Goal: Task Accomplishment & Management: Complete application form

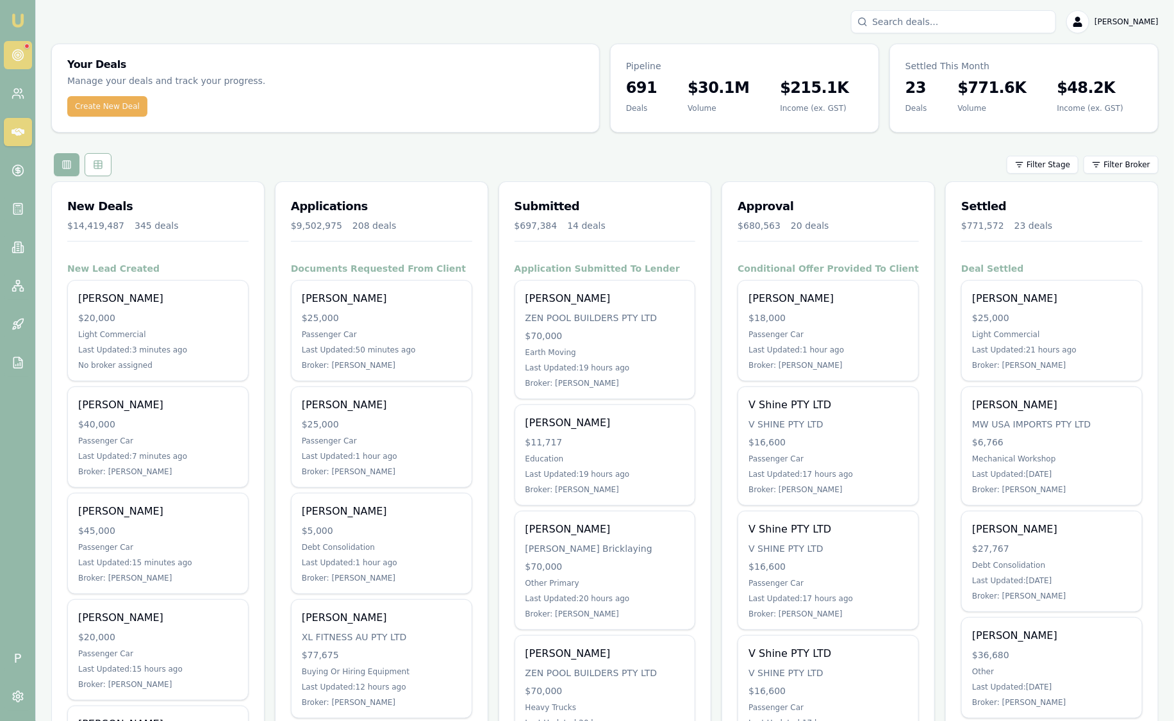
click at [14, 53] on icon at bounding box center [18, 55] width 13 height 13
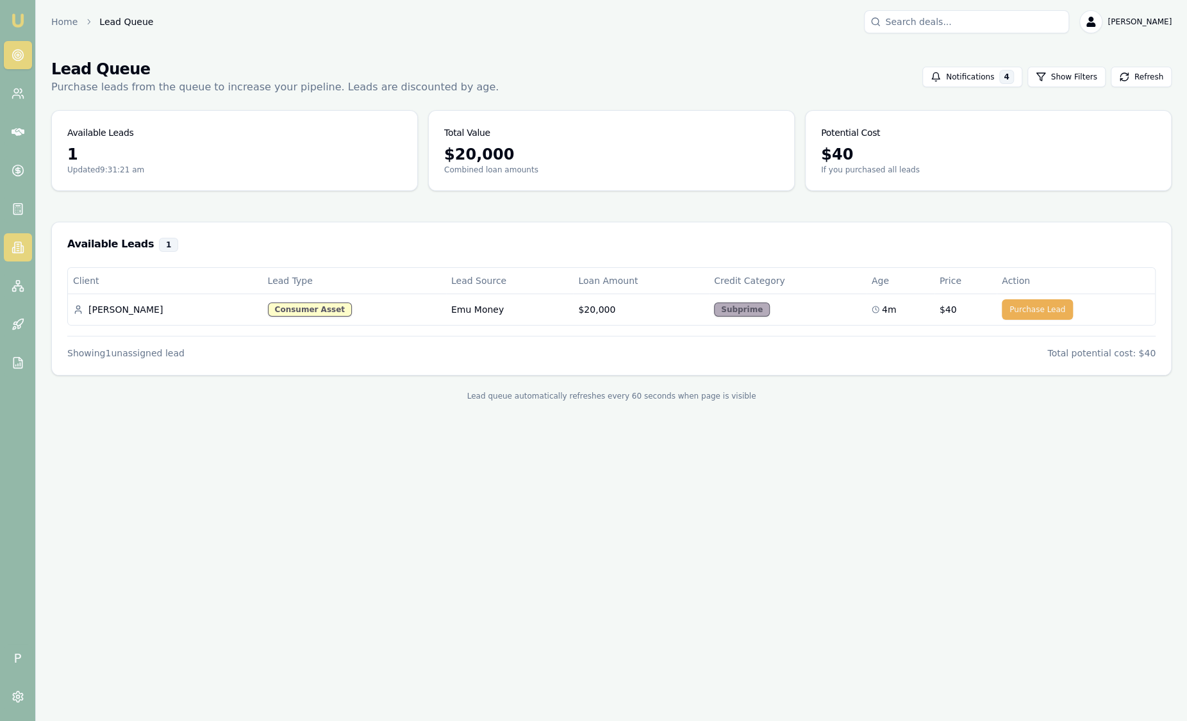
click at [15, 254] on link at bounding box center [18, 247] width 28 height 28
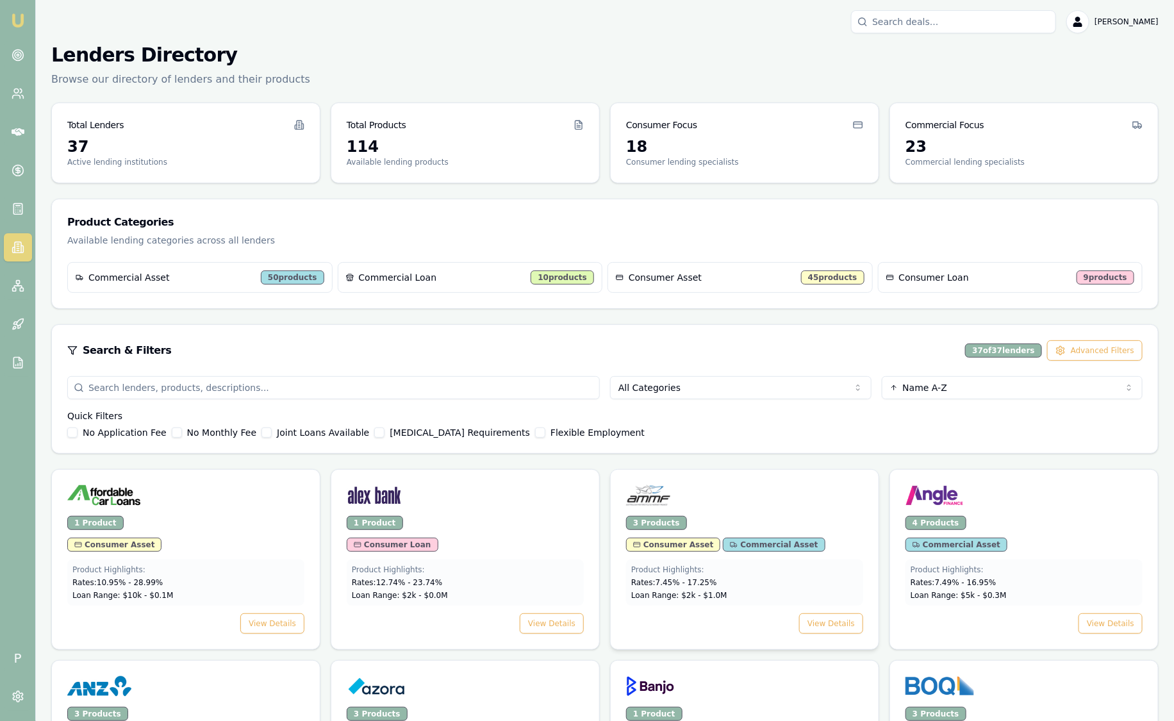
click at [770, 487] on div at bounding box center [744, 498] width 237 height 26
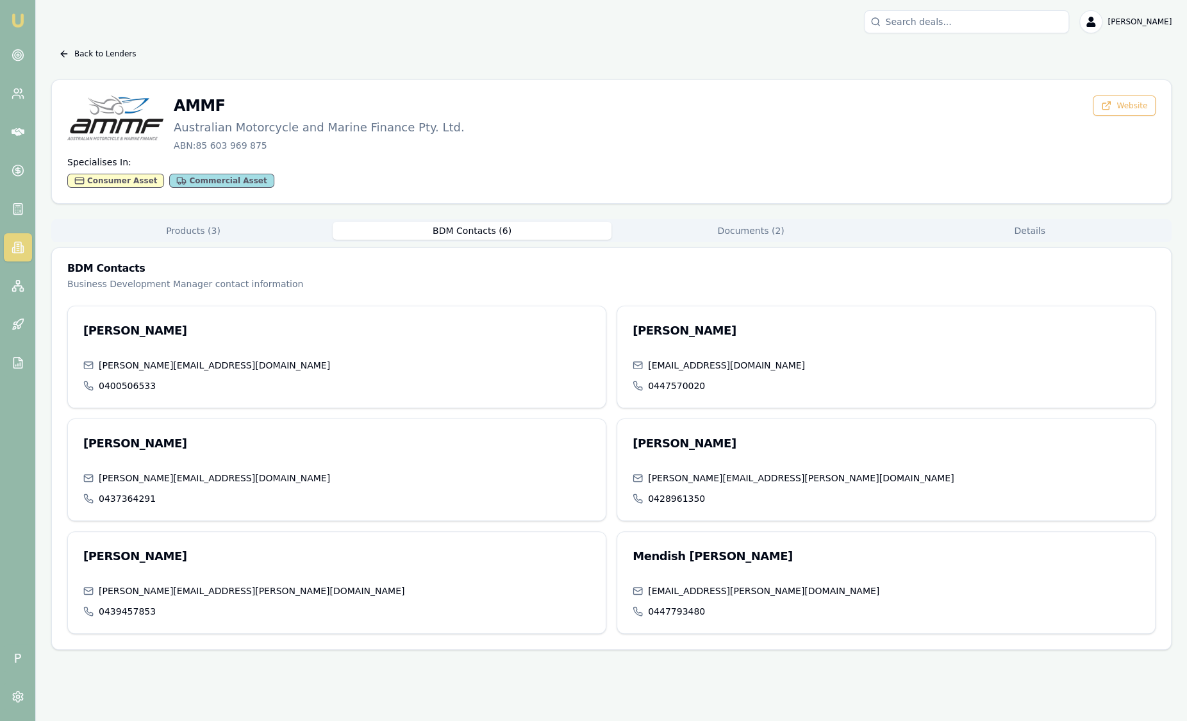
click at [493, 228] on button "BDM Contacts ( 6 )" at bounding box center [472, 231] width 279 height 18
click at [765, 226] on button "Documents ( 2 )" at bounding box center [750, 231] width 279 height 18
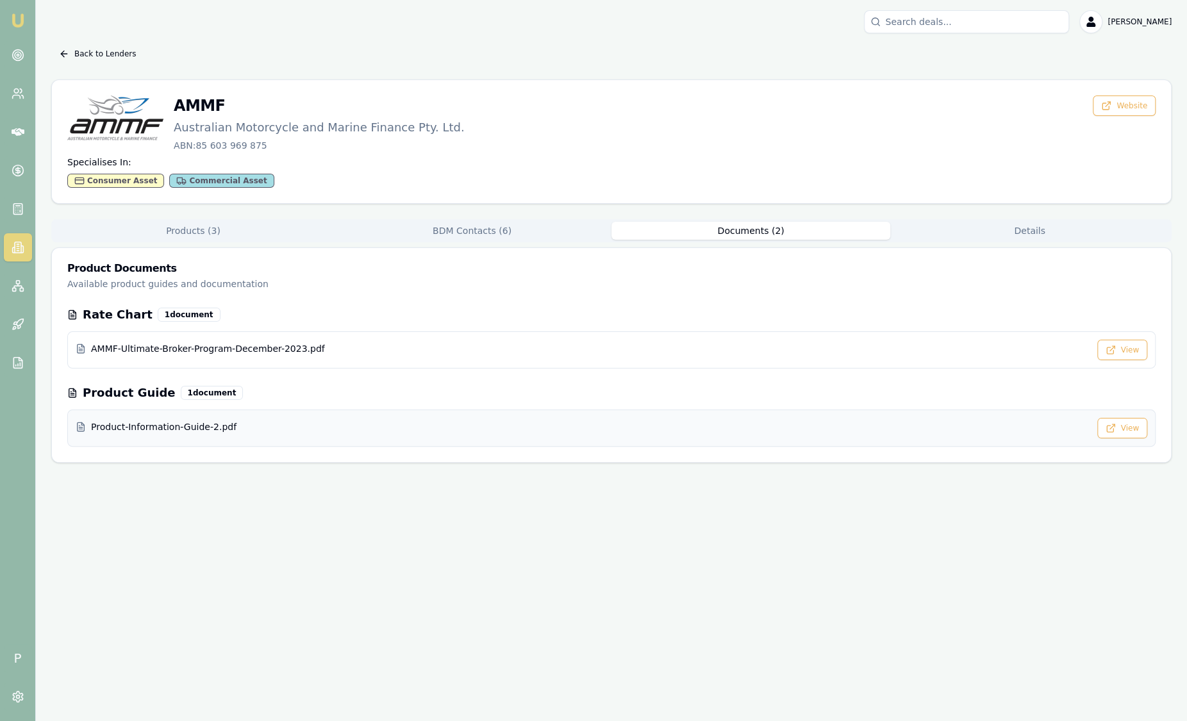
click at [268, 425] on div "Product-Information-Guide-2.pdf" at bounding box center [583, 426] width 1014 height 13
click at [25, 49] on link at bounding box center [18, 55] width 28 height 28
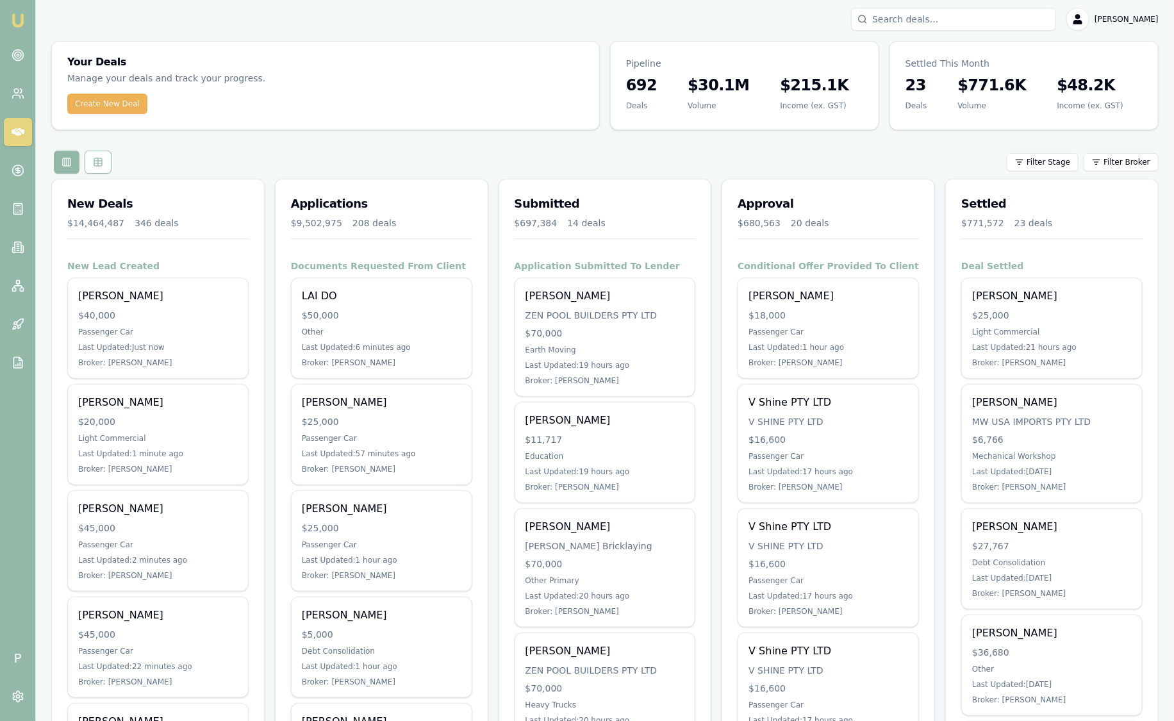
scroll to position [79, 0]
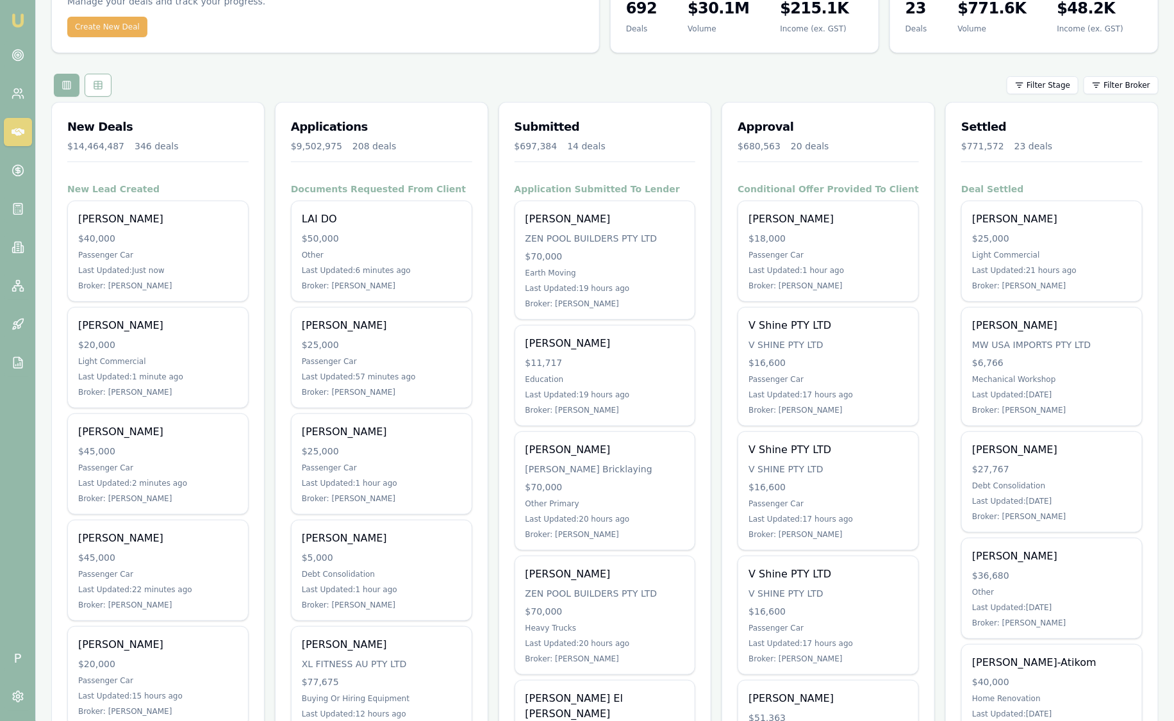
drag, startPoint x: 849, startPoint y: 257, endPoint x: 818, endPoint y: 135, distance: 126.2
click at [818, 135] on div "Approval $680,563 20 deals" at bounding box center [828, 143] width 212 height 80
click at [1106, 87] on html "Emu Broker P Sam Crouch Toggle Menu Your Deals Manage your deals and track your…" at bounding box center [587, 281] width 1174 height 721
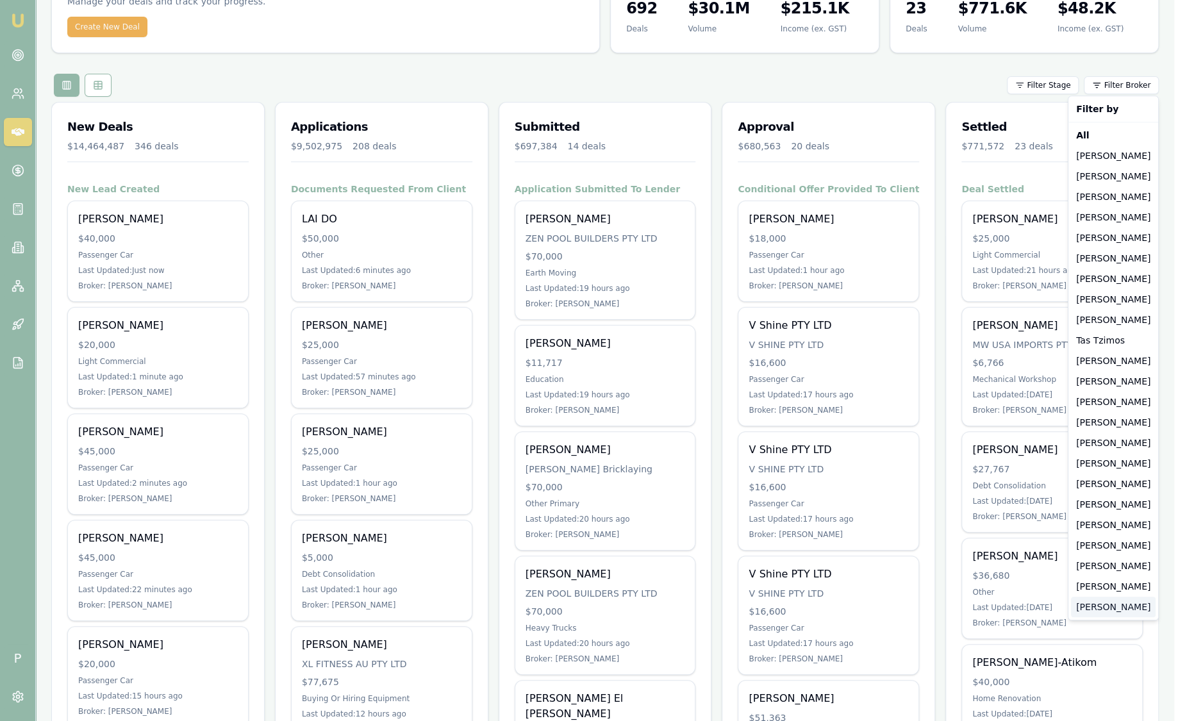
click at [1098, 610] on div "[PERSON_NAME]" at bounding box center [1113, 607] width 85 height 21
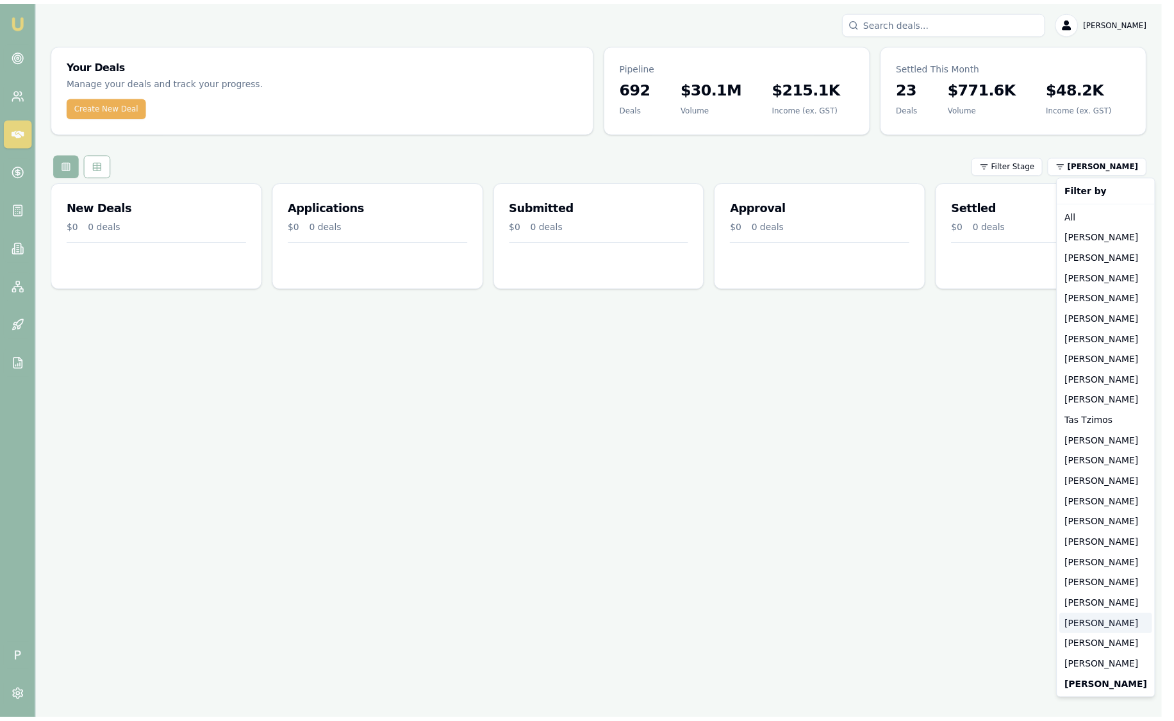
scroll to position [0, 0]
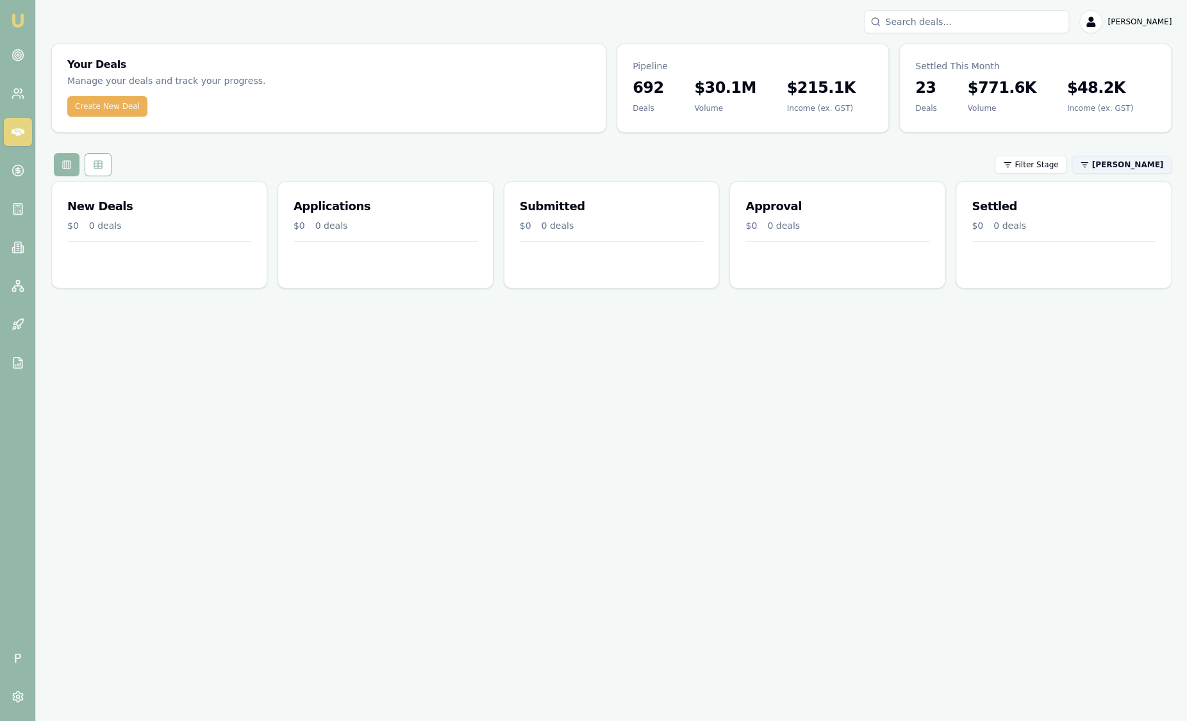
click at [1131, 163] on html "Emu Broker P Sam Crouch Toggle Menu Your Deals Manage your deals and track your…" at bounding box center [593, 360] width 1187 height 721
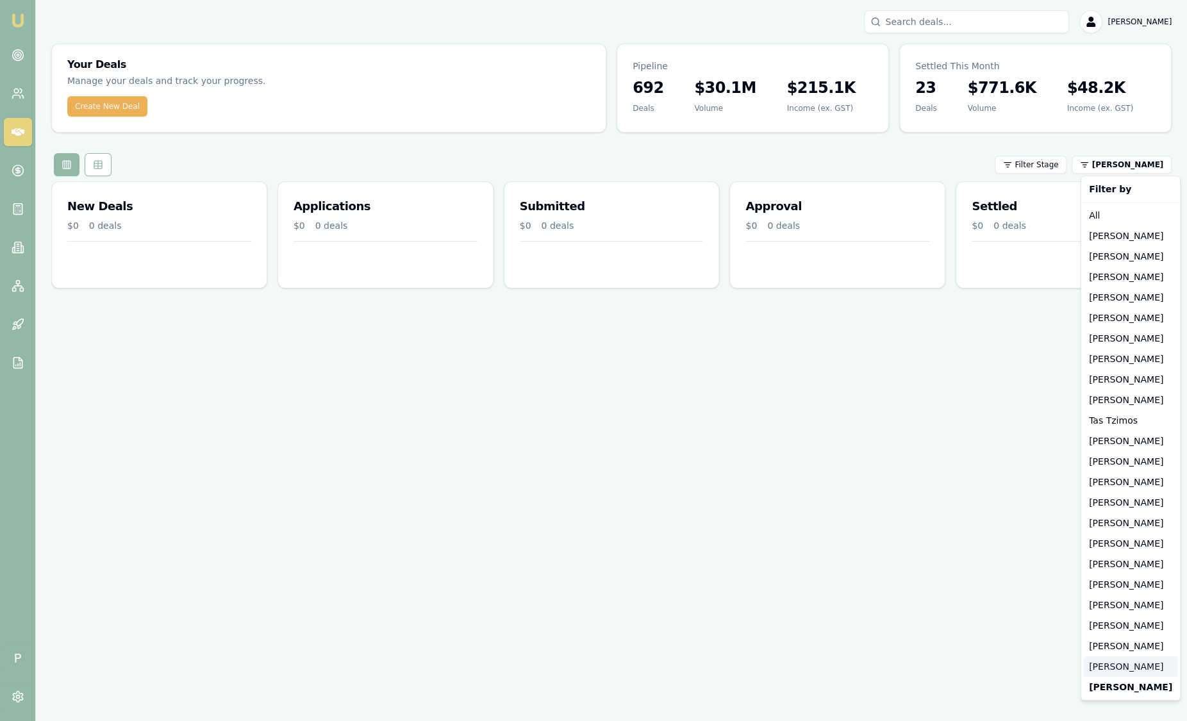
click at [1118, 671] on div "[PERSON_NAME]" at bounding box center [1131, 666] width 94 height 21
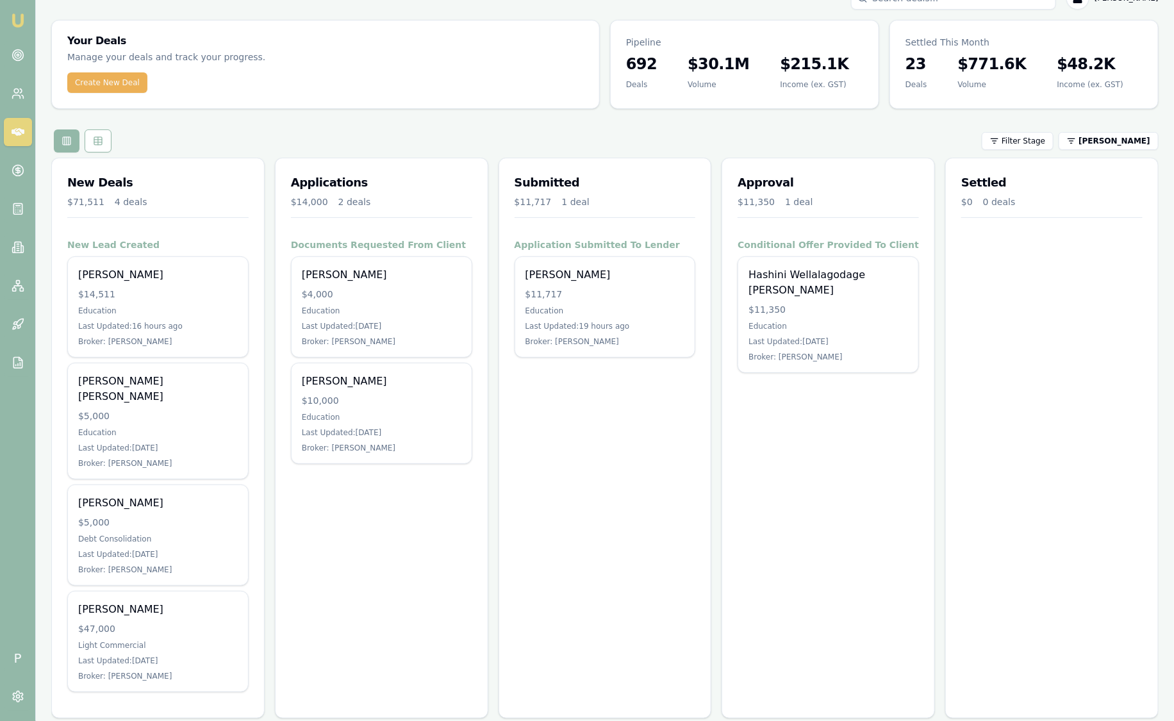
scroll to position [24, 0]
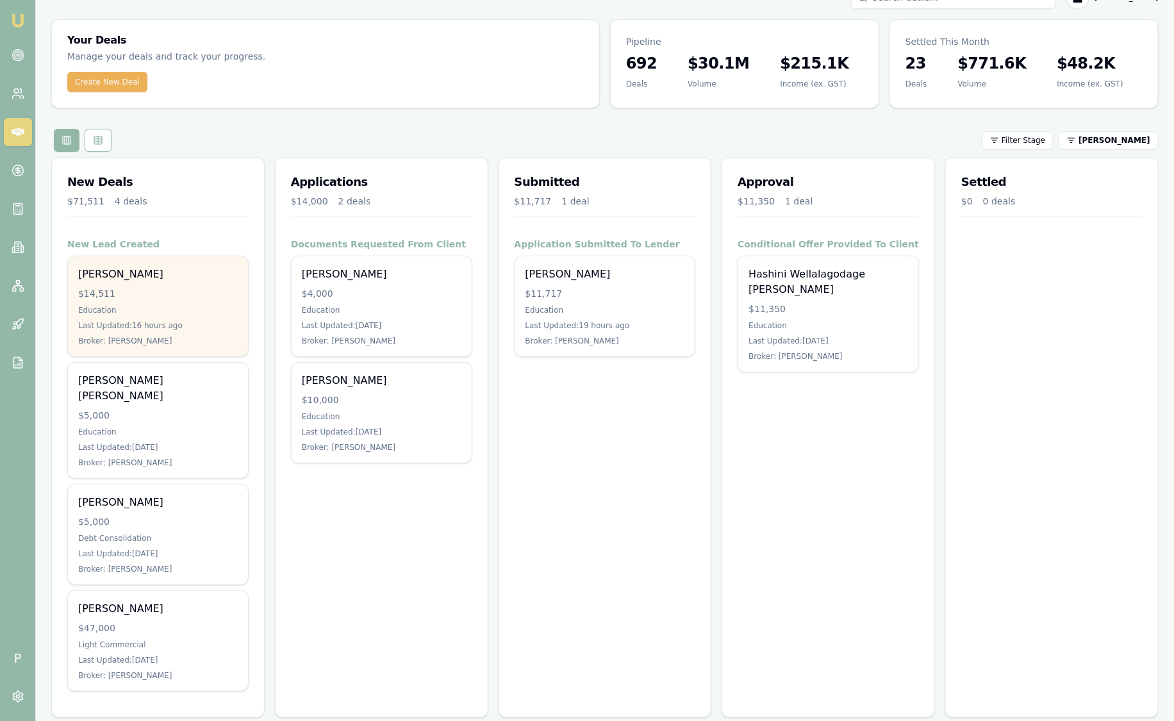
click at [137, 295] on div "$14,511" at bounding box center [158, 293] width 160 height 13
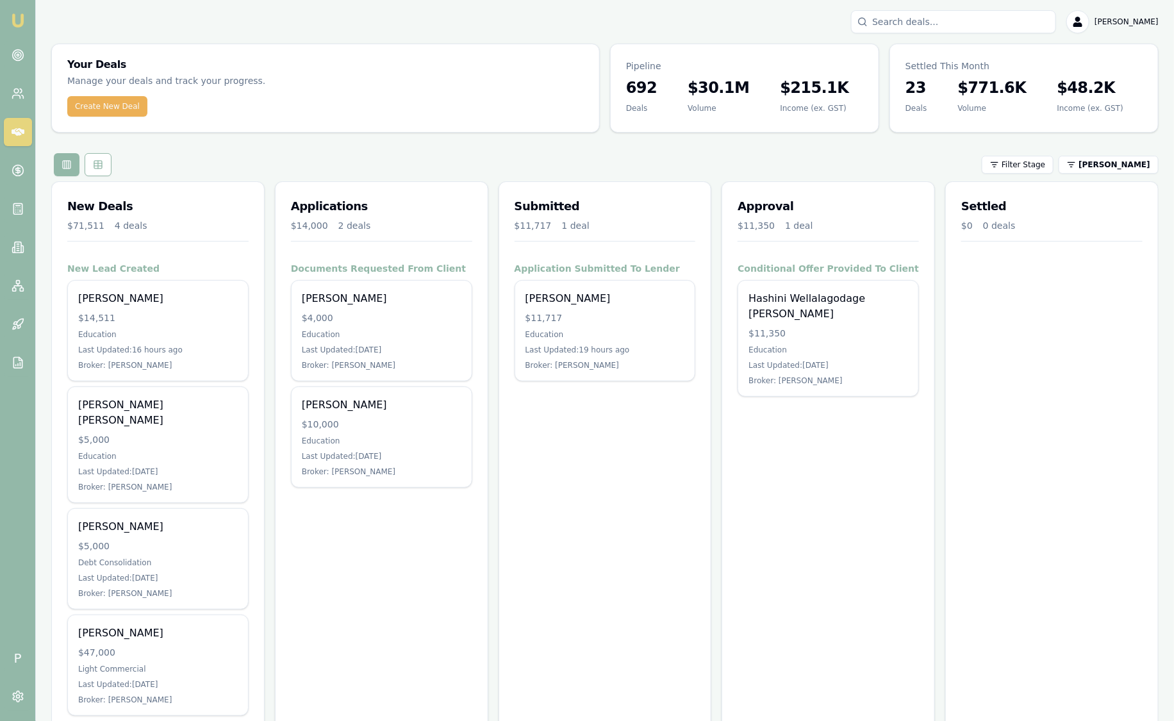
scroll to position [0, 0]
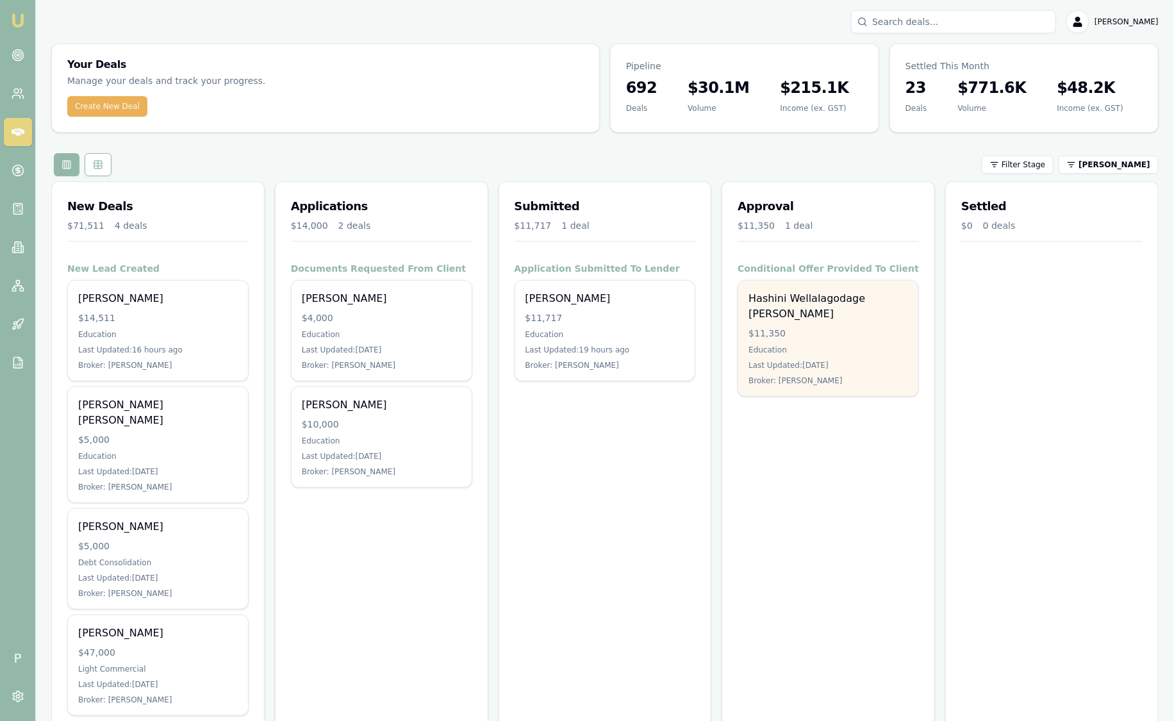
click at [838, 345] on div "Education" at bounding box center [829, 350] width 160 height 10
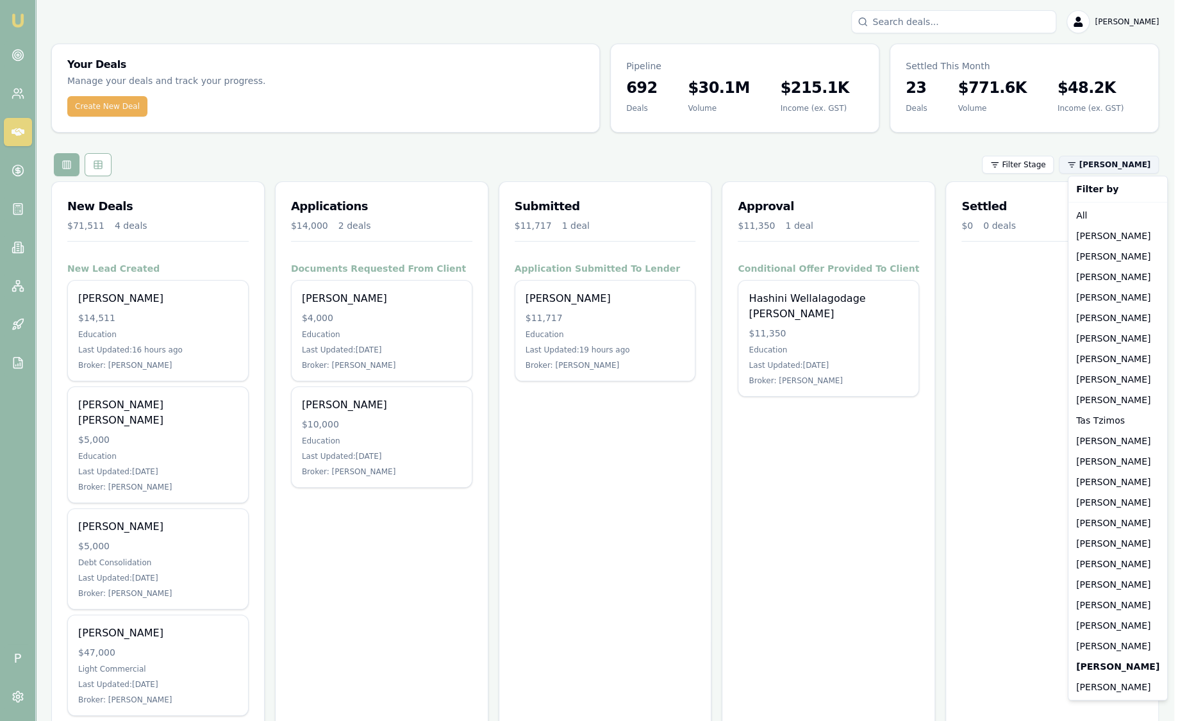
click at [1113, 172] on html "Emu Broker P Sam Crouch Toggle Menu Your Deals Manage your deals and track your…" at bounding box center [593, 360] width 1187 height 721
click at [1107, 257] on div "[PERSON_NAME]" at bounding box center [1118, 256] width 94 height 21
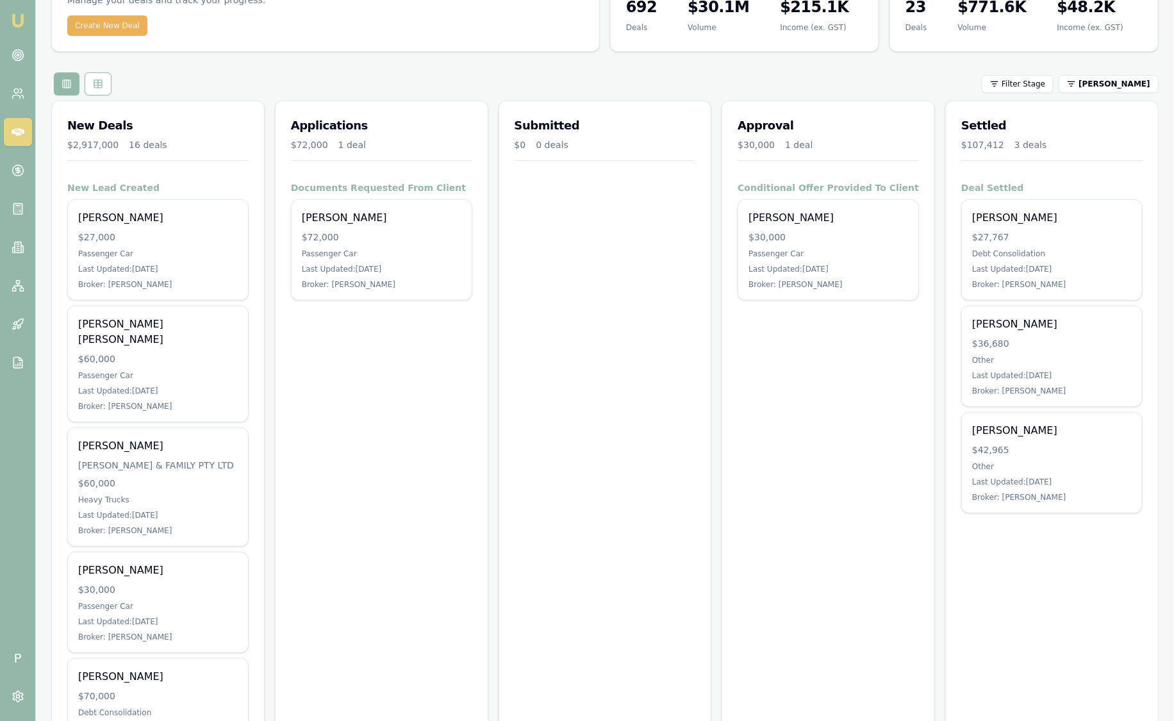
scroll to position [79, 0]
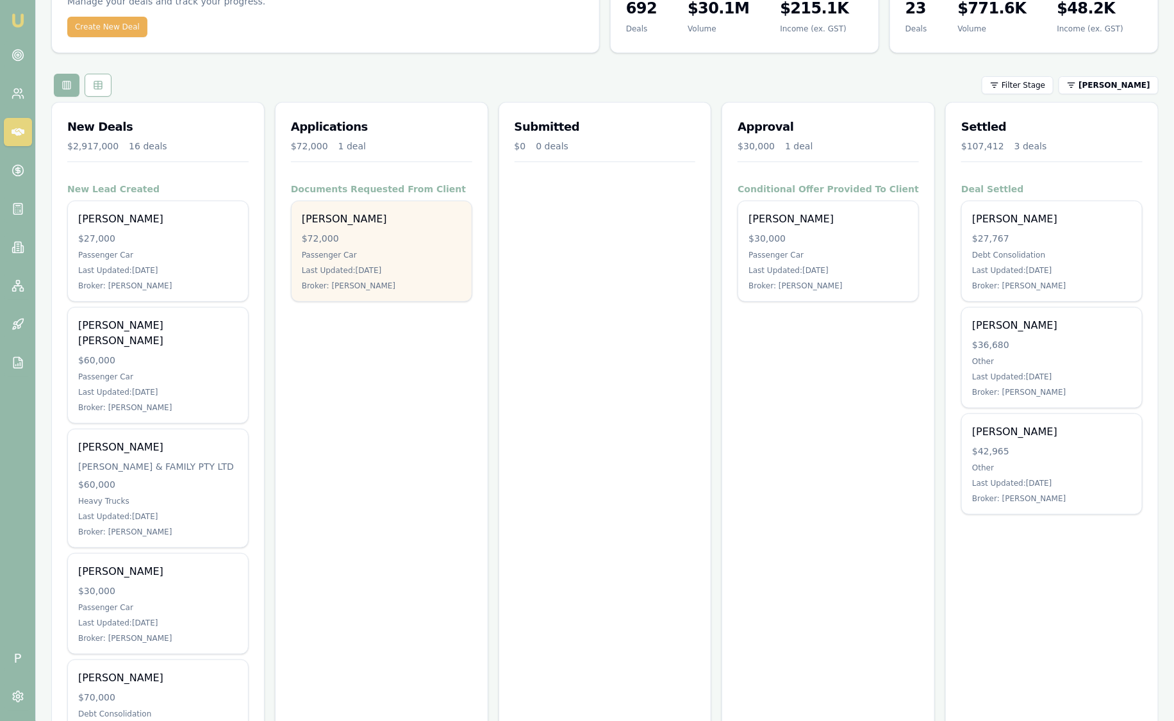
click at [411, 236] on div "$72,000" at bounding box center [382, 238] width 160 height 13
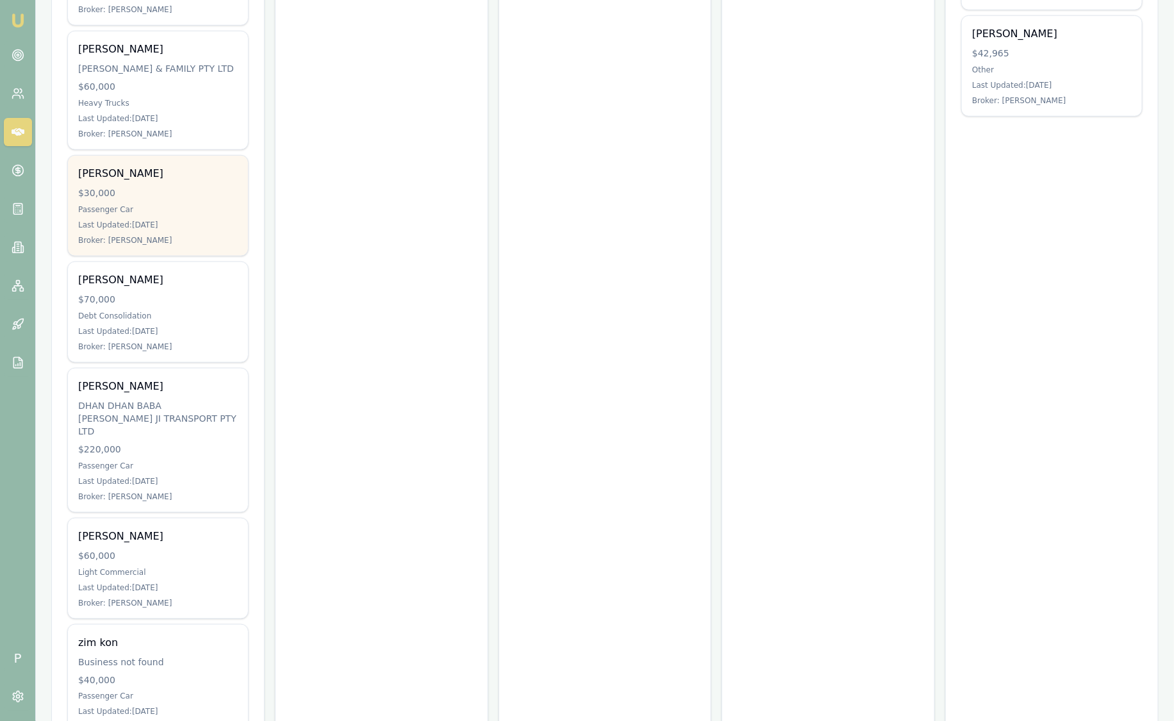
scroll to position [475, 0]
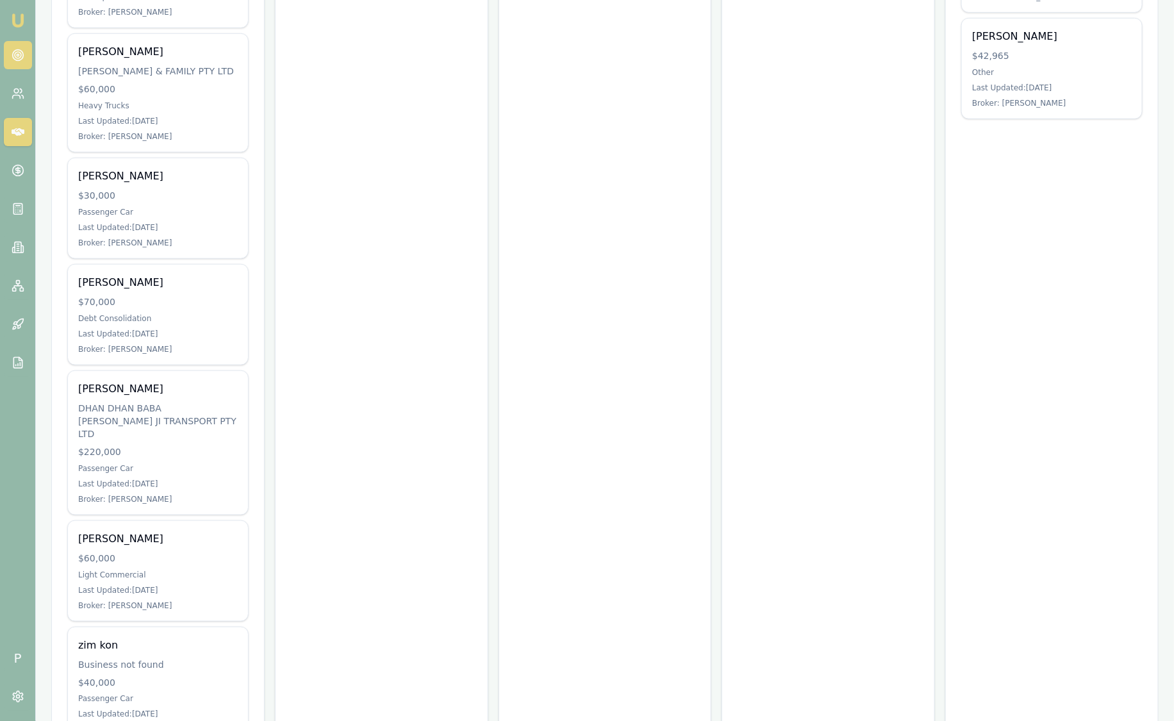
click at [20, 54] on icon at bounding box center [18, 55] width 13 height 13
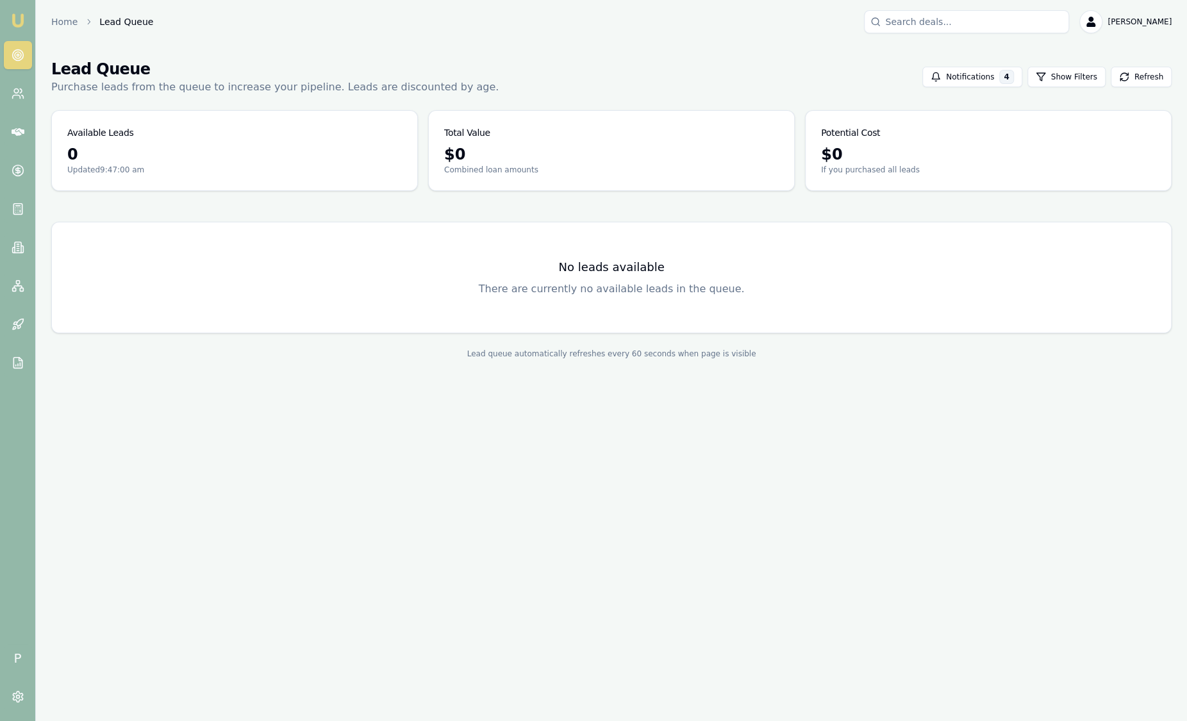
click at [22, 17] on img at bounding box center [17, 20] width 15 height 15
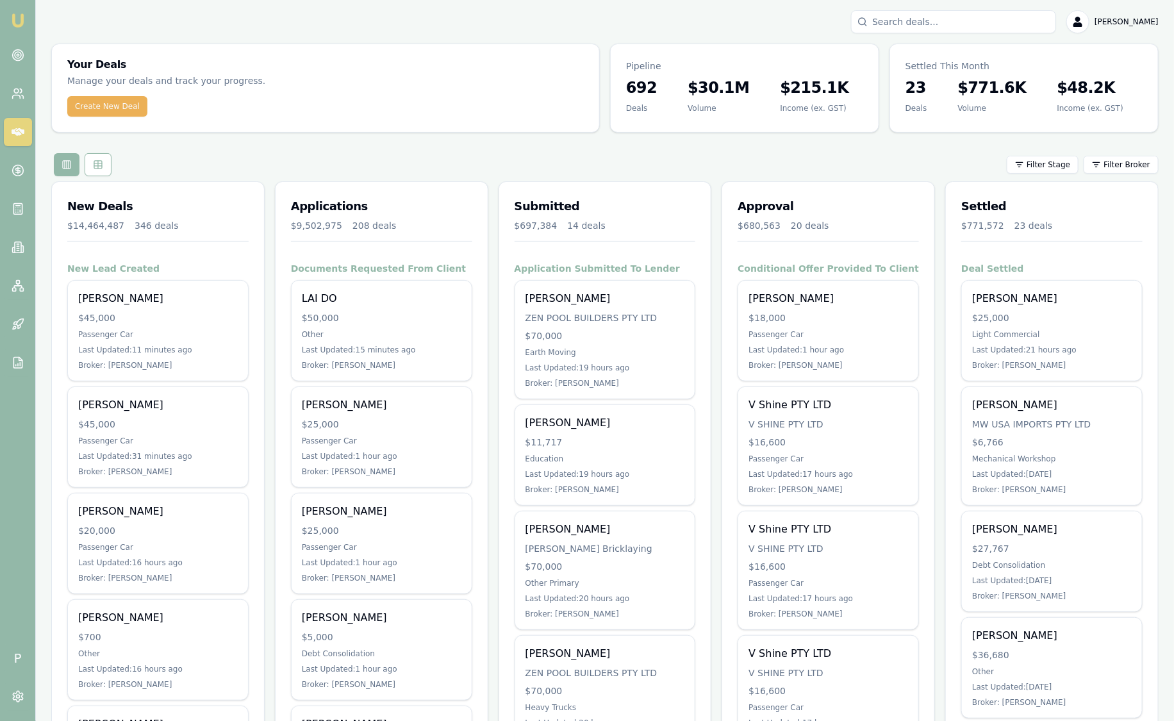
click at [1127, 158] on html "Emu Broker P Sam Crouch Toggle Menu Your Deals Manage your deals and track your…" at bounding box center [587, 360] width 1174 height 721
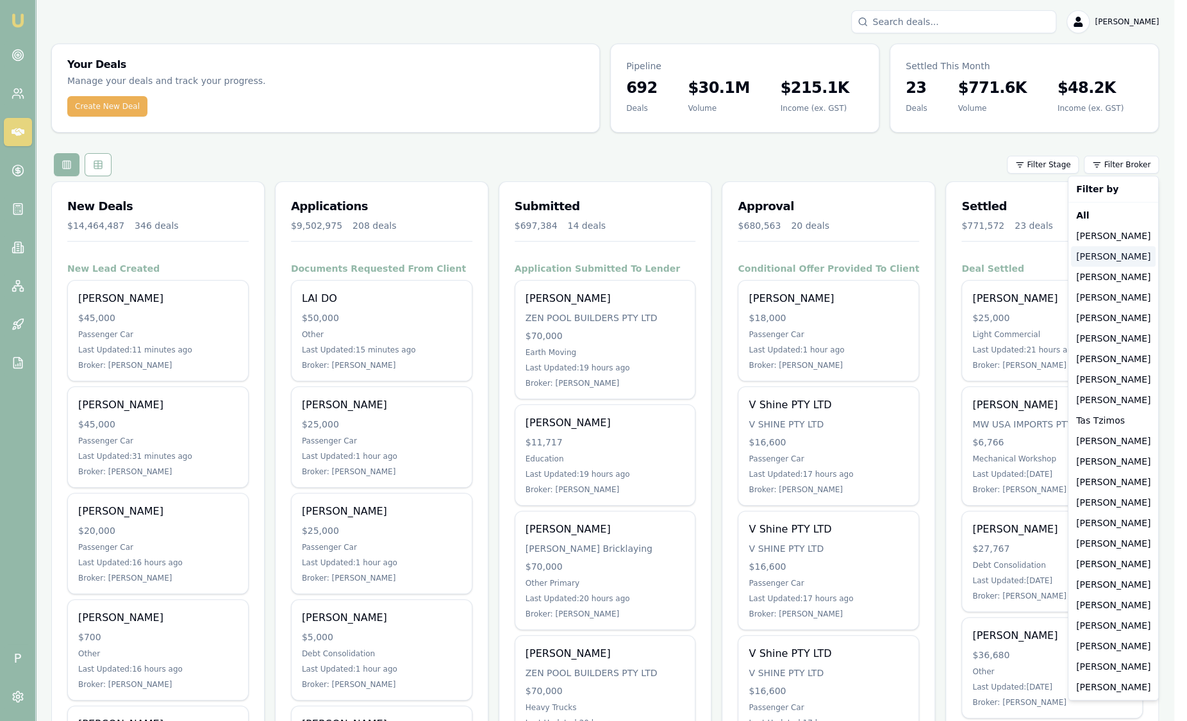
click at [1118, 265] on div "[PERSON_NAME]" at bounding box center [1113, 256] width 85 height 21
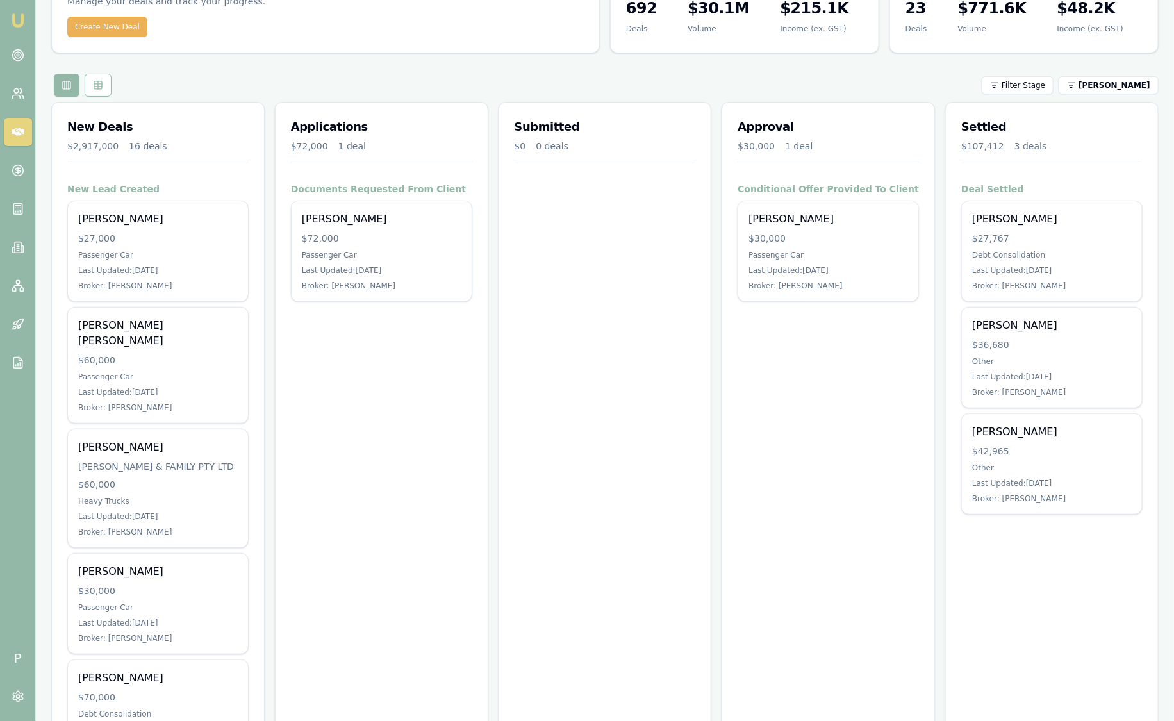
scroll to position [79, 0]
click at [24, 359] on link at bounding box center [18, 363] width 28 height 28
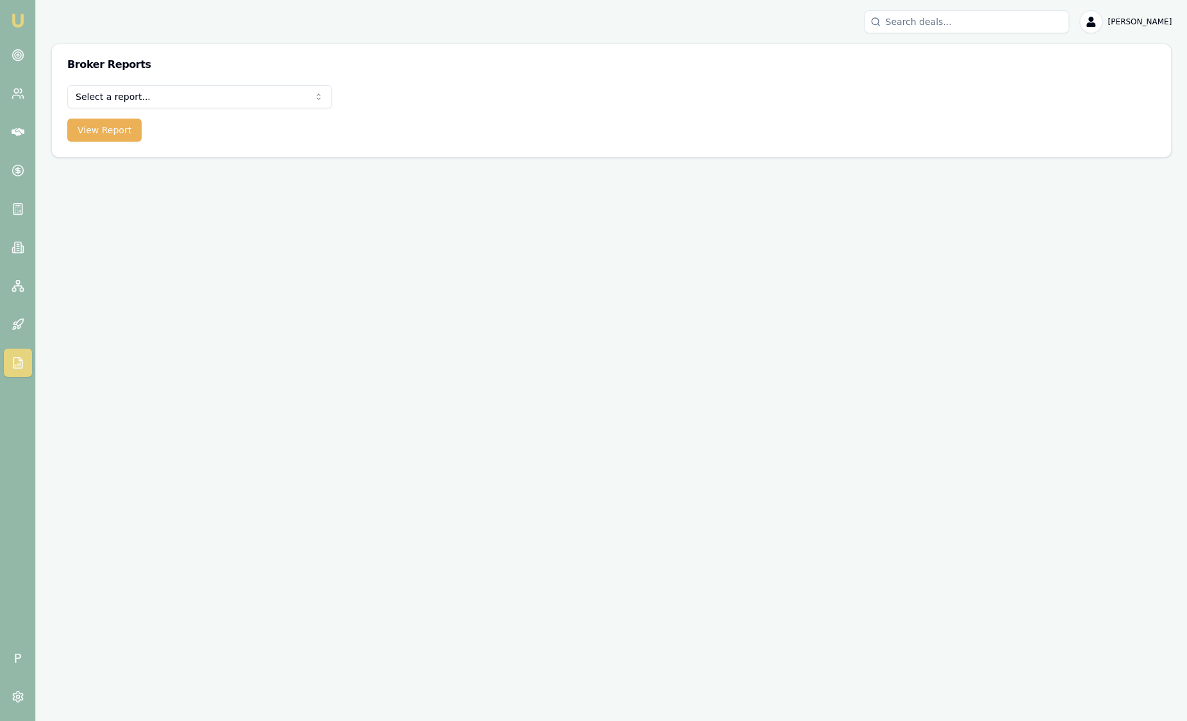
click at [218, 102] on html "Emu Broker P Sam Crouch Toggle Menu Broker Reports Select a report... All Deals…" at bounding box center [593, 360] width 1187 height 721
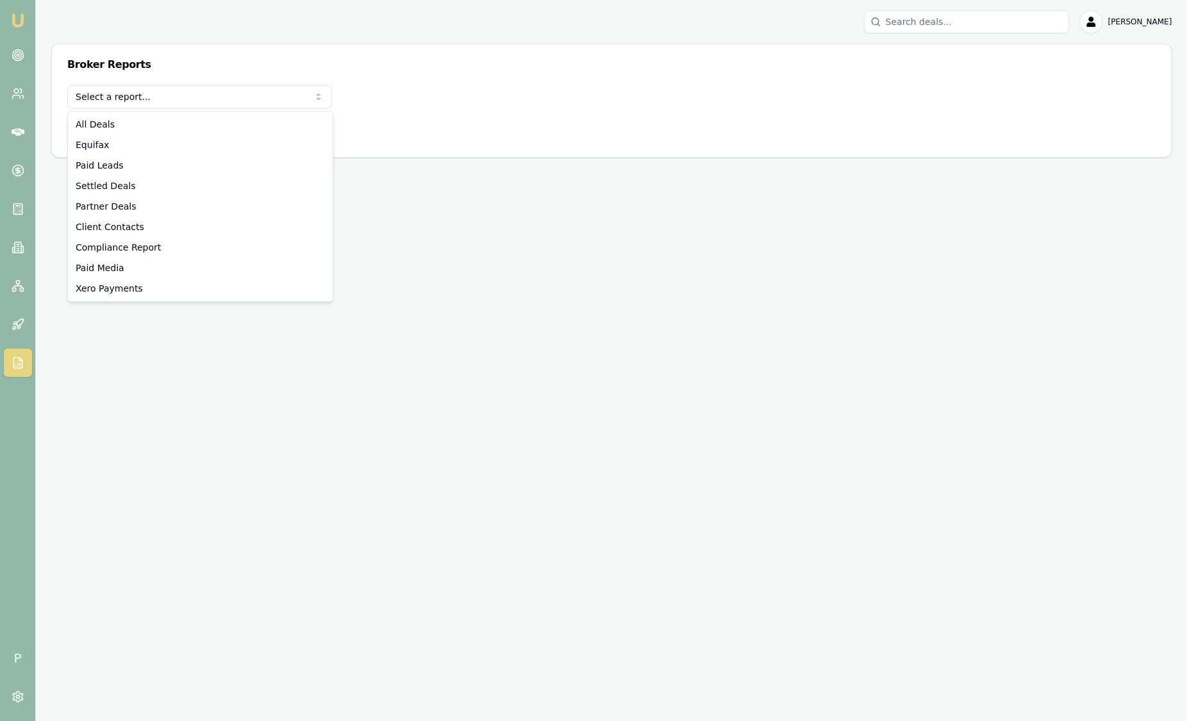
select select "compliance"
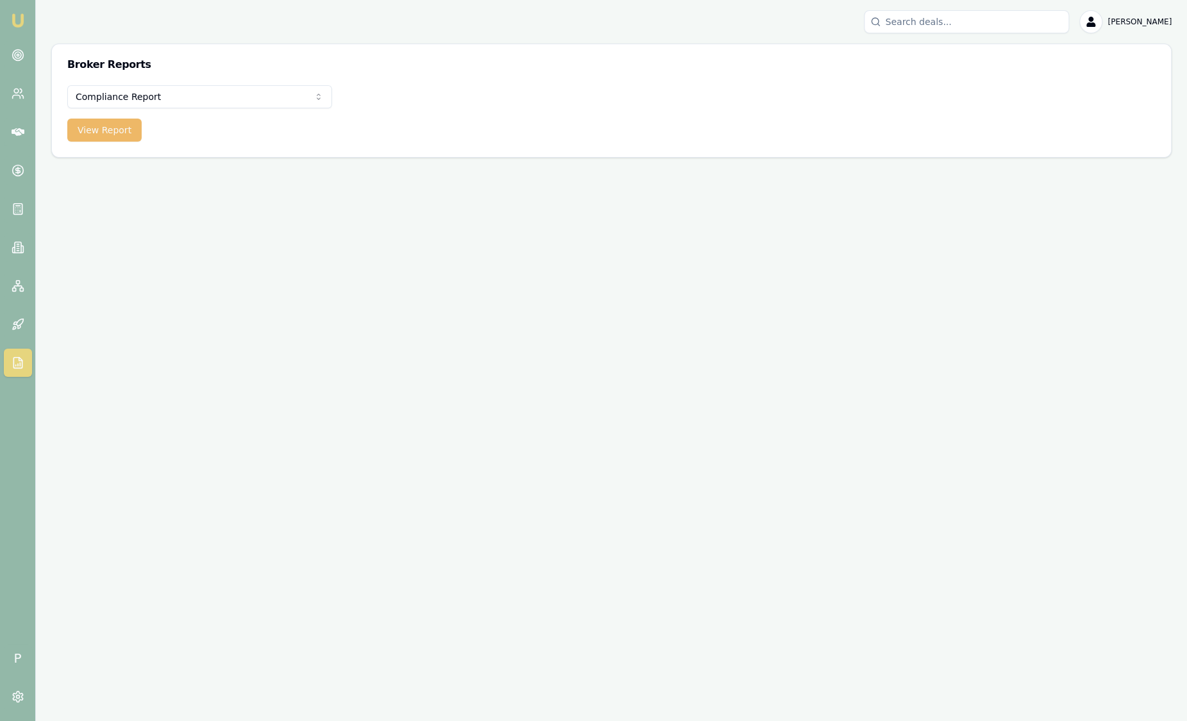
click at [115, 138] on button "View Report" at bounding box center [104, 130] width 74 height 23
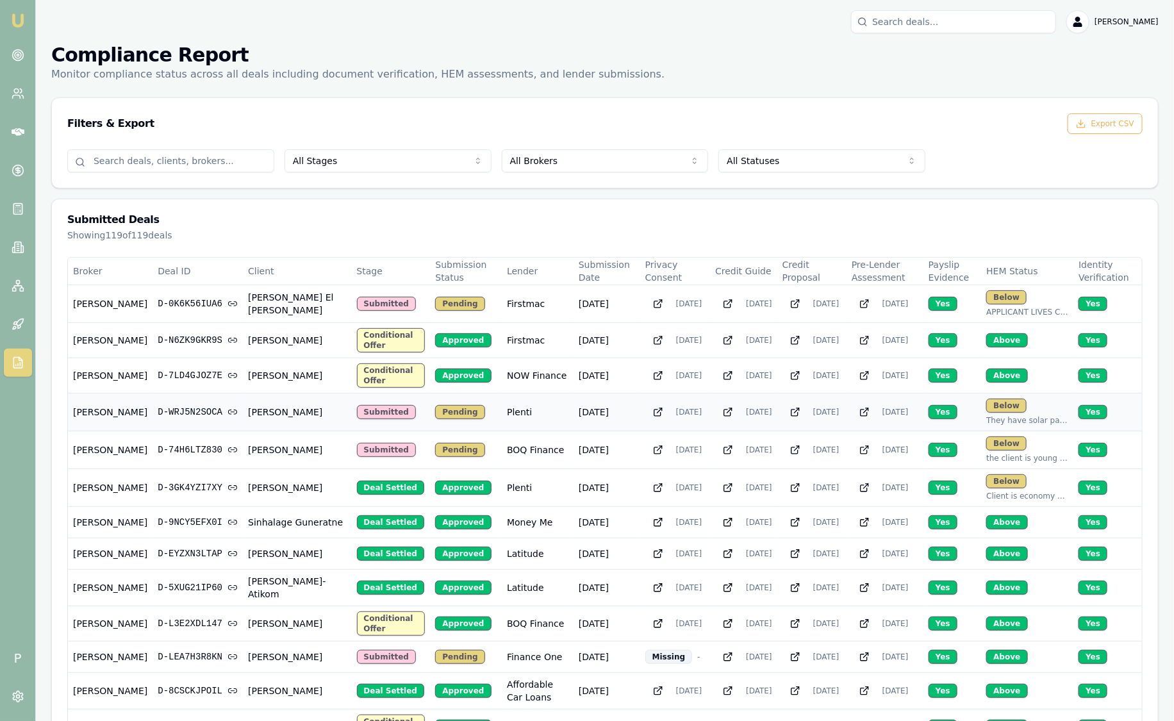
scroll to position [401, 0]
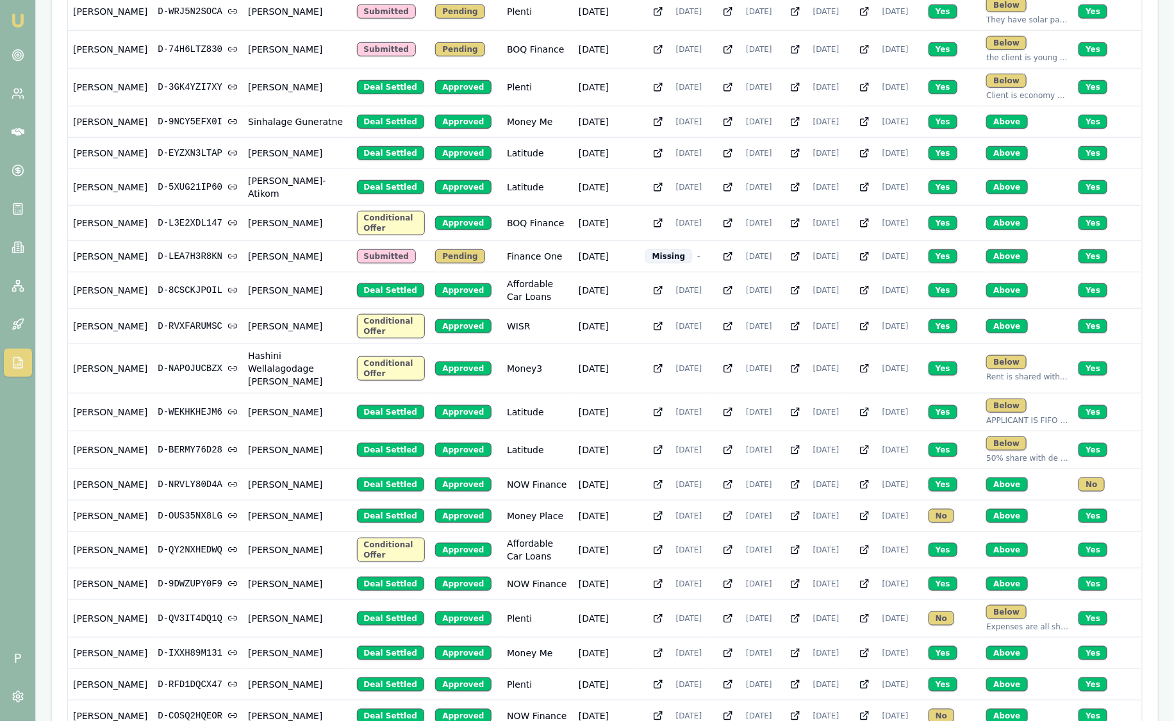
click at [24, 19] on img at bounding box center [17, 20] width 15 height 15
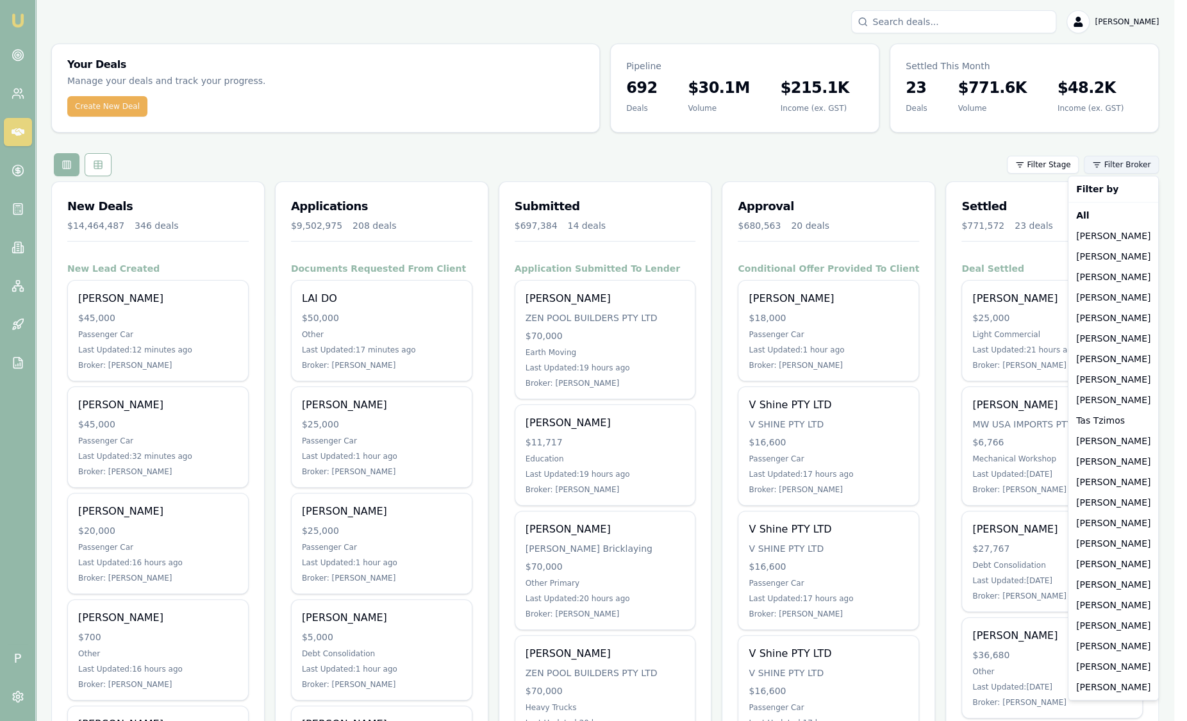
click at [1115, 163] on html "Emu Broker P Sam Crouch Toggle Menu Your Deals Manage your deals and track your…" at bounding box center [593, 360] width 1187 height 721
click at [16, 247] on html "Emu Broker P Sam Crouch Toggle Menu Your Deals Manage your deals and track your…" at bounding box center [593, 360] width 1187 height 721
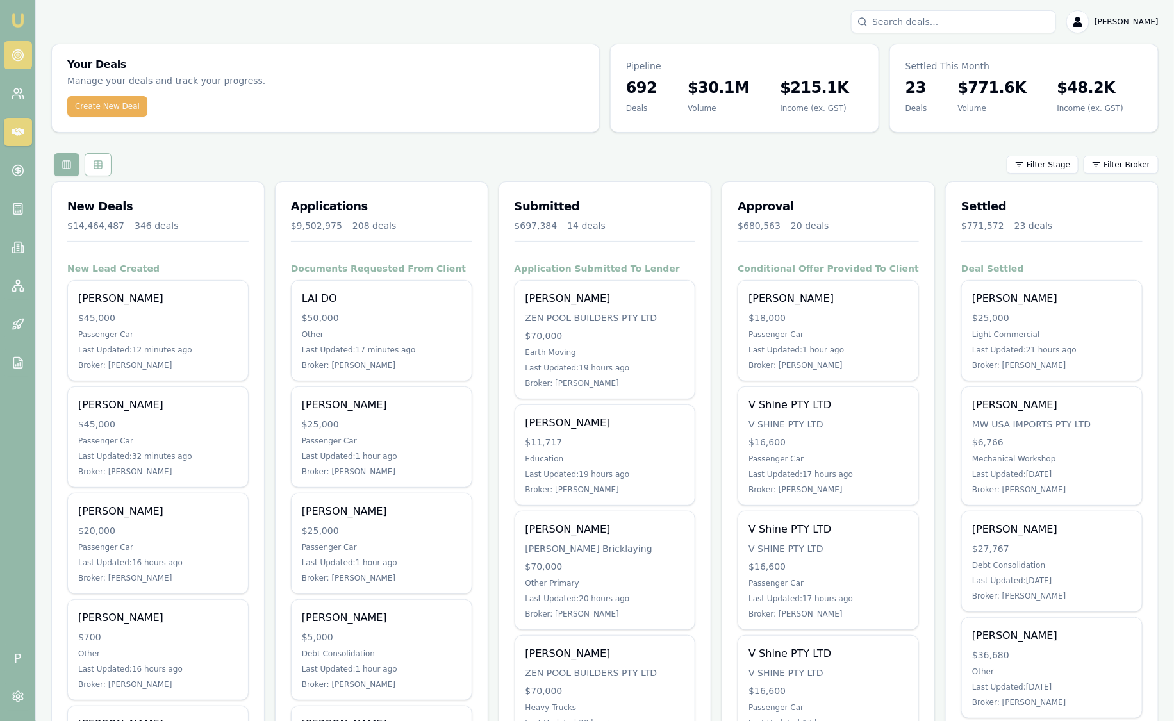
click at [15, 60] on circle at bounding box center [17, 55] width 11 height 11
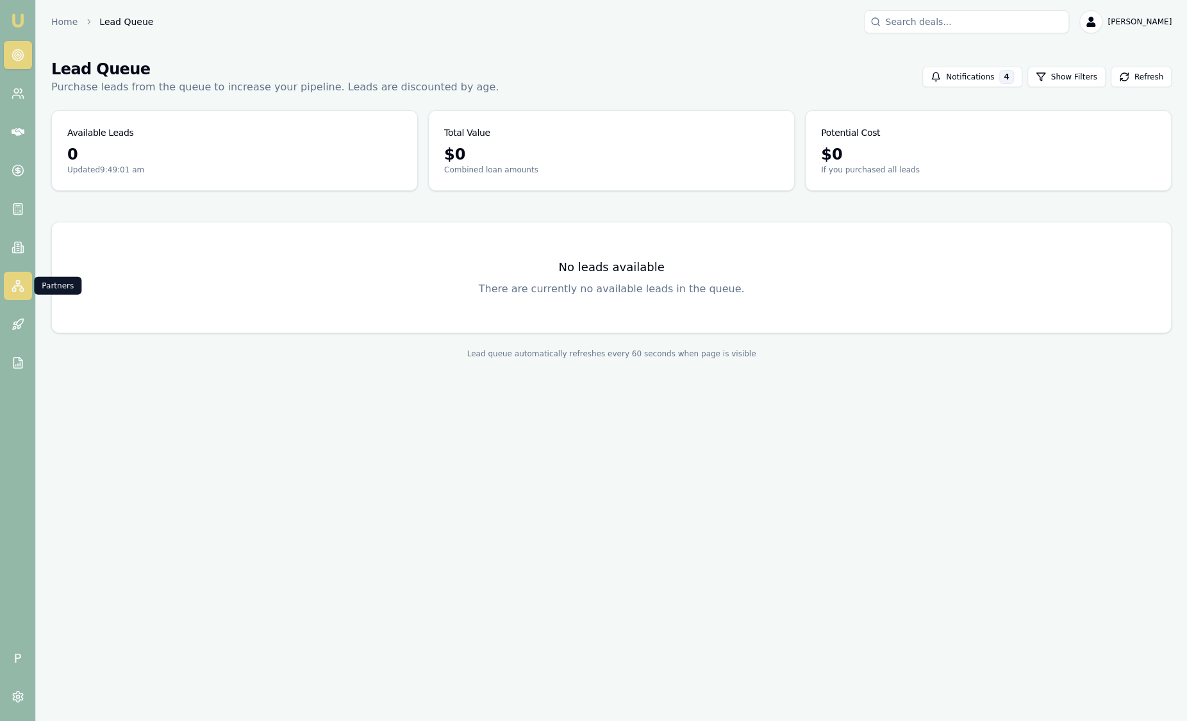
click at [13, 285] on icon at bounding box center [18, 285] width 13 height 13
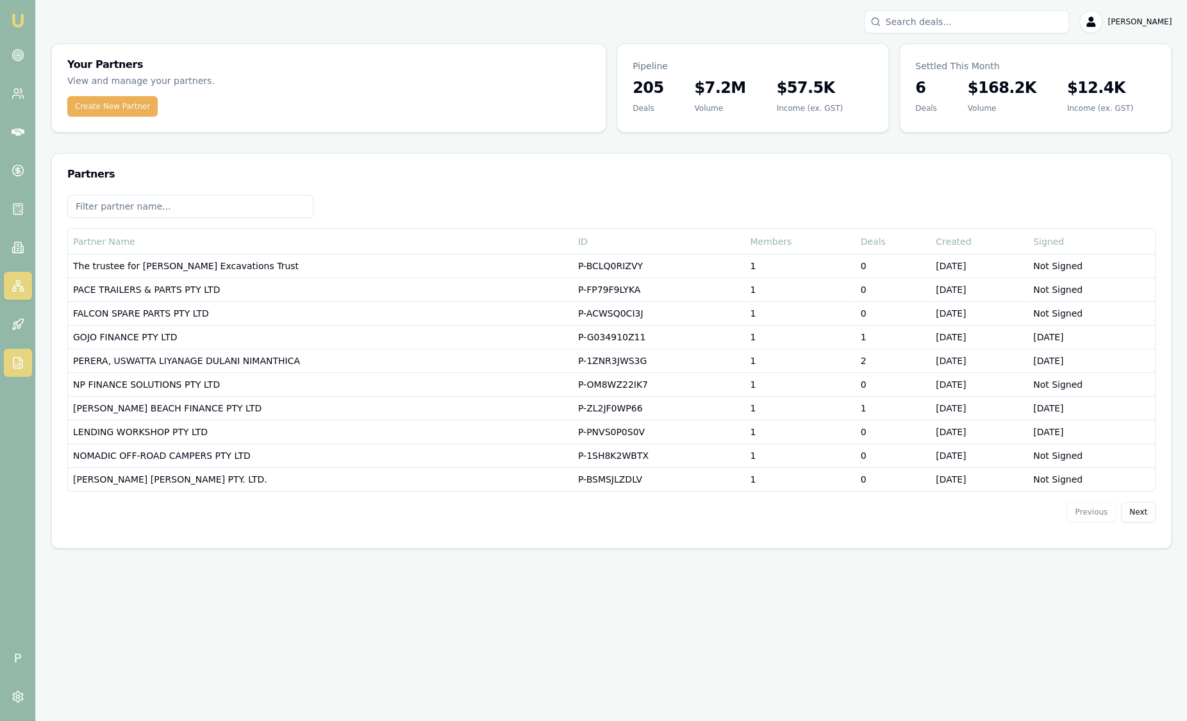
click at [24, 351] on link at bounding box center [18, 363] width 28 height 28
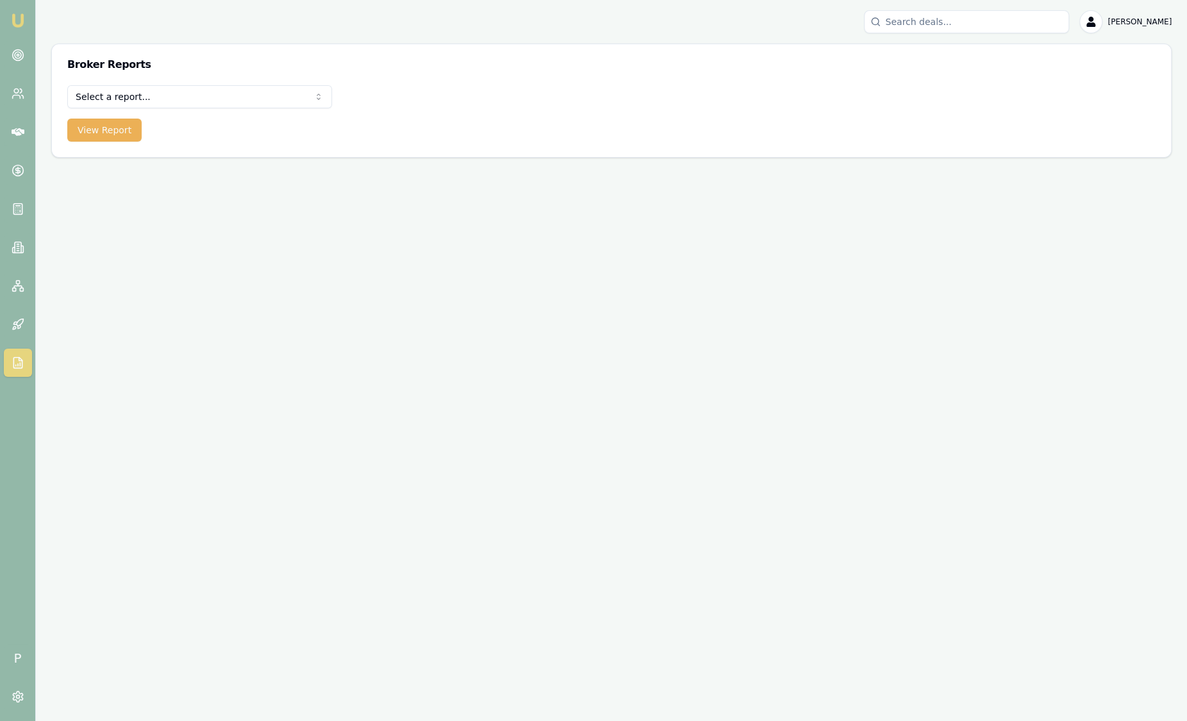
click at [237, 99] on html "Emu Broker P Sam Crouch Toggle Menu Broker Reports Select a report... All Deals…" at bounding box center [593, 360] width 1187 height 721
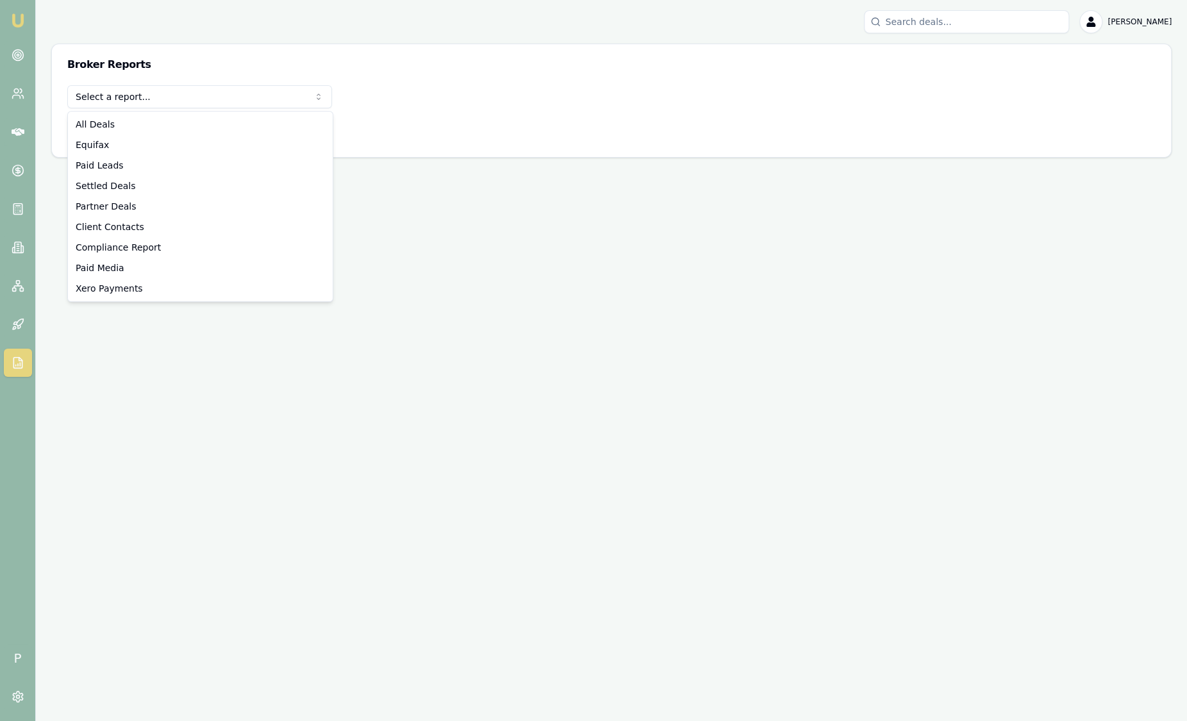
select select "compliance"
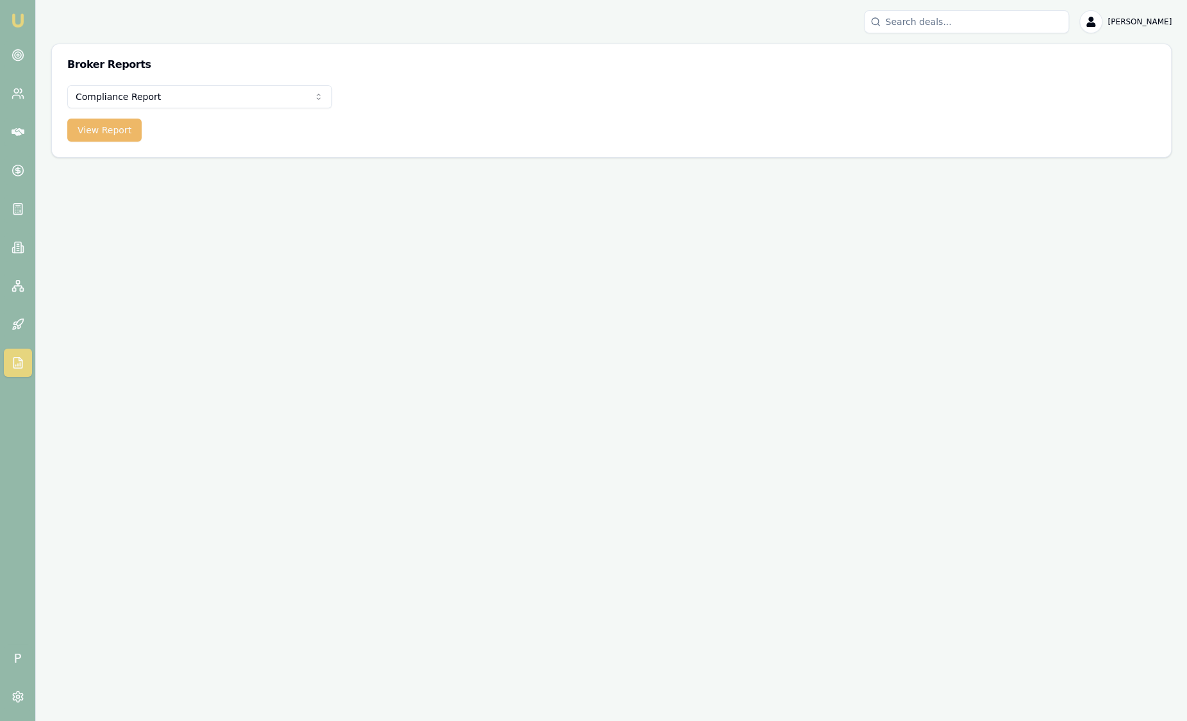
click at [88, 126] on button "View Report" at bounding box center [104, 130] width 74 height 23
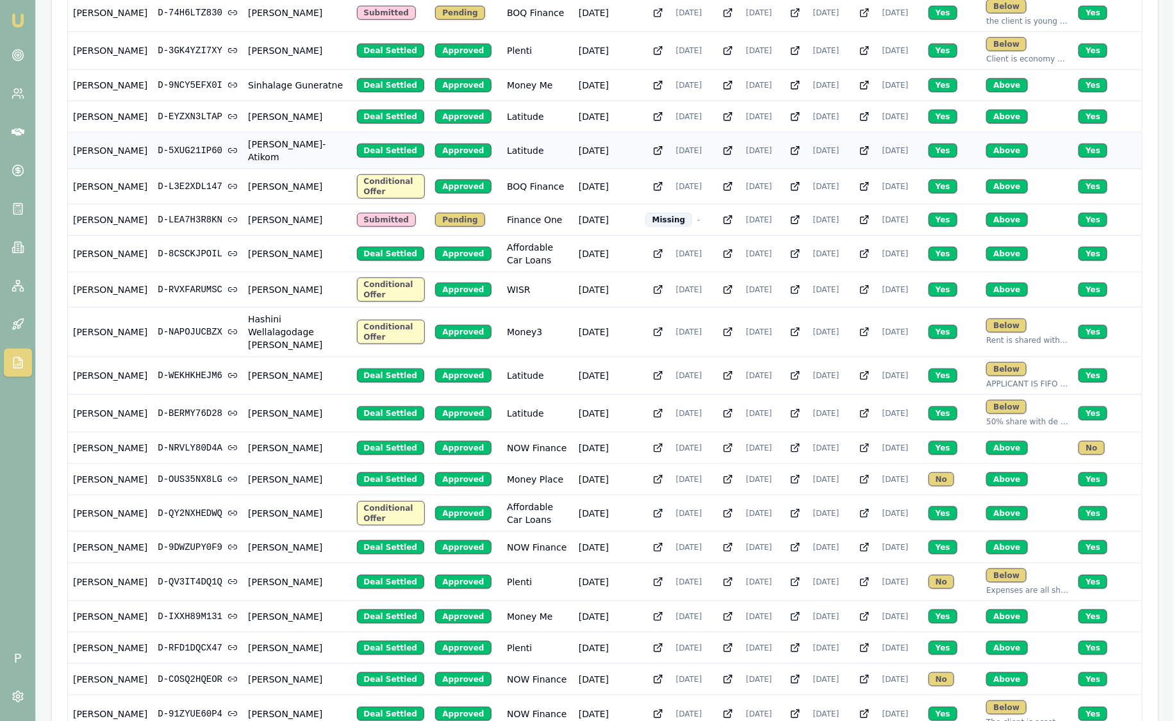
scroll to position [401, 0]
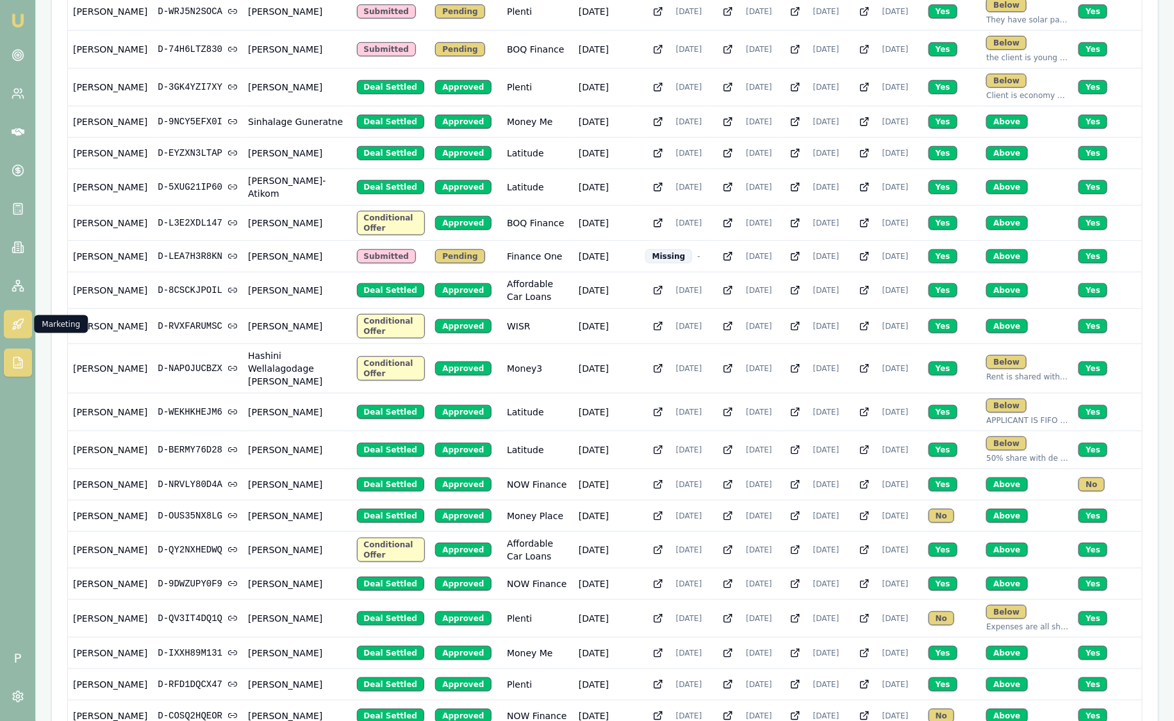
click at [21, 324] on icon at bounding box center [18, 324] width 13 height 13
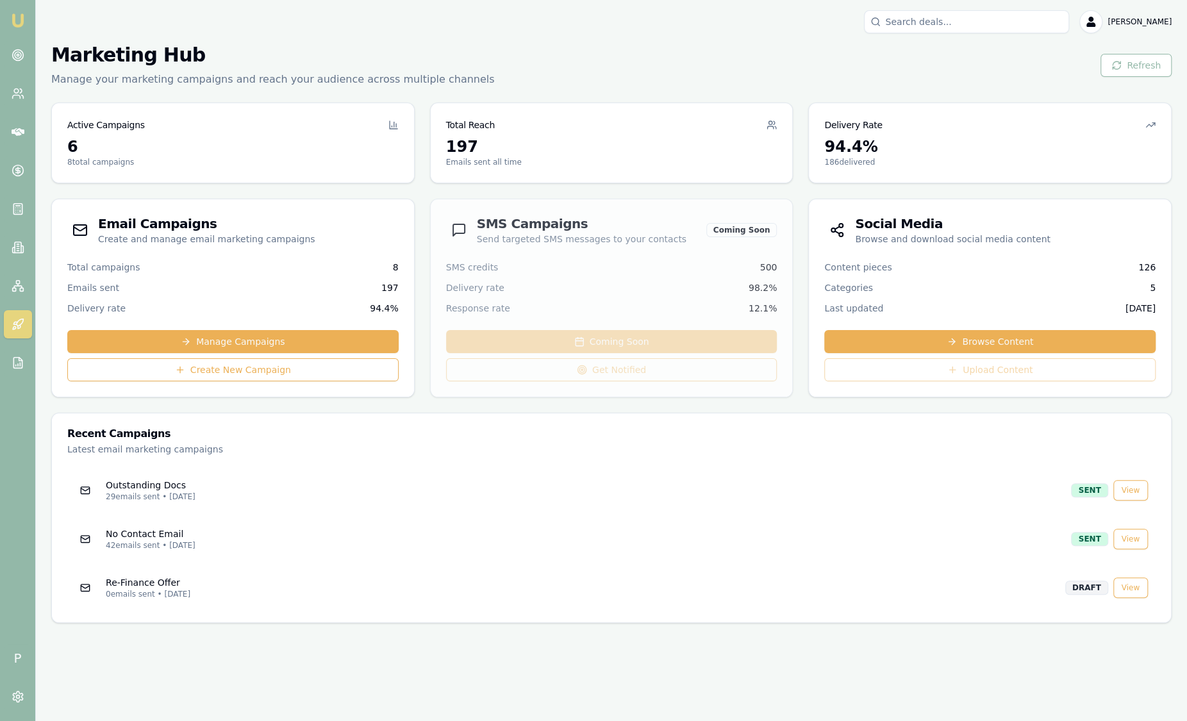
click at [14, 22] on img at bounding box center [17, 20] width 15 height 15
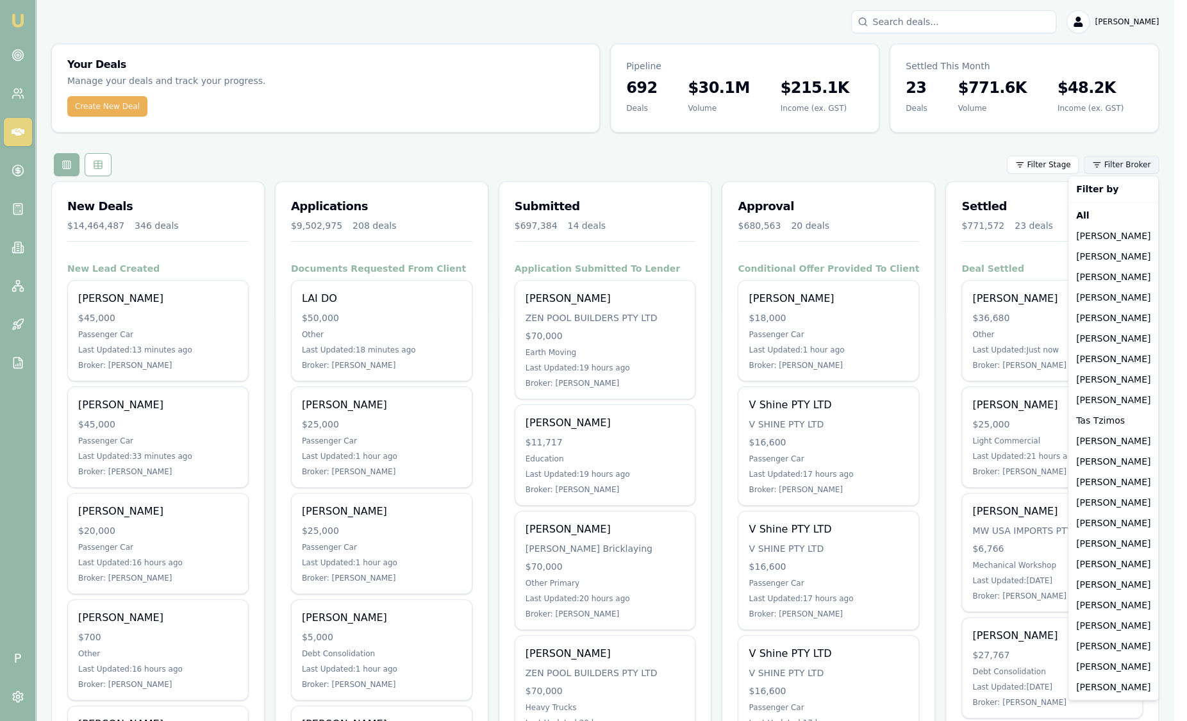
click at [1097, 160] on html "Emu Broker P Sam Crouch Toggle Menu Your Deals Manage your deals and track your…" at bounding box center [593, 360] width 1187 height 721
click at [1114, 260] on div "[PERSON_NAME]" at bounding box center [1113, 256] width 85 height 21
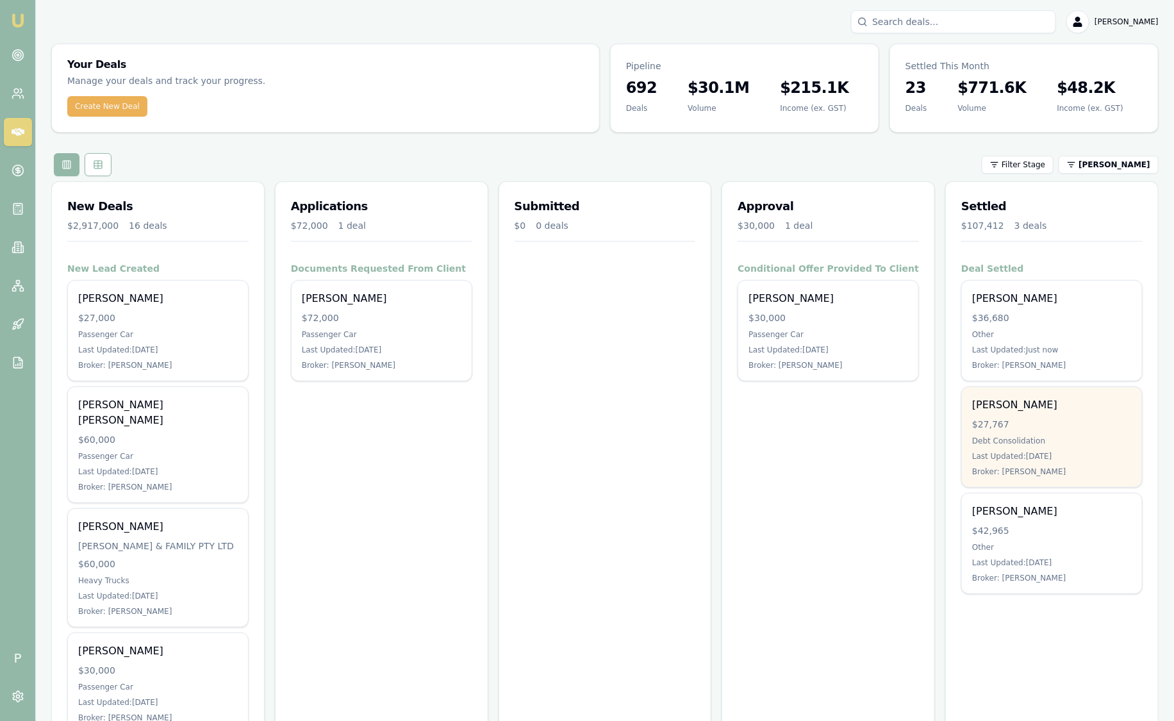
click at [1046, 422] on div "$27,767" at bounding box center [1052, 424] width 160 height 13
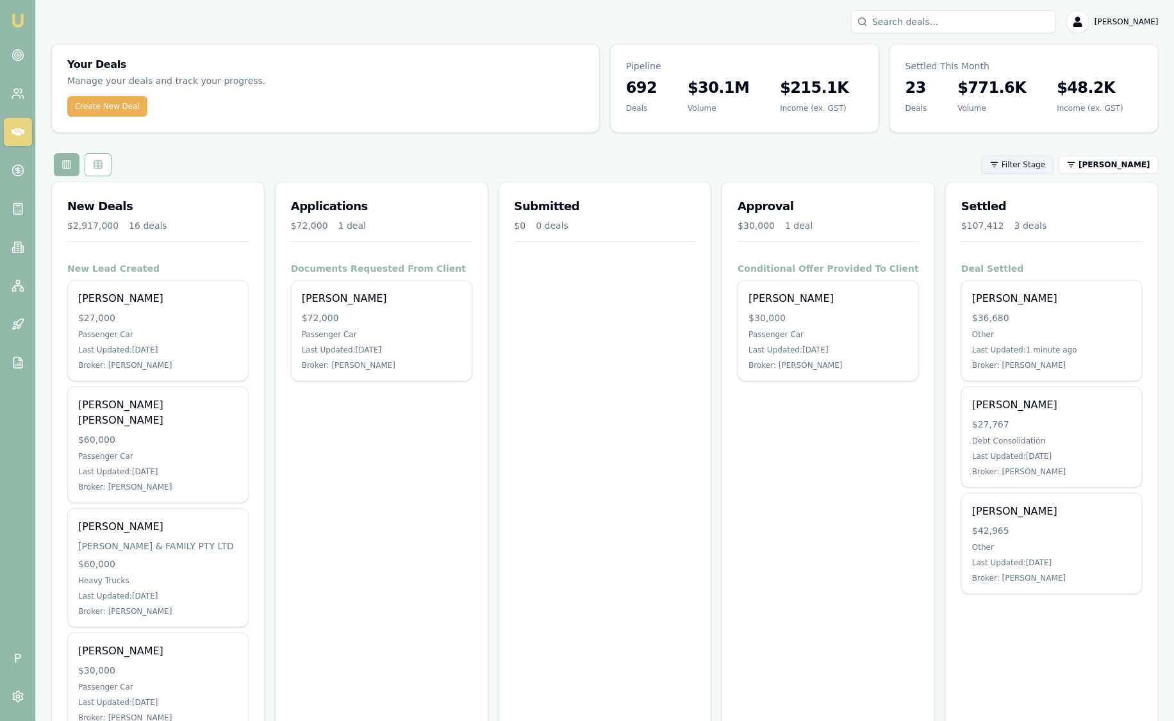
click at [1034, 170] on html "Emu Broker P [PERSON_NAME] Toggle Menu Your Deals Manage your deals and track y…" at bounding box center [587, 360] width 1174 height 721
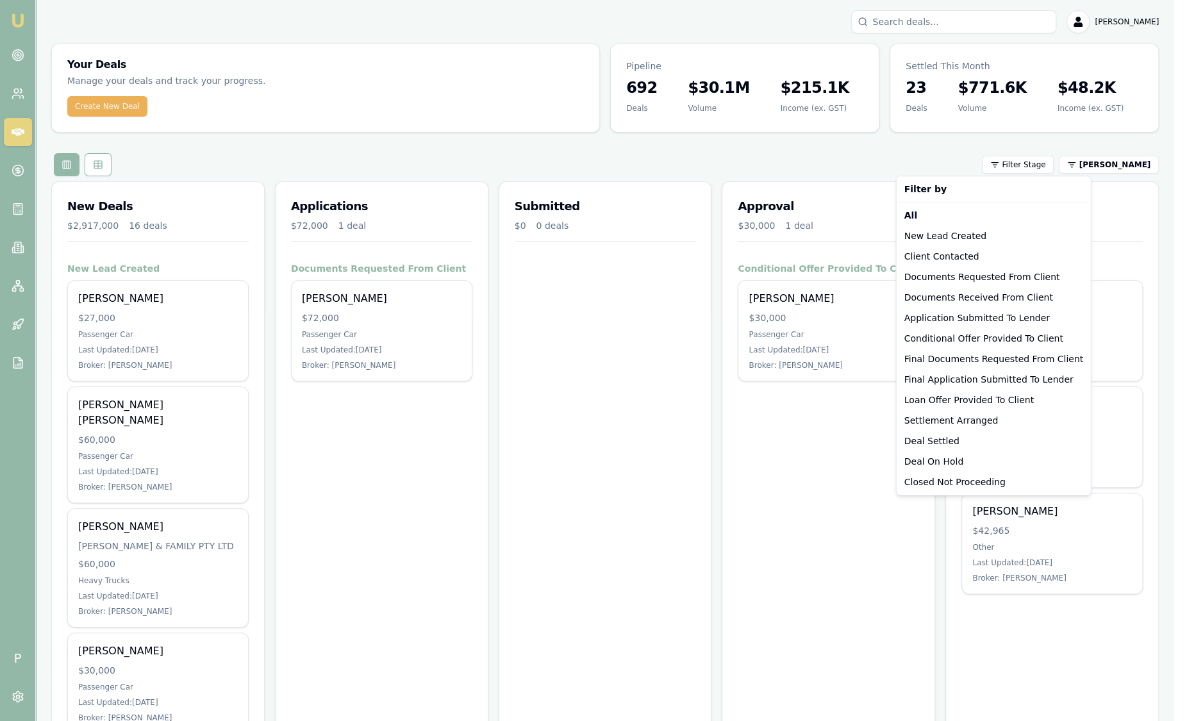
click at [1113, 244] on html "Emu Broker P [PERSON_NAME] Toggle Menu Your Deals Manage your deals and track y…" at bounding box center [593, 360] width 1187 height 721
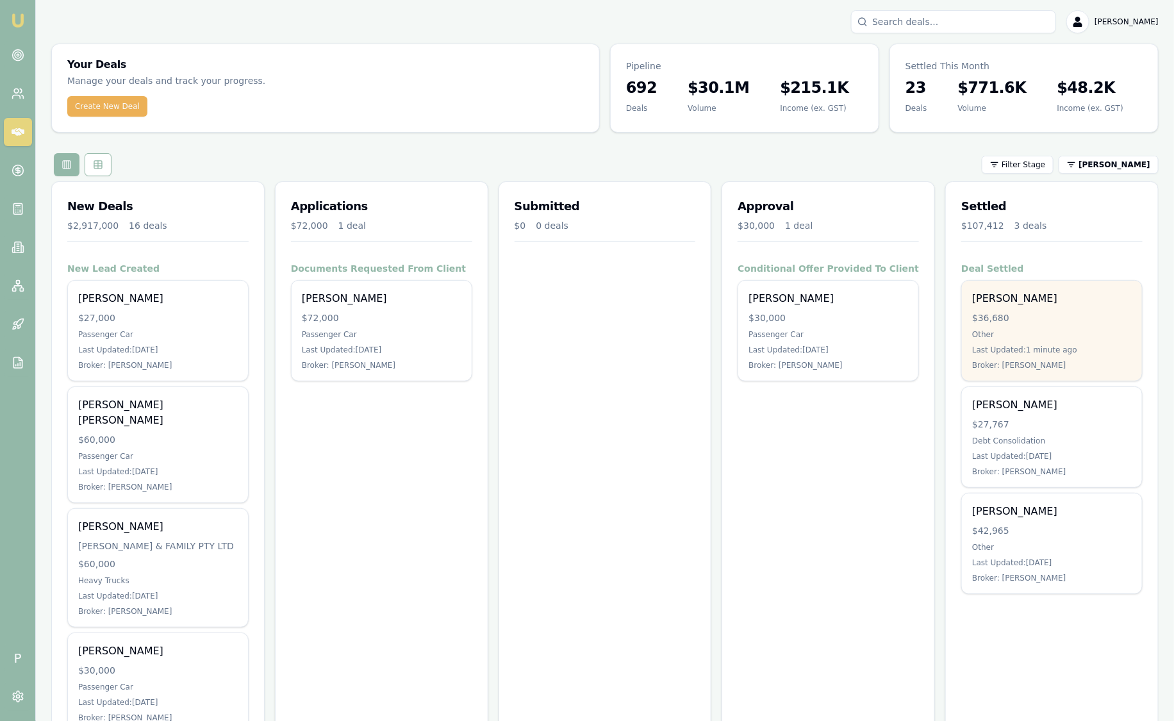
click at [1061, 306] on div "Mohammad Siddique $36,680 Other Last Updated: 1 minute ago Broker: Stevette Gel…" at bounding box center [1052, 331] width 180 height 100
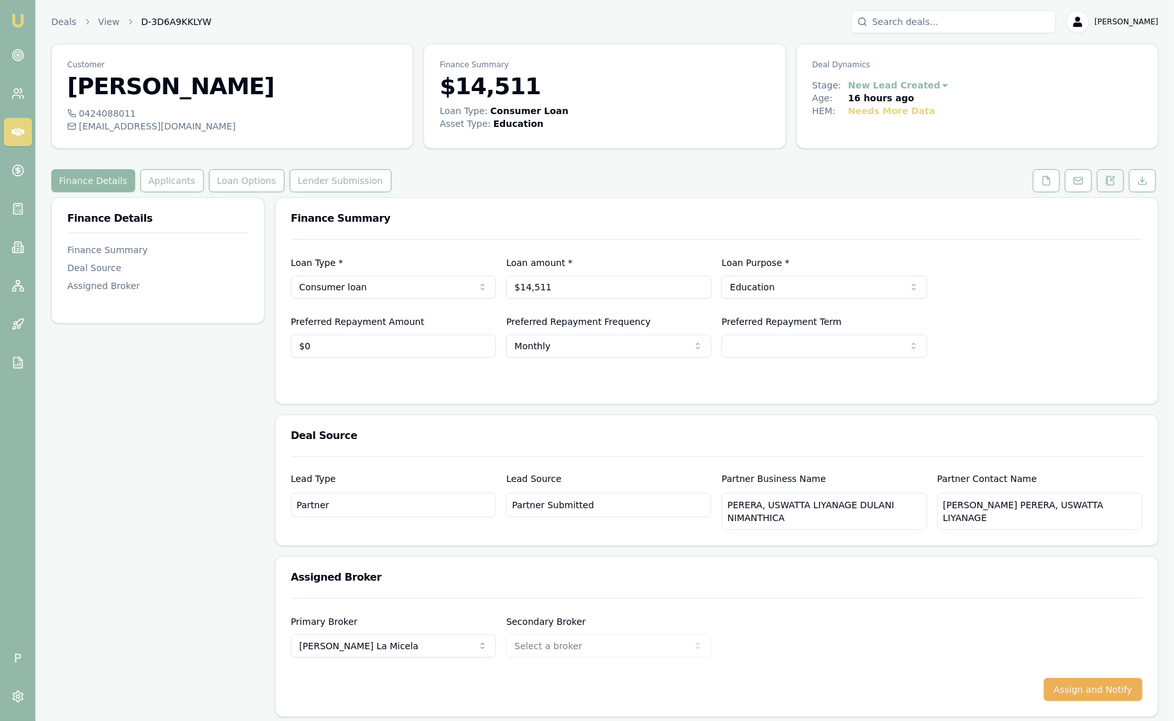
click at [1120, 183] on button at bounding box center [1110, 180] width 27 height 23
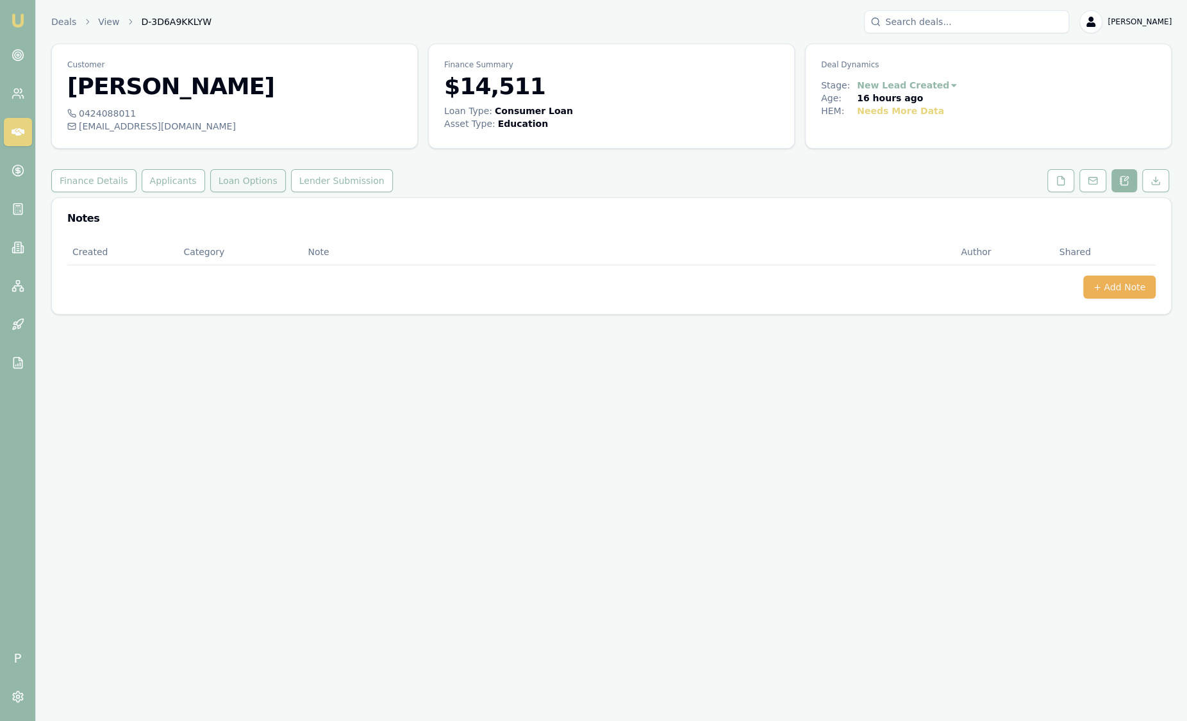
click at [247, 186] on button "Loan Options" at bounding box center [248, 180] width 76 height 23
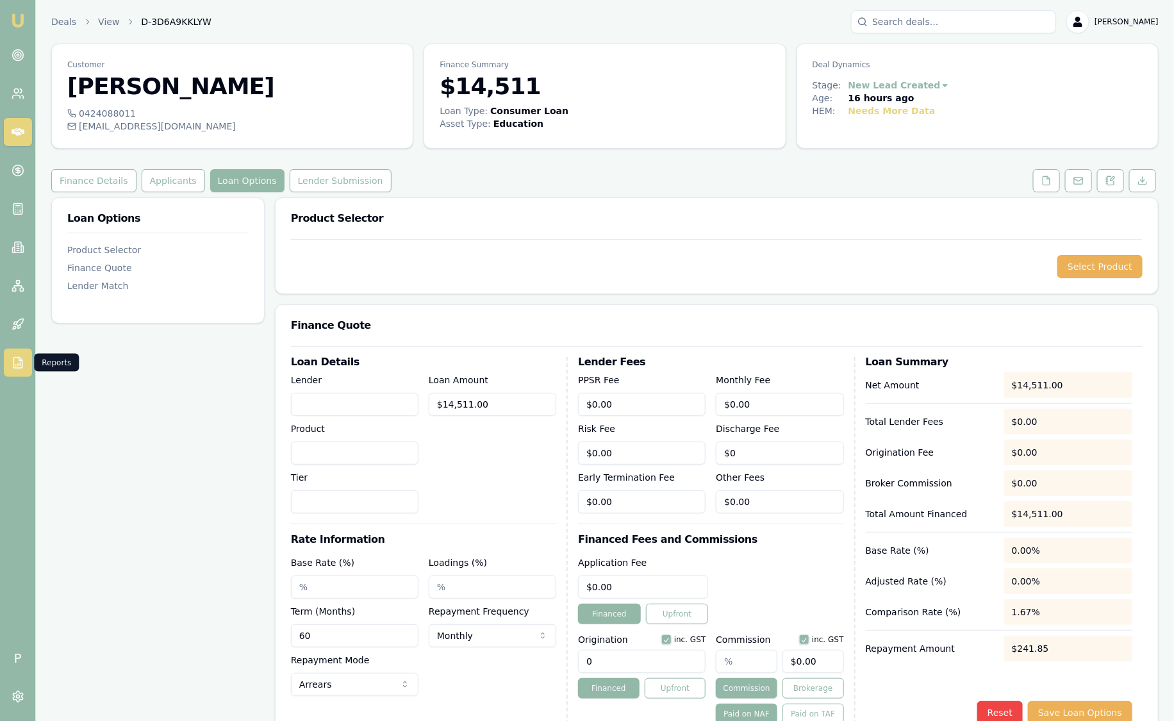
click at [24, 365] on link at bounding box center [18, 363] width 28 height 28
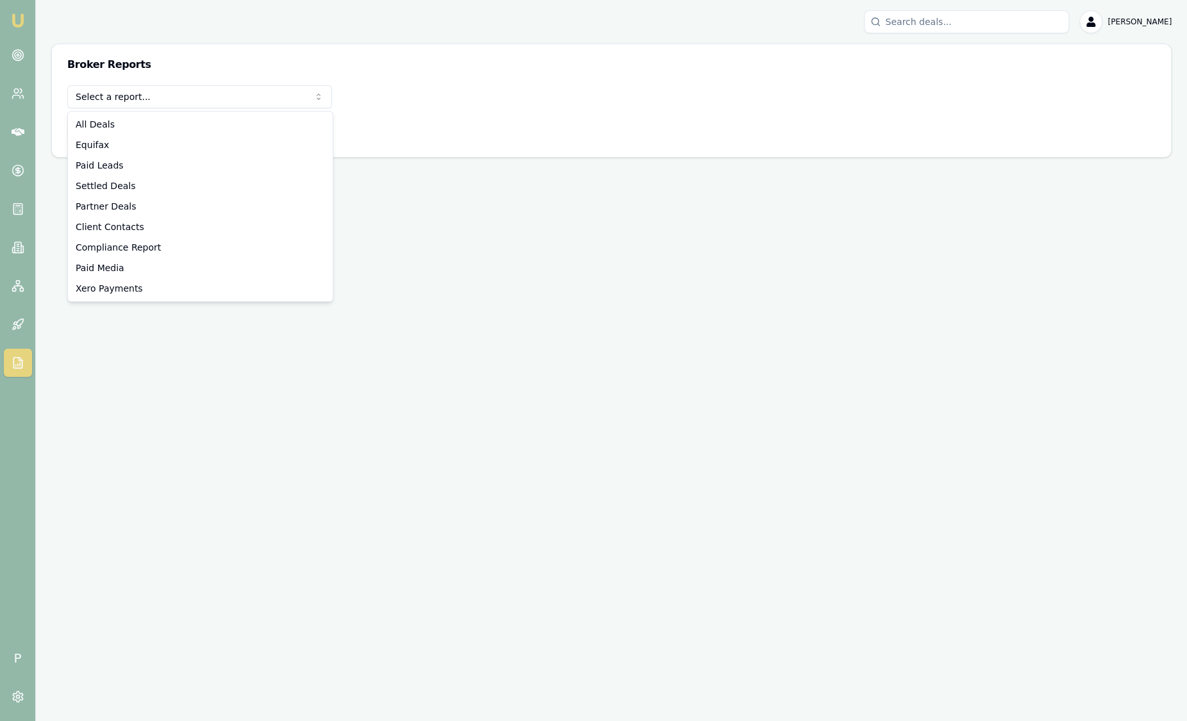
click at [169, 103] on html "Emu Broker P [PERSON_NAME] Toggle Menu Broker Reports Select a report... All De…" at bounding box center [593, 360] width 1187 height 721
select select "compliance"
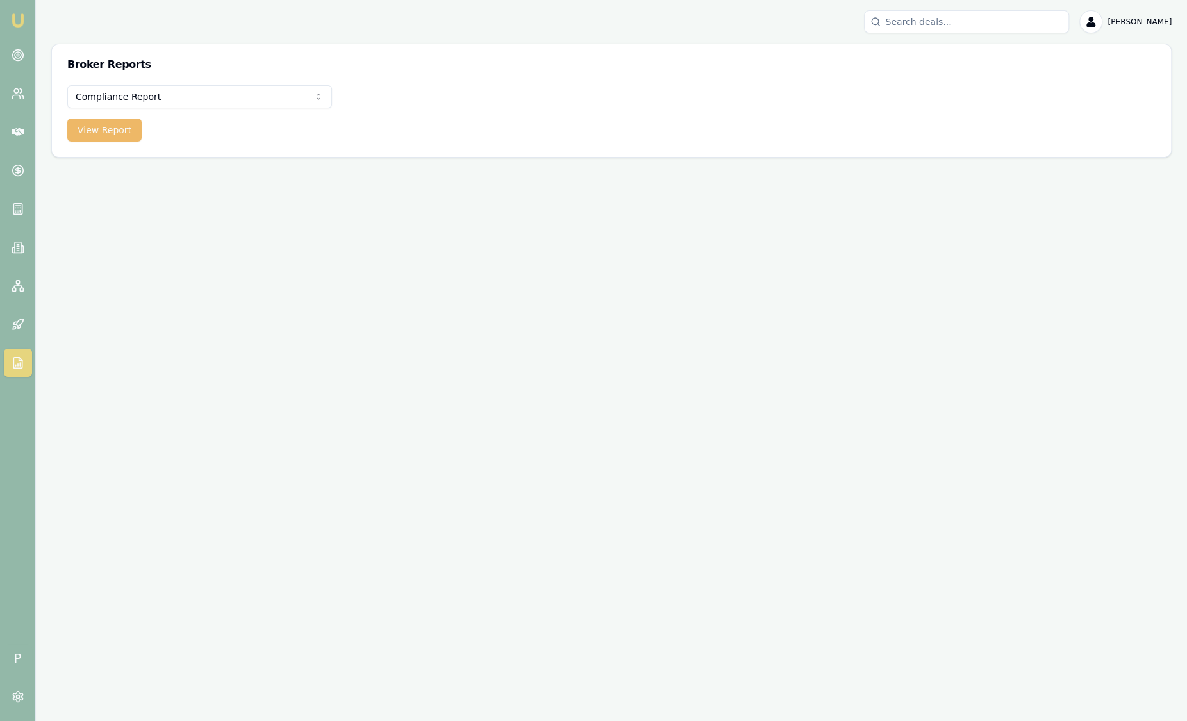
click at [115, 128] on button "View Report" at bounding box center [104, 130] width 74 height 23
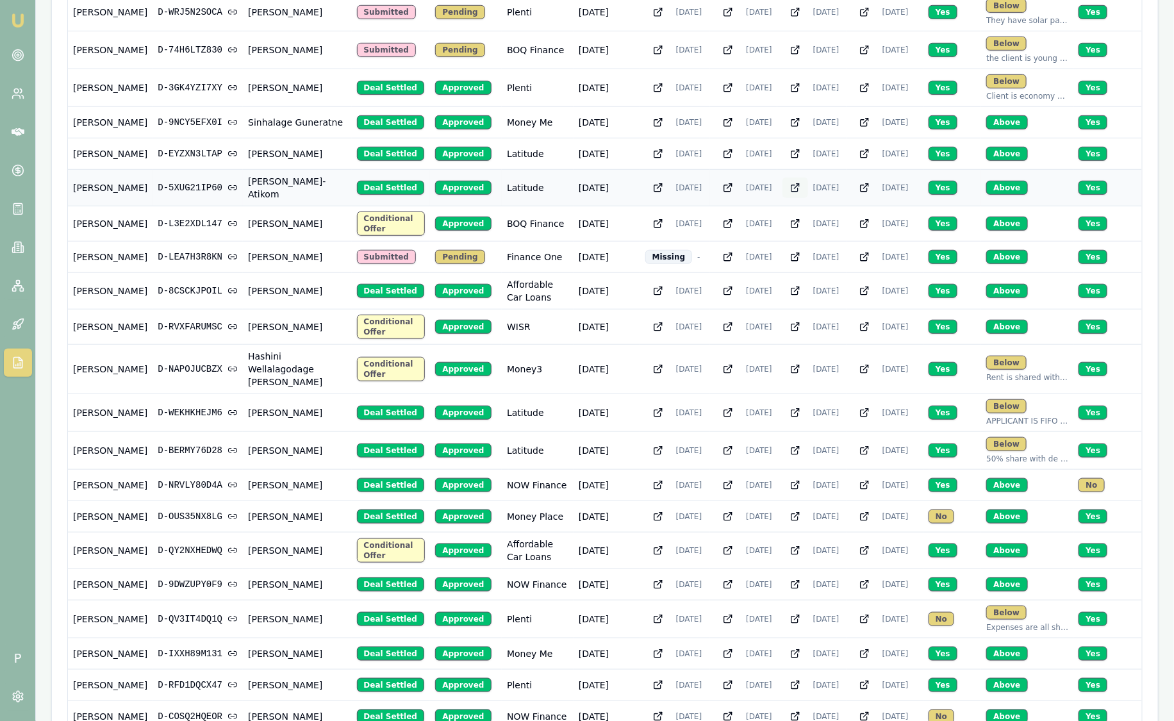
scroll to position [401, 0]
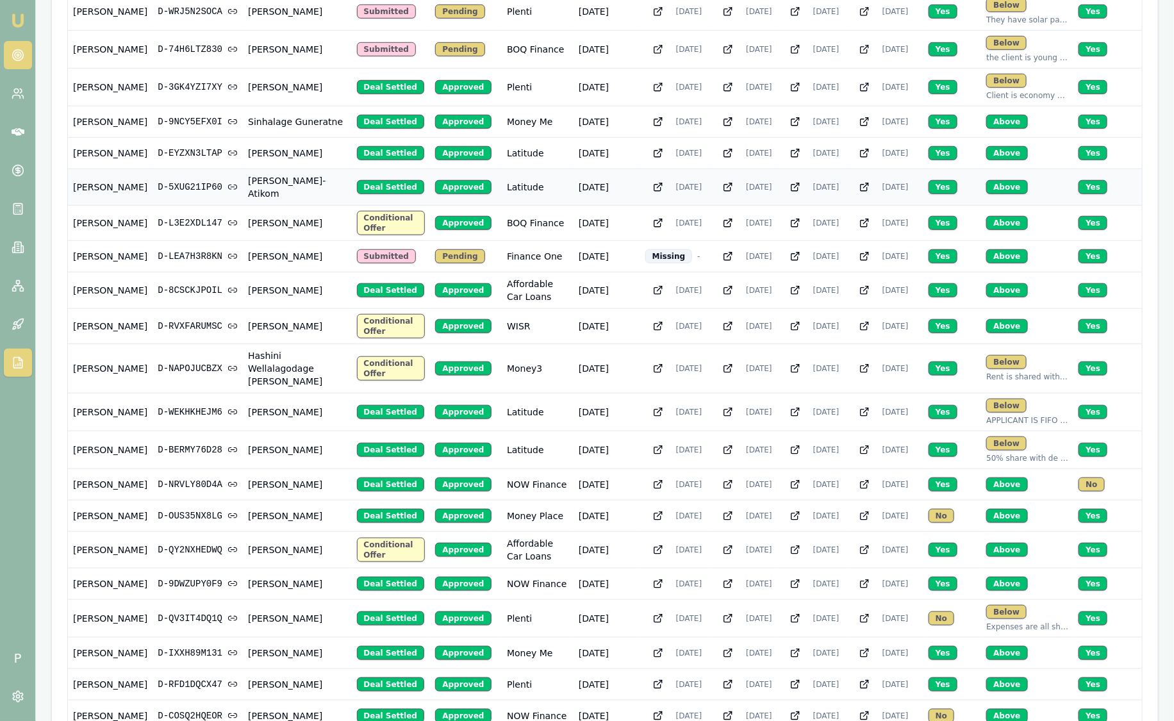
click at [16, 53] on icon at bounding box center [18, 55] width 13 height 13
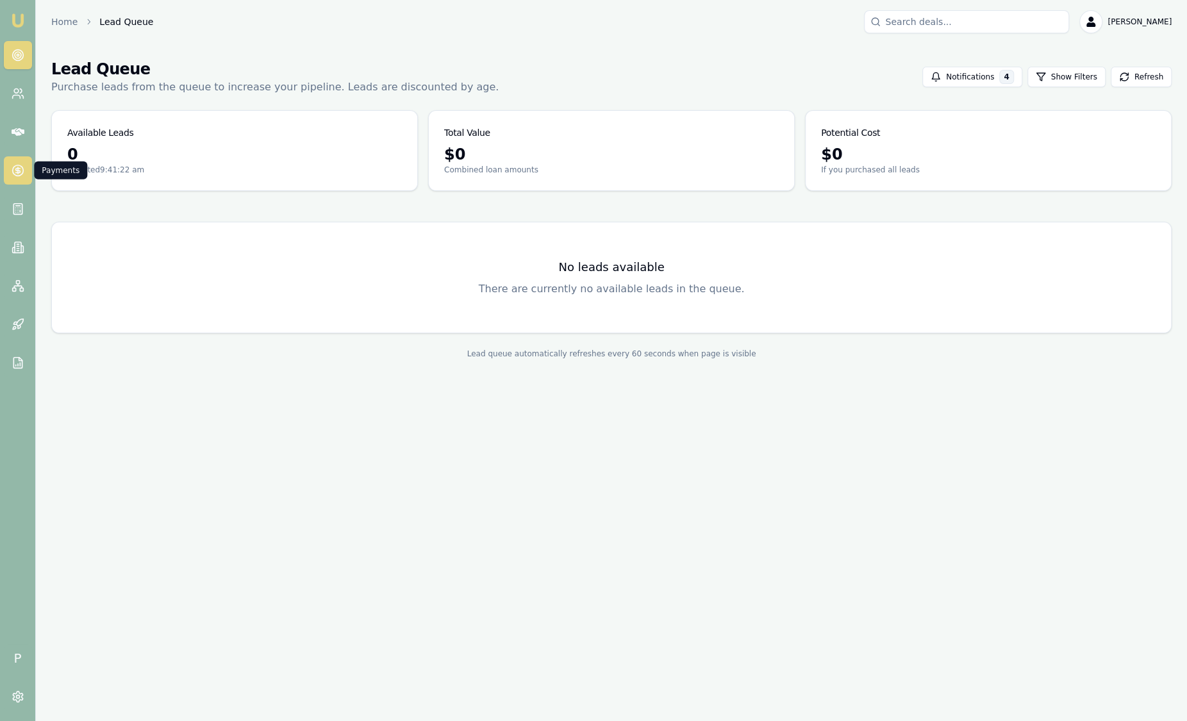
click at [22, 170] on circle at bounding box center [17, 170] width 11 height 11
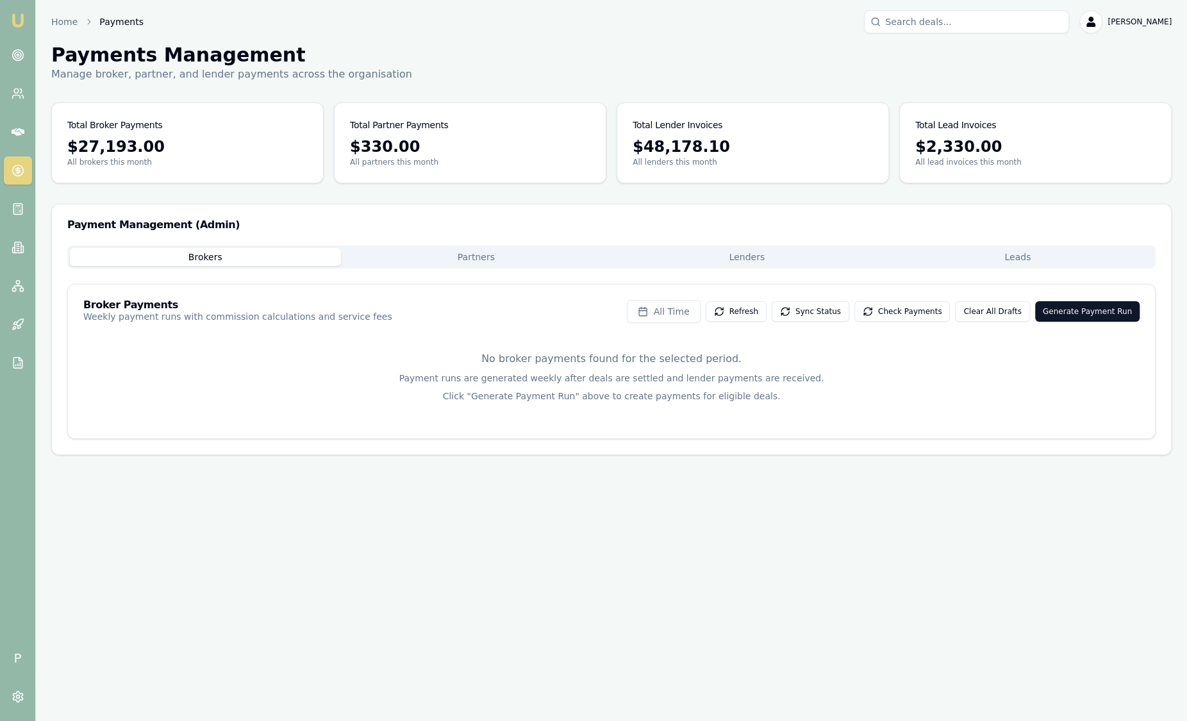
click at [998, 259] on button "Leads" at bounding box center [1018, 257] width 271 height 18
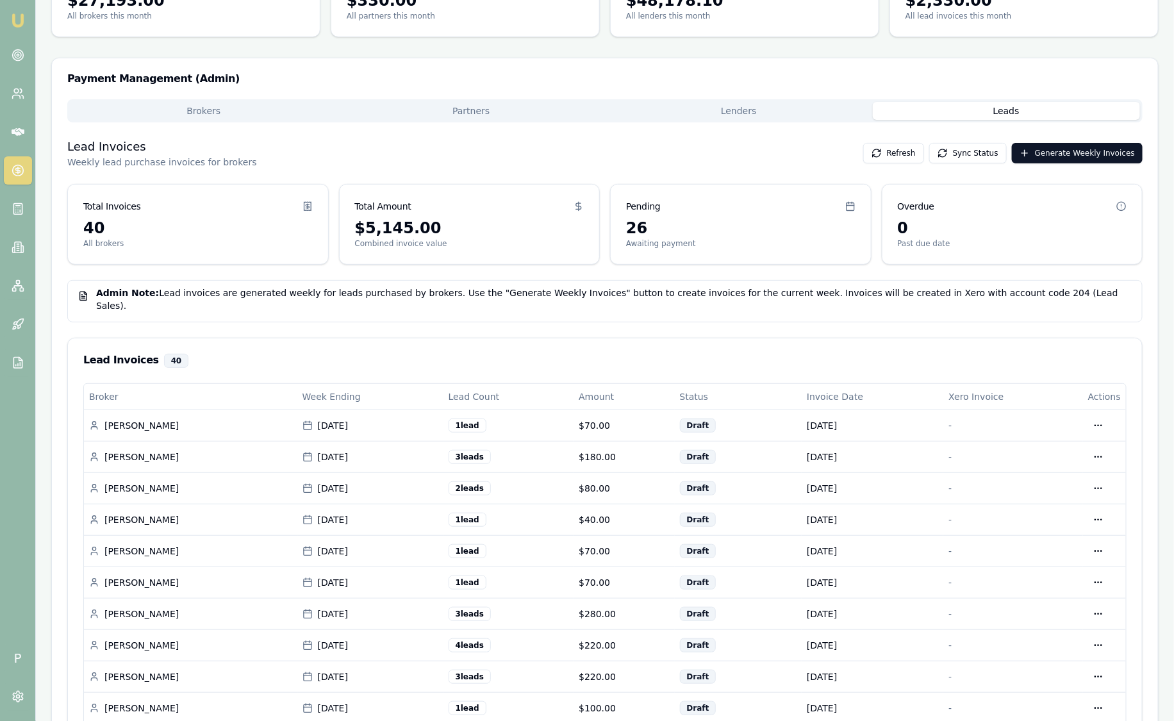
scroll to position [160, 0]
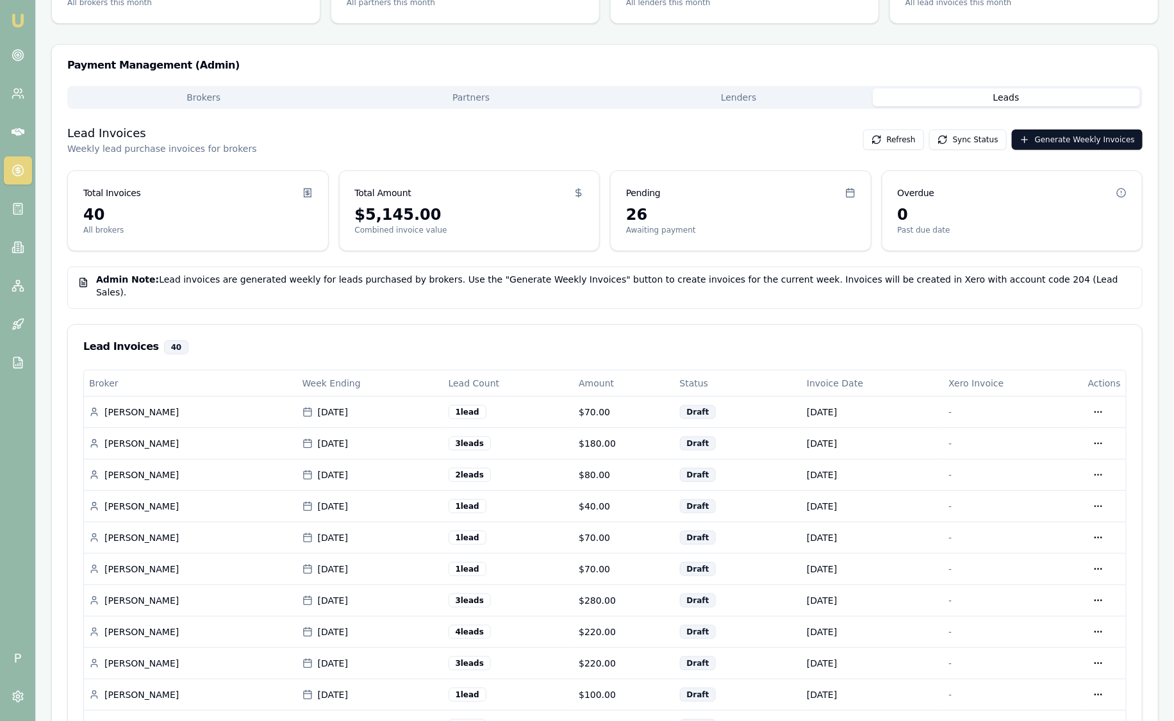
click at [14, 33] on nav "Emu Broker" at bounding box center [17, 193] width 35 height 387
click at [15, 26] on img at bounding box center [17, 20] width 15 height 15
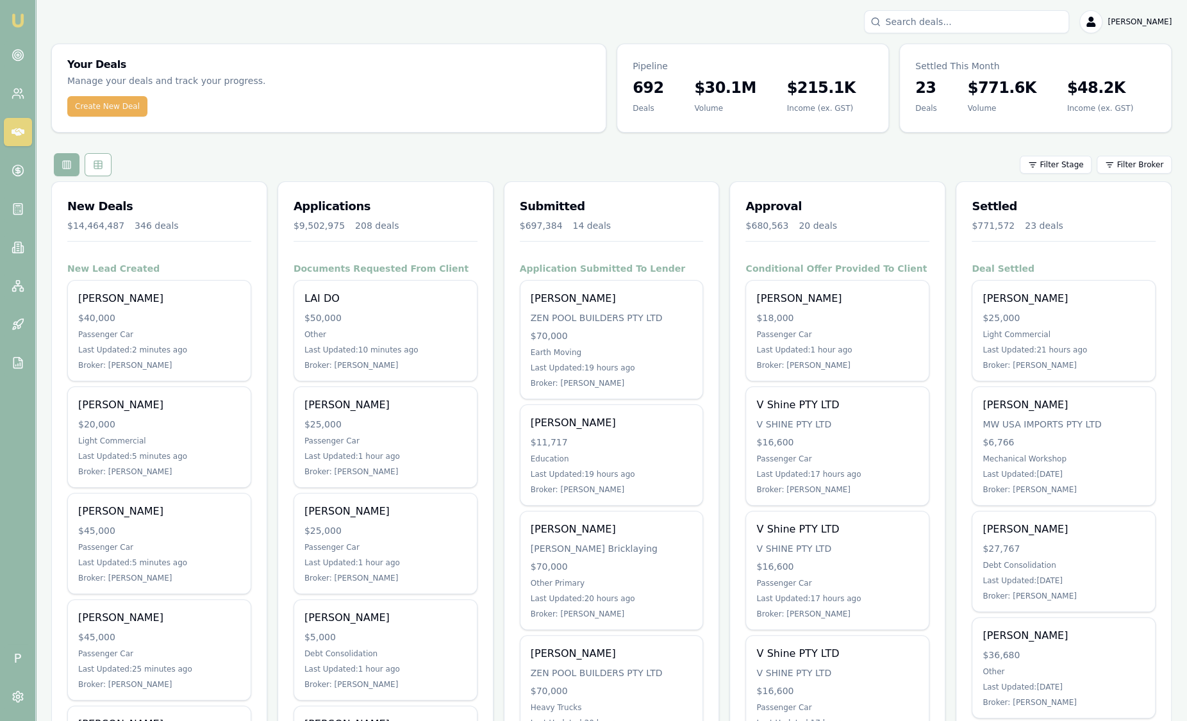
click at [1115, 173] on html "Emu Broker P Sam Crouch Toggle Menu Your Deals Manage your deals and track your…" at bounding box center [593, 360] width 1187 height 721
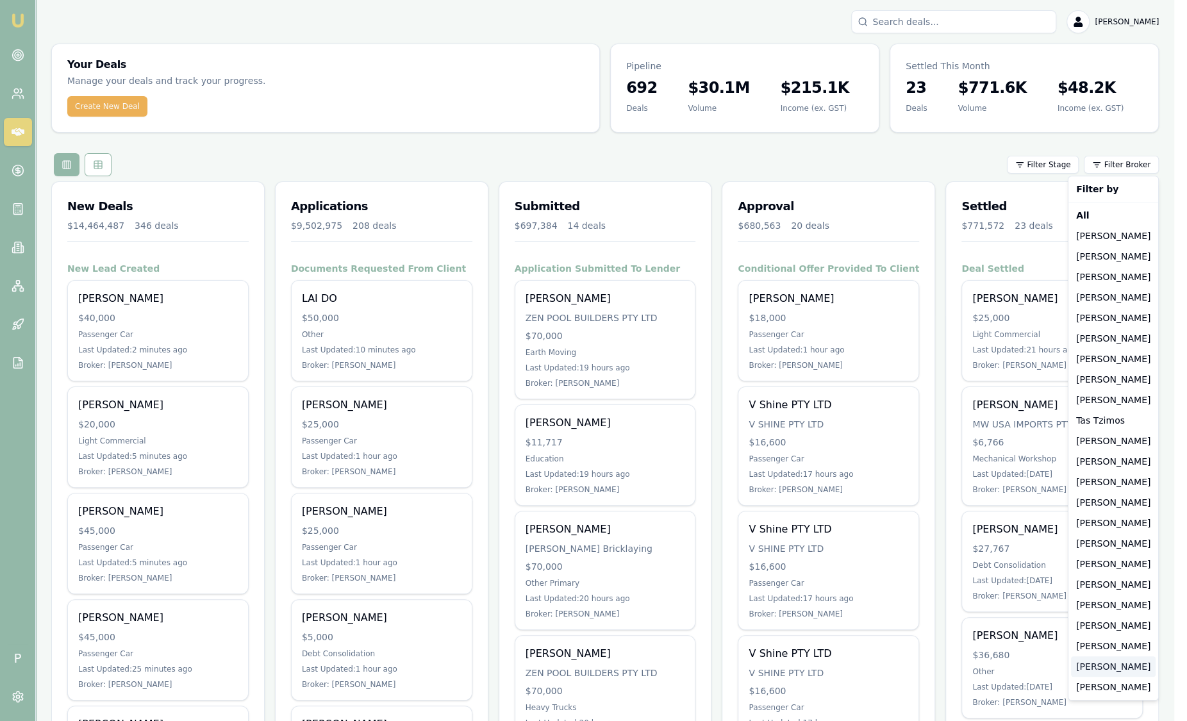
click at [1088, 665] on div "[PERSON_NAME]" at bounding box center [1113, 666] width 85 height 21
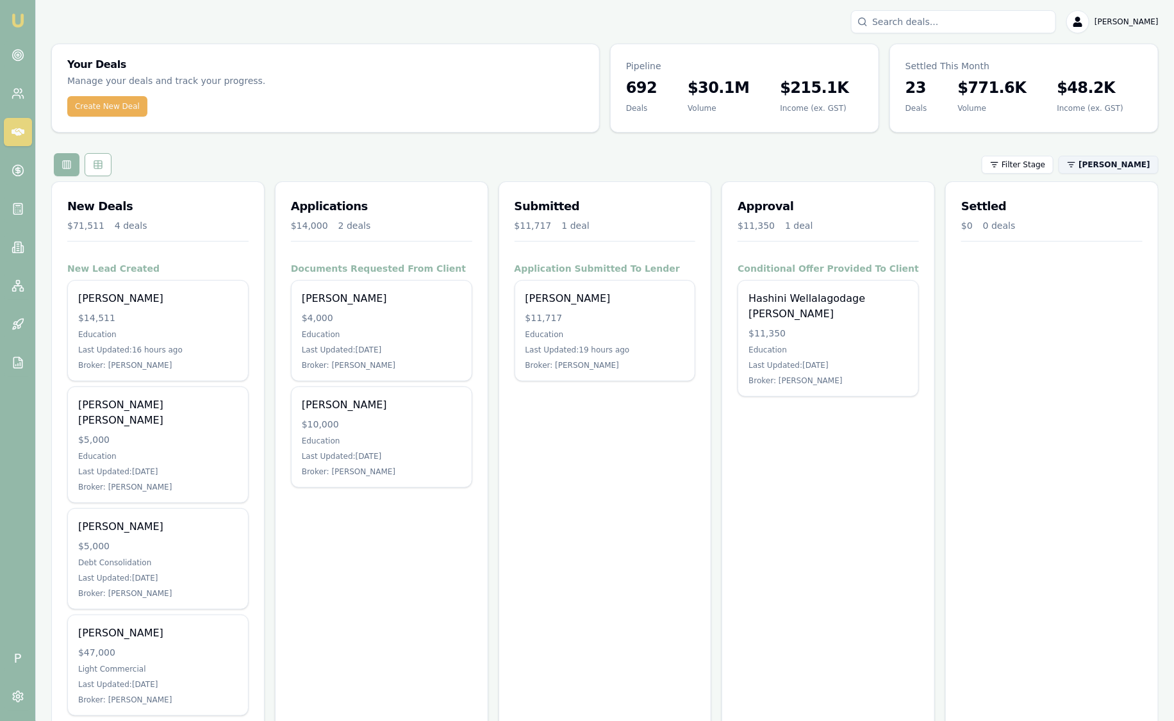
click at [1105, 167] on html "Emu Broker P Sam Crouch Toggle Menu Your Deals Manage your deals and track your…" at bounding box center [587, 360] width 1174 height 721
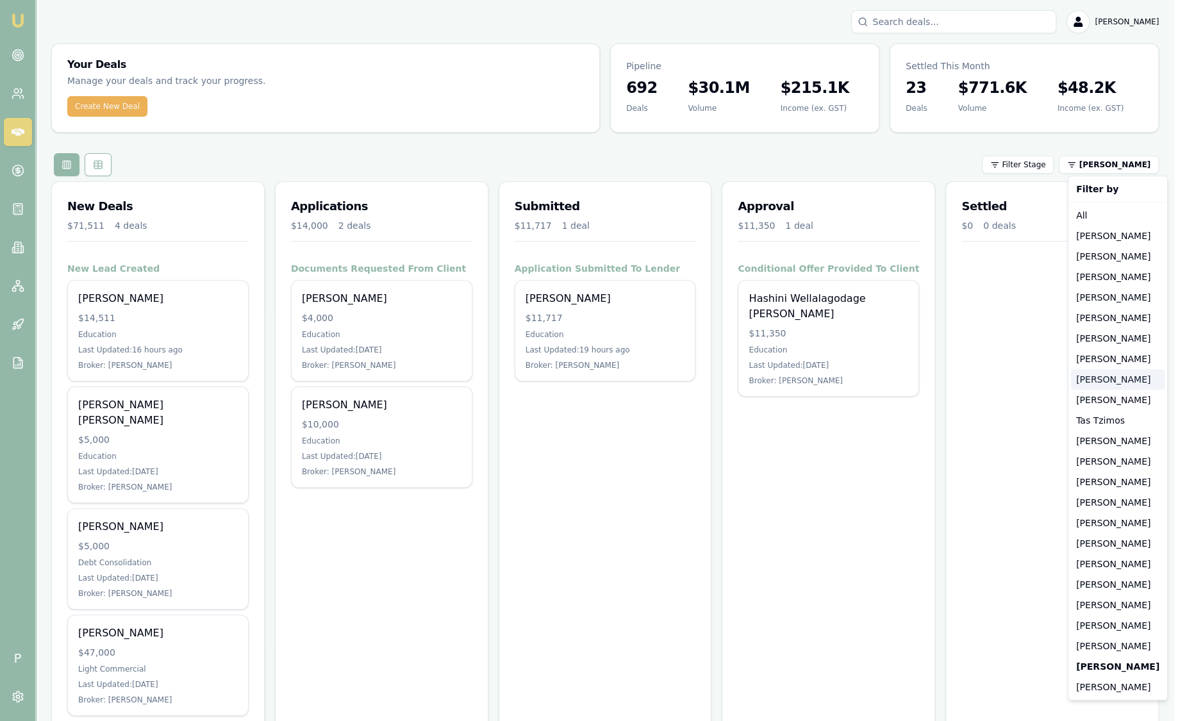
click at [1130, 376] on div "[PERSON_NAME]" at bounding box center [1118, 379] width 94 height 21
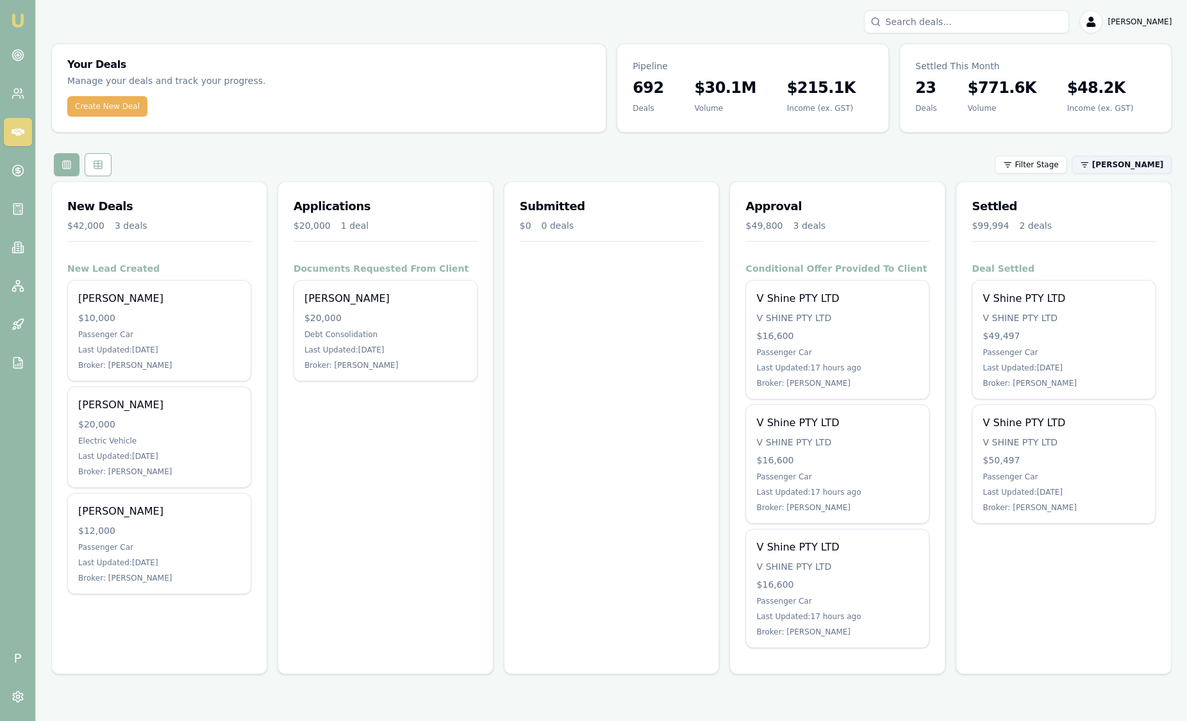
click at [1114, 166] on html "Emu Broker P Sam Crouch Toggle Menu Your Deals Manage your deals and track your…" at bounding box center [593, 360] width 1187 height 721
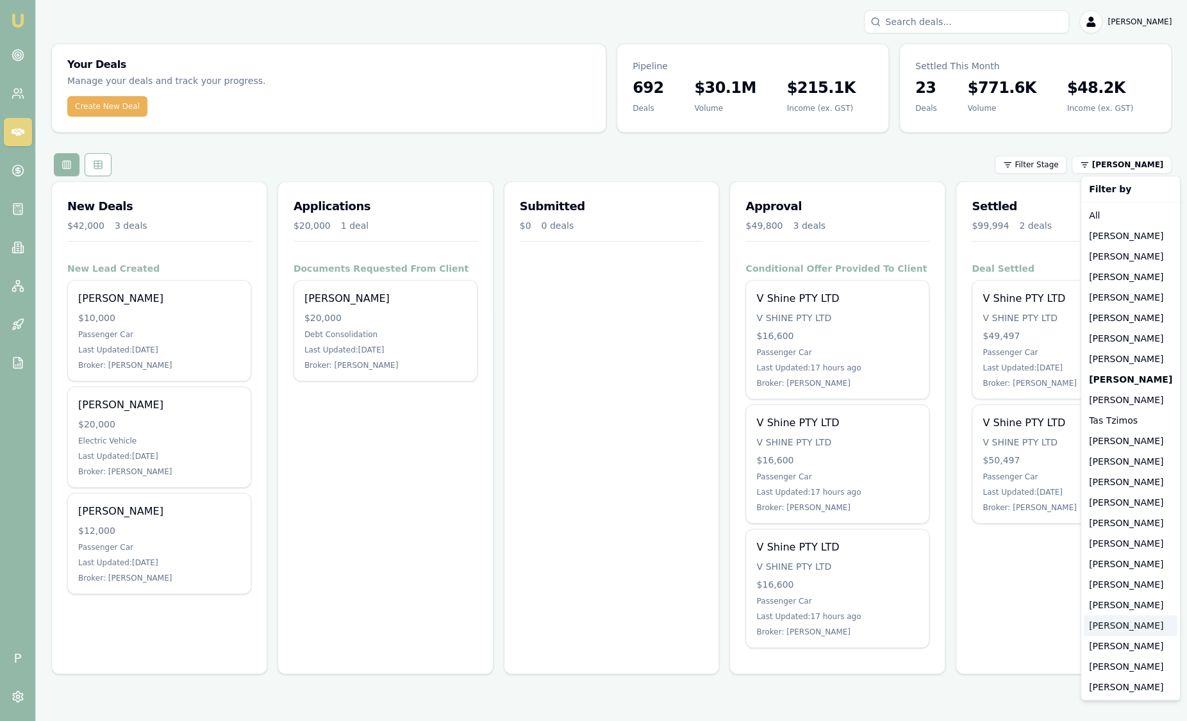
click at [1111, 630] on div "[PERSON_NAME]" at bounding box center [1131, 625] width 94 height 21
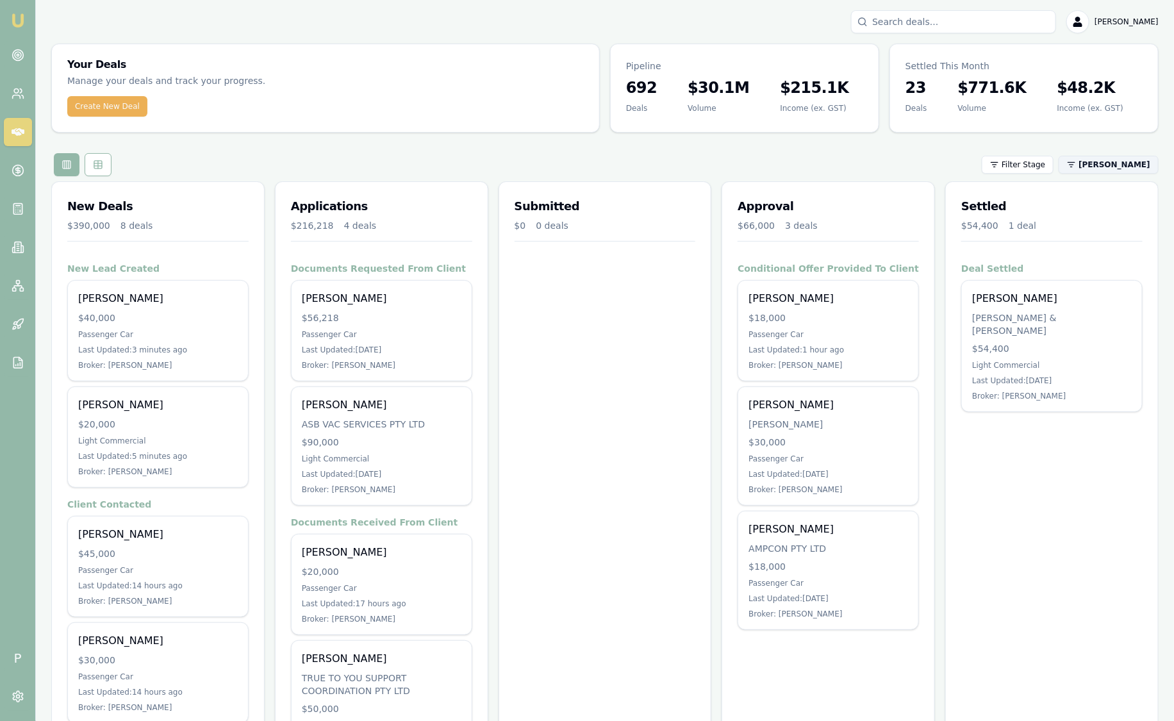
click at [1140, 170] on html "Emu Broker P Sam Crouch Toggle Menu Your Deals Manage your deals and track your…" at bounding box center [587, 360] width 1174 height 721
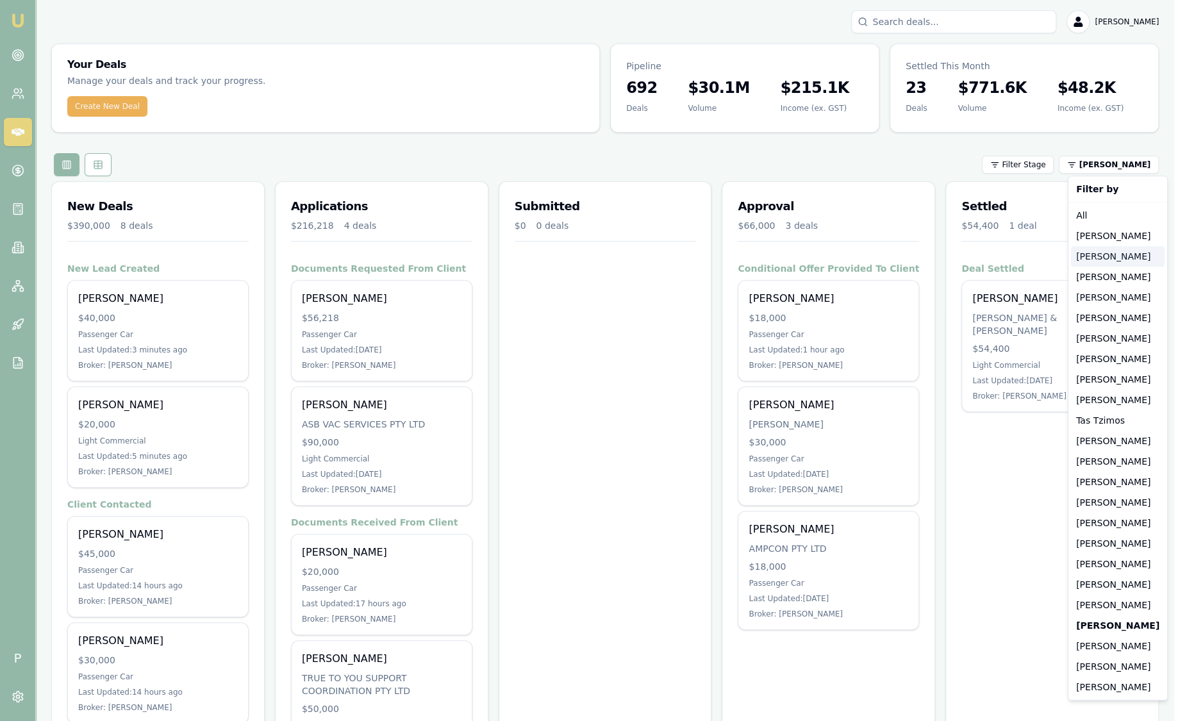
click at [1100, 259] on div "[PERSON_NAME]" at bounding box center [1118, 256] width 94 height 21
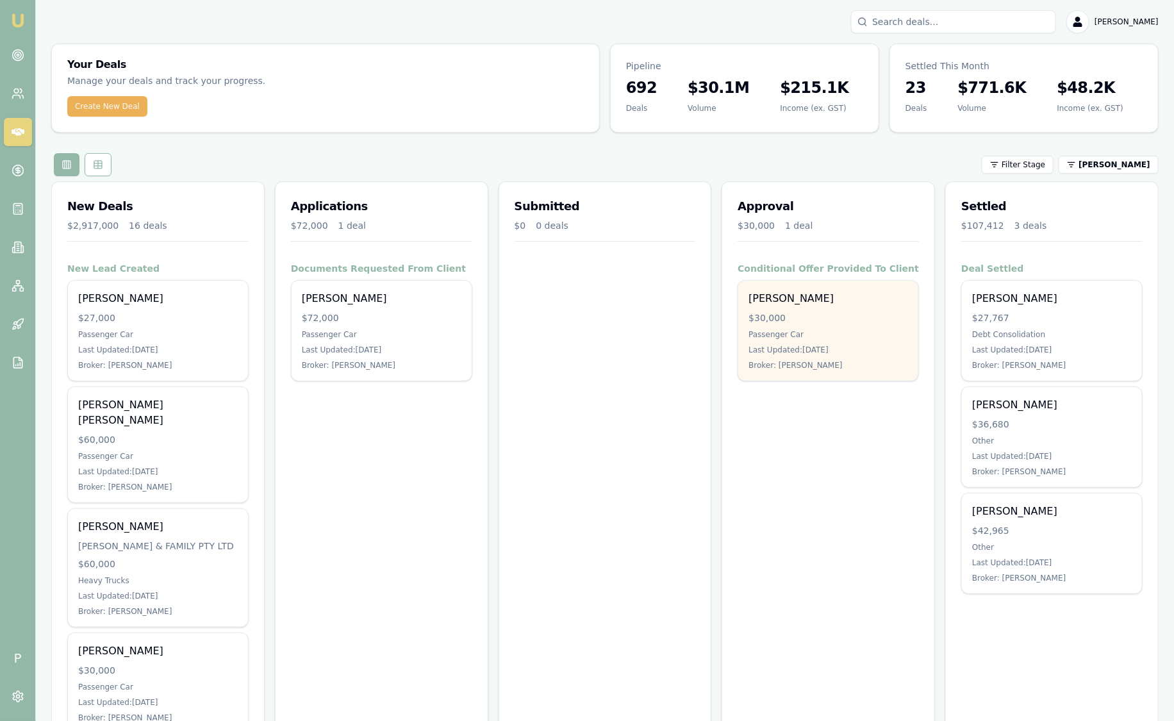
click at [847, 315] on div "$30,000" at bounding box center [829, 317] width 160 height 13
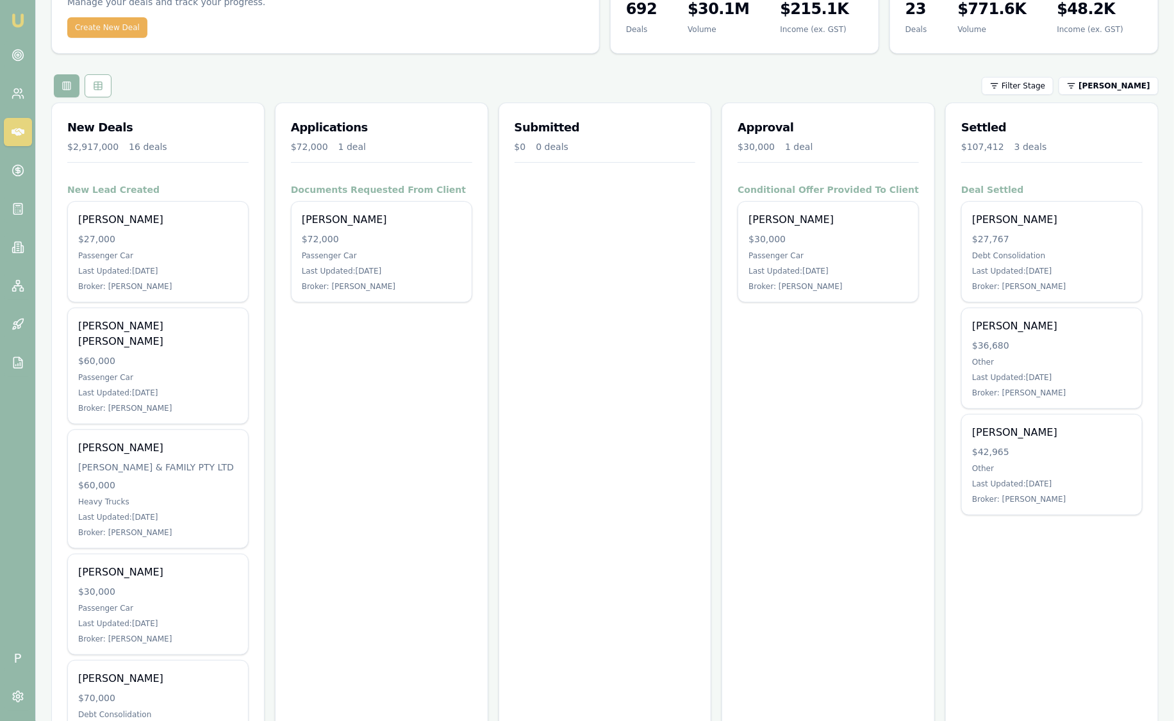
scroll to position [79, 0]
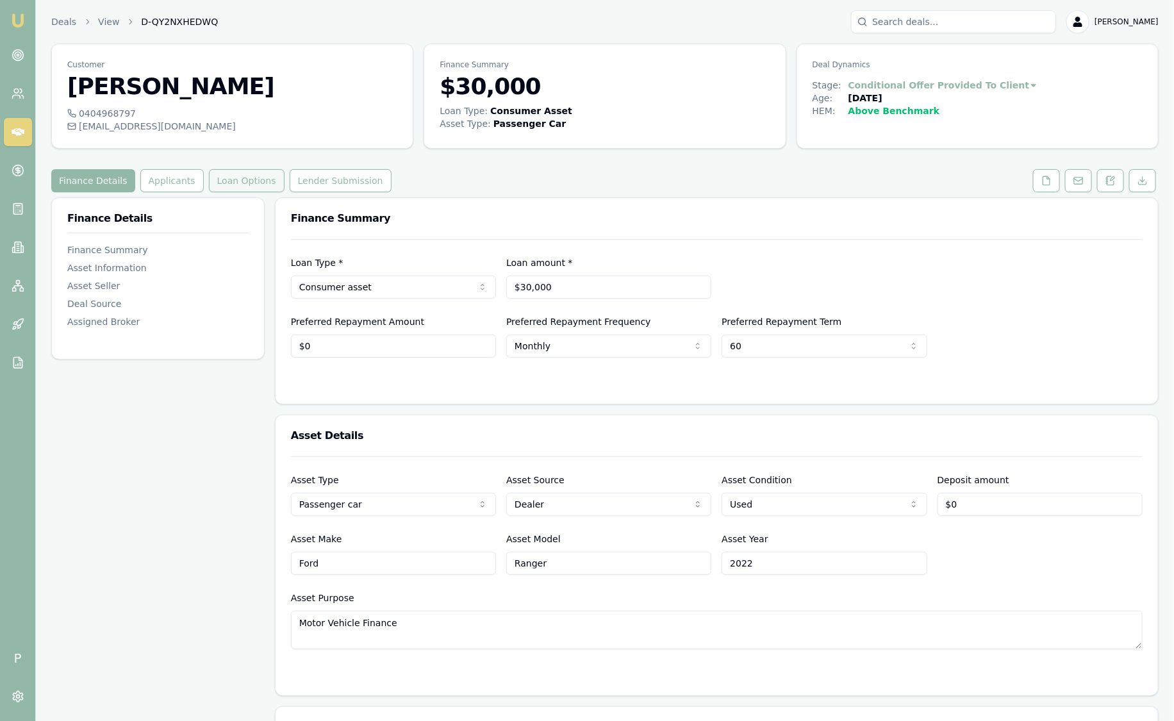
click at [233, 179] on button "Loan Options" at bounding box center [247, 180] width 76 height 23
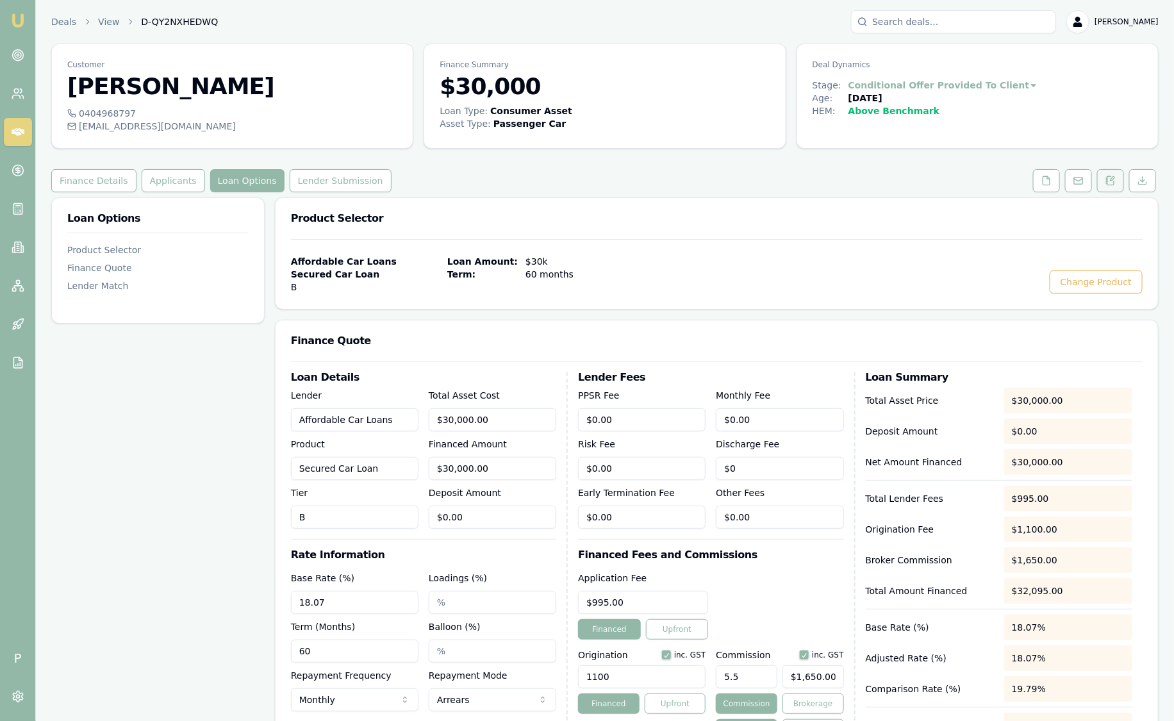
click at [1119, 179] on button at bounding box center [1110, 180] width 27 height 23
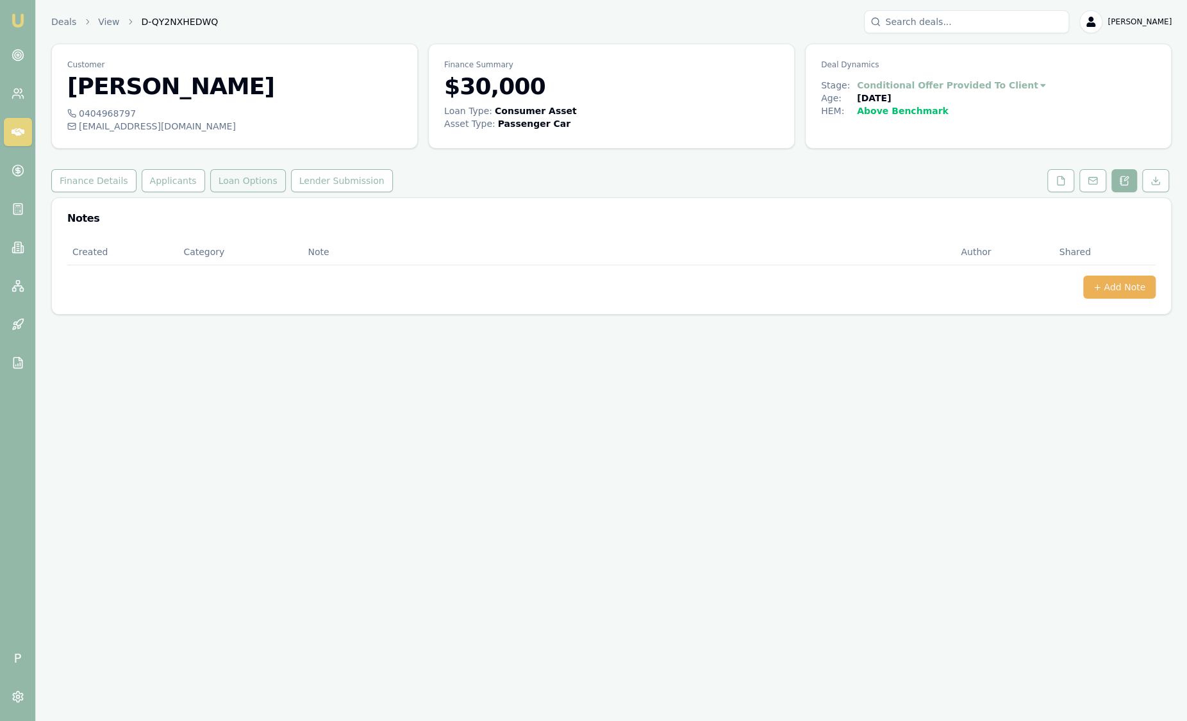
click at [252, 179] on button "Loan Options" at bounding box center [248, 180] width 76 height 23
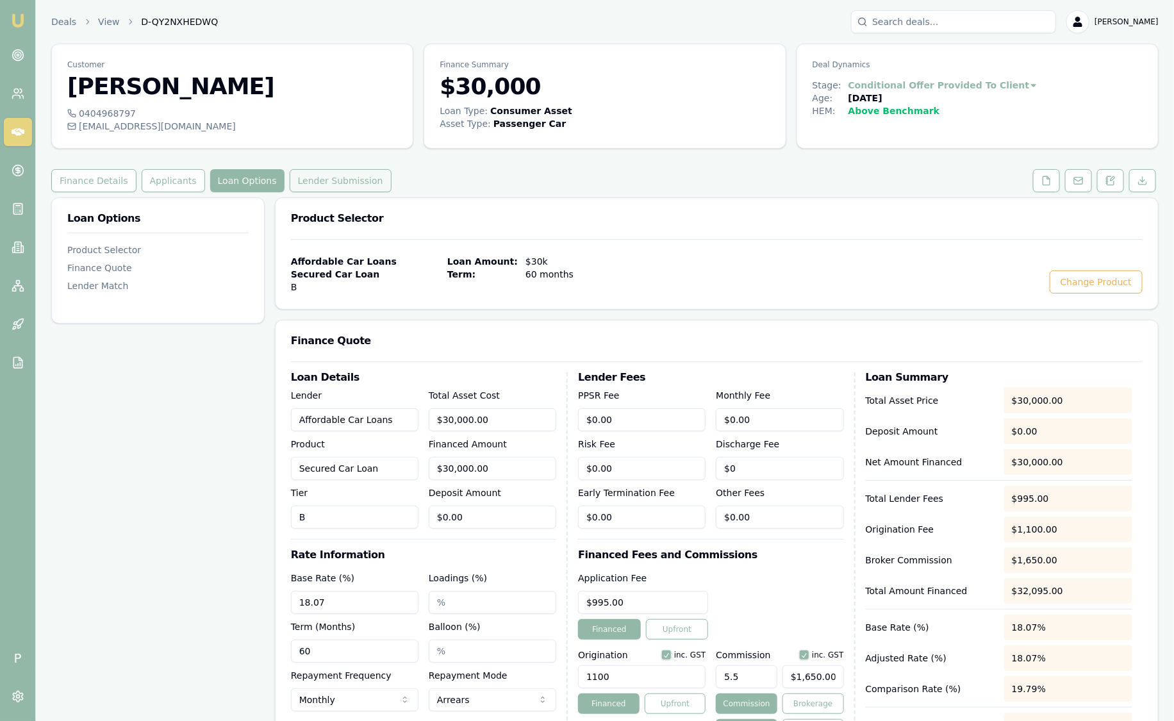
click at [300, 185] on button "Lender Submission" at bounding box center [341, 180] width 102 height 23
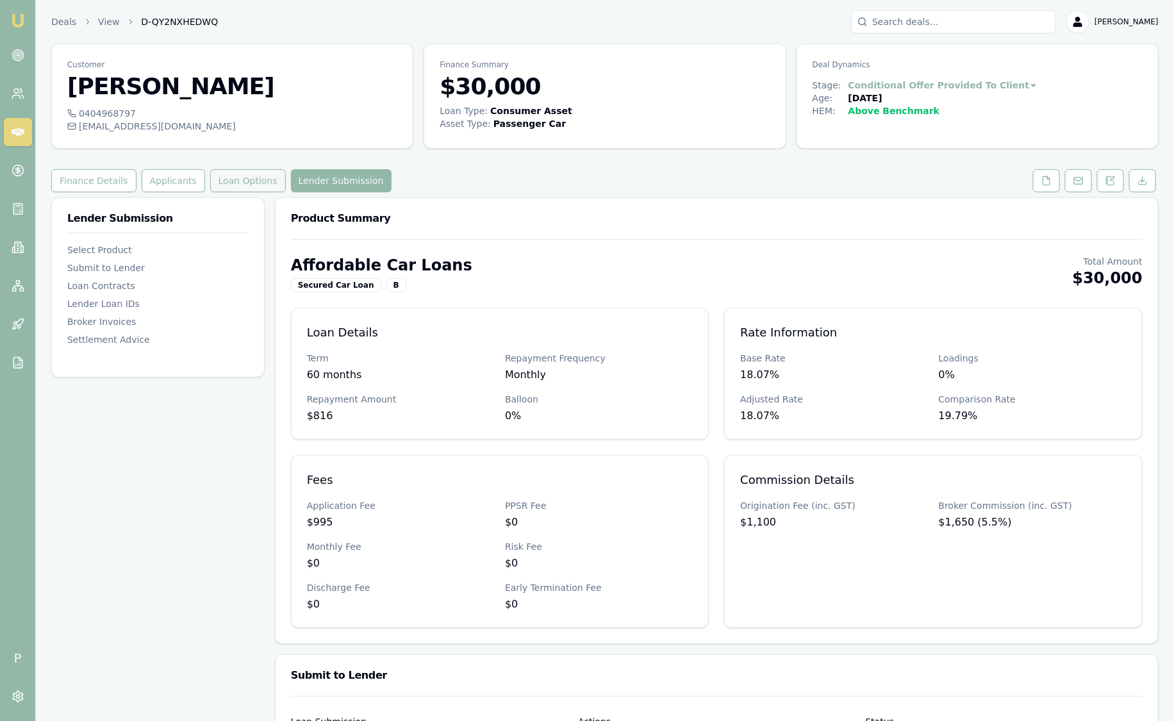
click at [247, 183] on button "Loan Options" at bounding box center [248, 180] width 76 height 23
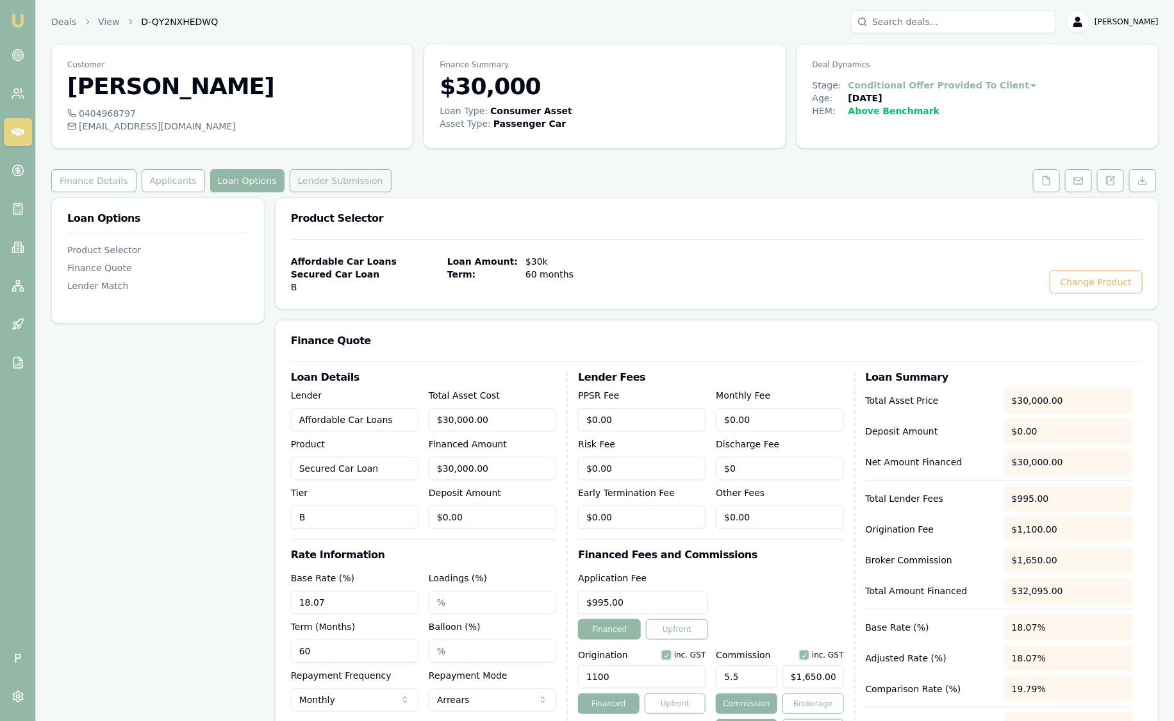
click at [322, 175] on button "Lender Submission" at bounding box center [341, 180] width 102 height 23
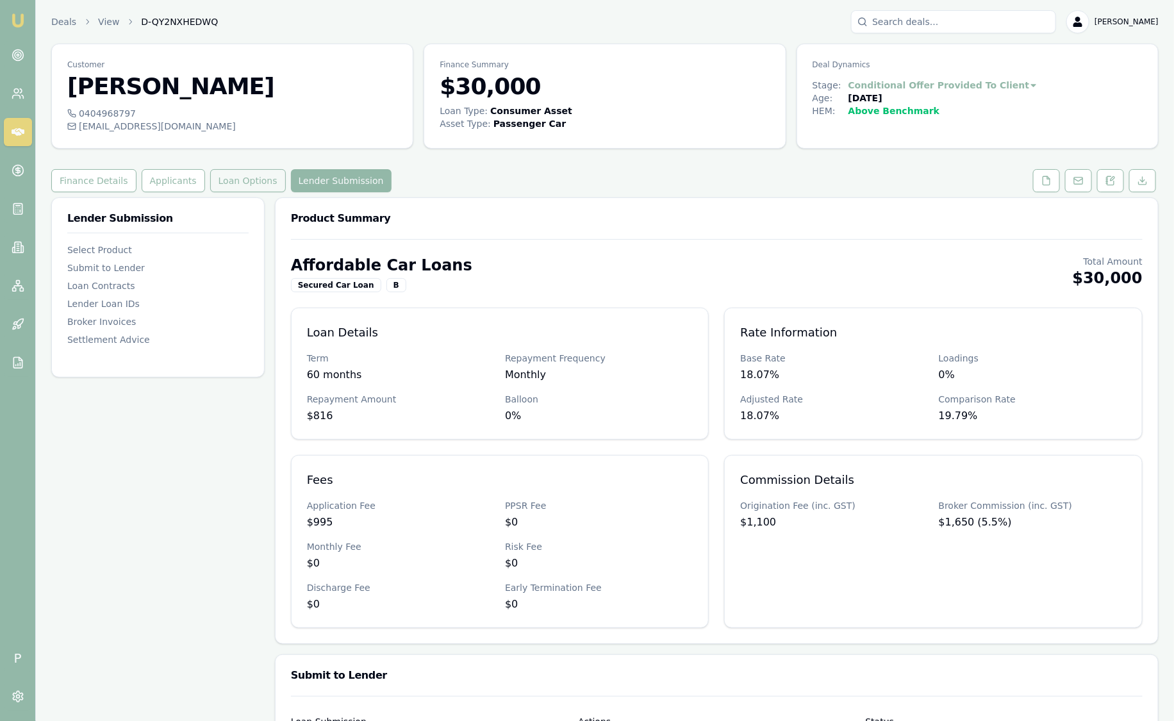
click at [260, 179] on button "Loan Options" at bounding box center [248, 180] width 76 height 23
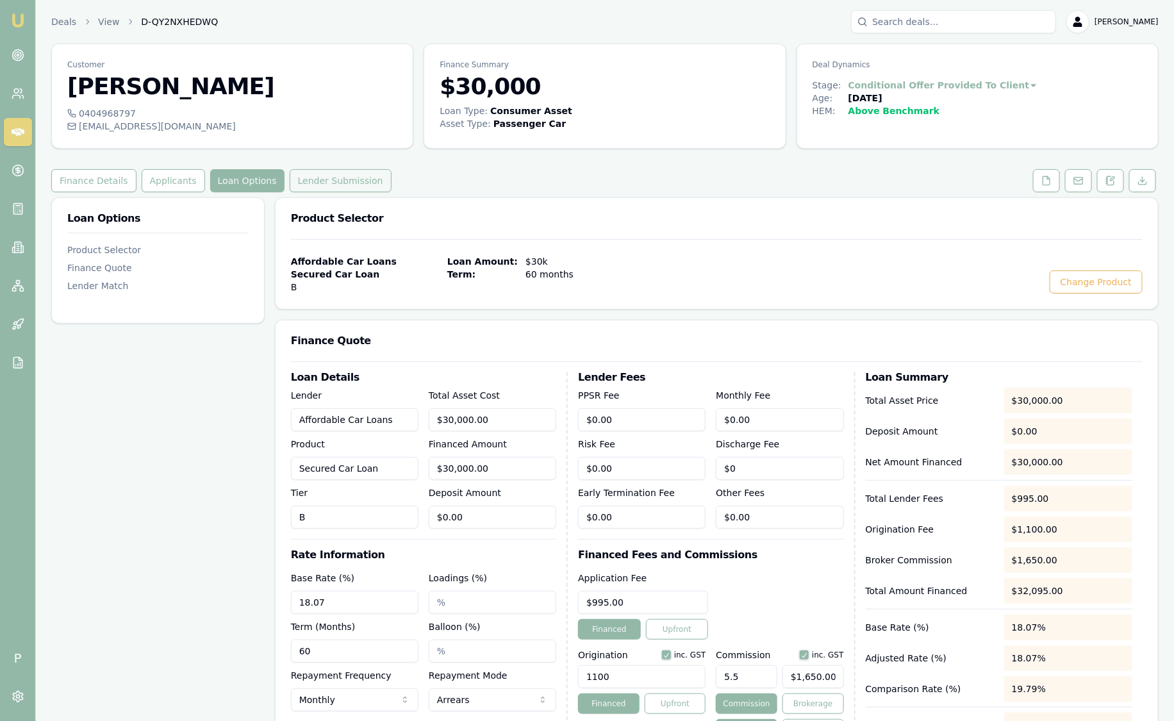
drag, startPoint x: 261, startPoint y: 179, endPoint x: 336, endPoint y: 175, distance: 75.7
click at [336, 175] on button "Lender Submission" at bounding box center [341, 180] width 102 height 23
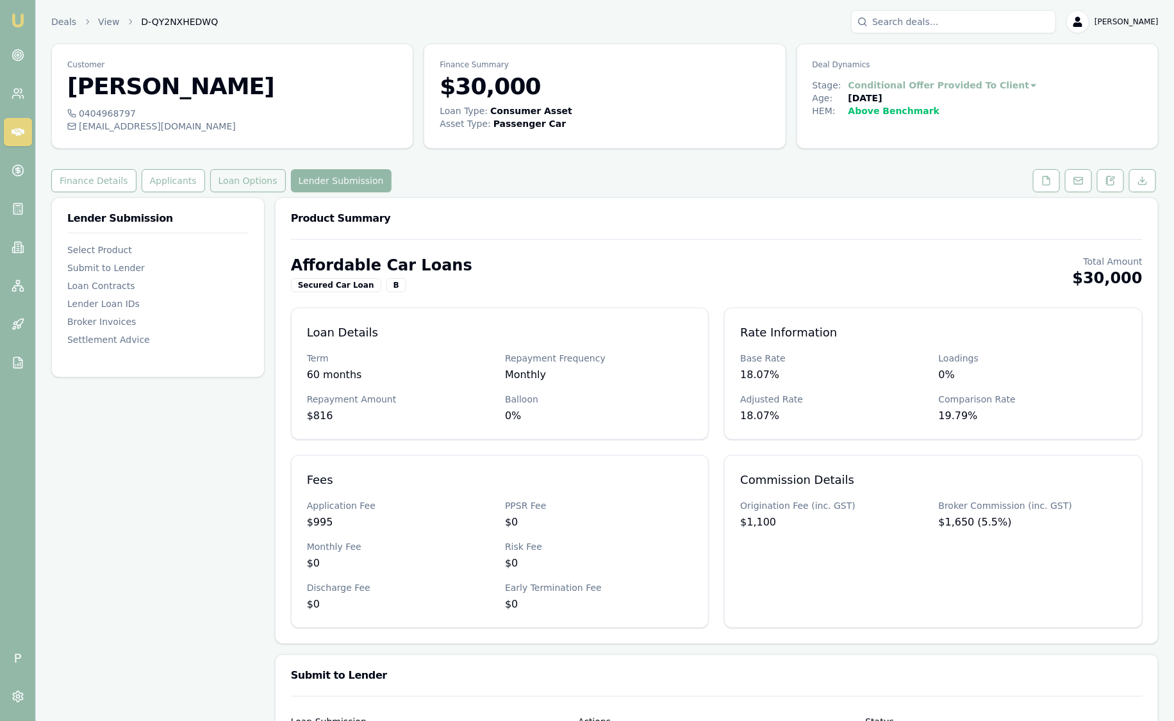
click at [244, 182] on button "Loan Options" at bounding box center [248, 180] width 76 height 23
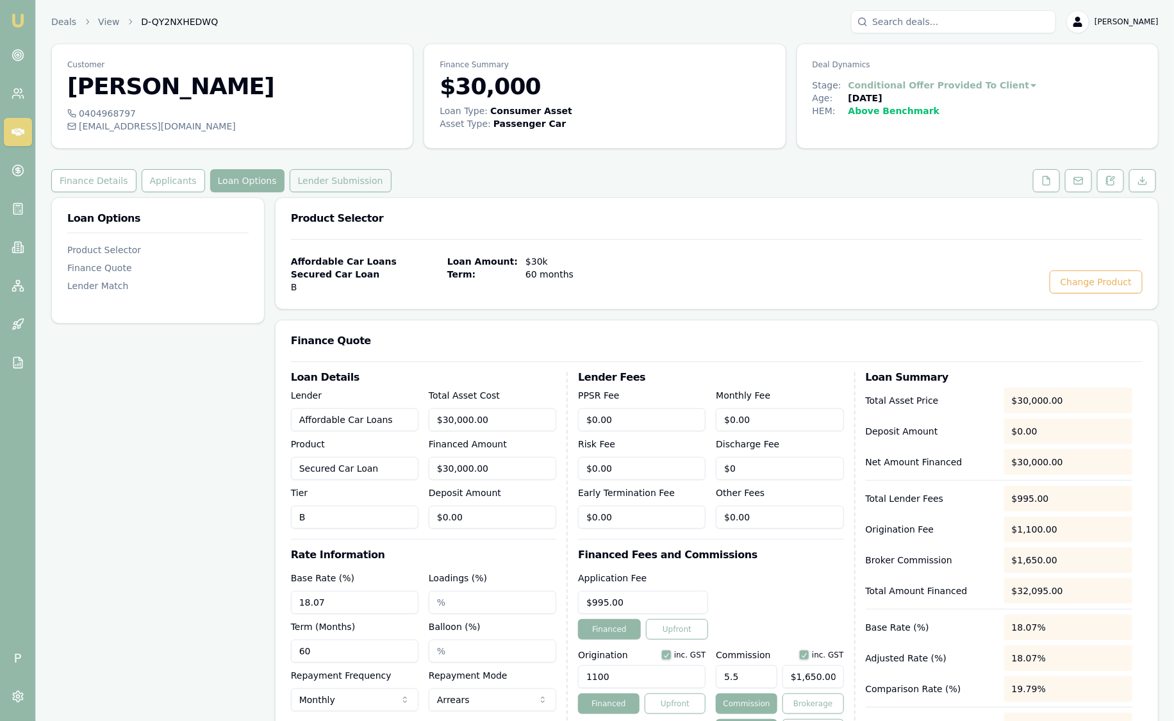
click at [328, 177] on button "Lender Submission" at bounding box center [341, 180] width 102 height 23
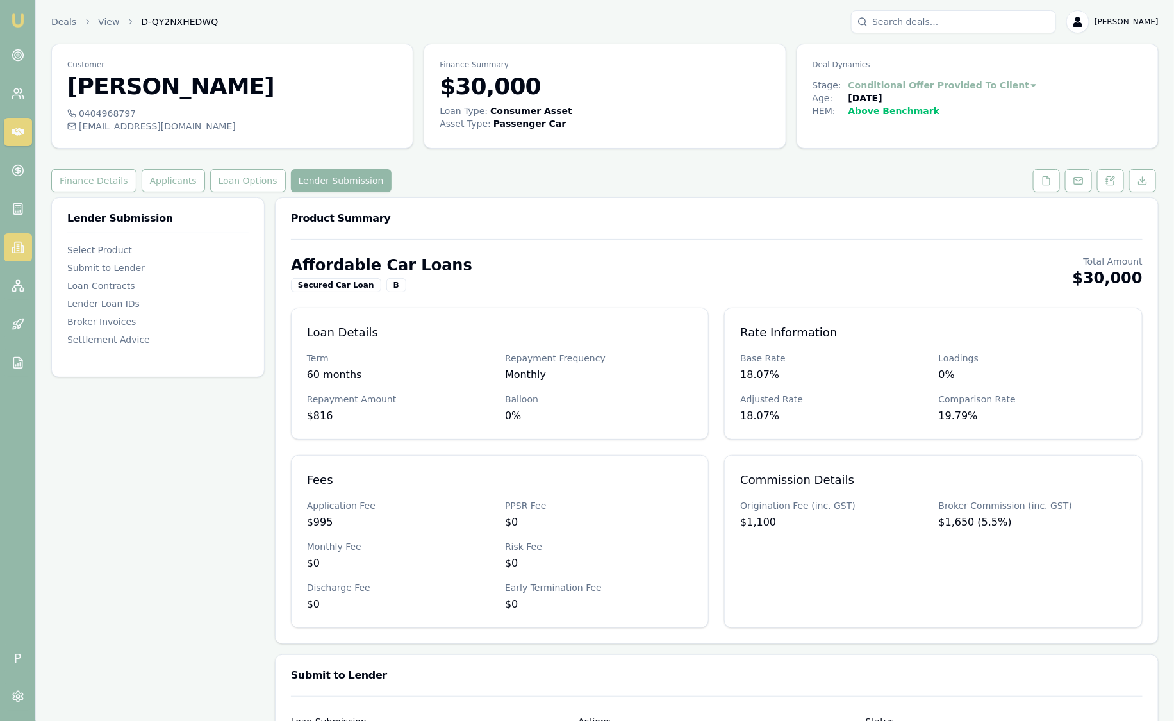
click at [18, 253] on icon at bounding box center [18, 247] width 13 height 13
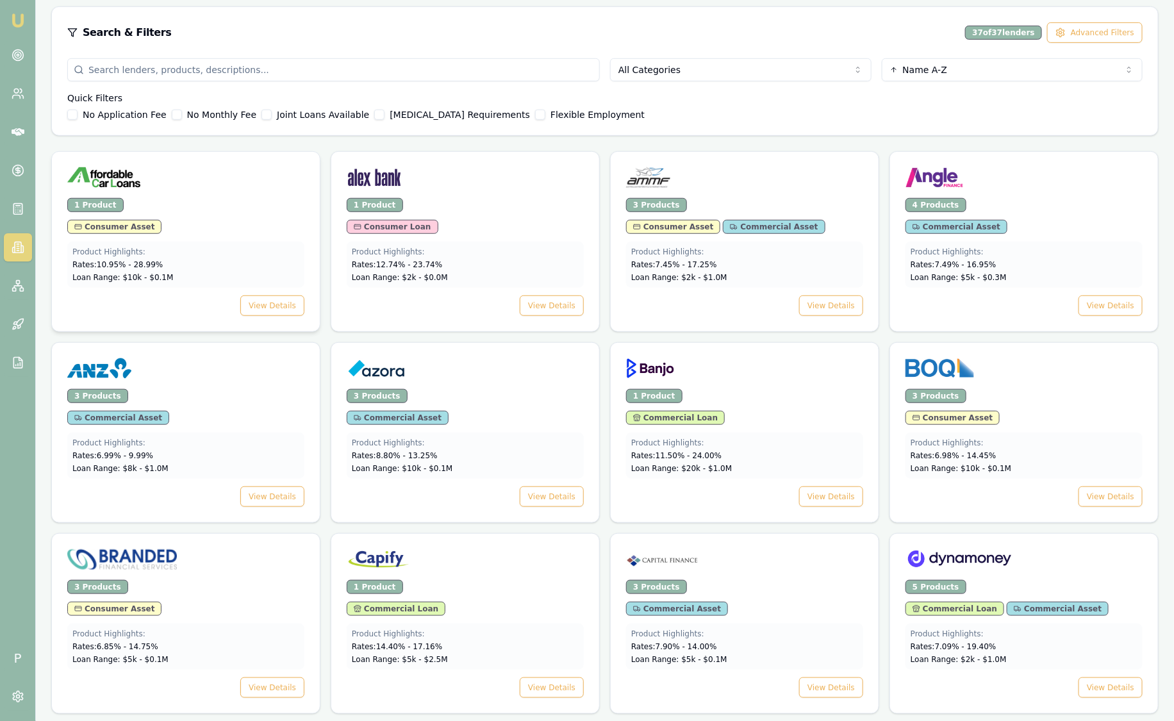
scroll to position [320, 0]
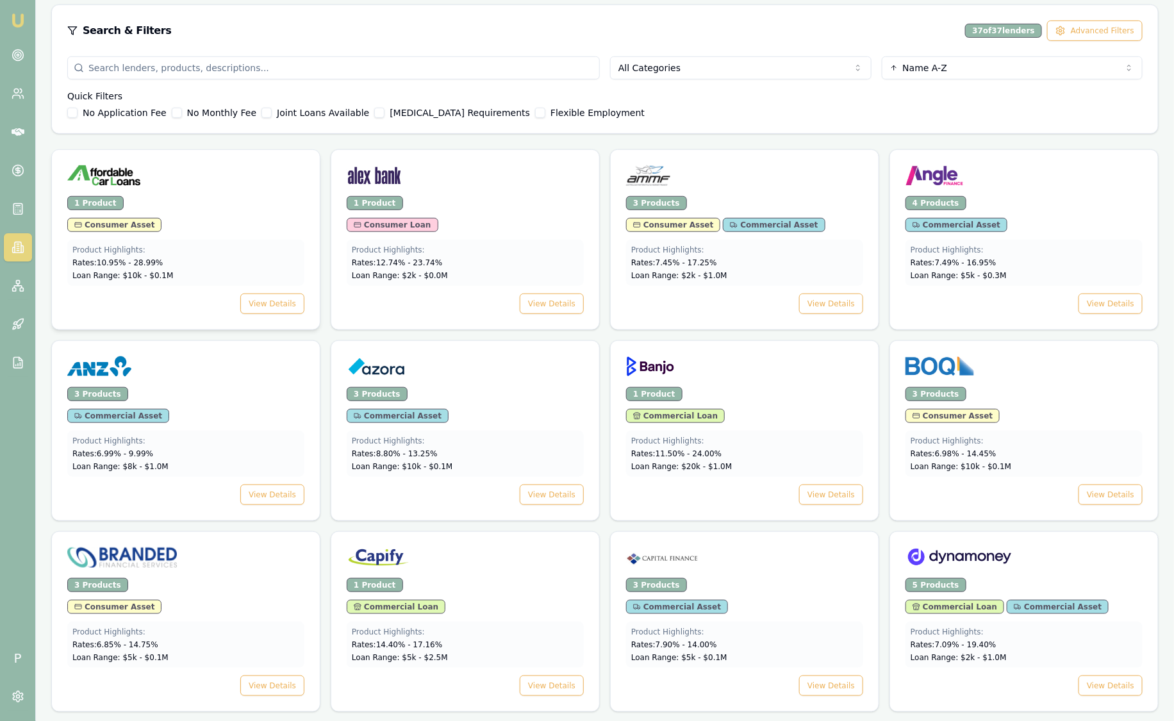
click at [188, 198] on div "1 Product" at bounding box center [185, 203] width 237 height 14
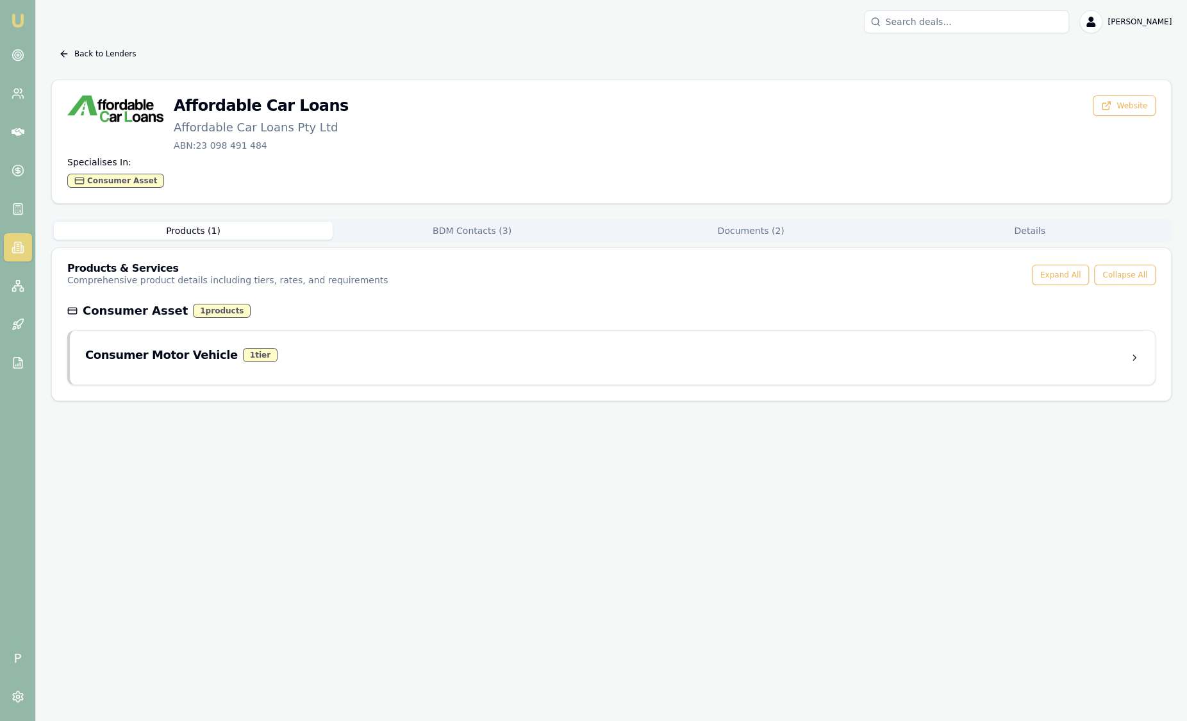
click at [507, 225] on button "BDM Contacts ( 3 )" at bounding box center [472, 231] width 279 height 18
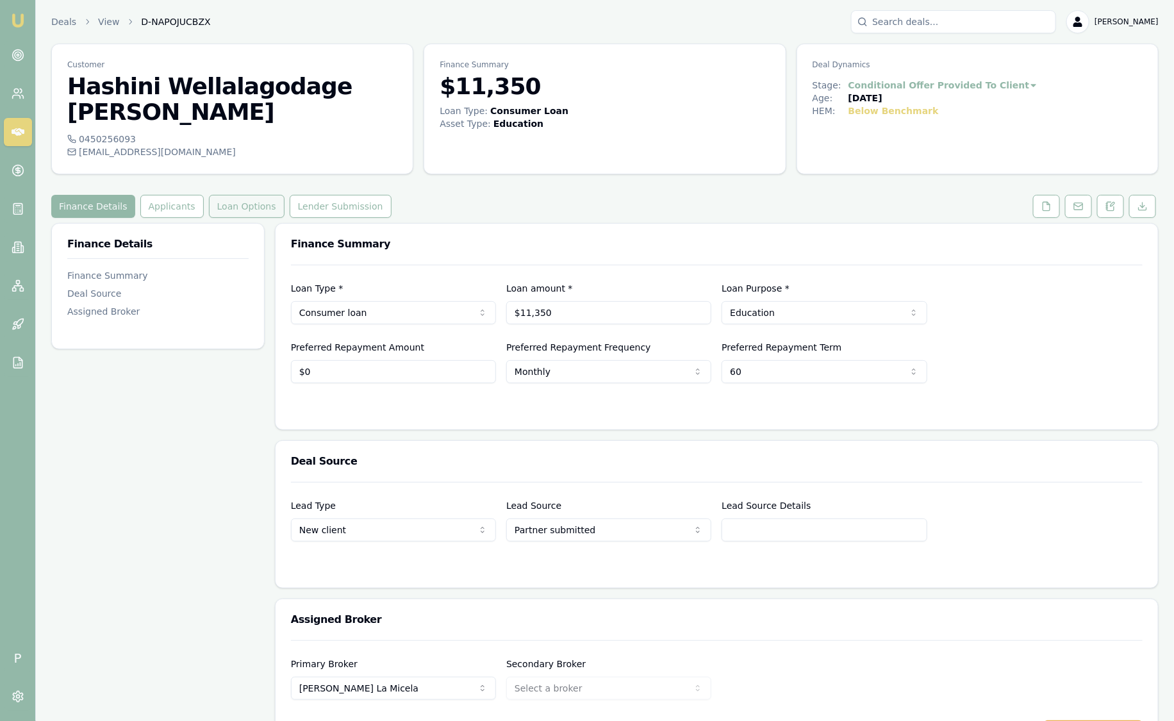
click at [248, 195] on button "Loan Options" at bounding box center [247, 206] width 76 height 23
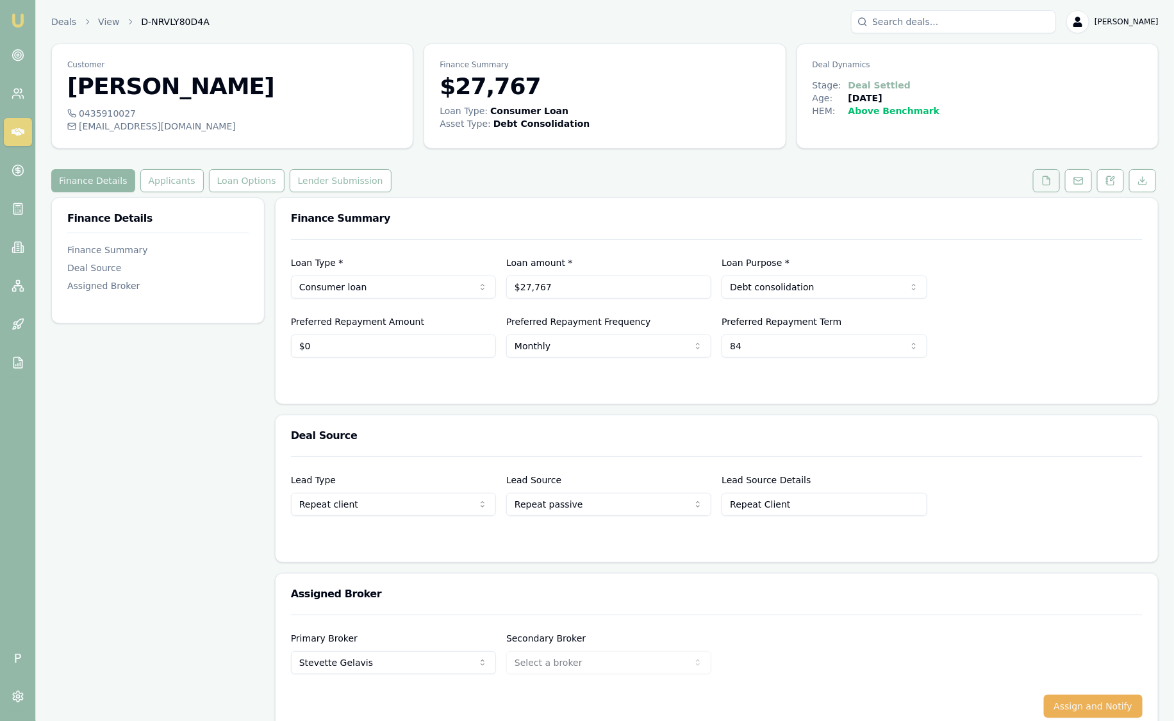
click at [1046, 182] on icon at bounding box center [1046, 181] width 10 height 10
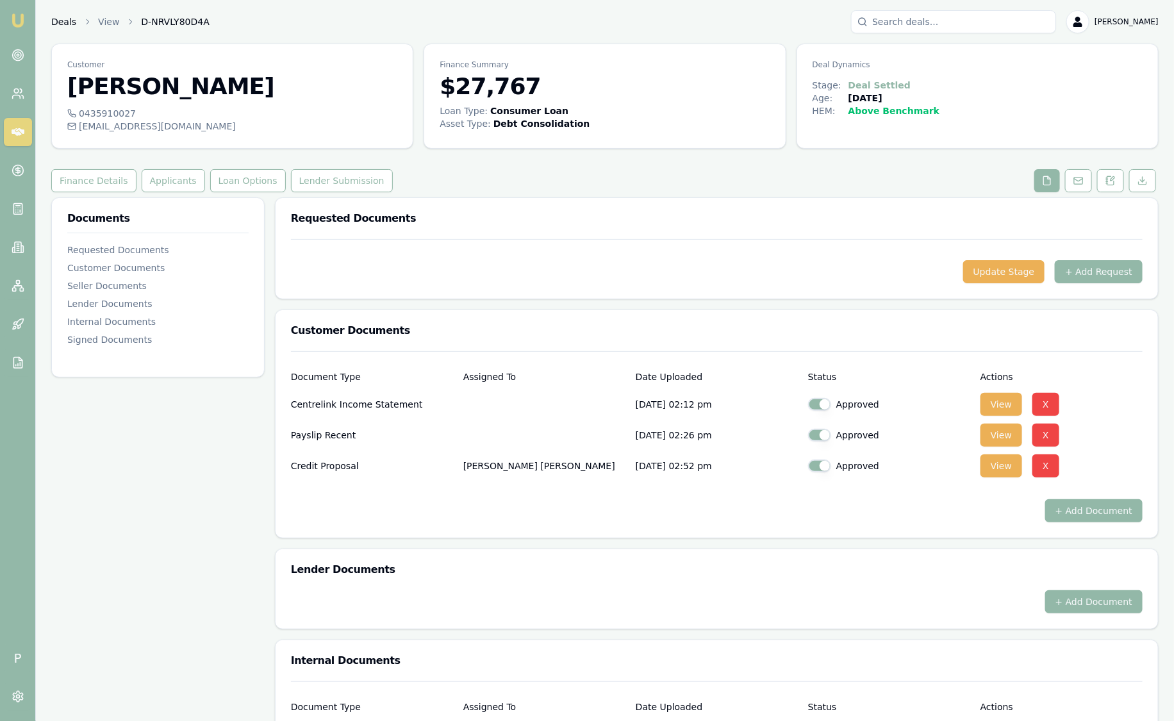
click at [65, 17] on link "Deals" at bounding box center [63, 21] width 25 height 13
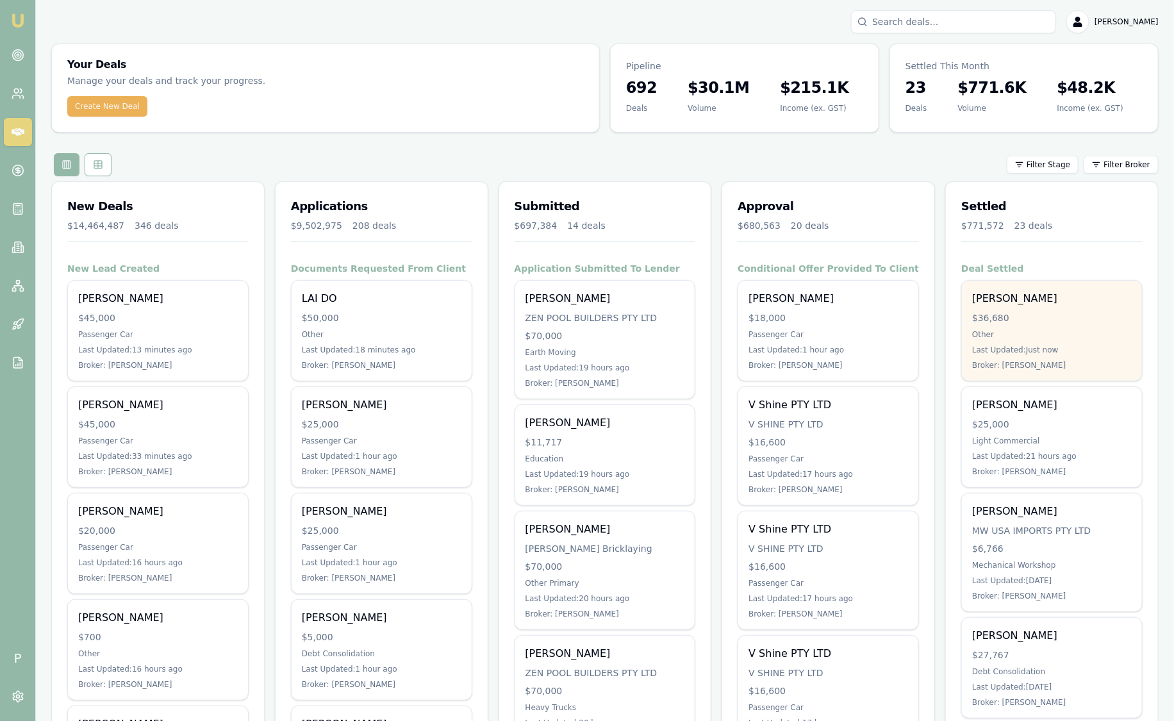
click at [1080, 342] on div "[PERSON_NAME] $36,680 Other Last Updated: Just now Broker: [PERSON_NAME]" at bounding box center [1052, 331] width 180 height 100
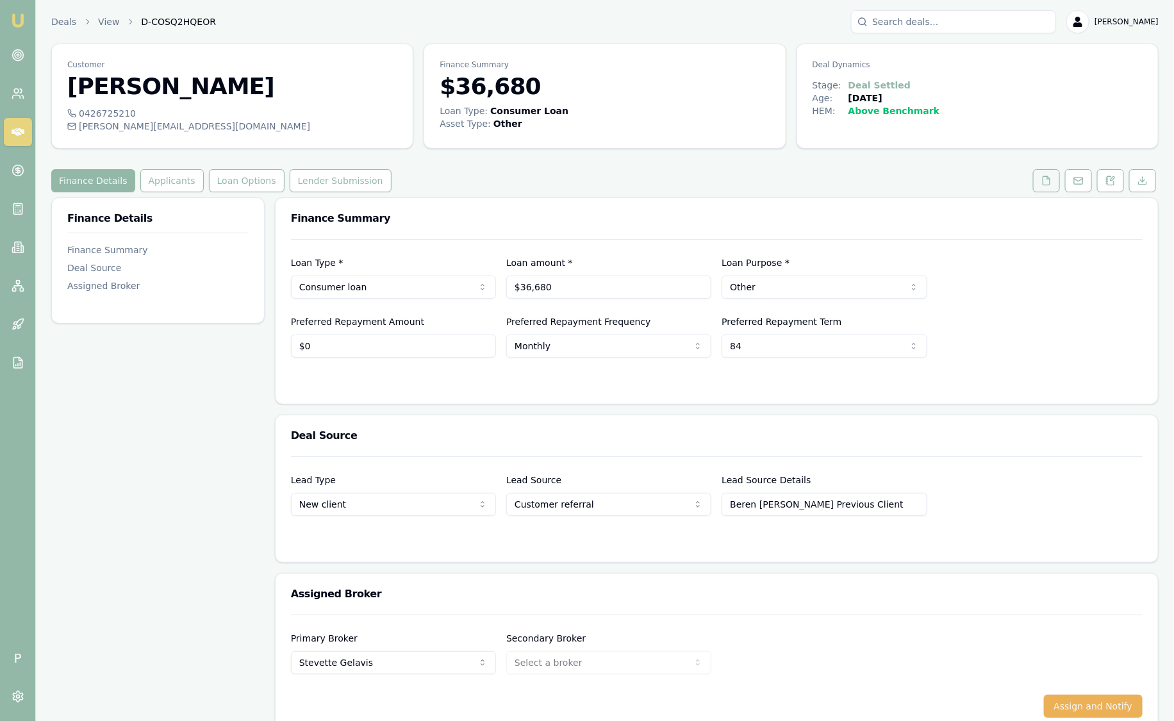
click at [1050, 183] on icon at bounding box center [1046, 180] width 7 height 8
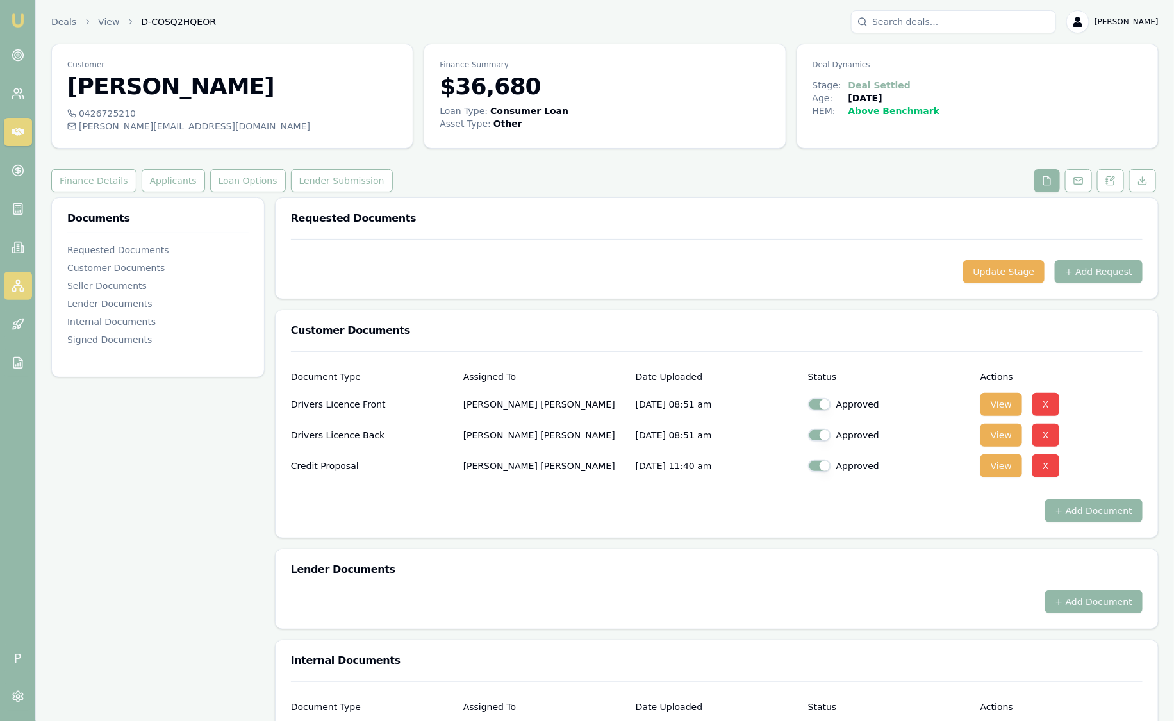
click at [19, 285] on icon at bounding box center [18, 285] width 13 height 13
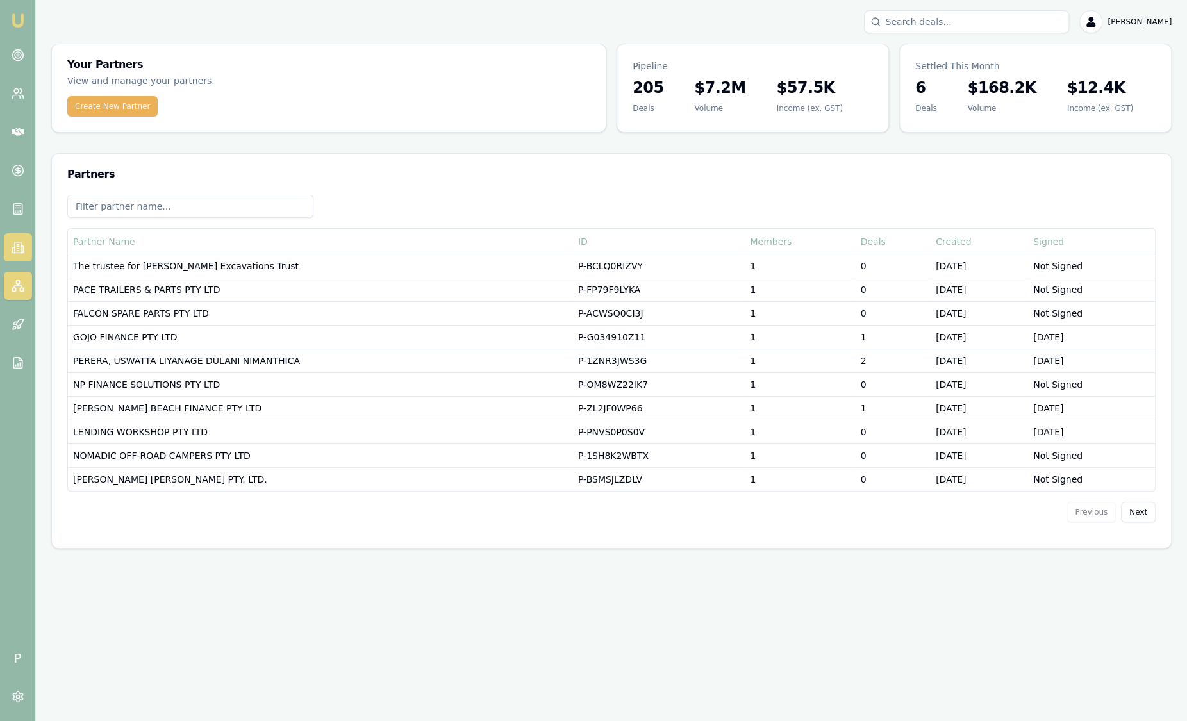
click at [17, 252] on icon at bounding box center [18, 247] width 13 height 13
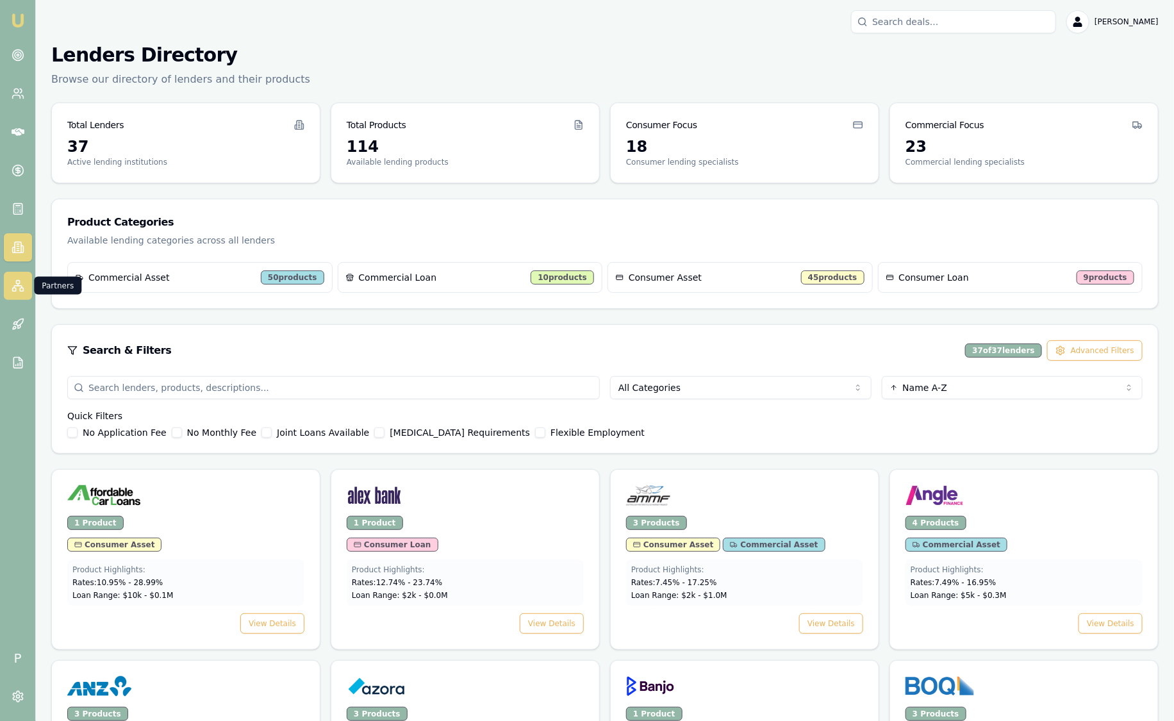
click at [10, 291] on link at bounding box center [18, 286] width 28 height 28
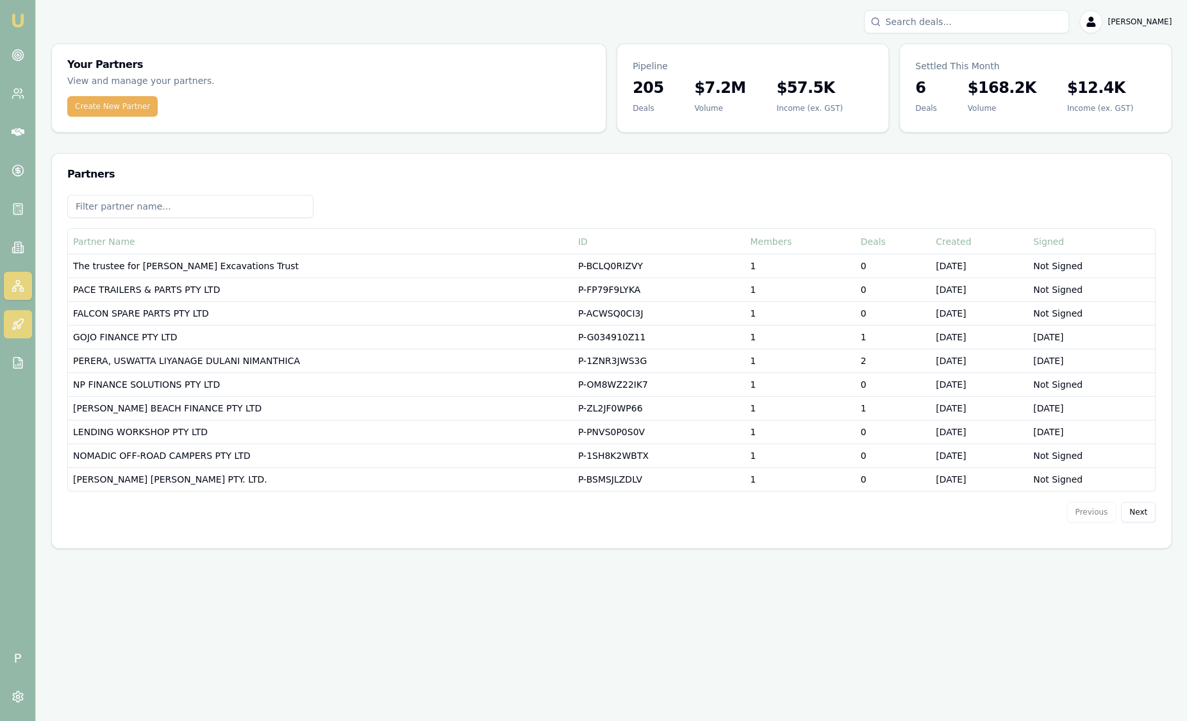
click at [17, 311] on link at bounding box center [18, 324] width 28 height 28
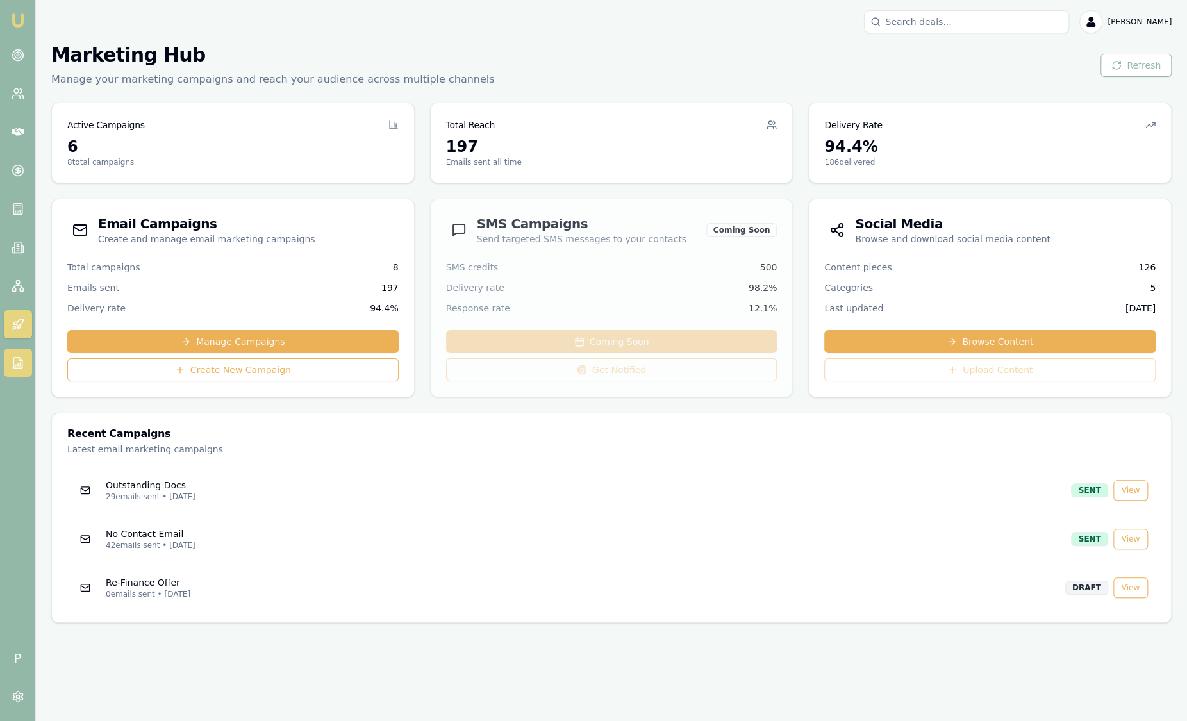
click at [18, 356] on icon at bounding box center [18, 362] width 13 height 13
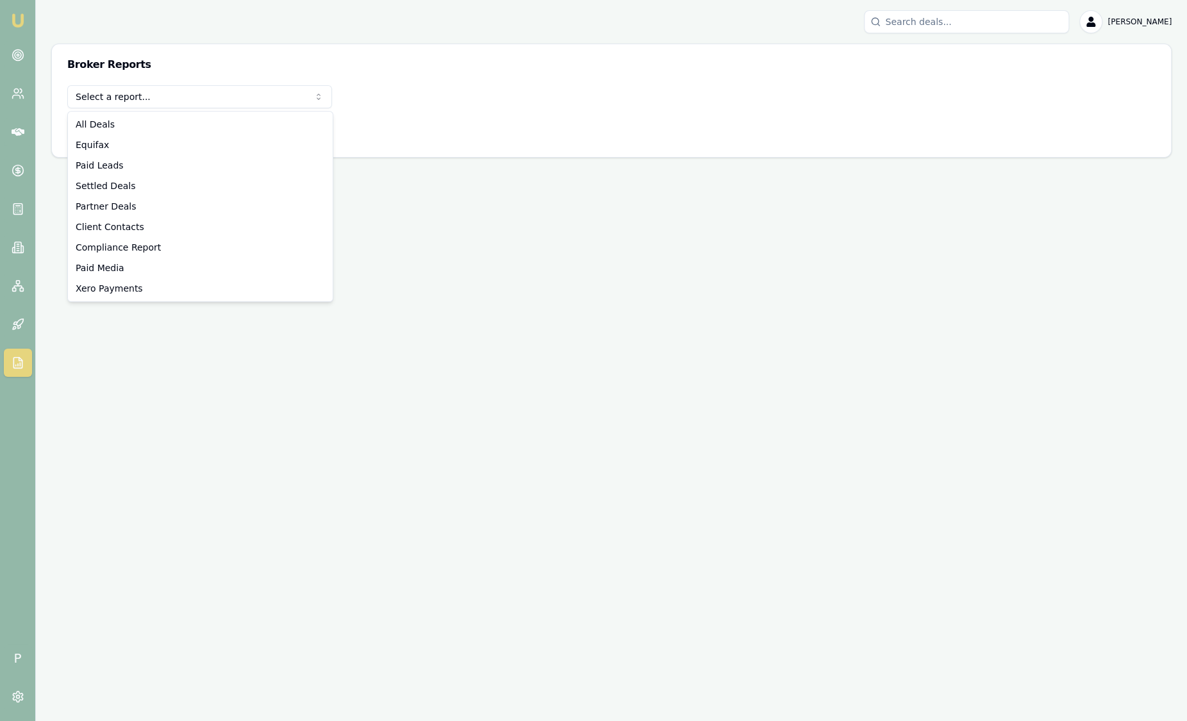
click at [171, 99] on html "Emu Broker P Sam Crouch Toggle Menu Broker Reports Select a report... All Deals…" at bounding box center [593, 360] width 1187 height 721
select select "compliance"
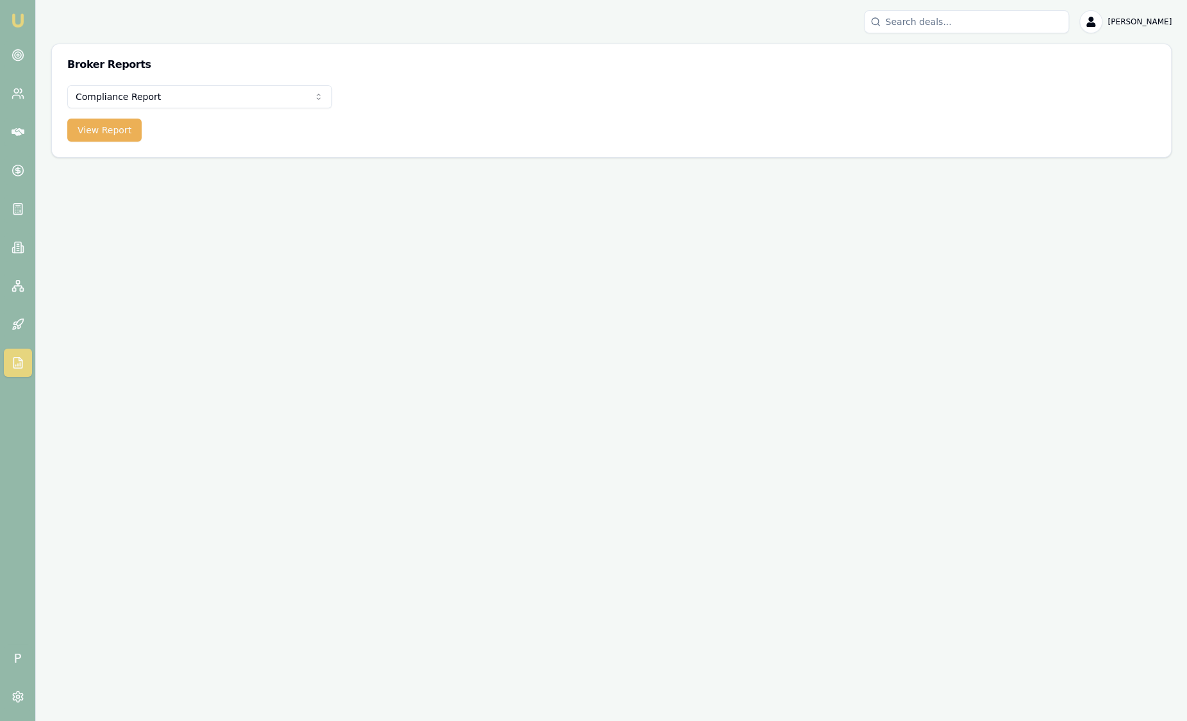
click at [102, 113] on form "Compliance Report All Deals Equifax Paid Leads Settled Deals Partner Deals Clie…" at bounding box center [199, 113] width 265 height 56
click at [107, 126] on button "View Report" at bounding box center [104, 130] width 74 height 23
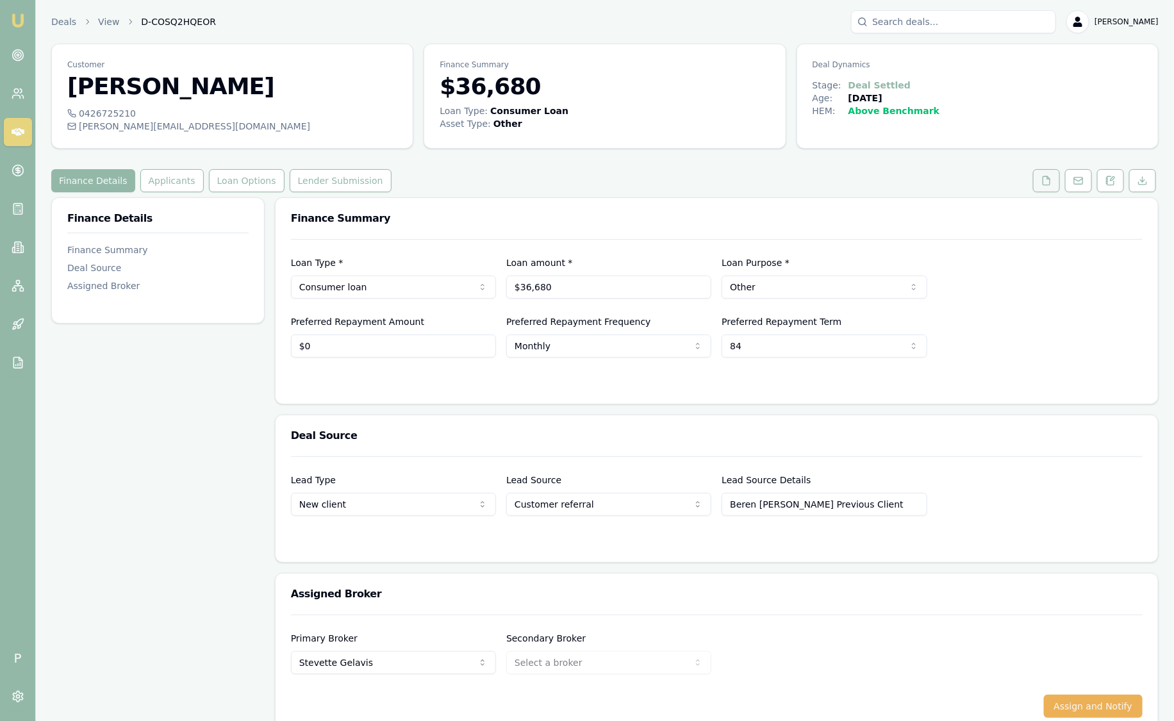
click at [1046, 178] on icon at bounding box center [1046, 181] width 10 height 10
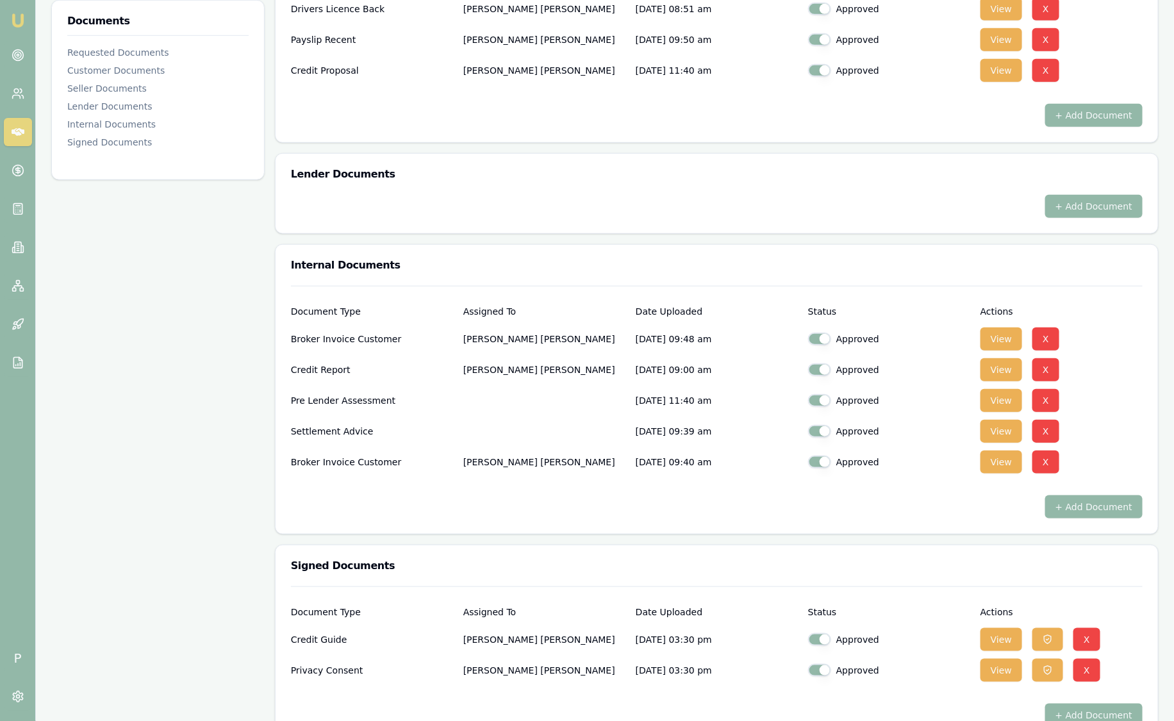
scroll to position [456, 0]
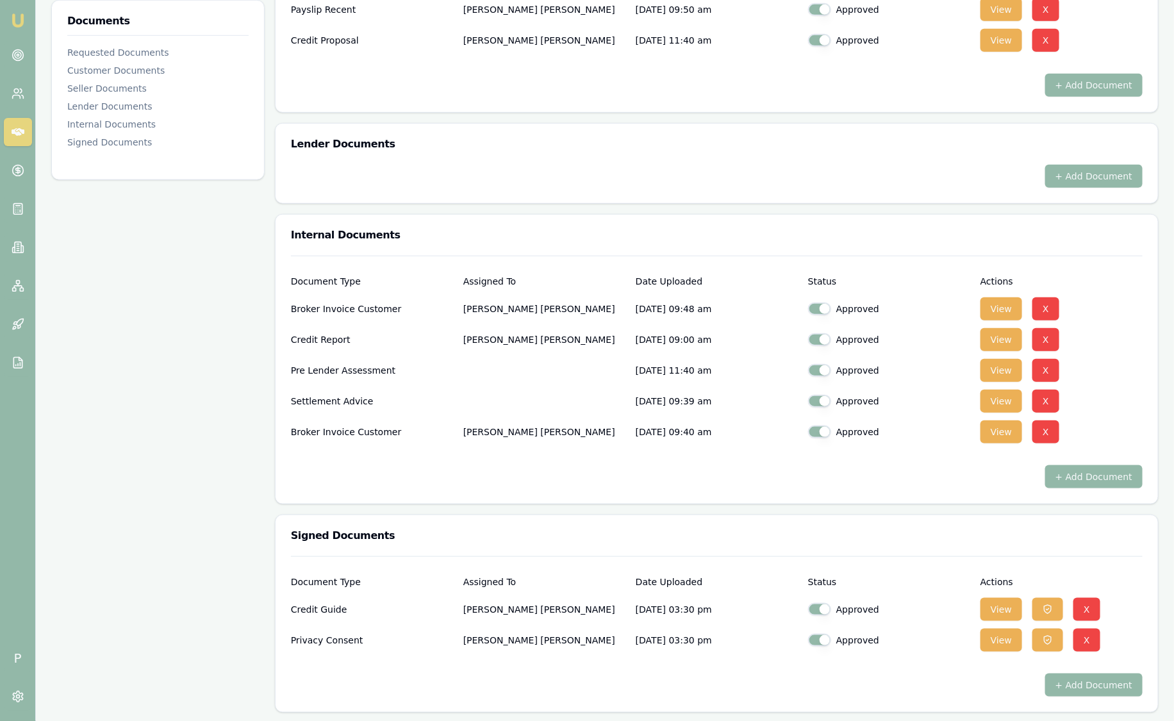
click at [26, 19] on link "Emu Broker" at bounding box center [18, 20] width 21 height 21
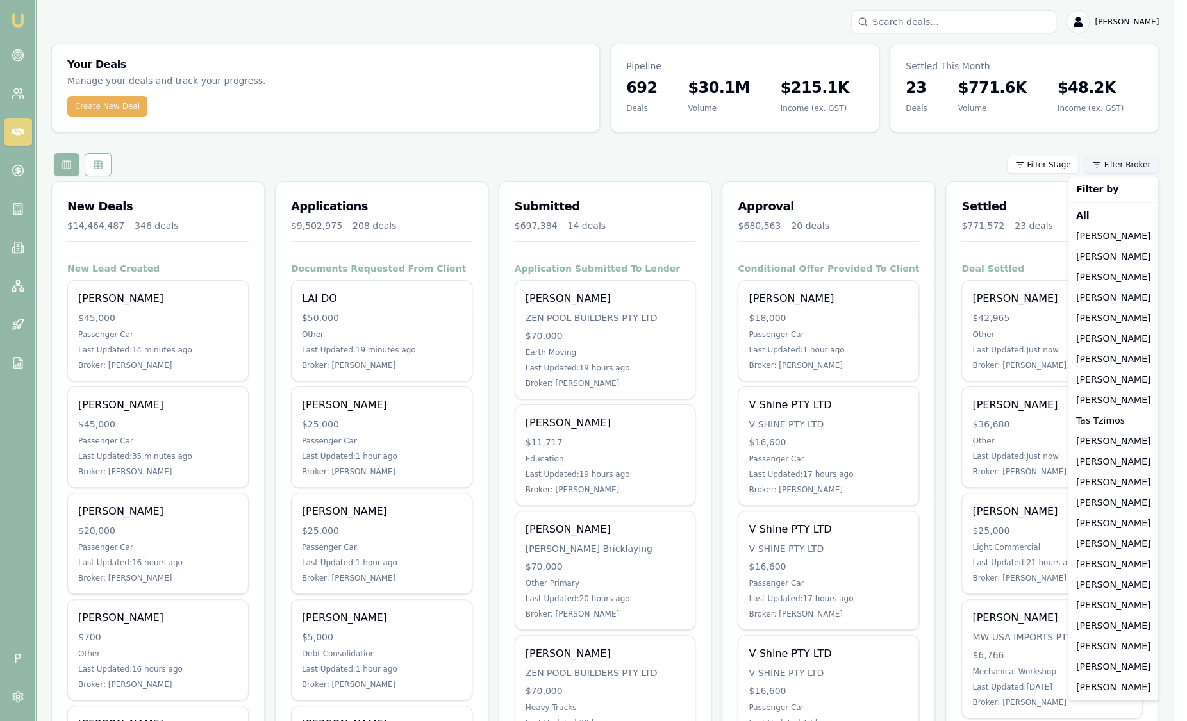
click at [1129, 167] on html "Emu Broker P Sam Crouch Toggle Menu Your Deals Manage your deals and track your…" at bounding box center [593, 360] width 1187 height 721
click at [1110, 261] on div "[PERSON_NAME]" at bounding box center [1113, 256] width 85 height 21
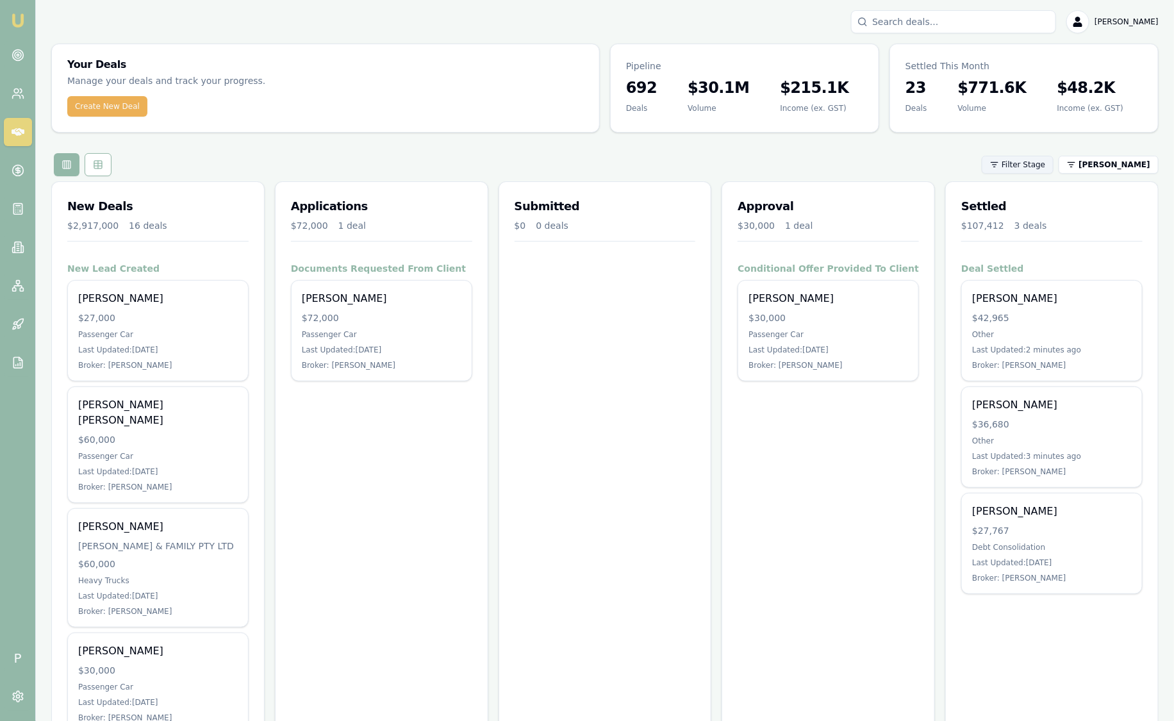
click at [1045, 161] on html "Emu Broker P [PERSON_NAME] Toggle Menu Your Deals Manage your deals and track y…" at bounding box center [587, 360] width 1174 height 721
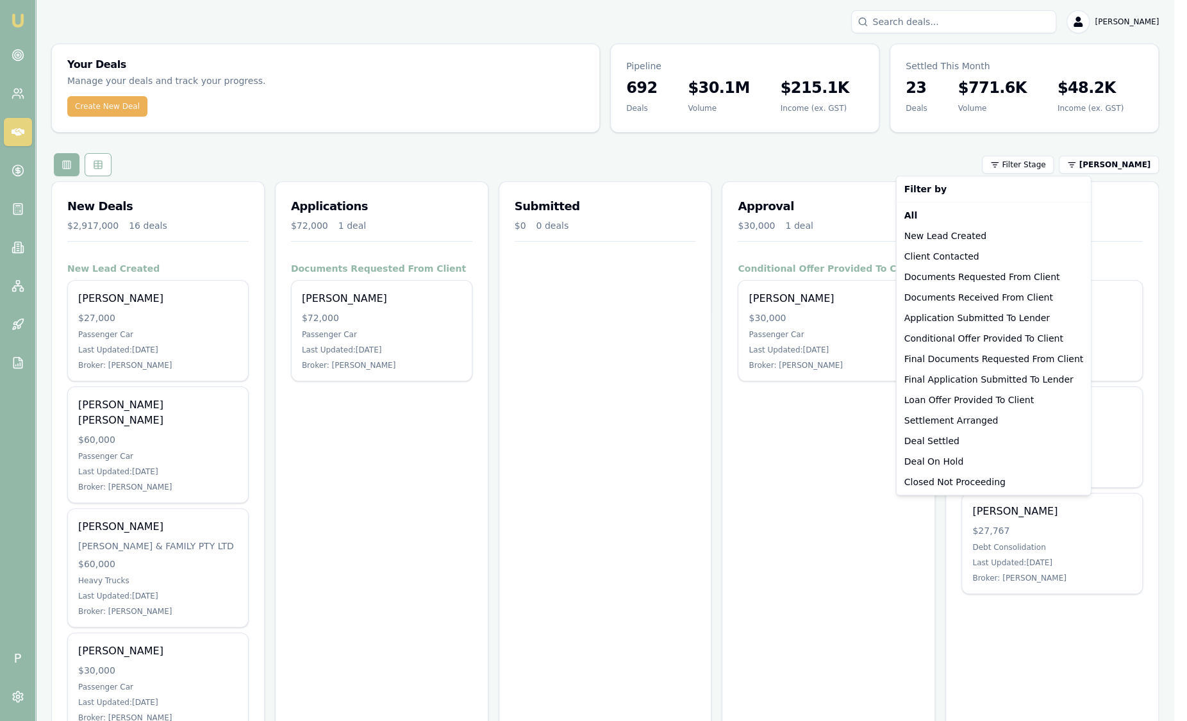
click at [1152, 174] on html "Emu Broker P [PERSON_NAME] Toggle Menu Your Deals Manage your deals and track y…" at bounding box center [593, 360] width 1187 height 721
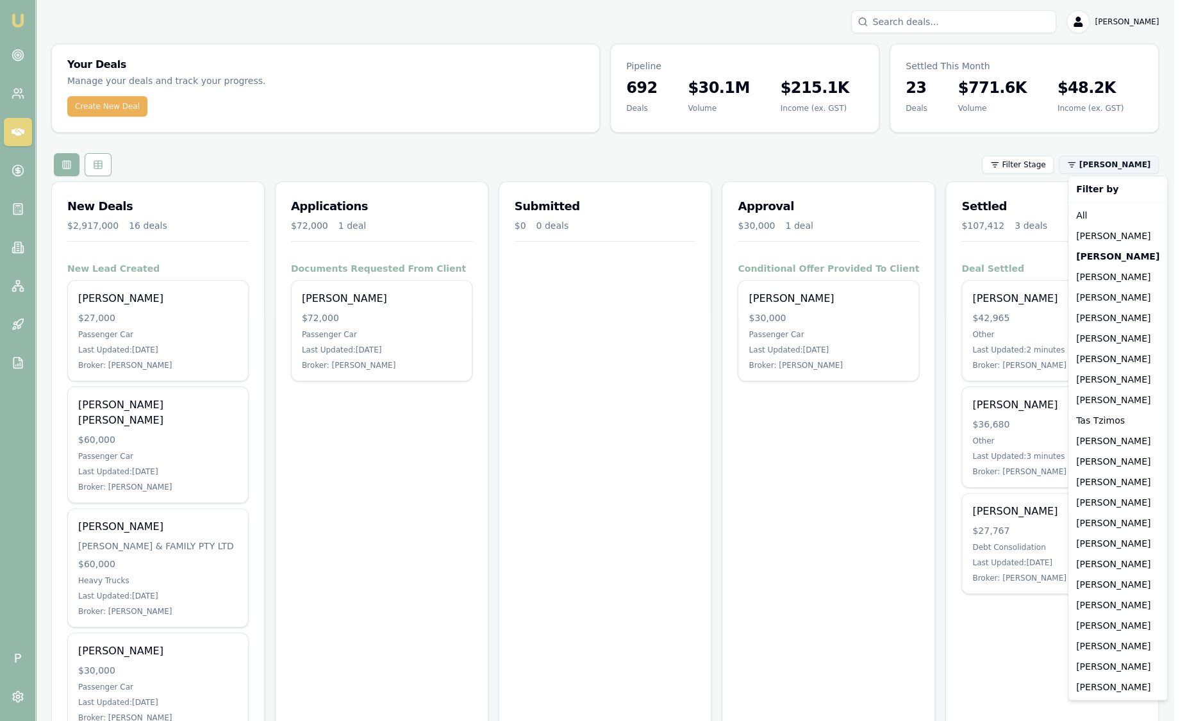
click at [1143, 167] on html "Emu Broker P [PERSON_NAME] Toggle Menu Your Deals Manage your deals and track y…" at bounding box center [593, 360] width 1187 height 721
click at [1122, 256] on strong "[PERSON_NAME]" at bounding box center [1117, 256] width 83 height 13
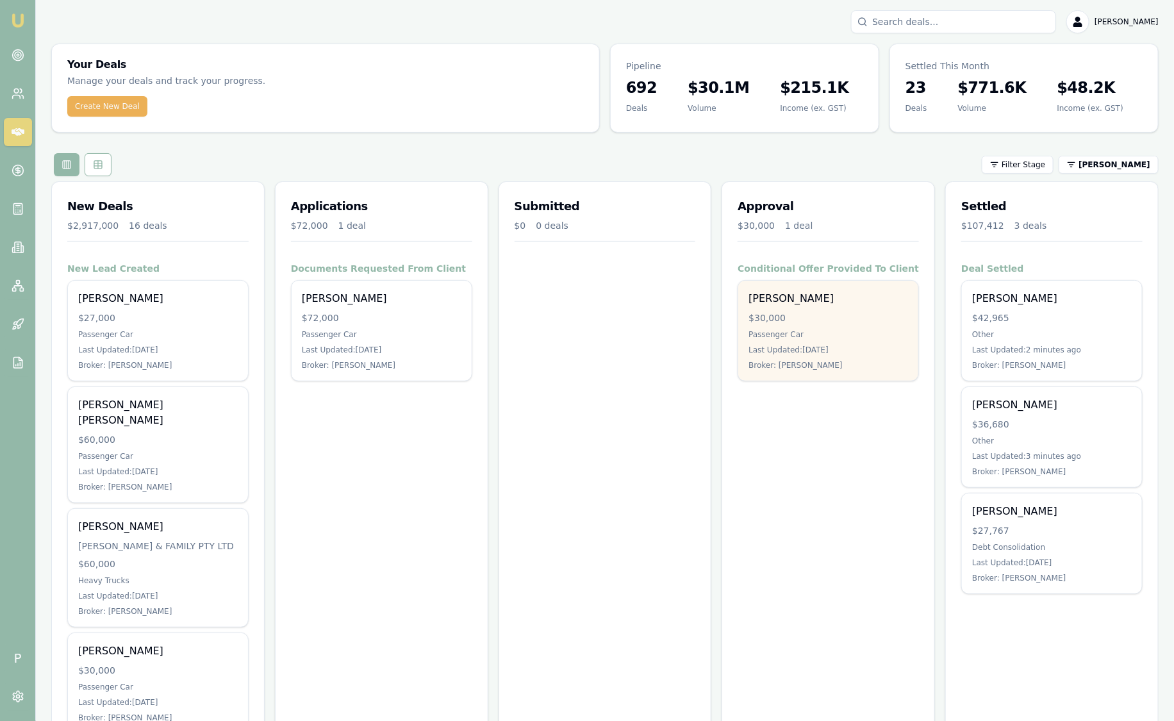
click at [829, 327] on div "Tania Williams $30,000 Passenger Car Last Updated: 7 days ago Broker: Stevette …" at bounding box center [828, 331] width 180 height 100
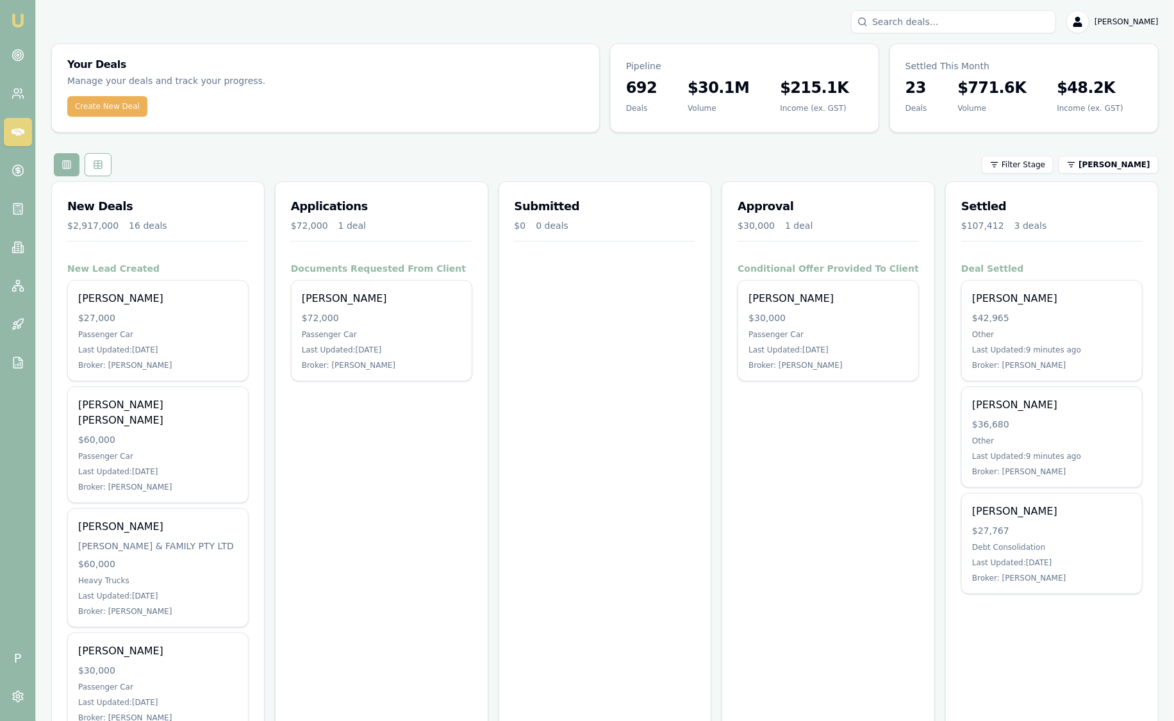
click at [1138, 153] on div "Filter Stage Stevette Gelavis" at bounding box center [605, 164] width 1108 height 23
click at [1133, 163] on html "Emu Broker P [PERSON_NAME] Toggle Menu Your Deals Manage your deals and track y…" at bounding box center [587, 360] width 1174 height 721
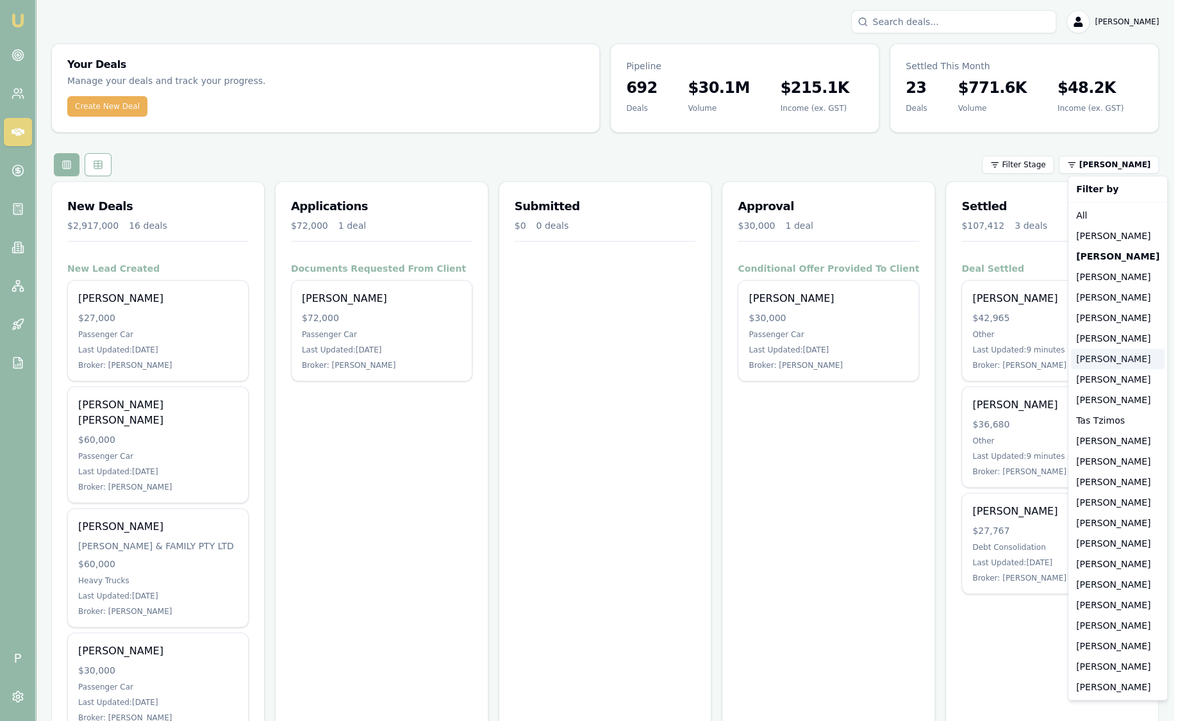
click at [1116, 360] on div "[PERSON_NAME]" at bounding box center [1118, 359] width 94 height 21
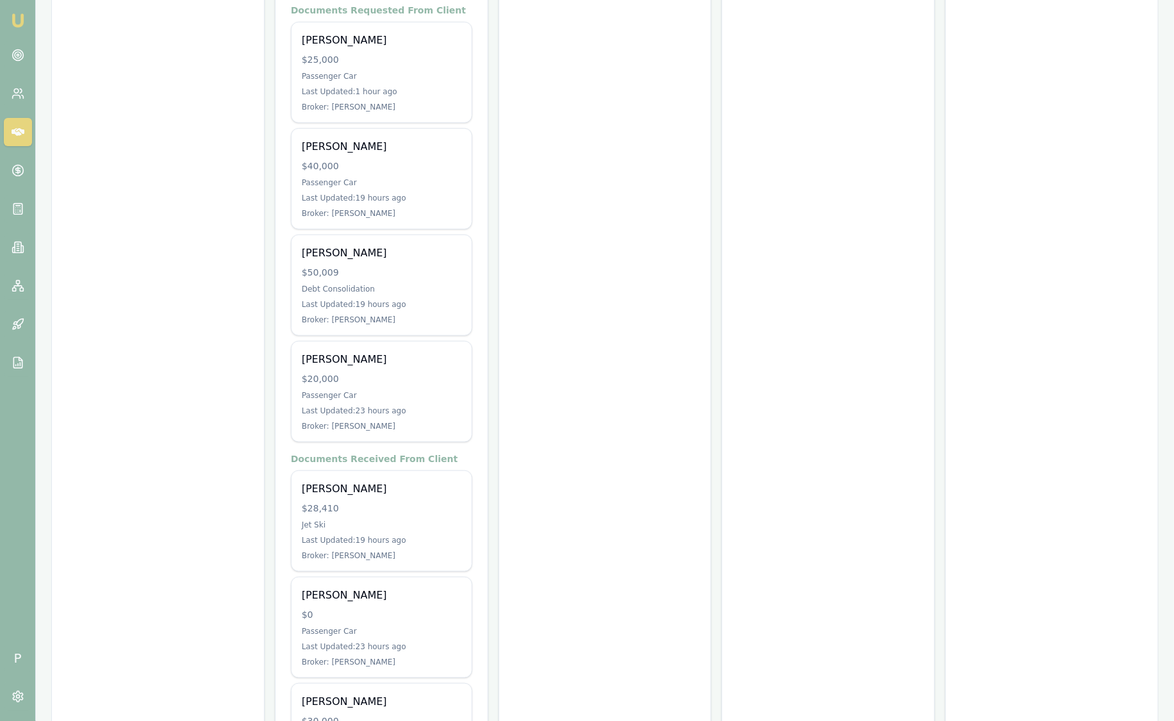
scroll to position [356, 0]
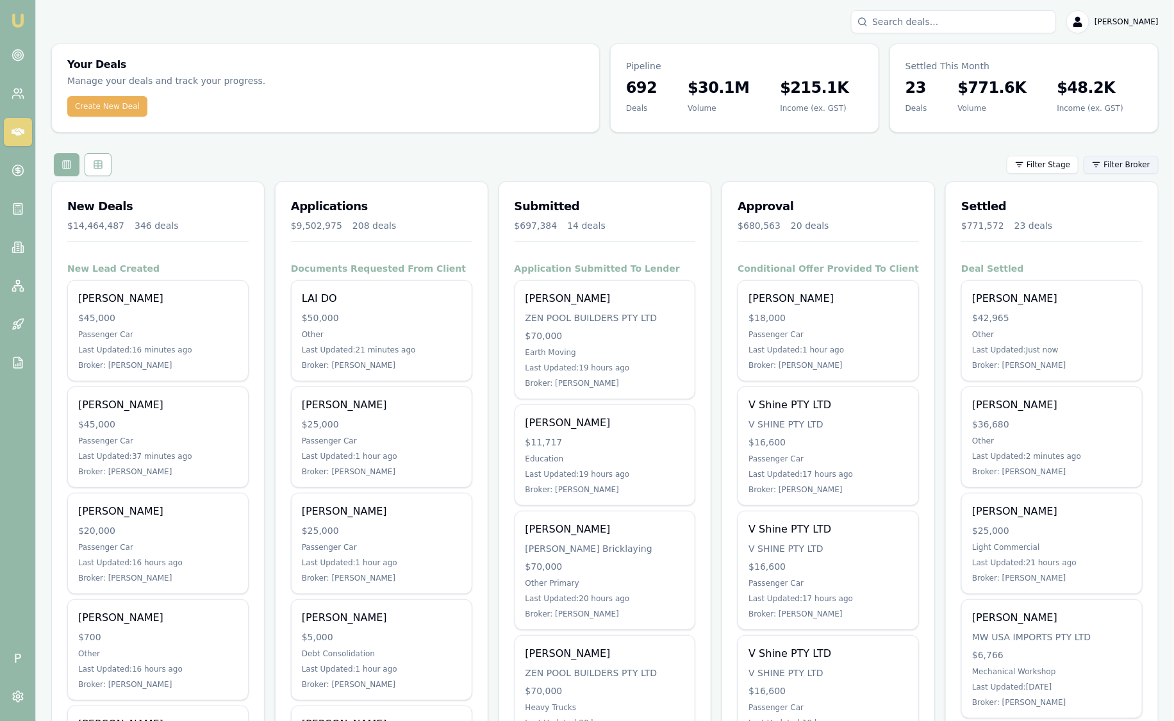
click at [1120, 167] on html "Emu Broker P [PERSON_NAME] Toggle Menu Your Deals Manage your deals and track y…" at bounding box center [587, 360] width 1174 height 721
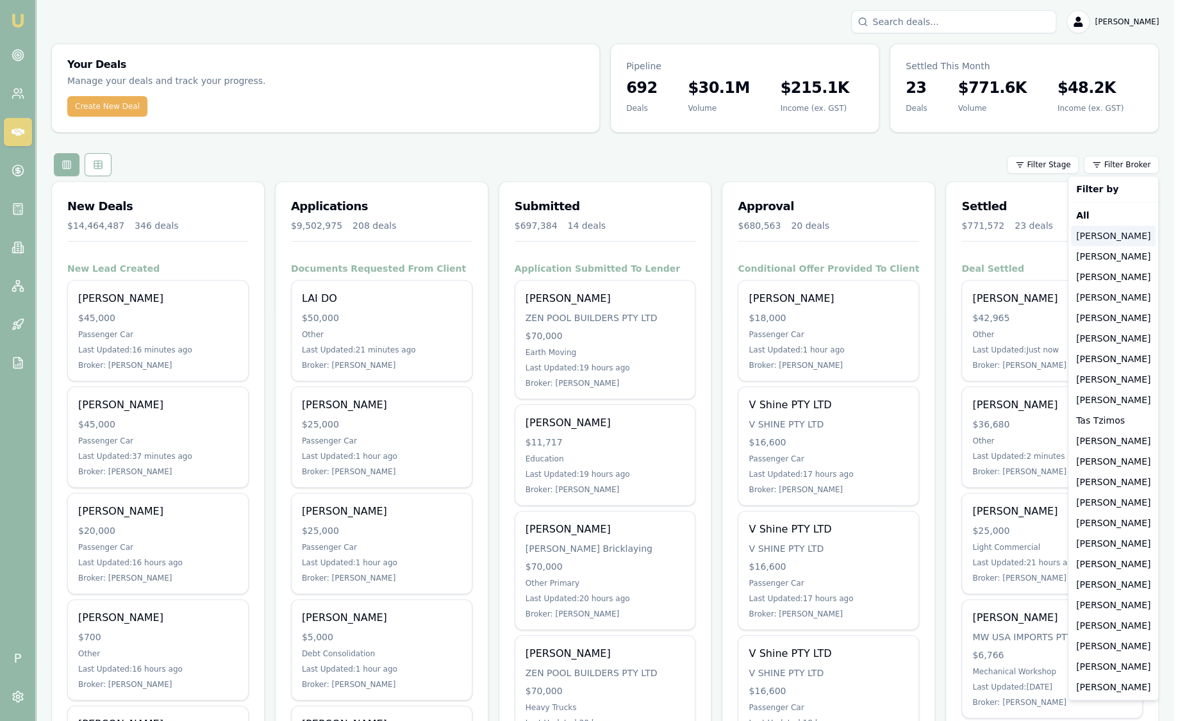
click at [1081, 240] on div "[PERSON_NAME]" at bounding box center [1113, 236] width 85 height 21
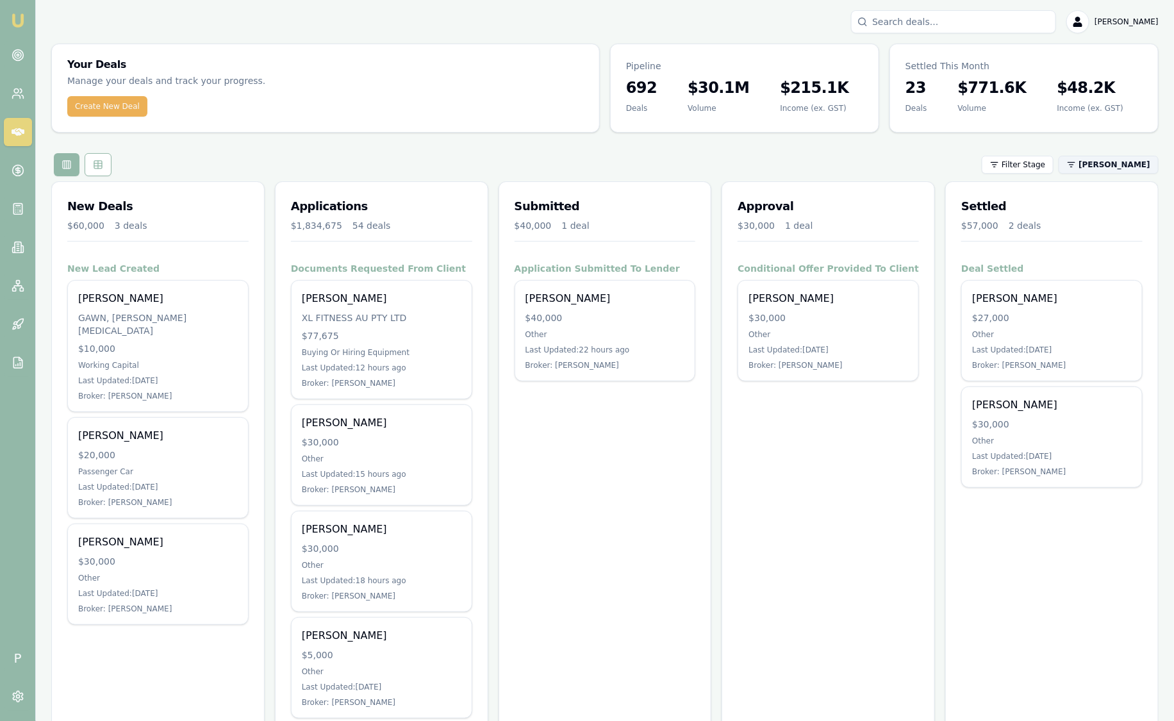
click at [1102, 165] on html "Emu Broker P [PERSON_NAME] Toggle Menu Your Deals Manage your deals and track y…" at bounding box center [587, 360] width 1174 height 721
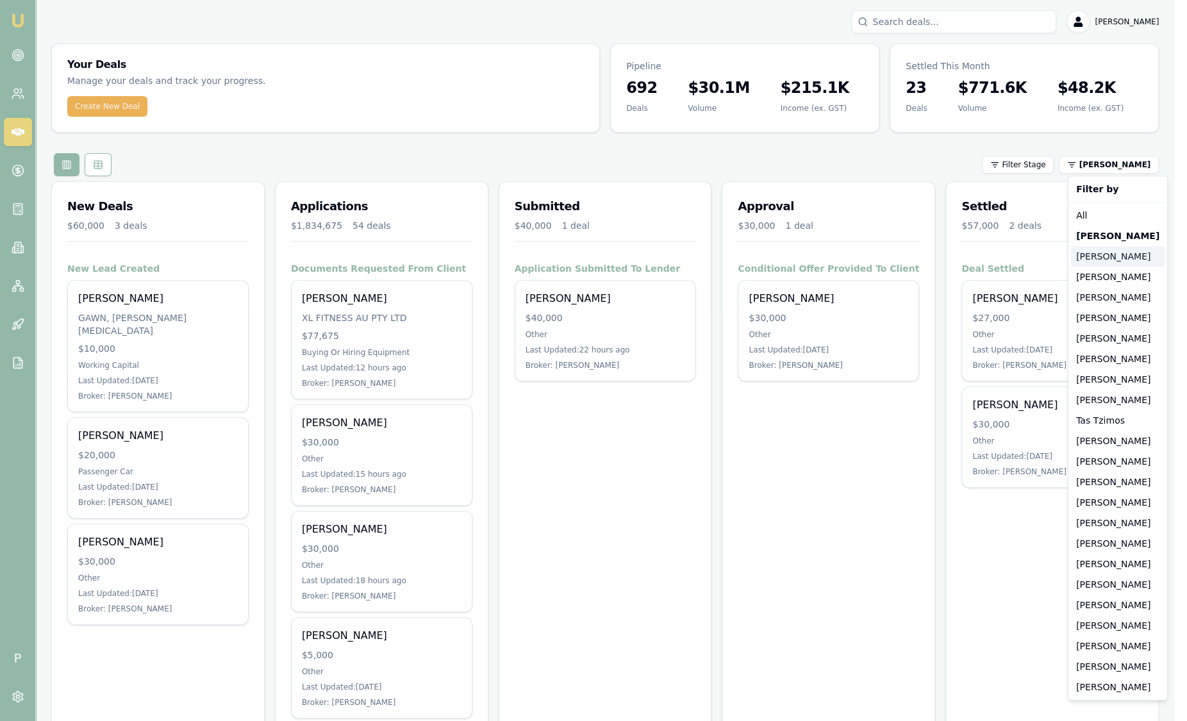
click at [1091, 251] on div "[PERSON_NAME]" at bounding box center [1118, 256] width 94 height 21
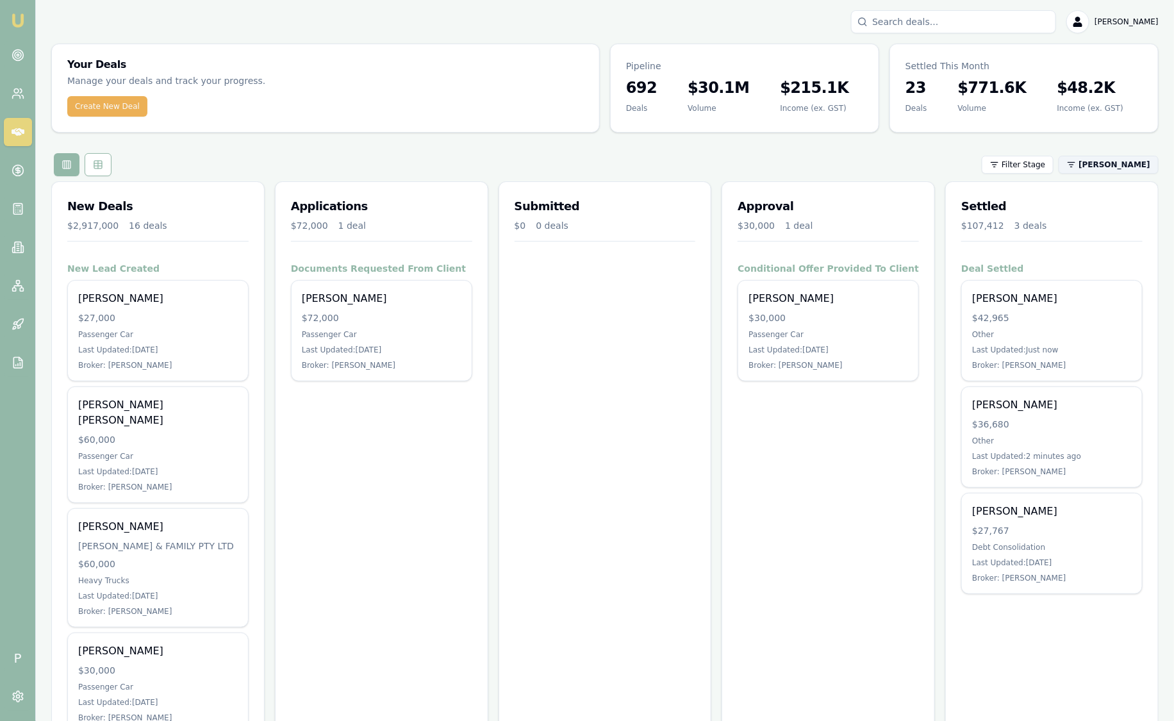
click at [1111, 160] on html "Emu Broker P [PERSON_NAME] Toggle Menu Your Deals Manage your deals and track y…" at bounding box center [587, 360] width 1174 height 721
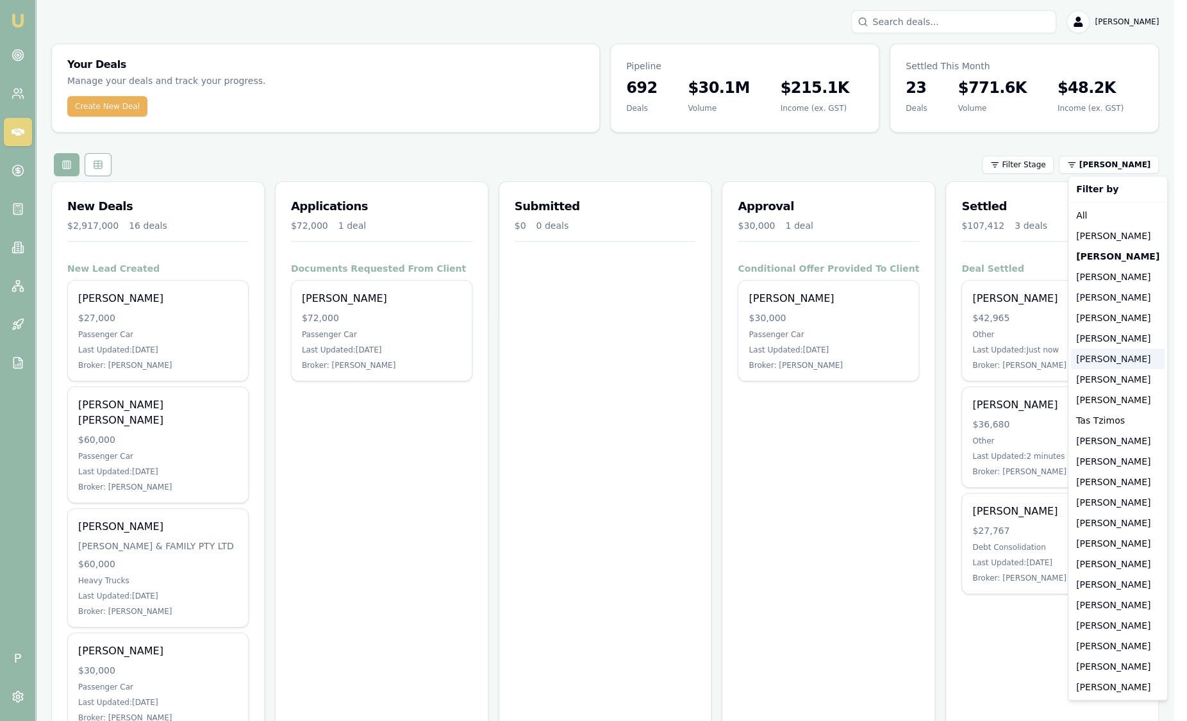
click at [1103, 356] on div "Baron Ketterman" at bounding box center [1118, 359] width 94 height 21
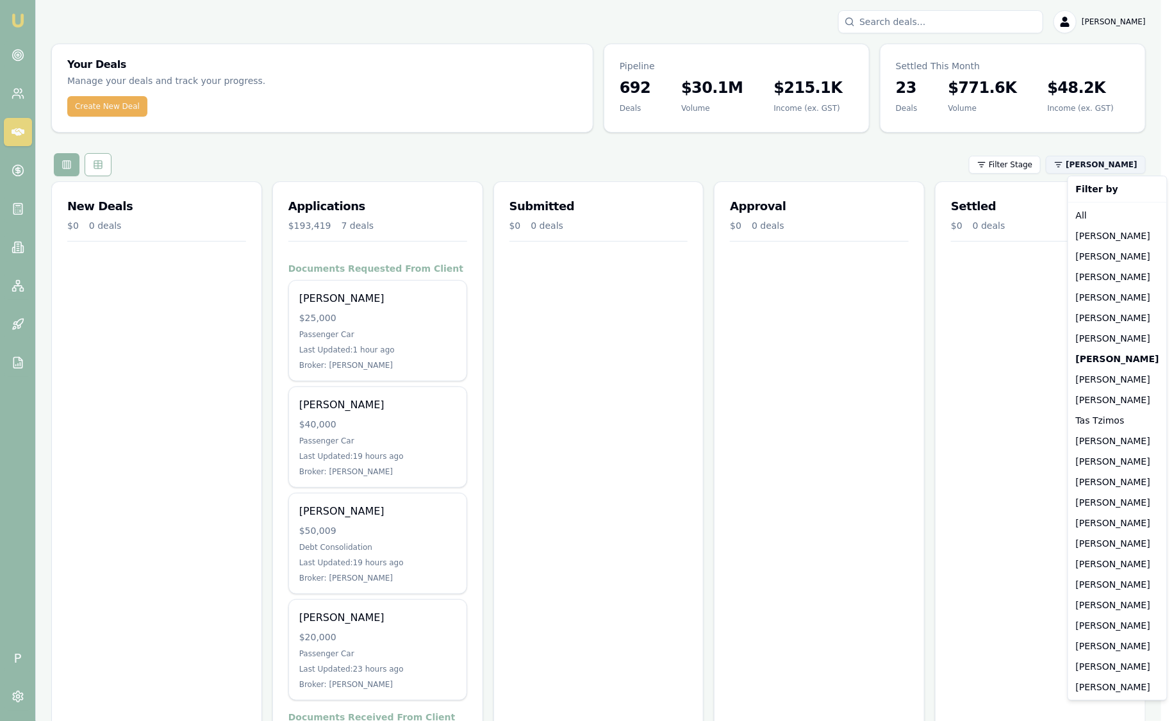
click at [1081, 163] on html "Emu Broker P Sam Crouch Toggle Menu Your Deals Manage your deals and track your…" at bounding box center [587, 360] width 1174 height 721
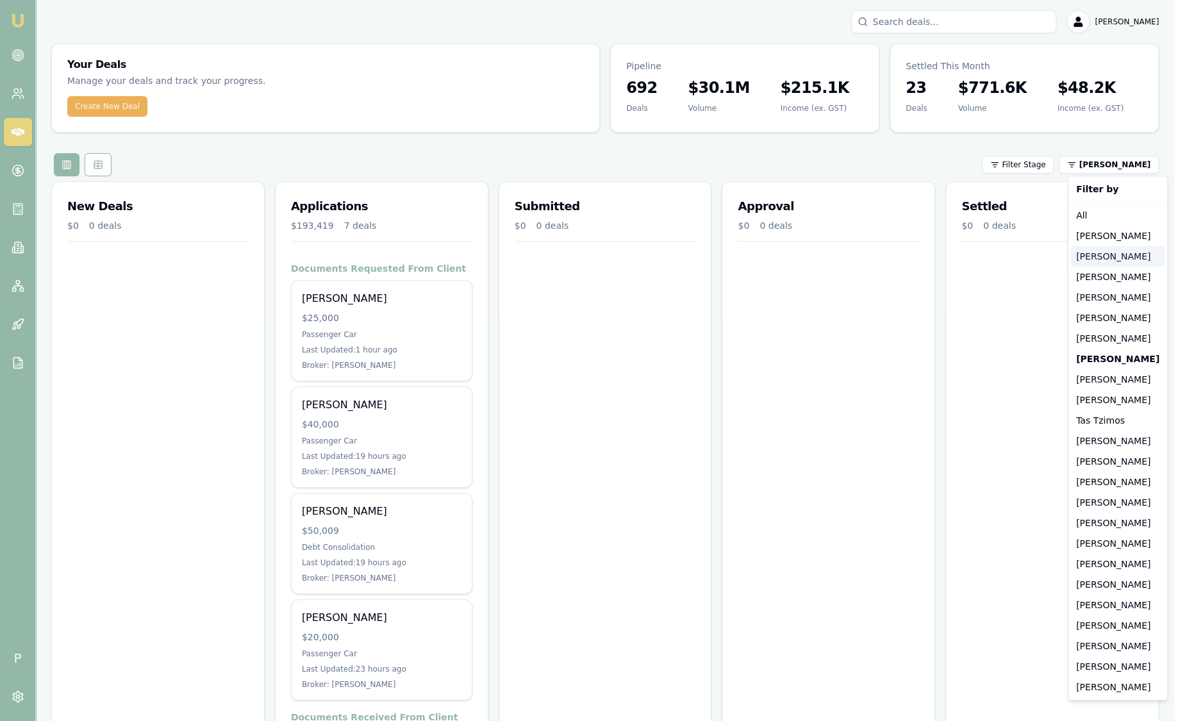
click at [1102, 260] on div "Stevette Gelavis" at bounding box center [1118, 256] width 94 height 21
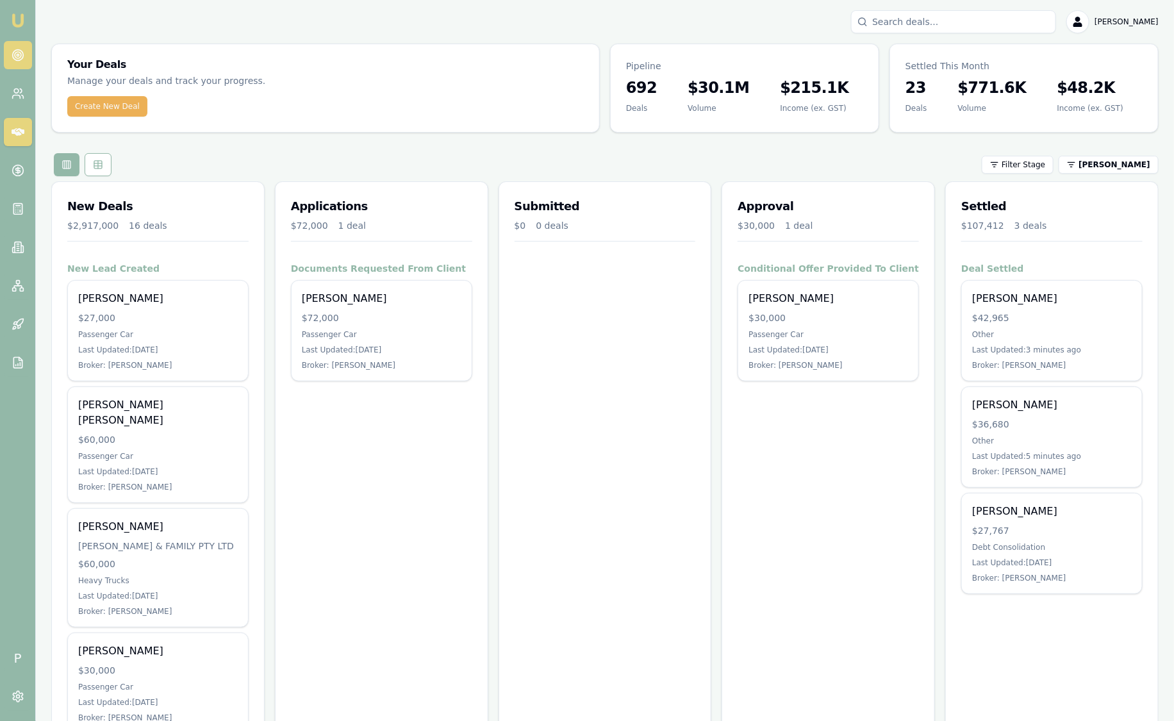
click at [16, 58] on circle at bounding box center [18, 55] width 6 height 6
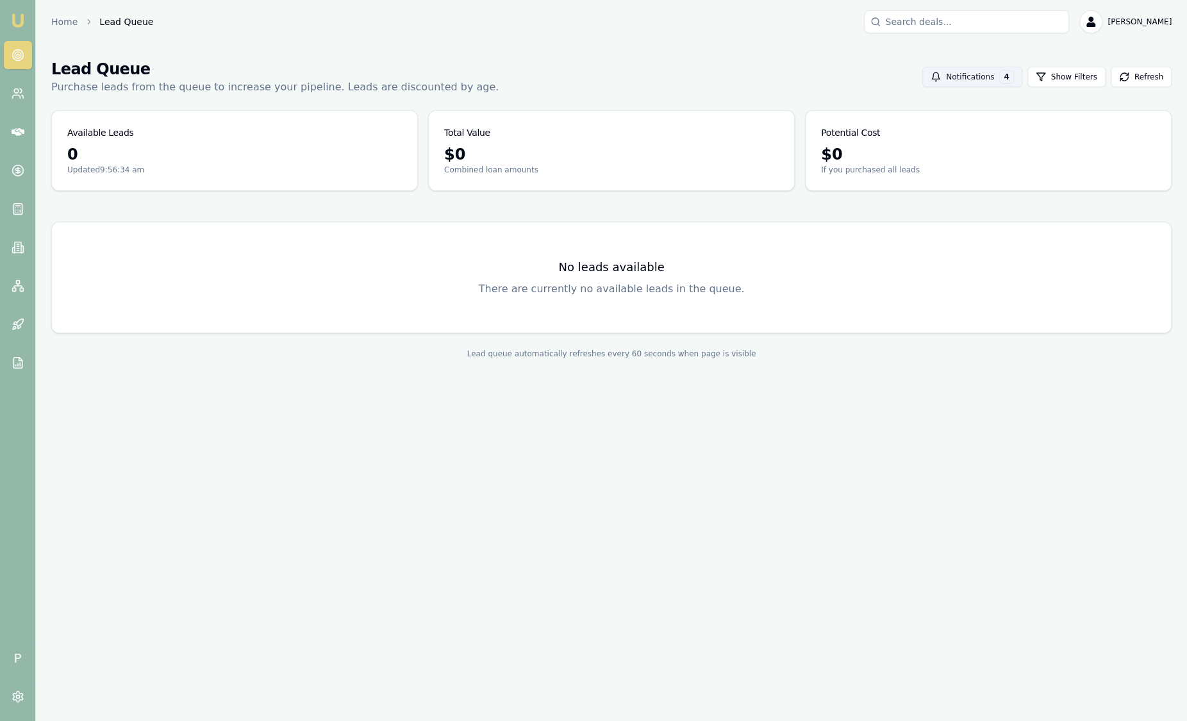
click at [981, 75] on button "Notifications 4" at bounding box center [971, 77] width 99 height 21
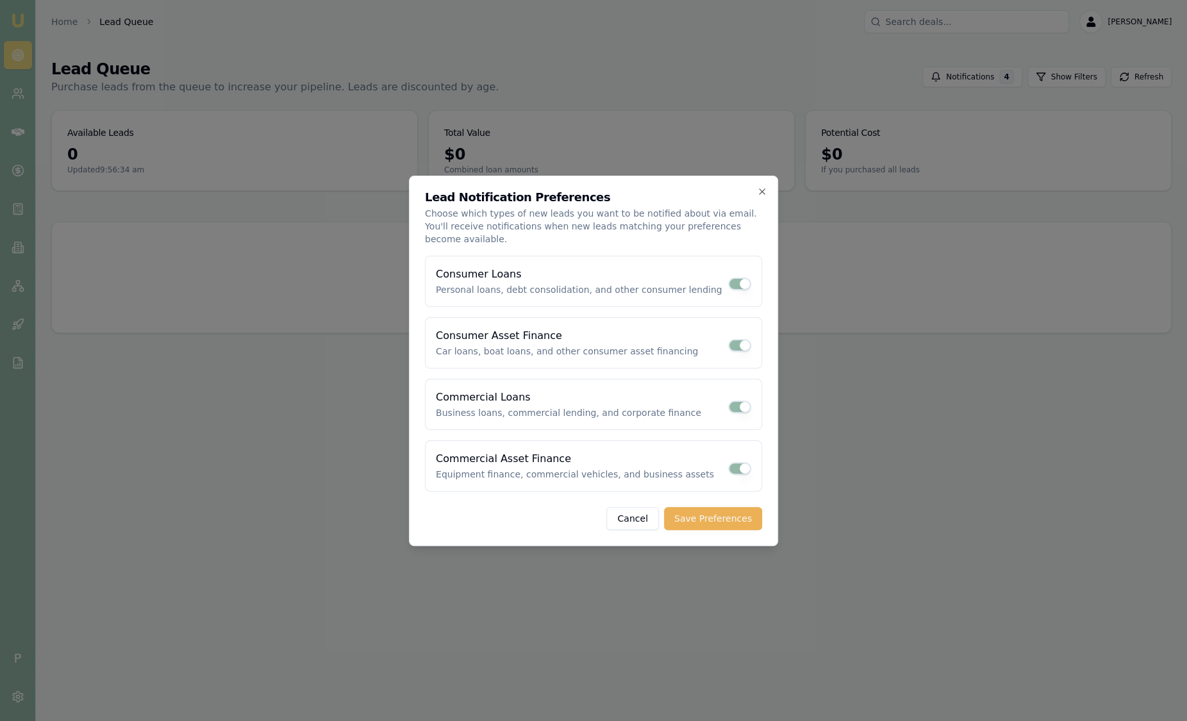
drag, startPoint x: 628, startPoint y: 67, endPoint x: 627, endPoint y: 93, distance: 26.3
click at [627, 93] on div at bounding box center [593, 360] width 1187 height 721
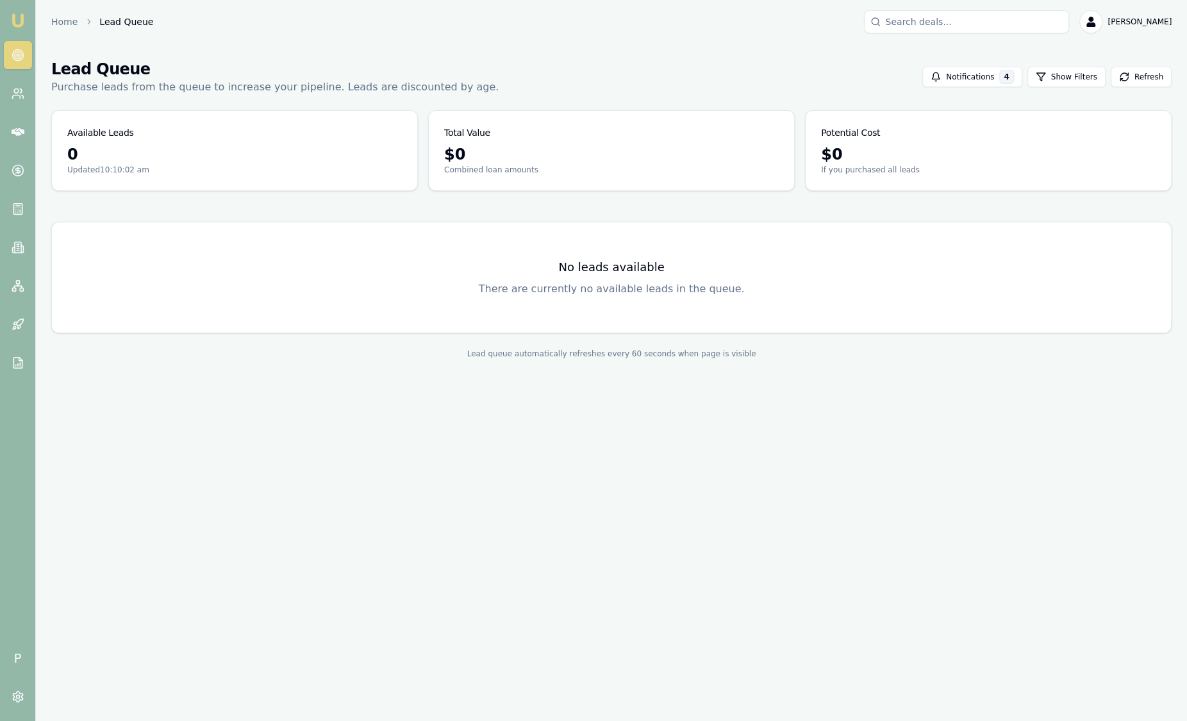
click at [17, 58] on circle at bounding box center [18, 55] width 6 height 6
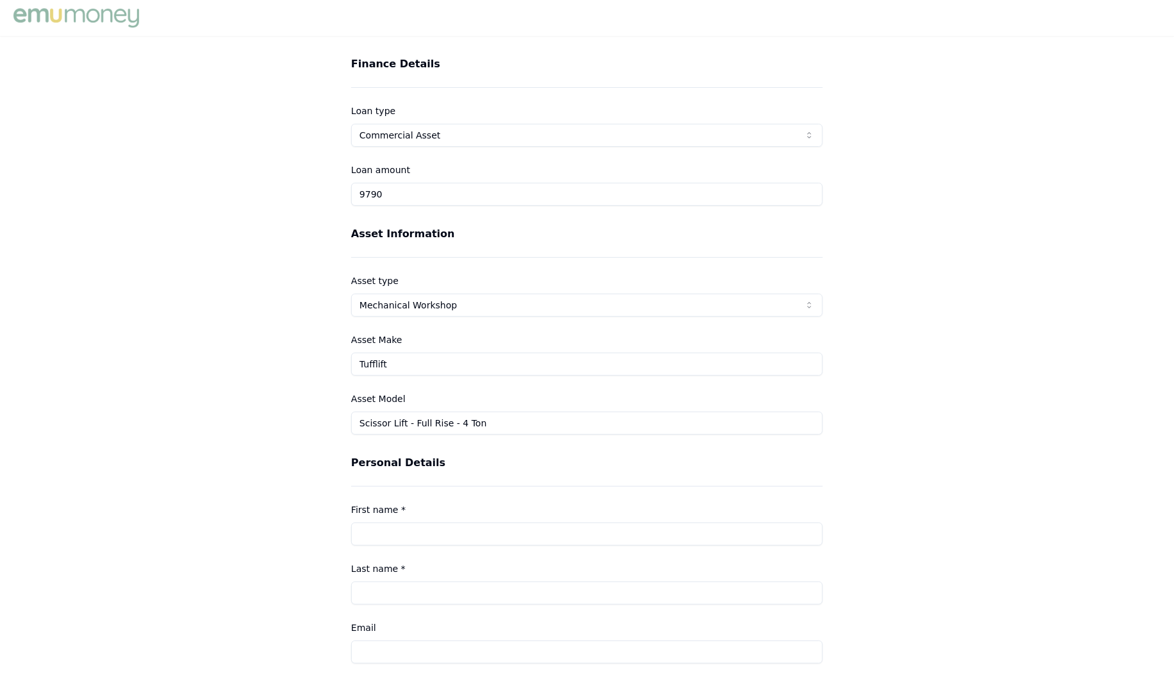
click at [59, 14] on img at bounding box center [76, 18] width 132 height 26
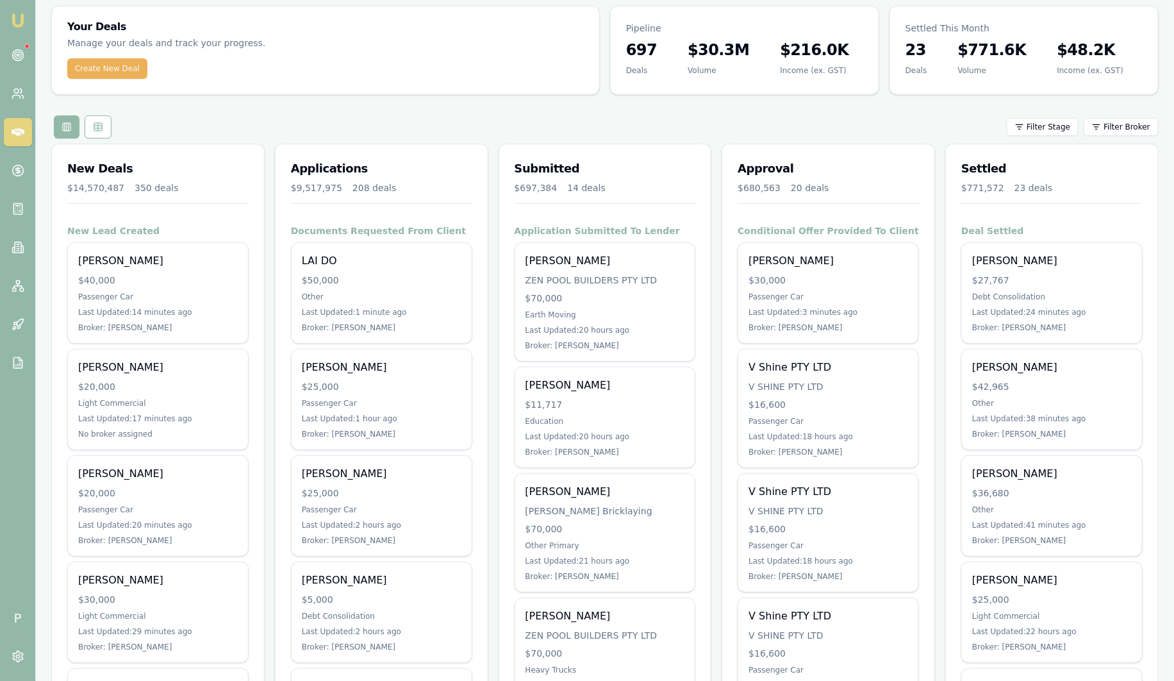
scroll to position [79, 0]
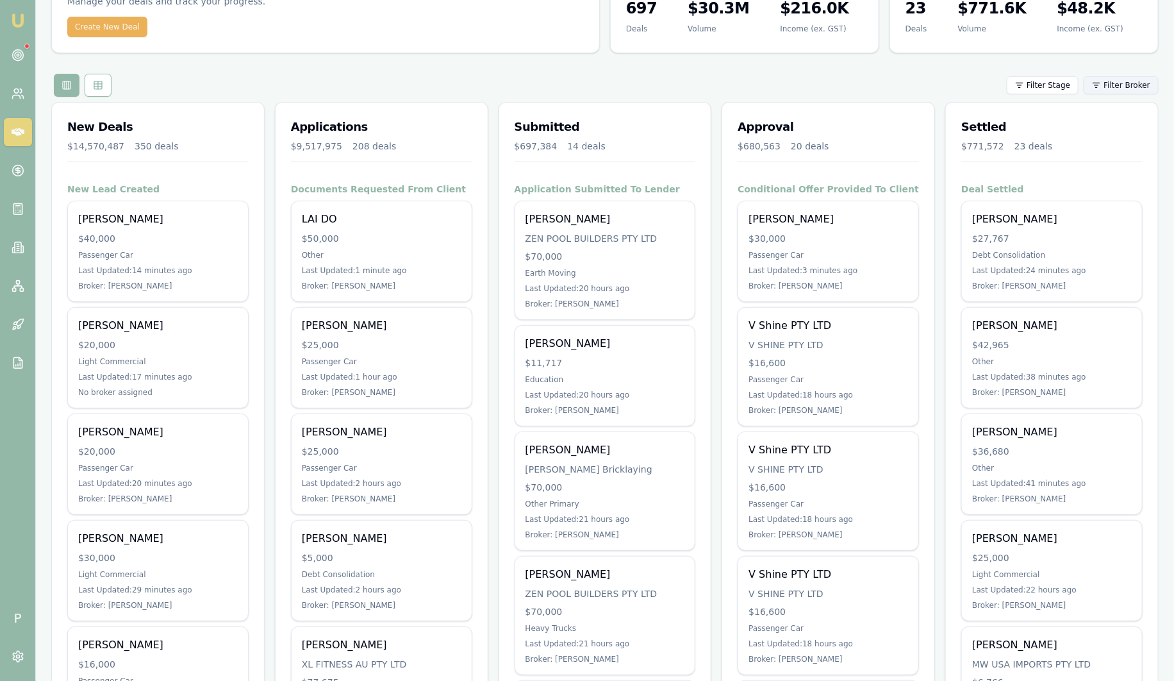
click at [1129, 77] on html "Emu Broker P Sam Crouch Toggle Menu Your Deals Manage your deals and track your…" at bounding box center [587, 261] width 1174 height 681
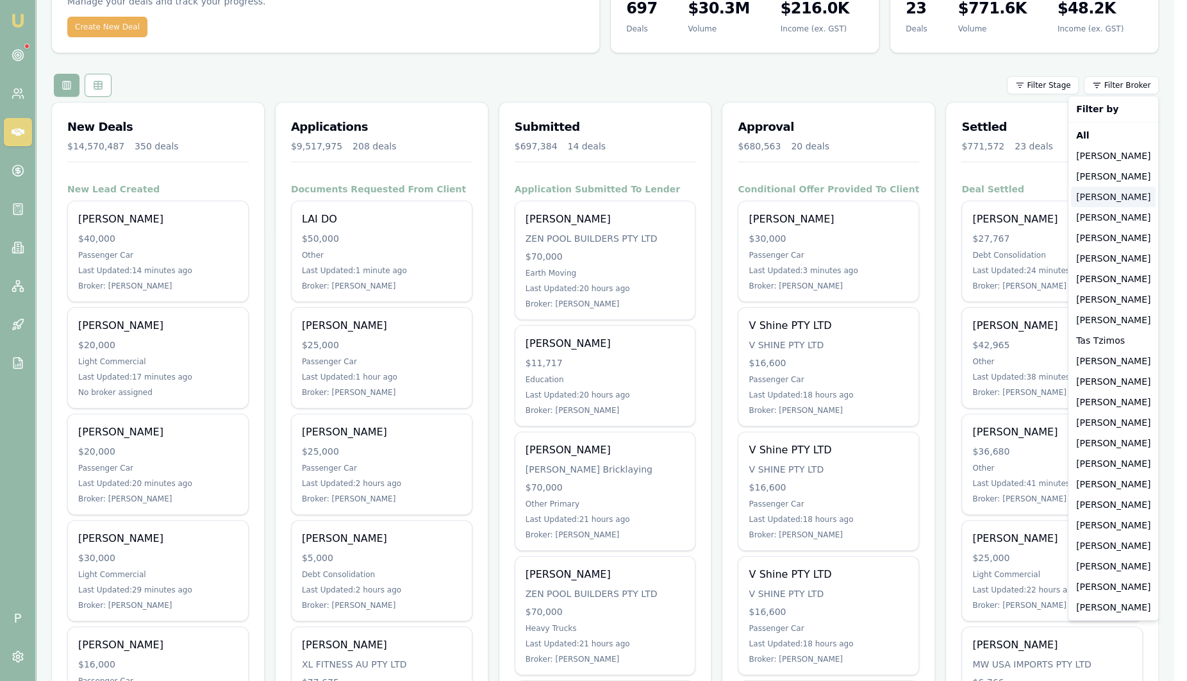
click at [1102, 195] on div "[PERSON_NAME]" at bounding box center [1113, 197] width 85 height 21
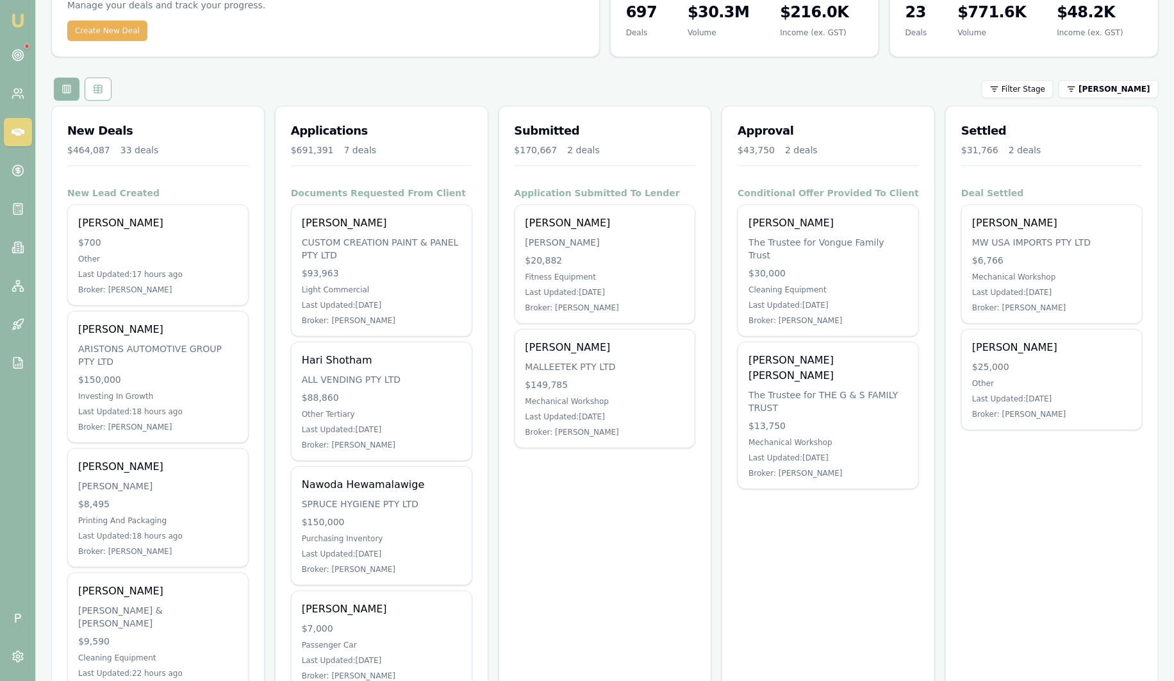
scroll to position [0, 0]
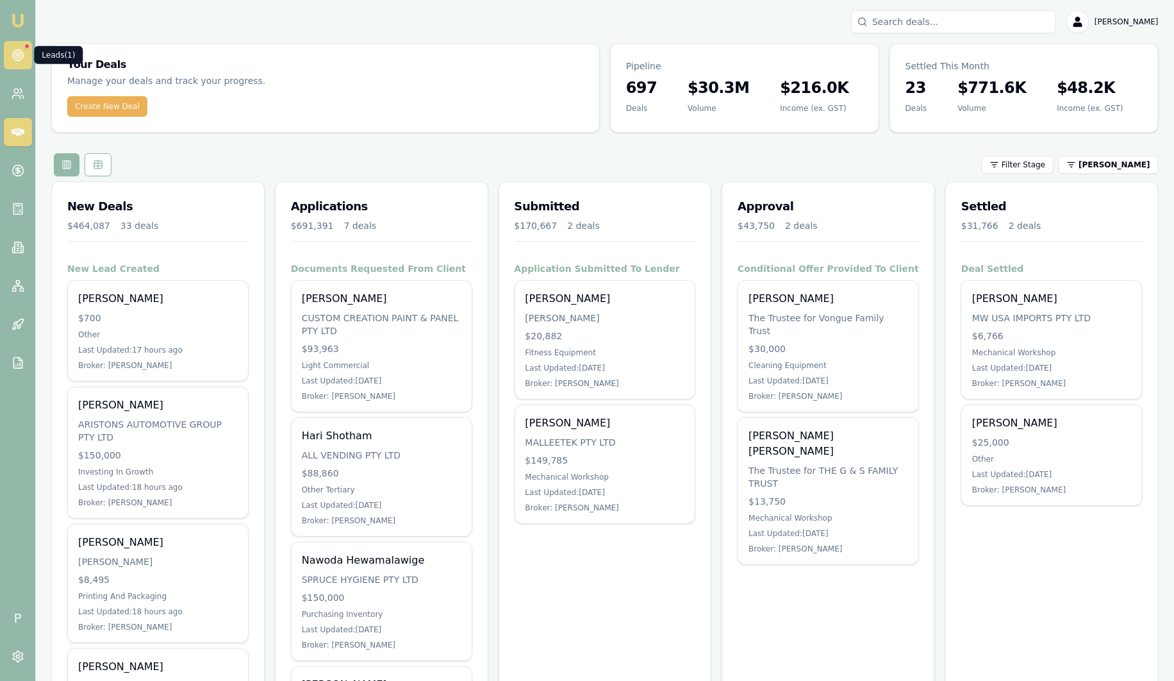
click at [18, 60] on circle at bounding box center [17, 55] width 11 height 11
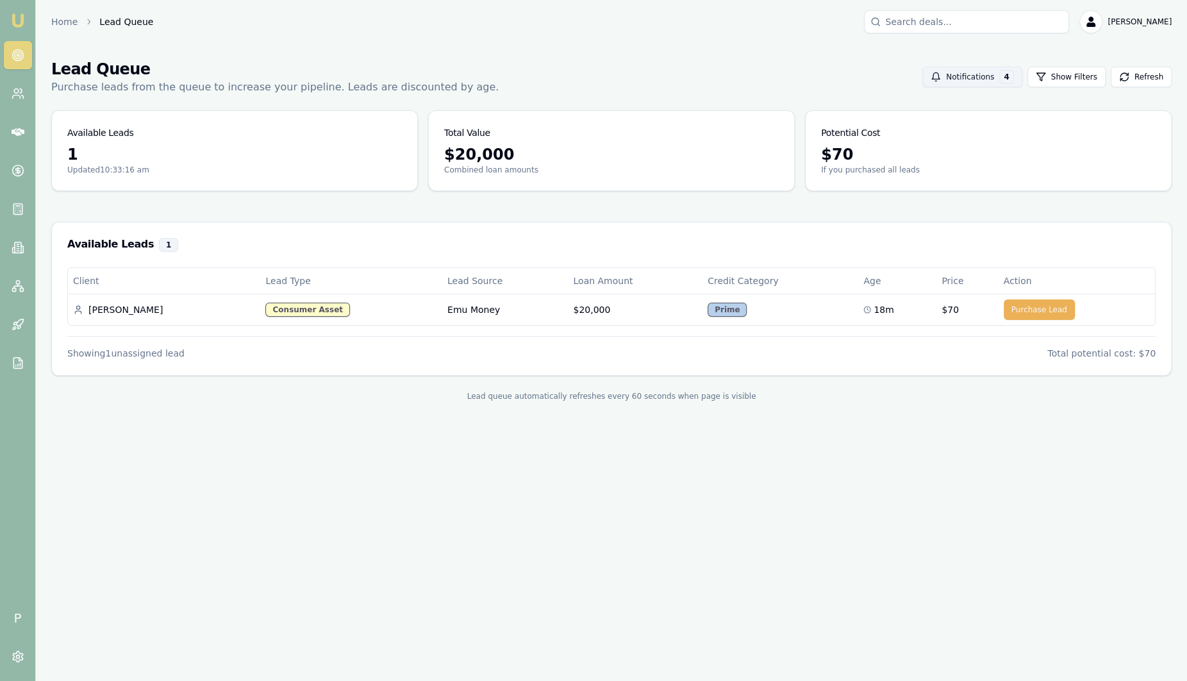
click at [990, 79] on button "Notifications 4" at bounding box center [971, 77] width 99 height 21
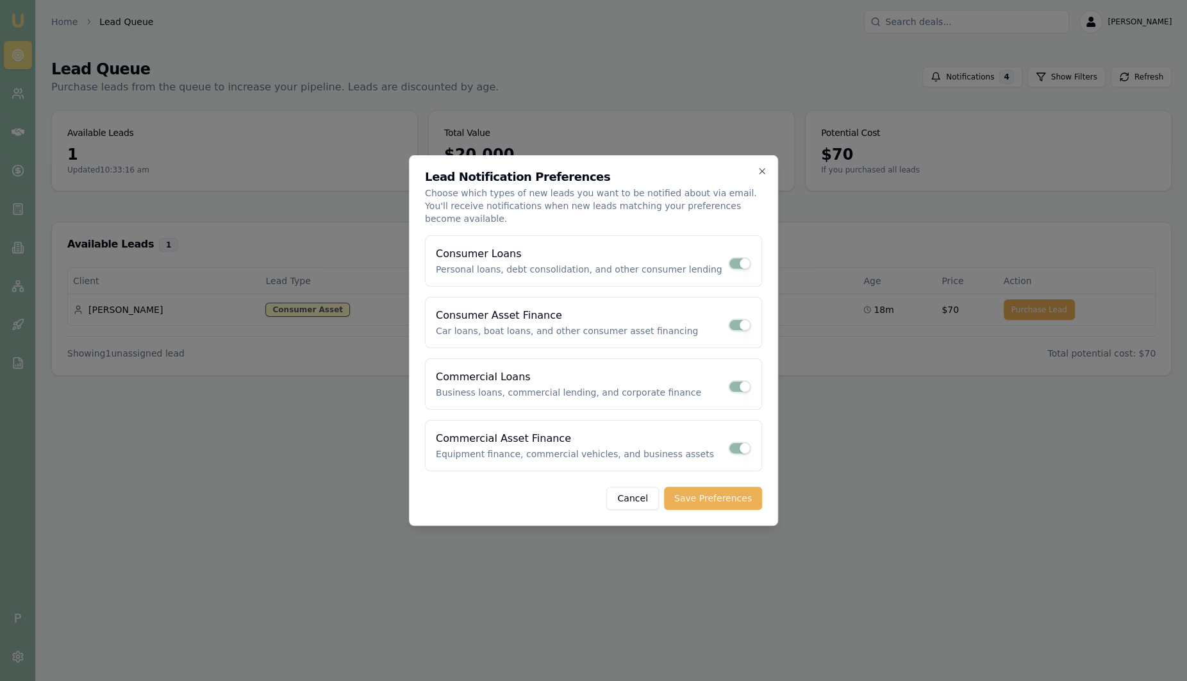
click at [739, 260] on button "Consumer Loans" at bounding box center [739, 263] width 23 height 13
checkbox input "false"
click at [742, 320] on button "Consumer Asset Finance" at bounding box center [739, 325] width 23 height 13
click at [736, 319] on button "Consumer Asset Finance" at bounding box center [739, 325] width 23 height 13
checkbox input "true"
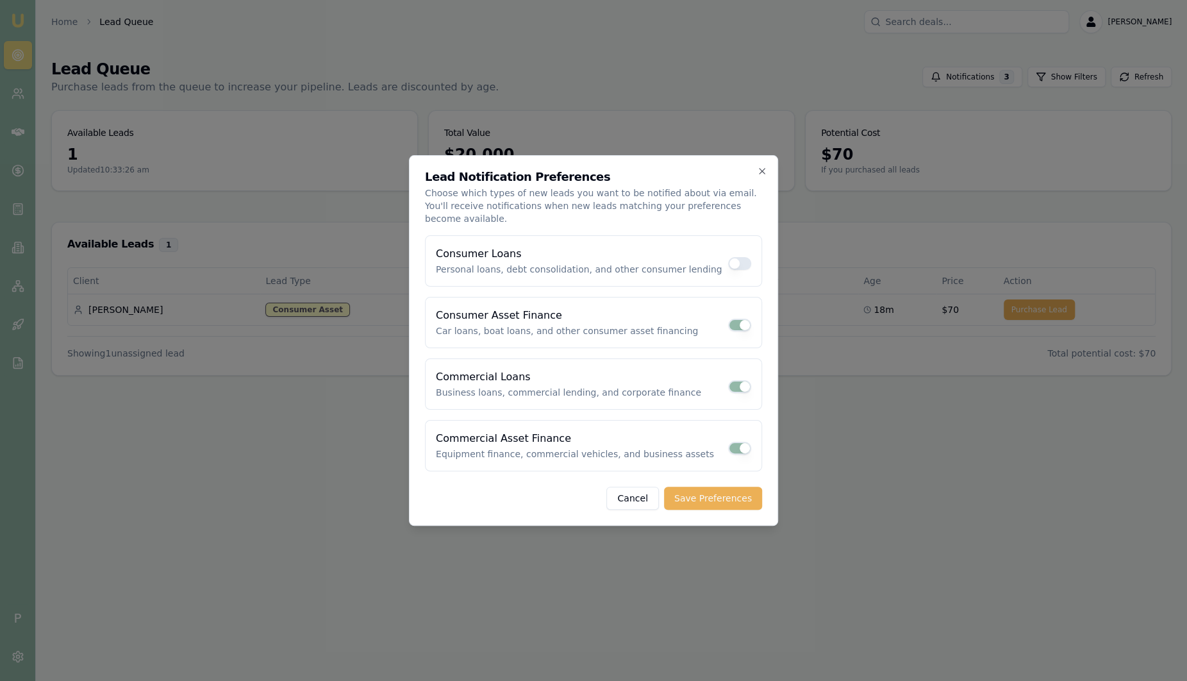
click at [733, 258] on button "Consumer Loans" at bounding box center [739, 263] width 23 height 13
checkbox input "true"
click at [764, 176] on icon "button" at bounding box center [762, 171] width 10 height 10
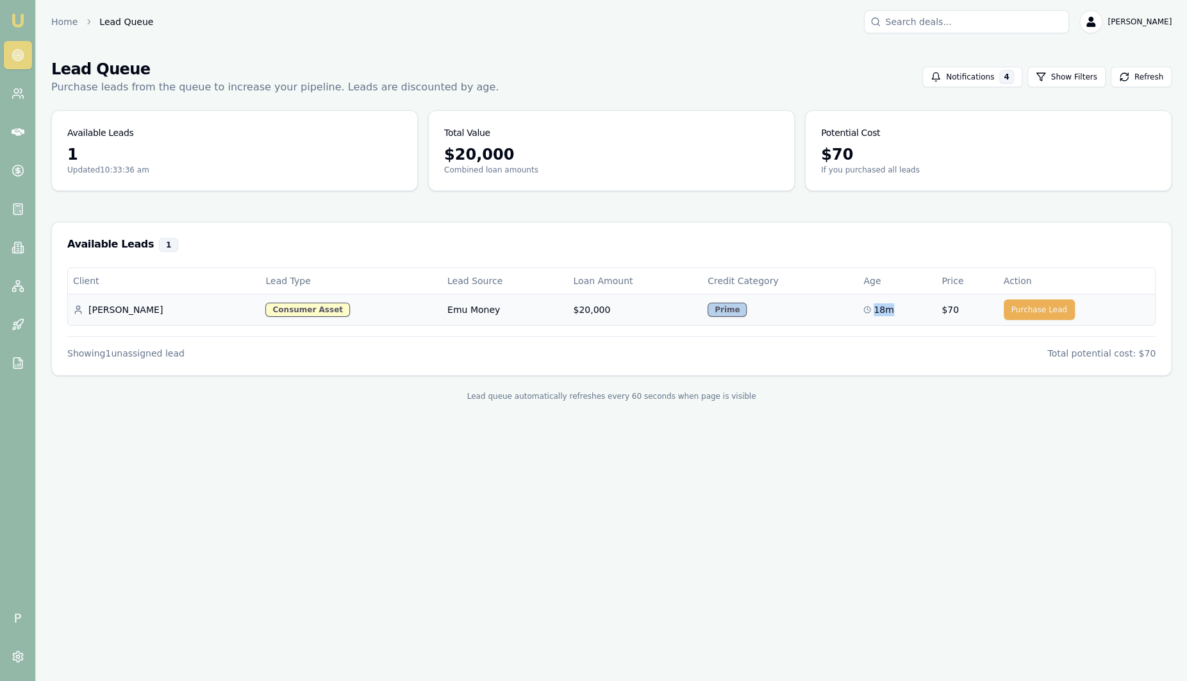
drag, startPoint x: 861, startPoint y: 308, endPoint x: 843, endPoint y: 304, distance: 18.2
click at [863, 304] on div "18m" at bounding box center [897, 309] width 68 height 13
drag, startPoint x: 843, startPoint y: 304, endPoint x: 833, endPoint y: 345, distance: 41.8
click at [833, 345] on div "Showing 1 unassigned lead Total potential cost: $70" at bounding box center [611, 348] width 1088 height 24
click at [13, 32] on nav "Emu Broker" at bounding box center [17, 193] width 35 height 387
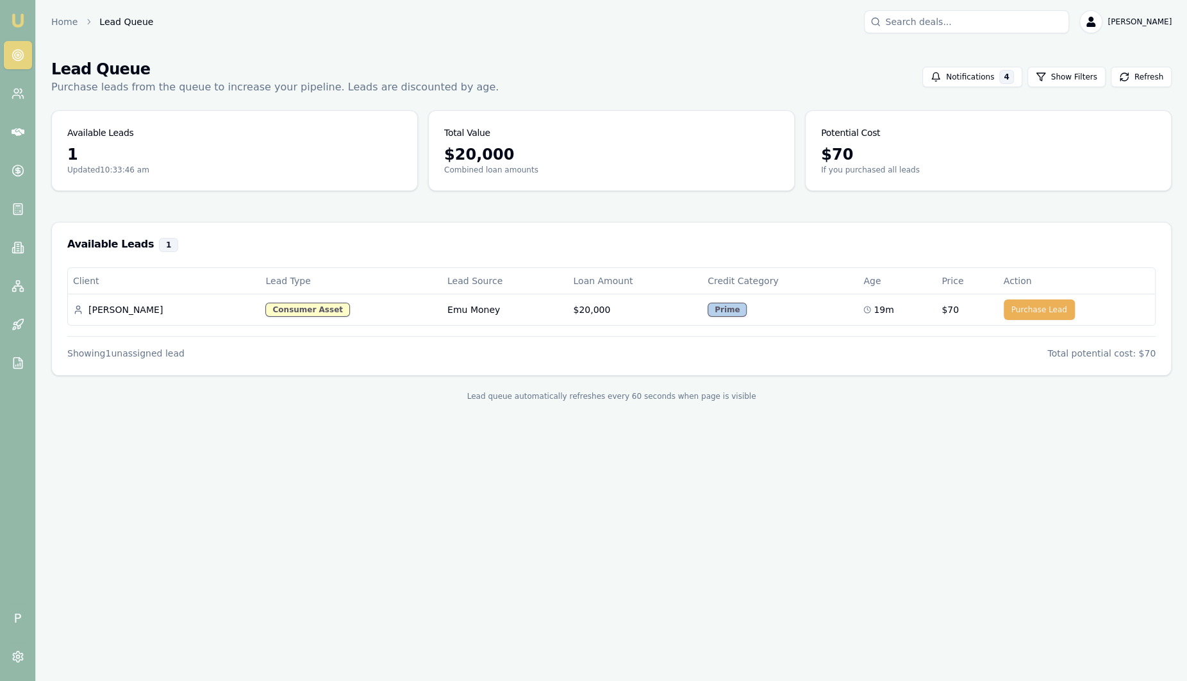
click at [15, 19] on img at bounding box center [17, 20] width 15 height 15
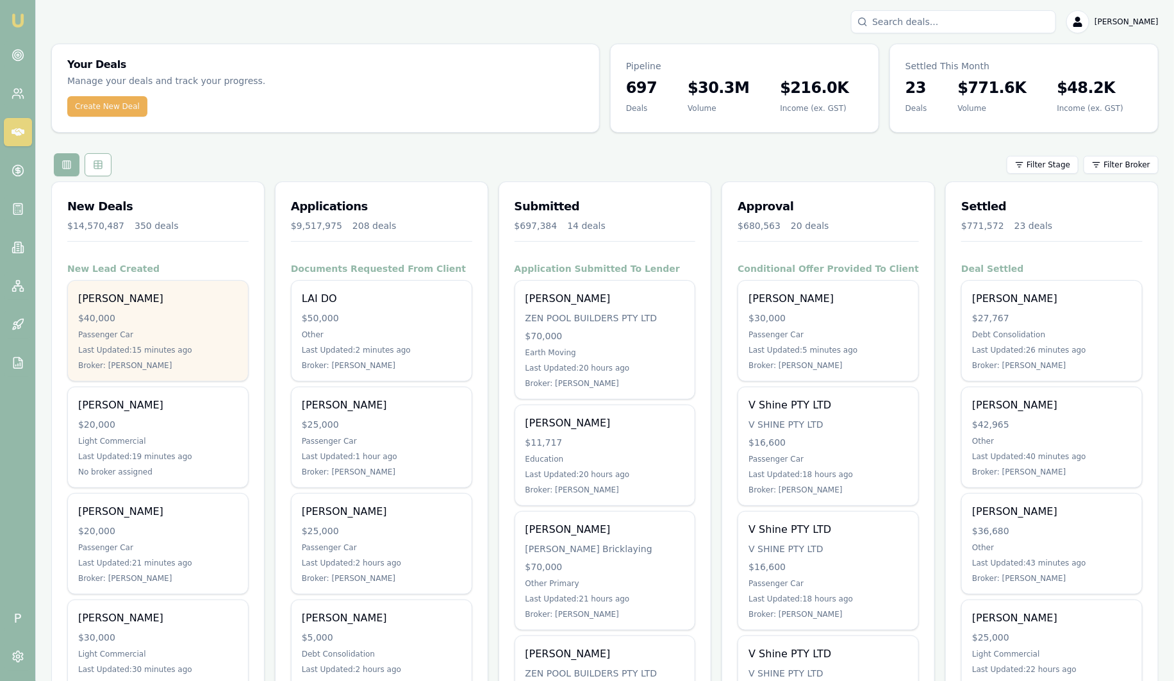
click at [151, 301] on div "Andy Lee" at bounding box center [158, 298] width 160 height 15
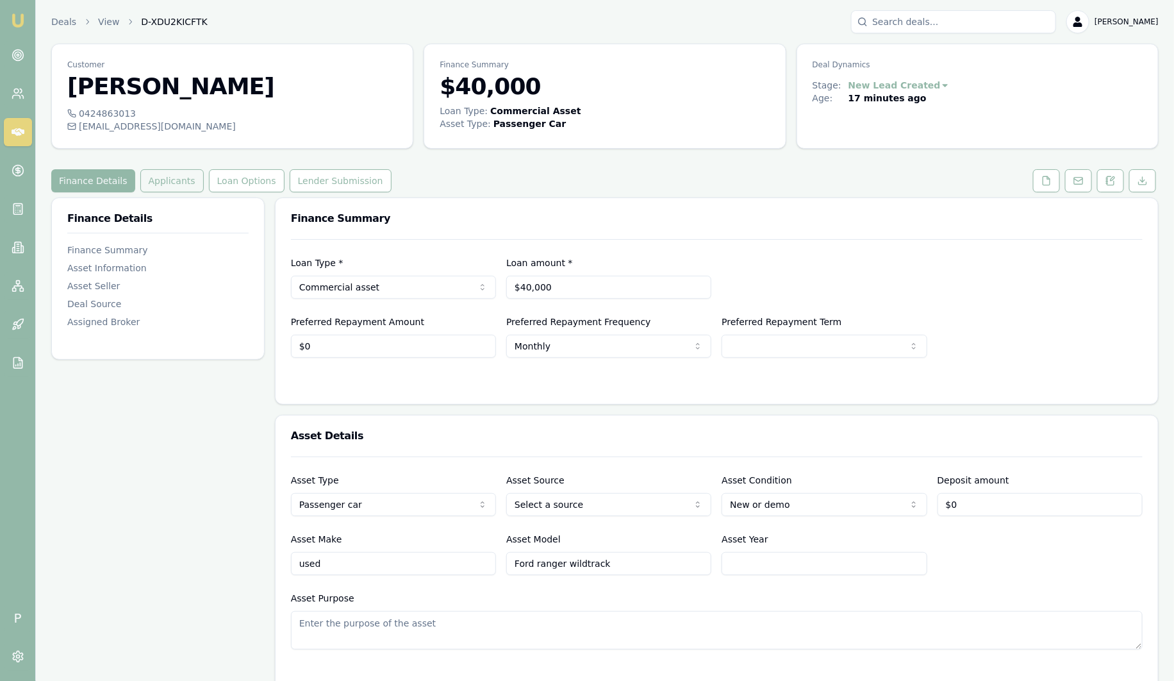
click at [179, 185] on button "Applicants" at bounding box center [171, 180] width 63 height 23
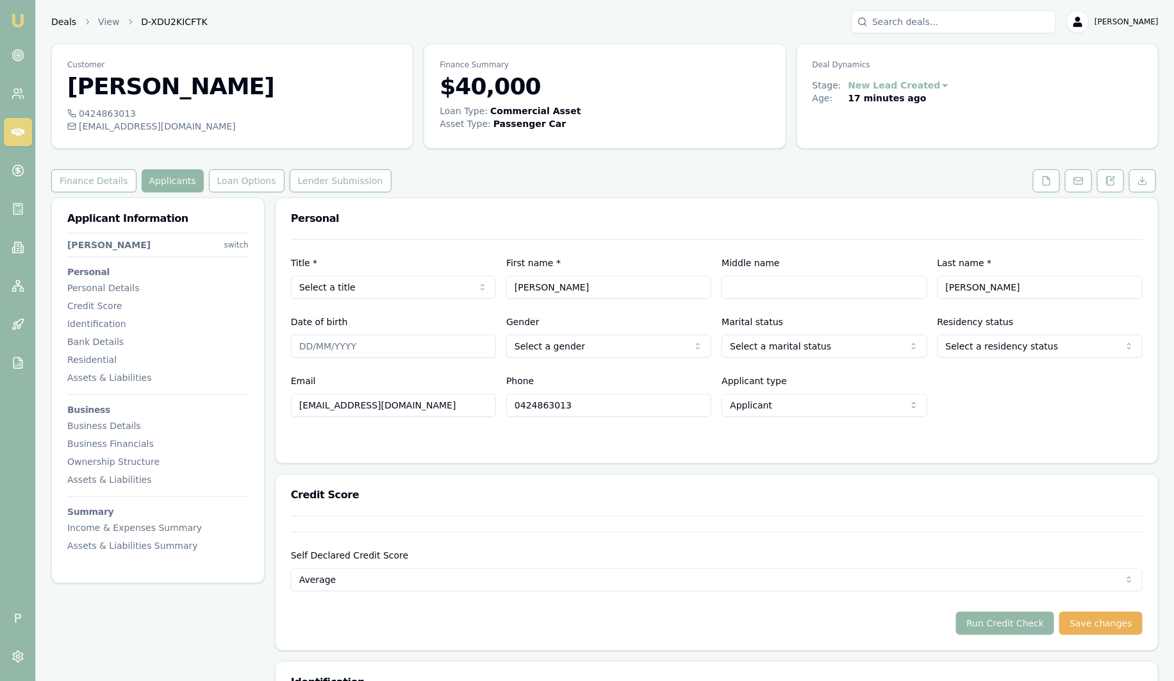
click at [60, 26] on link "Deals" at bounding box center [63, 21] width 25 height 13
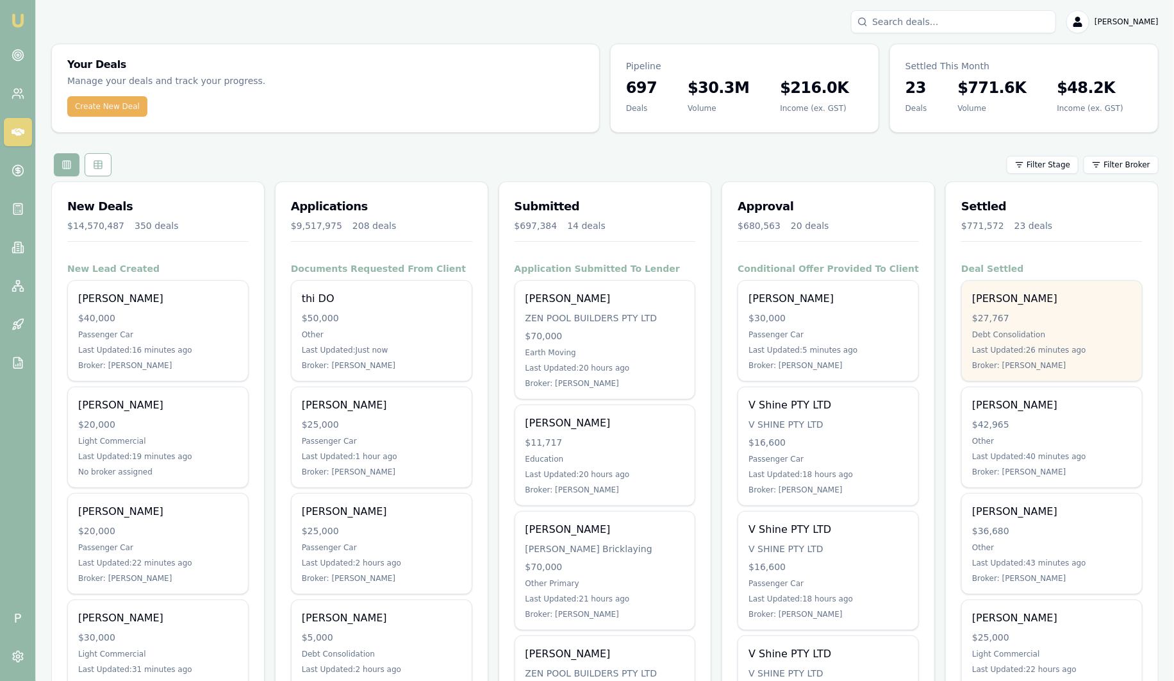
click at [1049, 317] on div "$27,767" at bounding box center [1052, 317] width 160 height 13
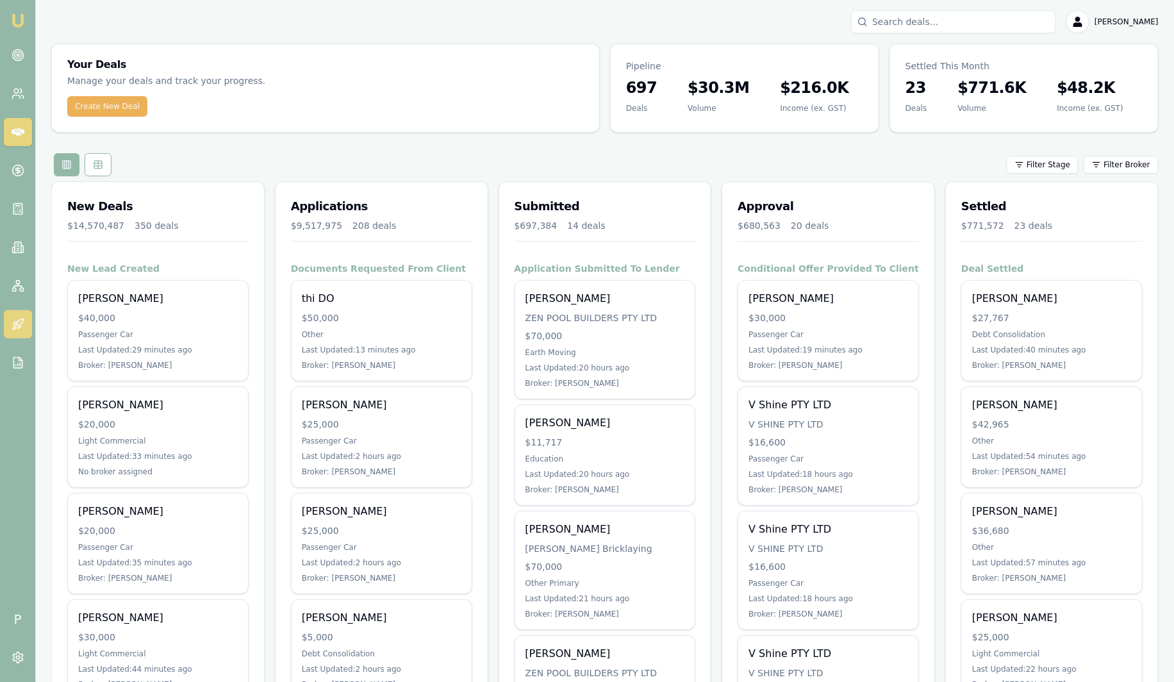
click at [24, 328] on icon at bounding box center [18, 324] width 13 height 13
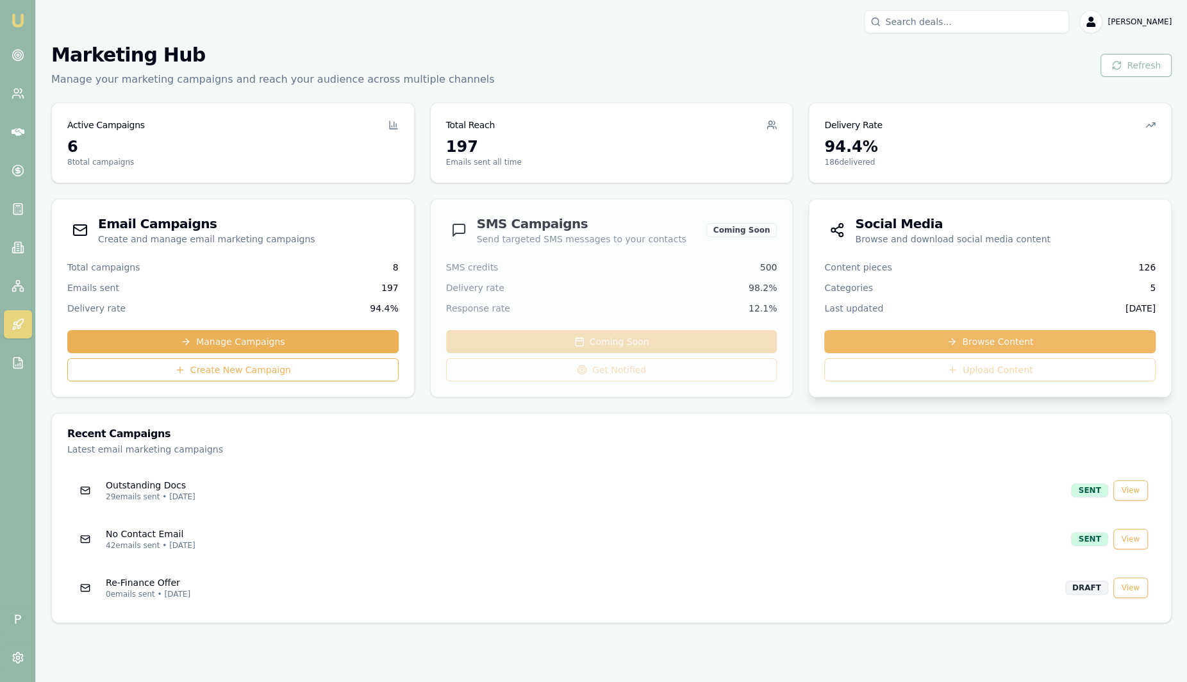
drag, startPoint x: 959, startPoint y: 346, endPoint x: 957, endPoint y: 339, distance: 7.5
click at [959, 346] on link "Browse Content" at bounding box center [989, 341] width 331 height 23
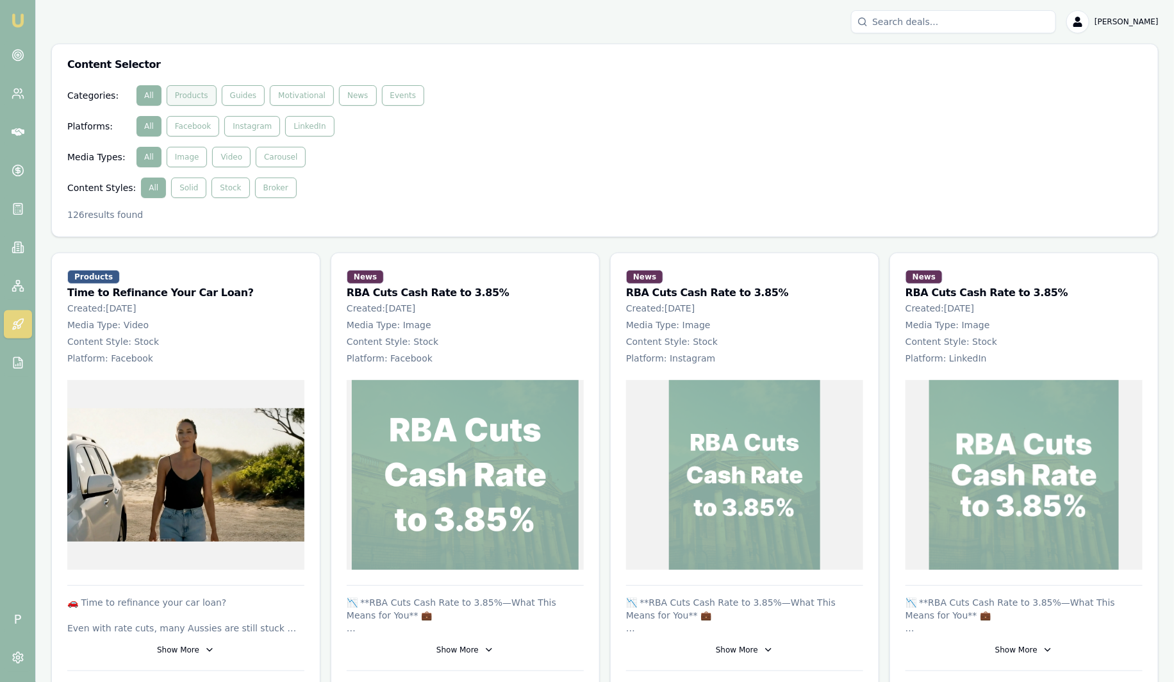
click at [197, 101] on button "Products" at bounding box center [192, 95] width 50 height 21
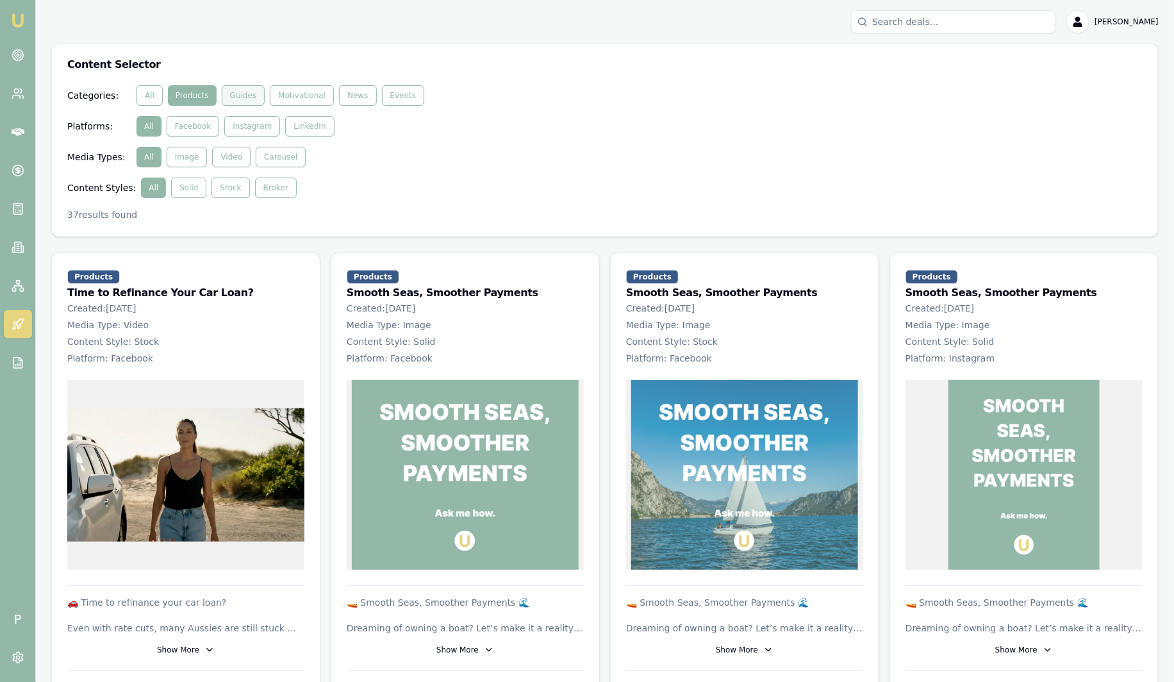
click at [239, 101] on button "Guides" at bounding box center [244, 95] width 44 height 21
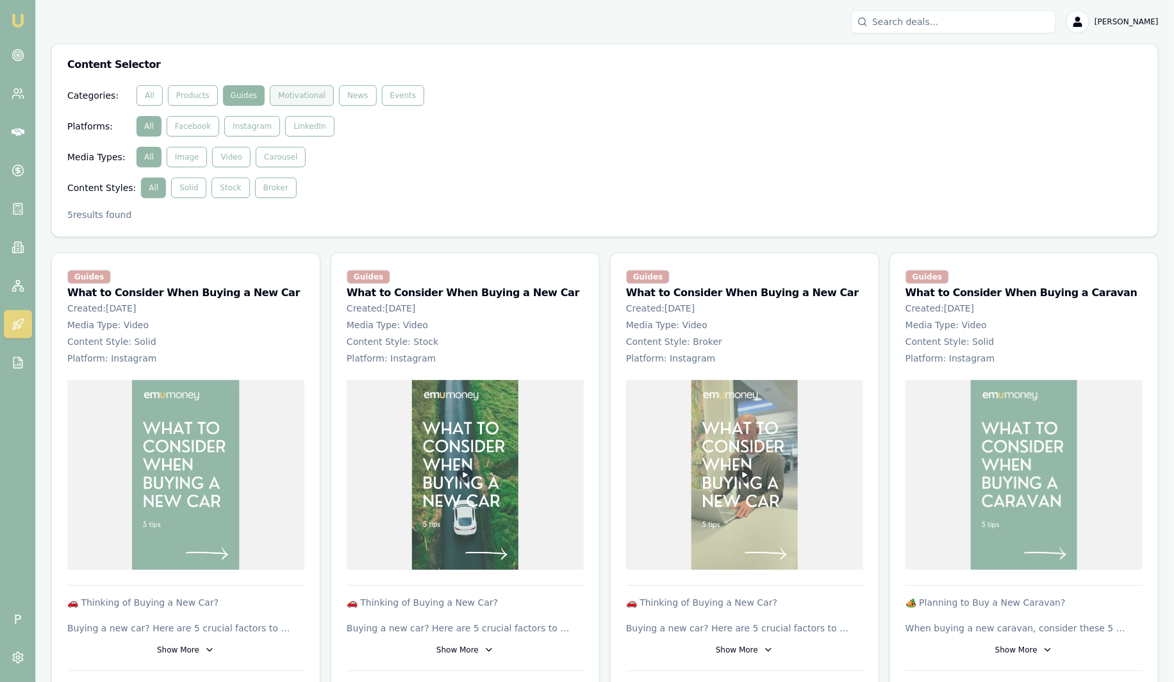
click at [304, 104] on button "Motivational" at bounding box center [302, 95] width 64 height 21
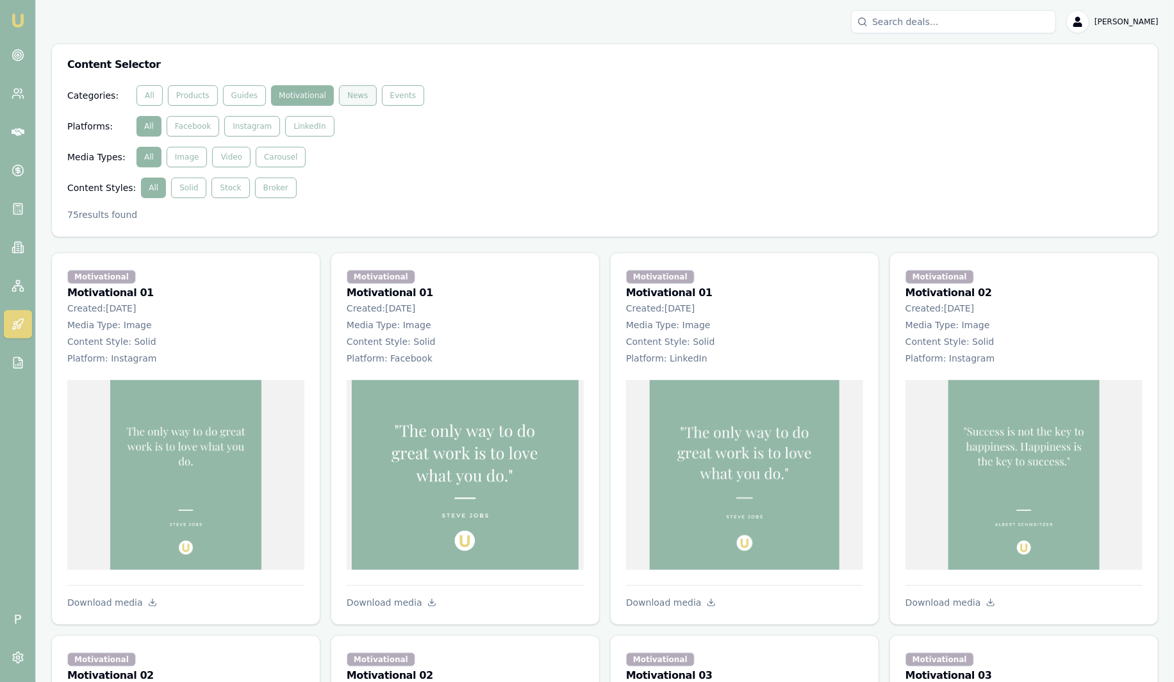
click at [347, 103] on button "News" at bounding box center [357, 95] width 37 height 21
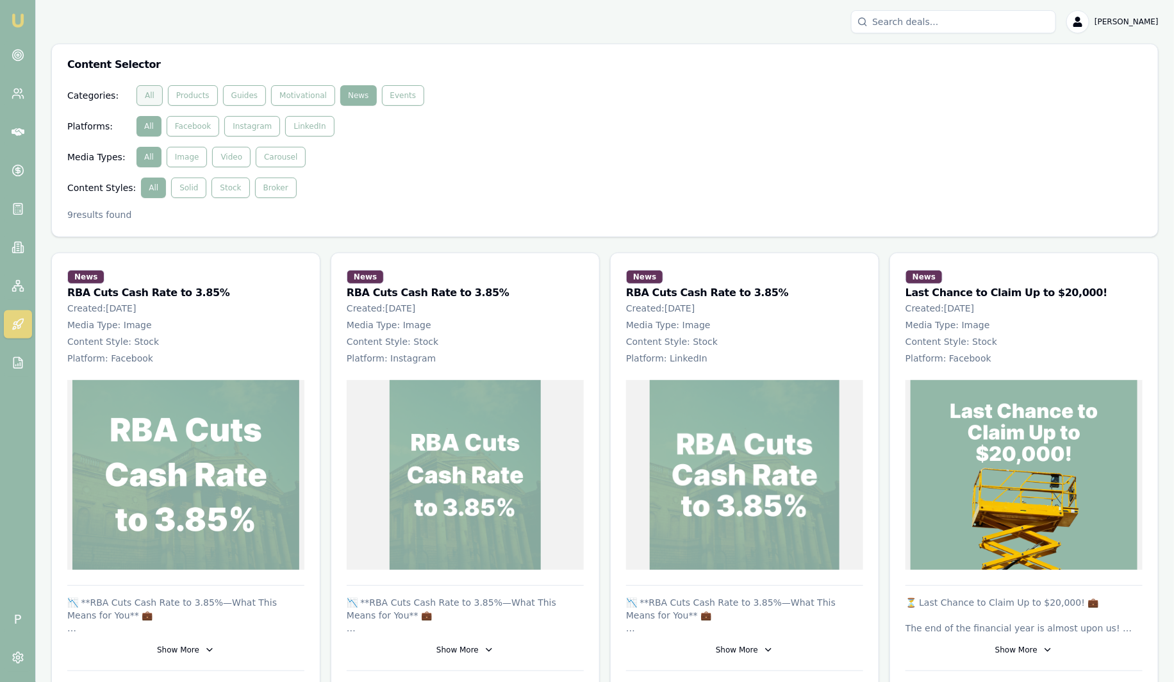
click at [152, 97] on button "All" at bounding box center [150, 95] width 26 height 21
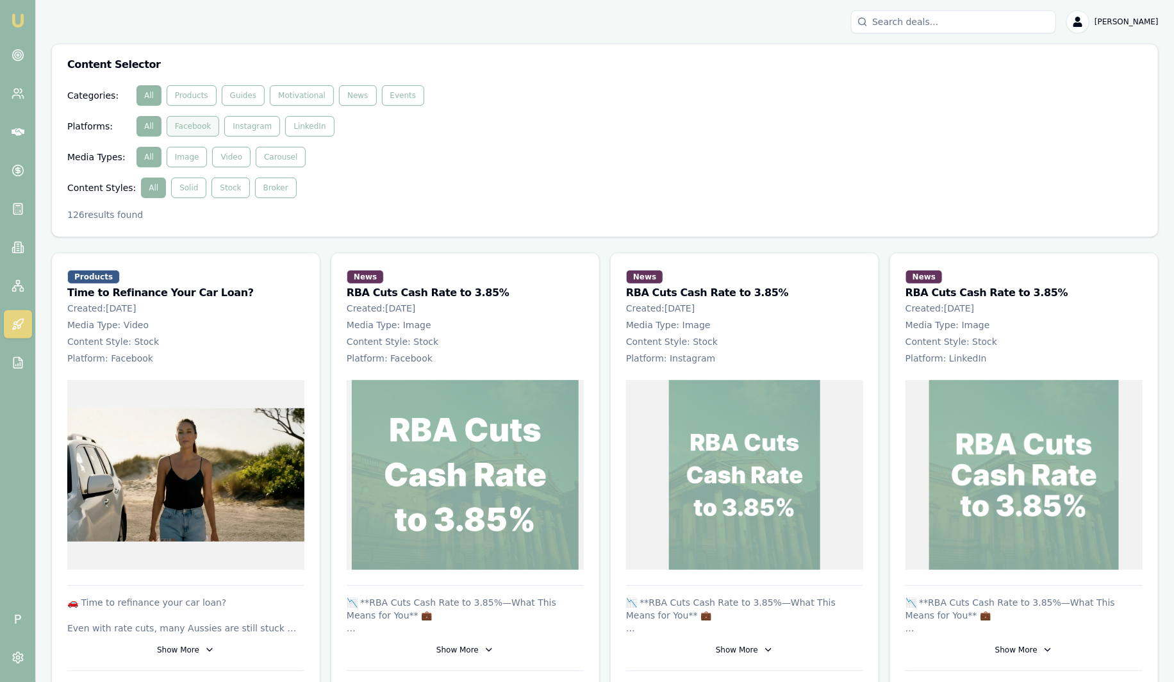
click at [186, 131] on button "Facebook" at bounding box center [193, 126] width 53 height 21
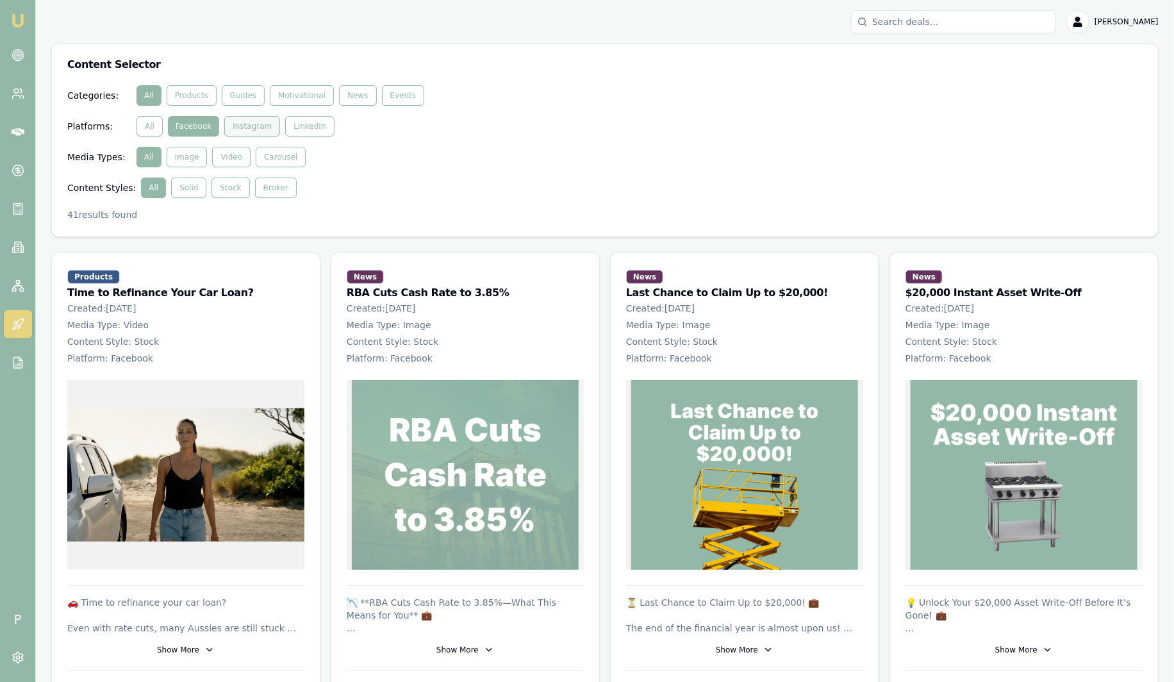
click at [249, 128] on button "Instagram" at bounding box center [252, 126] width 56 height 21
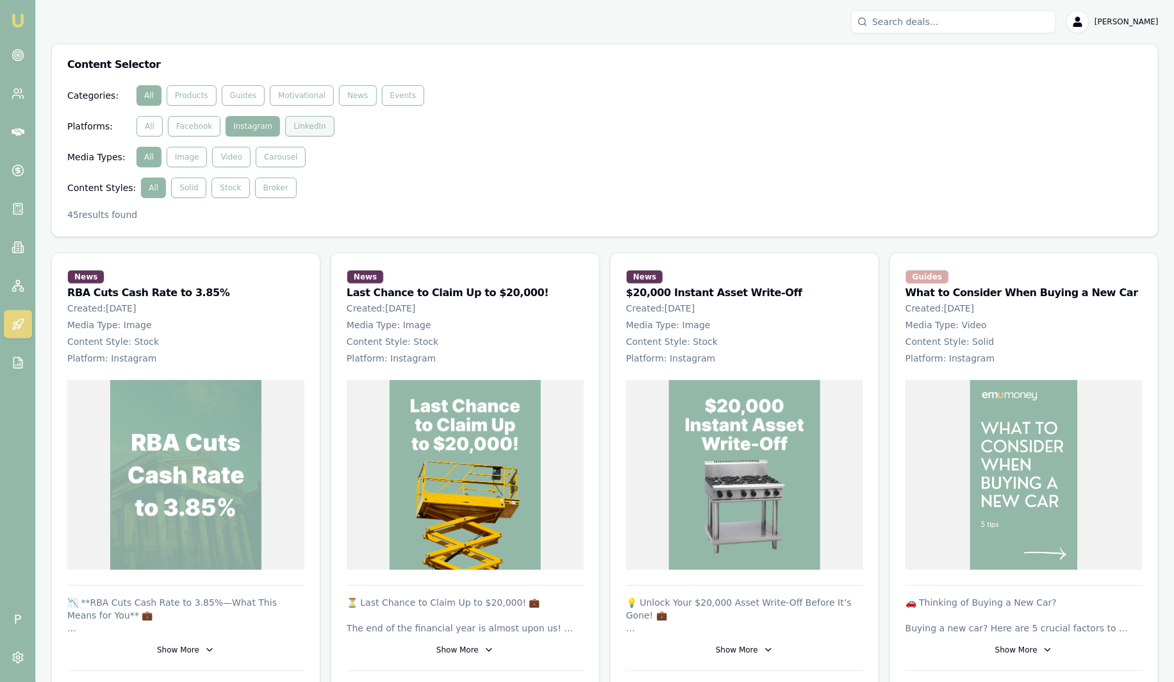
click at [309, 126] on button "LinkedIn" at bounding box center [309, 126] width 49 height 21
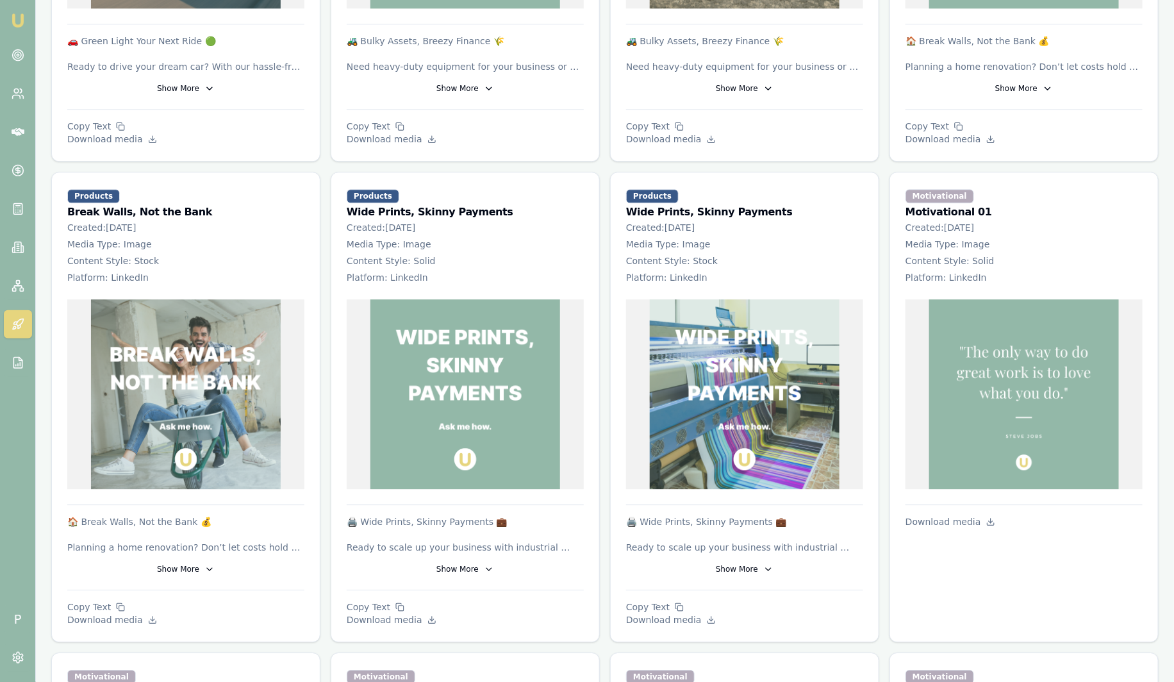
scroll to position [1682, 0]
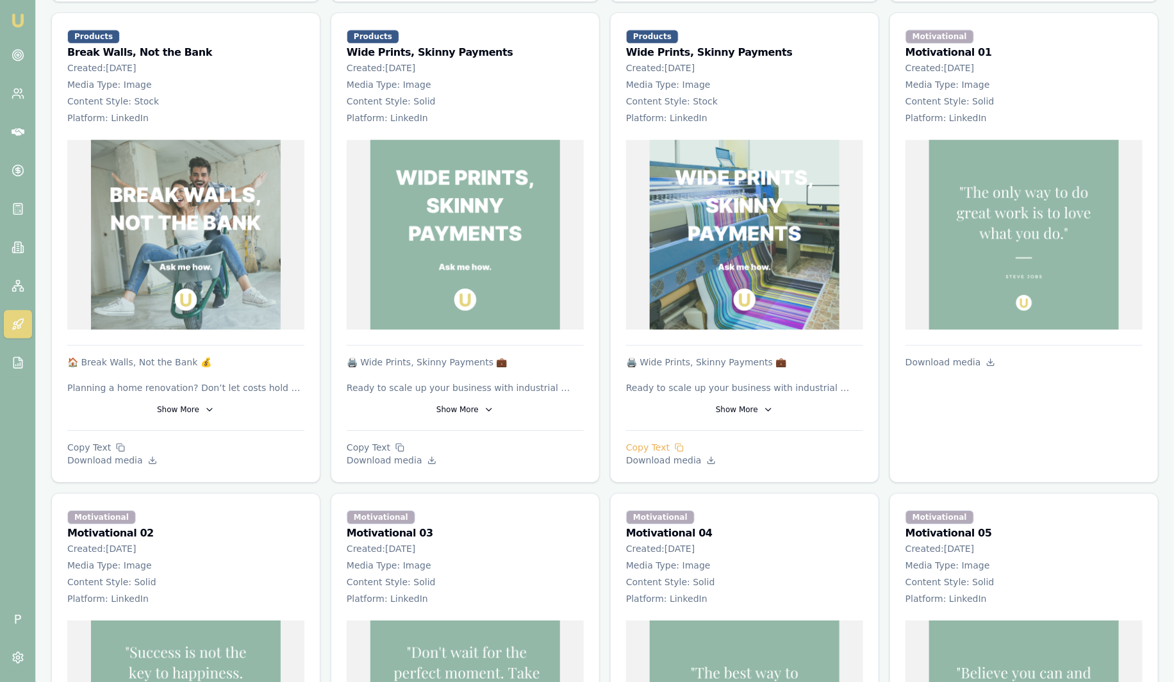
click at [654, 445] on p "Copy Text" at bounding box center [744, 447] width 237 height 13
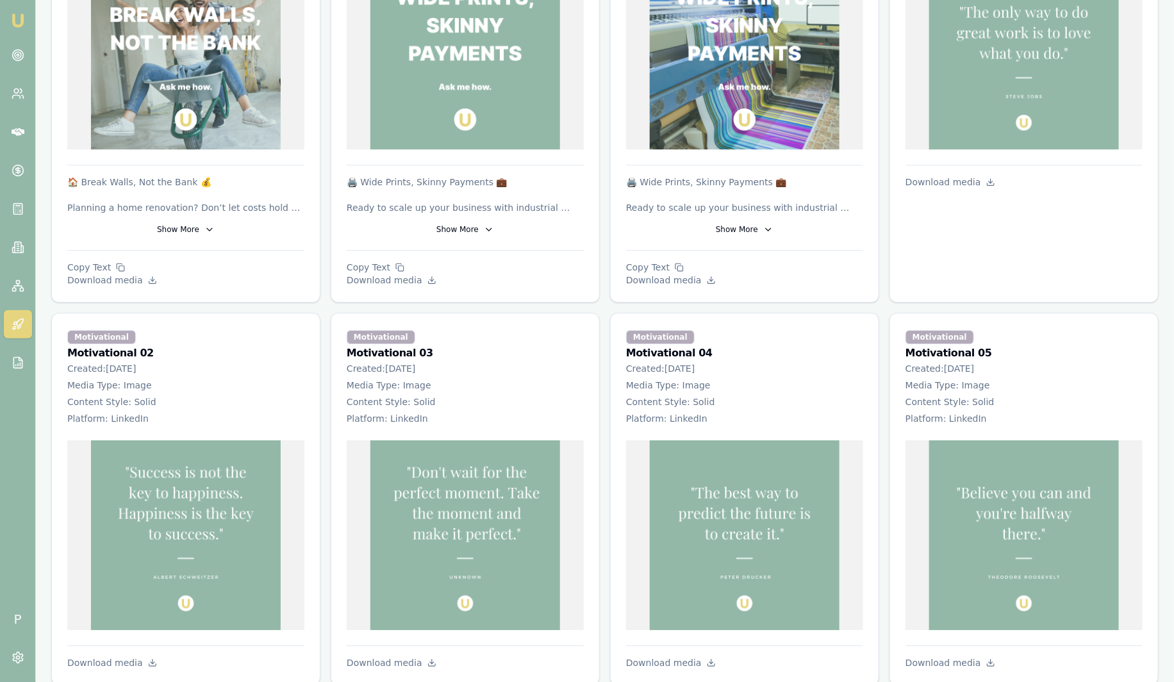
scroll to position [1843, 0]
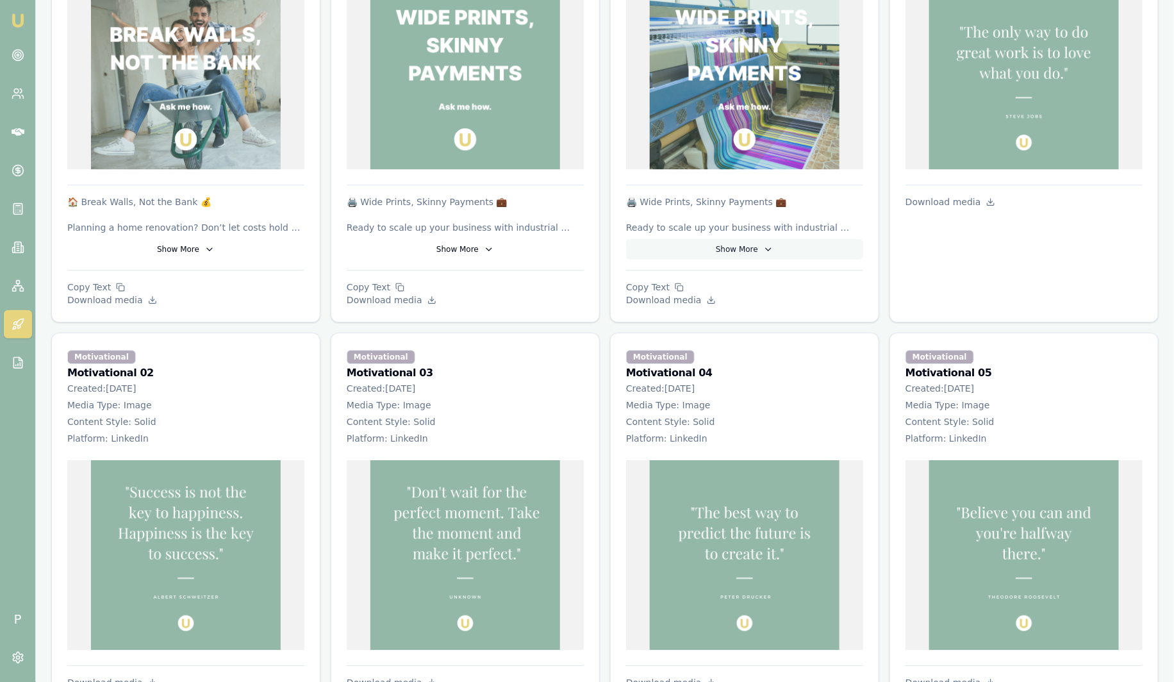
click at [738, 248] on button "Show More" at bounding box center [744, 249] width 237 height 21
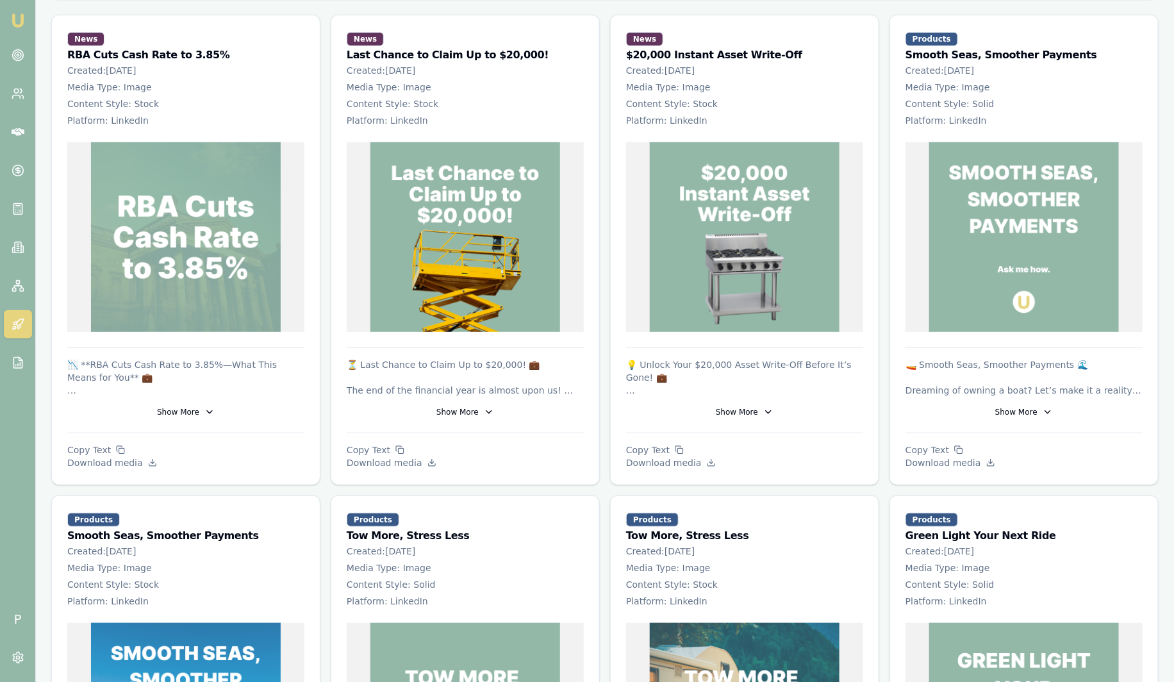
scroll to position [240, 0]
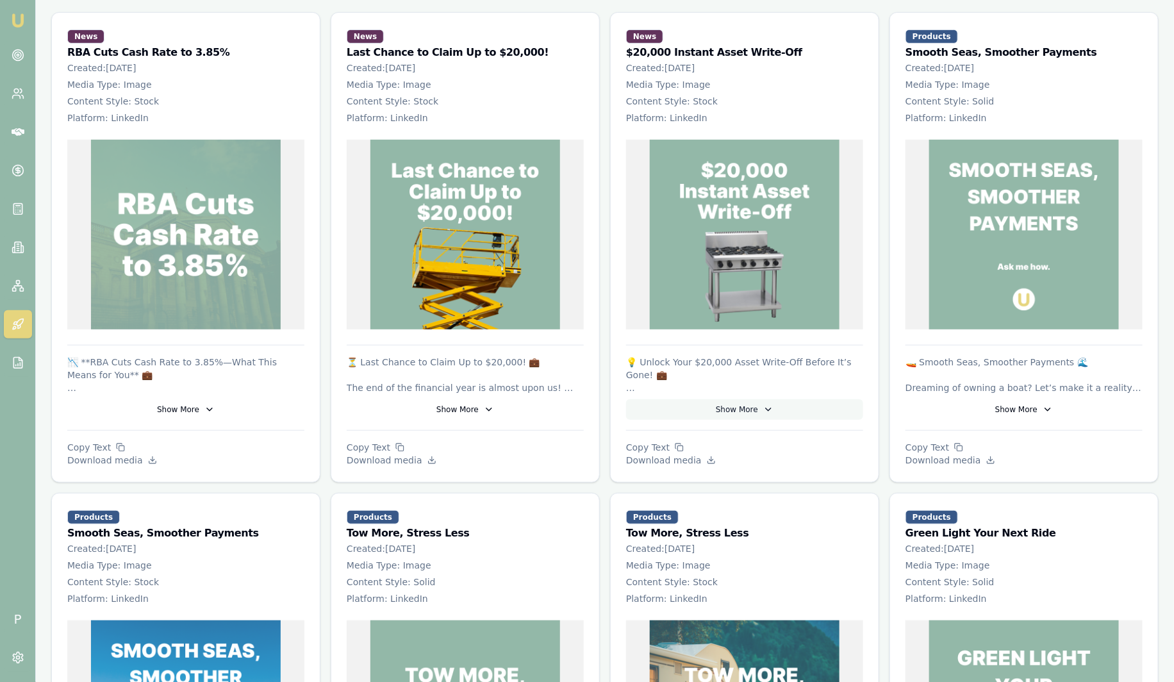
click at [748, 411] on button "Show More" at bounding box center [744, 409] width 237 height 21
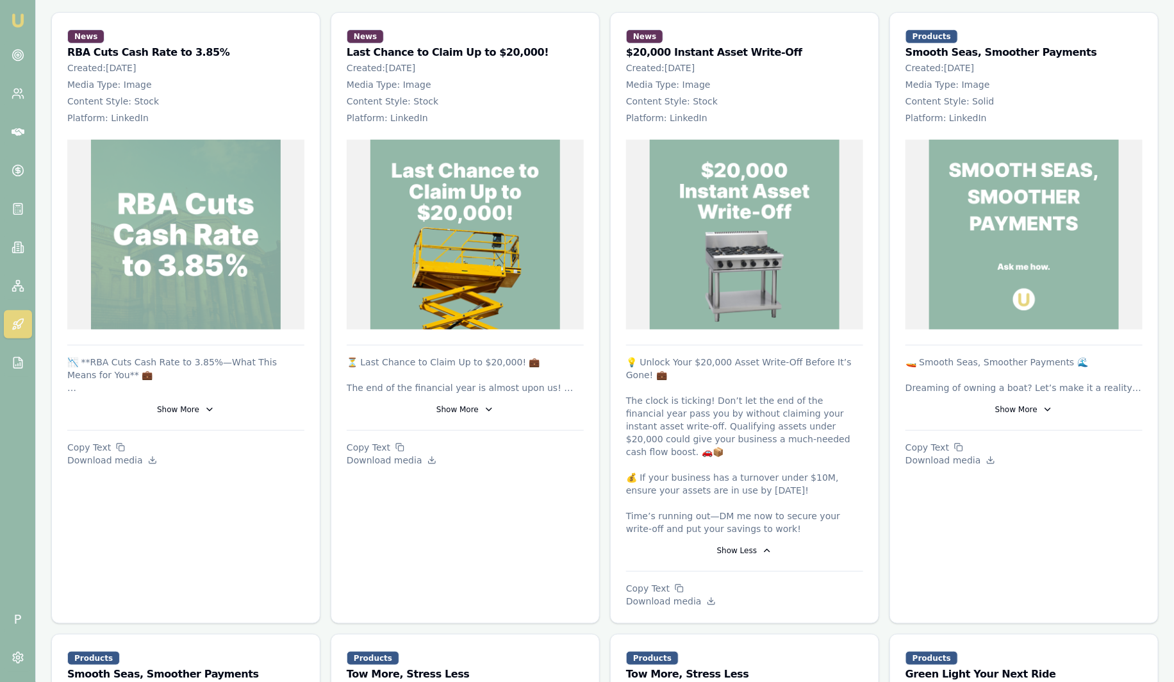
drag, startPoint x: 761, startPoint y: 515, endPoint x: 628, endPoint y: 418, distance: 164.2
click at [628, 418] on p "💡 Unlock Your $20,000 Asset Write-Off Before It’s Gone! 💼 The clock is ticking!…" at bounding box center [744, 445] width 237 height 179
drag, startPoint x: 628, startPoint y: 418, endPoint x: 735, endPoint y: 386, distance: 111.7
click at [735, 386] on p "💡 Unlock Your $20,000 Asset Write-Off Before It’s Gone! 💼 The clock is ticking!…" at bounding box center [744, 445] width 237 height 179
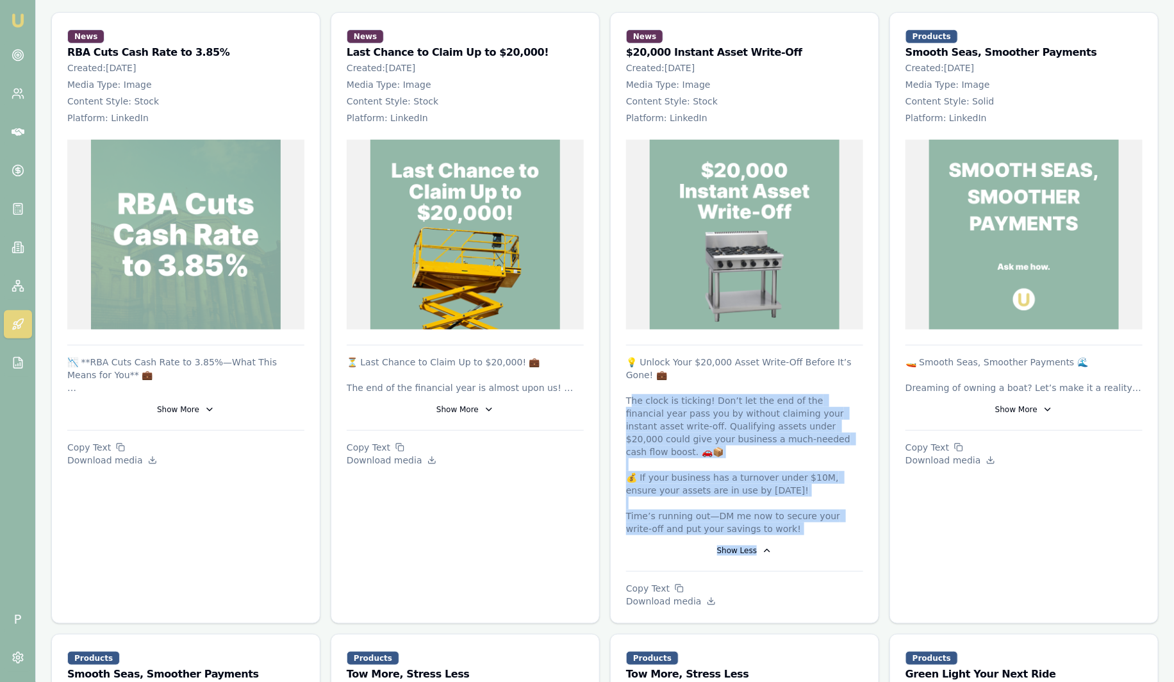
drag, startPoint x: 771, startPoint y: 520, endPoint x: 629, endPoint y: 394, distance: 189.7
click at [629, 394] on div "💡 Unlock Your $20,000 Asset Write-Off Before It’s Gone! 💼 The clock is ticking!…" at bounding box center [744, 458] width 237 height 205
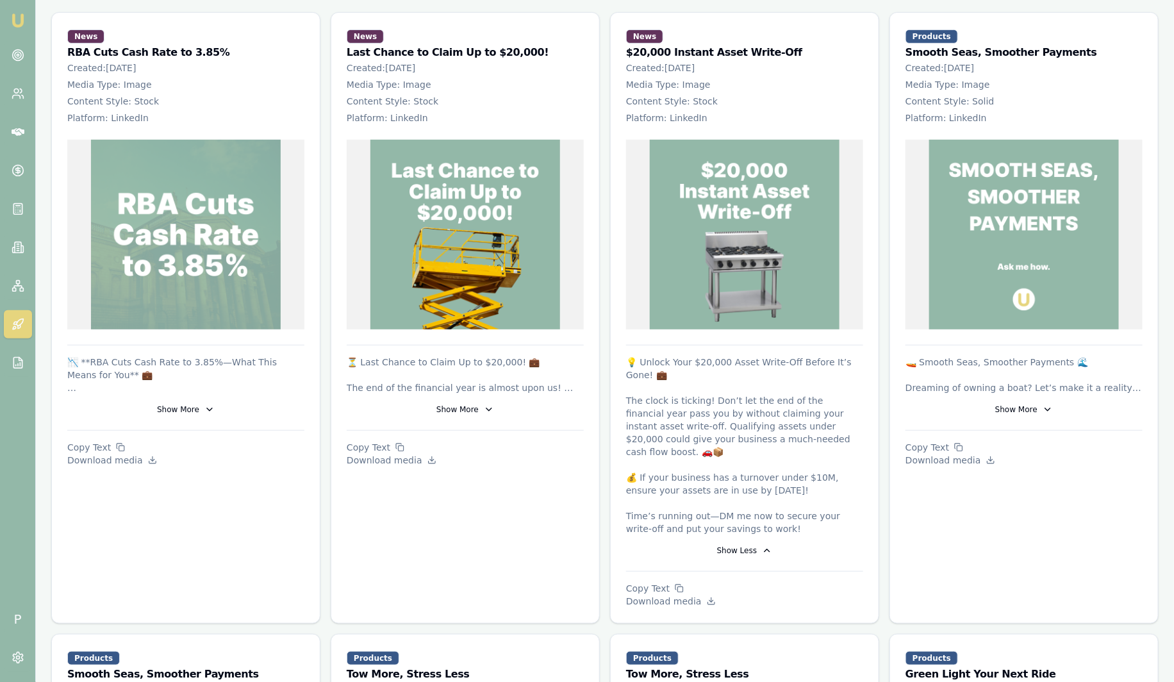
drag, startPoint x: 629, startPoint y: 394, endPoint x: 777, endPoint y: 375, distance: 149.3
click at [777, 375] on p "💡 Unlock Your $20,000 Asset Write-Off Before It’s Gone! 💼 The clock is ticking!…" at bounding box center [744, 445] width 237 height 179
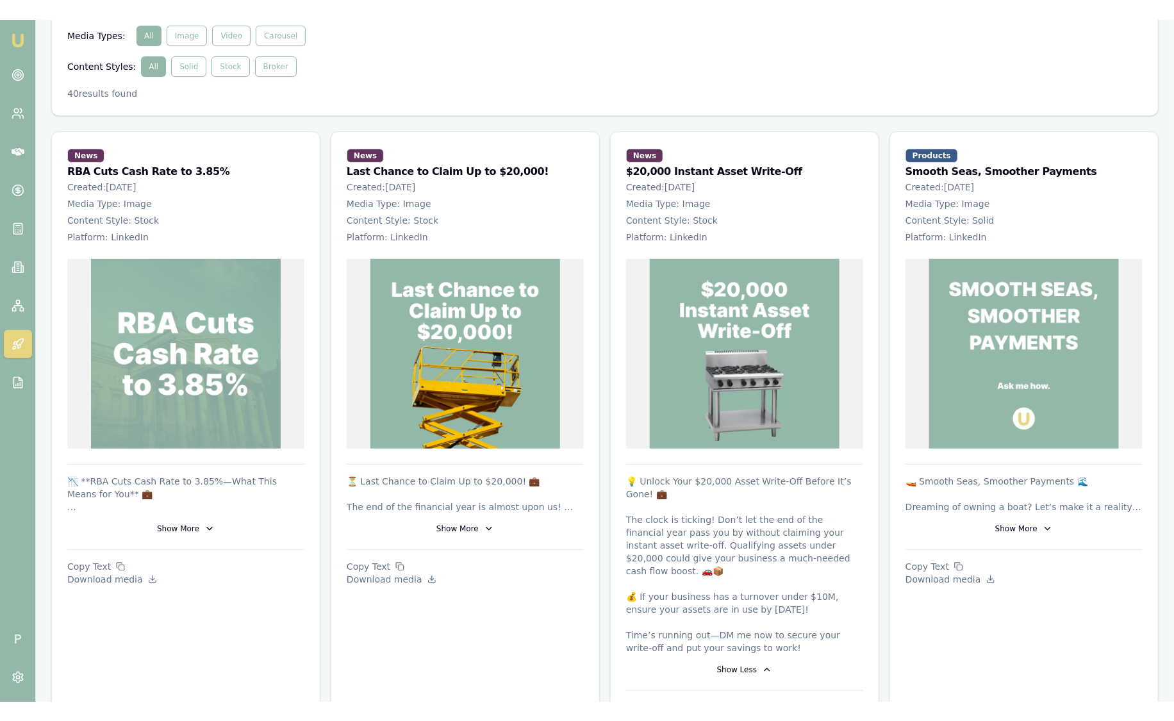
scroll to position [0, 0]
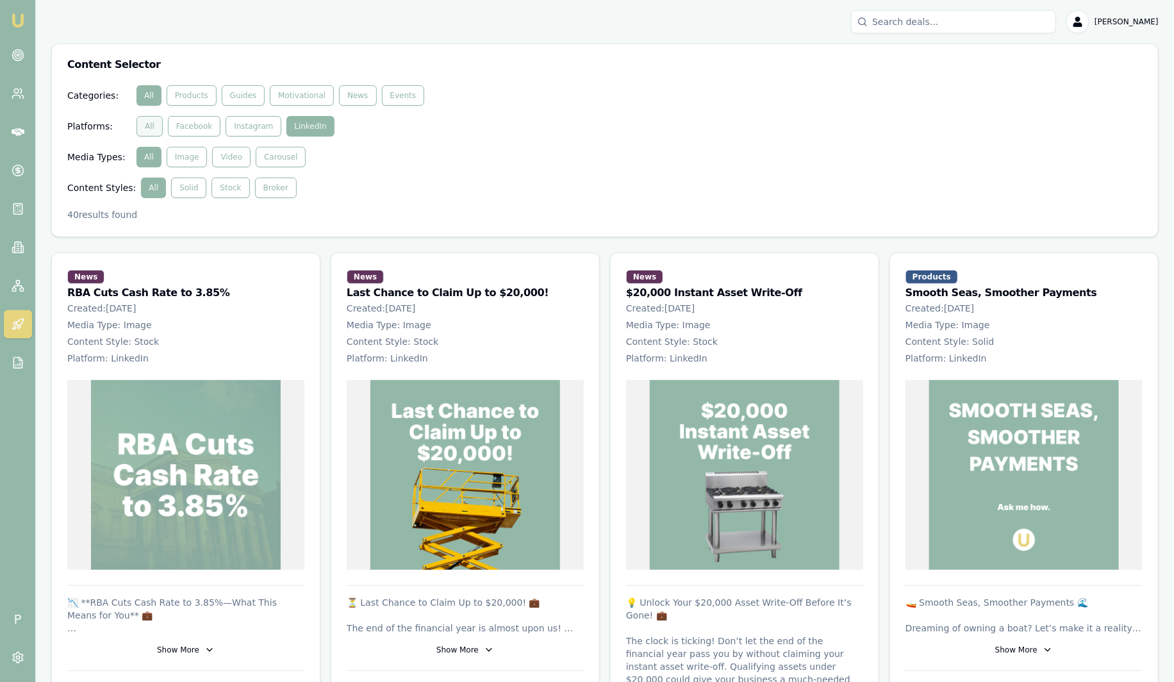
click at [157, 128] on button "All" at bounding box center [150, 126] width 26 height 21
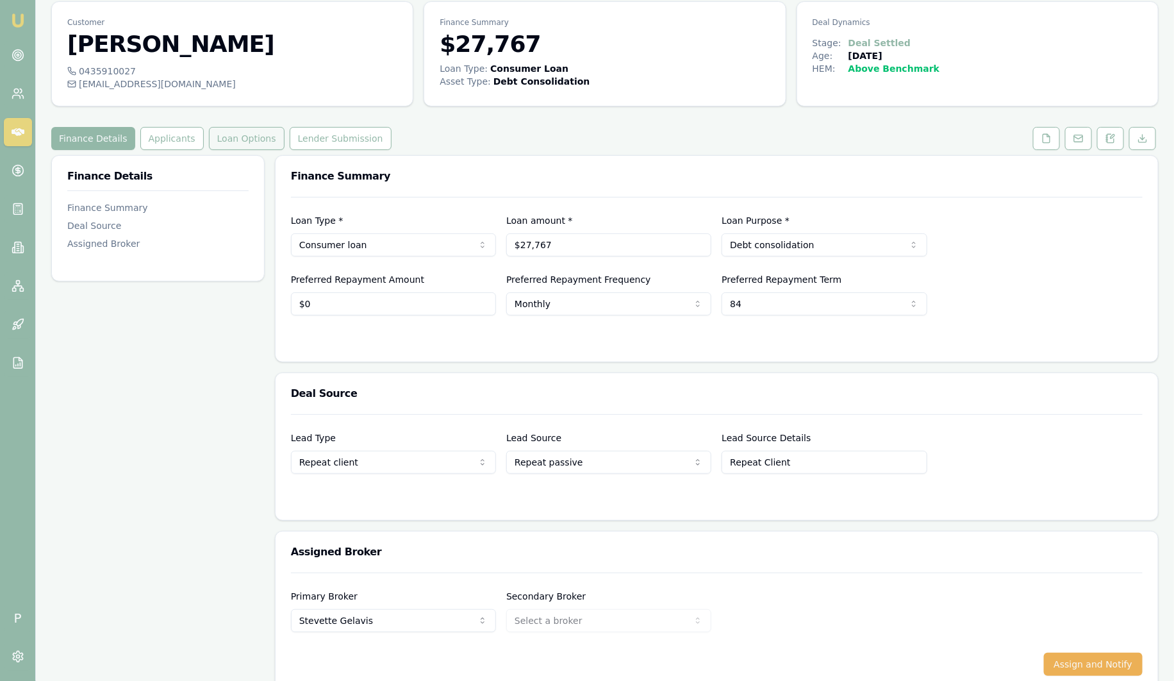
scroll to position [62, 0]
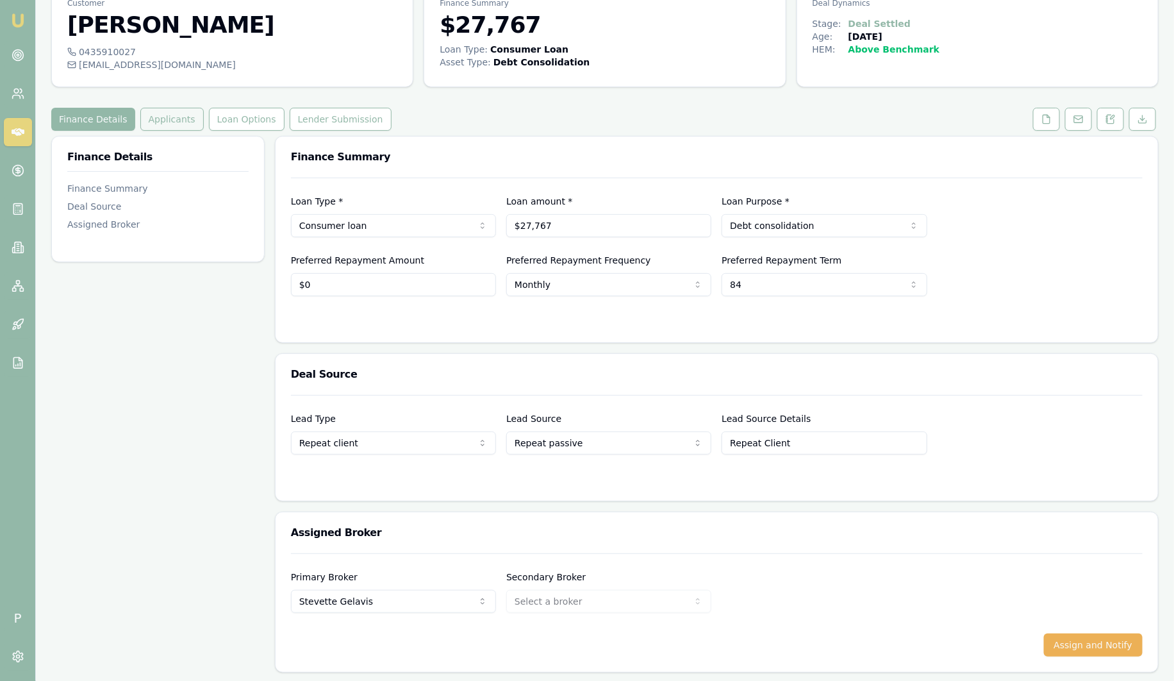
click at [179, 120] on button "Applicants" at bounding box center [171, 119] width 63 height 23
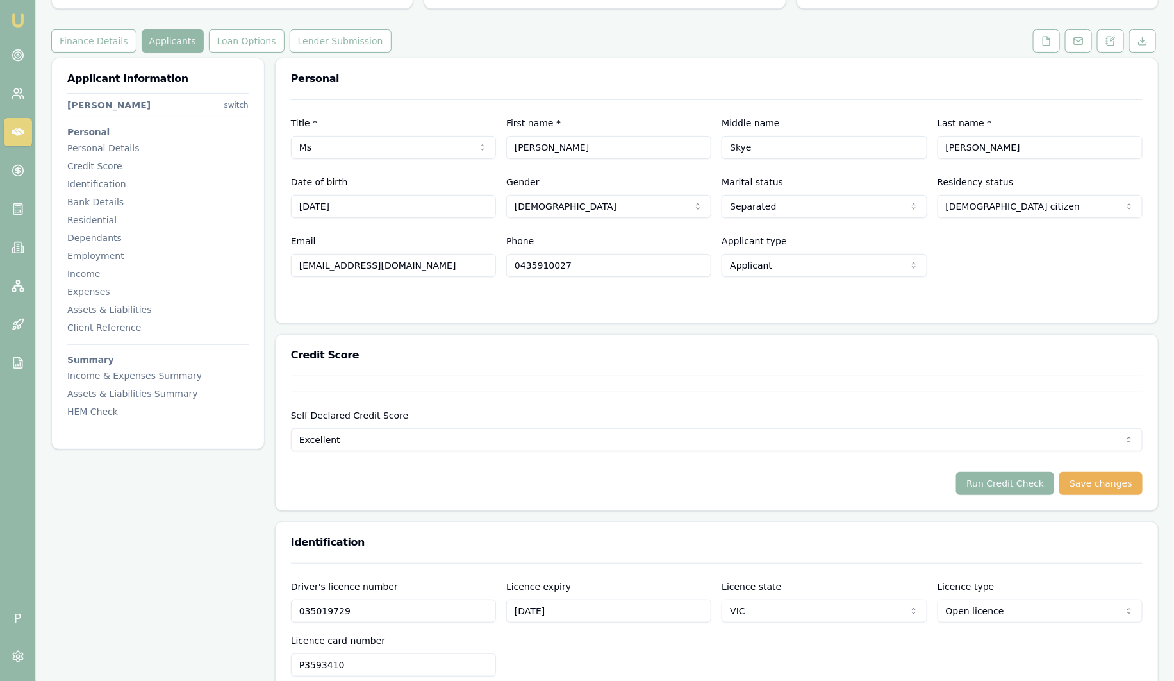
scroll to position [79, 0]
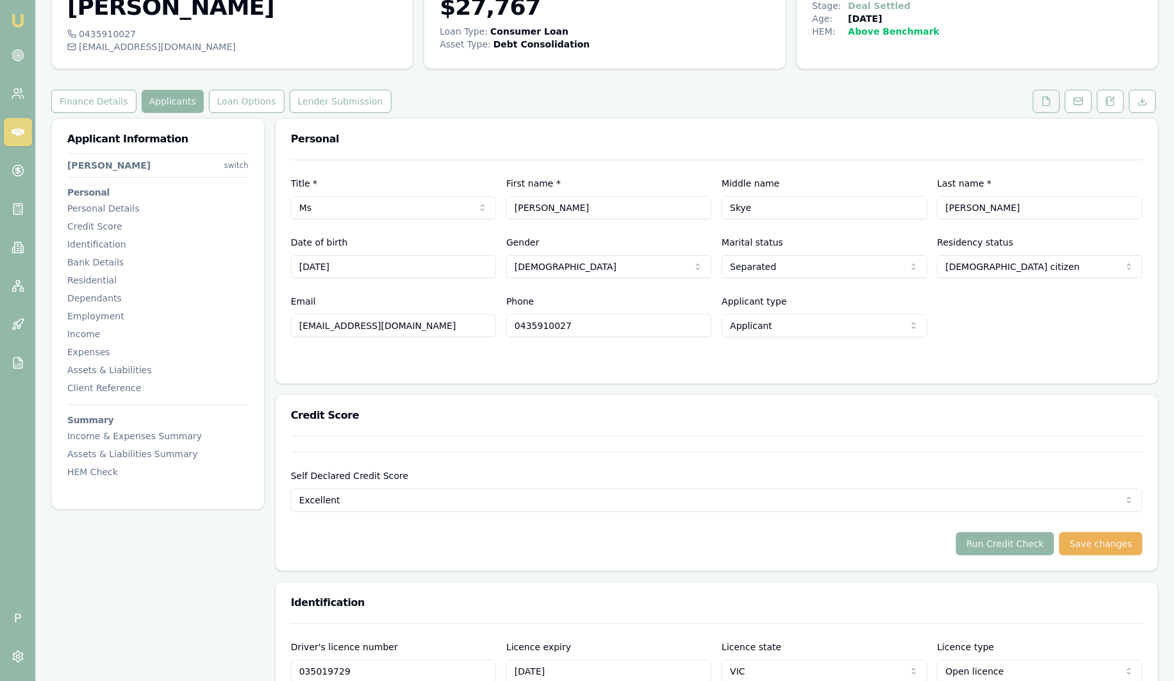
click at [1052, 101] on button at bounding box center [1046, 101] width 27 height 23
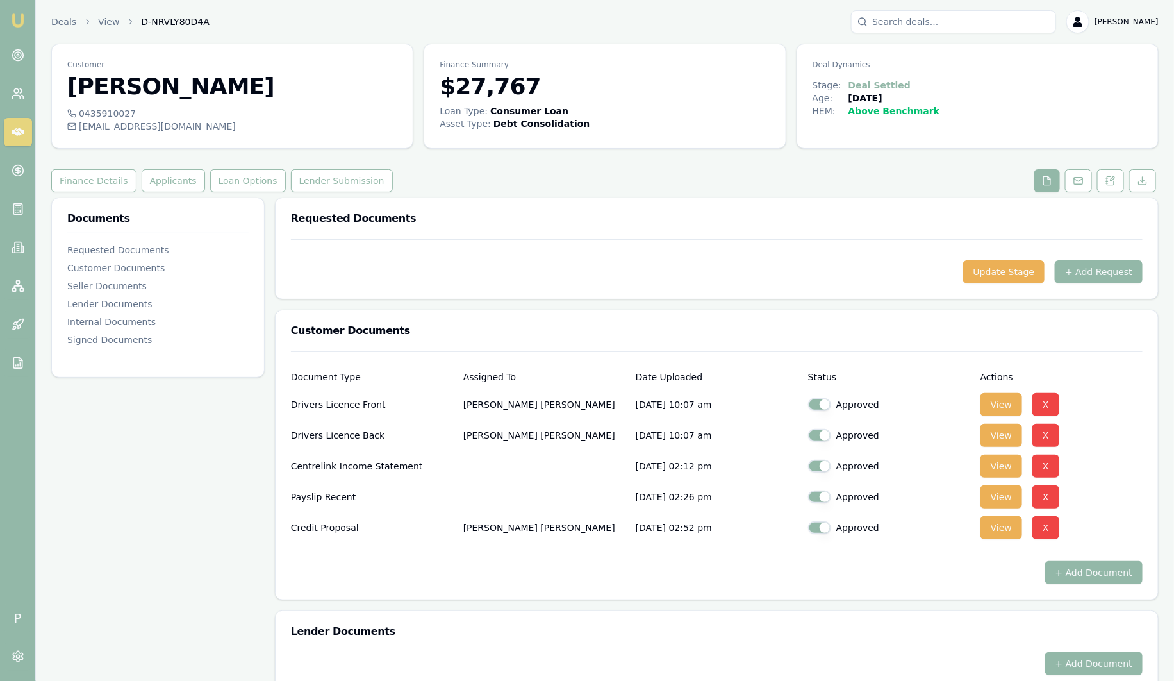
click at [23, 12] on link "Emu Broker" at bounding box center [18, 20] width 21 height 21
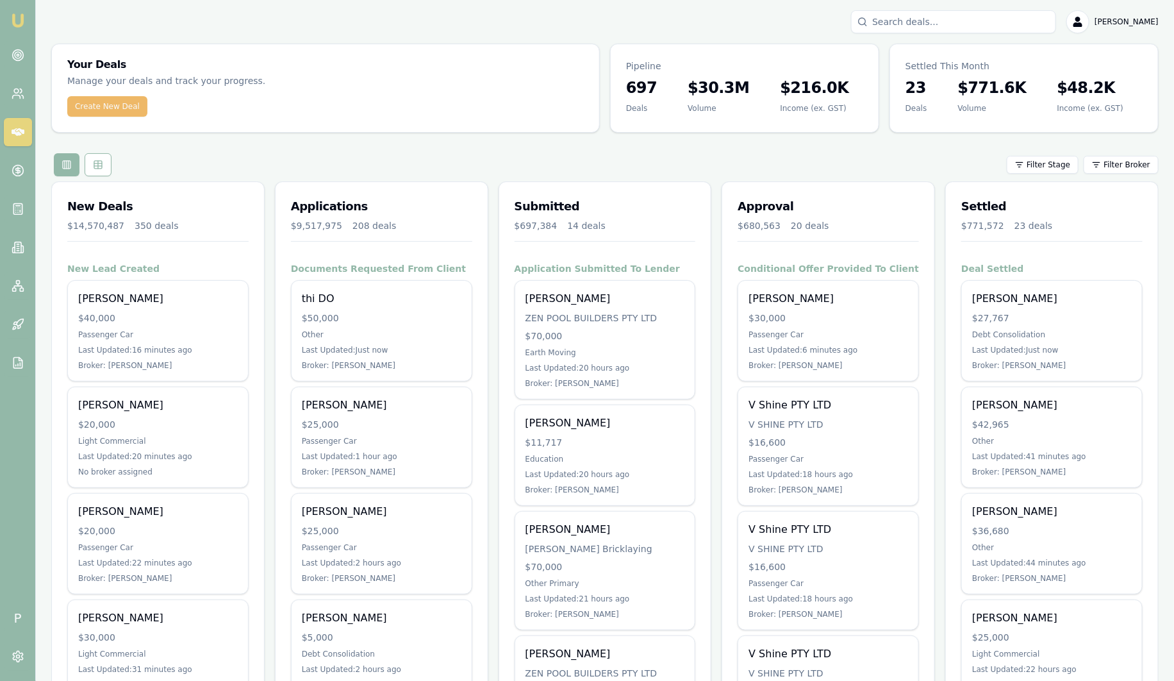
click at [112, 103] on button "Create New Deal" at bounding box center [107, 106] width 80 height 21
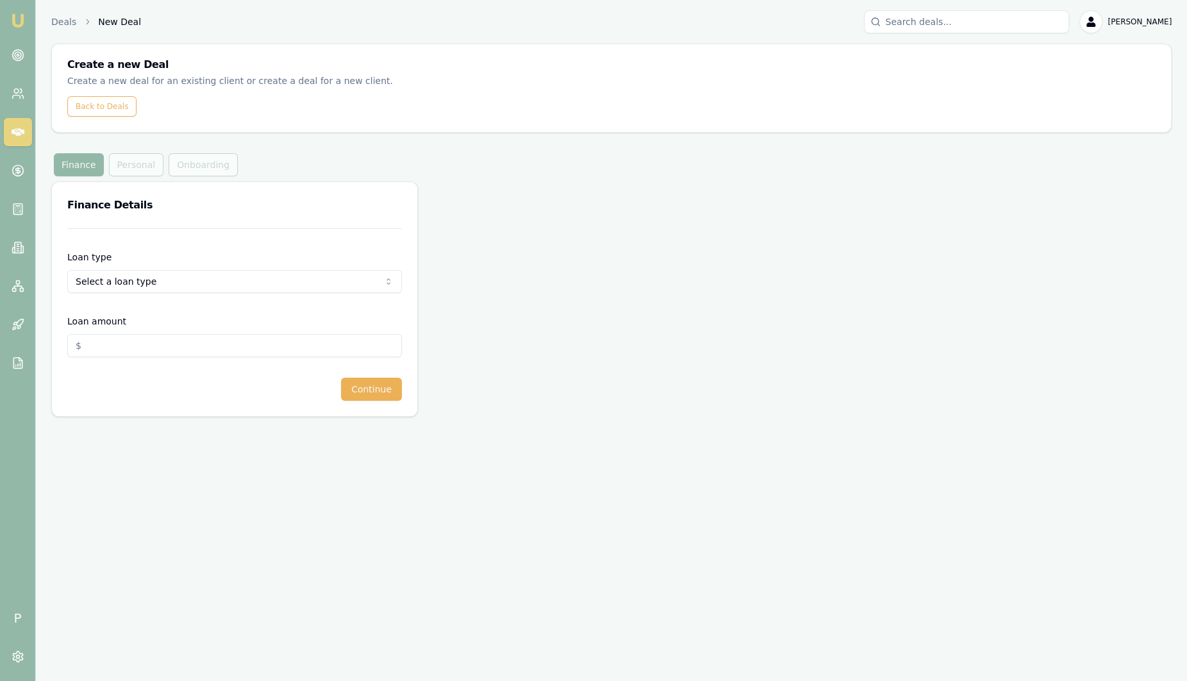
click at [113, 285] on html "Emu Broker P Deals New Deal [PERSON_NAME] Toggle Menu Create a new Deal Create …" at bounding box center [593, 340] width 1187 height 681
select select "CONSUMER_ASSET"
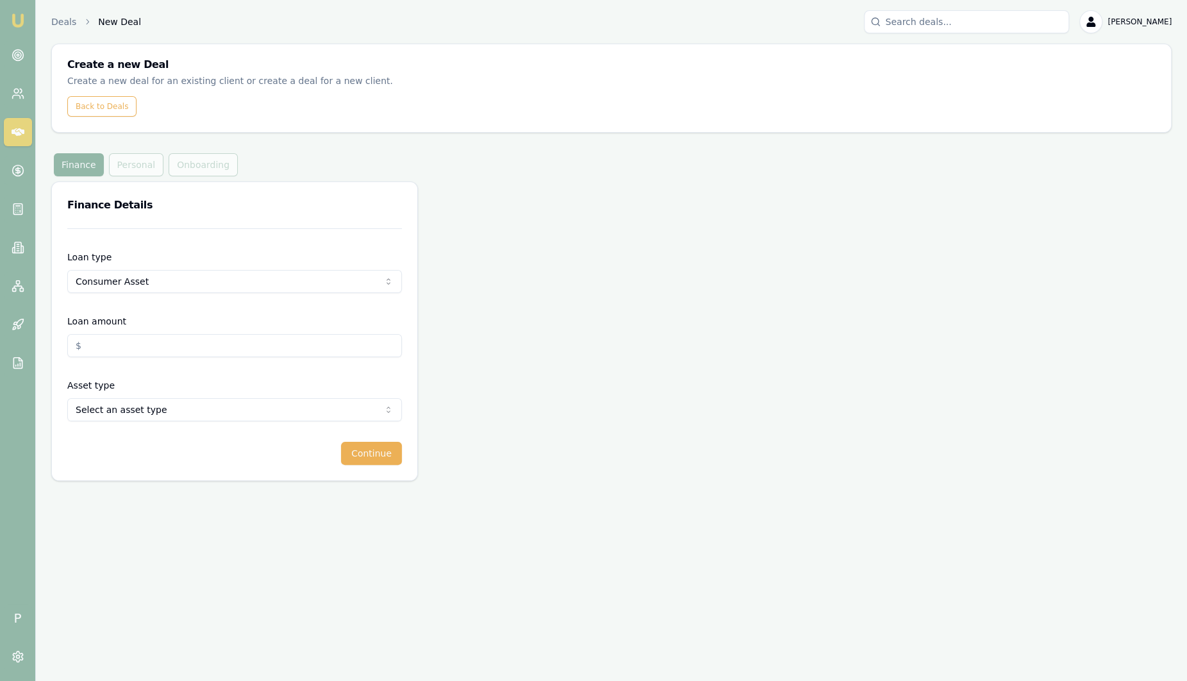
click at [118, 341] on input "Loan amount" at bounding box center [234, 345] width 335 height 23
type input "$50,000.00"
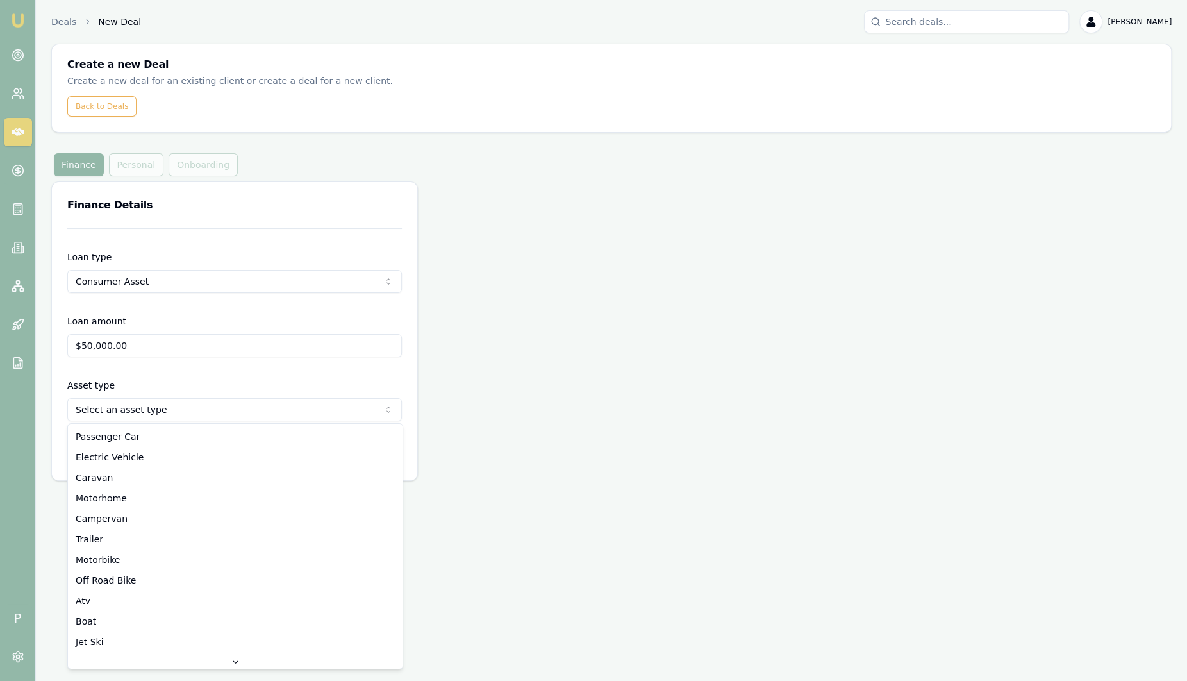
click at [148, 406] on html "Emu Broker P Deals New Deal [PERSON_NAME] Toggle Menu Create a new Deal Create …" at bounding box center [593, 340] width 1187 height 681
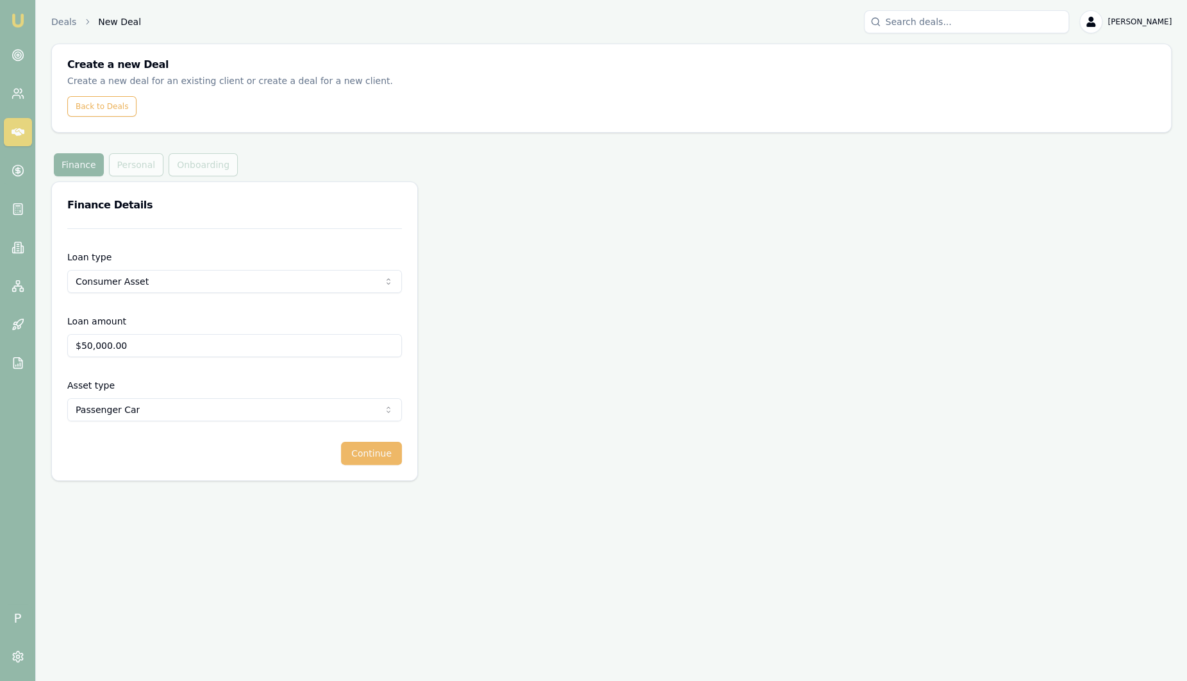
click at [365, 451] on button "Continue" at bounding box center [371, 453] width 61 height 23
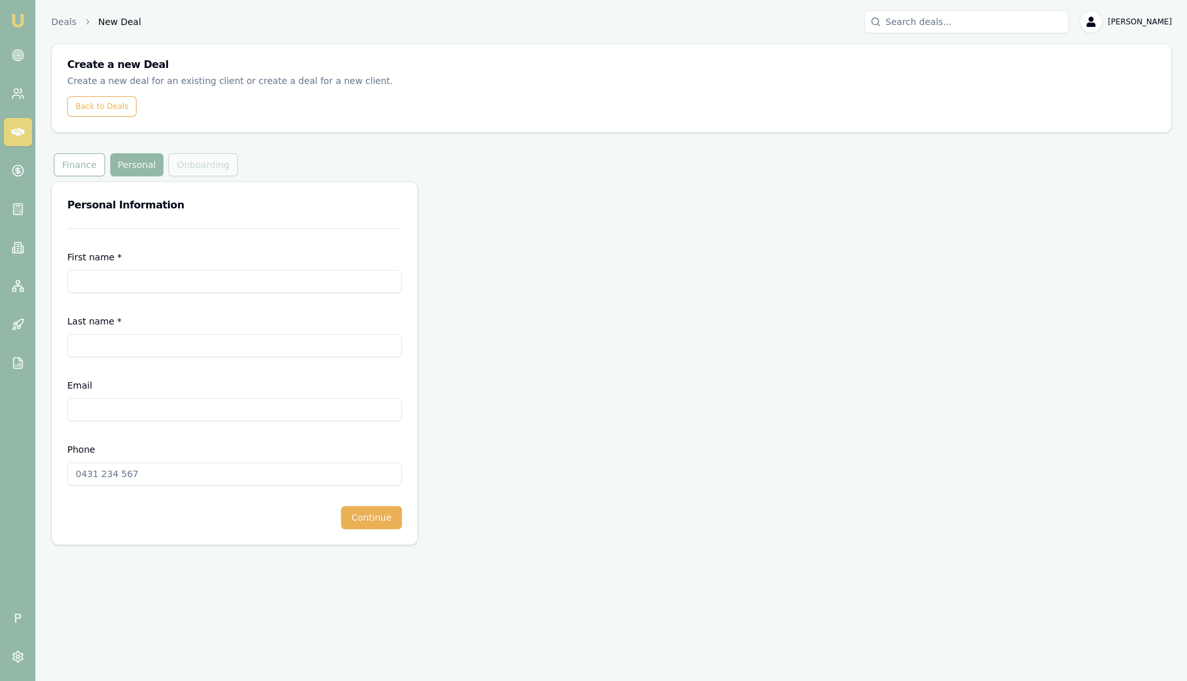
click at [125, 279] on input "First name *" at bounding box center [234, 281] width 335 height 23
type input "[PERSON_NAME]"
type input "Test"
click at [214, 252] on div "First name * [PERSON_NAME]" at bounding box center [234, 271] width 335 height 44
click at [135, 408] on input "Email" at bounding box center [234, 409] width 335 height 23
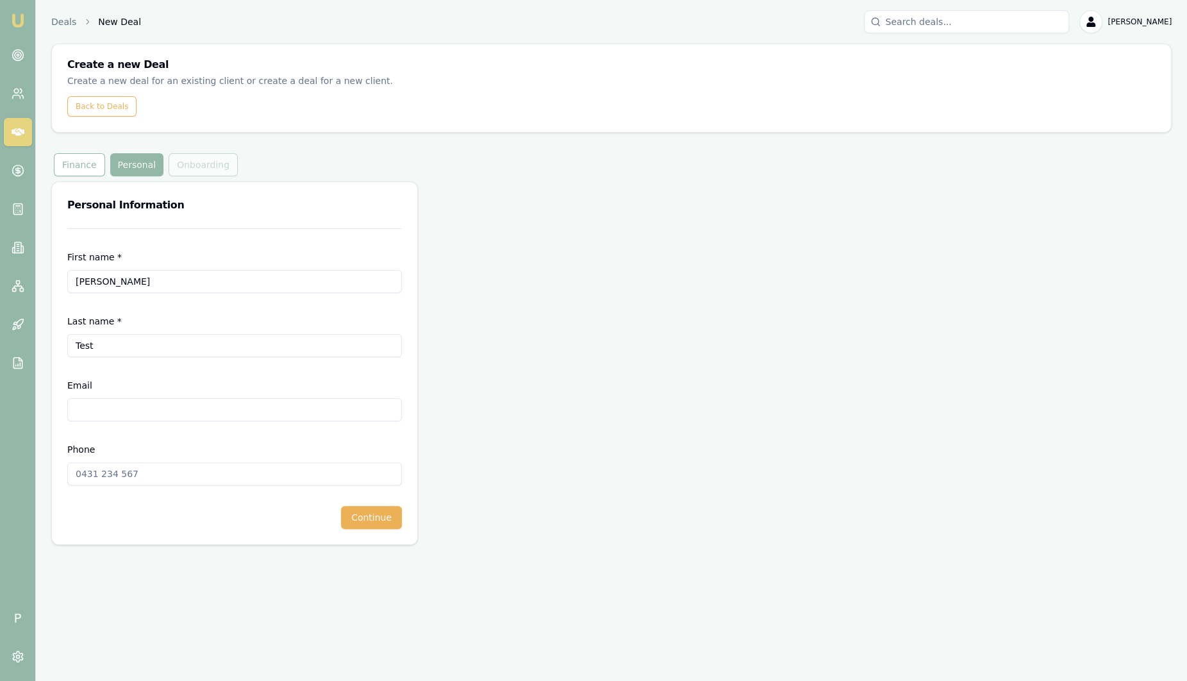
click at [137, 363] on form "First name * [PERSON_NAME] Last name * Test Email Phone Continue" at bounding box center [234, 378] width 335 height 301
click at [97, 410] on input "Email" at bounding box center [234, 409] width 335 height 23
type input "[EMAIL_ADDRESS][DOMAIN_NAME]"
type input "0475 907 070"
click at [386, 511] on button "Continue" at bounding box center [371, 517] width 61 height 23
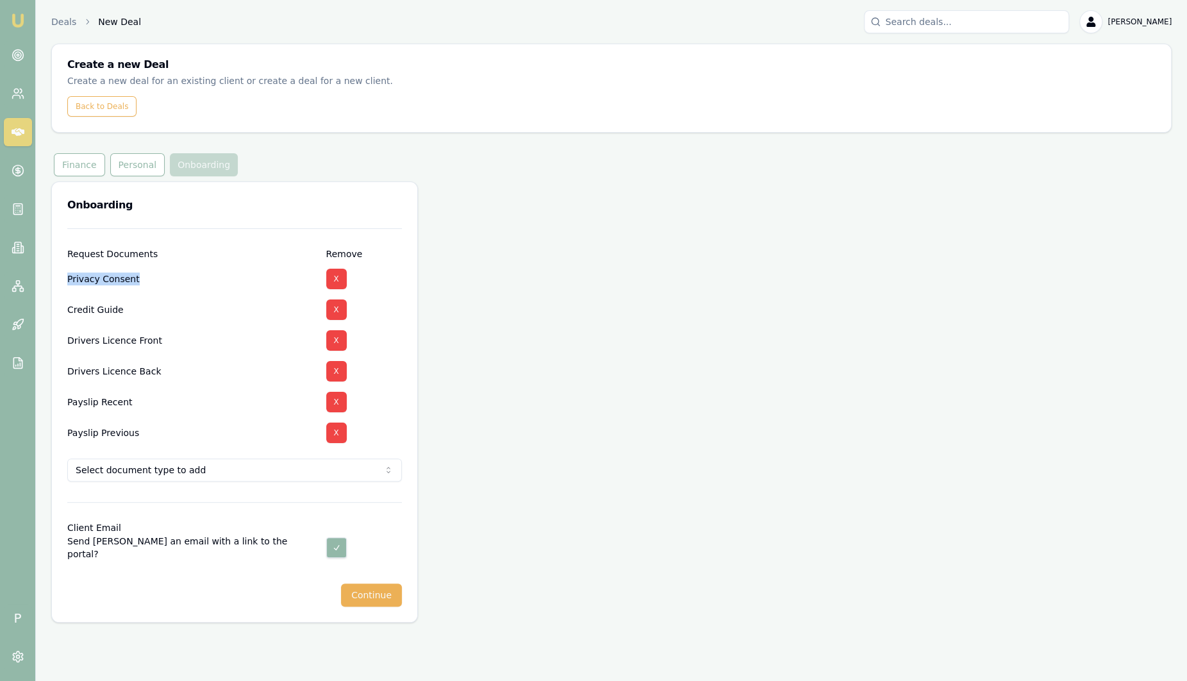
drag, startPoint x: 69, startPoint y: 278, endPoint x: 144, endPoint y: 287, distance: 75.5
click at [144, 287] on div "Privacy Consent" at bounding box center [191, 278] width 249 height 31
drag, startPoint x: 144, startPoint y: 287, endPoint x: 144, endPoint y: 313, distance: 26.3
click at [144, 313] on div "Request Documents Remove Privacy Consent X Credit Guide X Drivers Licence Front…" at bounding box center [234, 425] width 365 height 394
click at [336, 433] on button "X" at bounding box center [336, 432] width 21 height 21
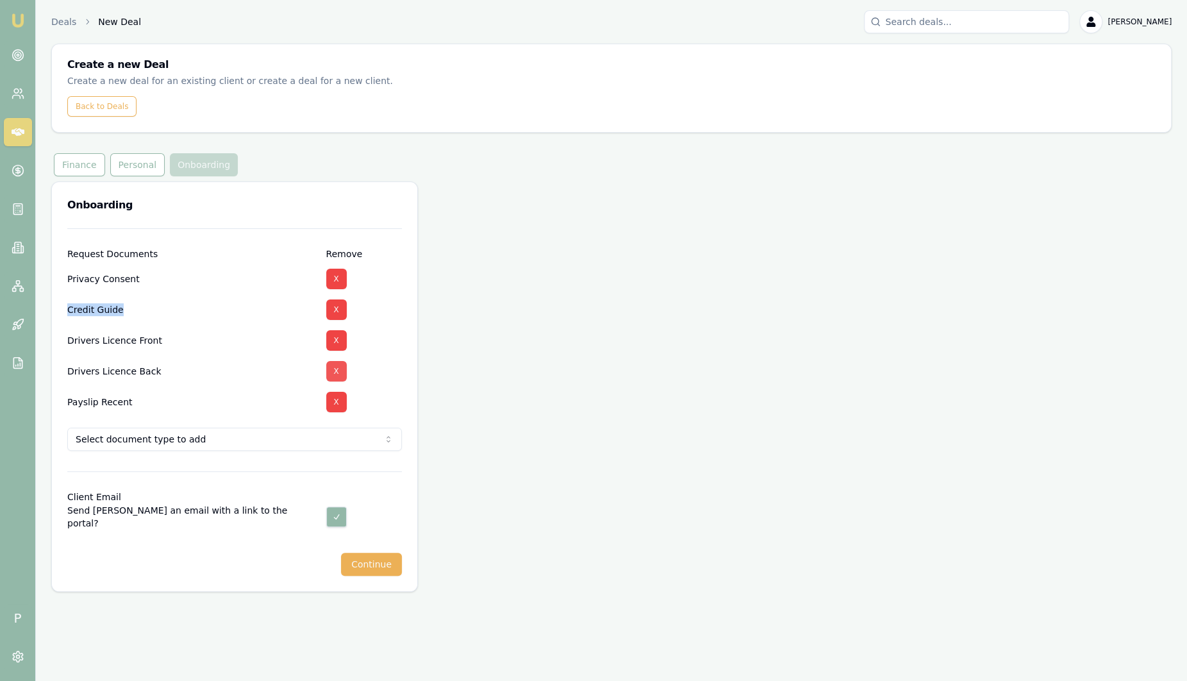
click at [343, 369] on button "X" at bounding box center [336, 371] width 21 height 21
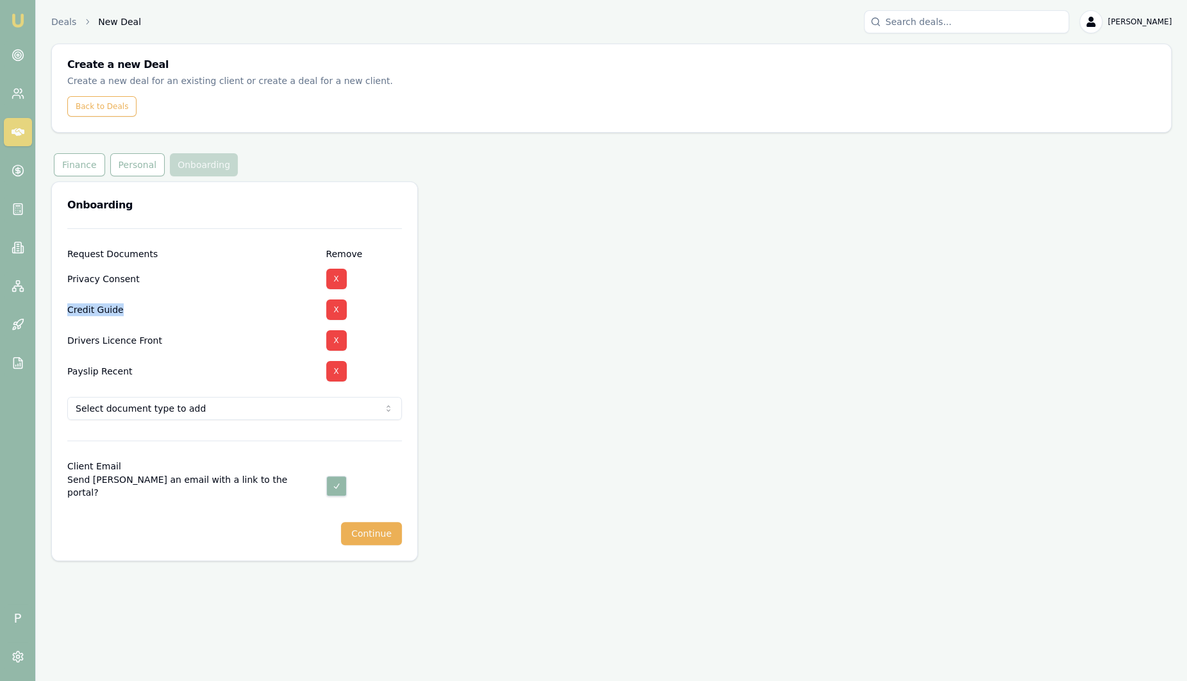
click at [313, 411] on html "Emu Broker P Deals New Deal [PERSON_NAME] Toggle Menu Create a new Deal Create …" at bounding box center [593, 340] width 1187 height 681
click at [209, 335] on html "Emu Broker P Deals New Deal [PERSON_NAME] Toggle Menu Create a new Deal Create …" at bounding box center [593, 340] width 1187 height 681
click at [337, 490] on button "button" at bounding box center [336, 486] width 21 height 21
click at [342, 488] on button "button" at bounding box center [336, 486] width 21 height 21
checkbox input "true"
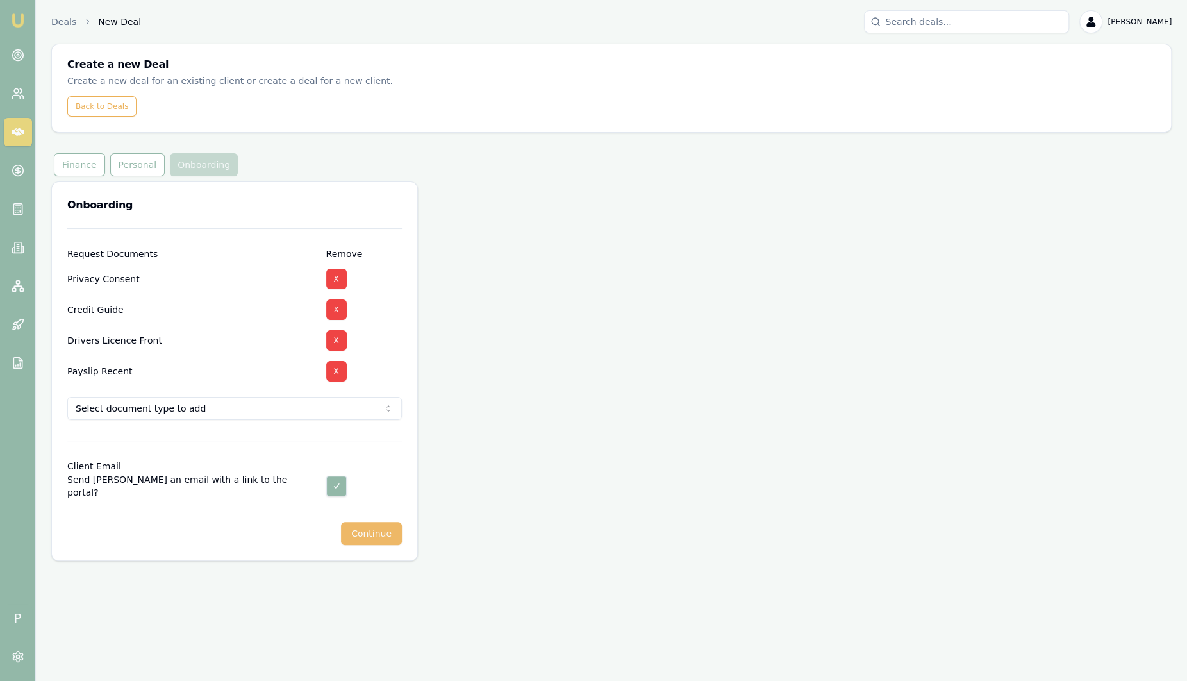
click at [370, 530] on button "Continue" at bounding box center [371, 533] width 61 height 23
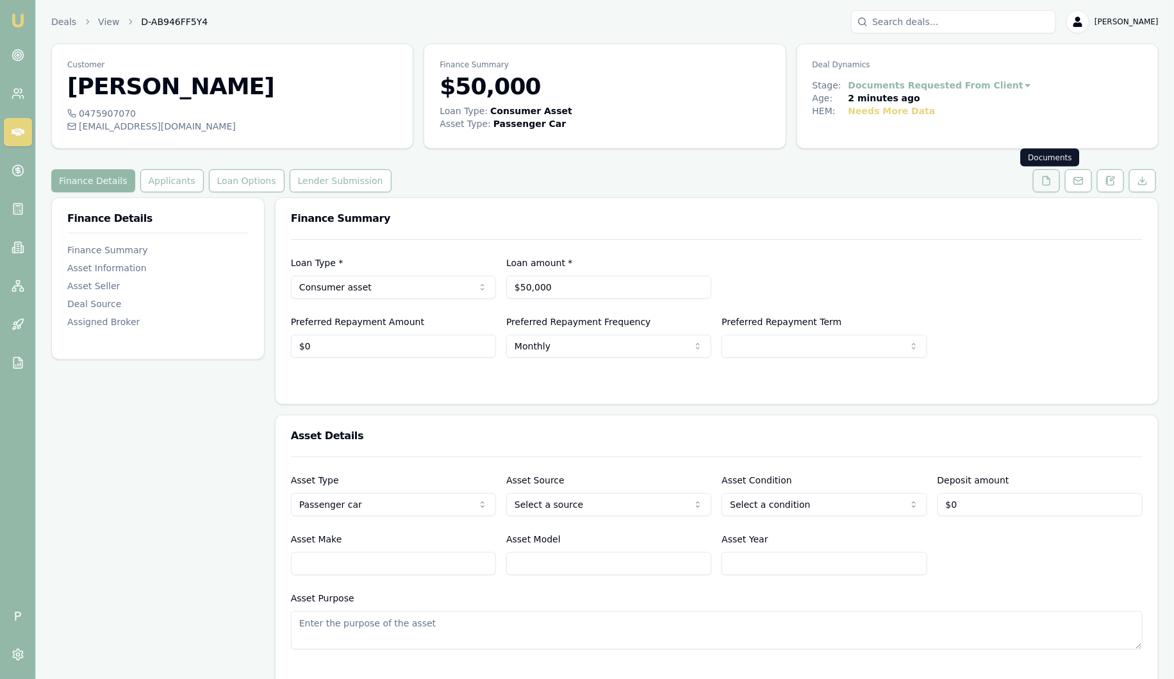
click at [1036, 190] on button at bounding box center [1046, 180] width 27 height 23
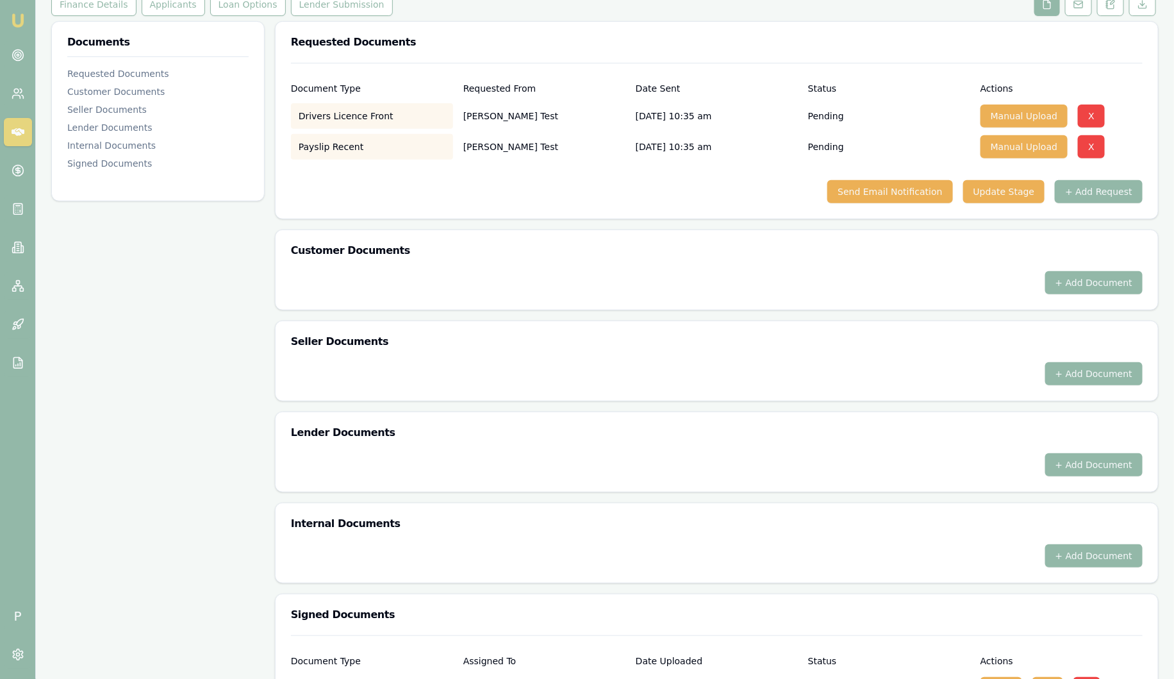
scroll to position [297, 0]
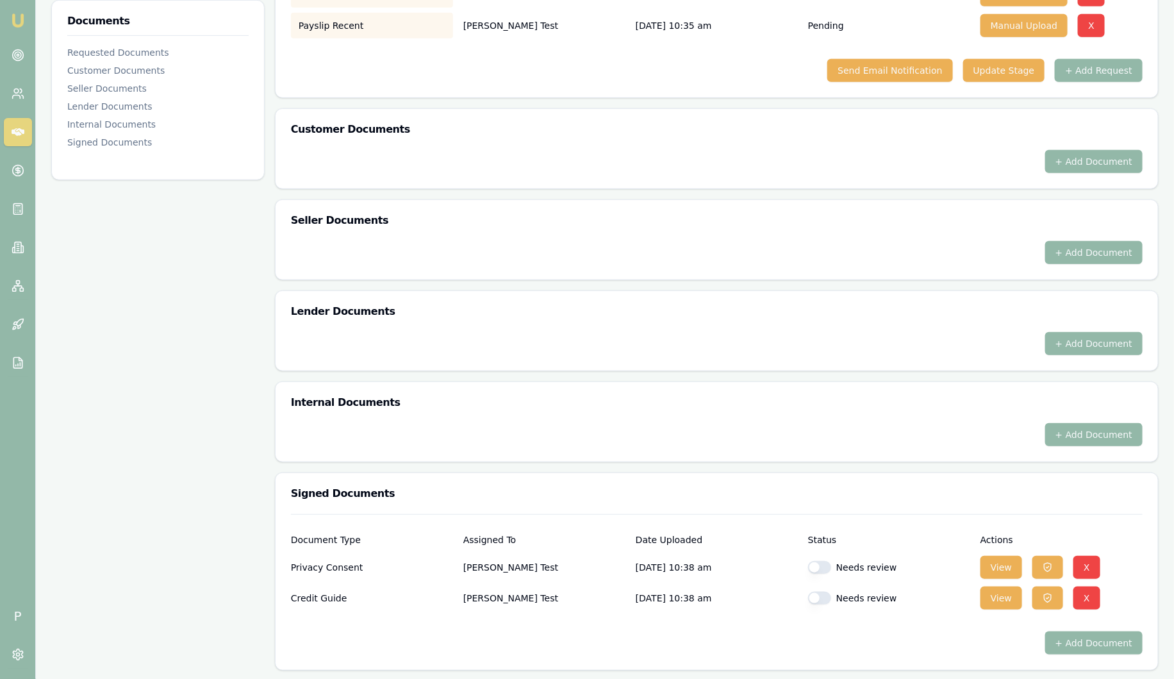
click at [815, 568] on button "button" at bounding box center [819, 567] width 23 height 13
checkbox input "true"
click at [817, 601] on button "button" at bounding box center [819, 598] width 23 height 13
checkbox input "true"
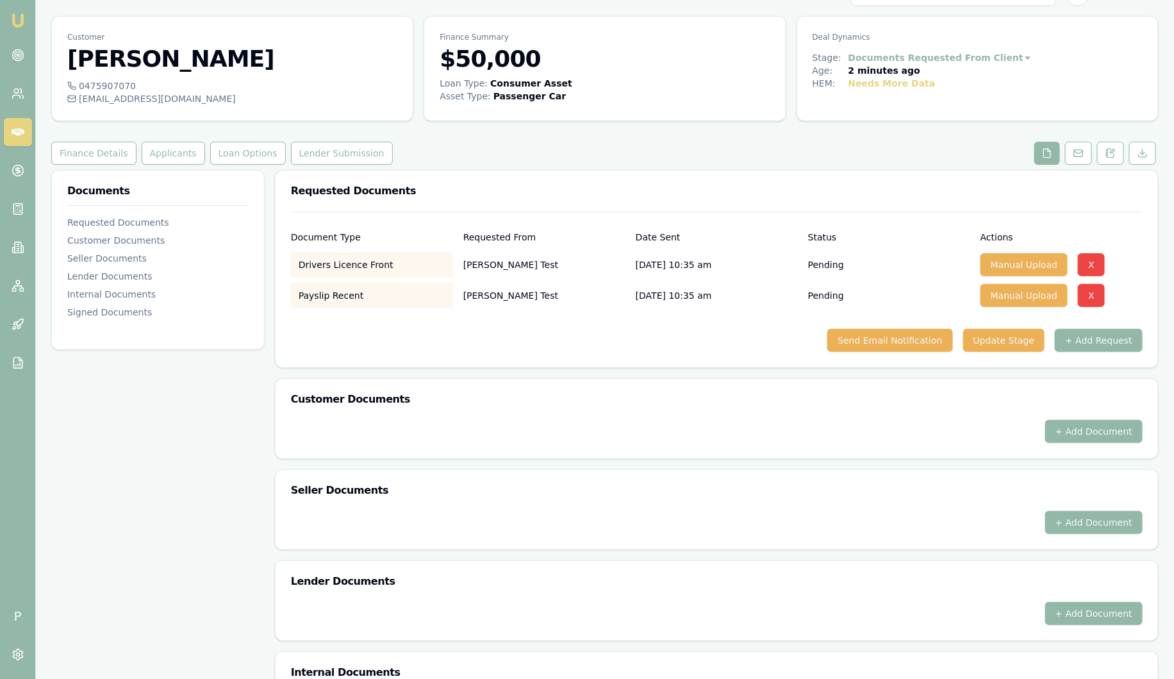
scroll to position [0, 0]
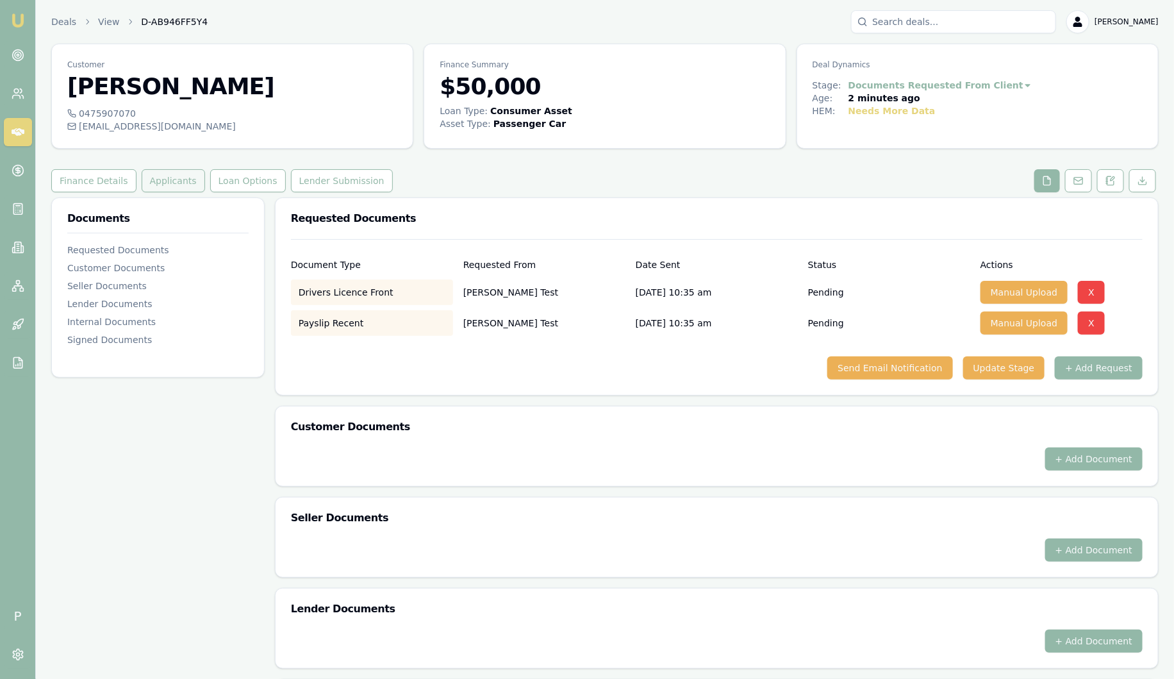
click at [155, 179] on button "Applicants" at bounding box center [173, 180] width 63 height 23
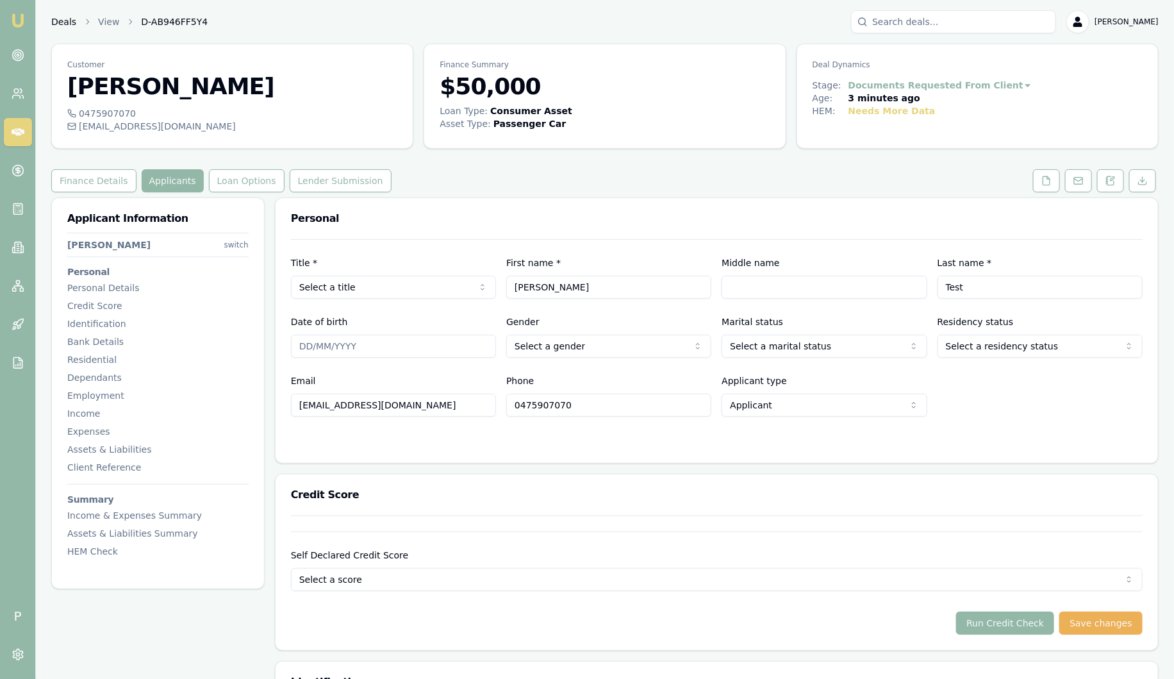
click at [67, 21] on link "Deals" at bounding box center [63, 21] width 25 height 13
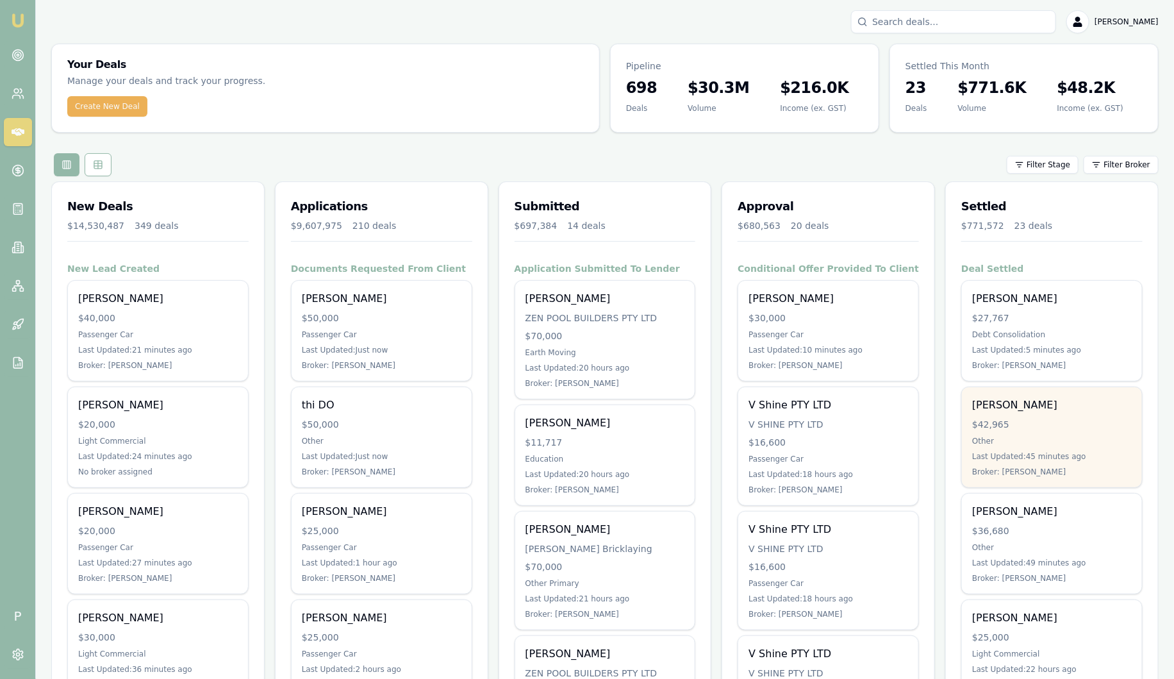
click at [1077, 426] on div "$42,965" at bounding box center [1052, 424] width 160 height 13
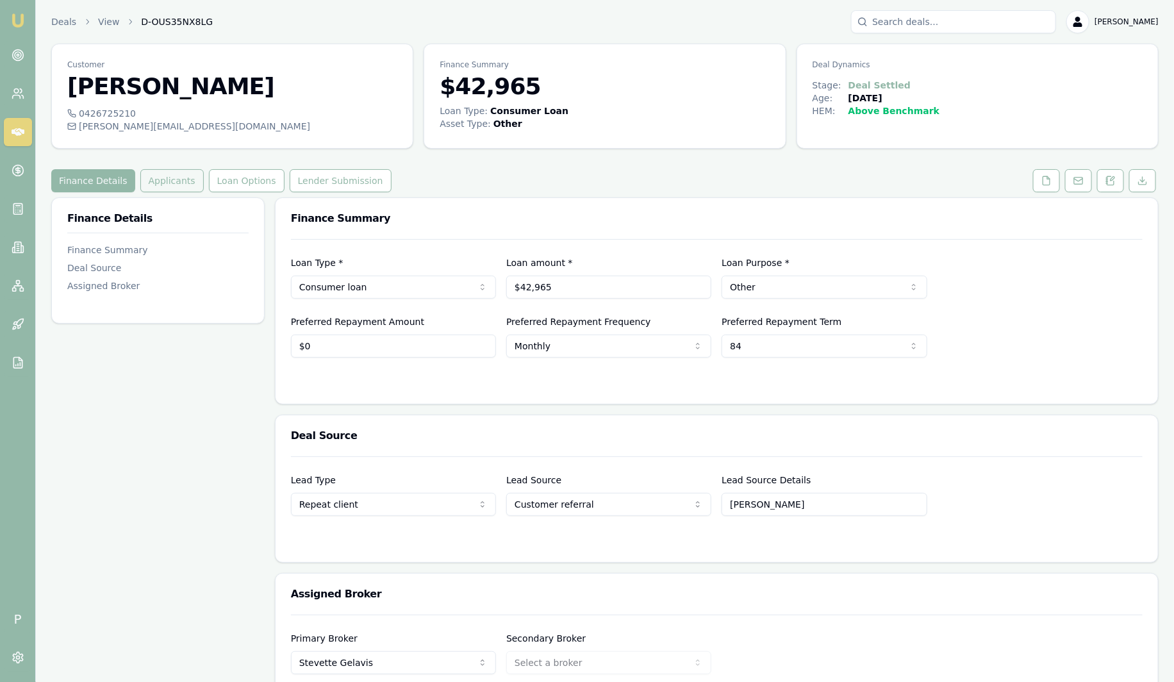
click at [163, 187] on button "Applicants" at bounding box center [171, 180] width 63 height 23
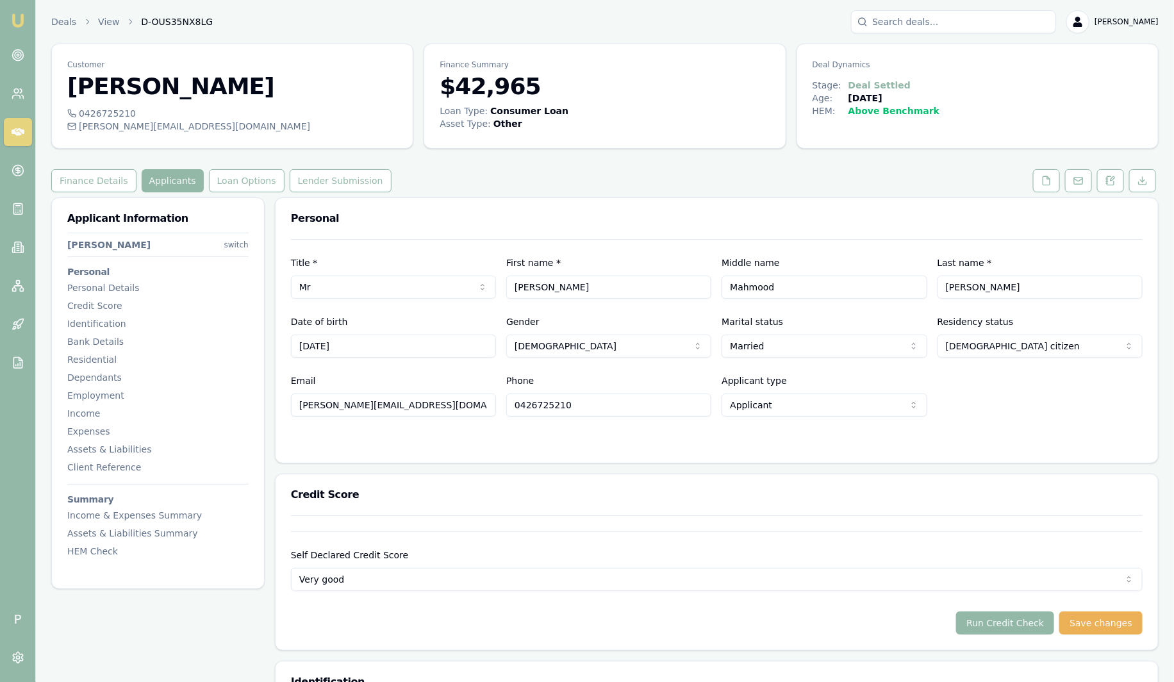
click at [59, 29] on div "Deals View D-OUS35NX8LG Sam Crouch" at bounding box center [605, 21] width 1108 height 23
click at [58, 24] on link "Deals" at bounding box center [63, 21] width 25 height 13
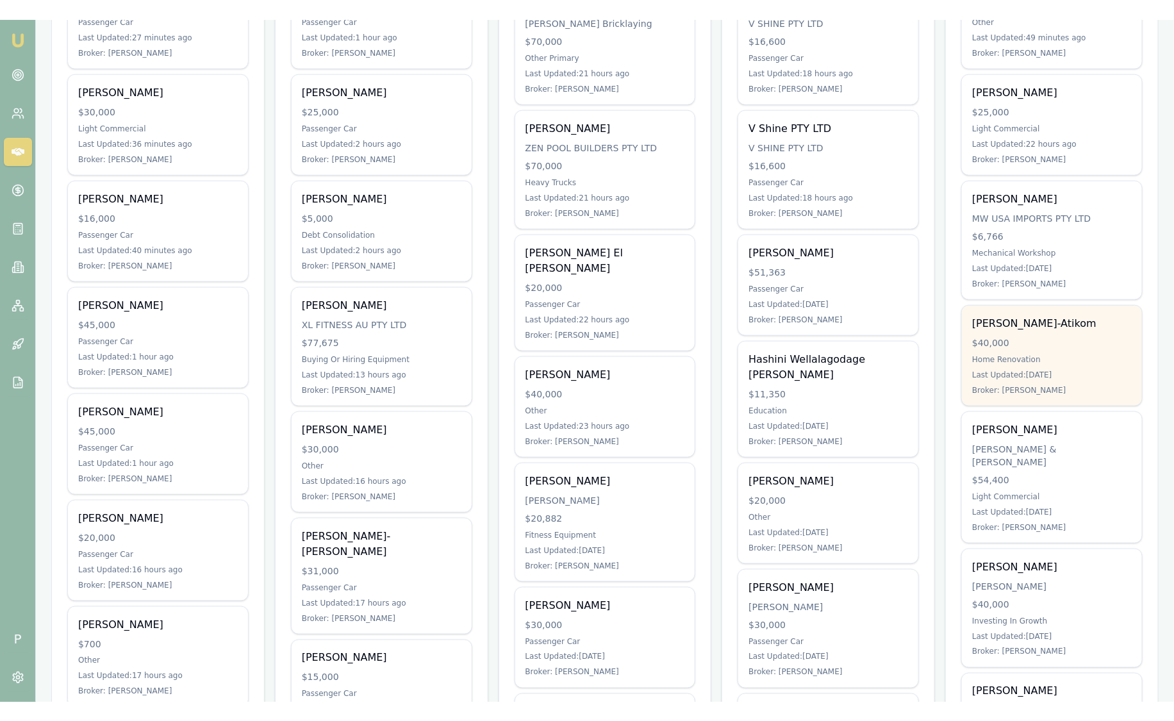
scroll to position [560, 0]
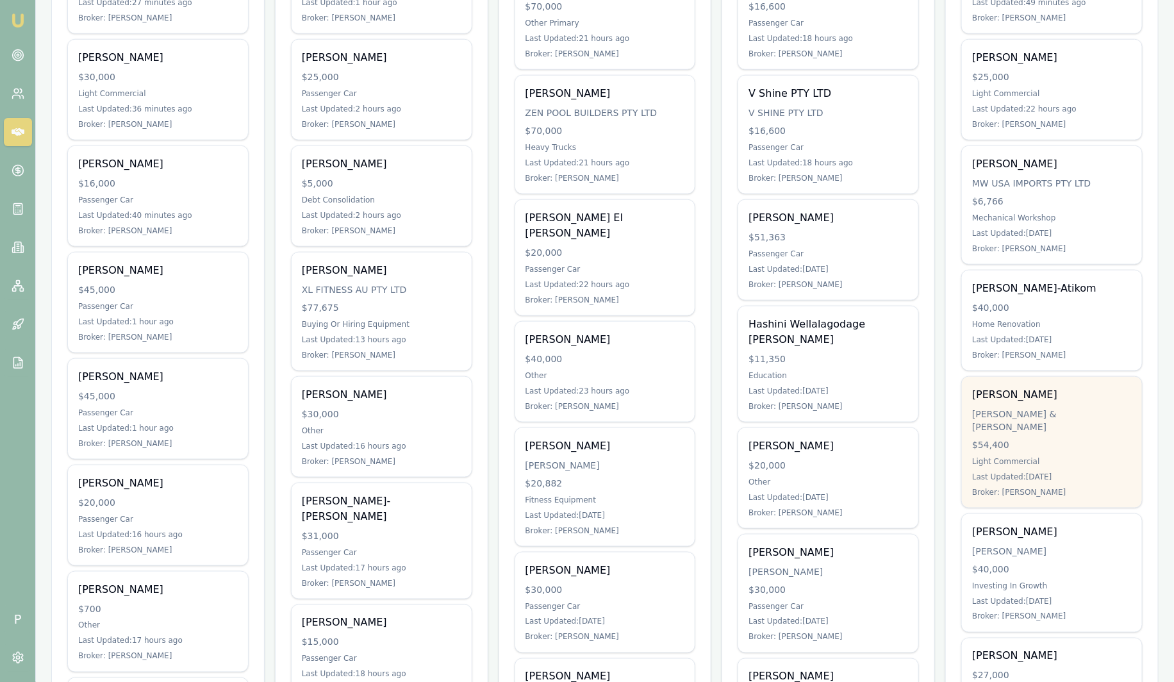
click at [1031, 456] on div "Light Commercial" at bounding box center [1052, 461] width 160 height 10
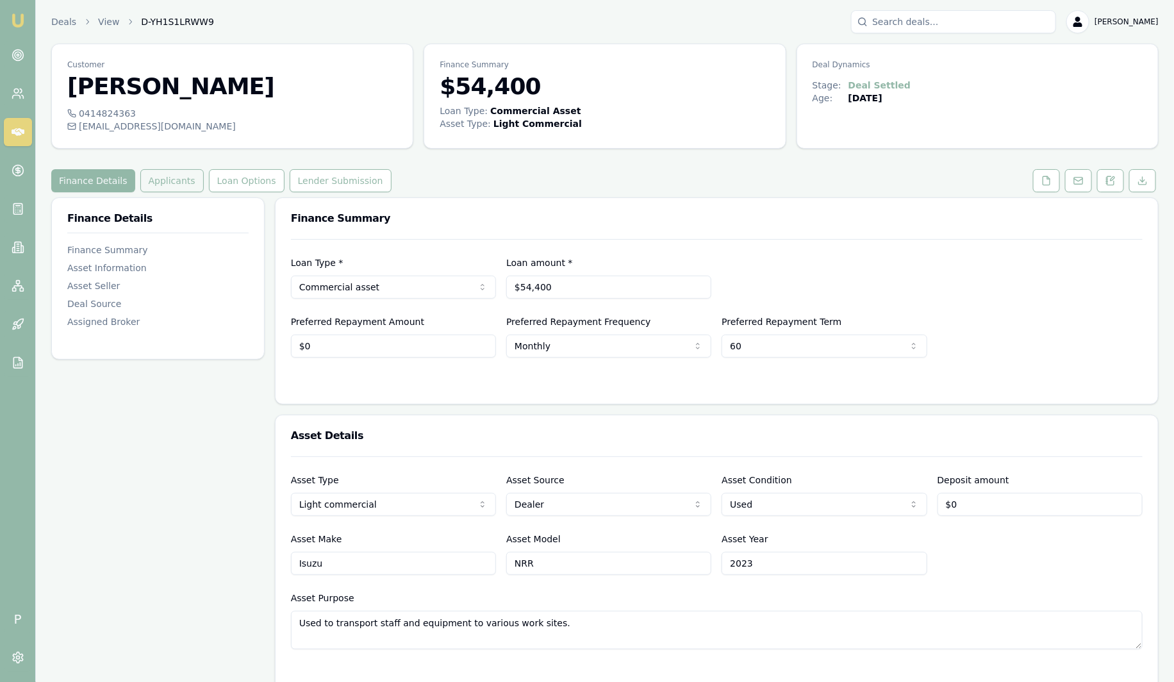
click at [154, 171] on button "Applicants" at bounding box center [171, 180] width 63 height 23
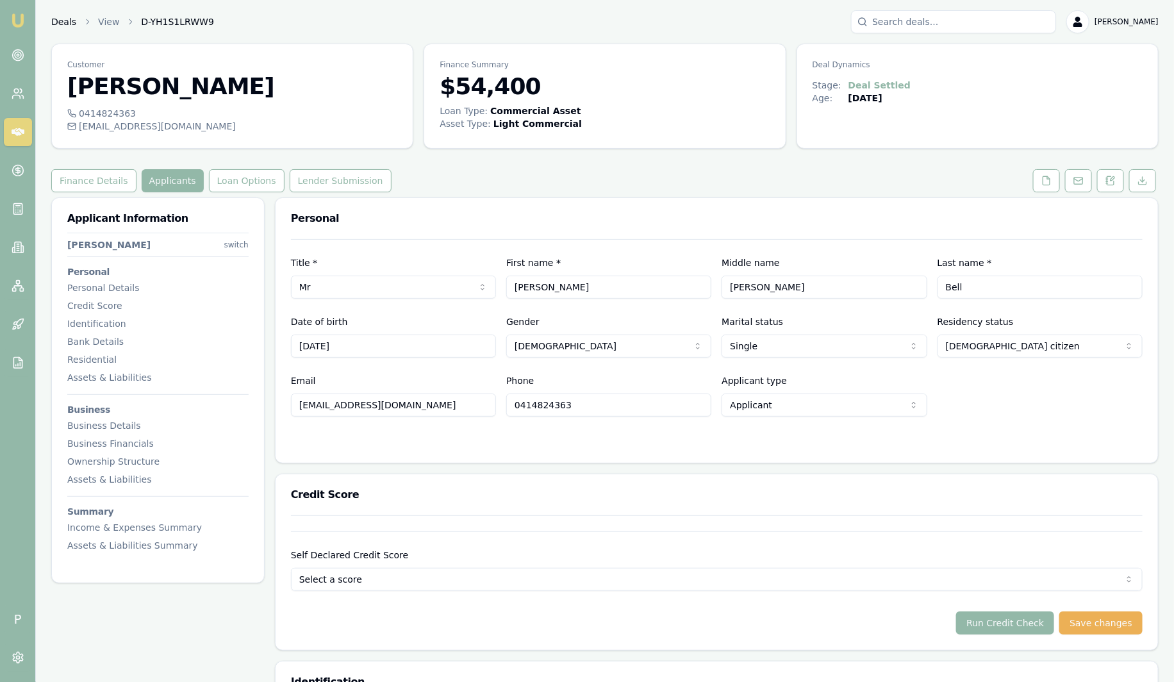
click at [55, 22] on link "Deals" at bounding box center [63, 21] width 25 height 13
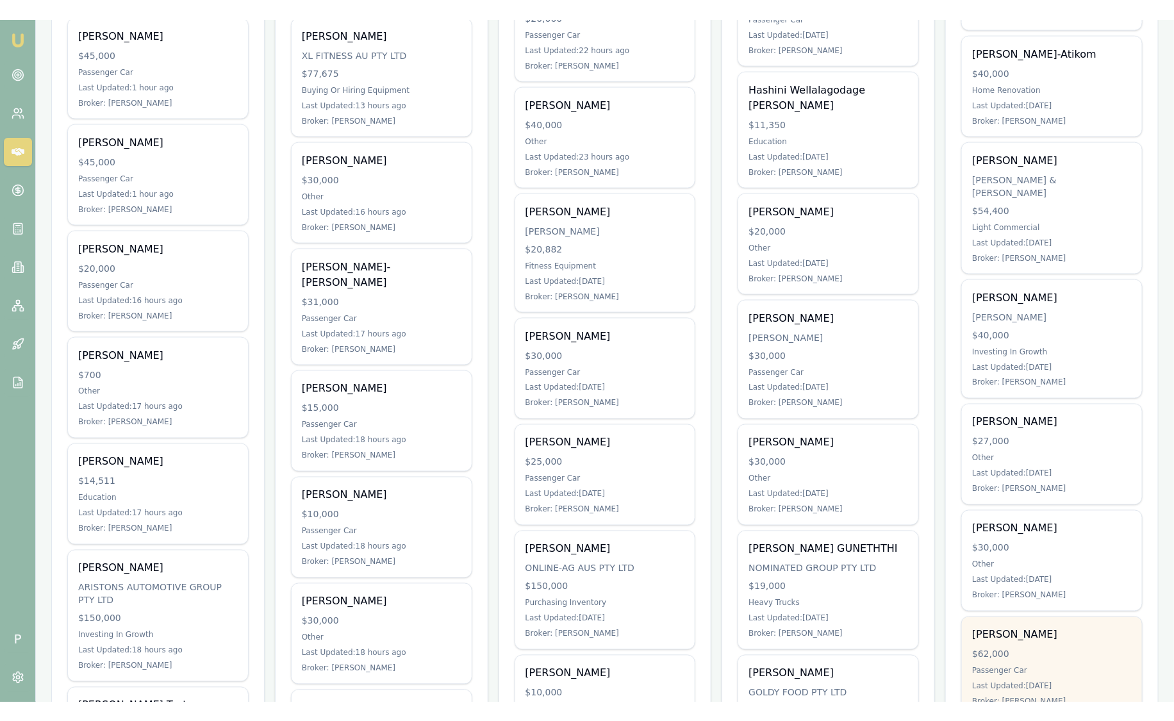
scroll to position [1041, 0]
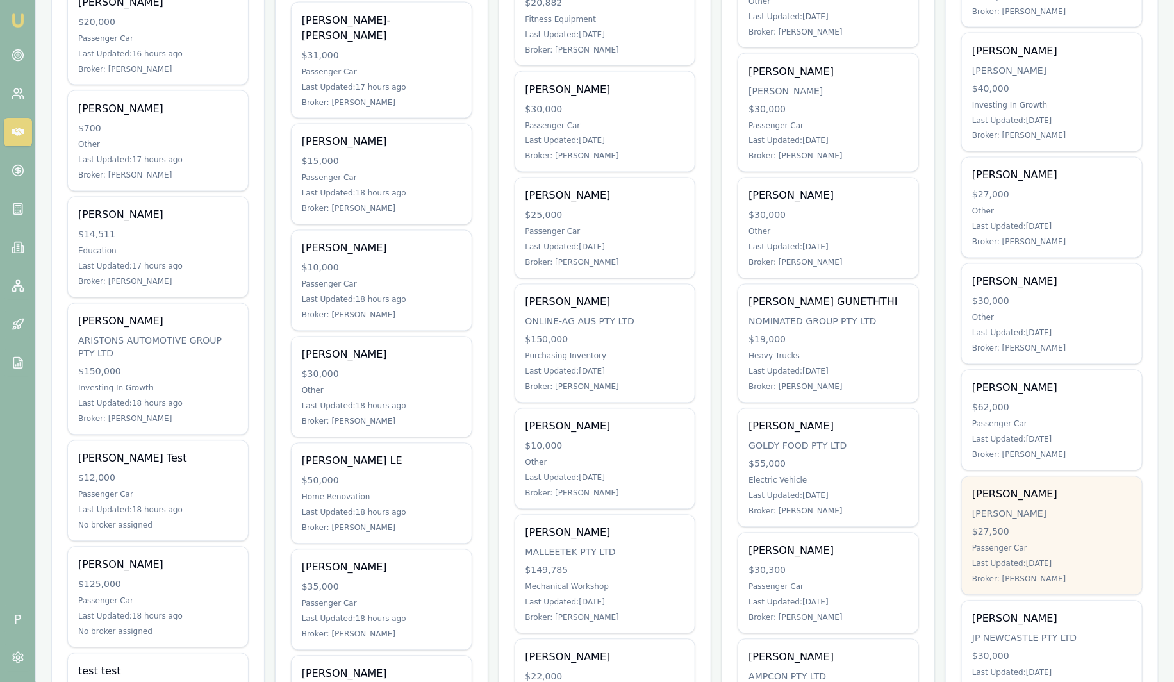
click at [1057, 508] on div "[PERSON_NAME]" at bounding box center [1052, 514] width 160 height 13
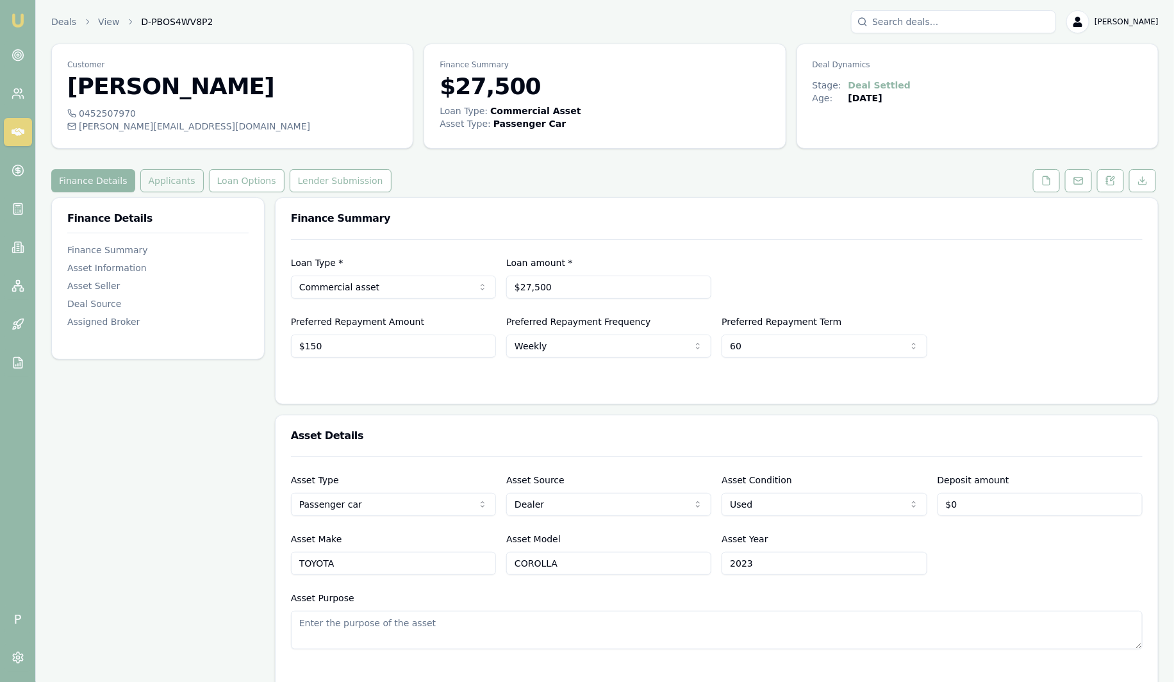
click at [173, 183] on button "Applicants" at bounding box center [171, 180] width 63 height 23
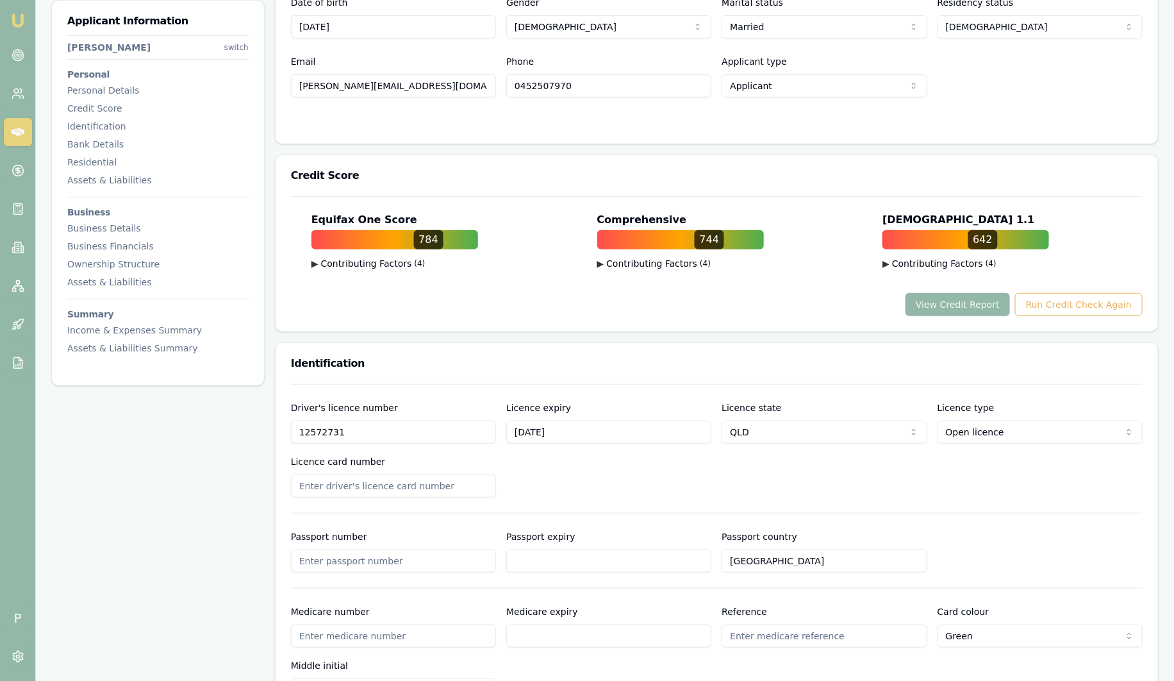
scroll to position [320, 0]
drag, startPoint x: 388, startPoint y: 431, endPoint x: 244, endPoint y: 419, distance: 145.4
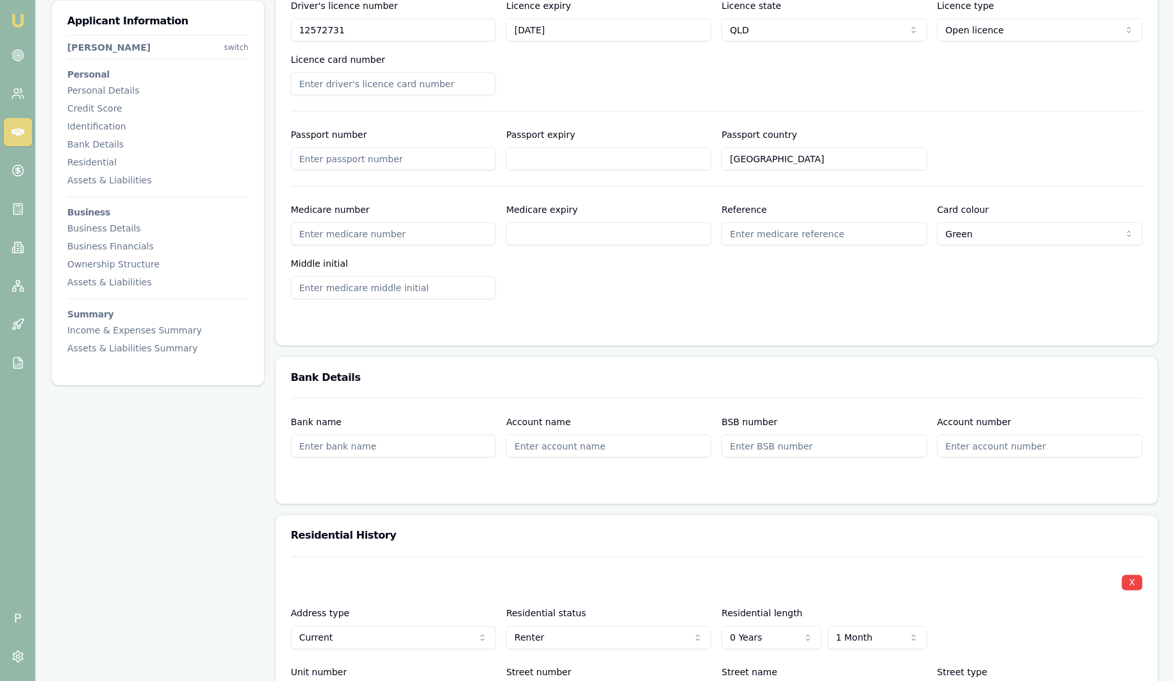
scroll to position [1041, 0]
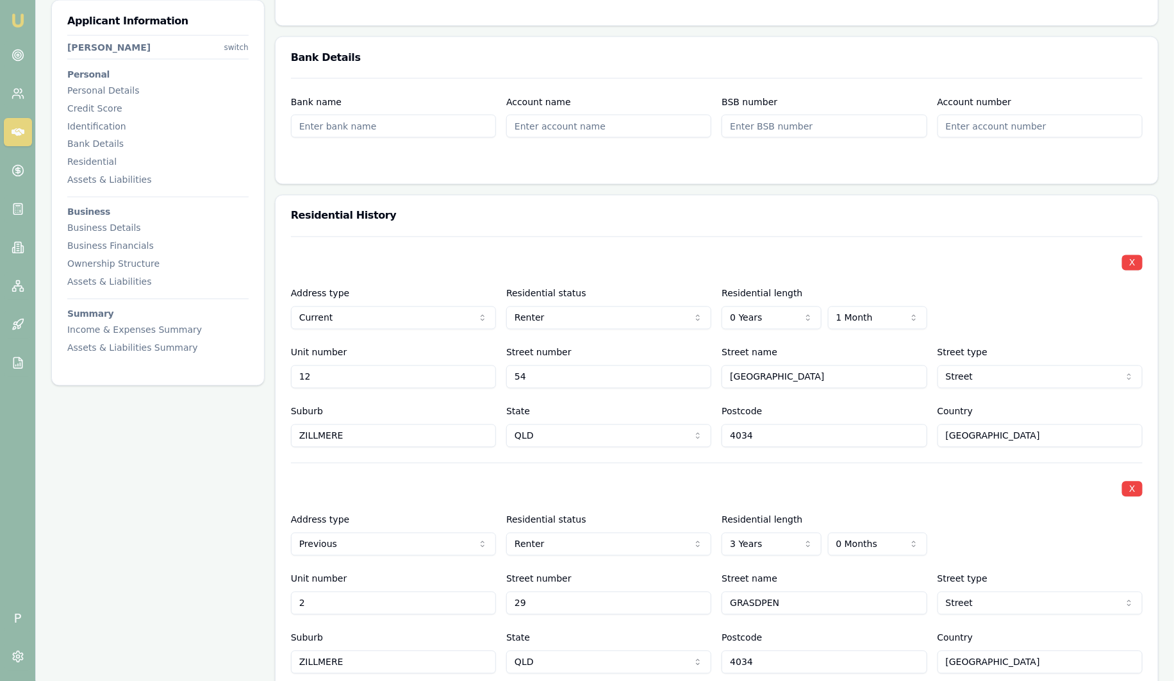
click at [653, 236] on div "X Address type Current Current Previous Residential status Renter Owner with mo…" at bounding box center [717, 341] width 852 height 211
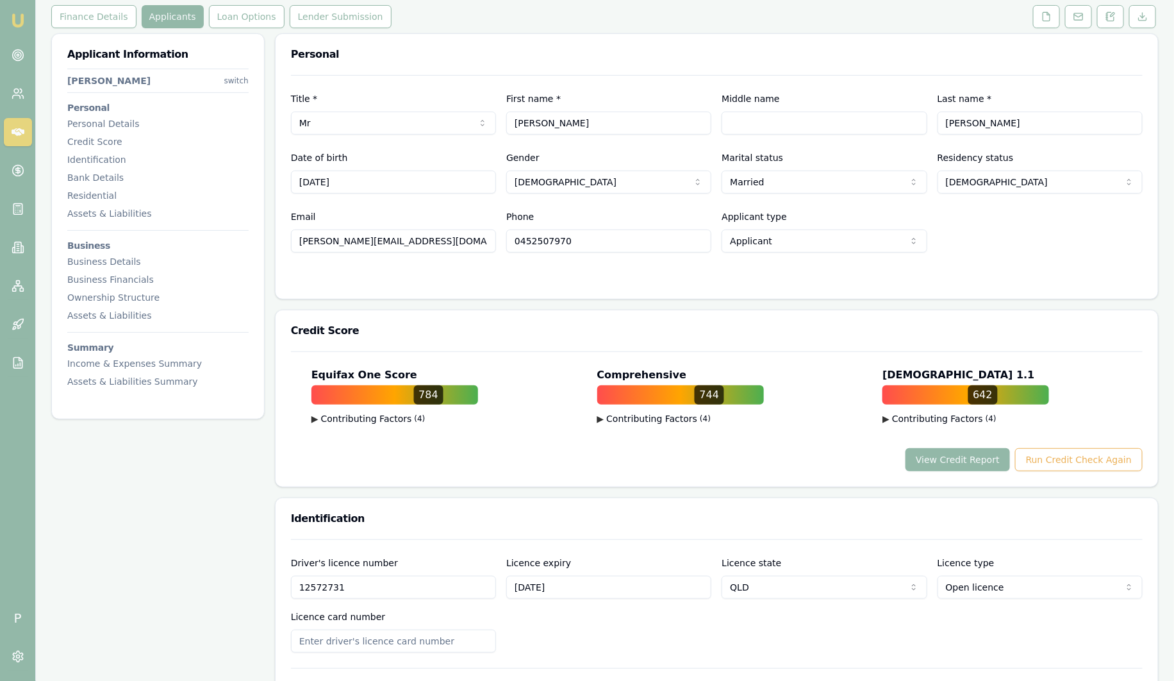
scroll to position [0, 0]
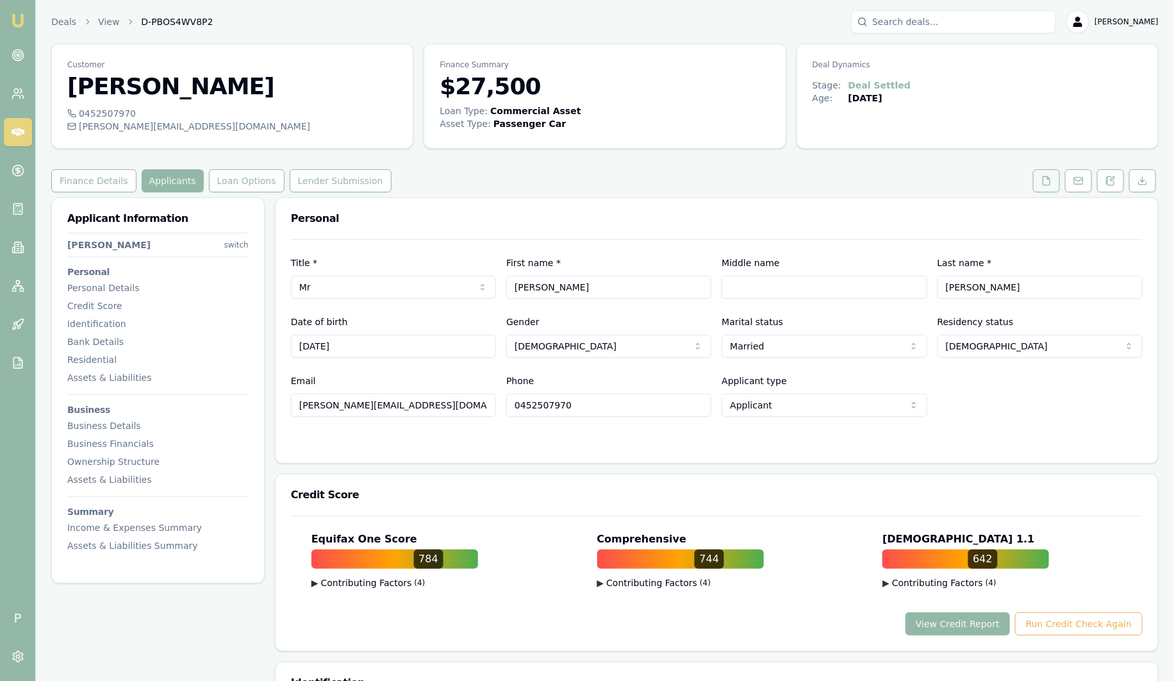
click at [1047, 179] on icon at bounding box center [1046, 181] width 10 height 10
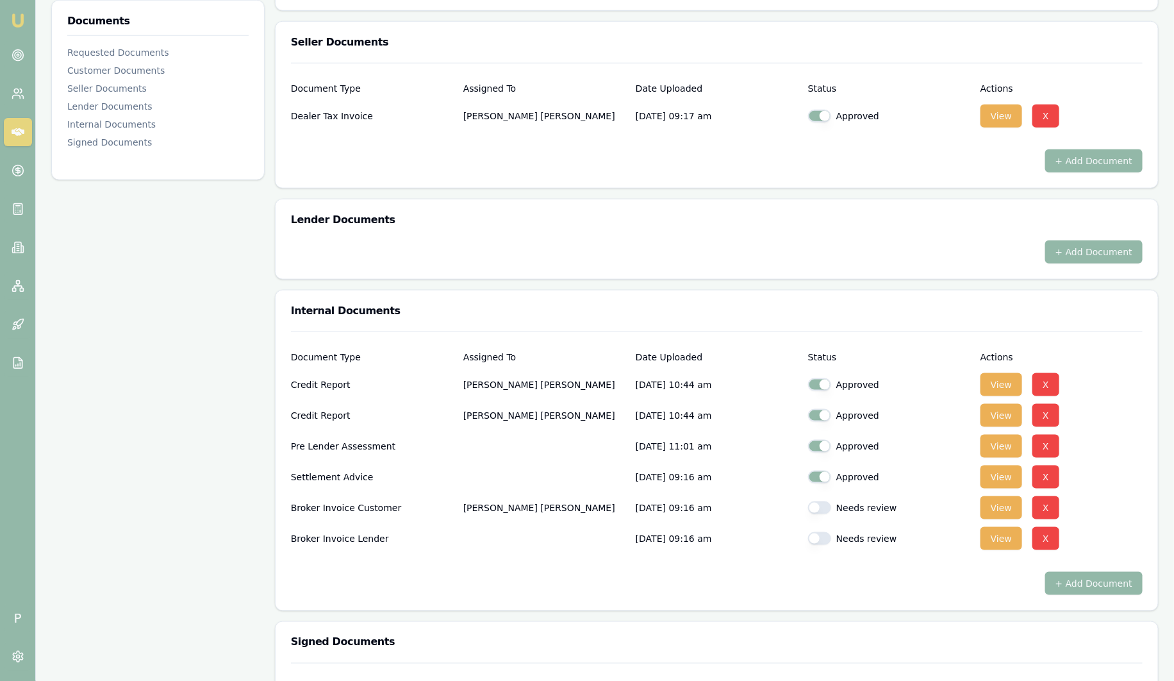
scroll to position [560, 0]
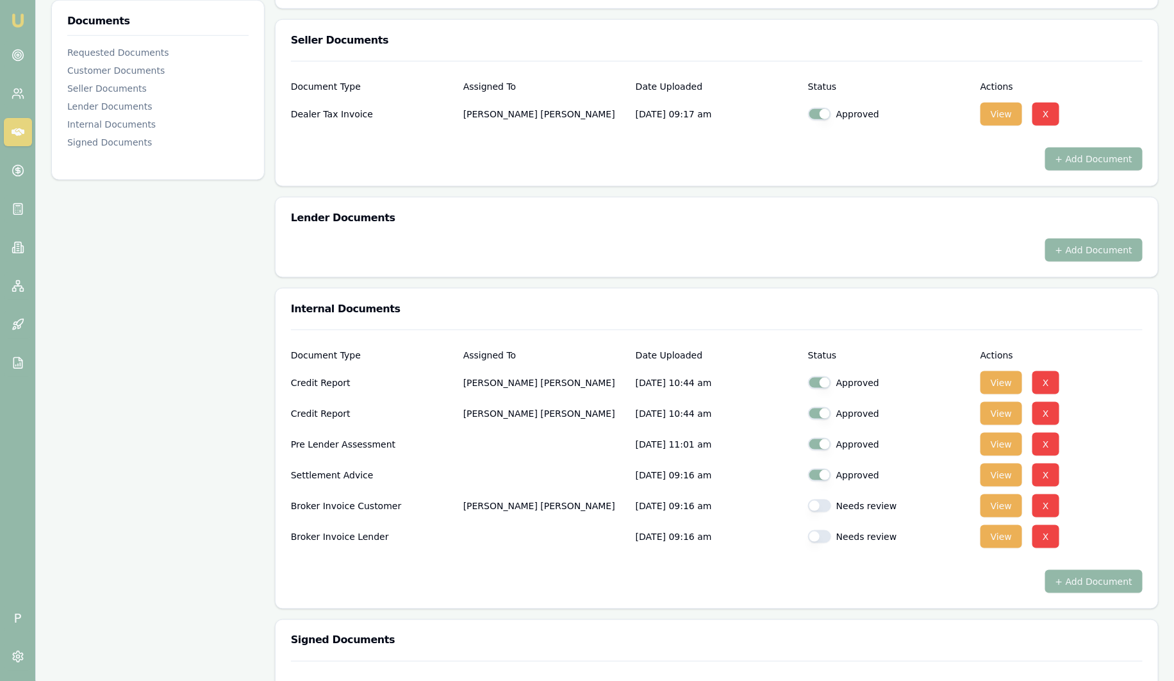
drag, startPoint x: 294, startPoint y: 378, endPoint x: 733, endPoint y: 376, distance: 439.0
click at [733, 376] on div "Credit Report [PERSON_NAME] [DATE] 10:44 am Approved View X" at bounding box center [717, 383] width 852 height 26
drag, startPoint x: 733, startPoint y: 376, endPoint x: 592, endPoint y: 281, distance: 169.9
click at [592, 281] on div "Requested Documents Update Stage + Add Request Customer Documents Document Type…" at bounding box center [717, 242] width 884 height 1211
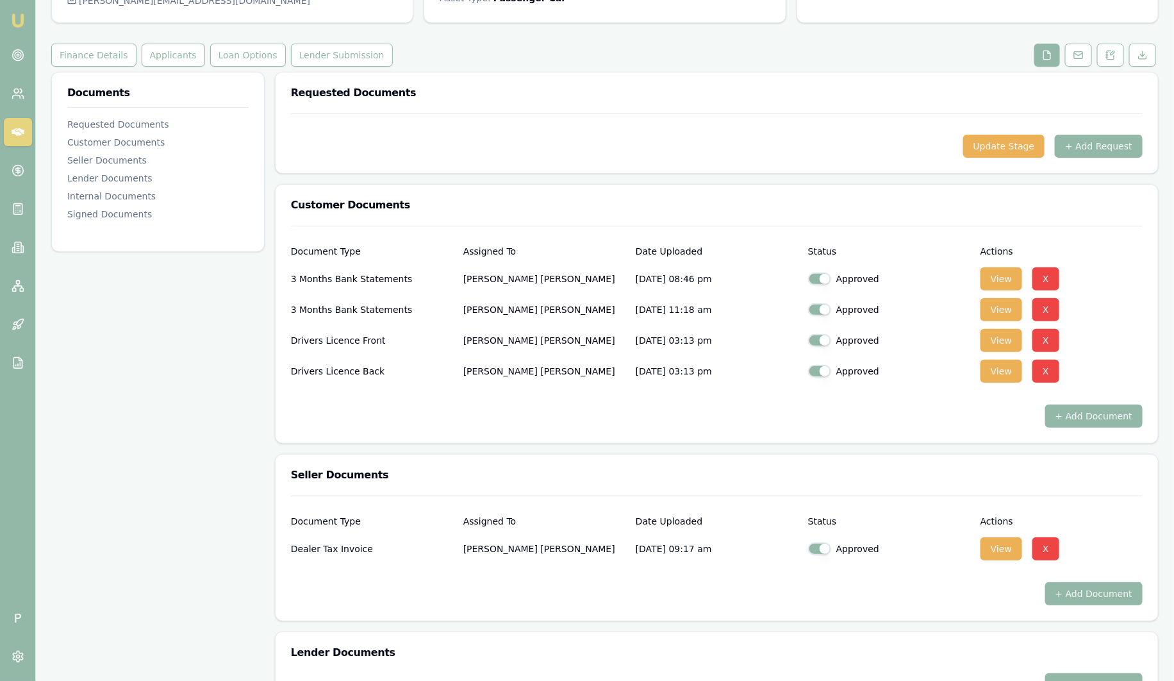
scroll to position [0, 0]
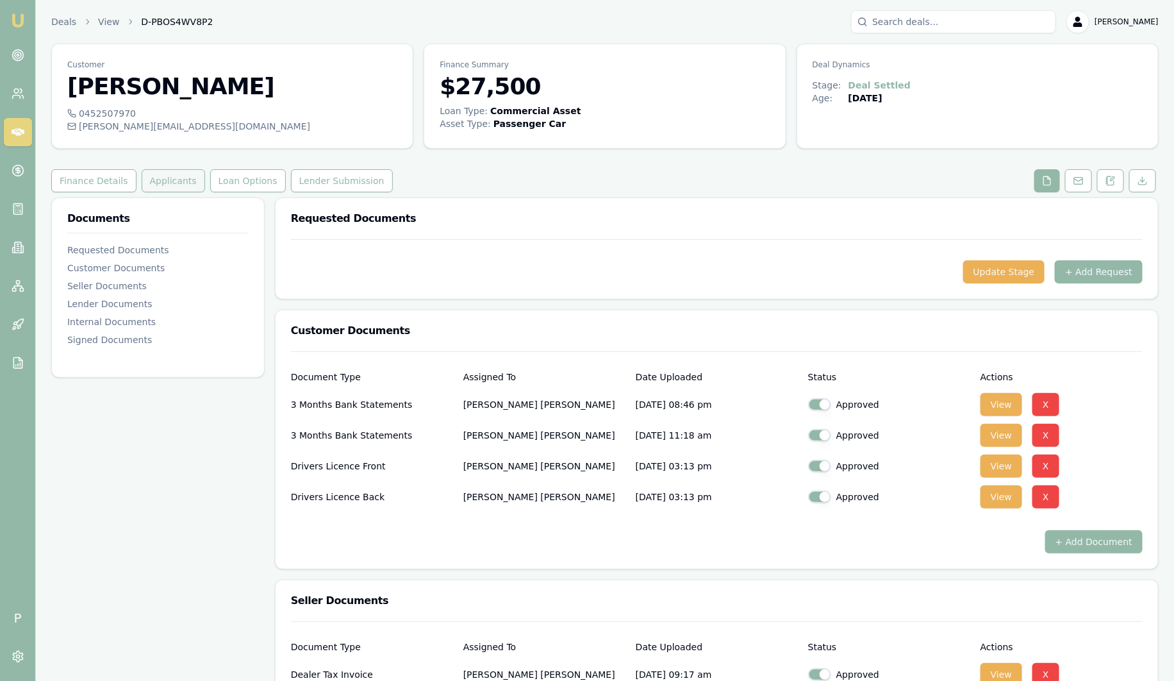
click at [165, 183] on button "Applicants" at bounding box center [173, 180] width 63 height 23
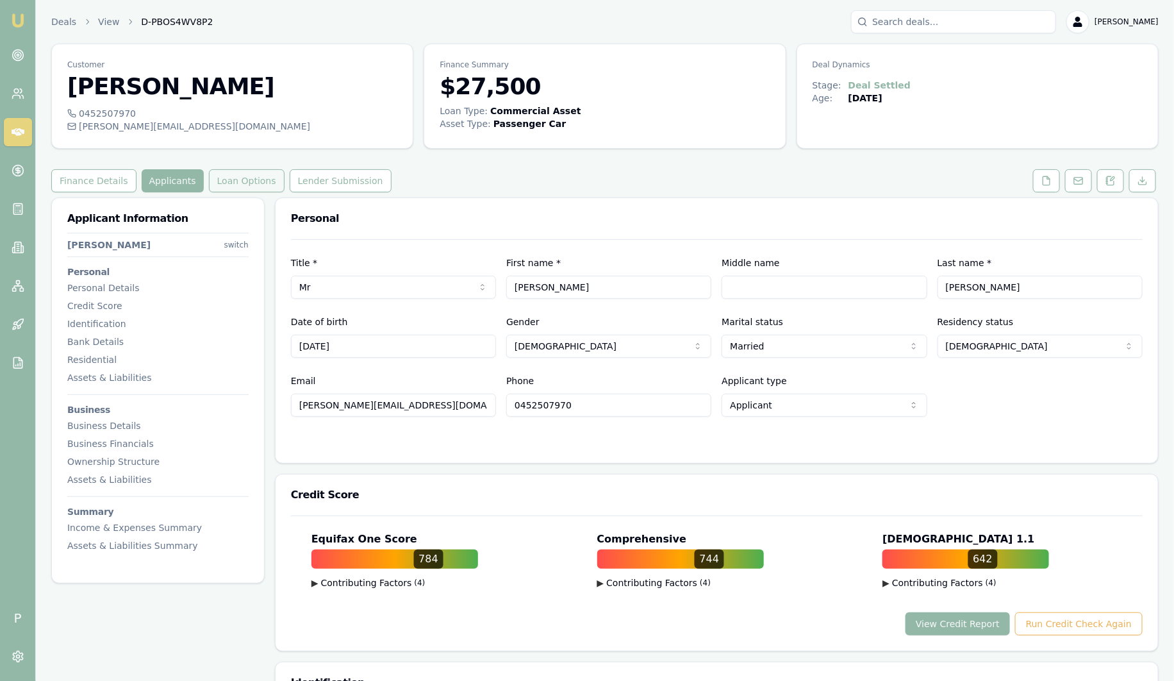
click at [249, 183] on button "Loan Options" at bounding box center [247, 180] width 76 height 23
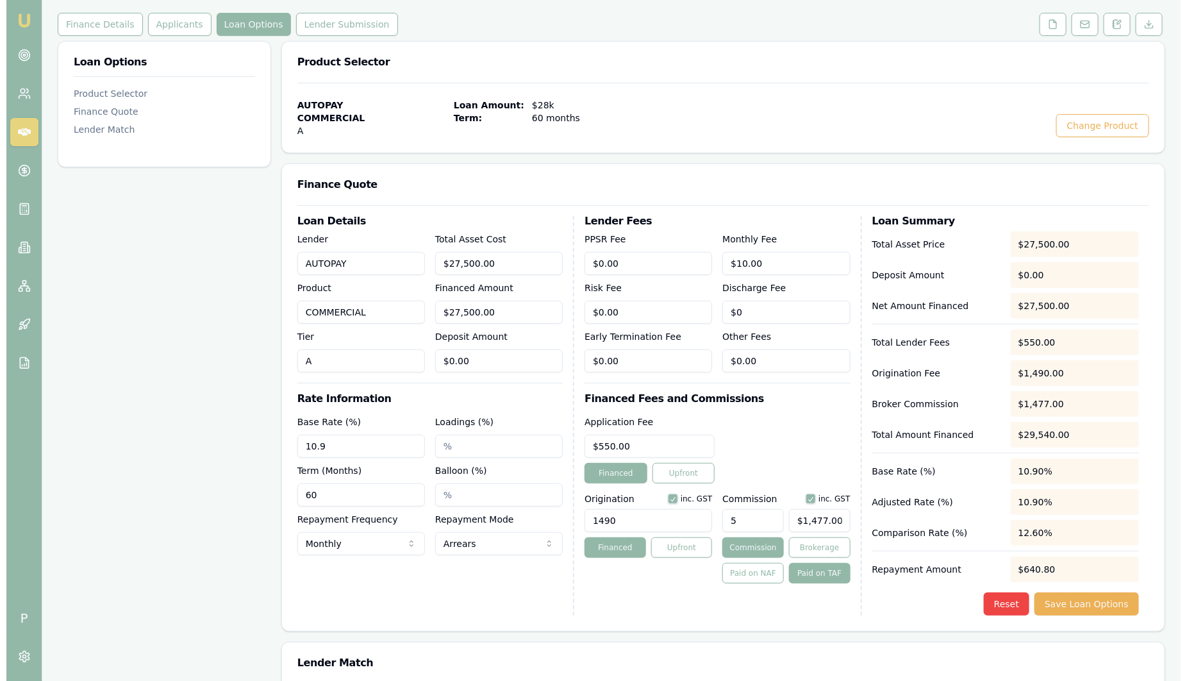
scroll to position [160, 0]
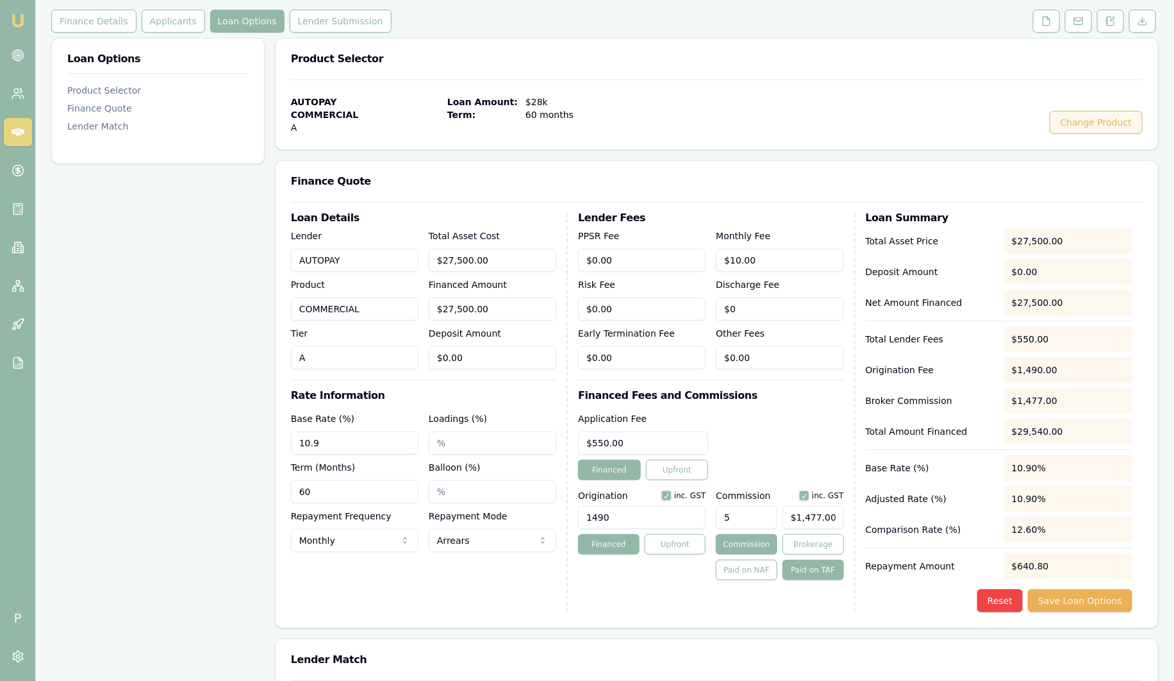
click at [1124, 119] on button "Change Product" at bounding box center [1096, 122] width 93 height 23
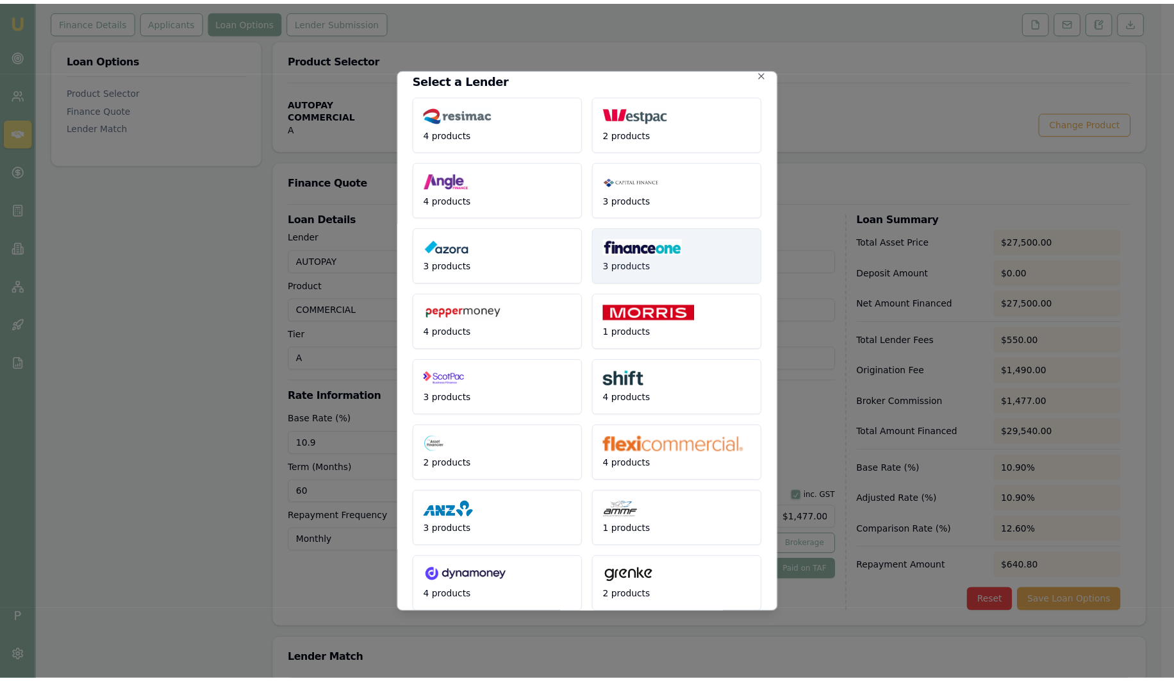
scroll to position [0, 0]
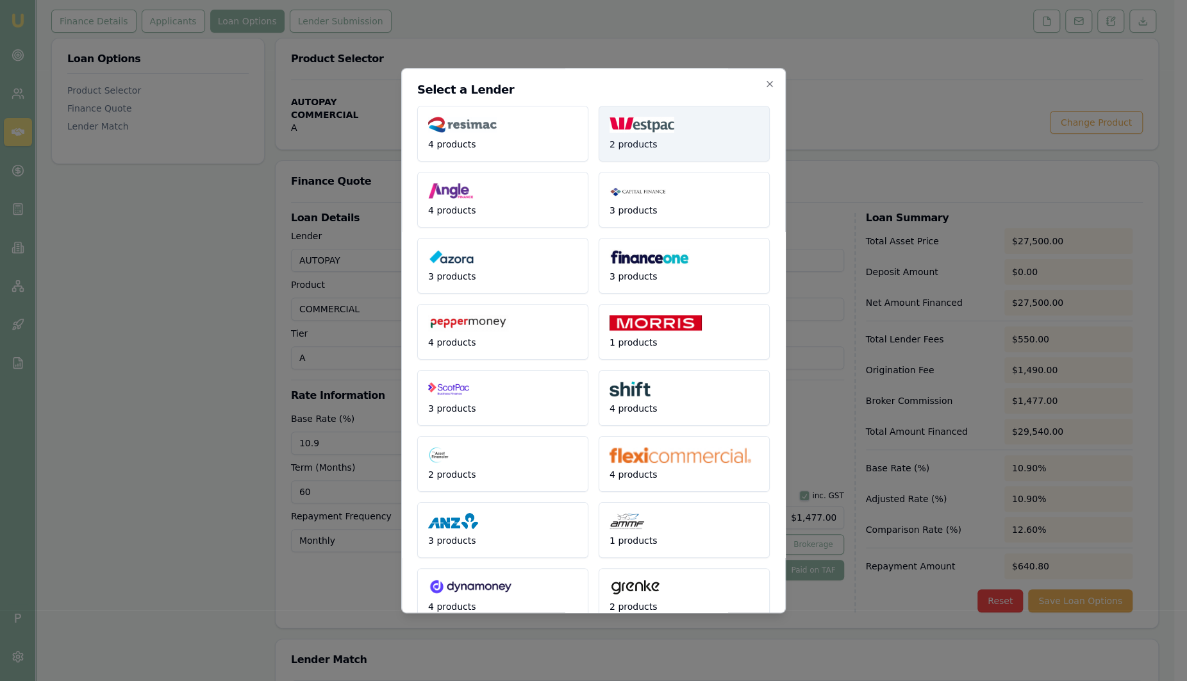
click at [636, 146] on span "2 products" at bounding box center [634, 144] width 48 height 13
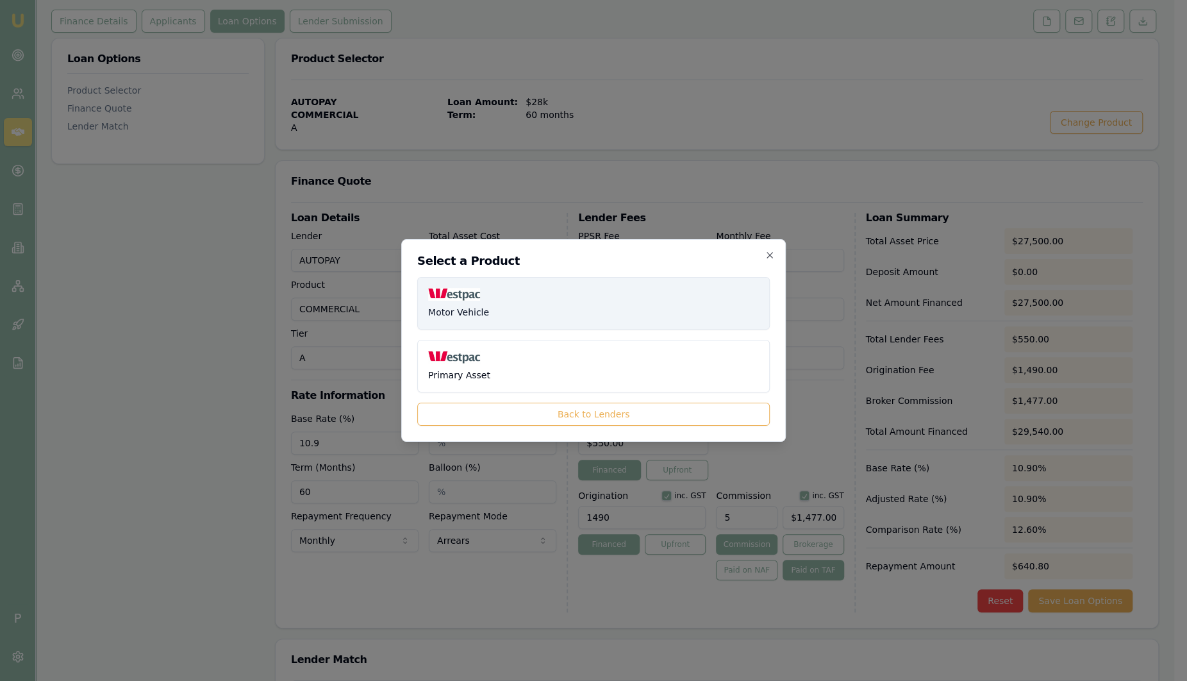
click at [490, 316] on button "Motor Vehicle" at bounding box center [593, 303] width 353 height 53
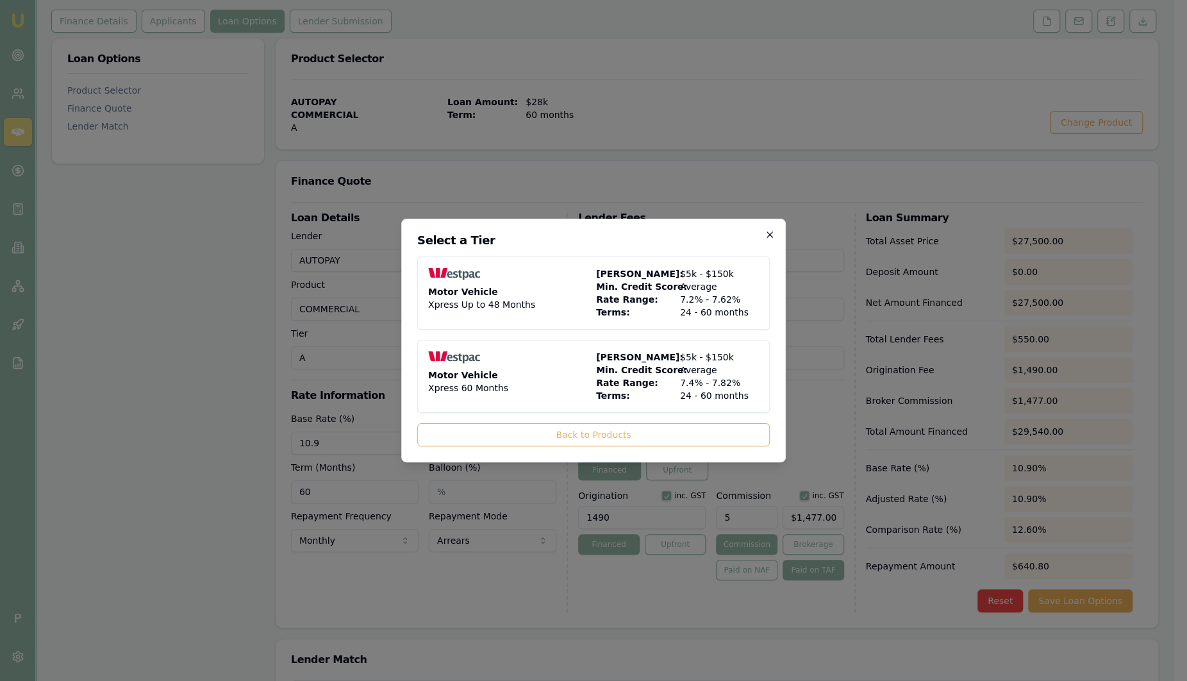
click at [768, 236] on icon "button" at bounding box center [770, 234] width 6 height 6
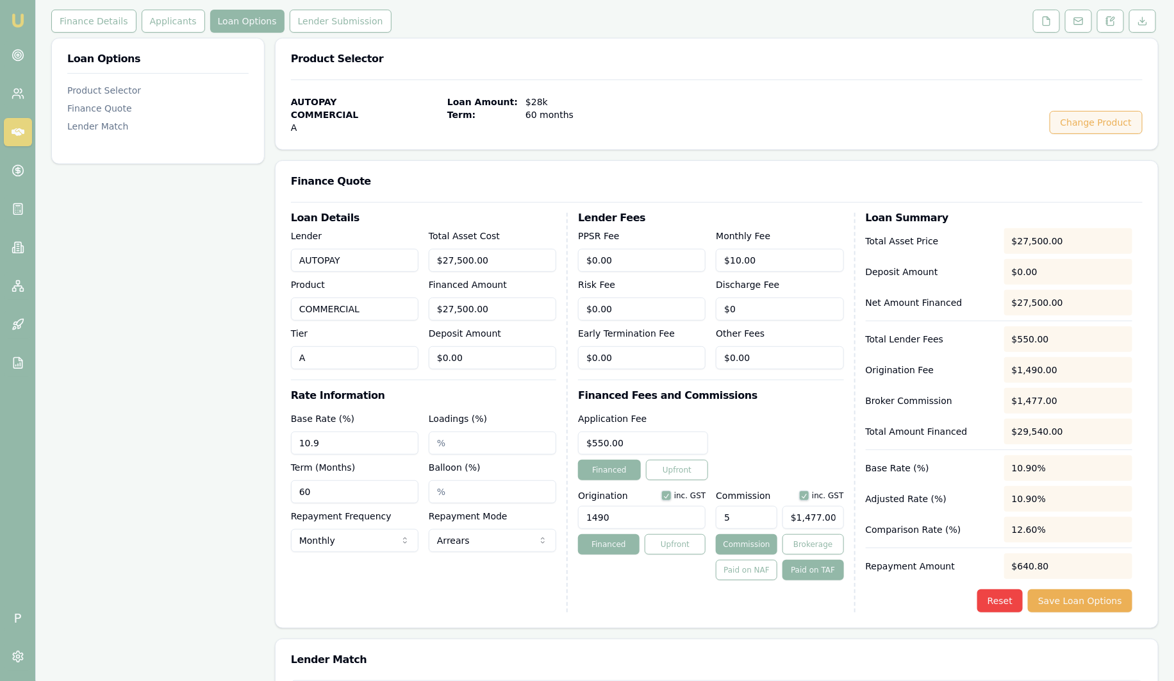
click at [1098, 125] on button "Change Product" at bounding box center [1096, 122] width 93 height 23
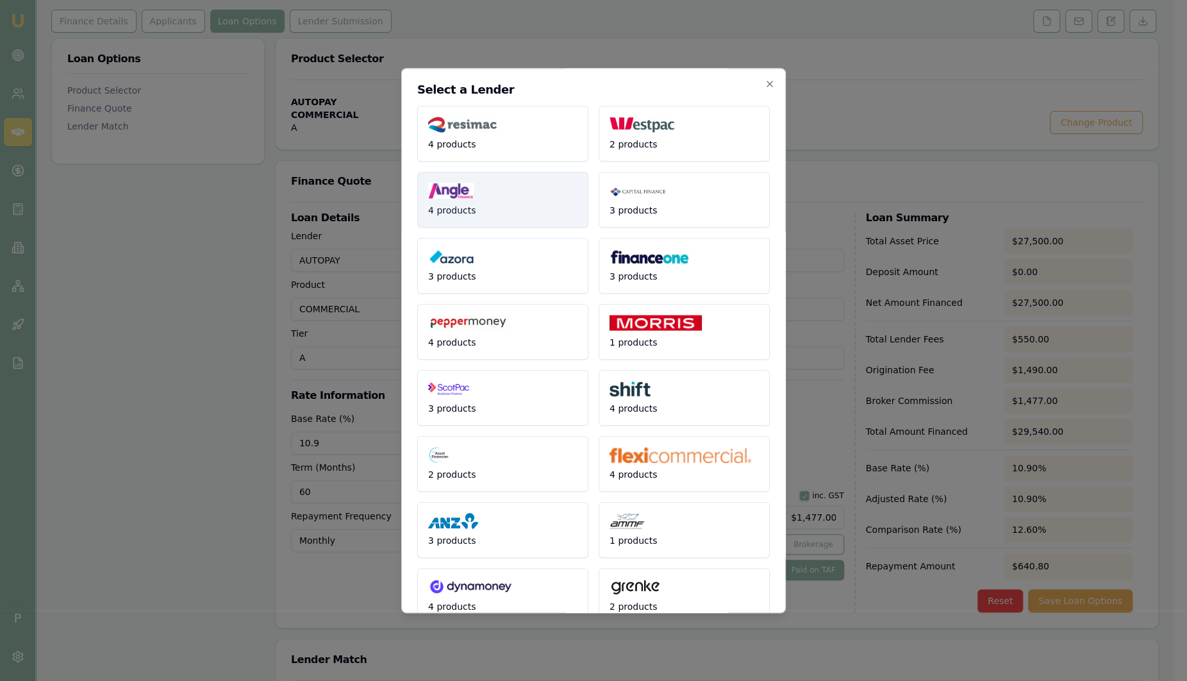
click at [551, 209] on button "4 products" at bounding box center [502, 200] width 171 height 56
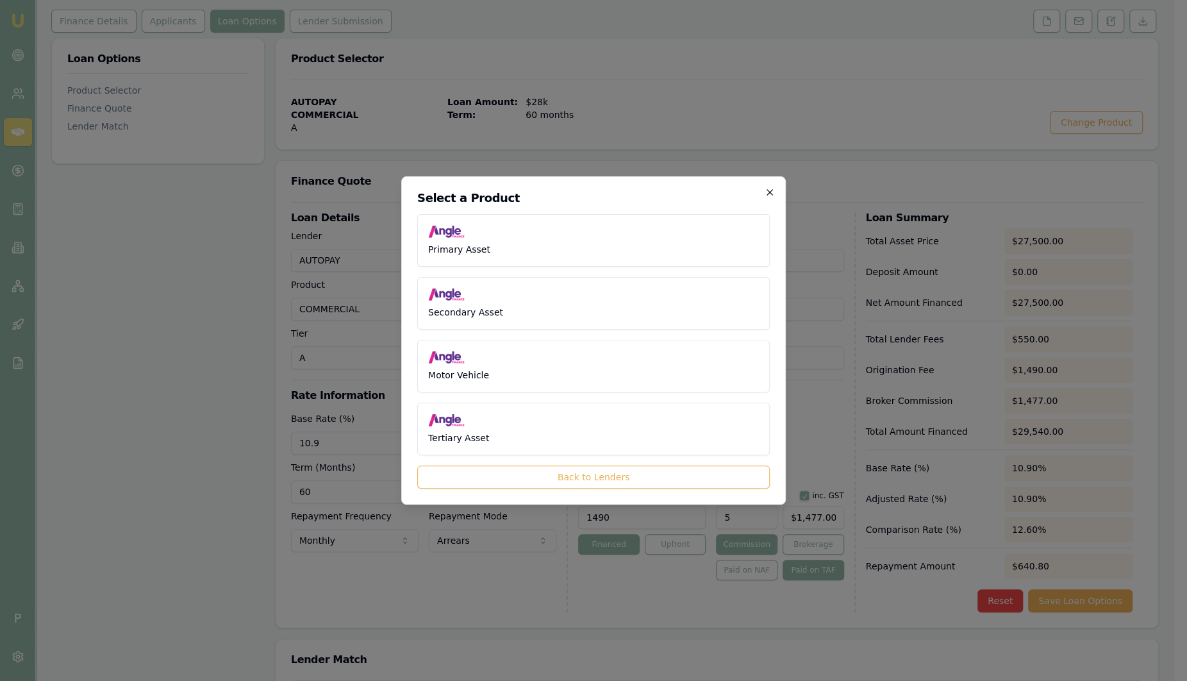
click at [770, 194] on icon "button" at bounding box center [770, 192] width 6 height 6
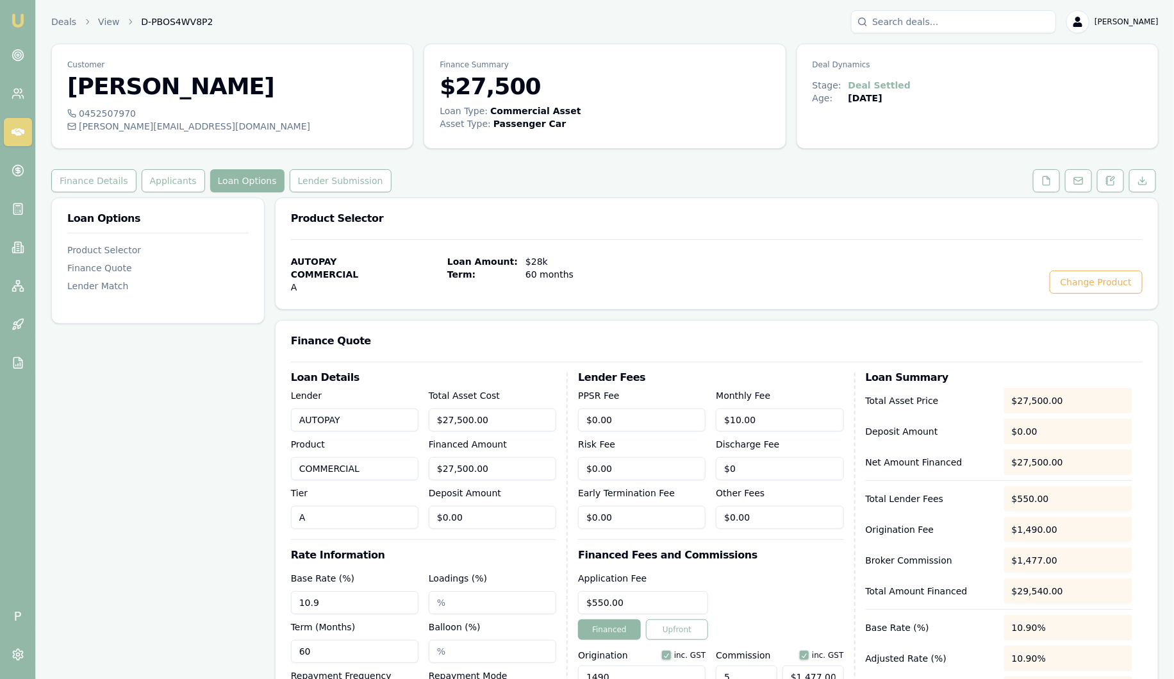
scroll to position [240, 0]
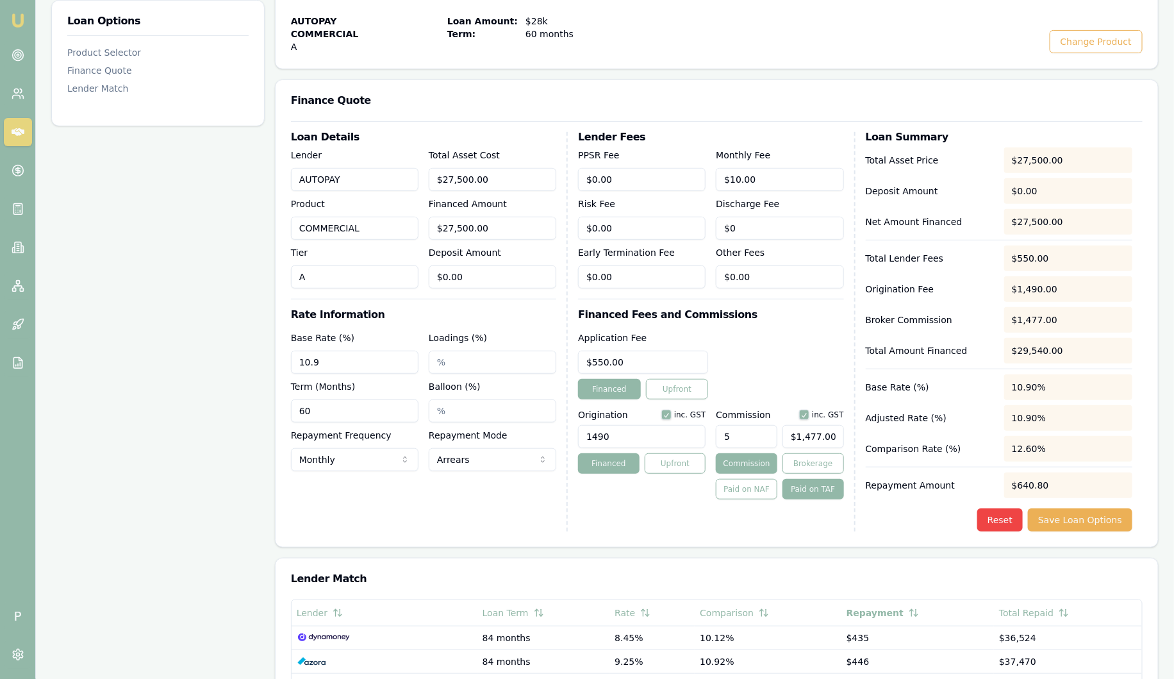
click at [468, 361] on input "Loadings (%)" at bounding box center [493, 362] width 128 height 23
drag, startPoint x: 597, startPoint y: 445, endPoint x: 565, endPoint y: 431, distance: 35.0
click at [539, 440] on div "Loan Details Lender AUTOPAY Product COMMERCIAL Tier A Total Asset Cost $27,500.…" at bounding box center [717, 331] width 852 height 399
type input "1490.00"
click at [774, 438] on input "5" at bounding box center [747, 436] width 62 height 23
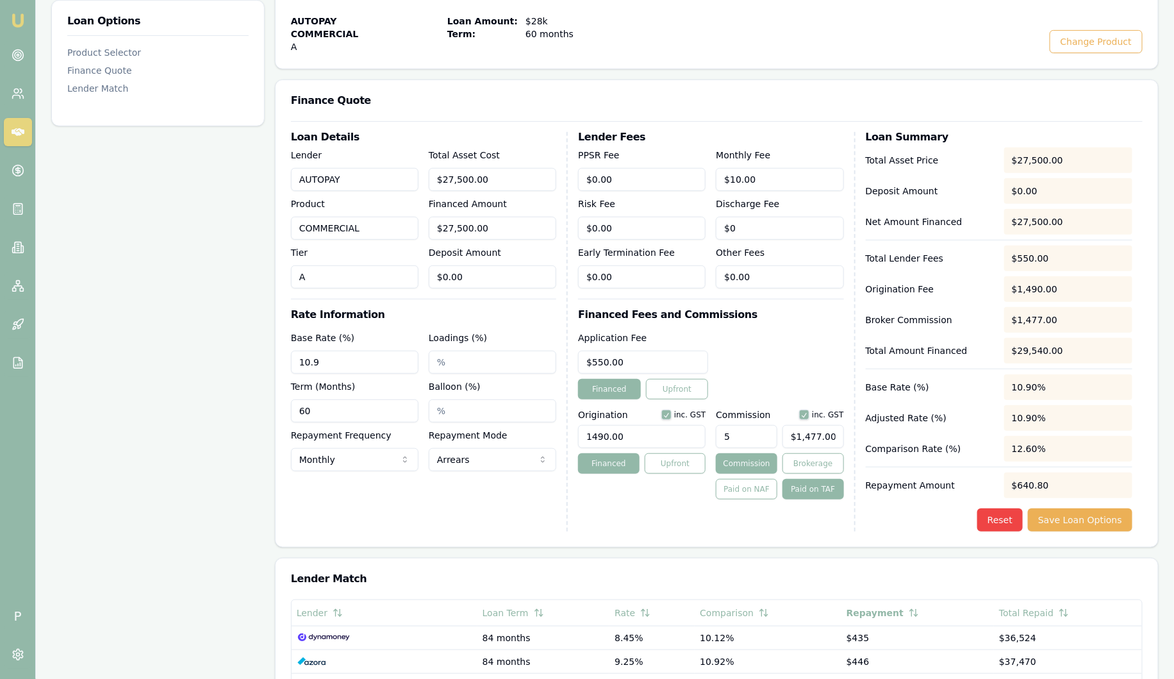
drag, startPoint x: 752, startPoint y: 435, endPoint x: 741, endPoint y: 427, distance: 13.3
click at [745, 430] on input "5" at bounding box center [747, 436] width 62 height 23
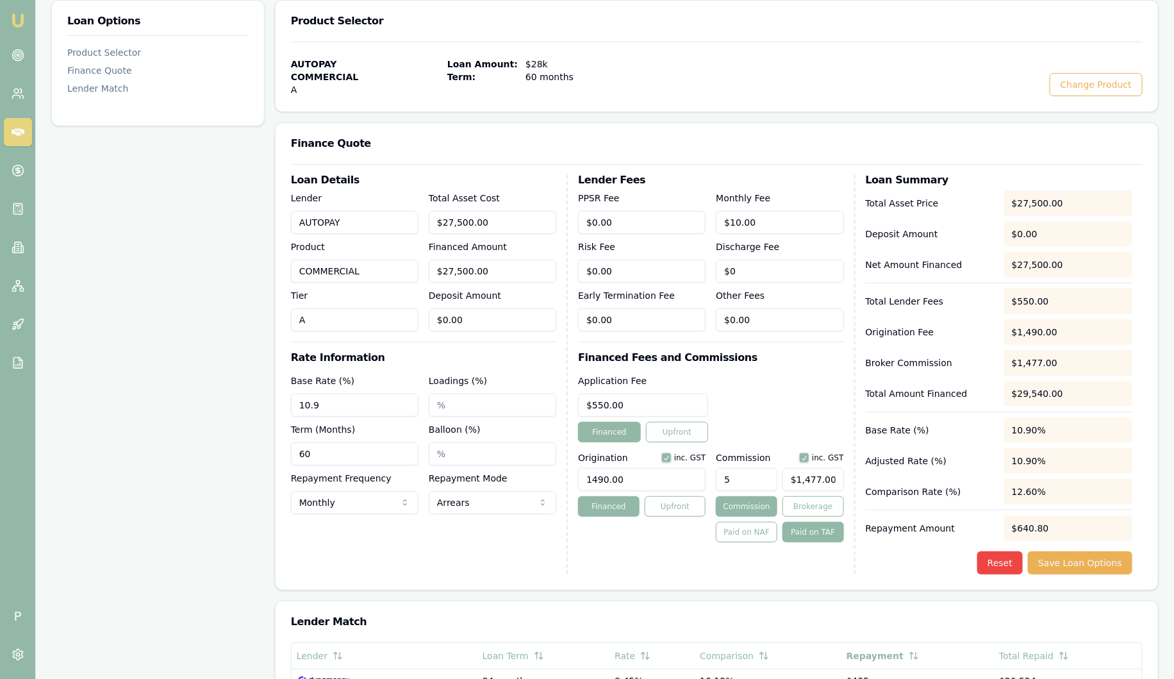
scroll to position [160, 0]
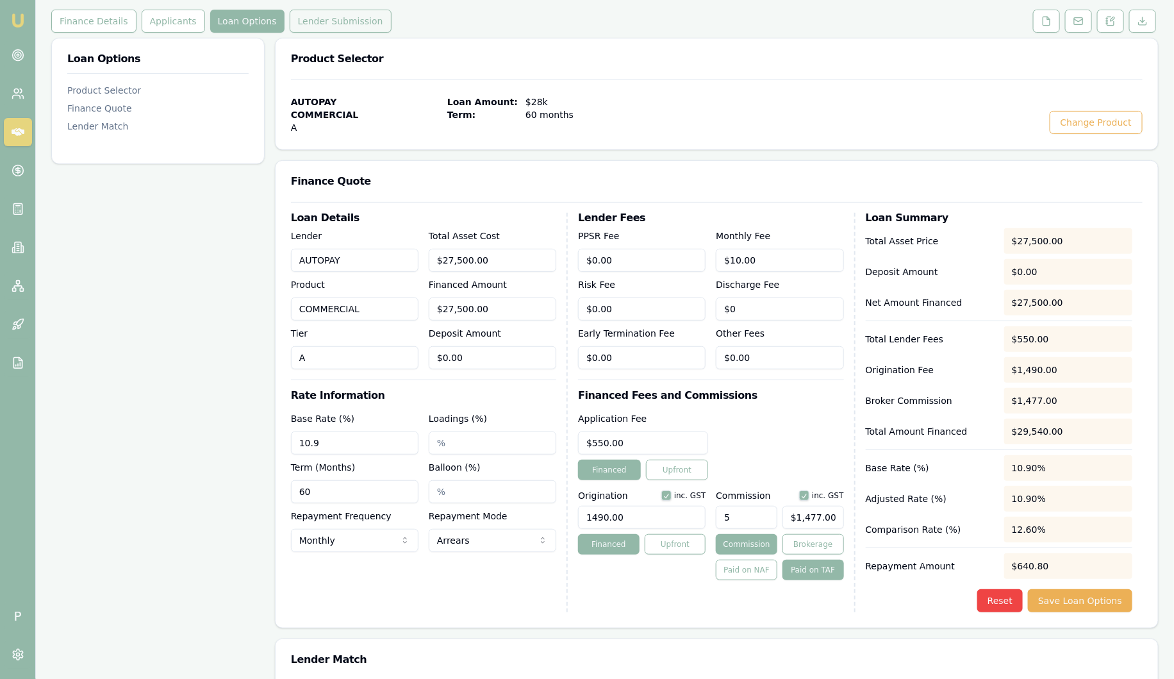
type input "5.00%"
click at [333, 26] on button "Lender Submission" at bounding box center [341, 21] width 102 height 23
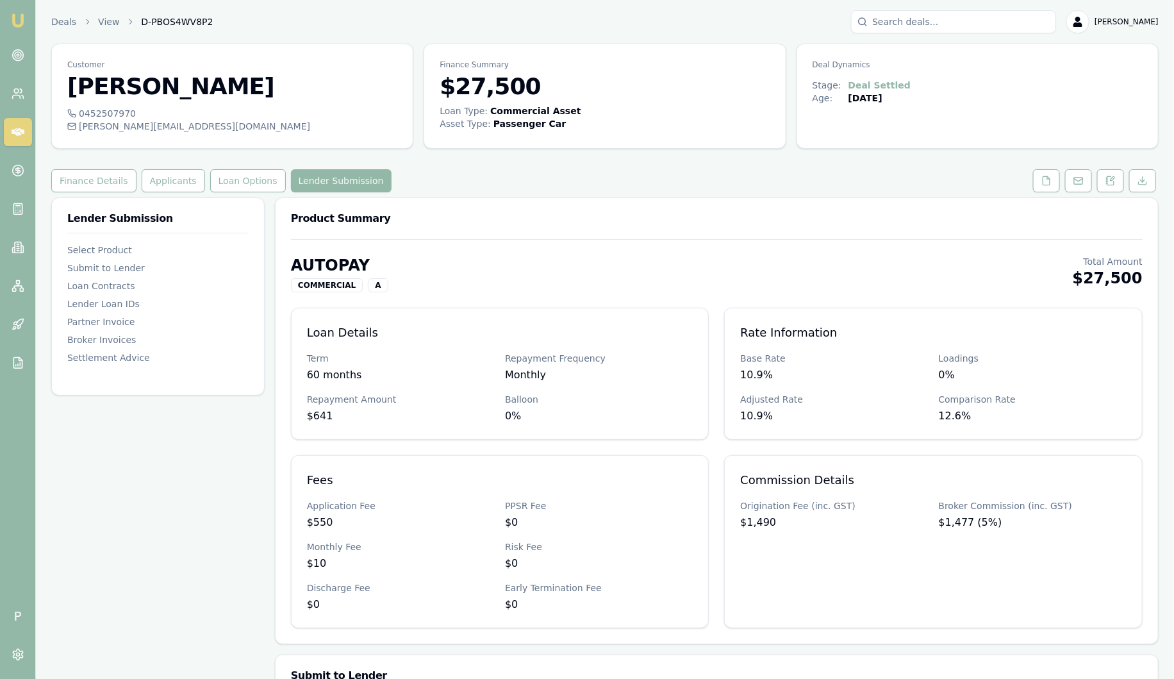
click at [20, 24] on img at bounding box center [17, 20] width 15 height 15
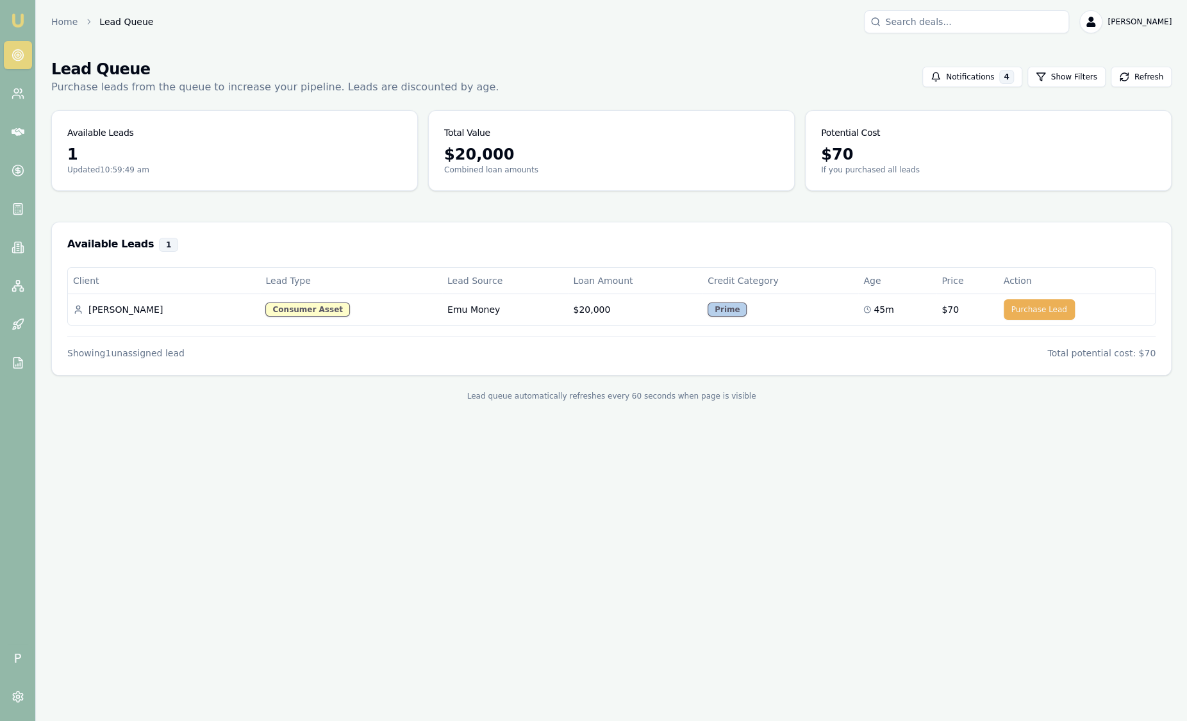
click at [24, 23] on img at bounding box center [17, 20] width 15 height 15
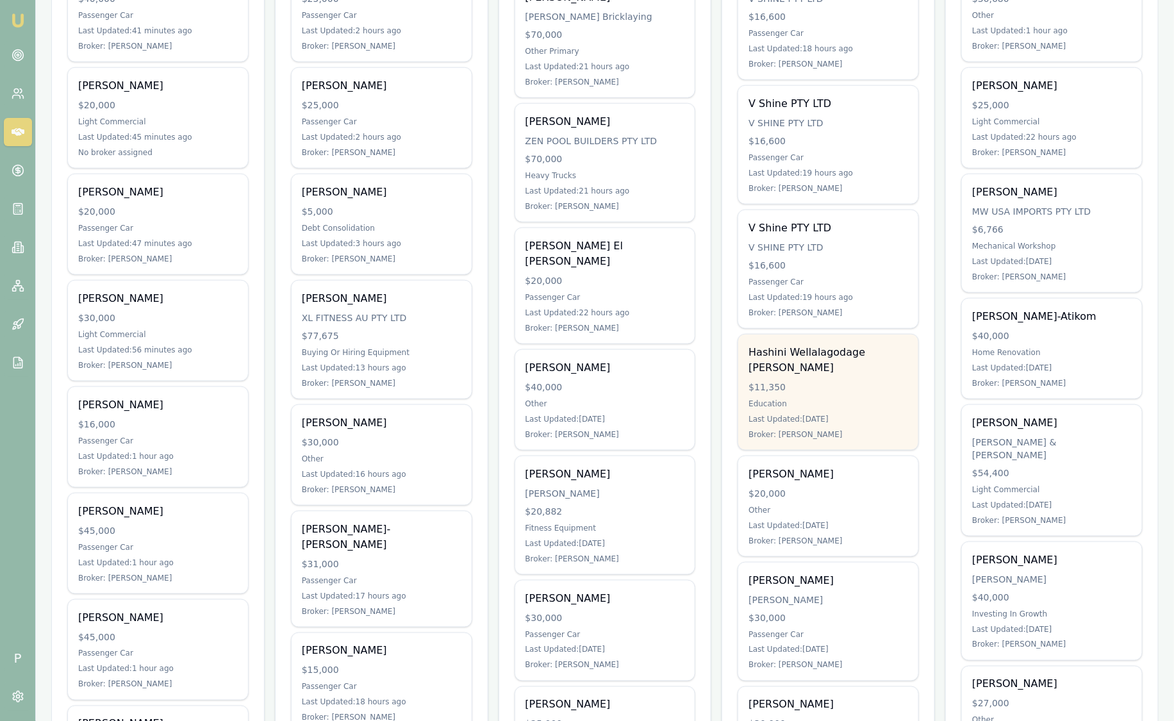
scroll to position [560, 0]
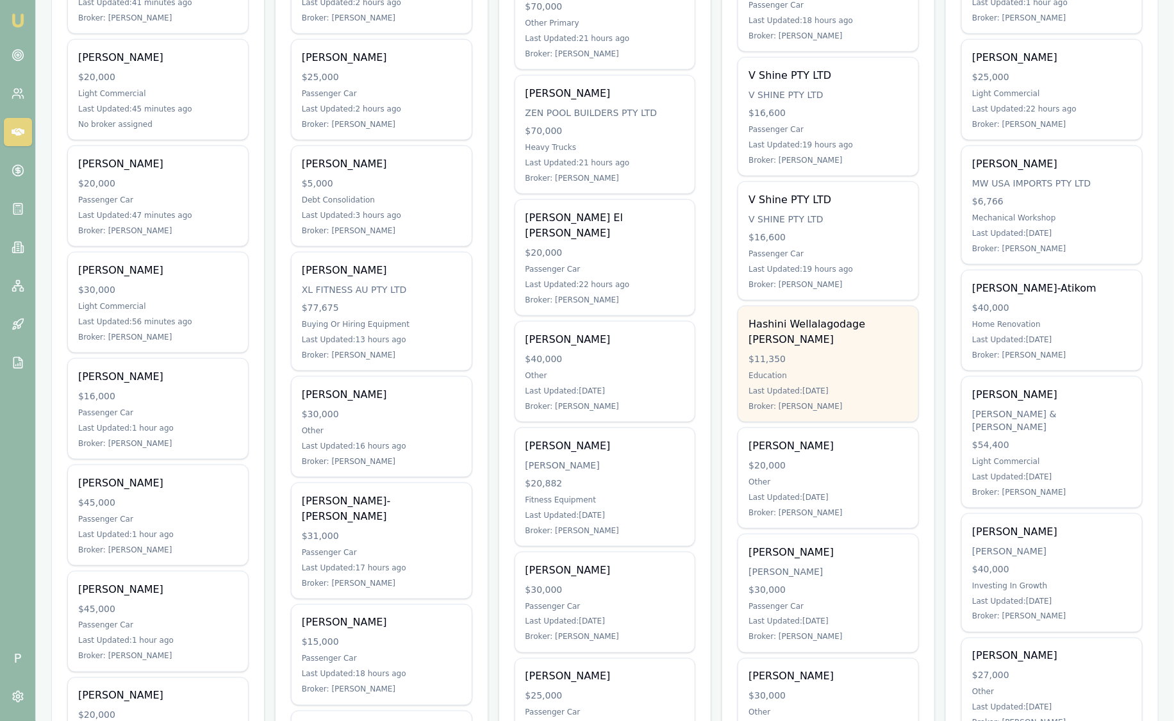
click at [774, 370] on div "Education" at bounding box center [829, 375] width 160 height 10
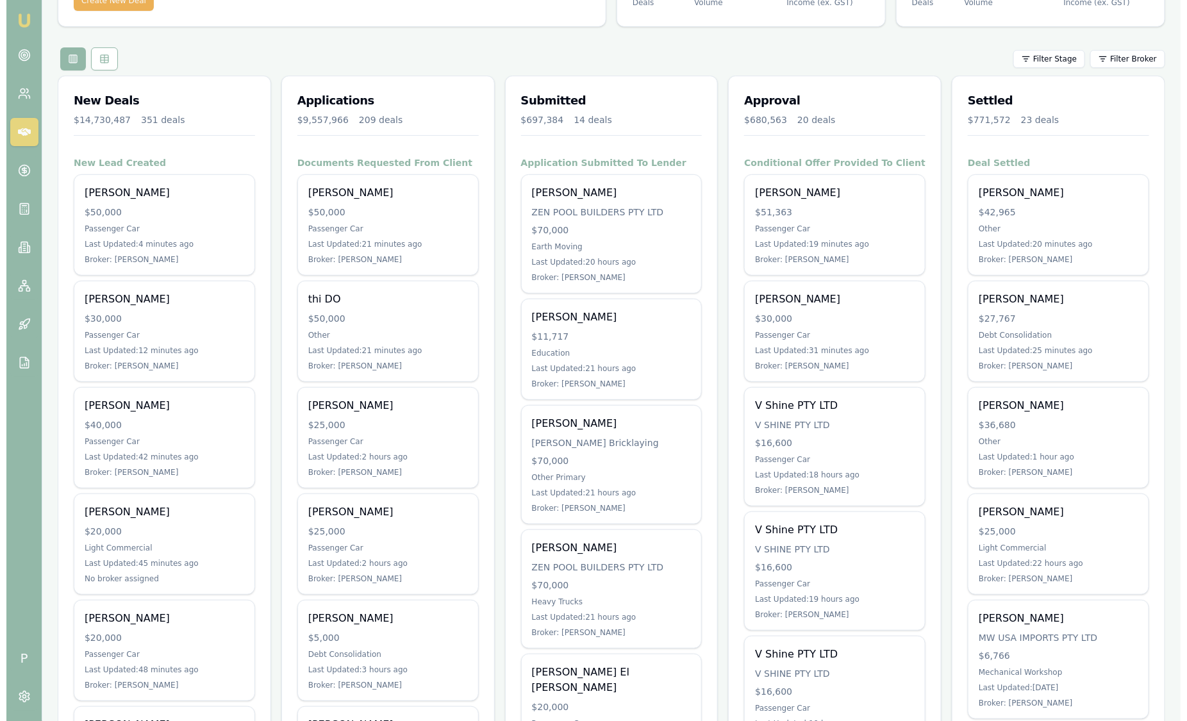
scroll to position [79, 0]
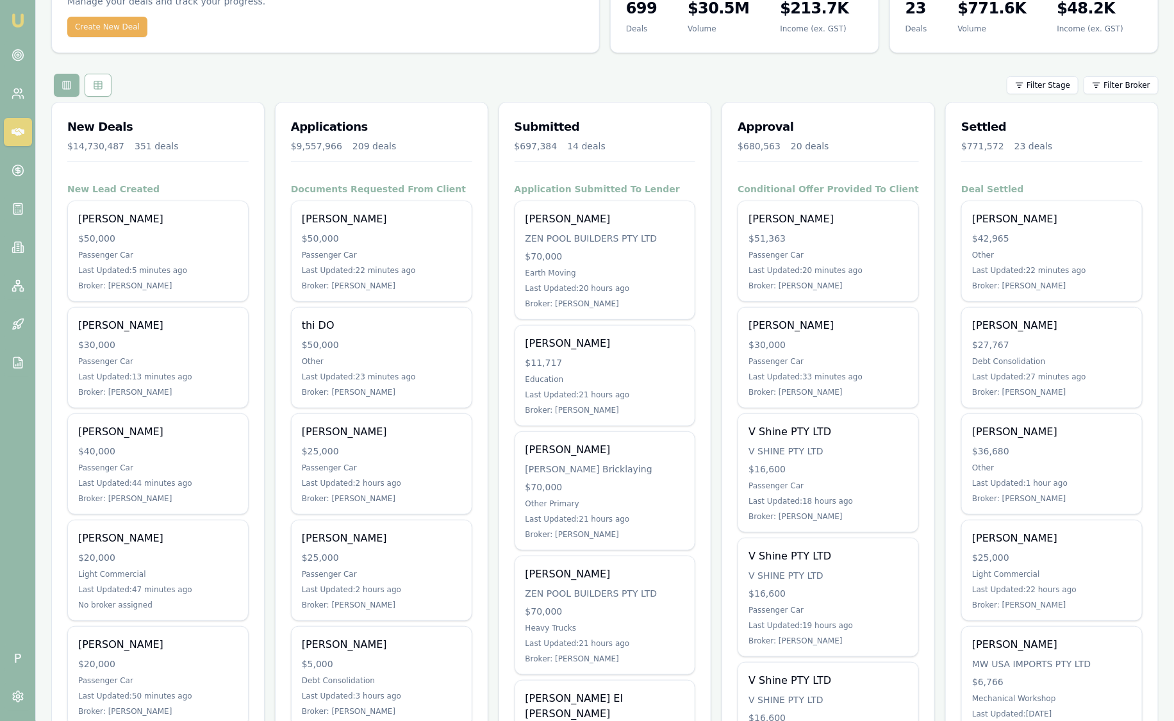
click at [1114, 93] on div "Filter Stage Filter Broker" at bounding box center [605, 85] width 1108 height 23
click at [1116, 87] on html "Emu Broker P Sam Crouch Toggle Menu Your Deals Manage your deals and track your…" at bounding box center [587, 281] width 1174 height 721
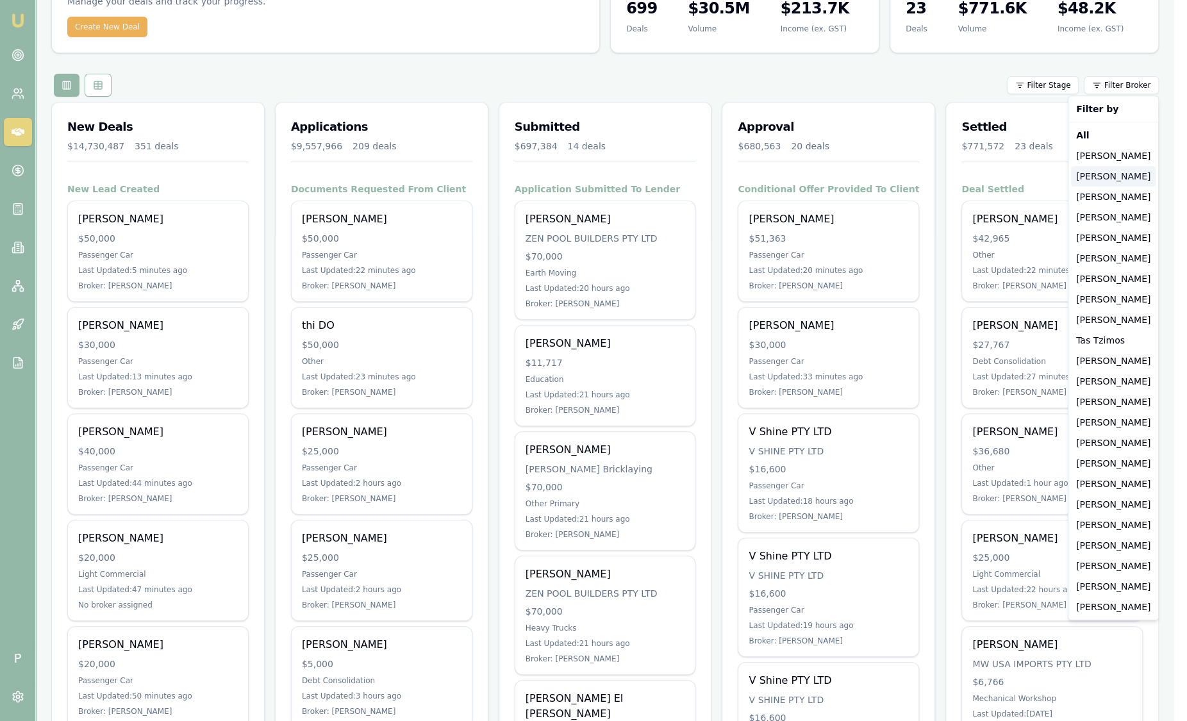
click at [1119, 175] on div "[PERSON_NAME]" at bounding box center [1113, 176] width 85 height 21
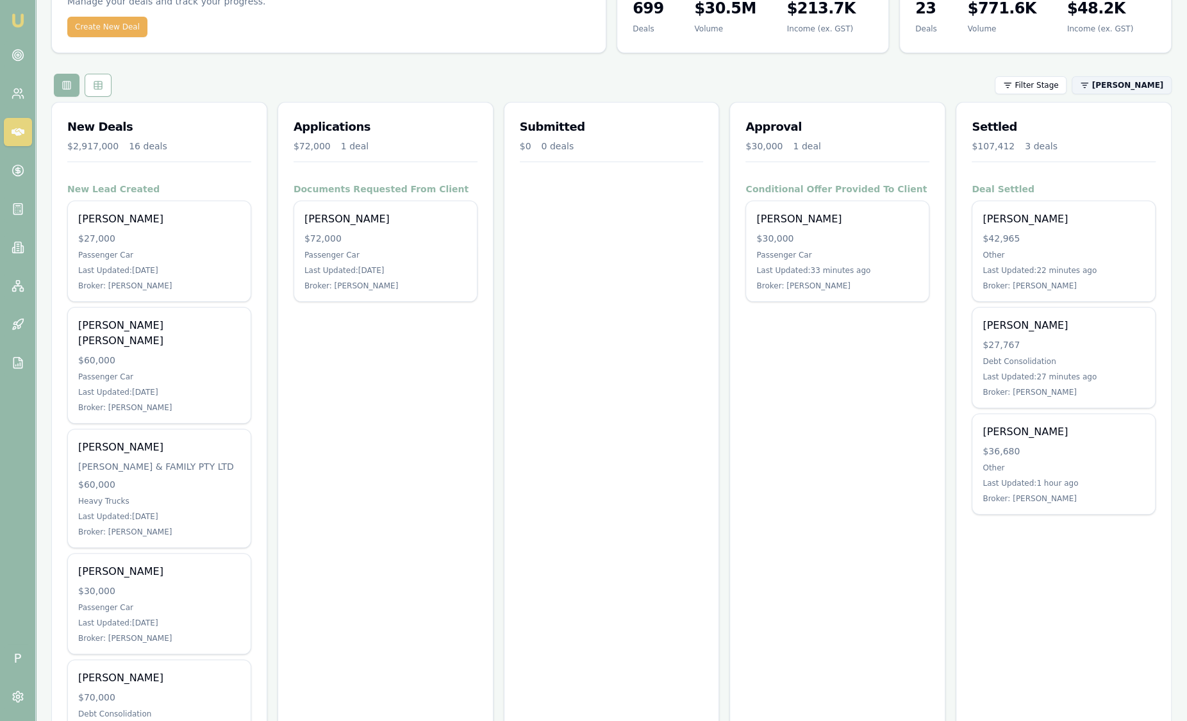
click at [1125, 90] on html "Emu Broker P Sam Crouch Toggle Menu Your Deals Manage your deals and track your…" at bounding box center [593, 281] width 1187 height 721
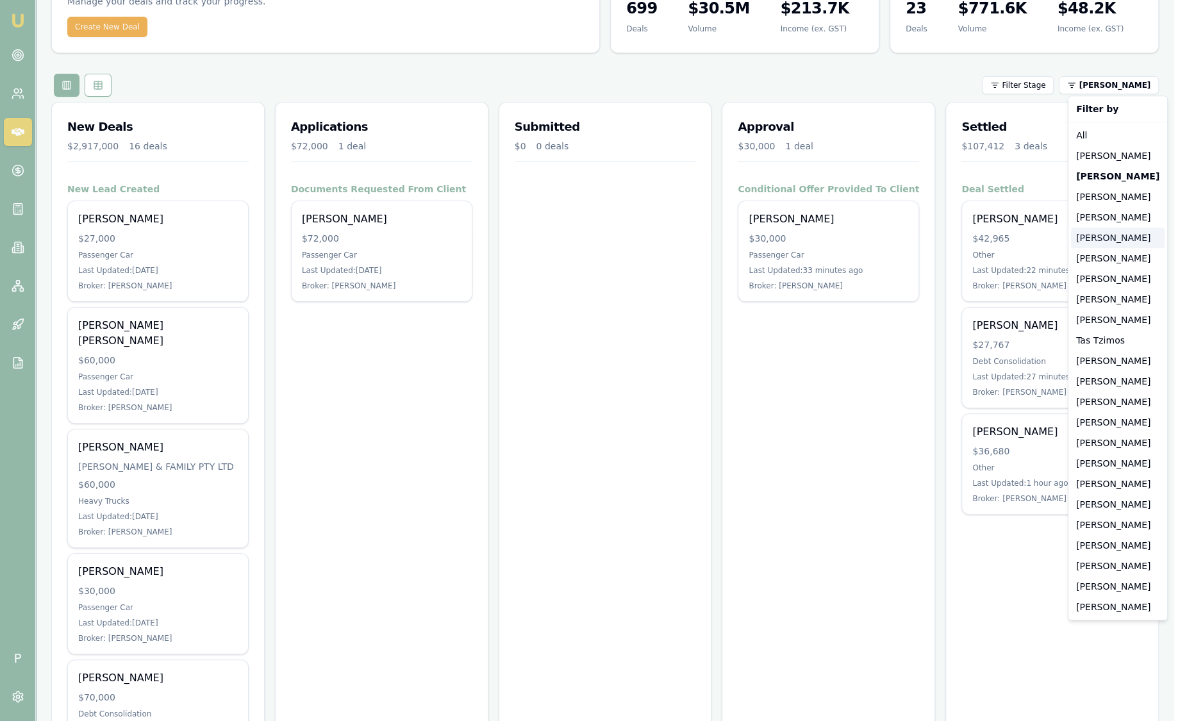
click at [1104, 237] on div "[PERSON_NAME]" at bounding box center [1118, 238] width 94 height 21
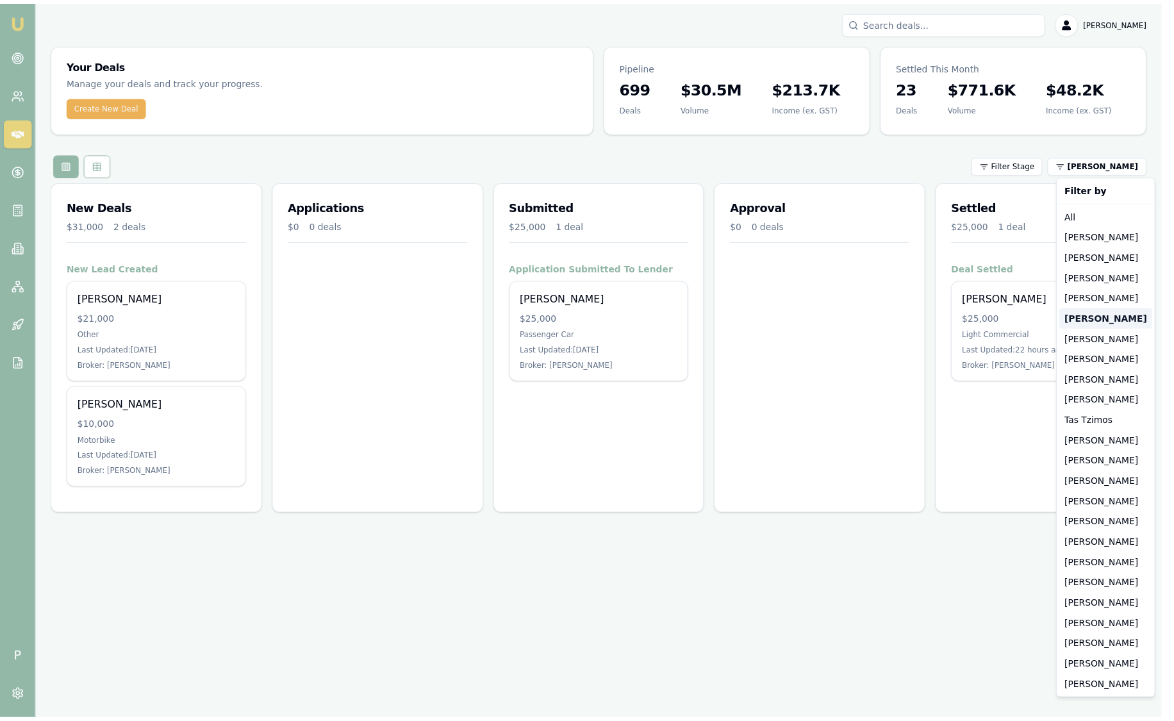
scroll to position [0, 0]
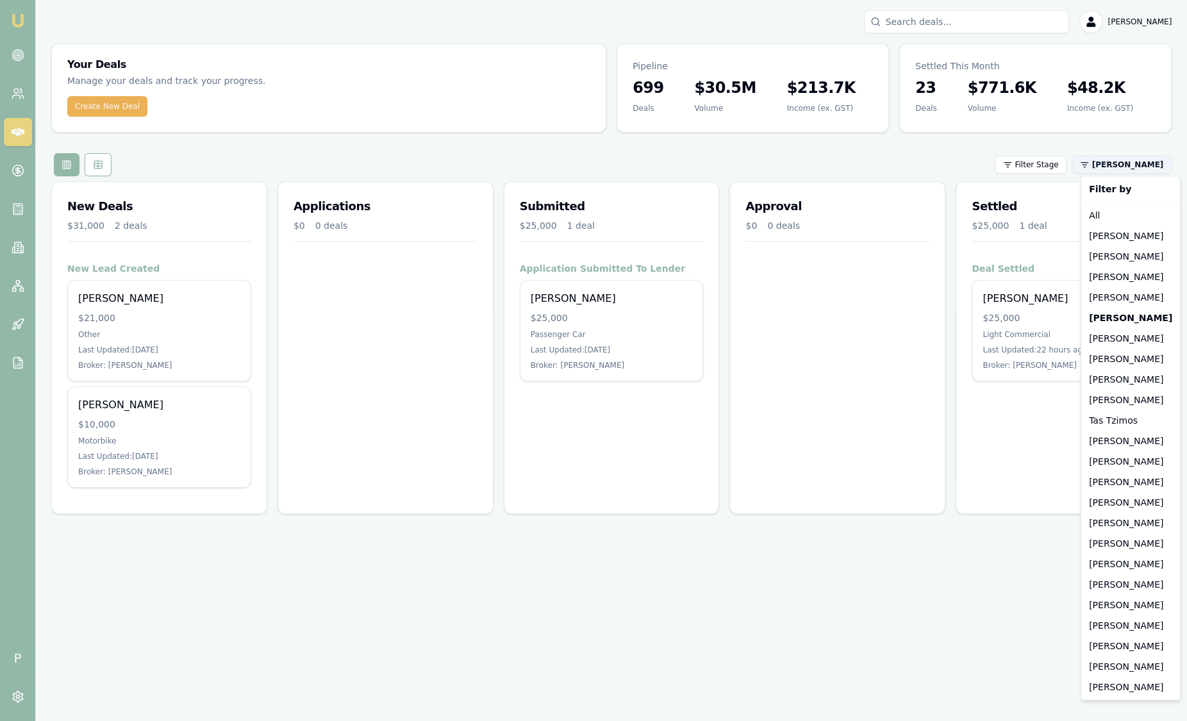
click at [1125, 168] on html "Emu Broker P Sam Crouch Toggle Menu Your Deals Manage your deals and track your…" at bounding box center [593, 360] width 1187 height 721
click at [1120, 363] on div "[PERSON_NAME]" at bounding box center [1131, 359] width 94 height 21
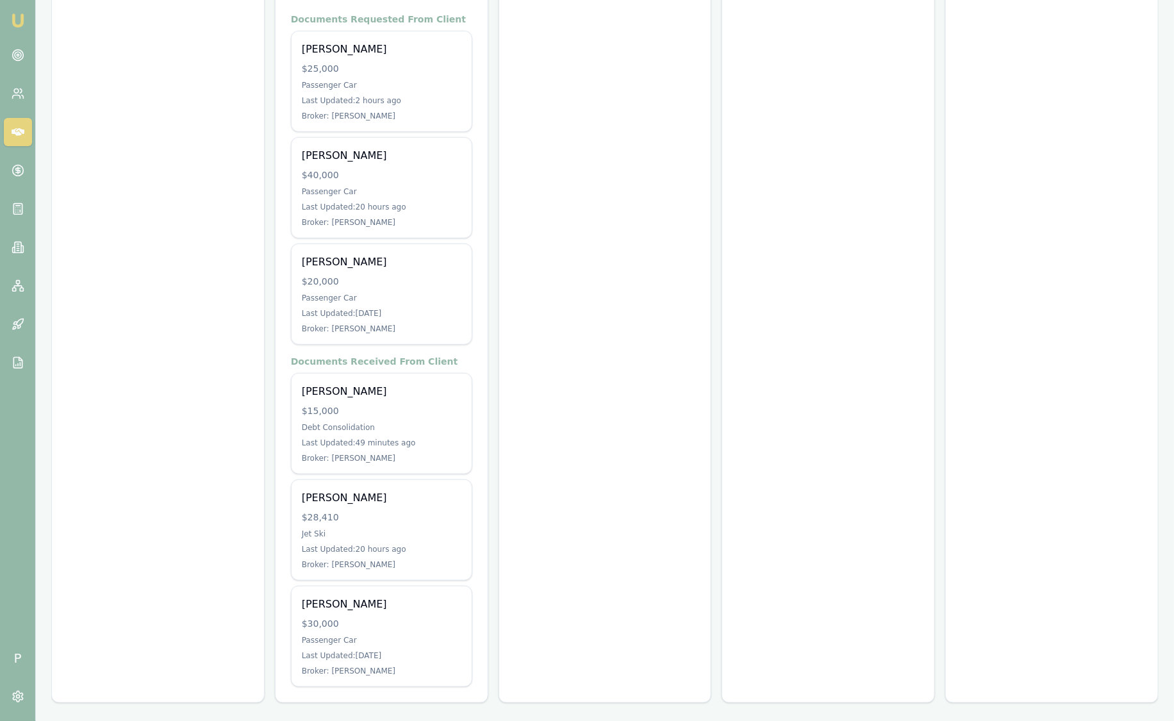
scroll to position [249, 0]
click at [22, 238] on link at bounding box center [18, 247] width 28 height 28
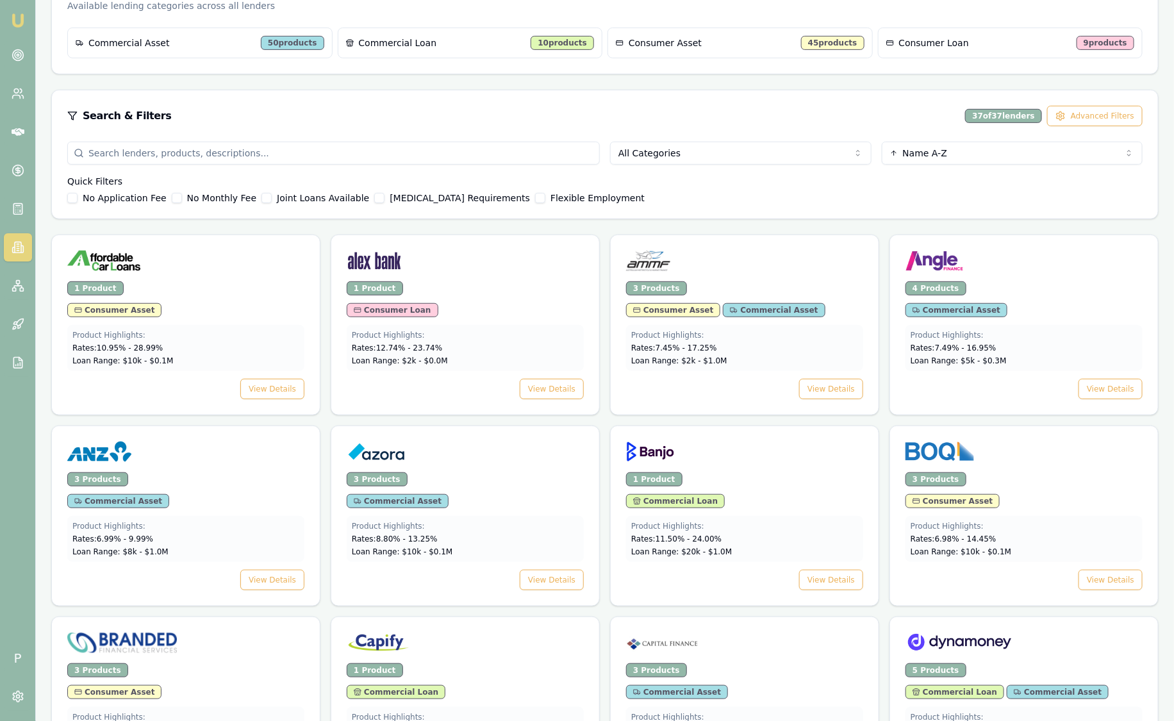
scroll to position [320, 0]
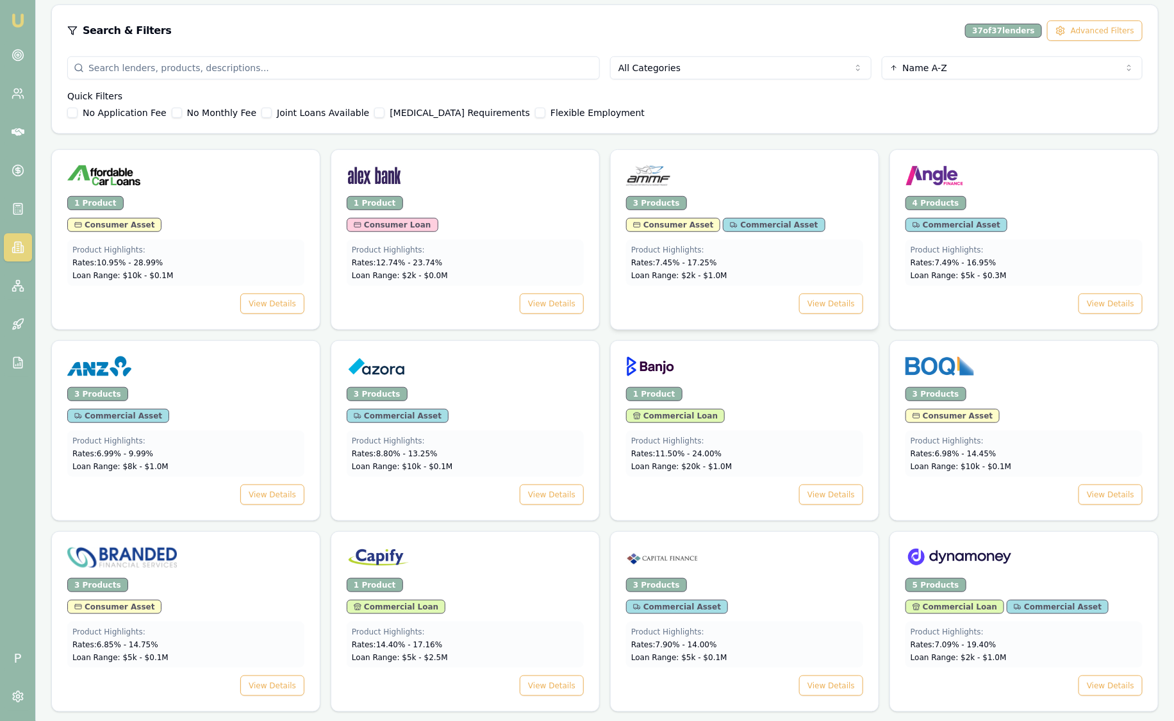
click at [756, 196] on div "3 Products" at bounding box center [744, 203] width 237 height 14
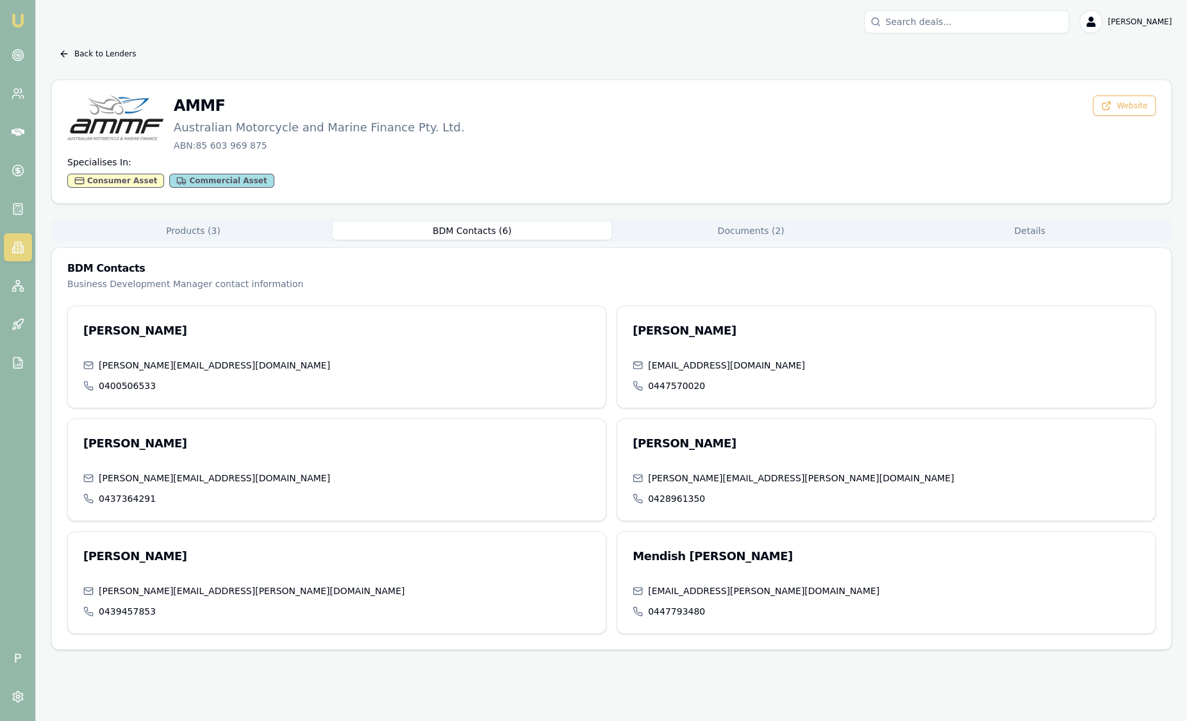
click at [476, 235] on button "BDM Contacts ( 6 )" at bounding box center [472, 231] width 279 height 18
click at [18, 19] on img at bounding box center [17, 20] width 15 height 15
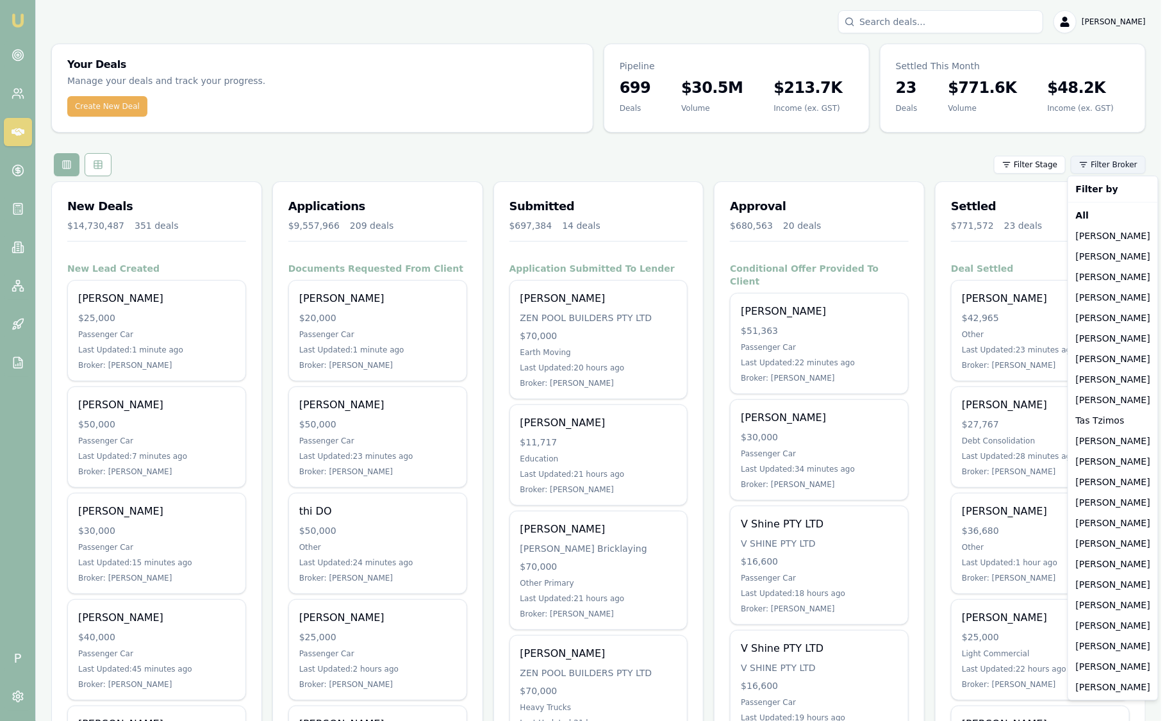
click at [1106, 167] on html "Emu Broker P Sam Crouch Toggle Menu Your Deals Manage your deals and track your…" at bounding box center [587, 360] width 1174 height 721
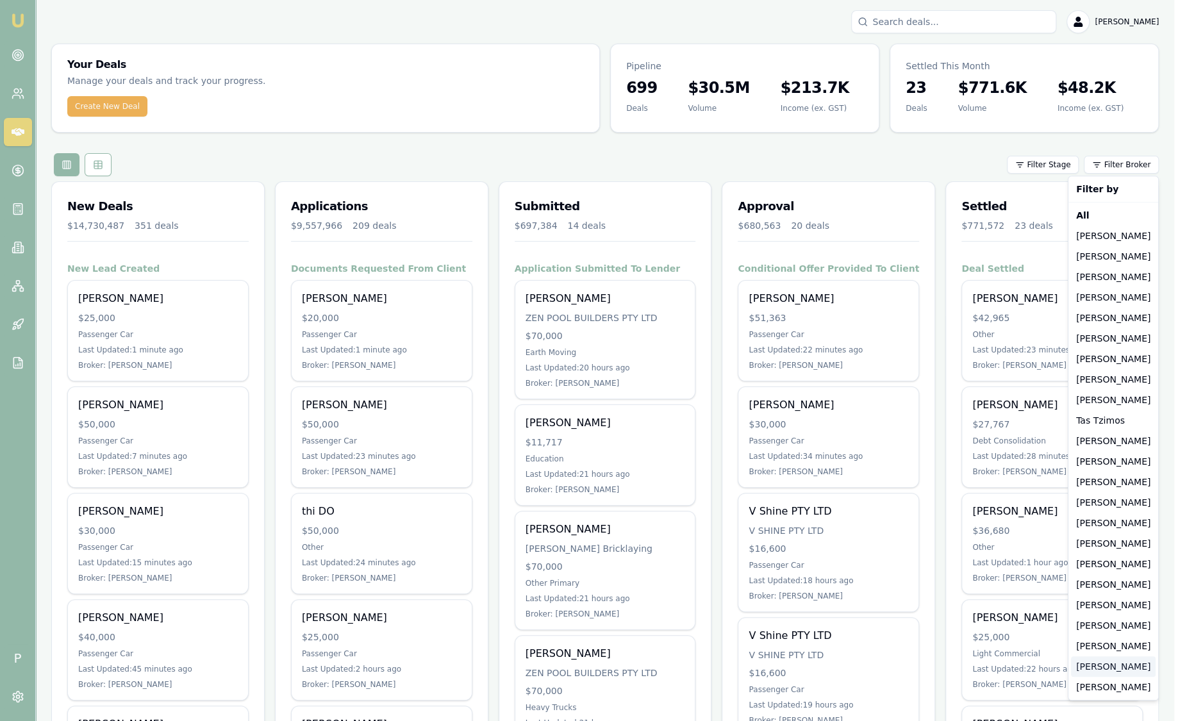
click at [1101, 672] on div "[PERSON_NAME]" at bounding box center [1113, 666] width 85 height 21
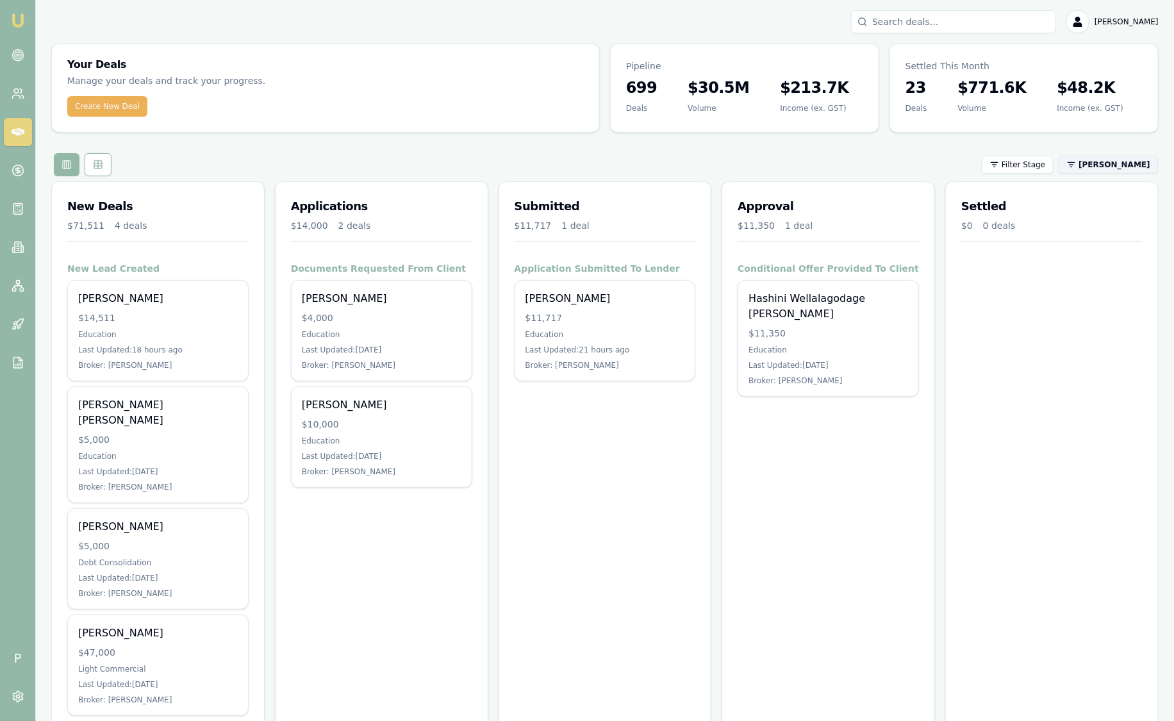
click at [1115, 163] on html "Emu Broker P Sam Crouch Toggle Menu Your Deals Manage your deals and track your…" at bounding box center [587, 360] width 1174 height 721
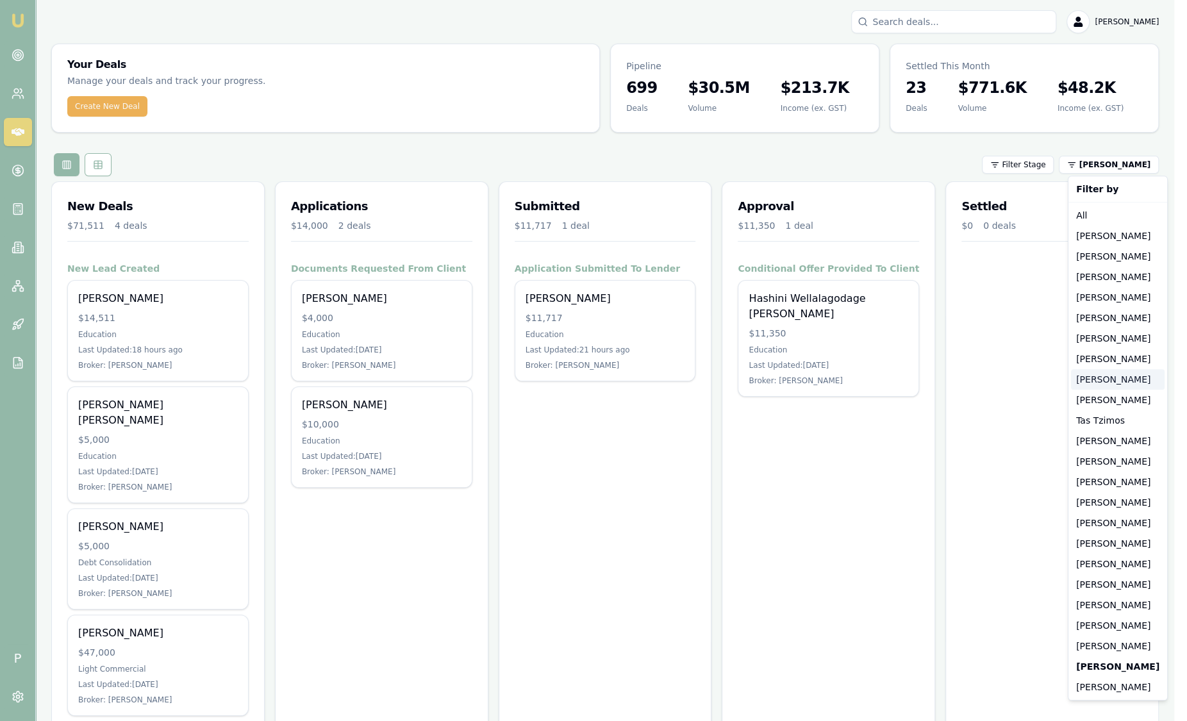
click at [1121, 383] on div "[PERSON_NAME]" at bounding box center [1118, 379] width 94 height 21
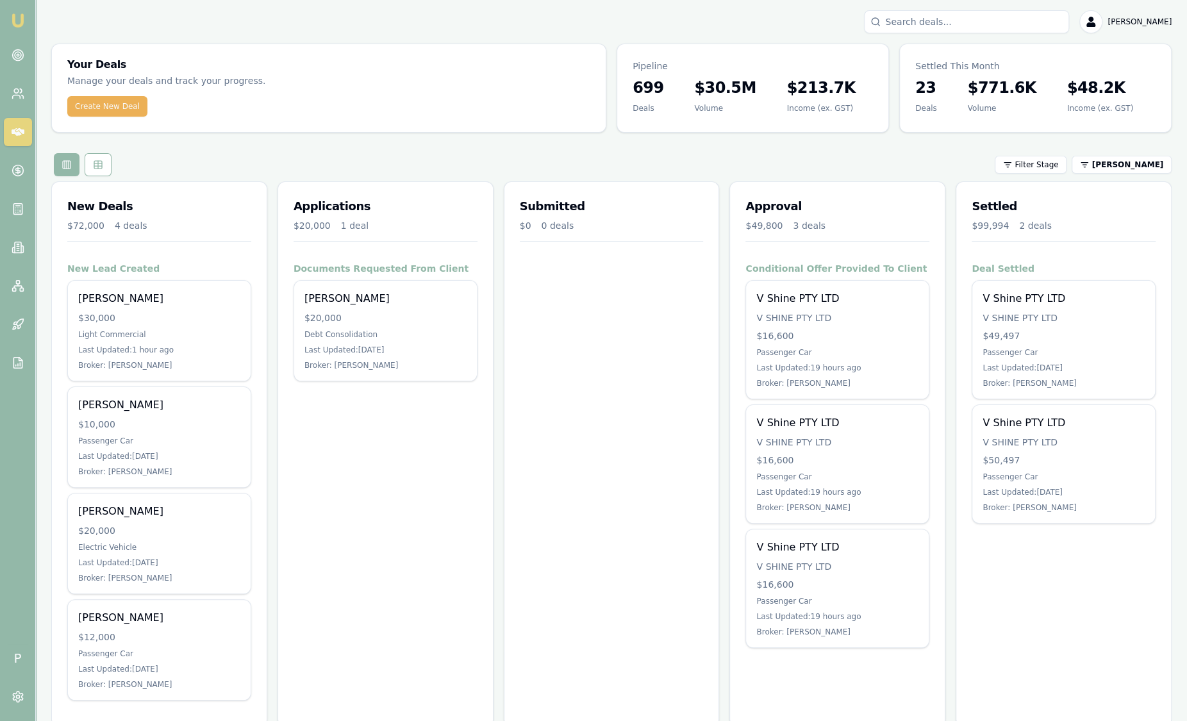
click at [1108, 170] on html "Emu Broker P Sam Crouch Toggle Menu Your Deals Manage your deals and track your…" at bounding box center [593, 360] width 1187 height 721
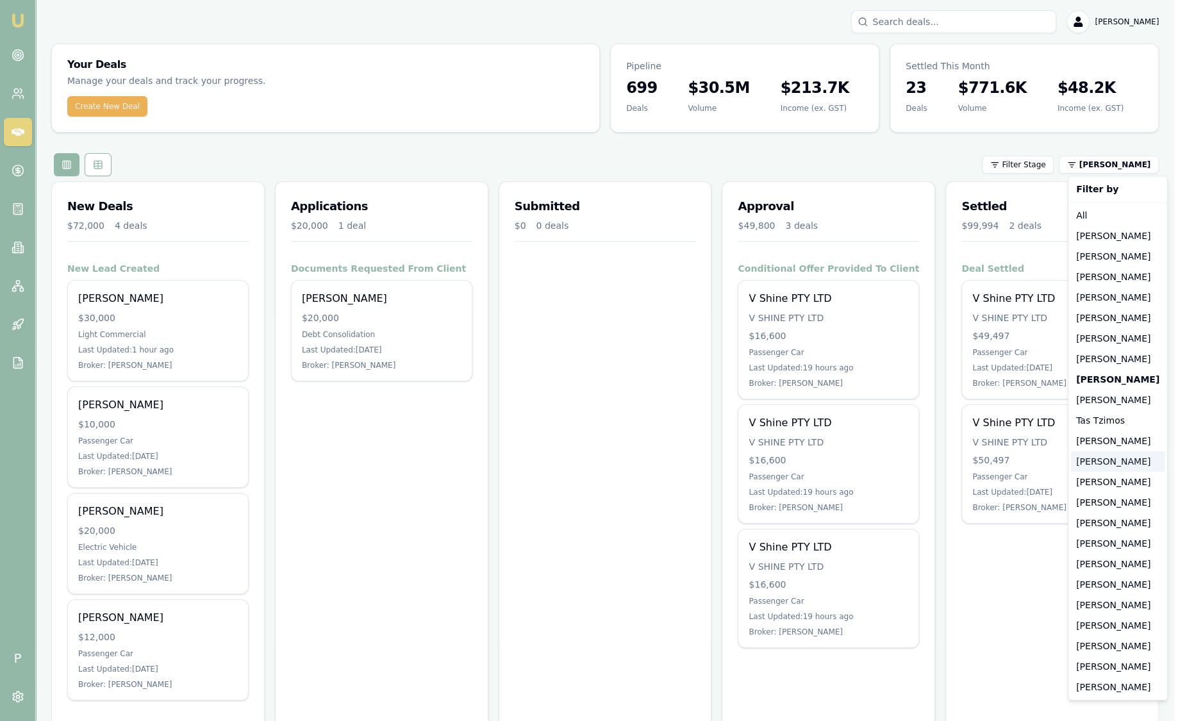
click at [1108, 467] on div "[PERSON_NAME]" at bounding box center [1118, 461] width 94 height 21
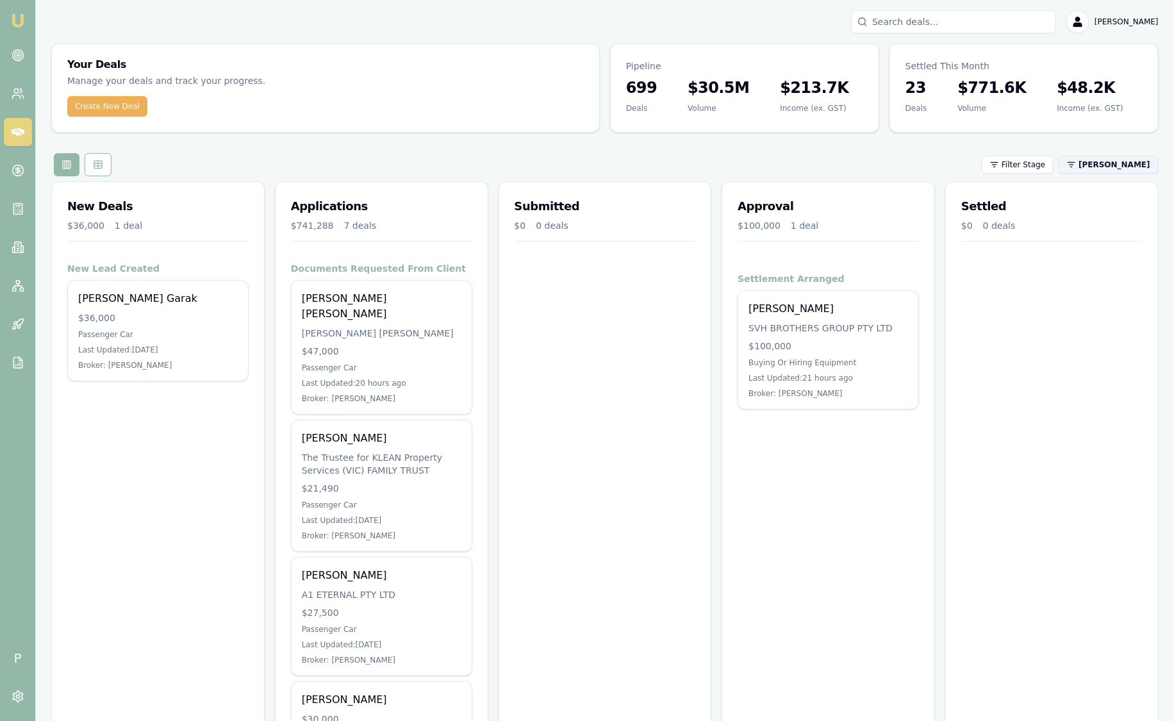
click at [1147, 167] on html "Emu Broker P Sam Crouch Toggle Menu Your Deals Manage your deals and track your…" at bounding box center [587, 360] width 1174 height 721
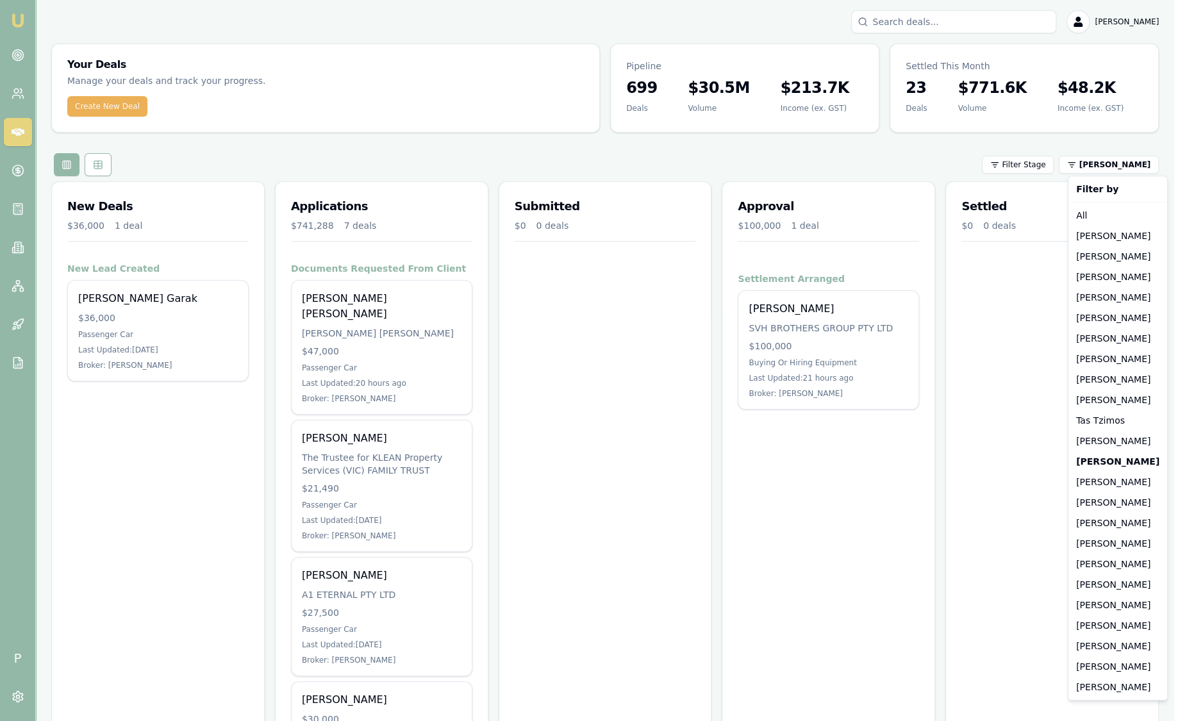
click at [906, 192] on html "Emu Broker P Sam Crouch Toggle Menu Your Deals Manage your deals and track your…" at bounding box center [593, 360] width 1187 height 721
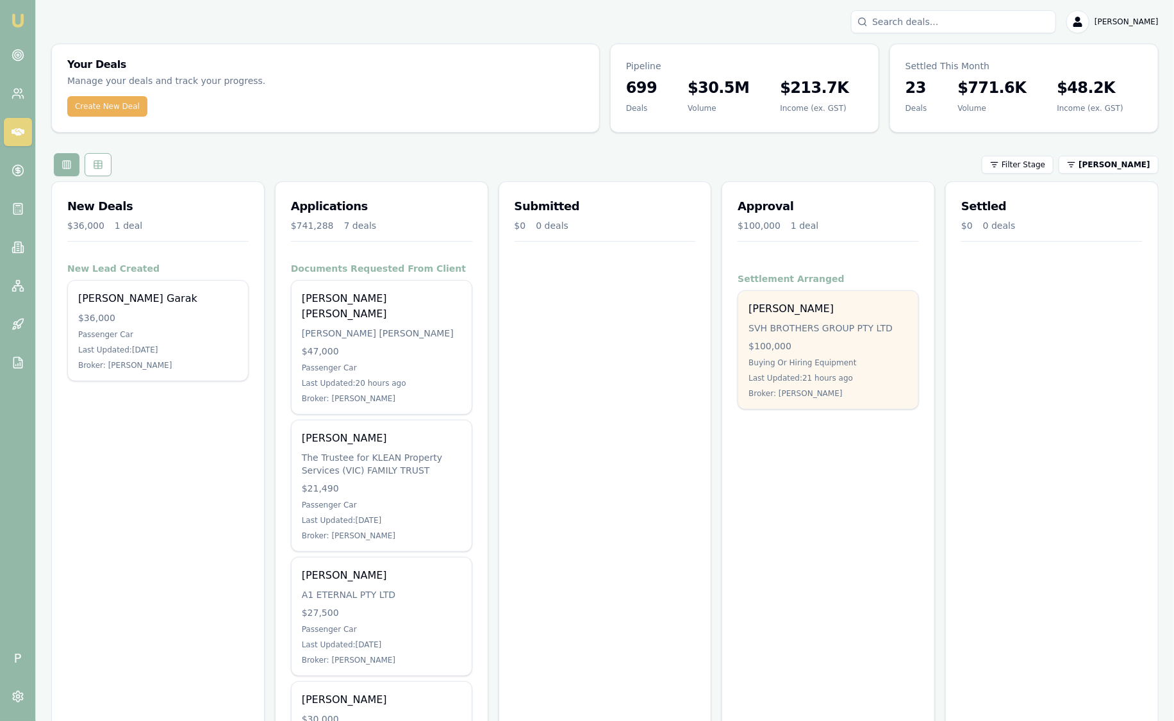
click at [857, 354] on div "Paragkumar Patel SVH BROTHERS GROUP PTY LTD $100,000 Buying Or Hiring Equipment…" at bounding box center [828, 350] width 180 height 118
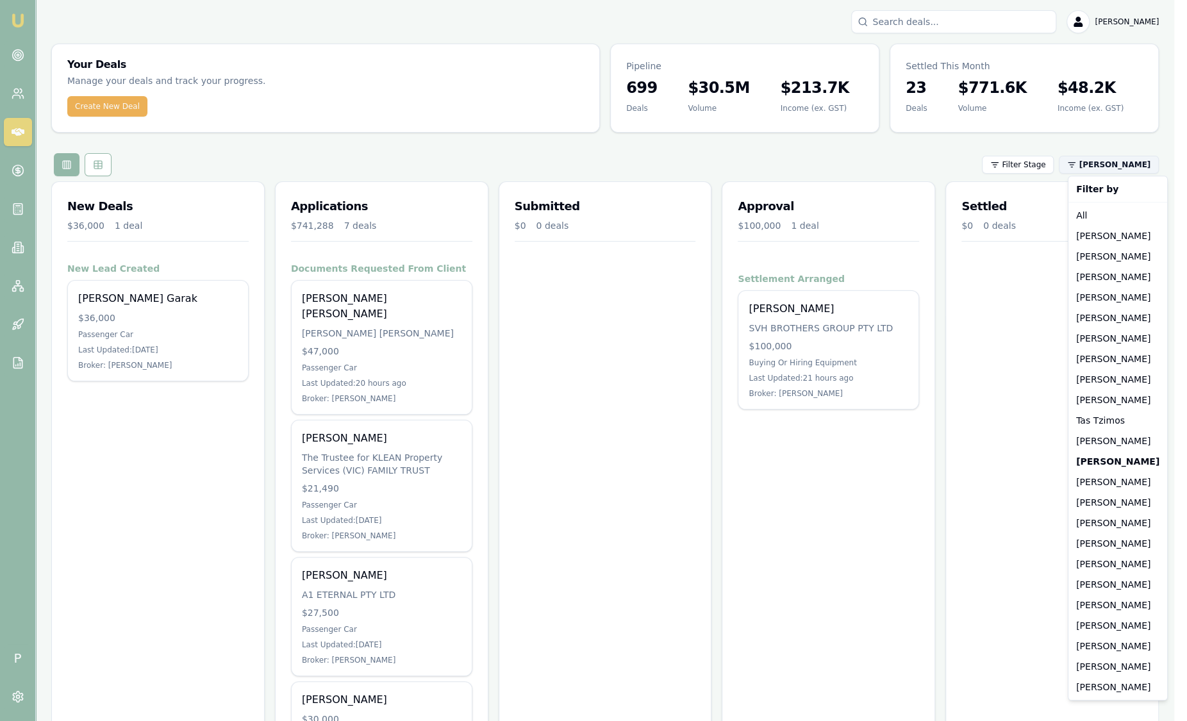
click at [1129, 158] on html "Emu Broker P Sam Crouch Toggle Menu Your Deals Manage your deals and track your…" at bounding box center [593, 360] width 1187 height 721
click at [1113, 359] on div "[PERSON_NAME]" at bounding box center [1118, 359] width 94 height 21
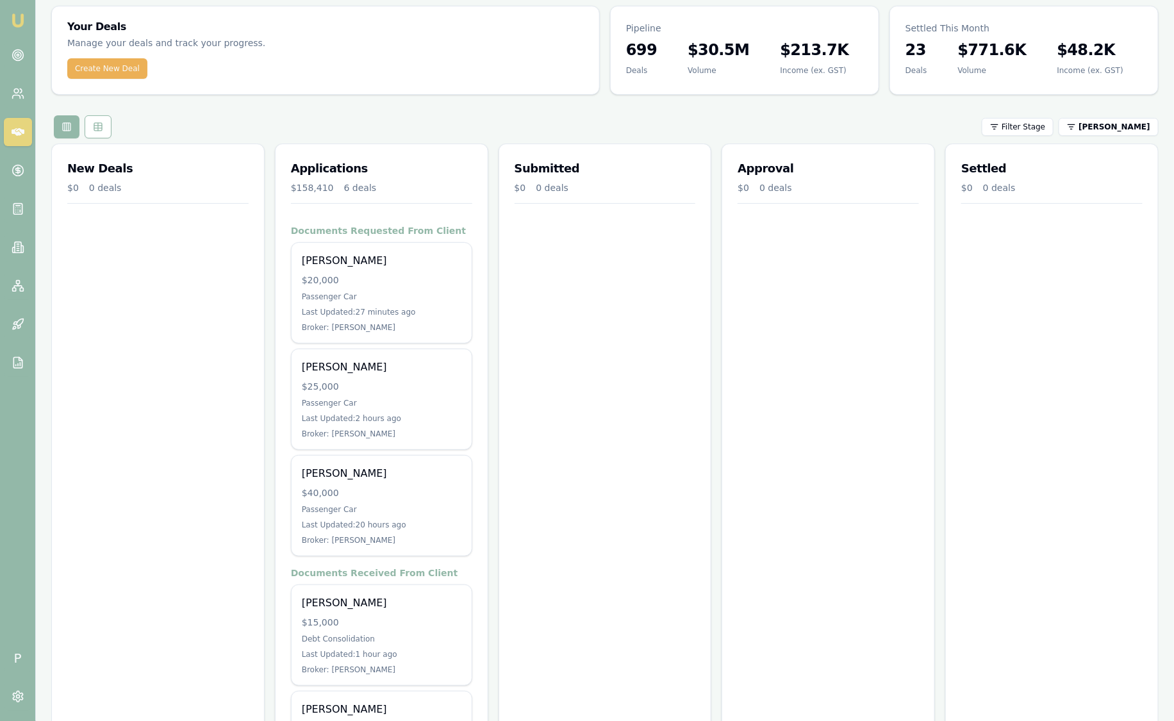
scroll to position [79, 0]
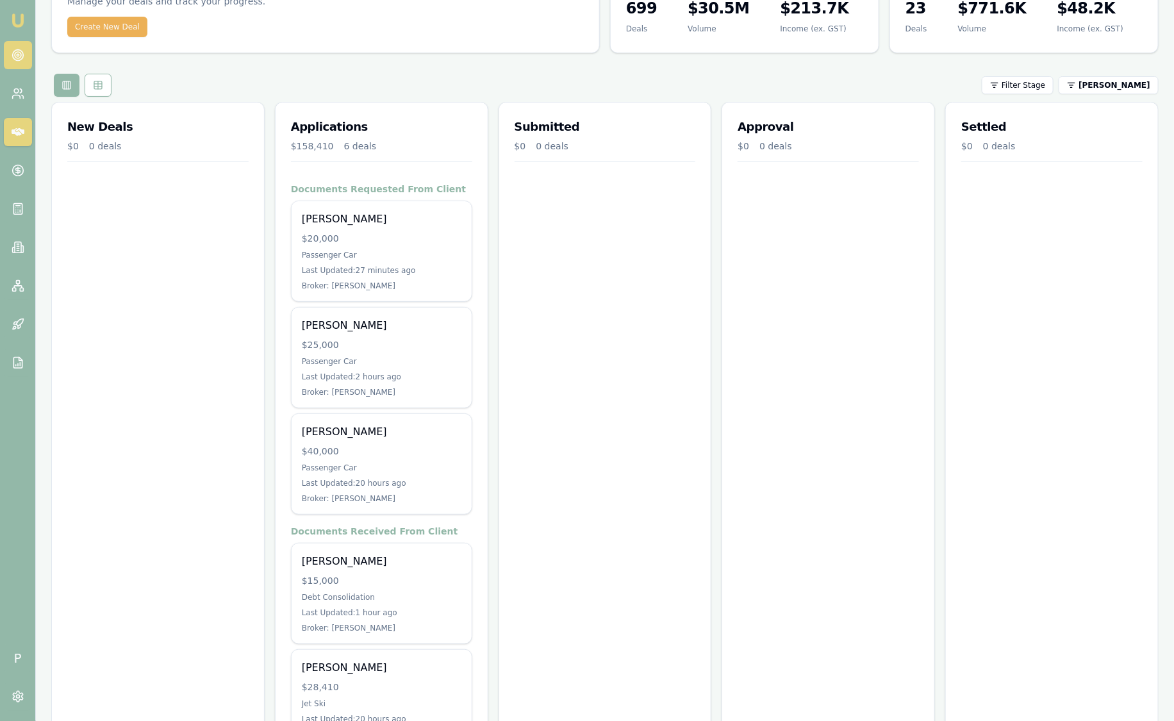
click at [24, 59] on link at bounding box center [18, 55] width 28 height 28
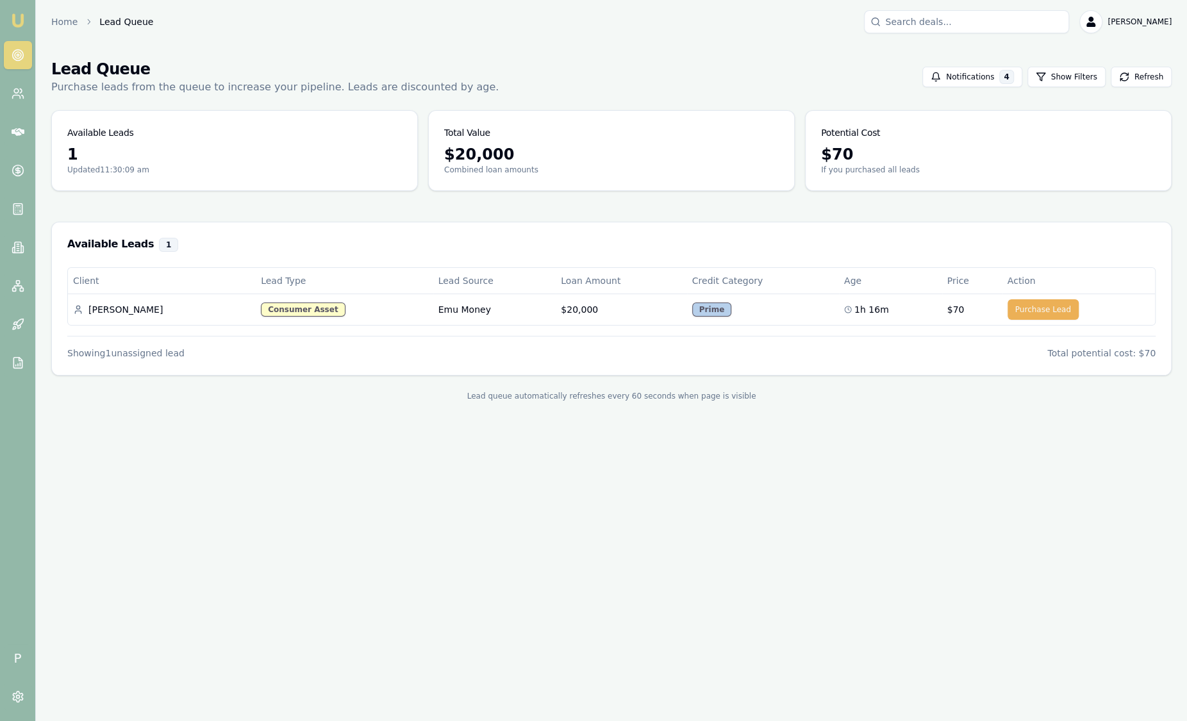
click at [9, 16] on link "Emu Broker" at bounding box center [18, 20] width 21 height 21
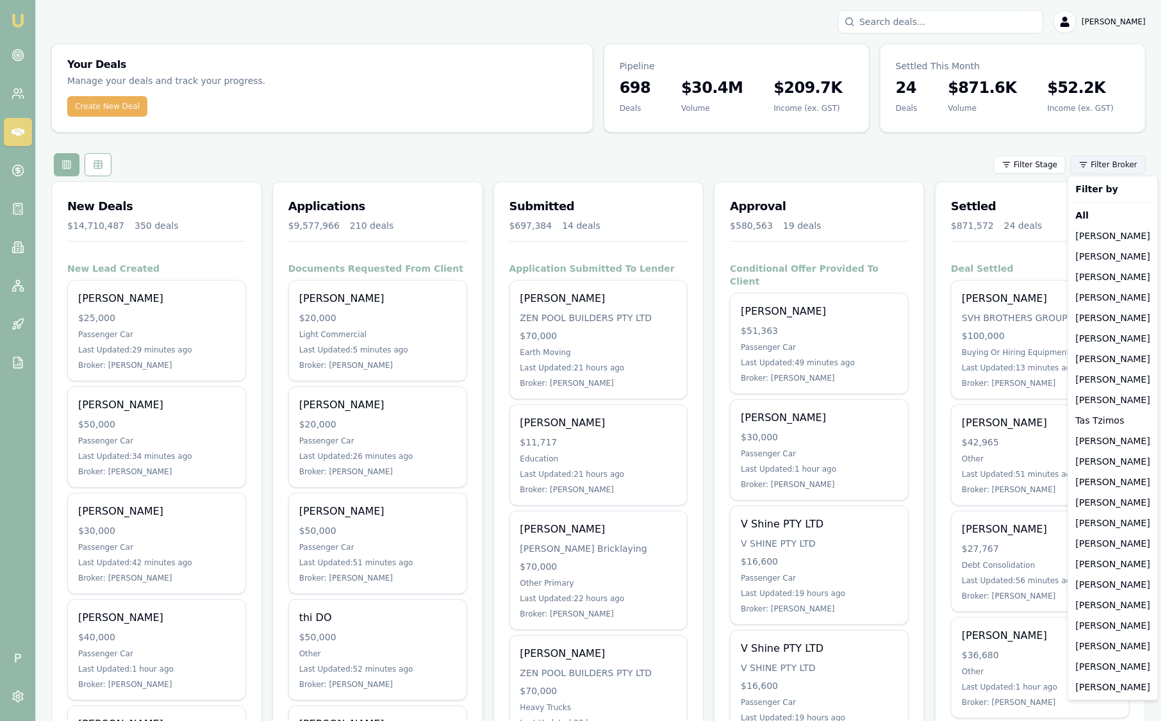
click at [1115, 167] on html "Emu Broker P Sam Crouch Toggle Menu Your Deals Manage your deals and track your…" at bounding box center [587, 360] width 1174 height 721
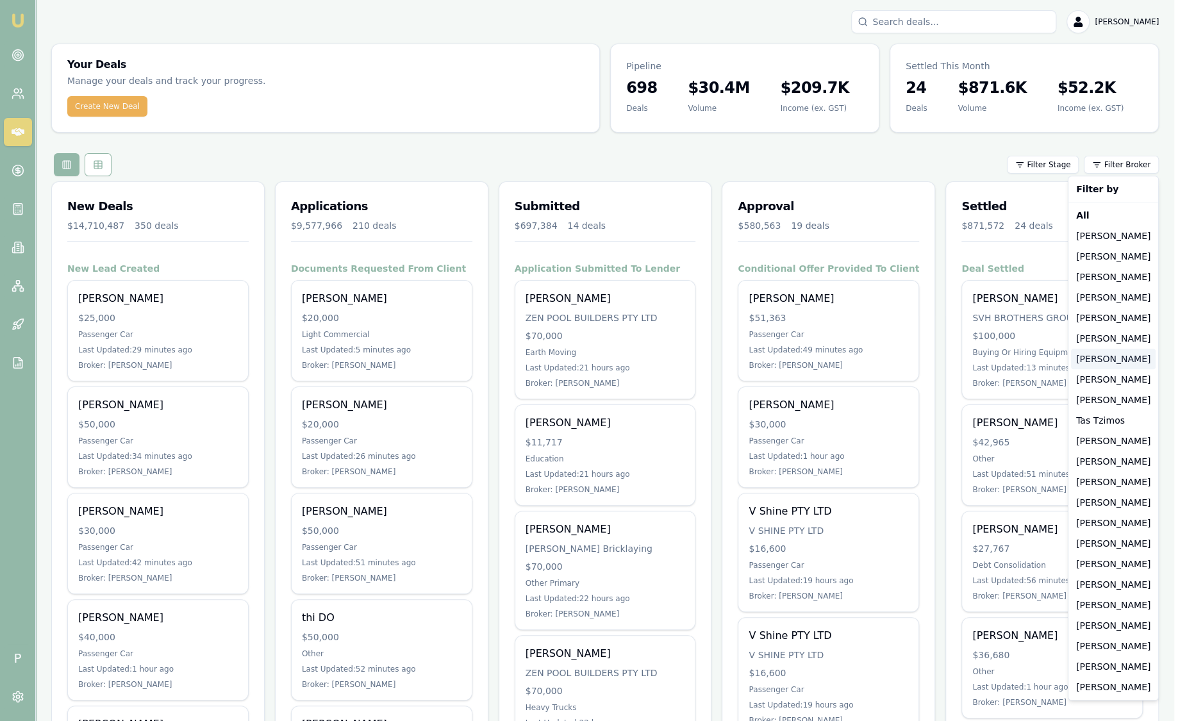
click at [1104, 356] on div "[PERSON_NAME]" at bounding box center [1113, 359] width 85 height 21
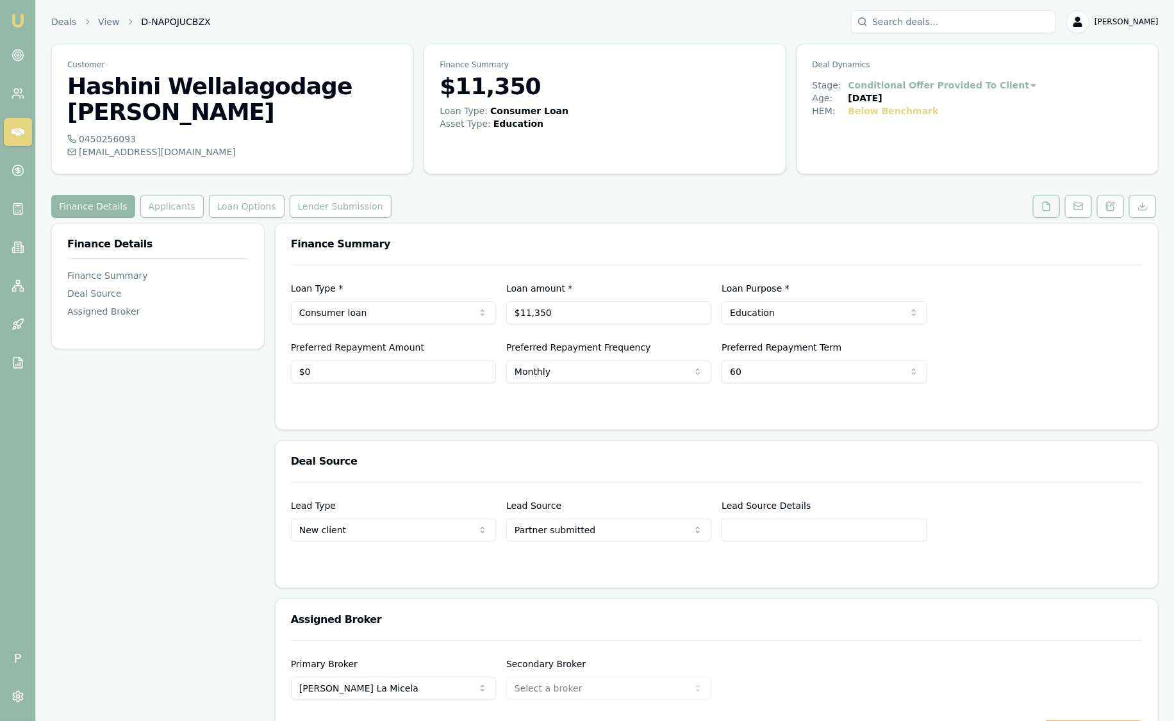
click at [1047, 201] on icon at bounding box center [1046, 206] width 10 height 10
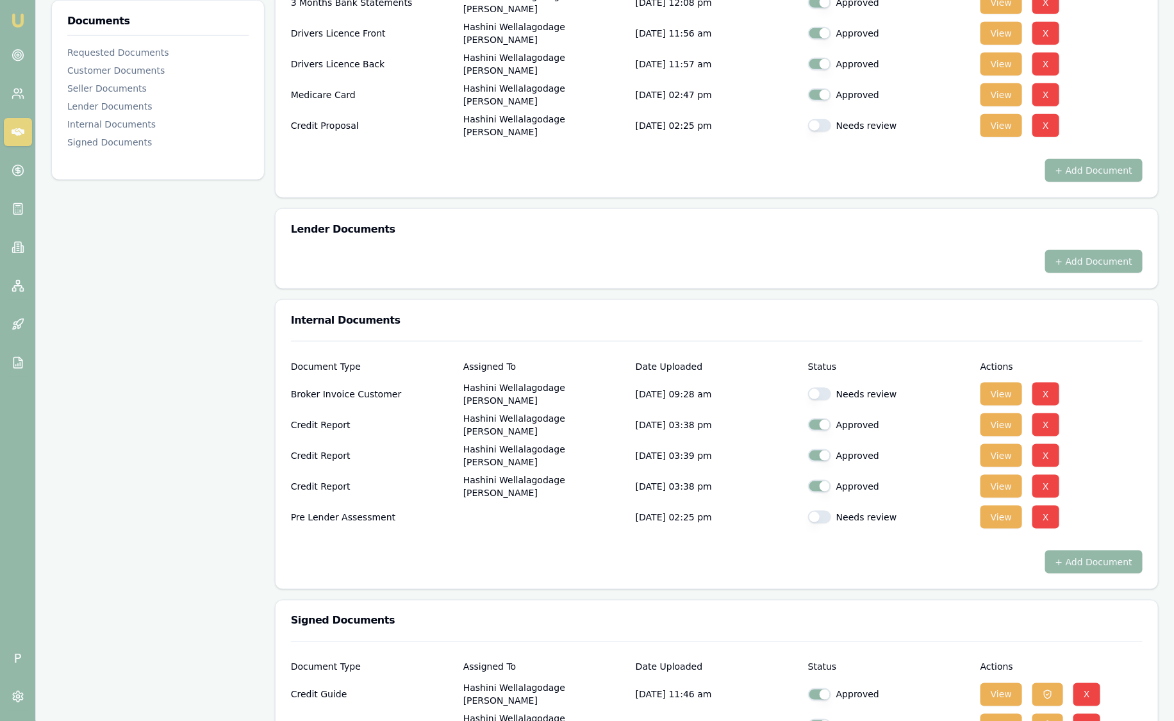
scroll to position [560, 0]
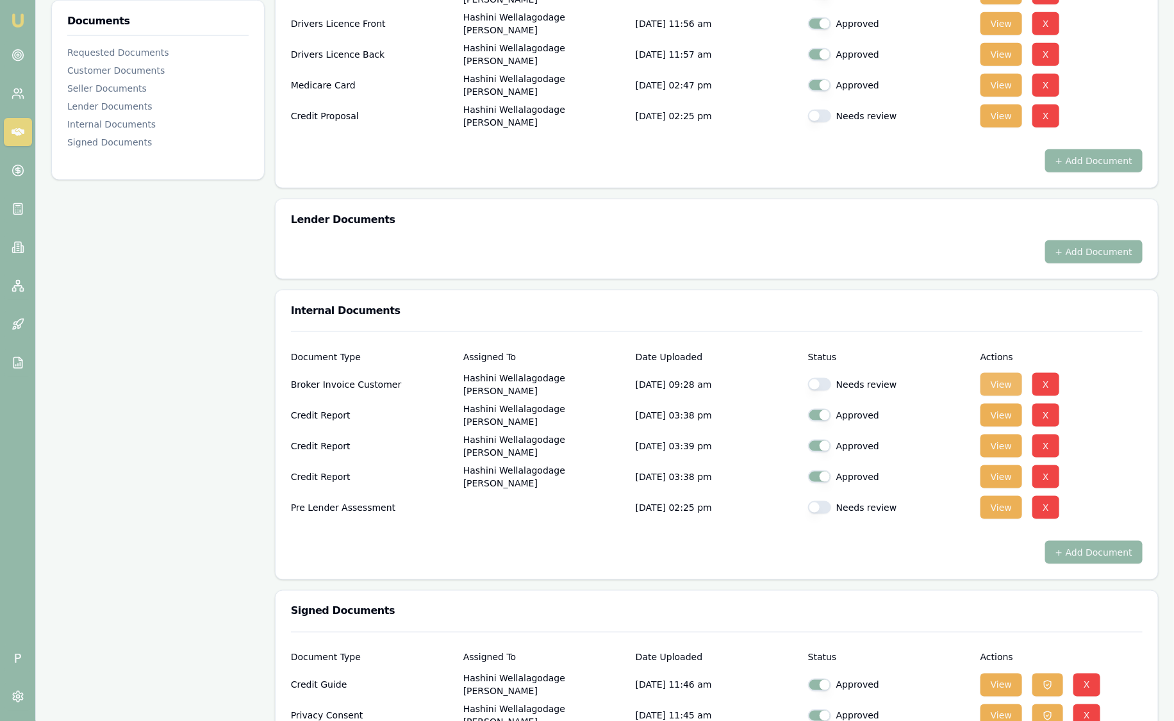
click at [1005, 373] on button "View" at bounding box center [1002, 384] width 42 height 23
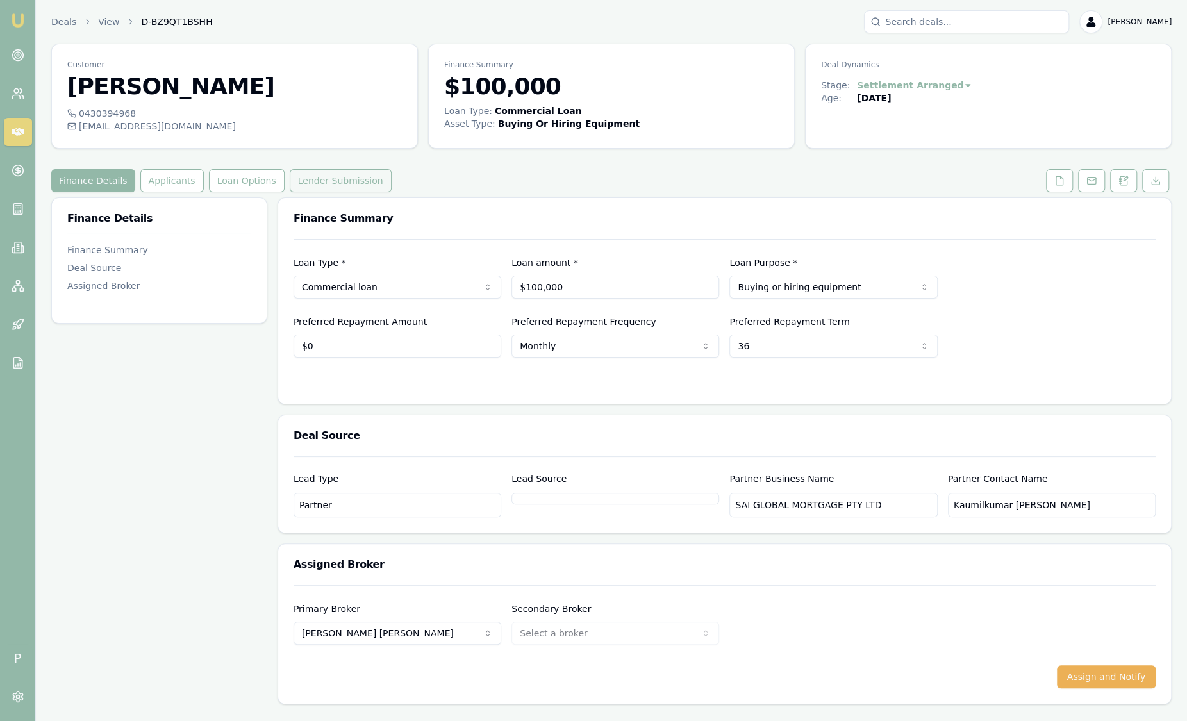
click at [338, 185] on button "Lender Submission" at bounding box center [341, 180] width 102 height 23
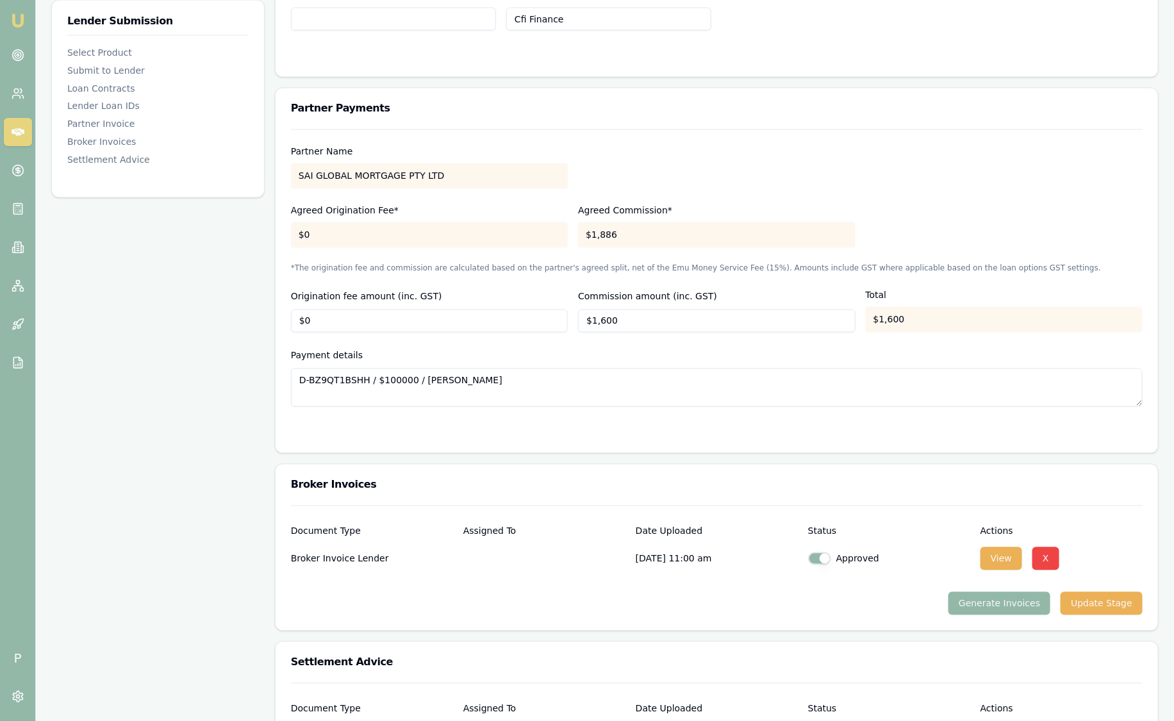
scroll to position [1266, 0]
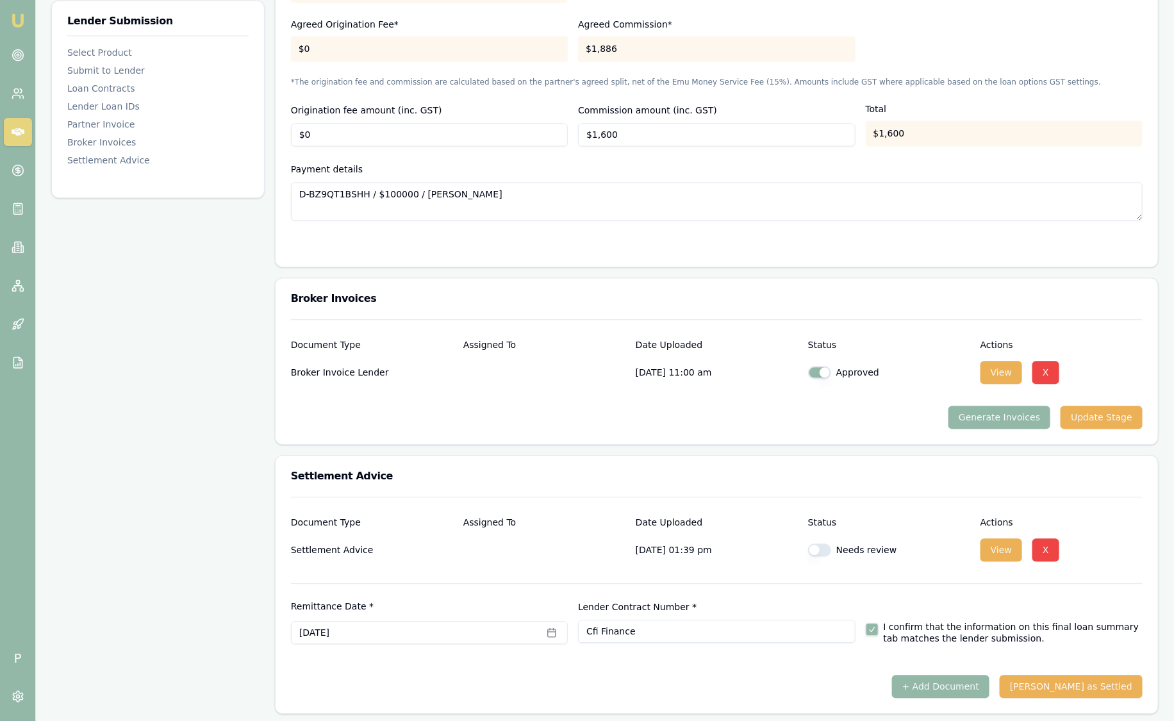
click at [817, 551] on button "button" at bounding box center [819, 549] width 23 height 13
checkbox input "true"
click at [1100, 683] on button "[PERSON_NAME] as Settled" at bounding box center [1071, 686] width 143 height 23
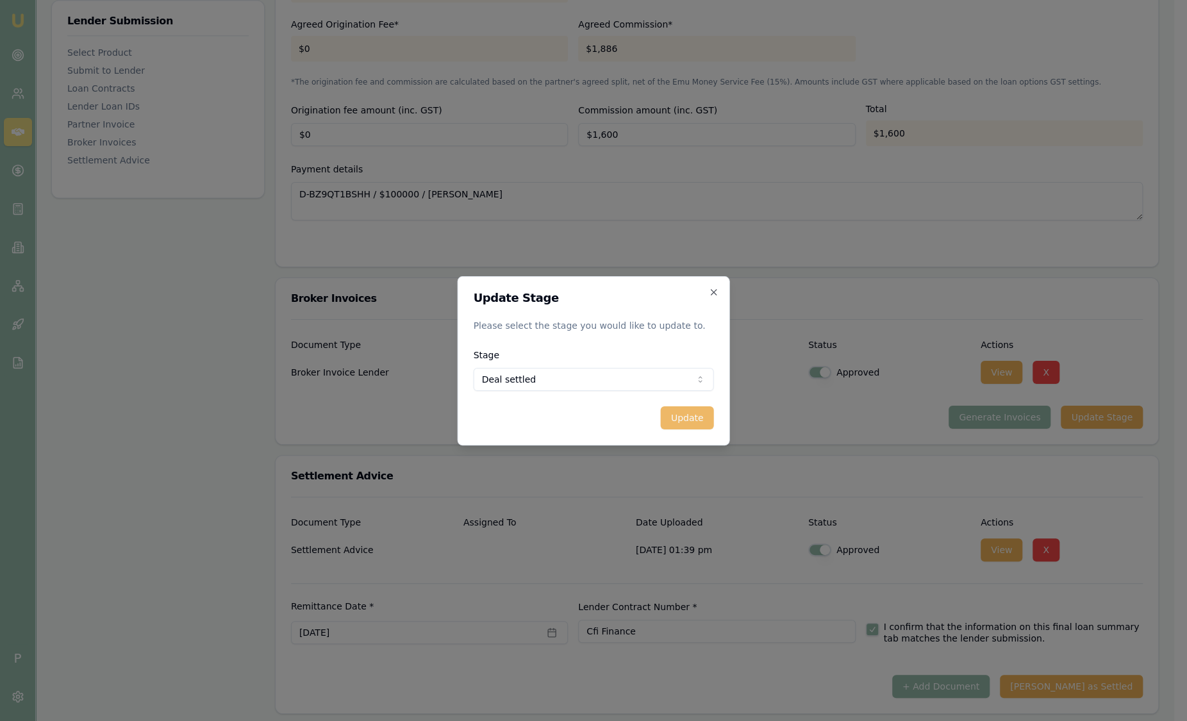
click at [684, 417] on button "Update" at bounding box center [687, 417] width 53 height 23
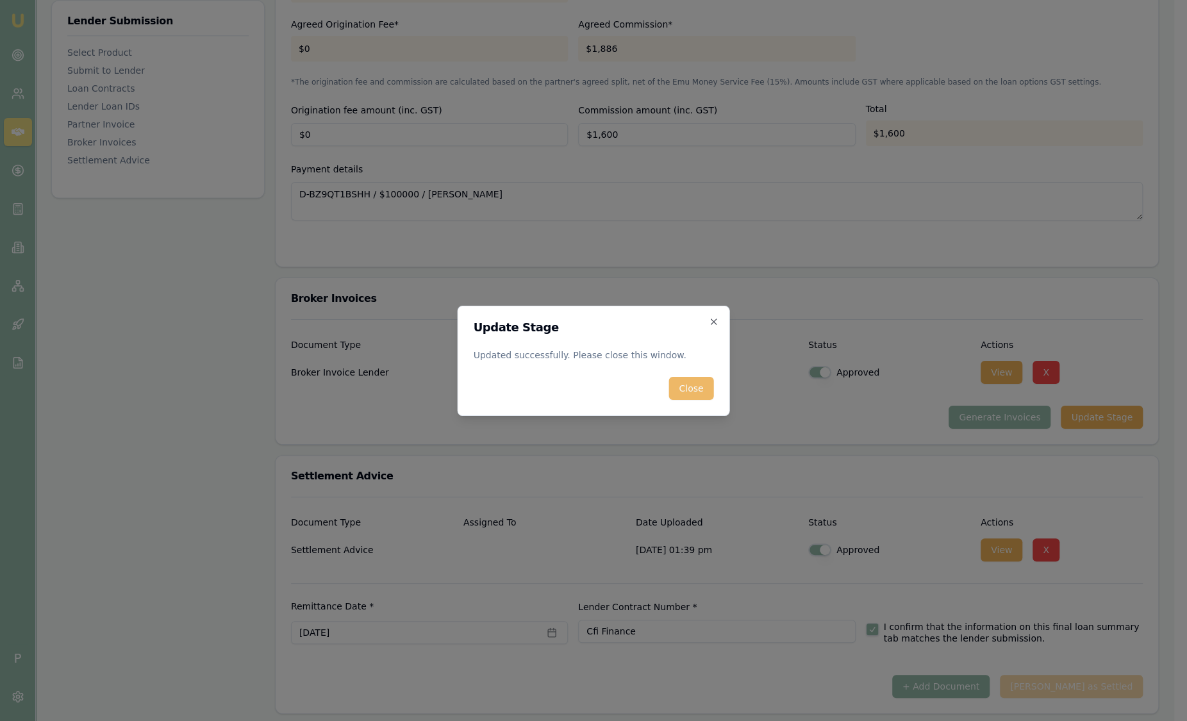
click at [684, 385] on button "Close" at bounding box center [690, 388] width 45 height 23
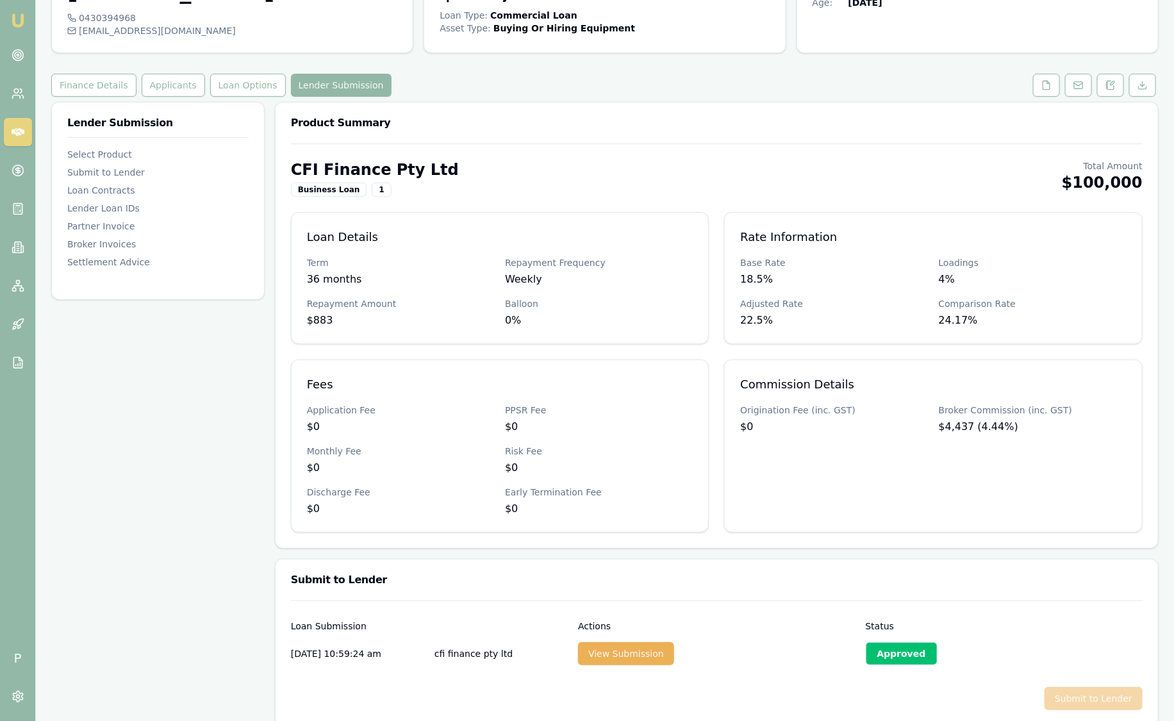
scroll to position [0, 0]
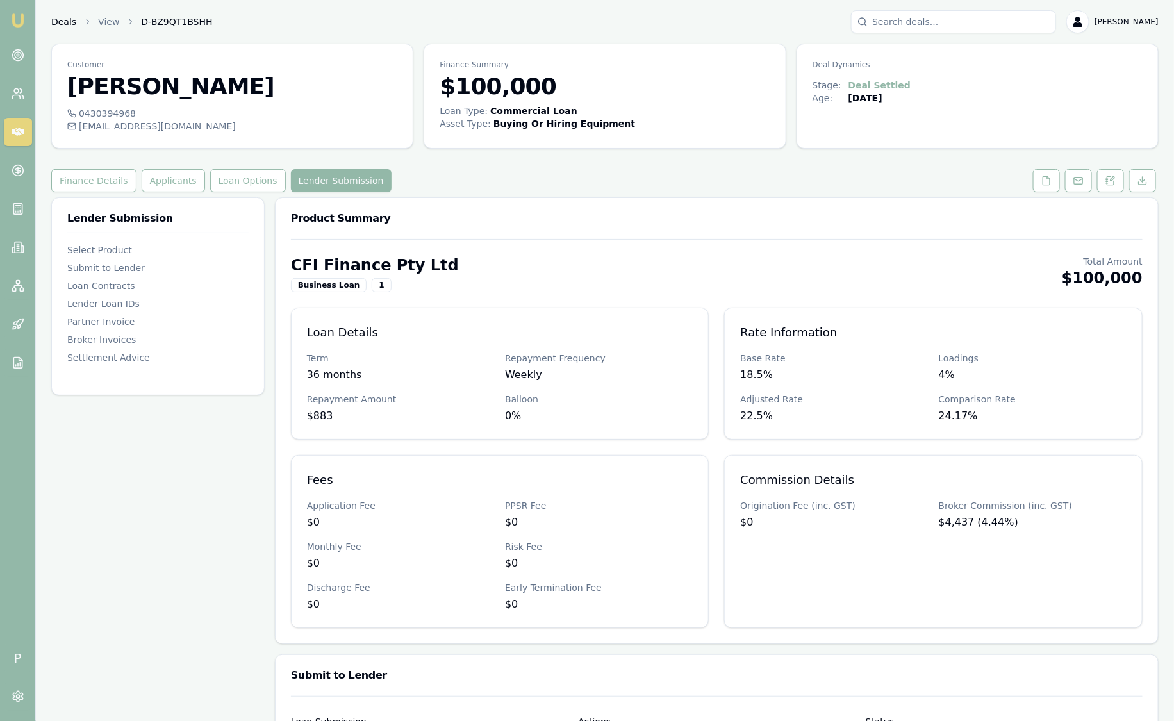
click at [65, 22] on link "Deals" at bounding box center [63, 21] width 25 height 13
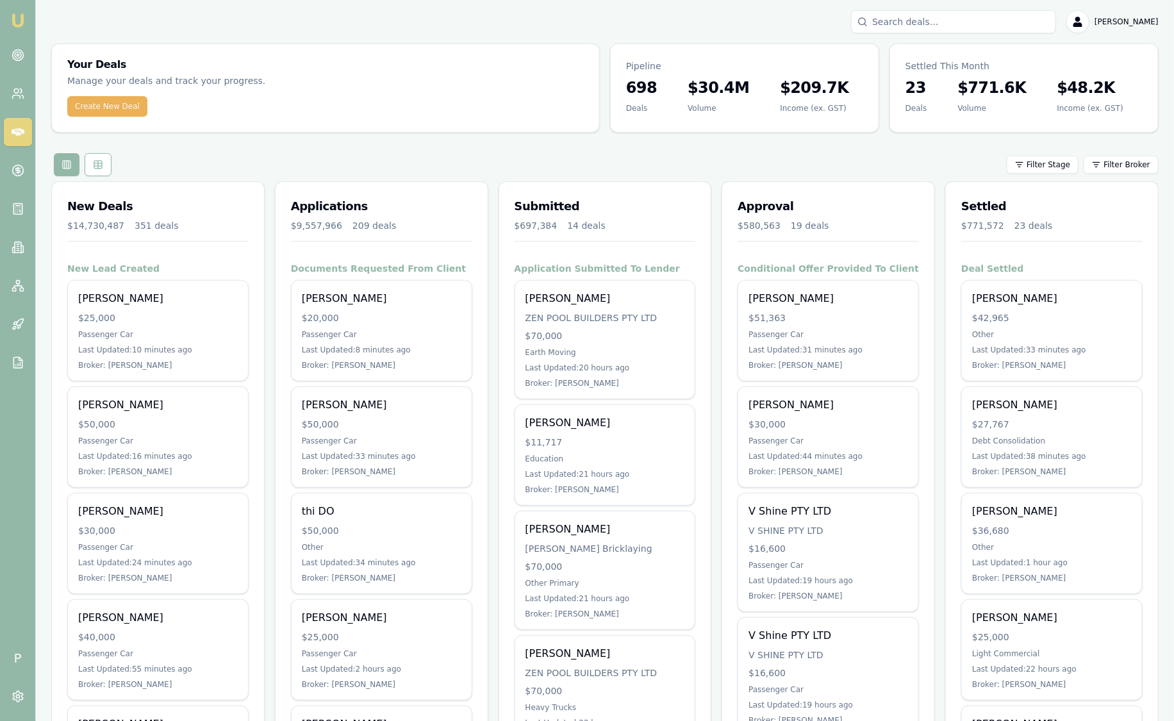
click at [956, 21] on input "Search deals" at bounding box center [953, 21] width 205 height 23
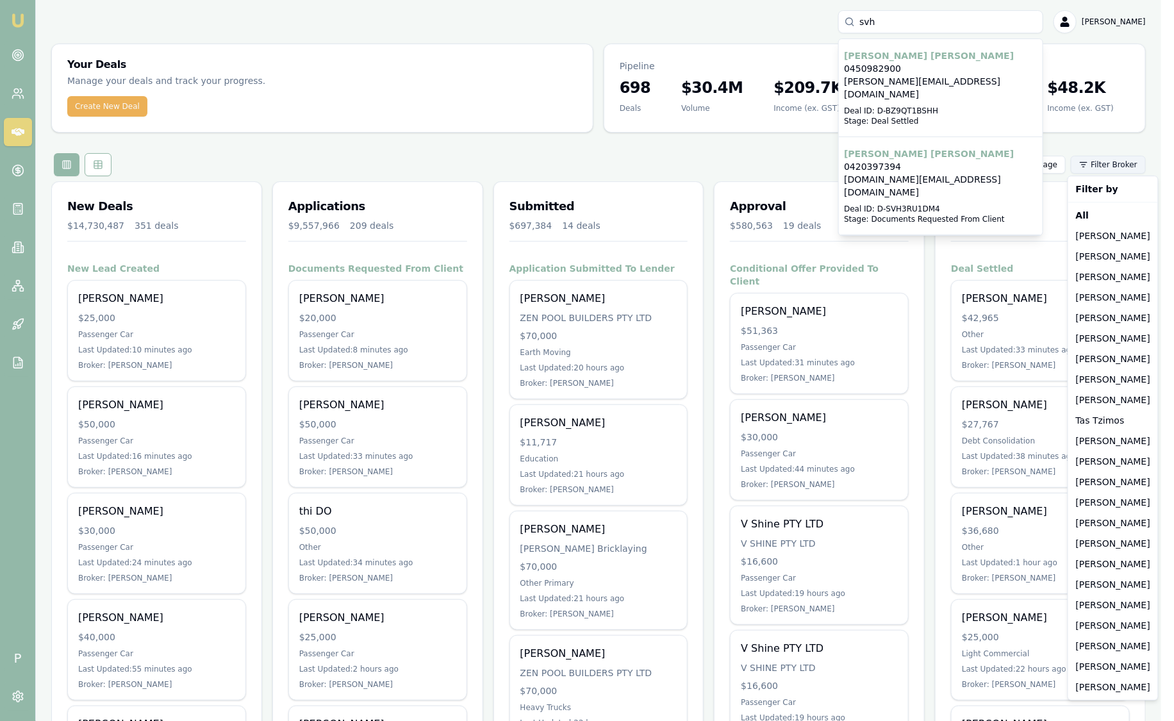
click at [1133, 157] on html "Emu Broker P svh [PERSON_NAME] 0450982900 [PERSON_NAME][EMAIL_ADDRESS][DOMAIN_N…" at bounding box center [587, 360] width 1174 height 721
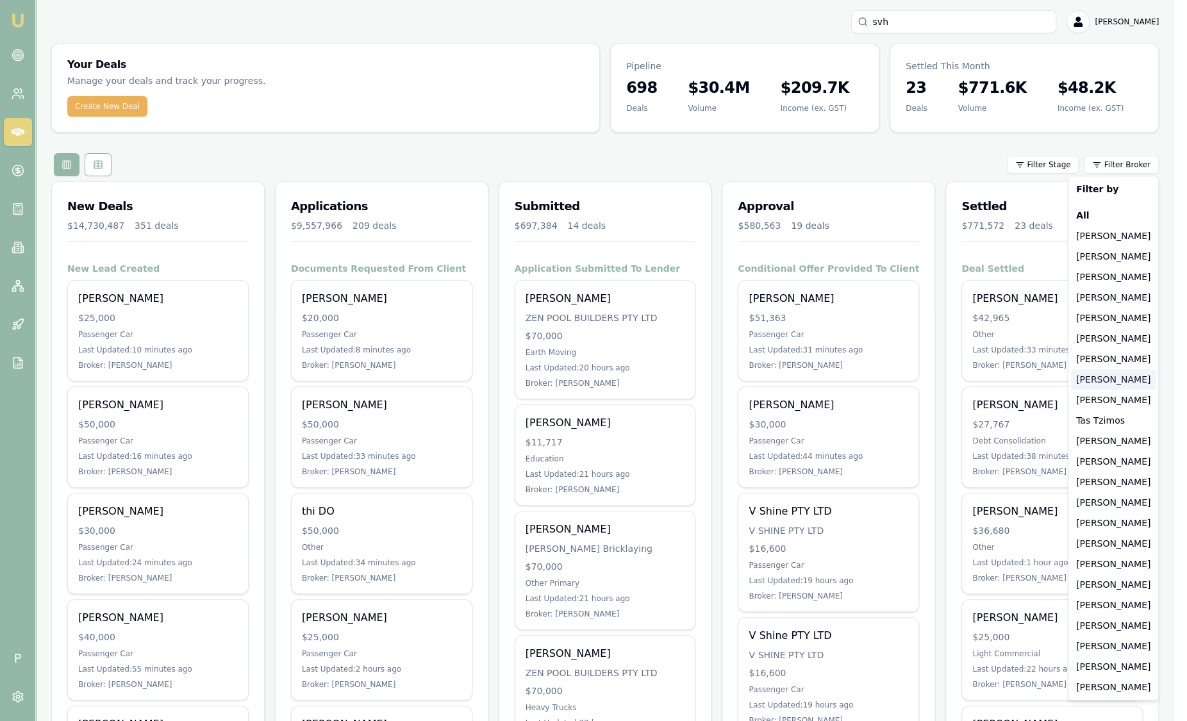
click at [1136, 378] on div "[PERSON_NAME]" at bounding box center [1113, 379] width 85 height 21
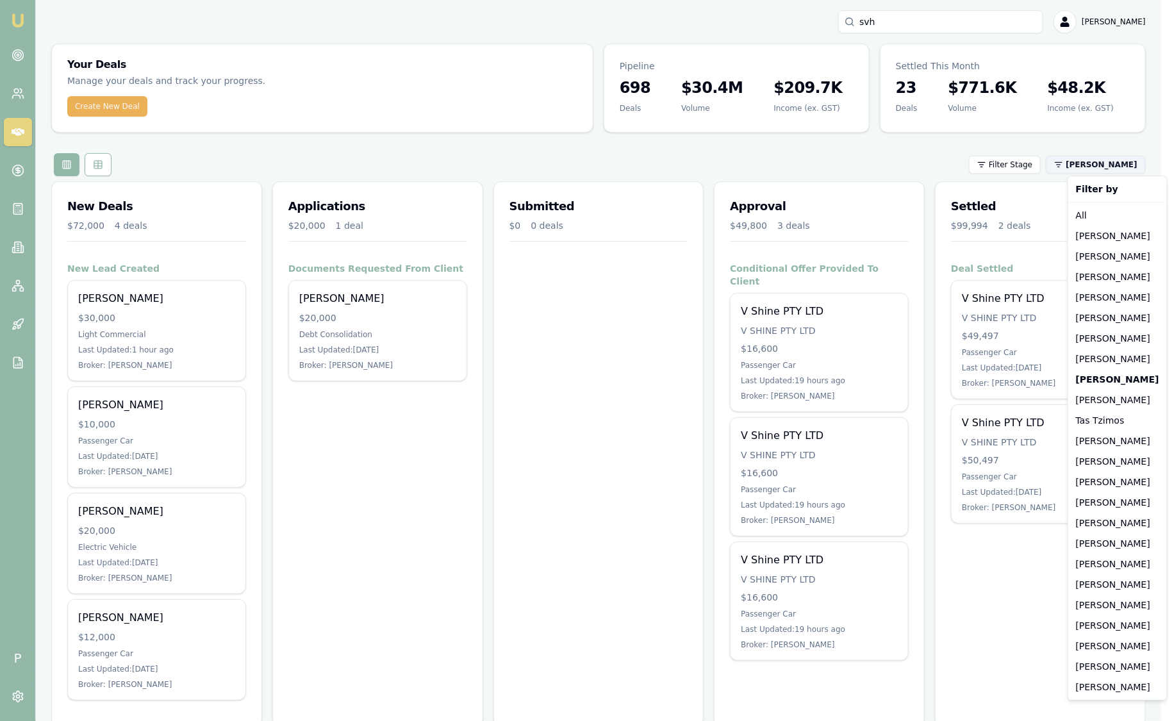
click at [1127, 167] on html "Emu Broker P svh [PERSON_NAME] Toggle Menu Your Deals Manage your deals and tra…" at bounding box center [587, 360] width 1174 height 721
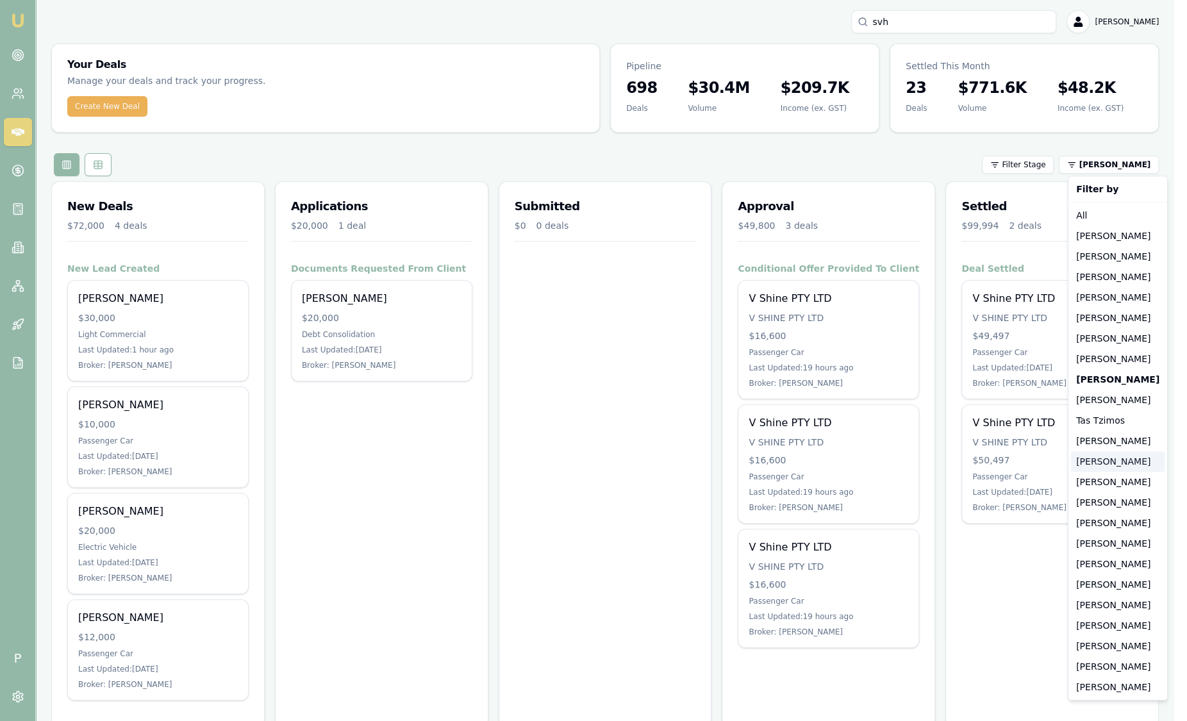
click at [1122, 462] on div "[PERSON_NAME]" at bounding box center [1118, 461] width 94 height 21
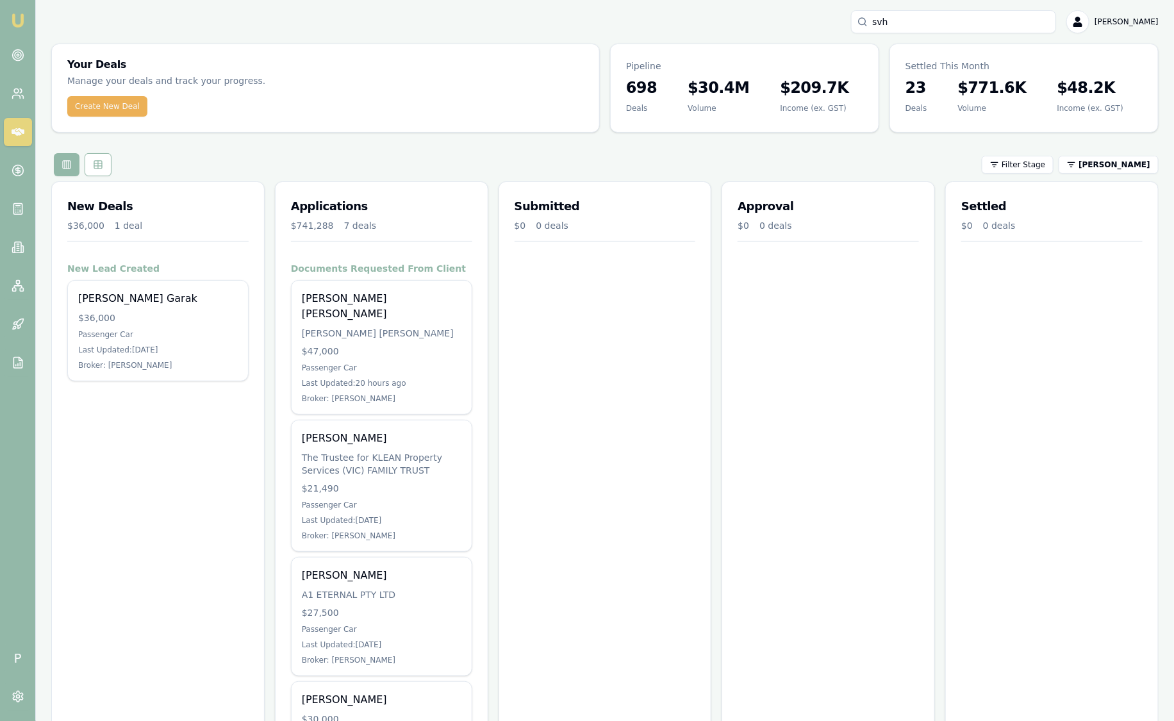
click at [959, 26] on input "svh" at bounding box center [953, 21] width 205 height 23
type input "s"
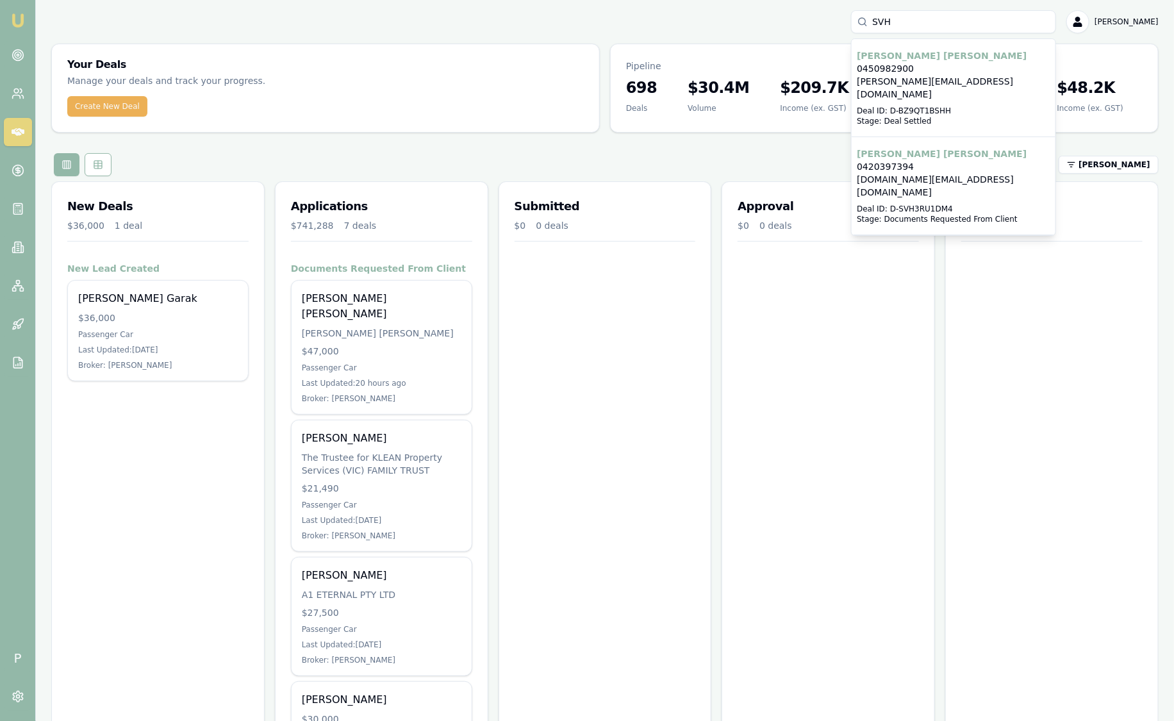
drag, startPoint x: 956, startPoint y: 18, endPoint x: 709, endPoint y: 13, distance: 246.8
click at [709, 13] on div "SVH [PERSON_NAME] 0450982900 [PERSON_NAME][EMAIL_ADDRESS][DOMAIN_NAME] Deal ID:…" at bounding box center [605, 21] width 1108 height 23
type input "SVH"
click at [736, 13] on div "SVH [PERSON_NAME] 0450982900 [PERSON_NAME][EMAIL_ADDRESS][DOMAIN_NAME] Deal ID:…" at bounding box center [605, 21] width 1108 height 23
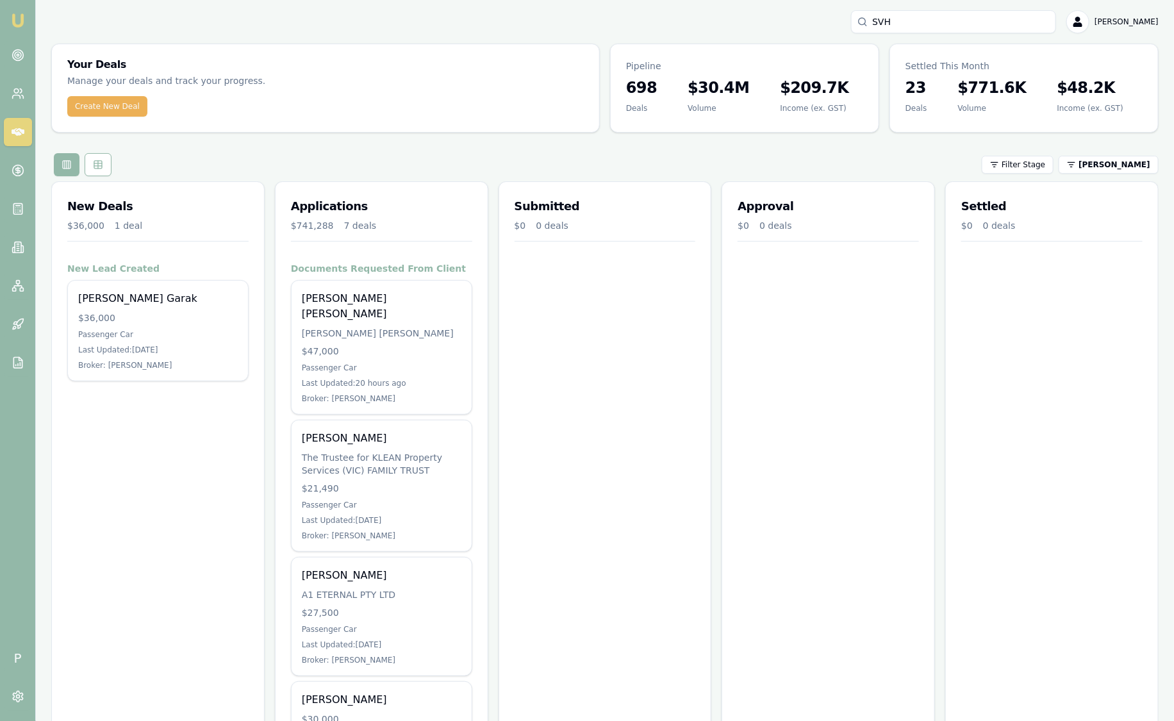
drag, startPoint x: 961, startPoint y: 19, endPoint x: 697, endPoint y: 22, distance: 264.7
click at [697, 22] on div "SVH [PERSON_NAME]" at bounding box center [605, 21] width 1108 height 23
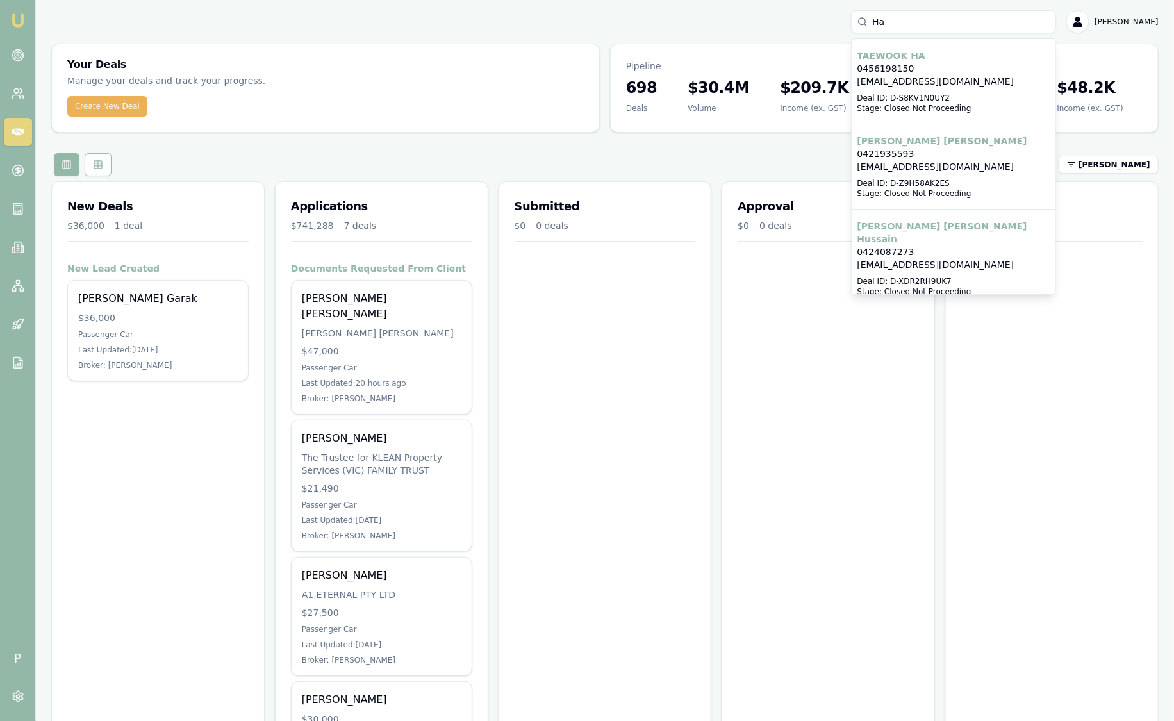
type input "H"
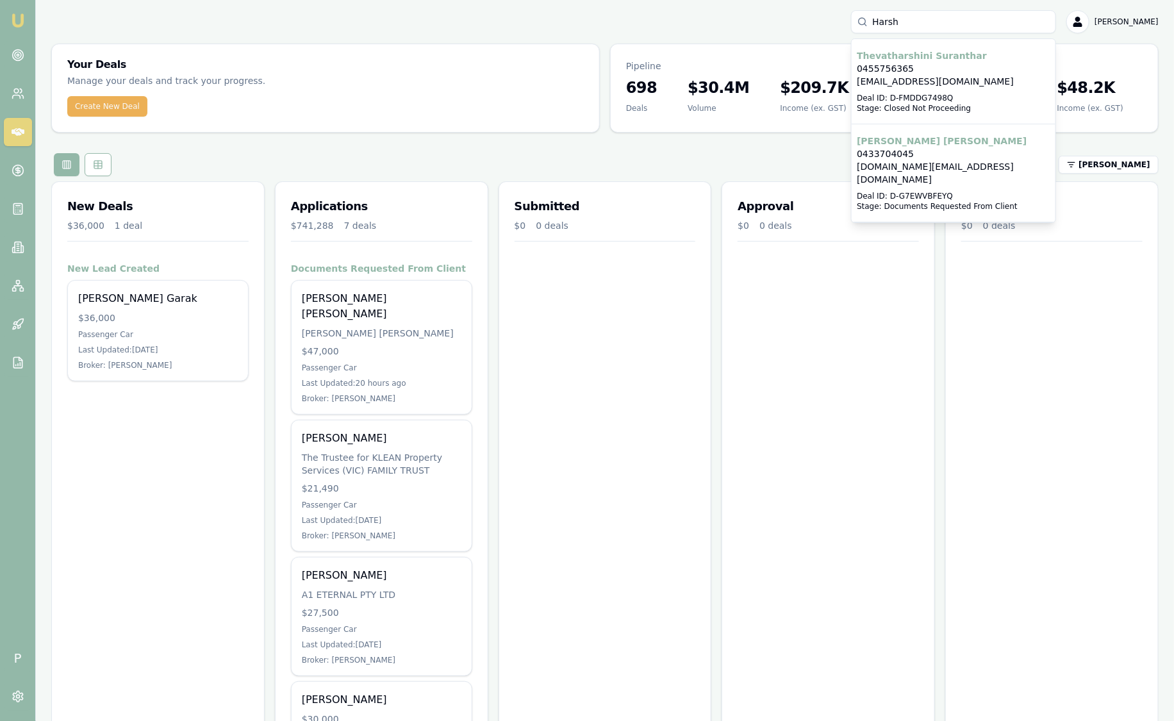
type input "Harsh"
click at [933, 144] on p "[PERSON_NAME]" at bounding box center [954, 141] width 194 height 13
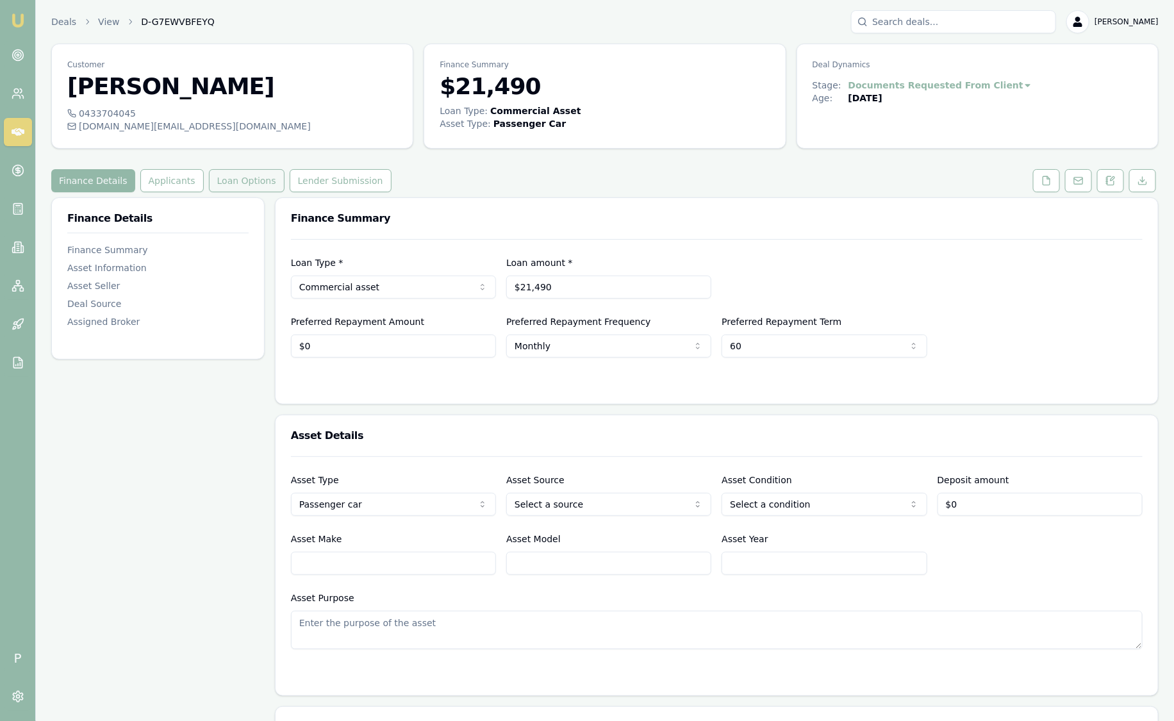
click at [242, 186] on button "Loan Options" at bounding box center [247, 180] width 76 height 23
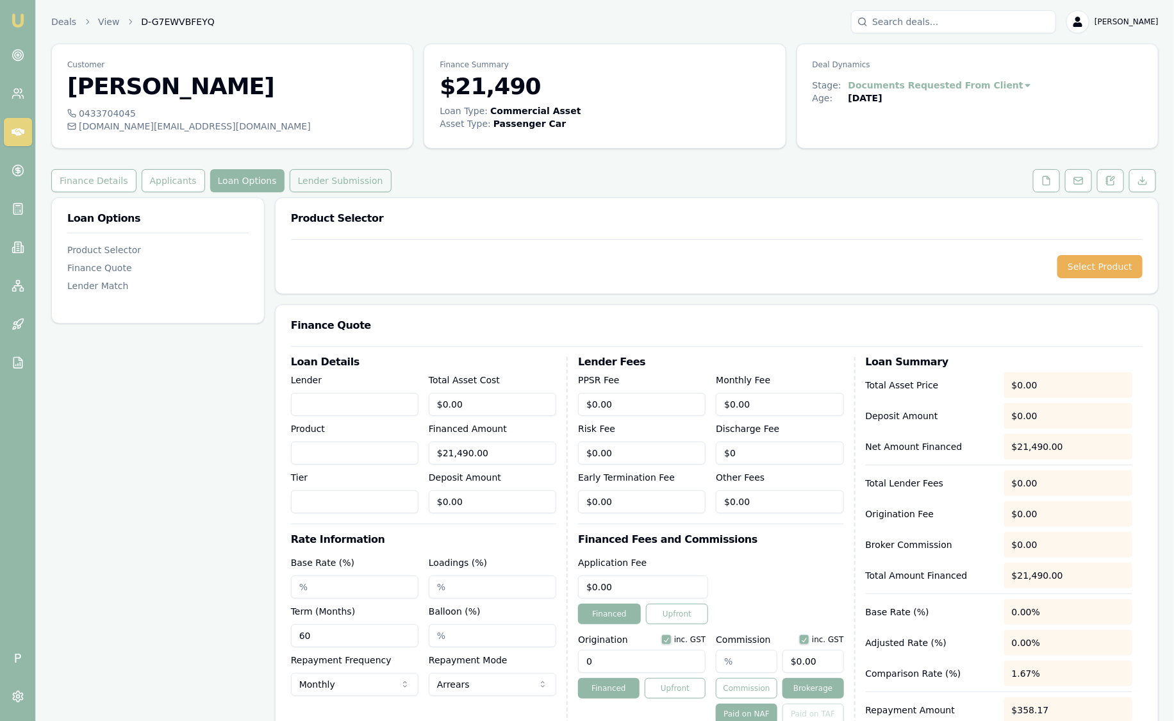
click at [336, 181] on button "Lender Submission" at bounding box center [341, 180] width 102 height 23
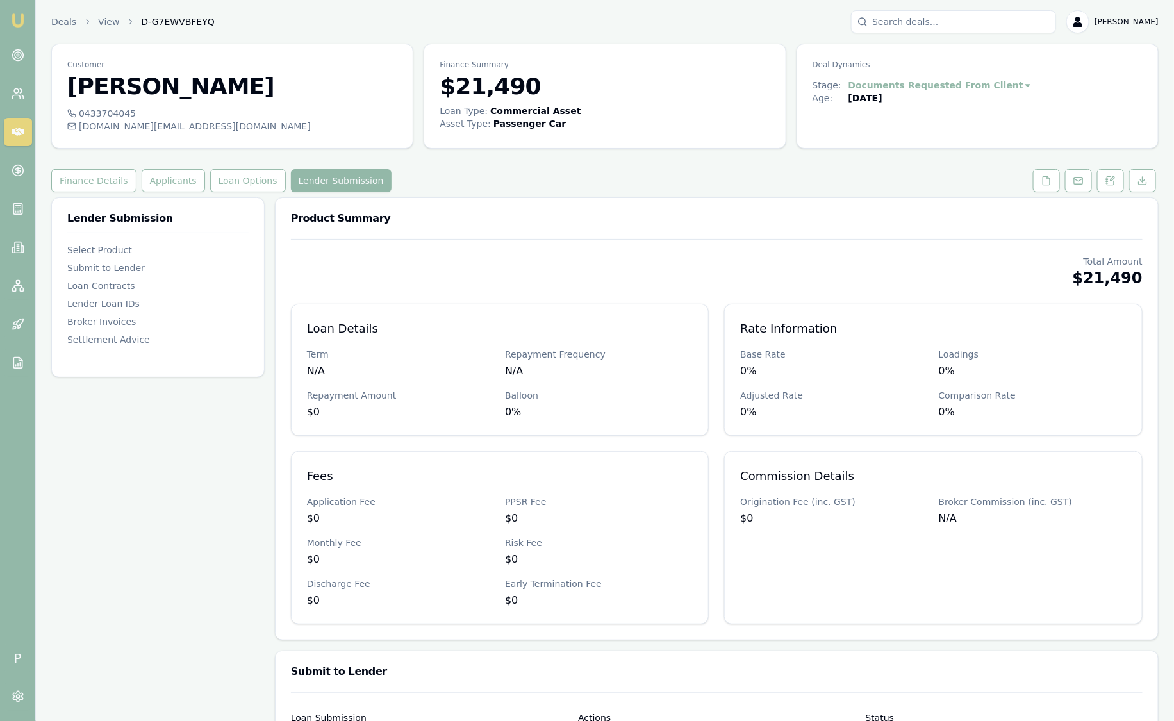
click at [978, 22] on input "Search deals" at bounding box center [953, 21] width 205 height 23
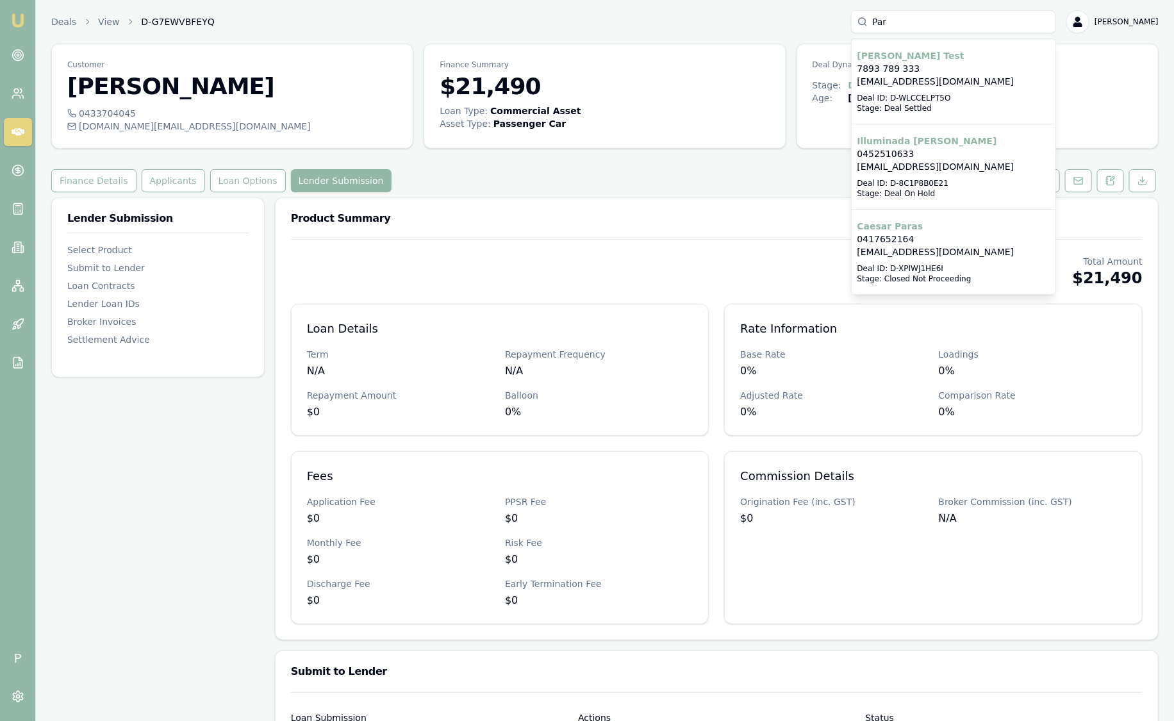
type input "Par"
click at [530, 188] on div "Finance Details Applicants Loan Options Lender Submission" at bounding box center [605, 180] width 1108 height 23
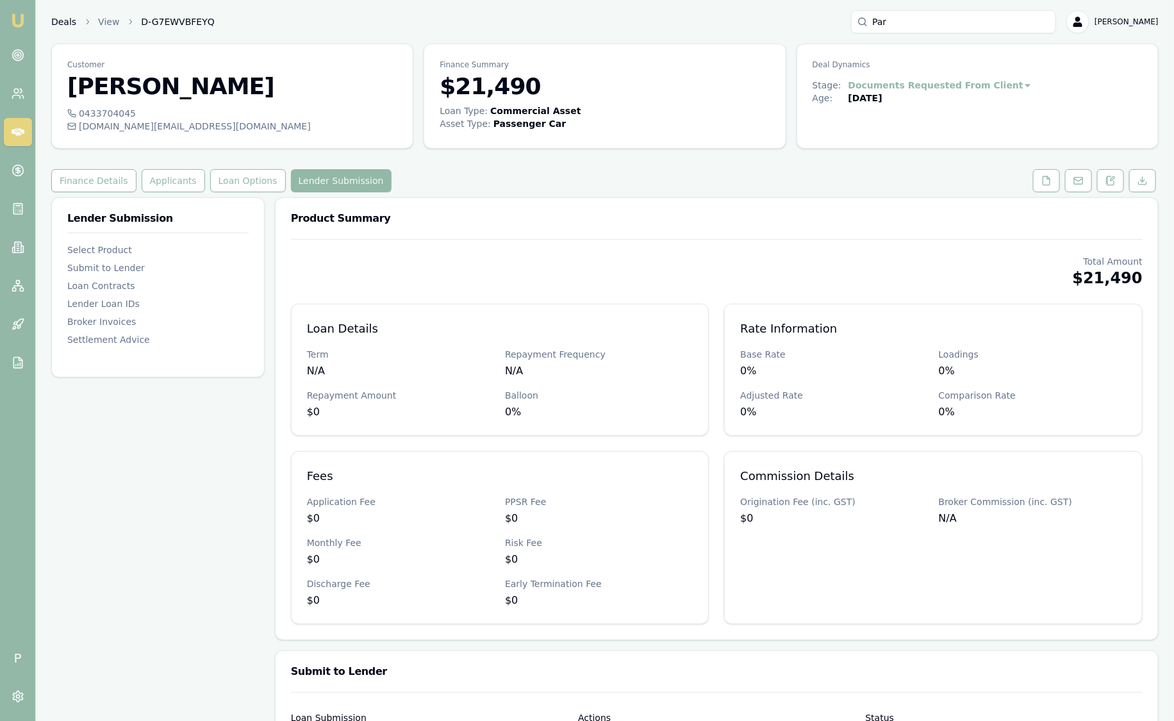
click at [67, 17] on link "Deals" at bounding box center [63, 21] width 25 height 13
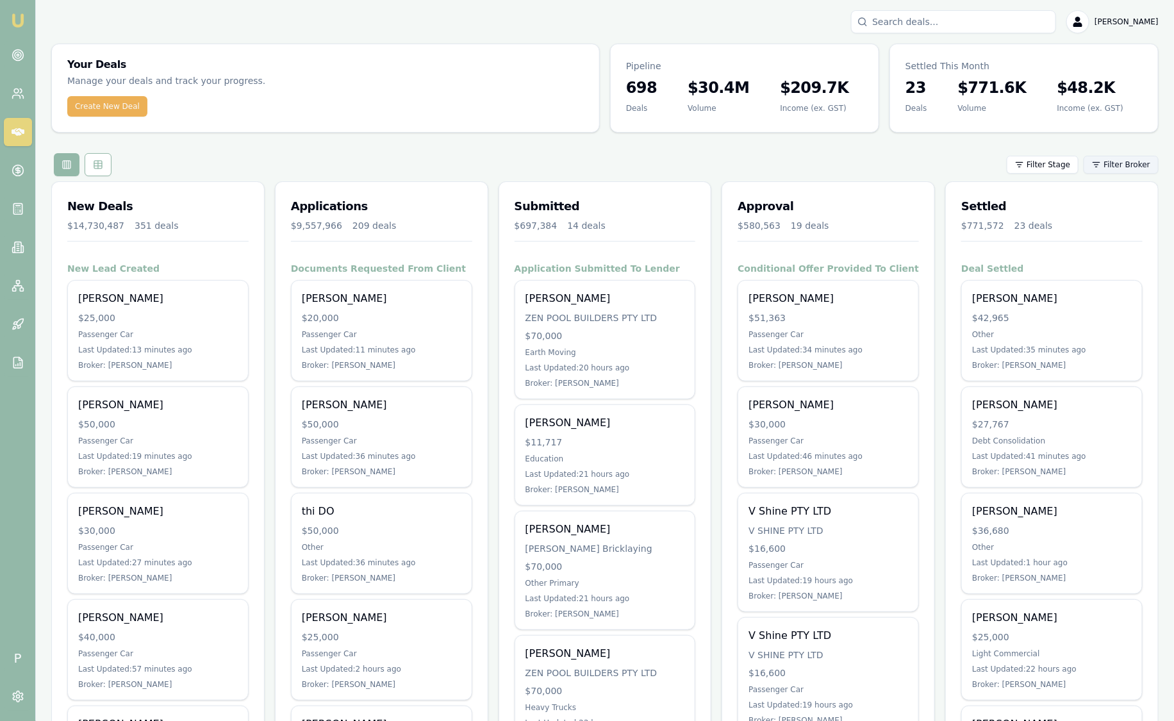
click at [1129, 167] on html "Emu Broker P [PERSON_NAME] Toggle Menu Your Deals Manage your deals and track y…" at bounding box center [587, 360] width 1174 height 721
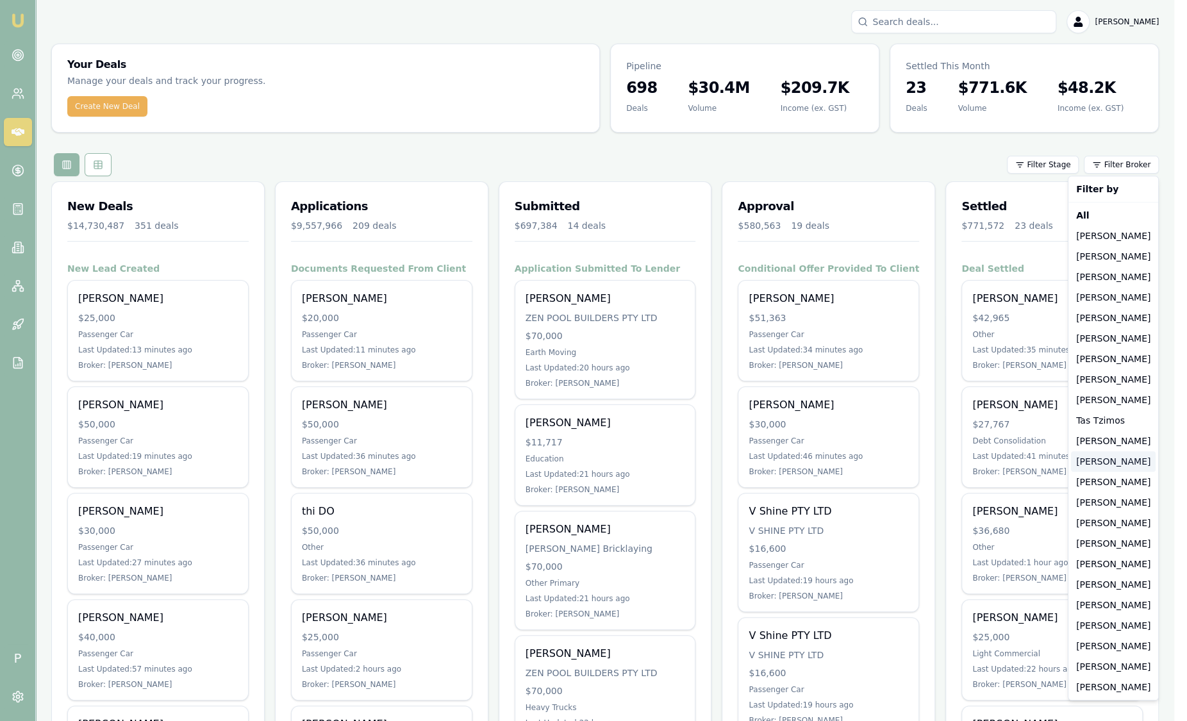
click at [1118, 461] on div "[PERSON_NAME]" at bounding box center [1113, 461] width 85 height 21
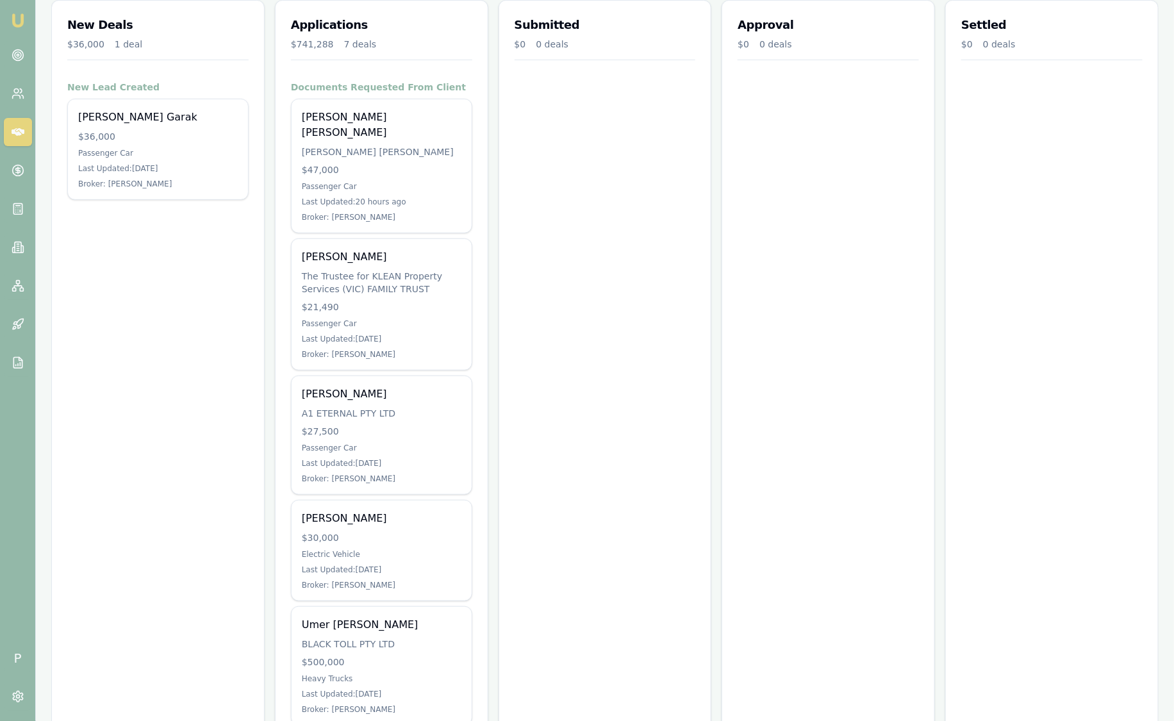
scroll to position [476, 0]
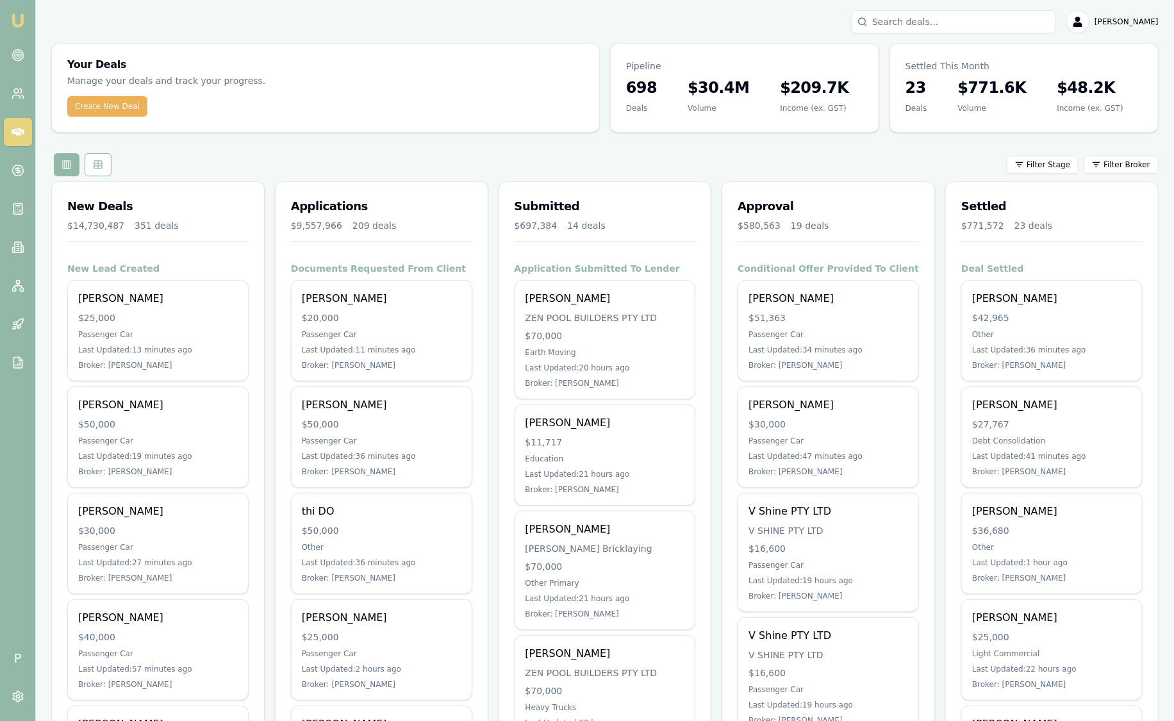
click at [1119, 157] on html "Emu Broker P [PERSON_NAME] Toggle Menu Your Deals Manage your deals and track y…" at bounding box center [587, 360] width 1174 height 721
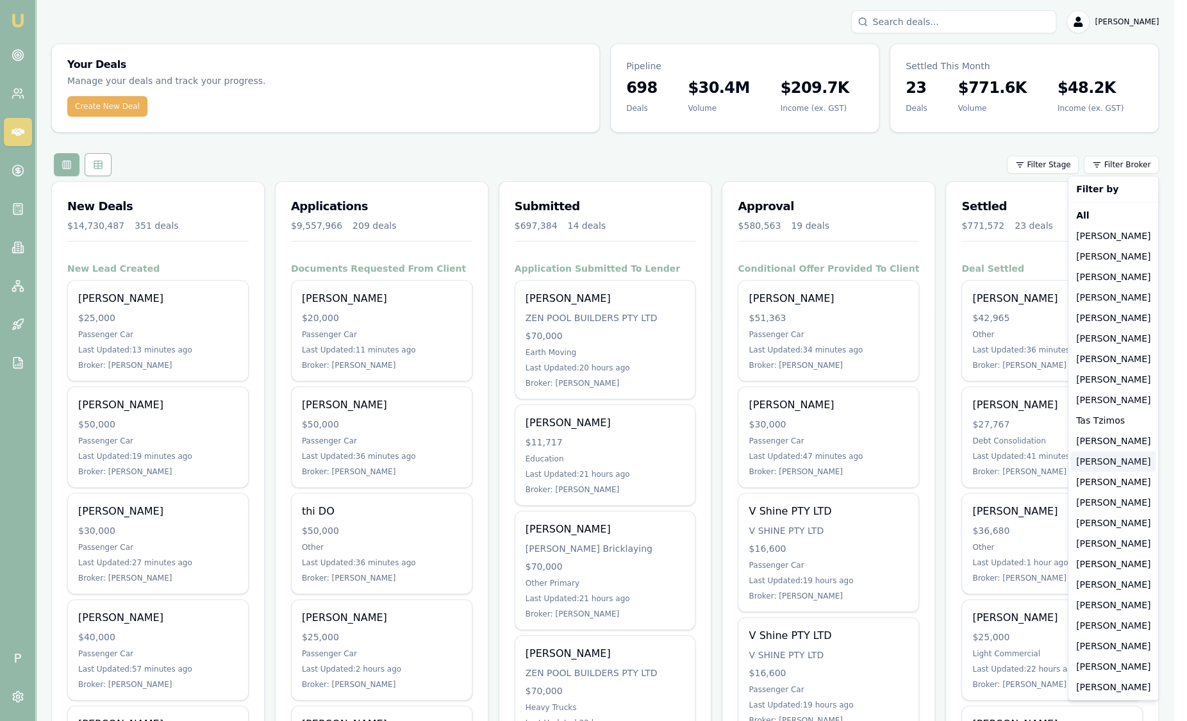
click at [1118, 468] on div "[PERSON_NAME]" at bounding box center [1113, 461] width 85 height 21
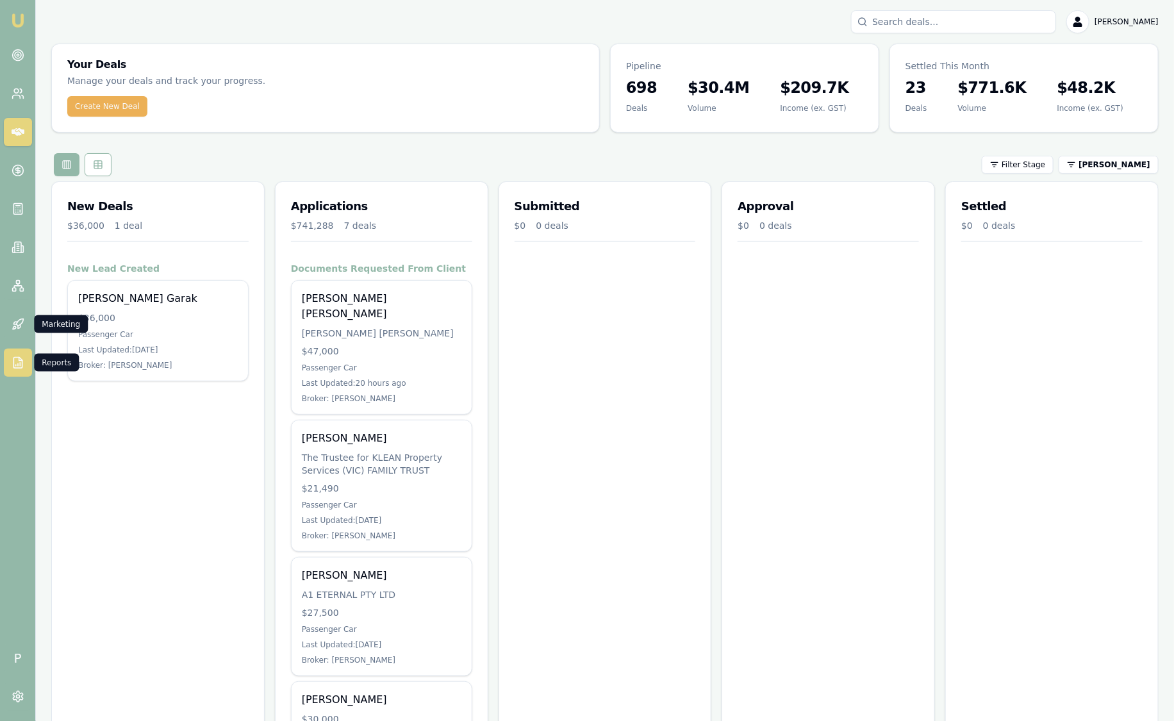
click at [21, 358] on icon at bounding box center [18, 362] width 13 height 13
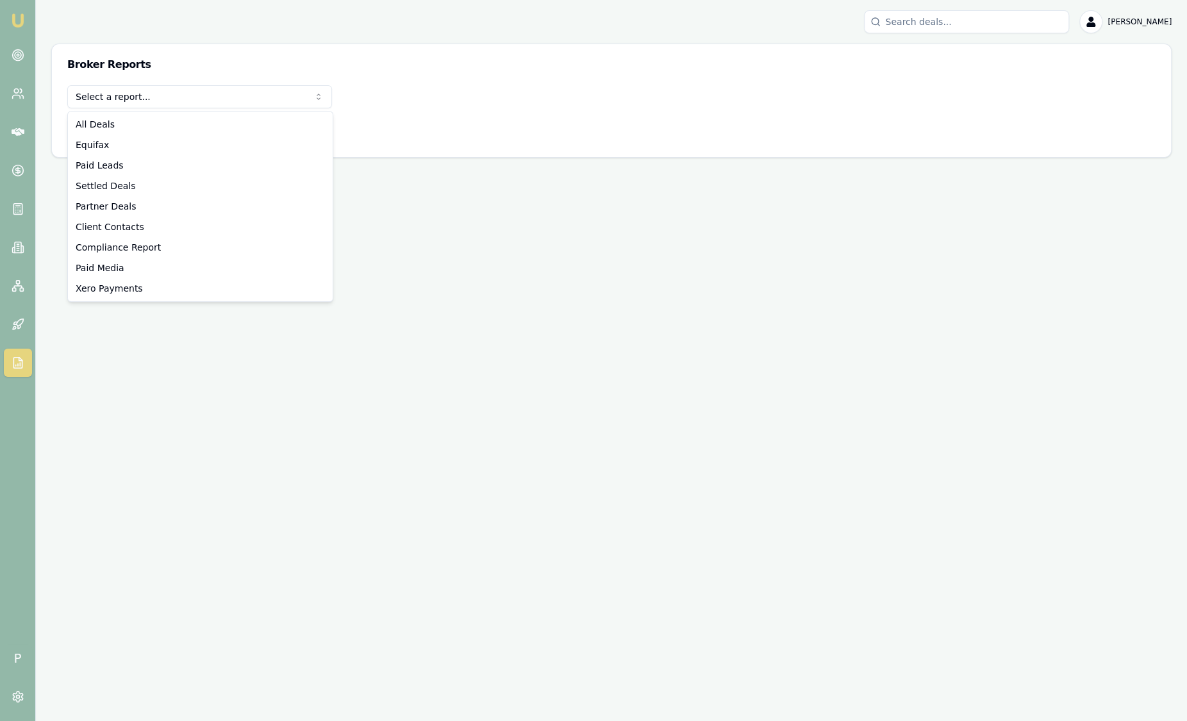
click at [206, 112] on body "Emu Broker P [PERSON_NAME] Toggle Menu Broker Reports Select a report... All De…" at bounding box center [593, 360] width 1187 height 721
select select "settled-deals"
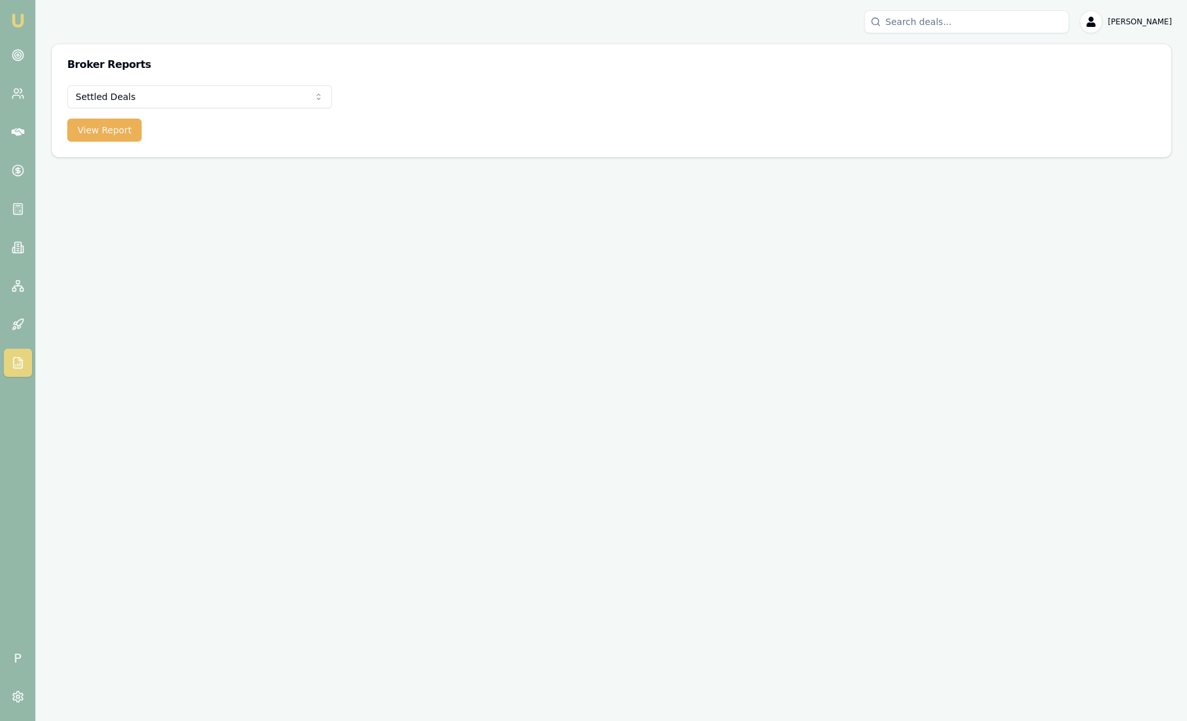
click at [97, 142] on div "Settled Deals All Deals Equifax Paid Leads Settled Deals Partner Deals Client C…" at bounding box center [611, 121] width 1119 height 72
click at [102, 135] on button "View Report" at bounding box center [104, 130] width 74 height 23
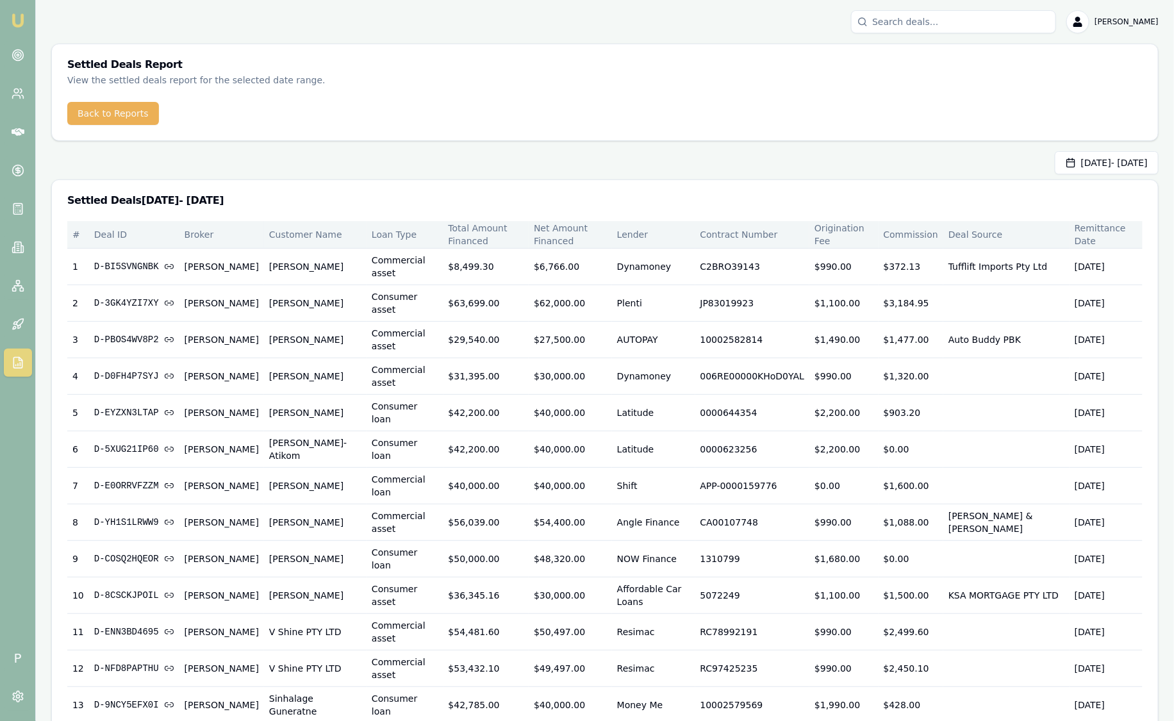
click at [1113, 231] on th "Remittance Date" at bounding box center [1106, 235] width 73 height 28
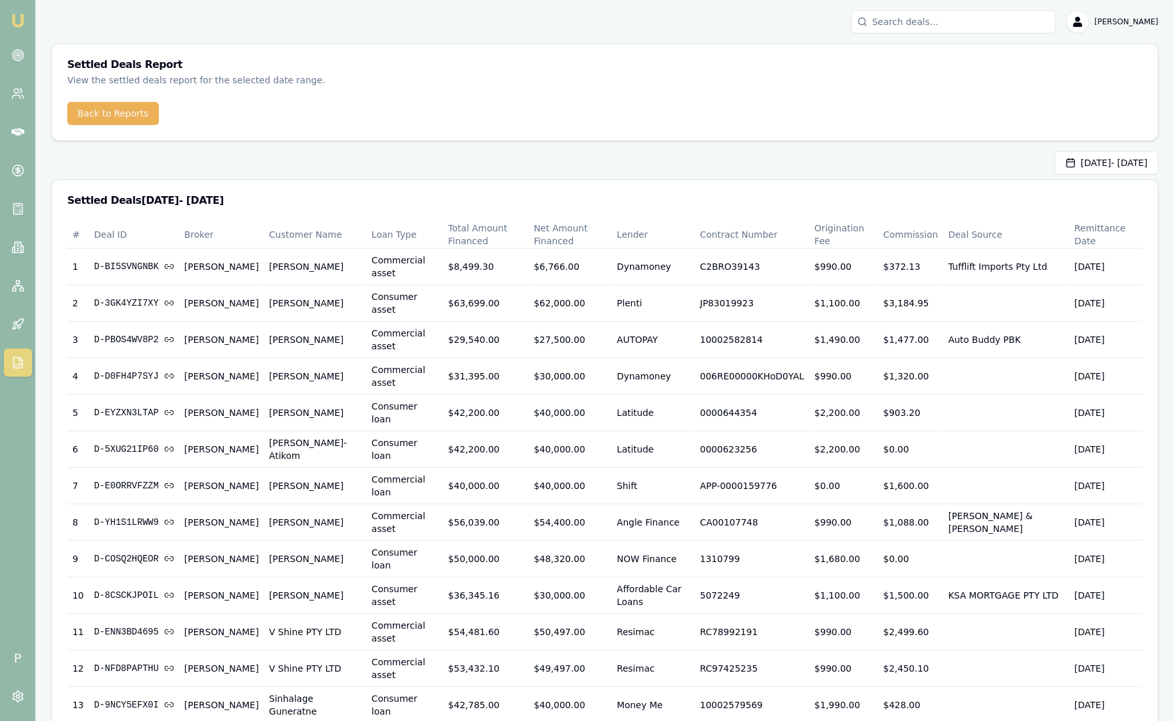
click at [965, 27] on input "Search deals" at bounding box center [953, 21] width 205 height 23
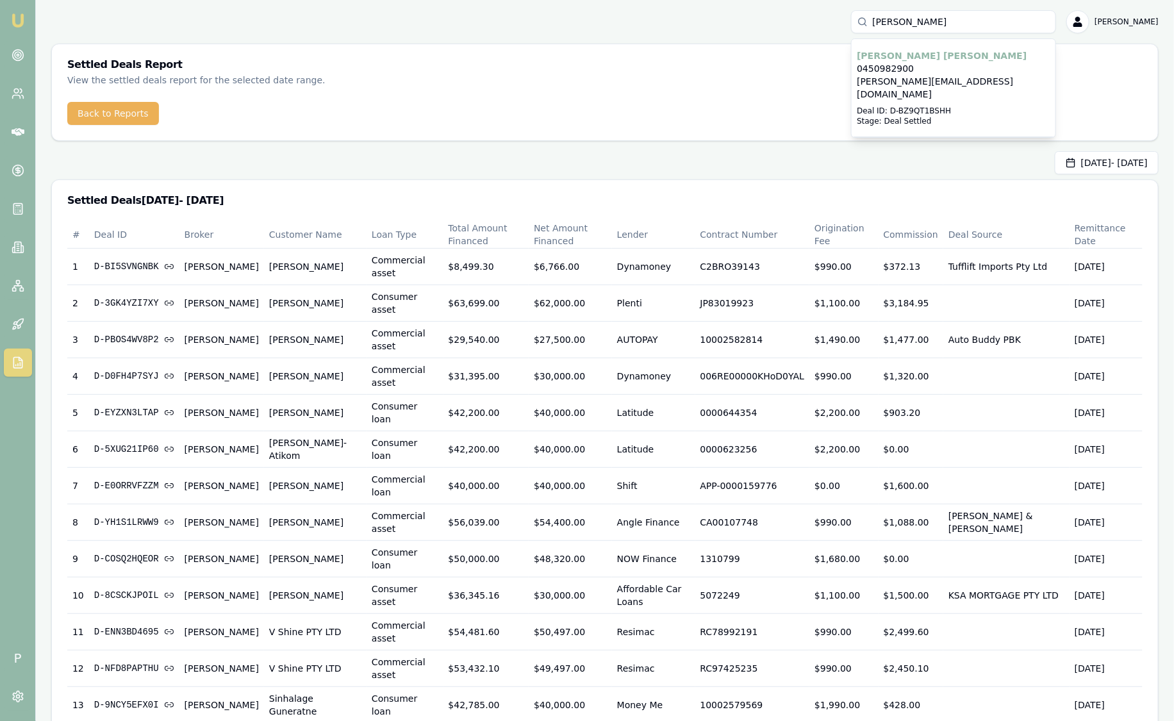
type input "[PERSON_NAME]"
click at [947, 72] on p "0450982900" at bounding box center [954, 68] width 194 height 13
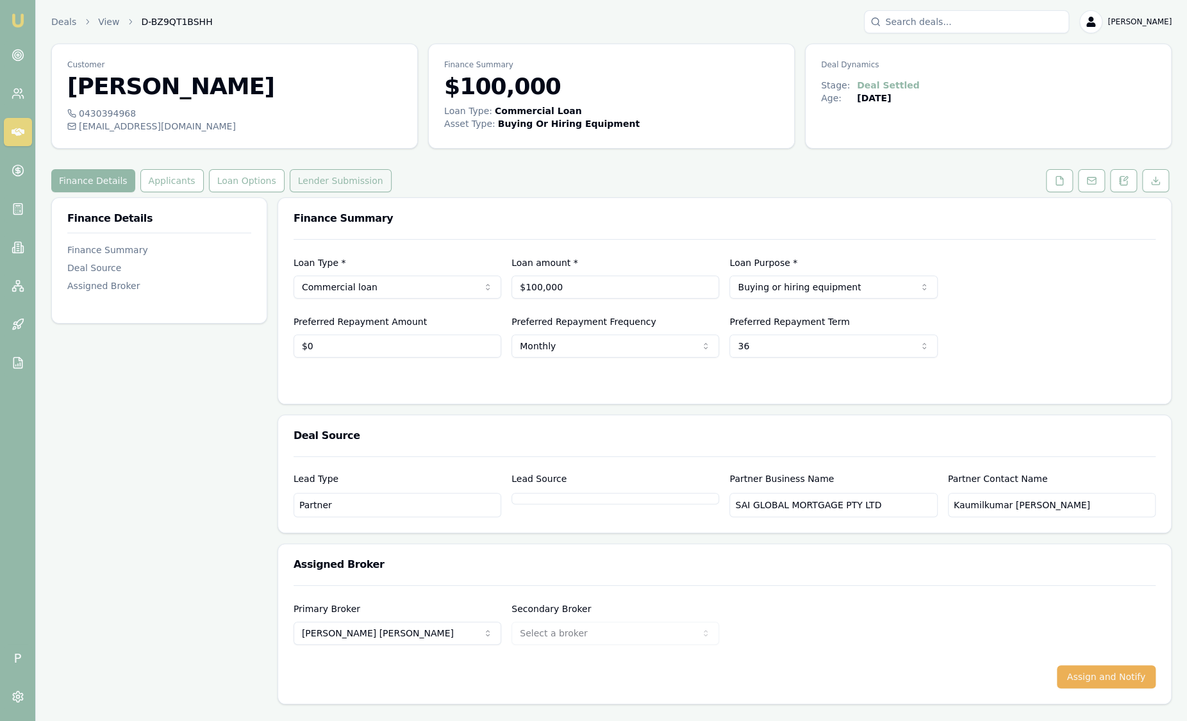
click at [310, 179] on button "Lender Submission" at bounding box center [341, 180] width 102 height 23
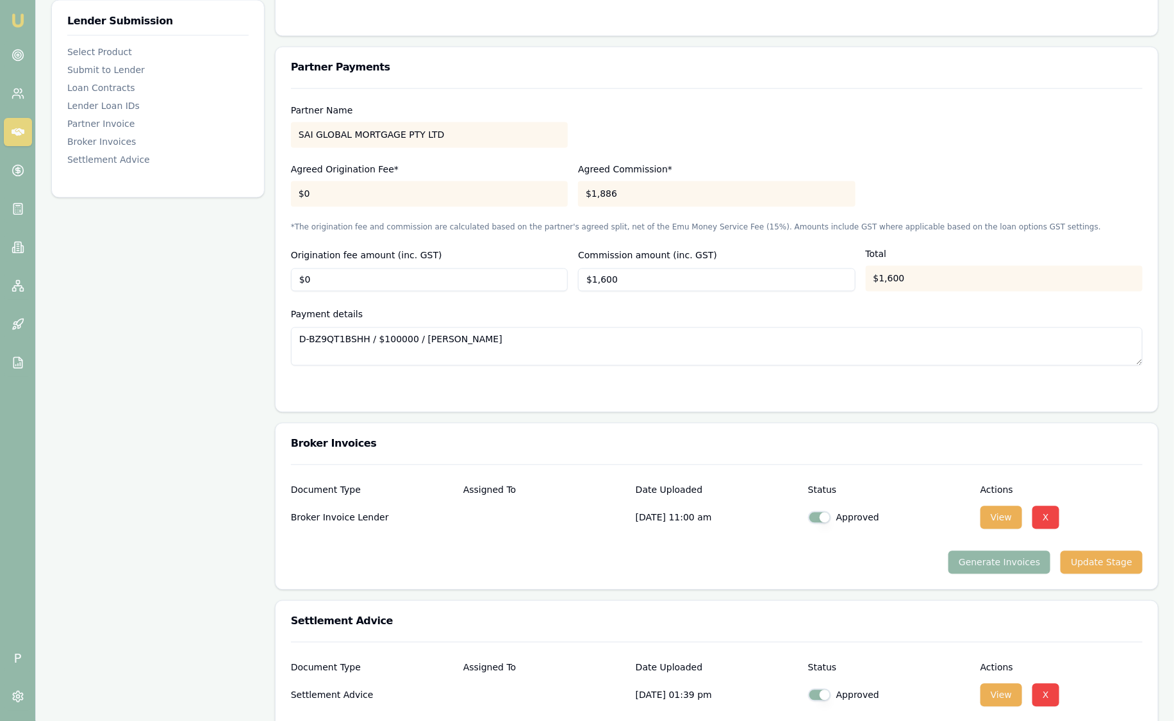
scroll to position [1266, 0]
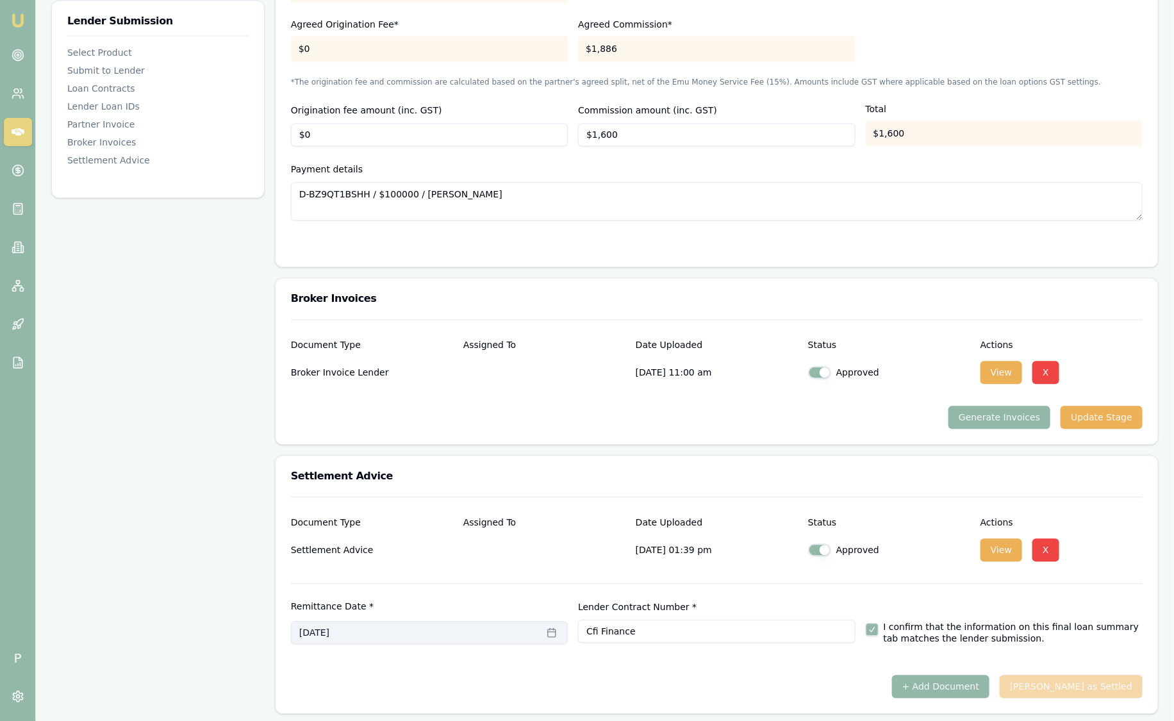
click at [440, 631] on button "[DATE]" at bounding box center [429, 632] width 277 height 23
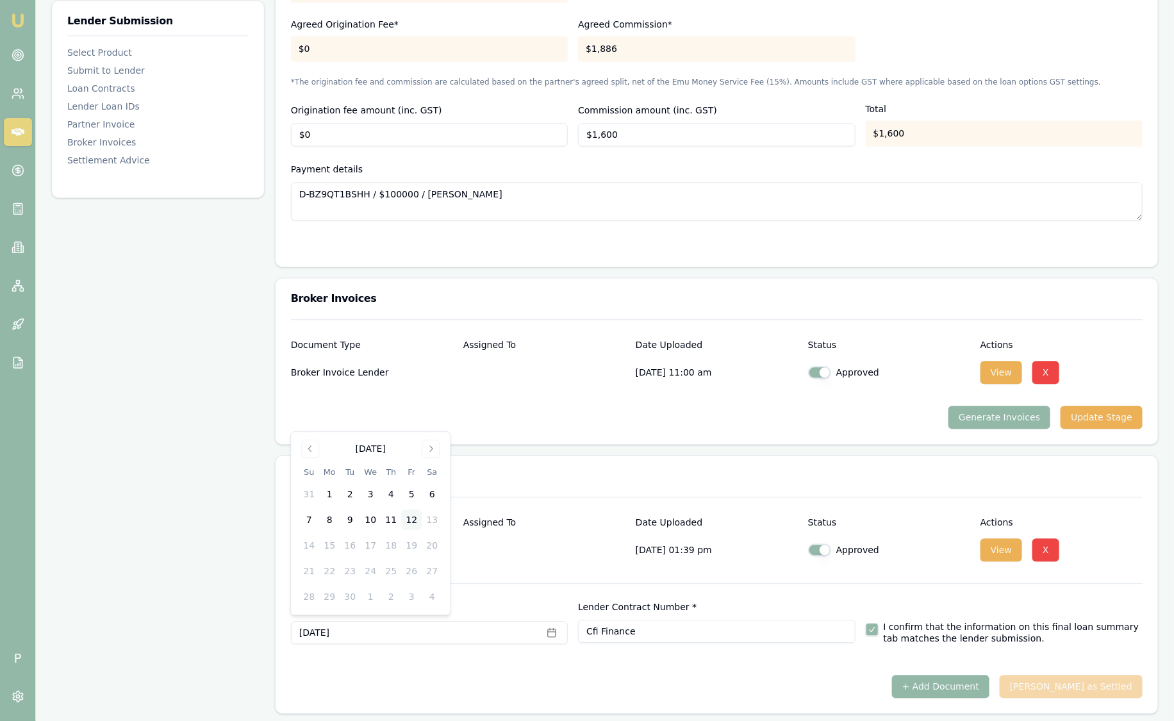
click at [410, 522] on button "12" at bounding box center [411, 520] width 21 height 21
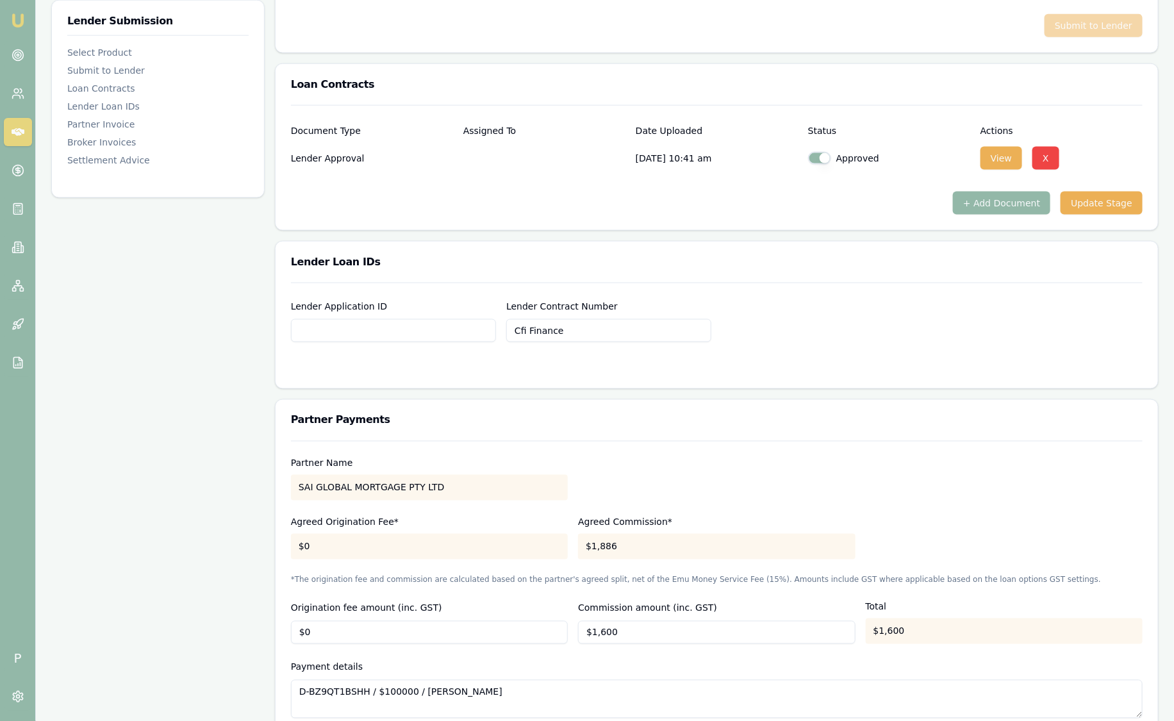
scroll to position [305, 0]
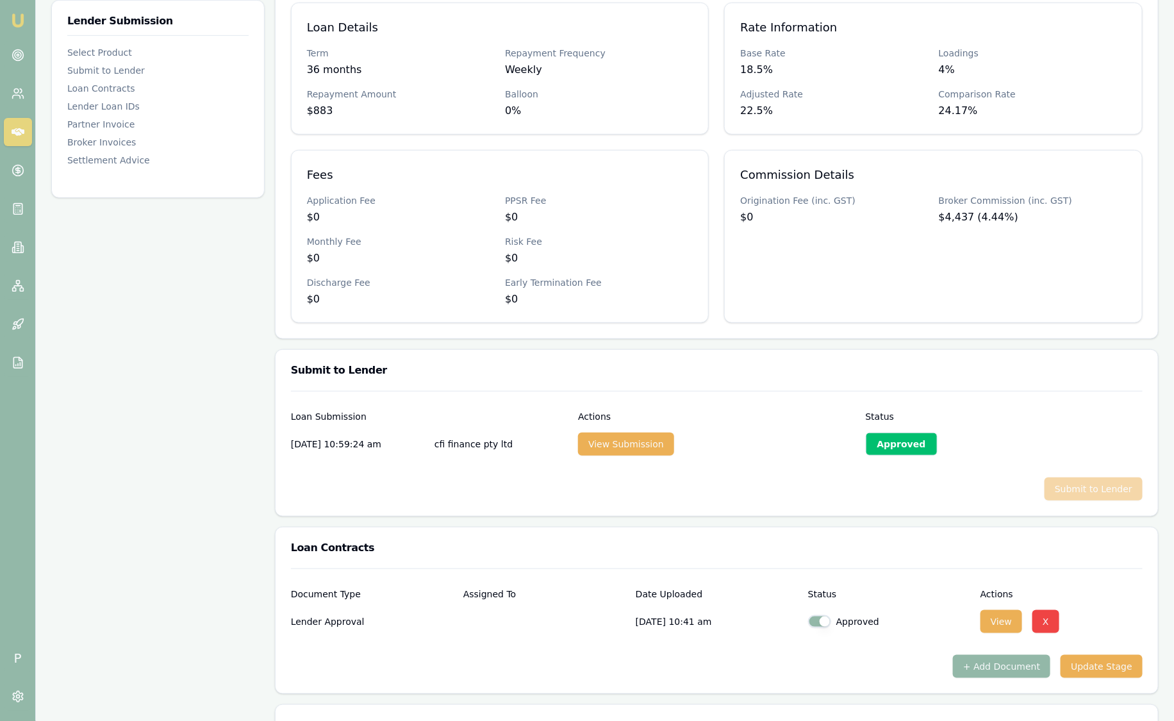
click at [881, 449] on div "Approved" at bounding box center [902, 444] width 72 height 23
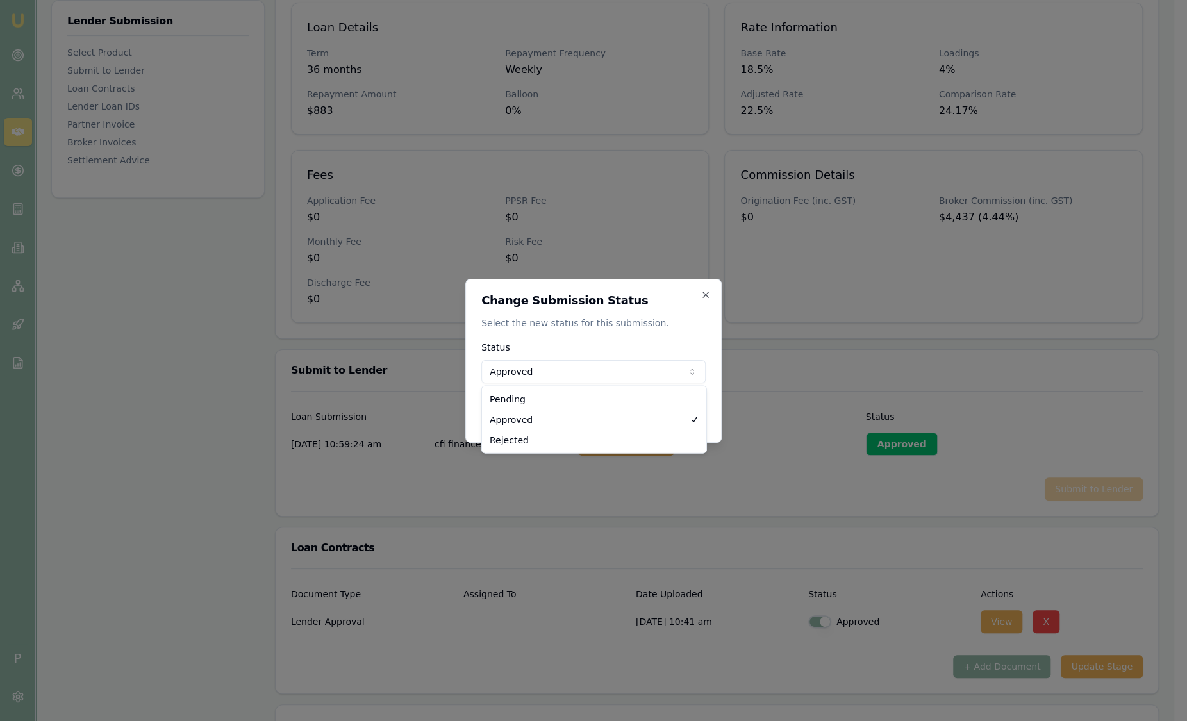
click at [601, 370] on body "Emu Broker P Deals View D-BZ9QT1BSHH Sam Crouch Toggle Menu Customer Paragkumar…" at bounding box center [587, 55] width 1174 height 721
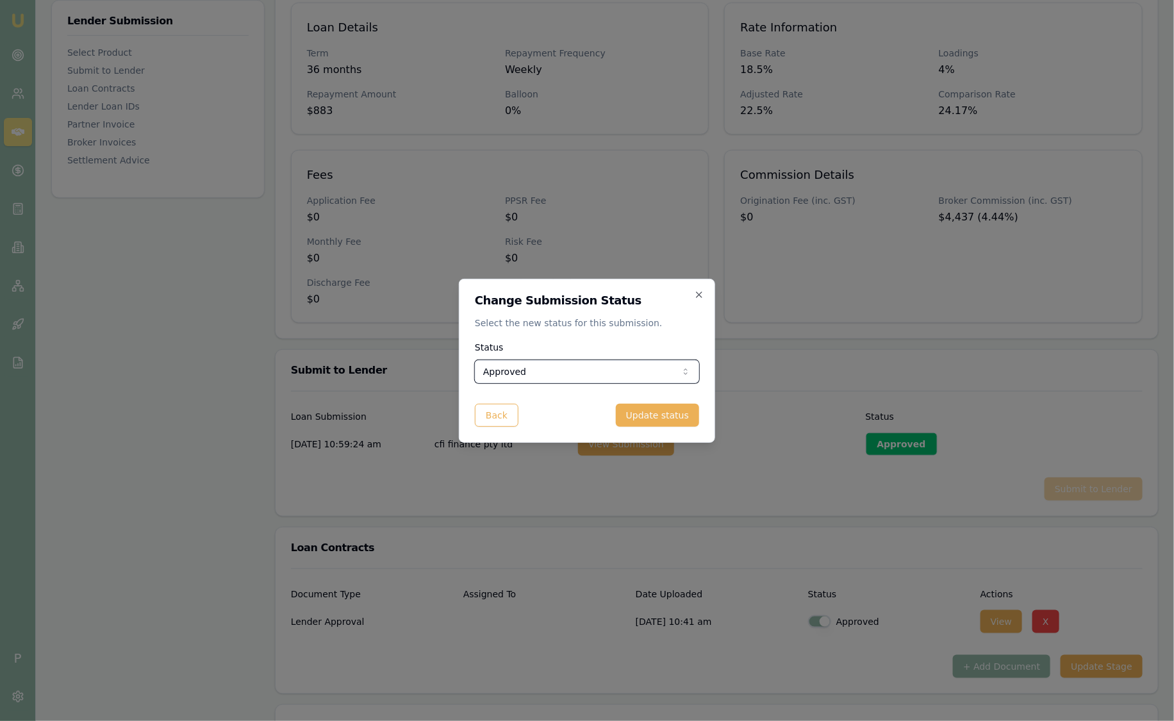
click at [868, 368] on div at bounding box center [587, 360] width 1174 height 721
click at [700, 297] on icon "button" at bounding box center [699, 295] width 10 height 10
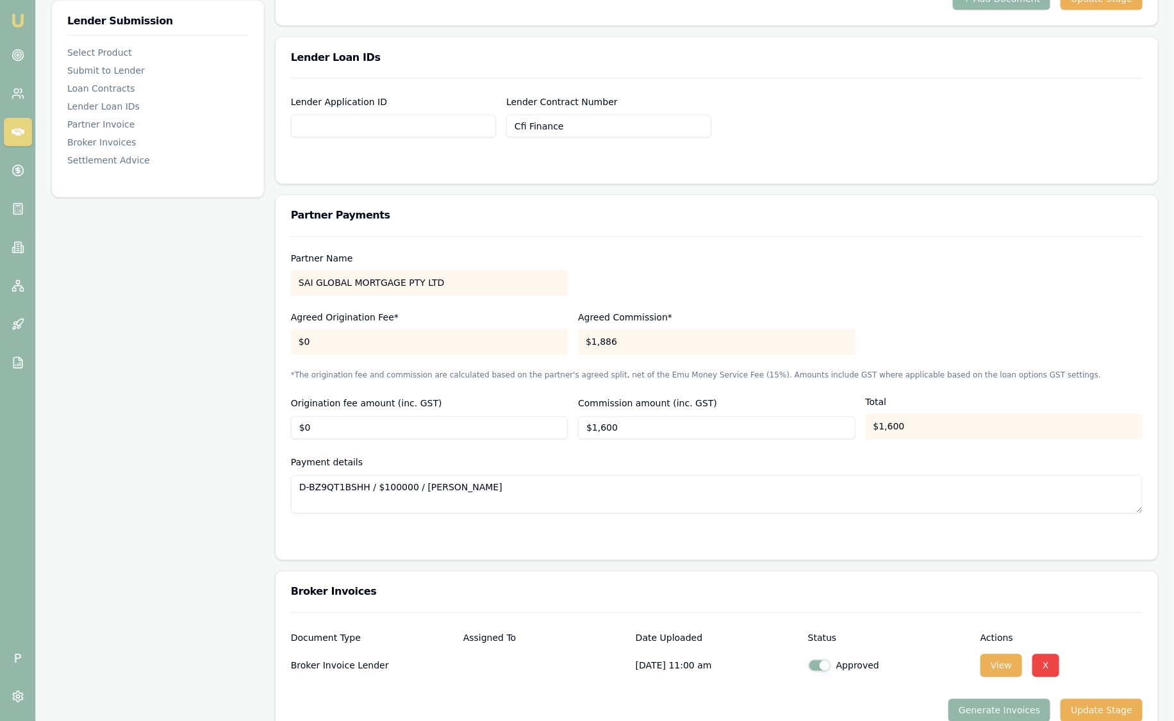
scroll to position [1266, 0]
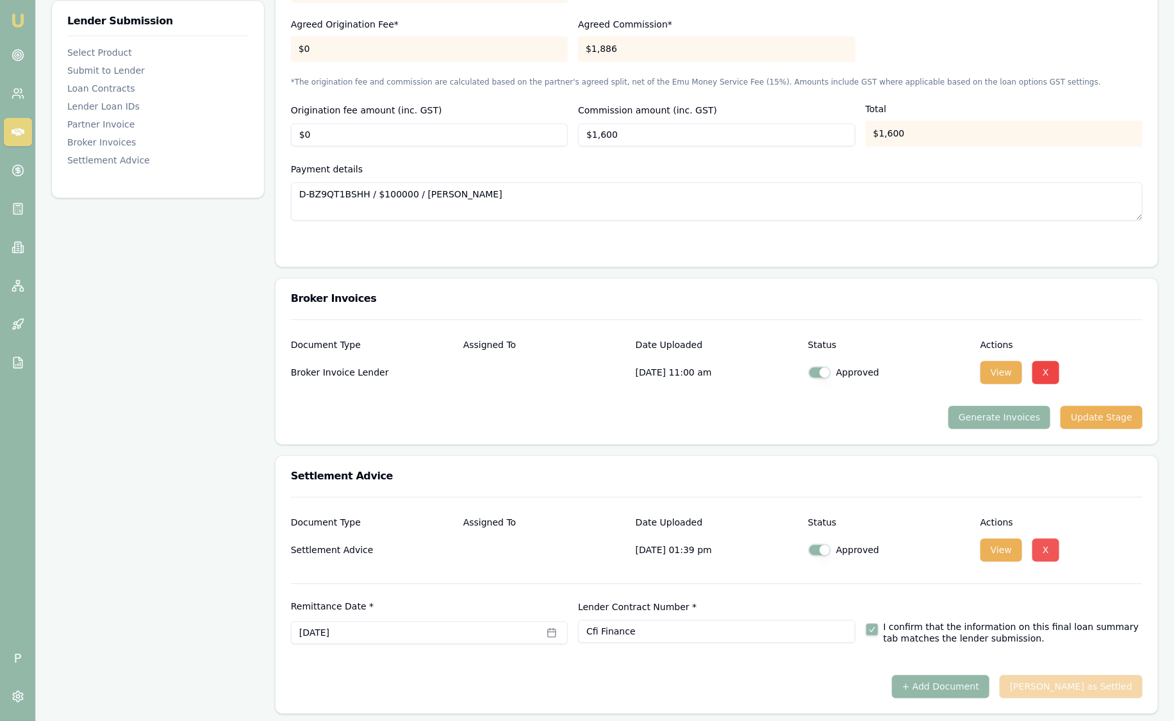
click at [1045, 552] on button "X" at bounding box center [1046, 549] width 27 height 23
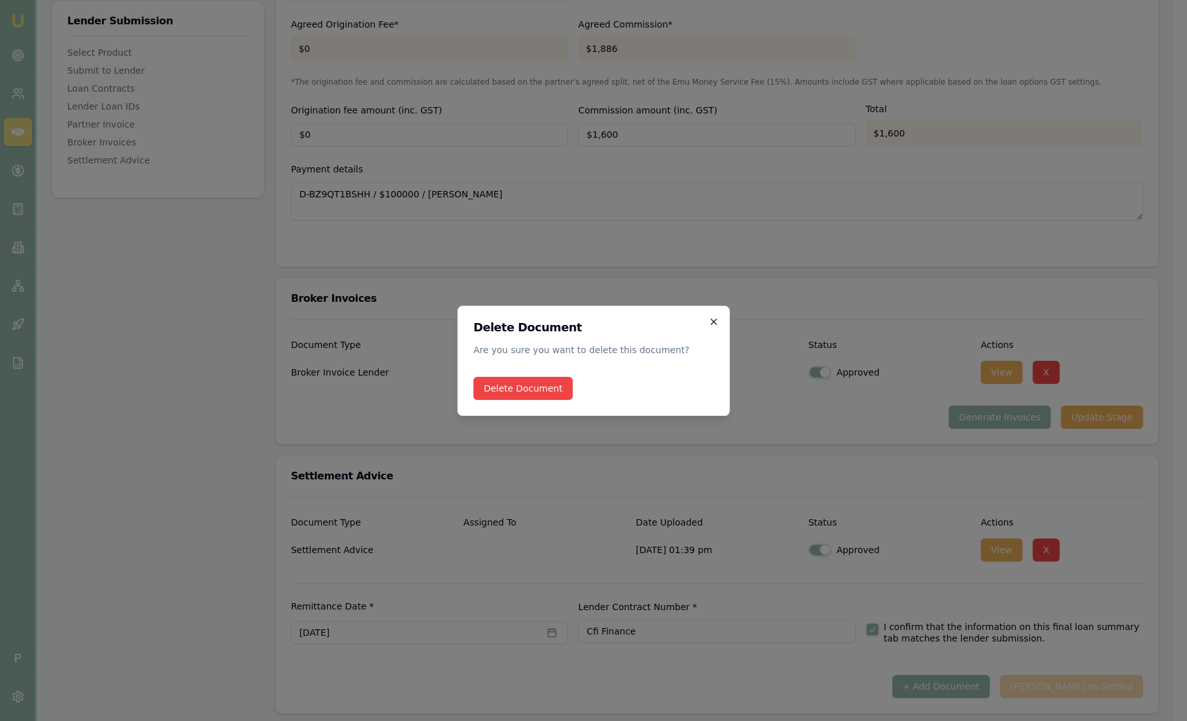
click at [713, 321] on icon "button" at bounding box center [714, 322] width 6 height 6
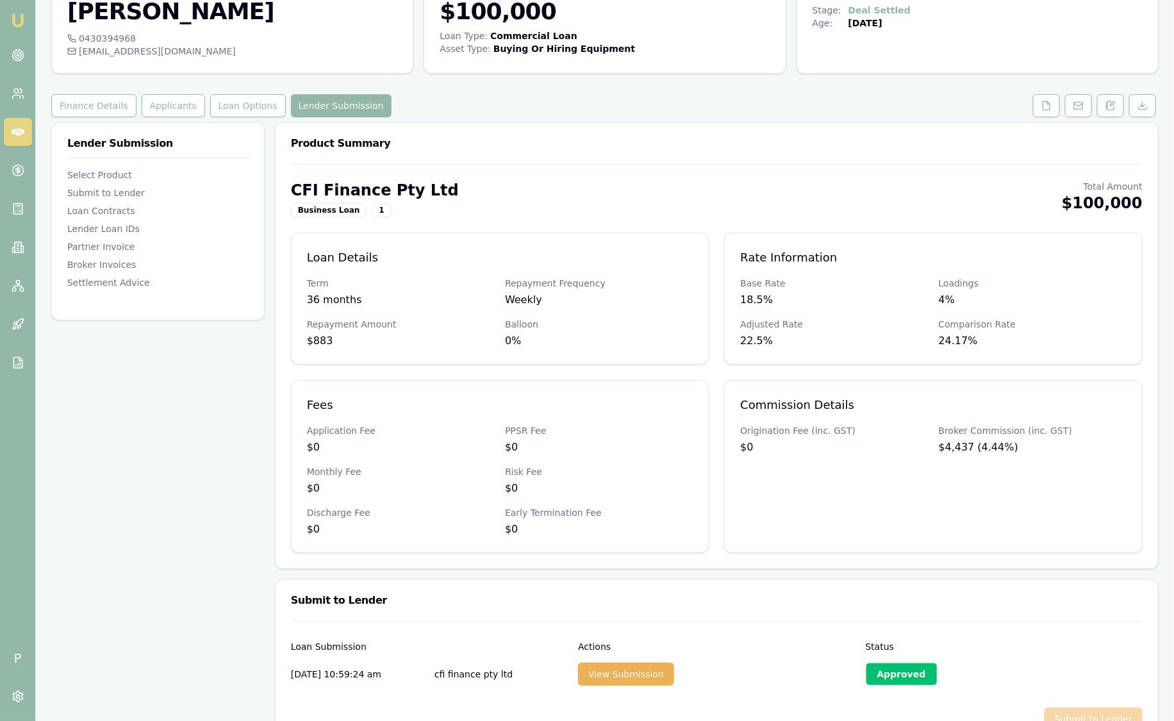
scroll to position [0, 0]
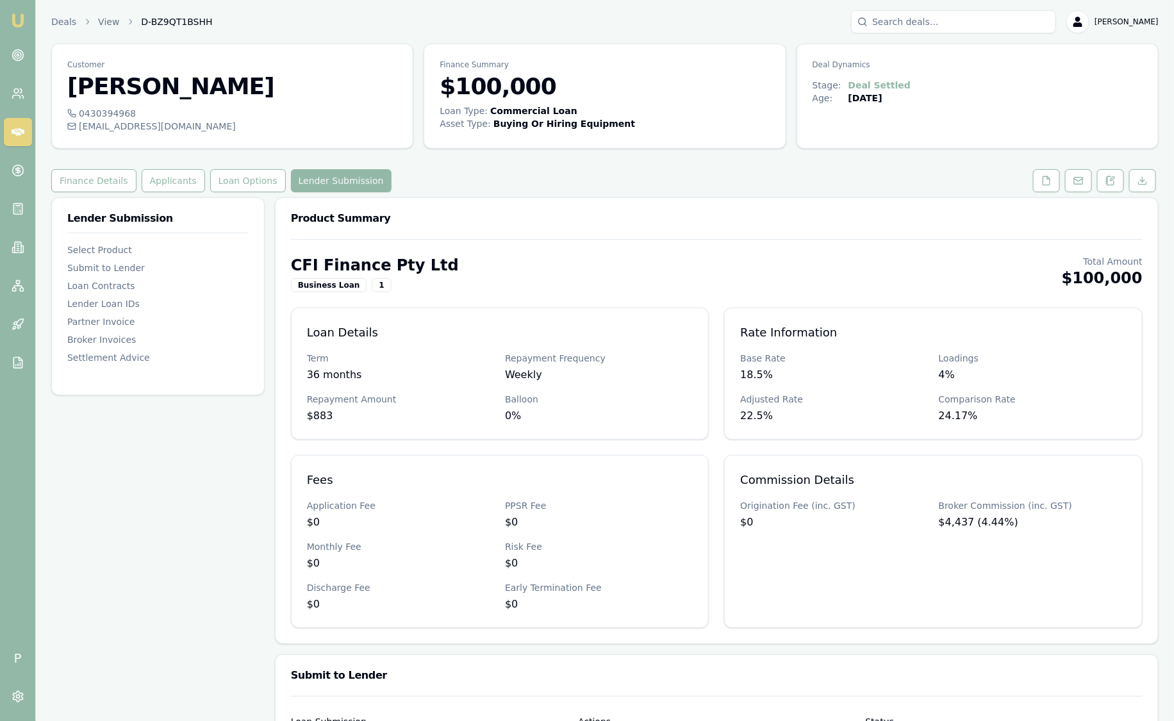
click at [826, 83] on div "Stage:" at bounding box center [831, 85] width 36 height 13
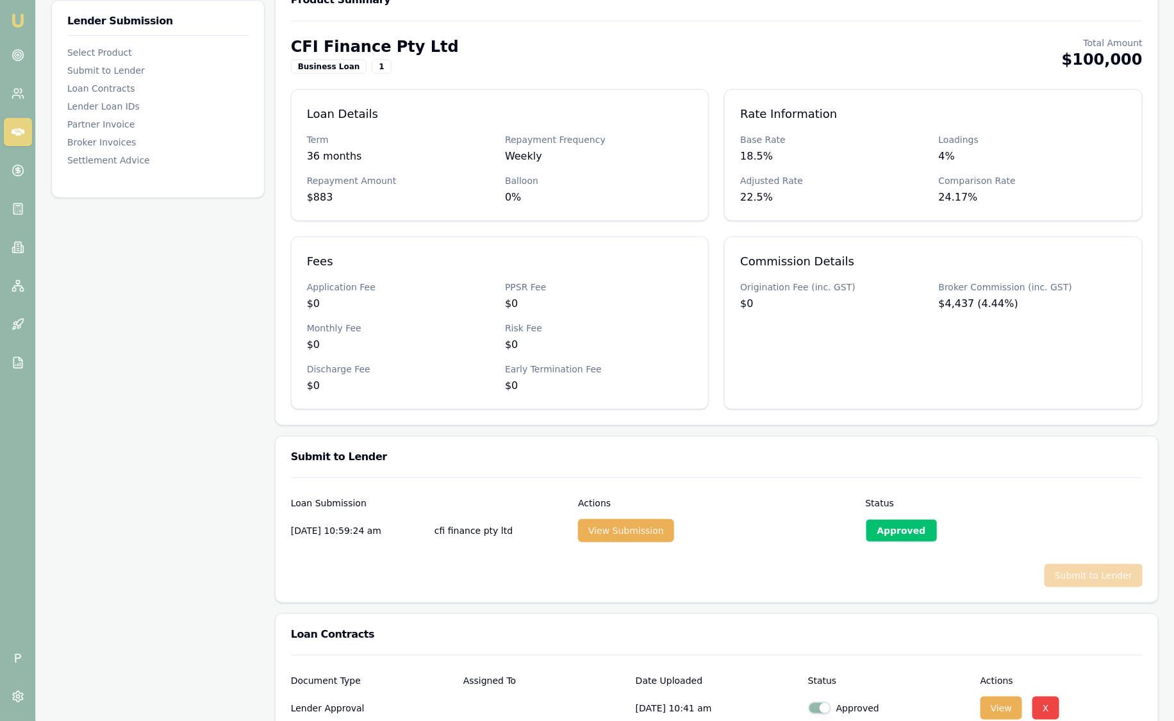
scroll to position [481, 0]
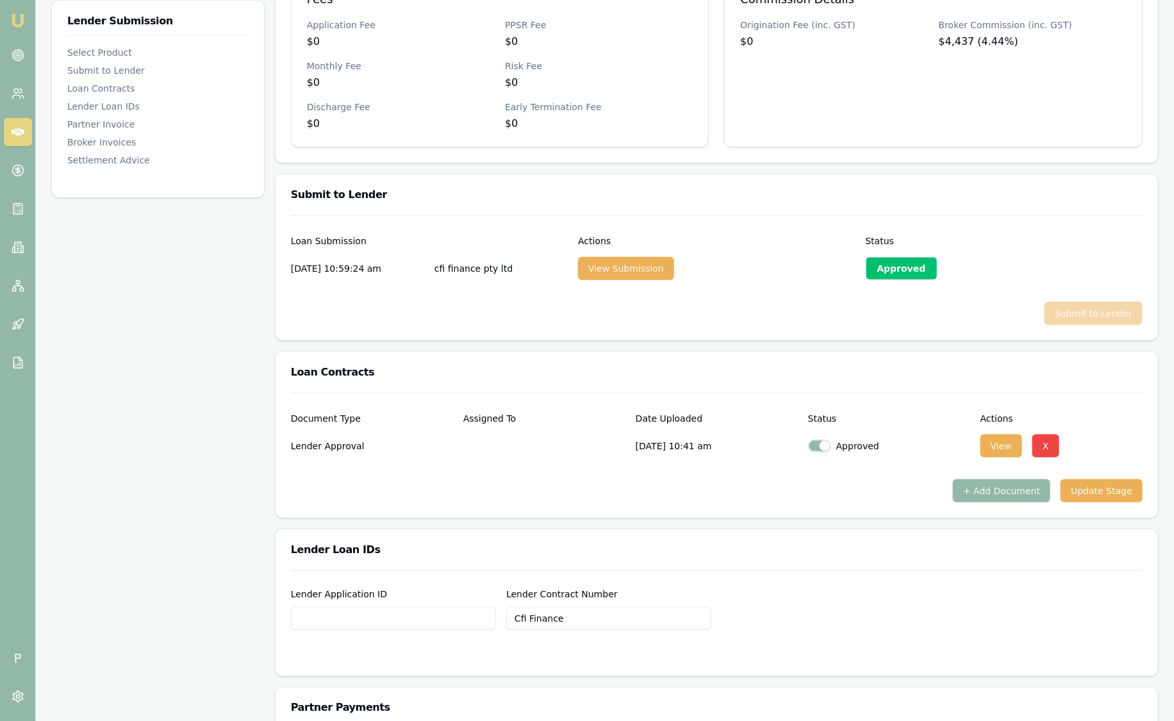
click at [908, 276] on div "Approved" at bounding box center [902, 268] width 72 height 23
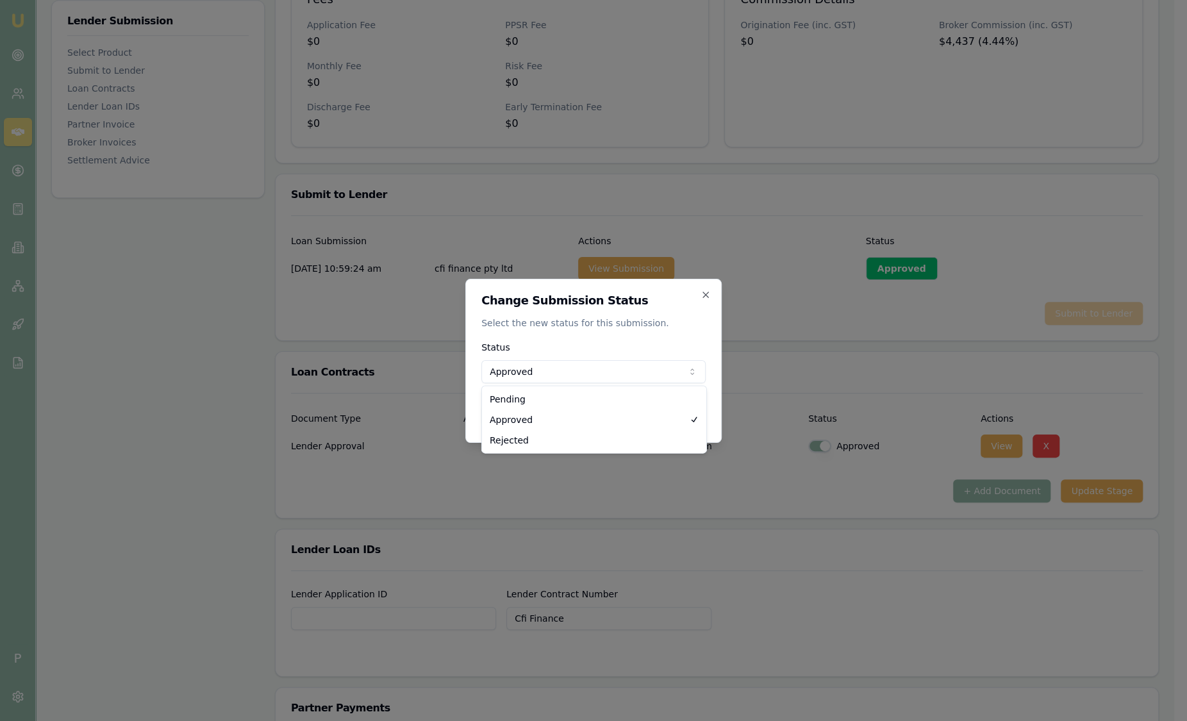
select select "PENDING"
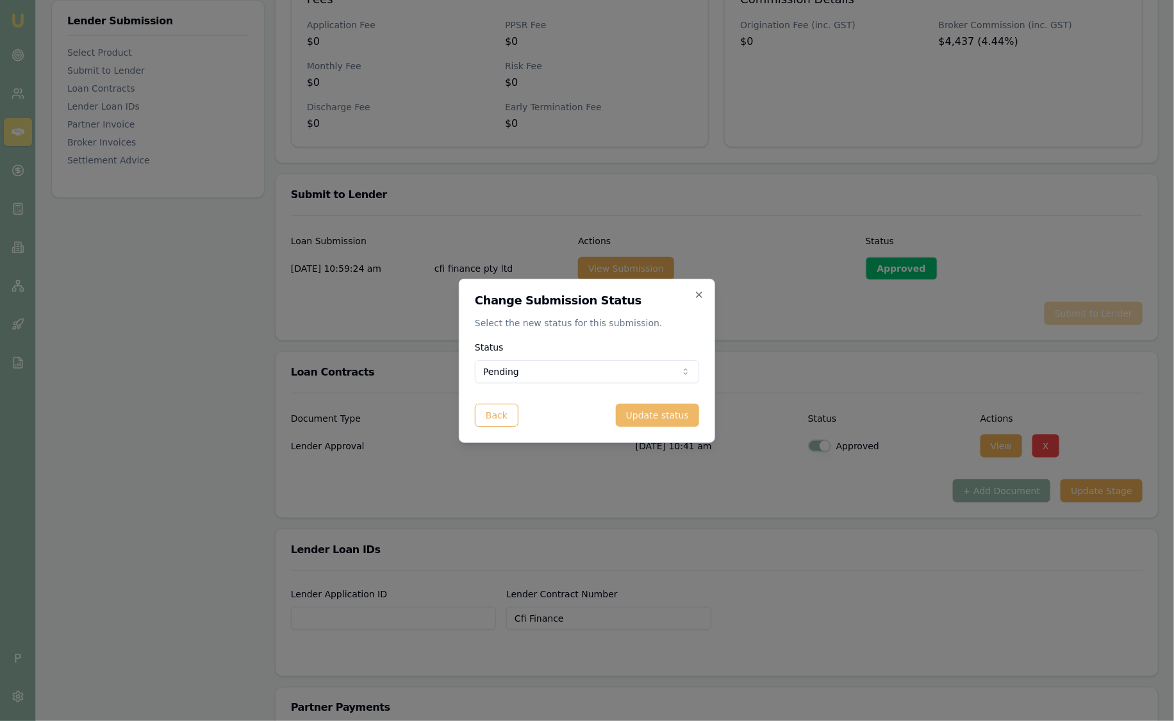
click at [677, 417] on button "Update status" at bounding box center [657, 415] width 83 height 23
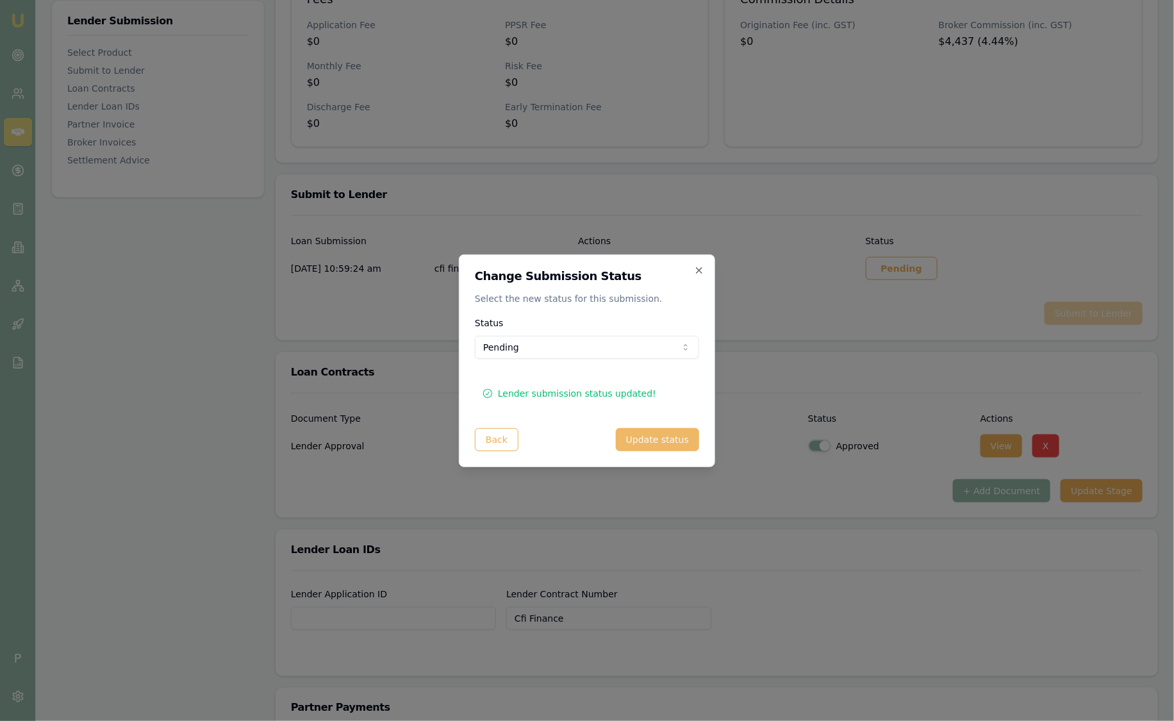
click at [673, 442] on button "Update status" at bounding box center [657, 439] width 83 height 23
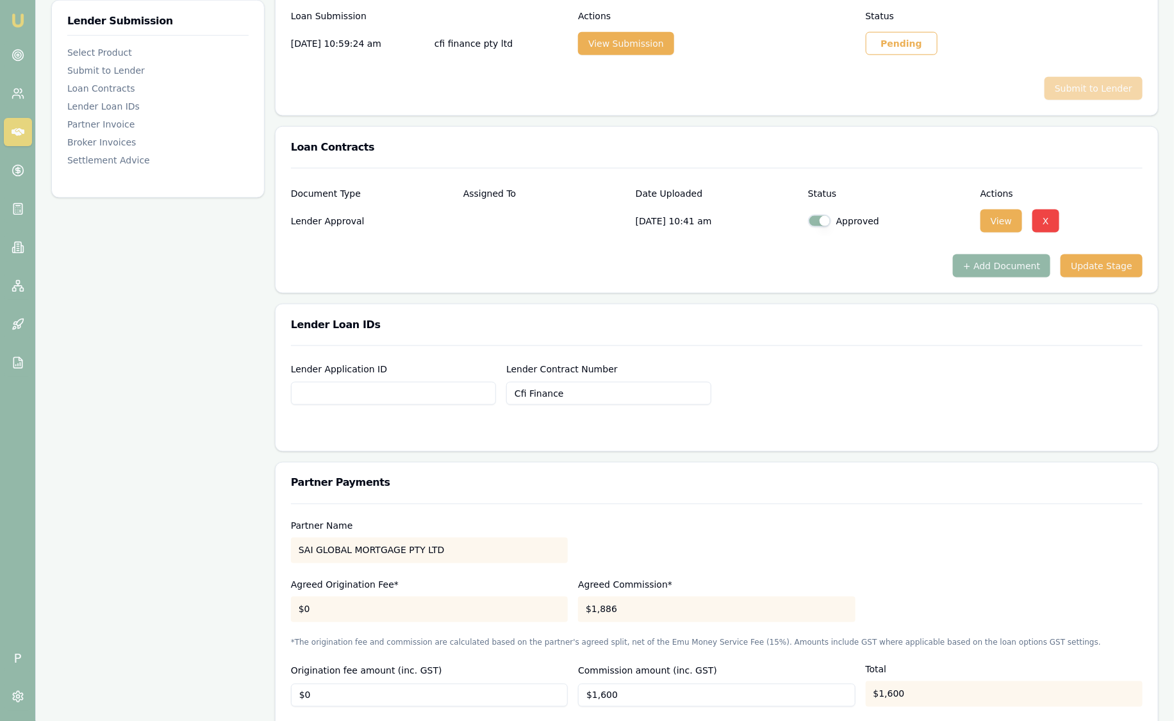
scroll to position [225, 0]
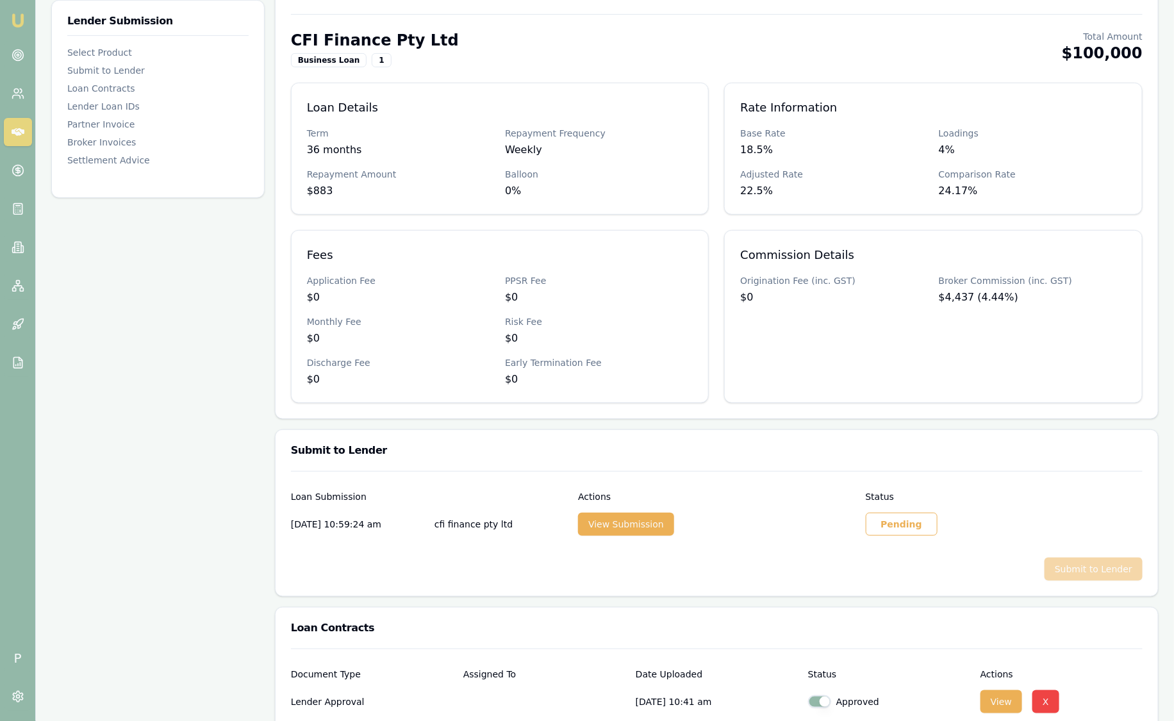
click at [904, 516] on div "Pending" at bounding box center [902, 524] width 72 height 23
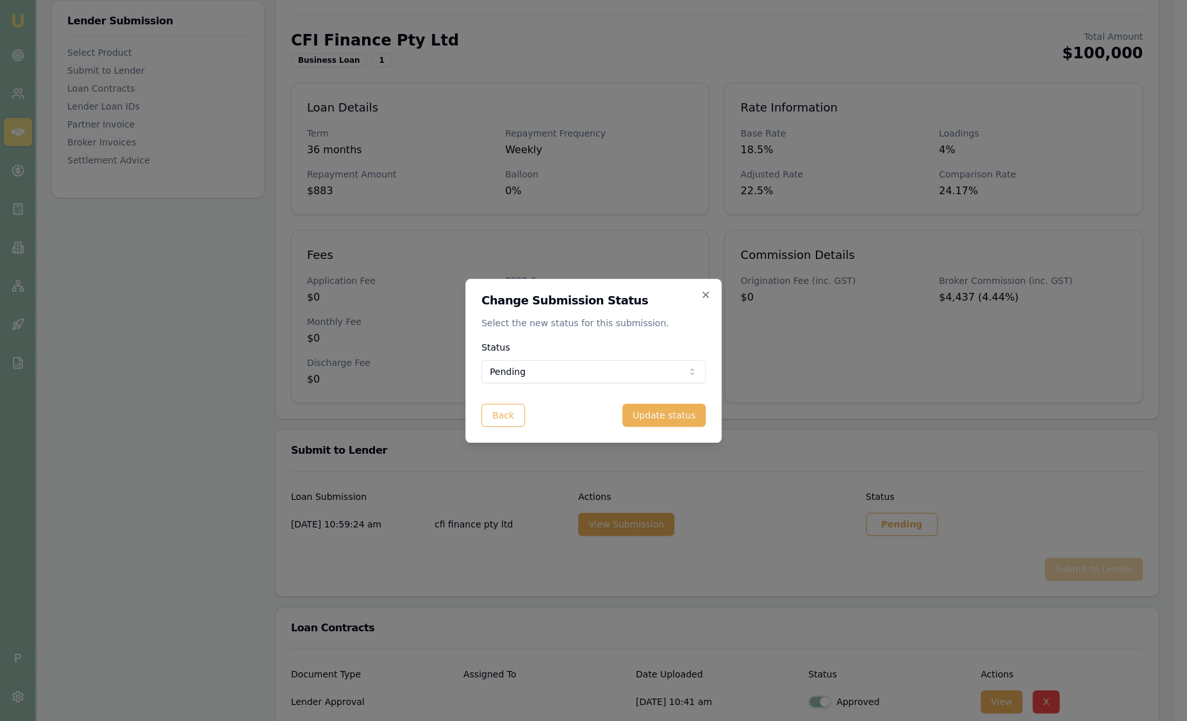
click at [623, 367] on body "Emu Broker P Deals View D-BZ9QT1BSHH Sam Crouch Toggle Menu Customer Paragkumar…" at bounding box center [587, 135] width 1174 height 721
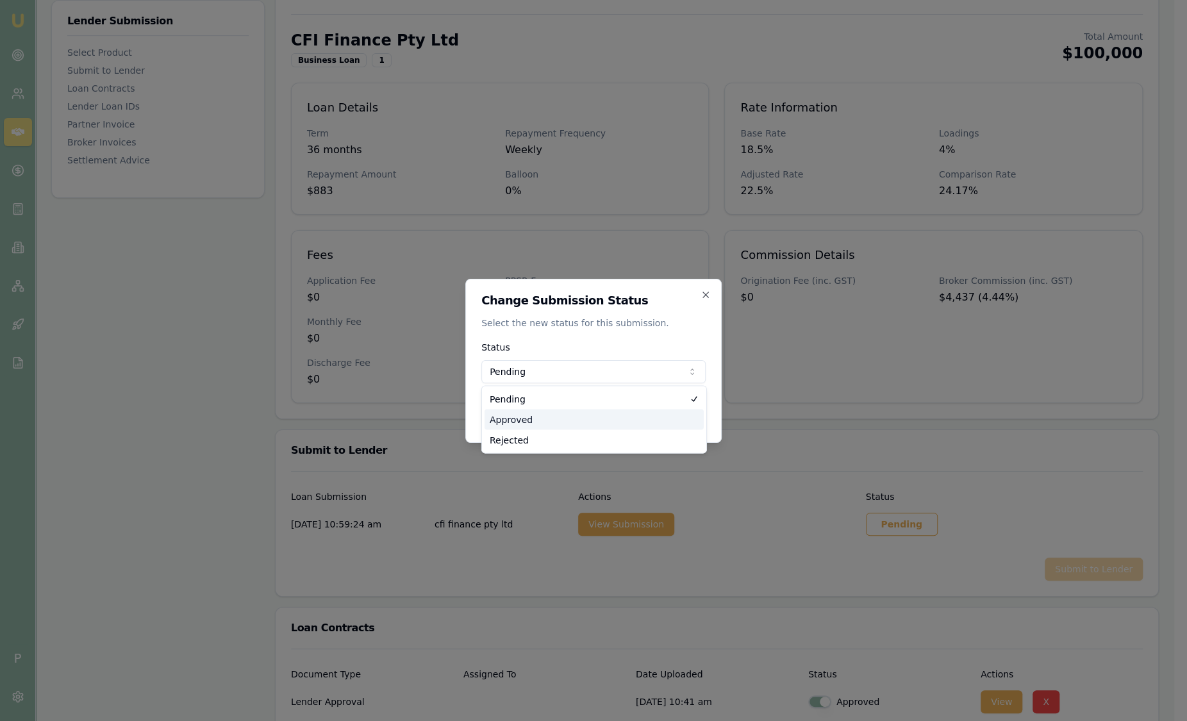
select select "APPROVED"
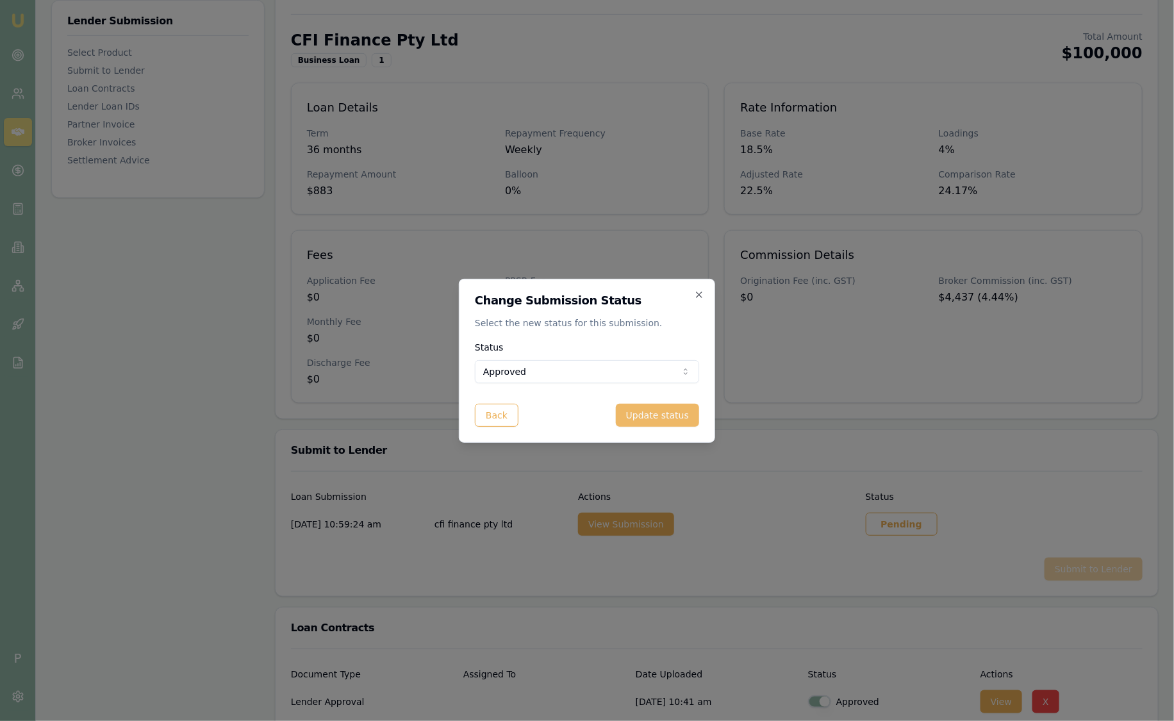
click at [665, 413] on button "Update status" at bounding box center [657, 415] width 83 height 23
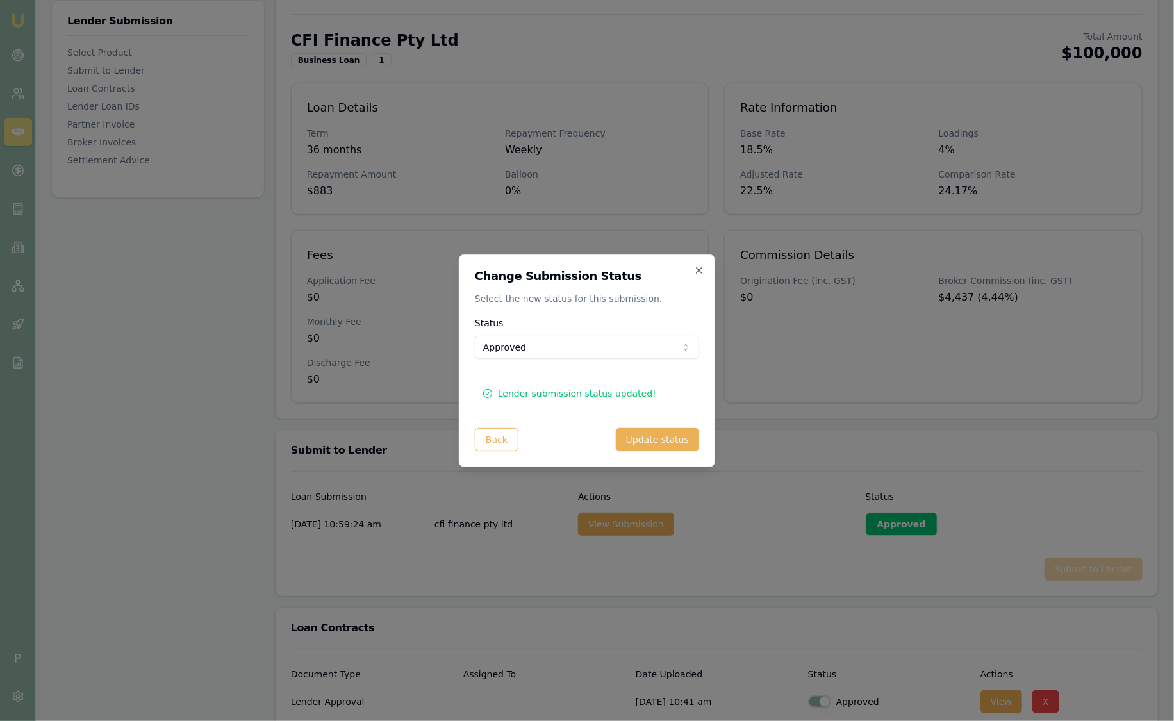
click at [679, 438] on button "Update status" at bounding box center [657, 439] width 83 height 23
click at [694, 269] on icon "button" at bounding box center [699, 270] width 10 height 10
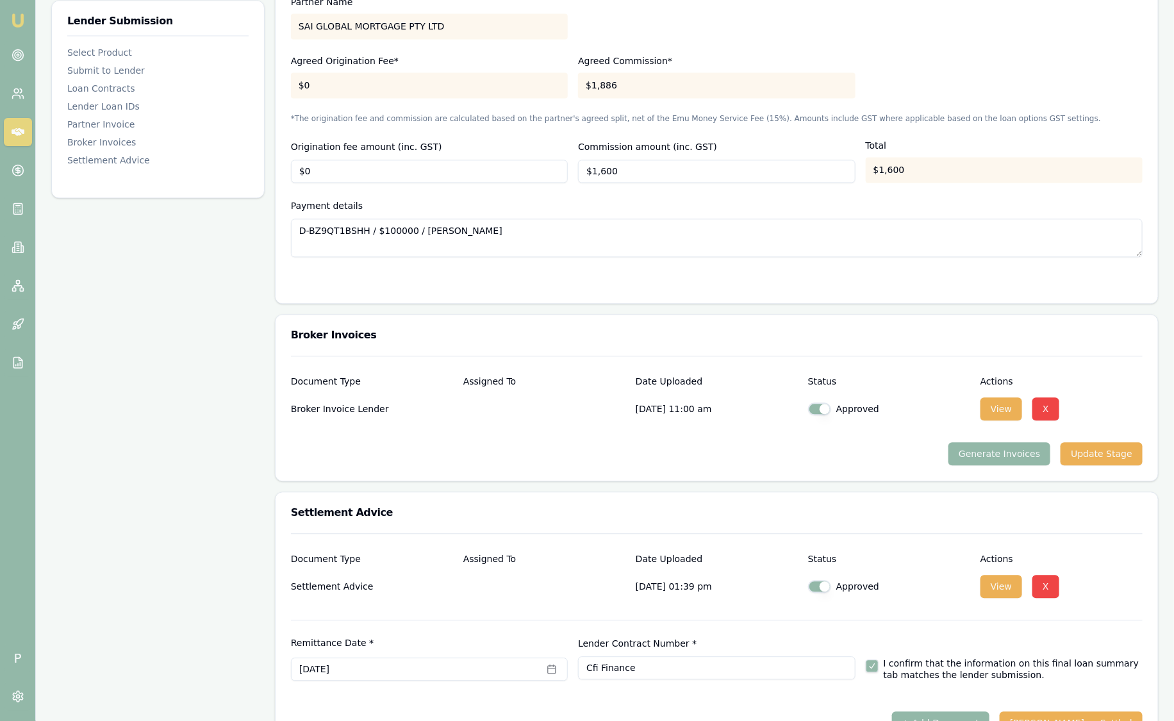
scroll to position [1266, 0]
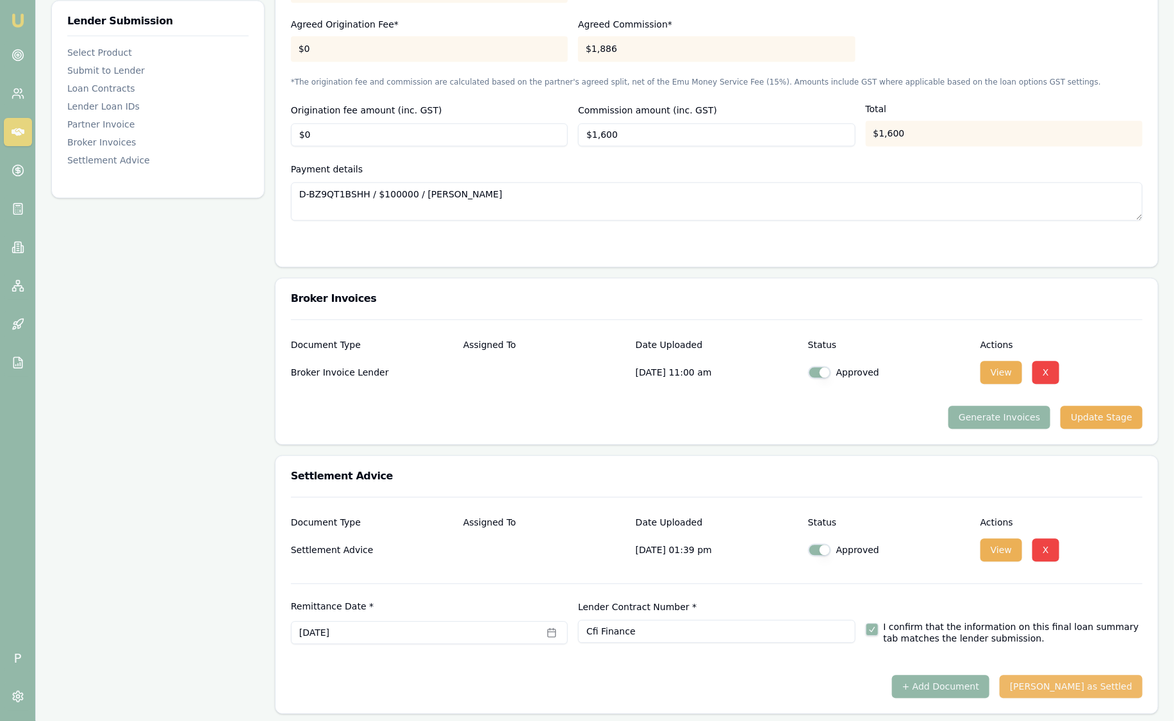
click at [1091, 690] on button "Mark Deal as Settled" at bounding box center [1071, 686] width 143 height 23
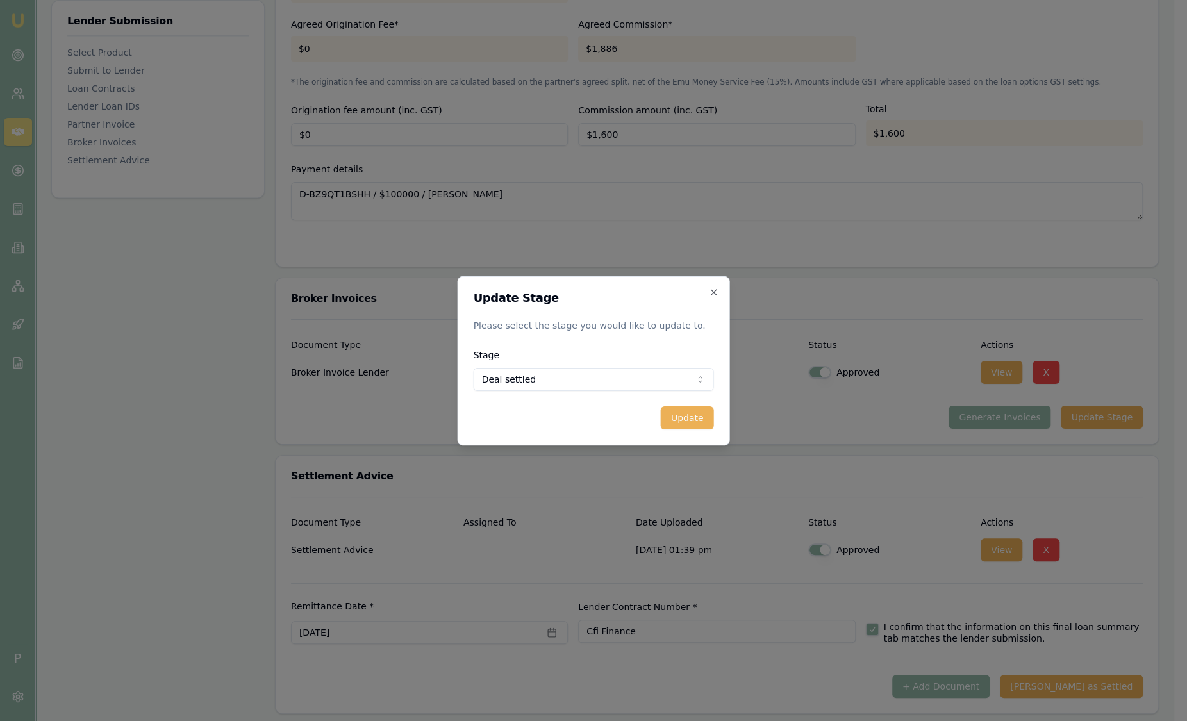
click at [691, 408] on button "Update" at bounding box center [687, 417] width 53 height 23
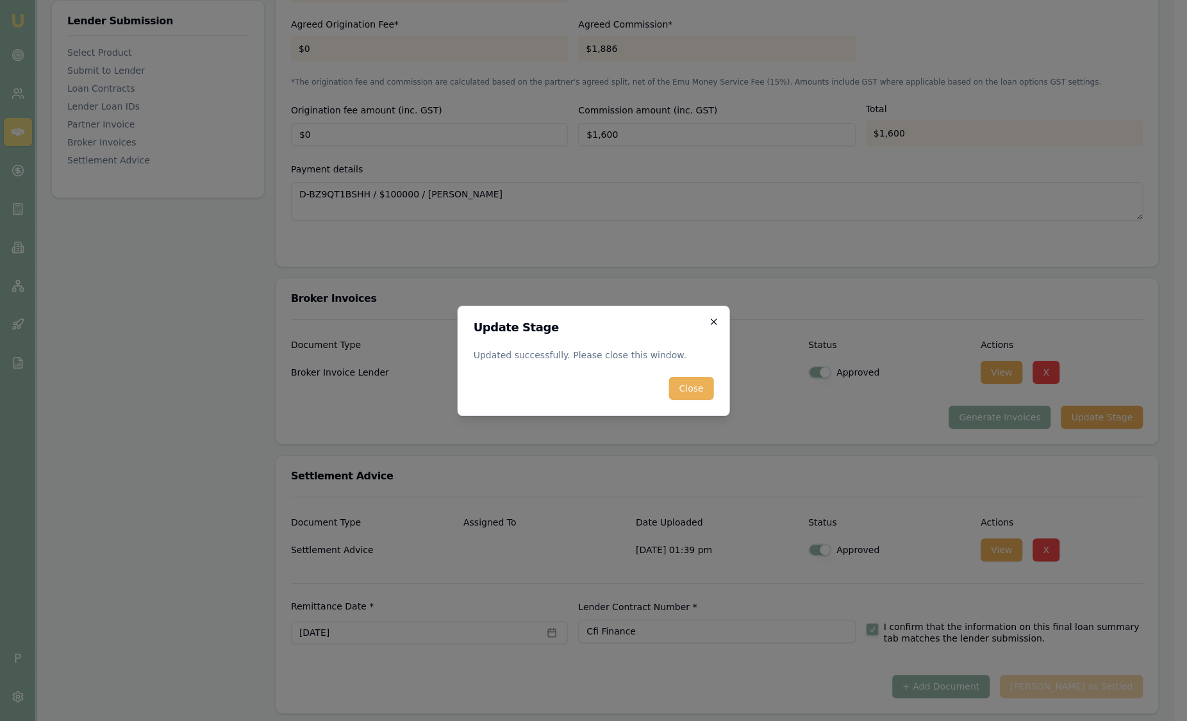
click at [711, 319] on icon "button" at bounding box center [714, 322] width 6 height 6
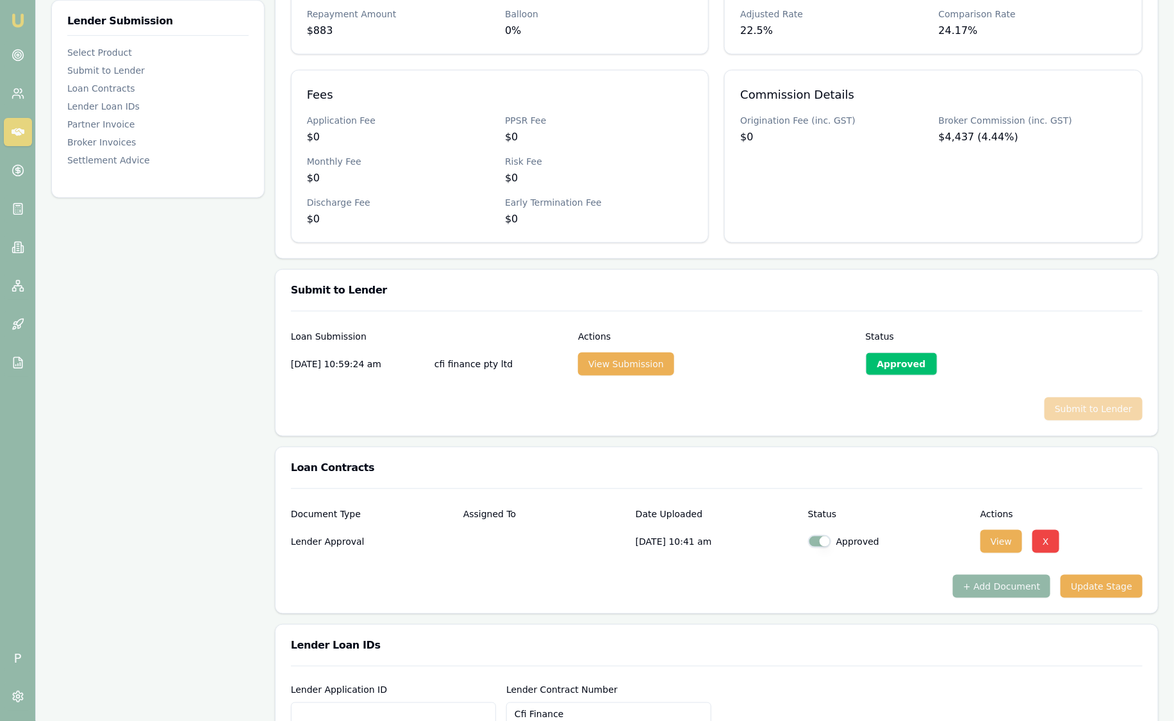
scroll to position [0, 0]
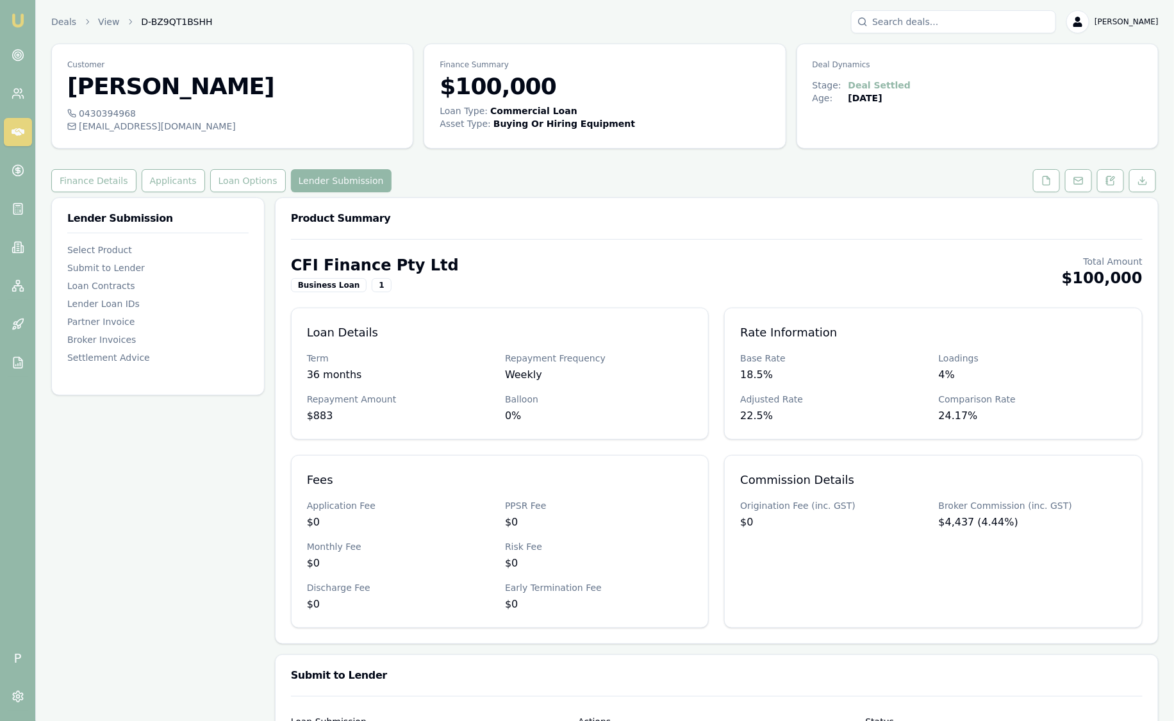
click at [49, 29] on header "Deals View D-BZ9QT1BSHH Sam Crouch Toggle Menu" at bounding box center [605, 21] width 1138 height 23
click at [56, 26] on link "Deals" at bounding box center [63, 21] width 25 height 13
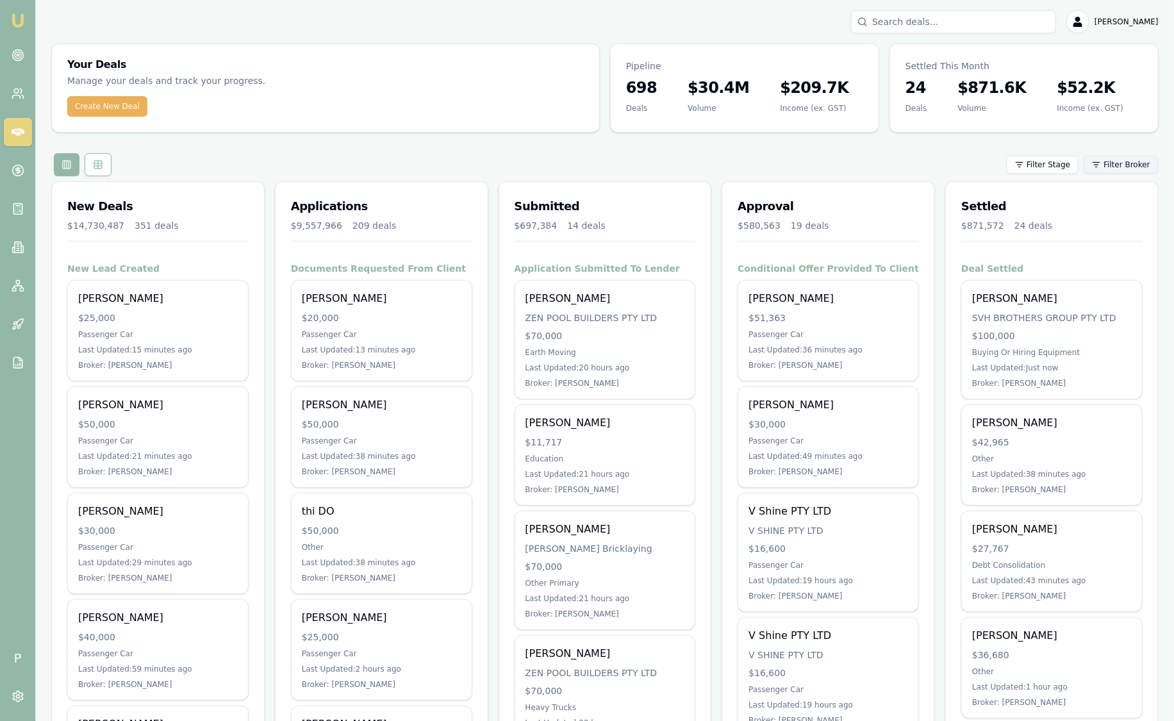
click at [1123, 163] on html "Emu Broker P Sam Crouch Toggle Menu Your Deals Manage your deals and track your…" at bounding box center [587, 360] width 1174 height 721
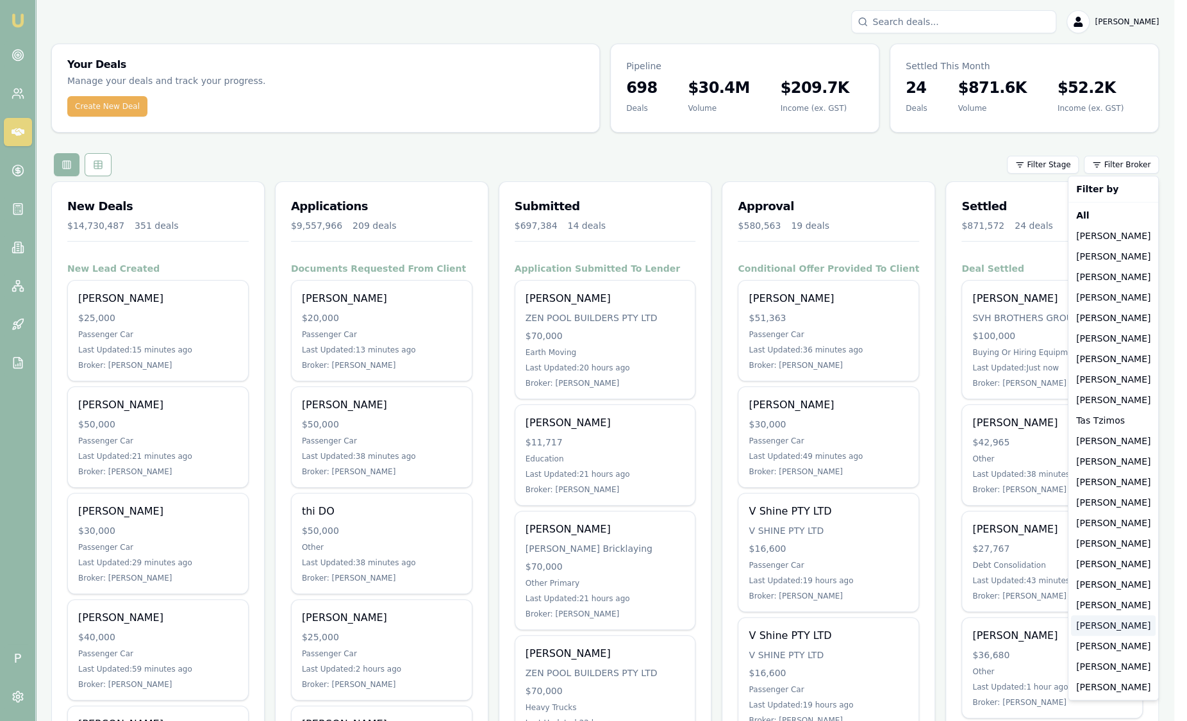
click at [1088, 631] on div "[PERSON_NAME]" at bounding box center [1113, 625] width 85 height 21
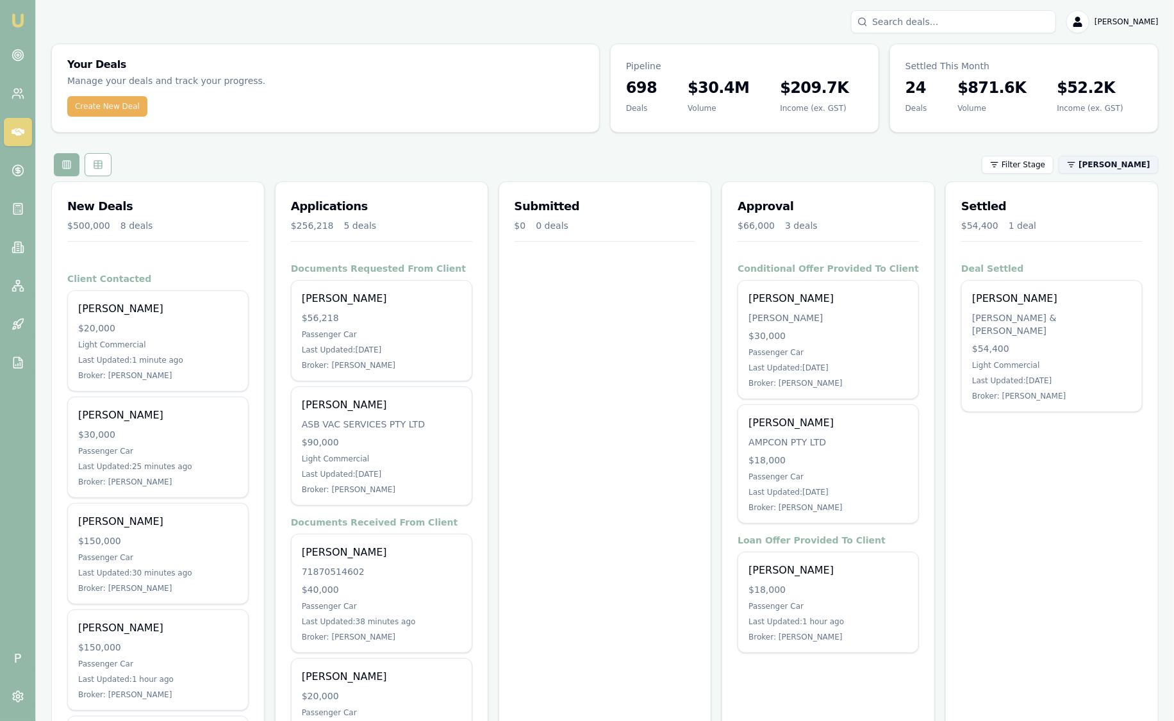
click at [1114, 161] on html "Emu Broker P Sam Crouch Toggle Menu Your Deals Manage your deals and track your…" at bounding box center [587, 360] width 1174 height 721
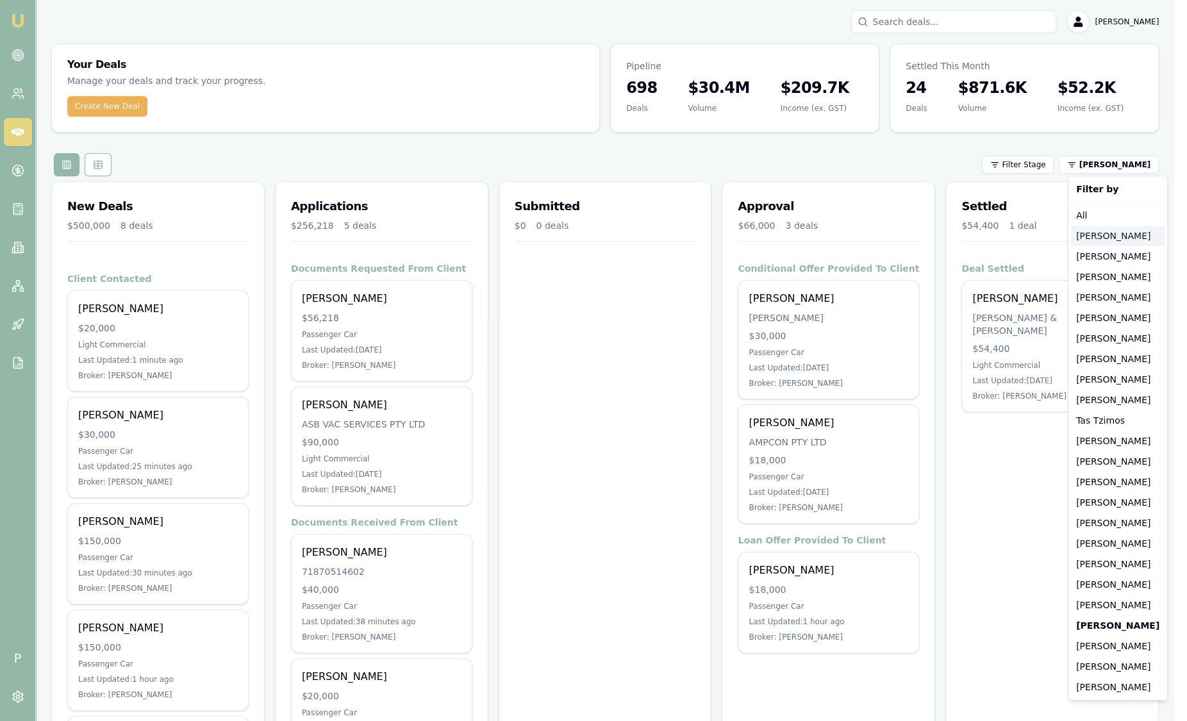
click at [1108, 239] on div "[PERSON_NAME]" at bounding box center [1118, 236] width 94 height 21
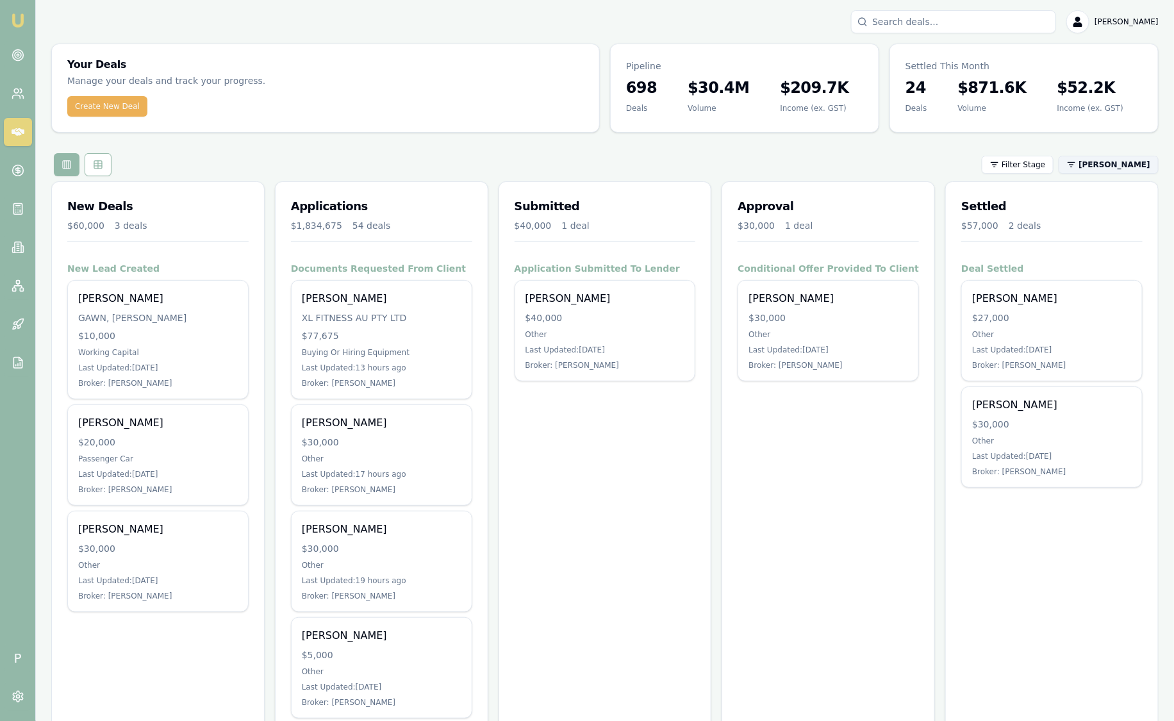
click at [1115, 169] on html "Emu Broker P Sam Crouch Toggle Menu Your Deals Manage your deals and track your…" at bounding box center [587, 360] width 1174 height 721
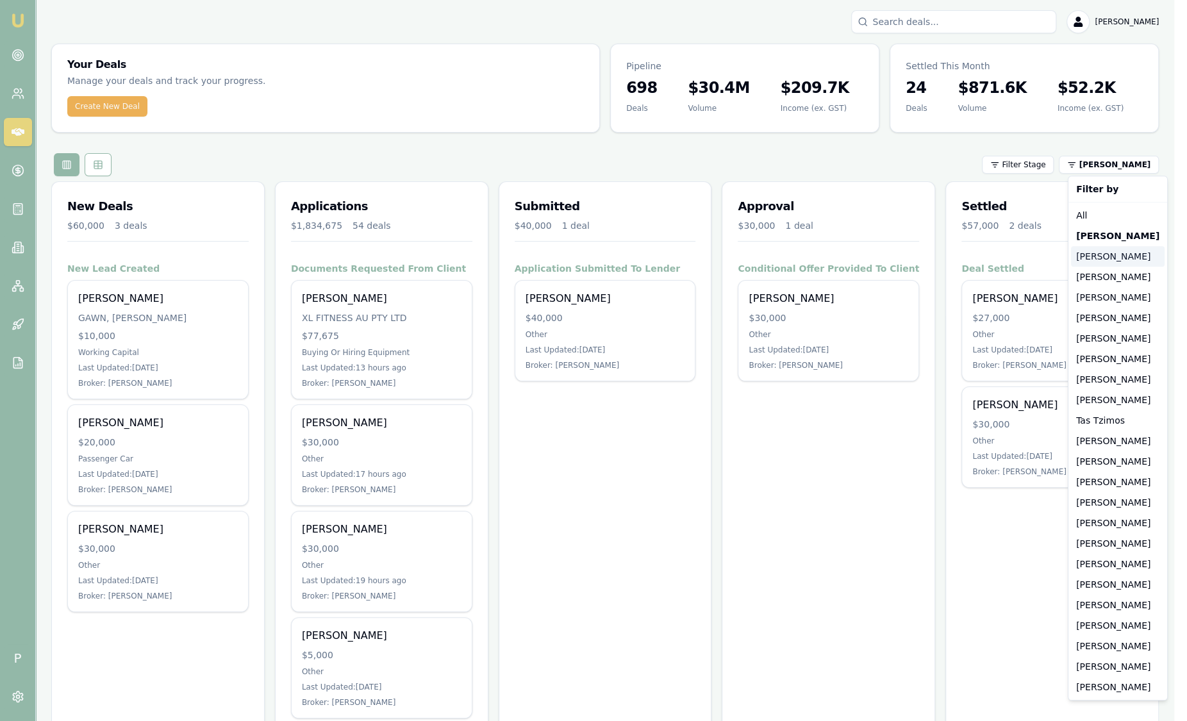
click at [1111, 256] on div "[PERSON_NAME]" at bounding box center [1118, 256] width 94 height 21
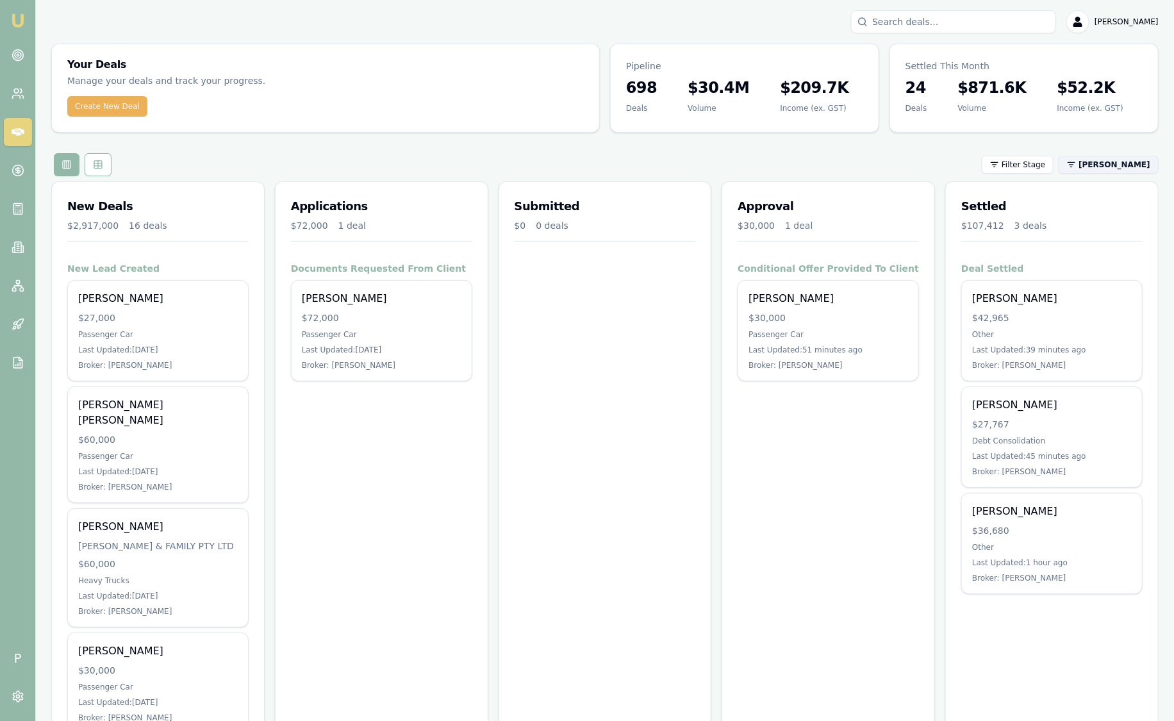
click at [1107, 170] on html "Emu Broker P Sam Crouch Toggle Menu Your Deals Manage your deals and track your…" at bounding box center [587, 360] width 1174 height 721
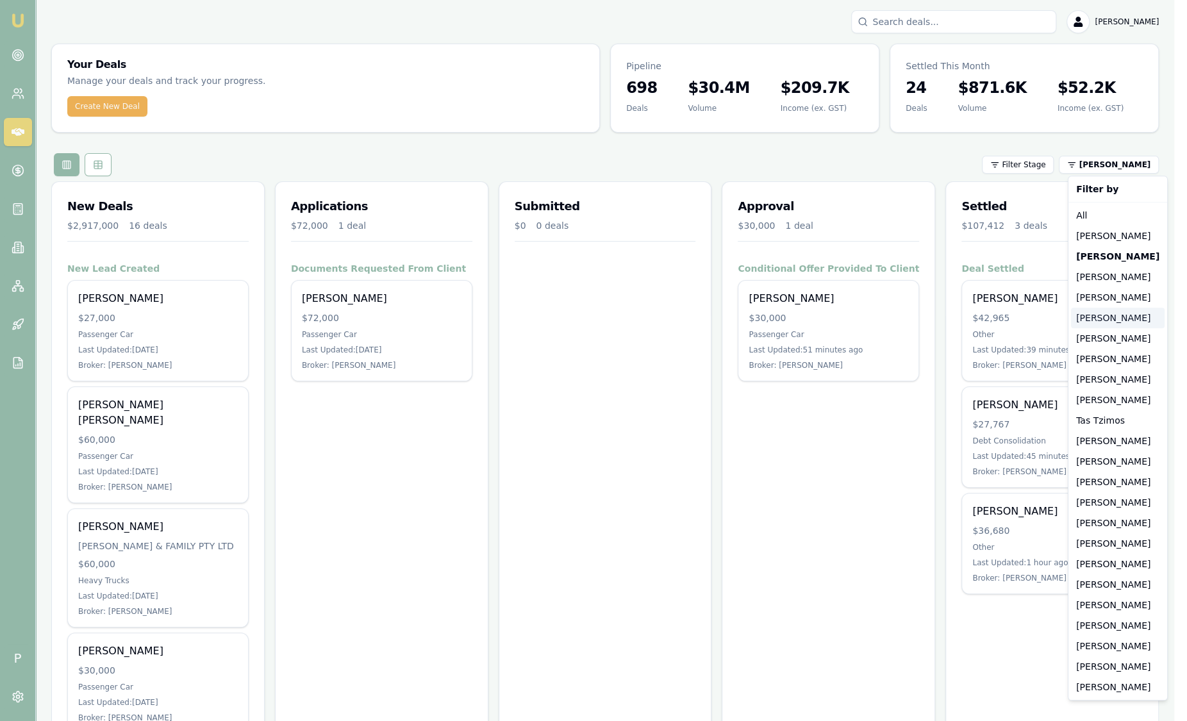
click at [1100, 314] on div "[PERSON_NAME]" at bounding box center [1118, 318] width 94 height 21
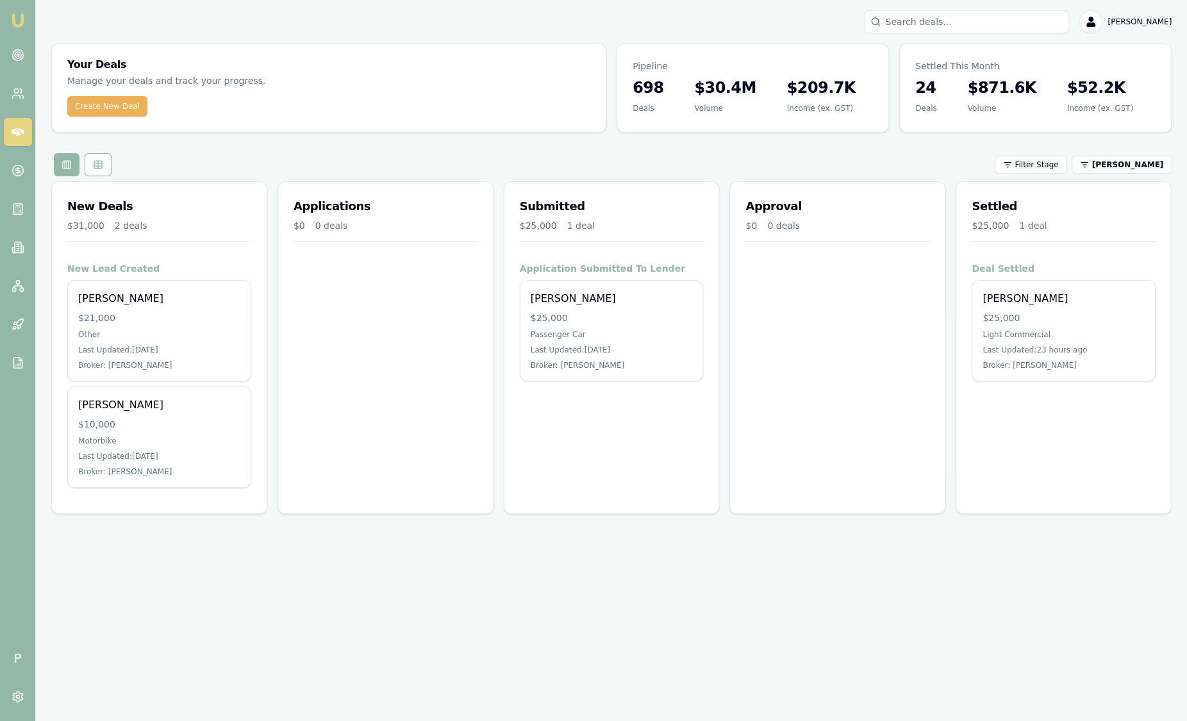
click at [1115, 167] on html "Emu Broker P Sam Crouch Toggle Menu Your Deals Manage your deals and track your…" at bounding box center [593, 360] width 1187 height 721
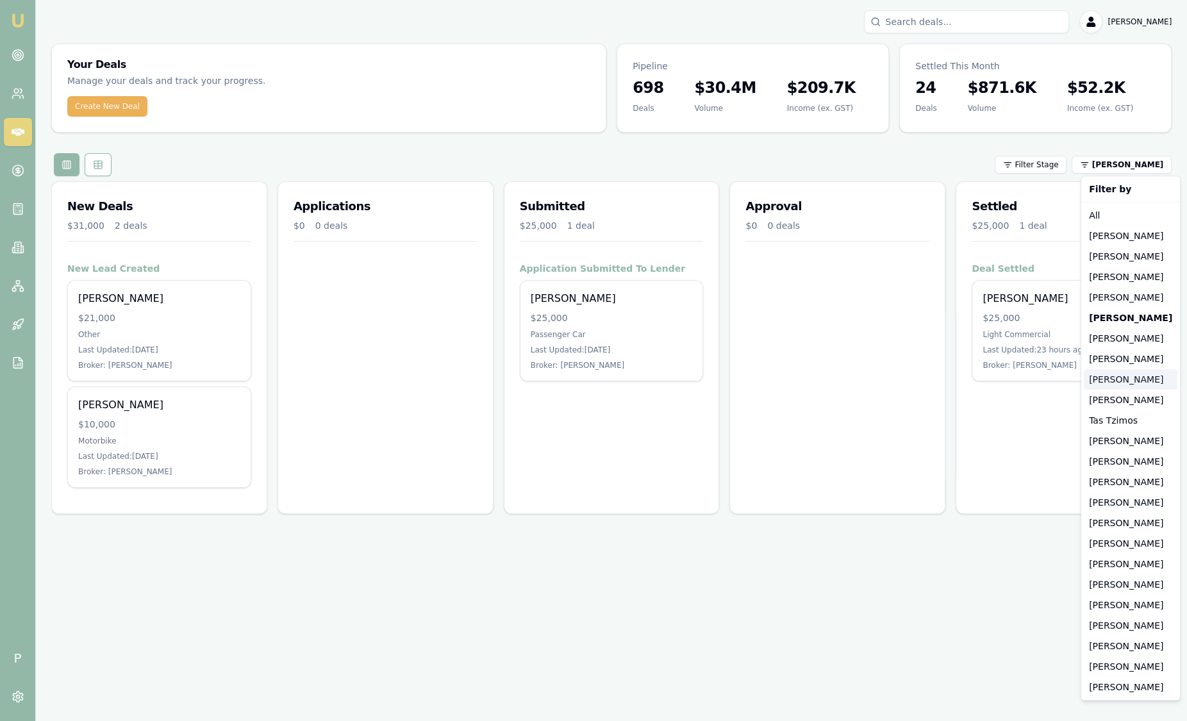
click at [1120, 385] on div "[PERSON_NAME]" at bounding box center [1131, 379] width 94 height 21
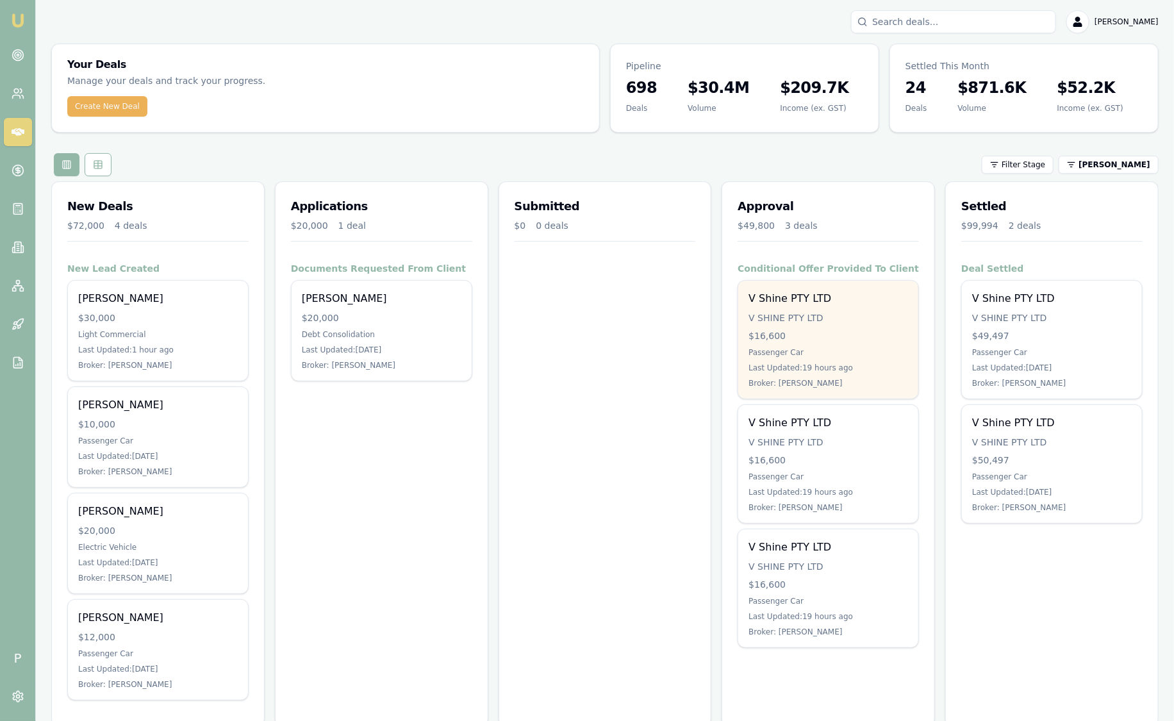
click at [841, 327] on div "V Shine PTY LTD V SHINE PTY LTD $16,600 Passenger Car Last Updated: 19 hours ag…" at bounding box center [828, 340] width 180 height 118
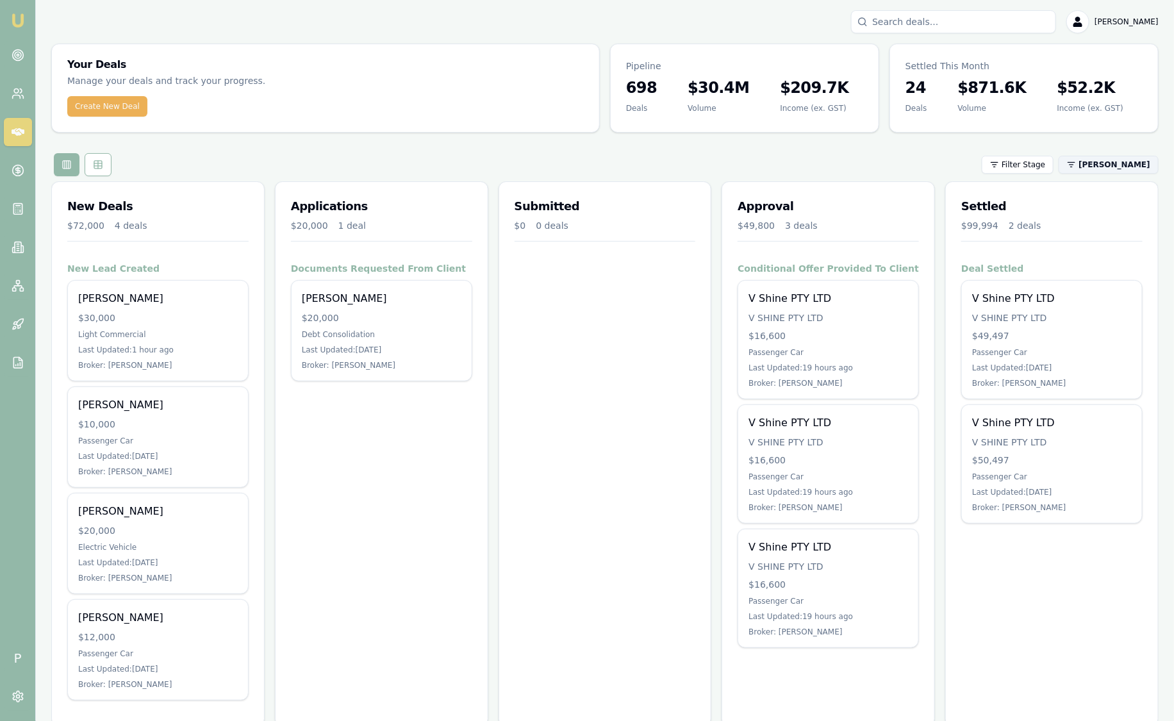
click at [1104, 162] on html "Emu Broker P Sam Crouch Toggle Menu Your Deals Manage your deals and track your…" at bounding box center [587, 360] width 1174 height 721
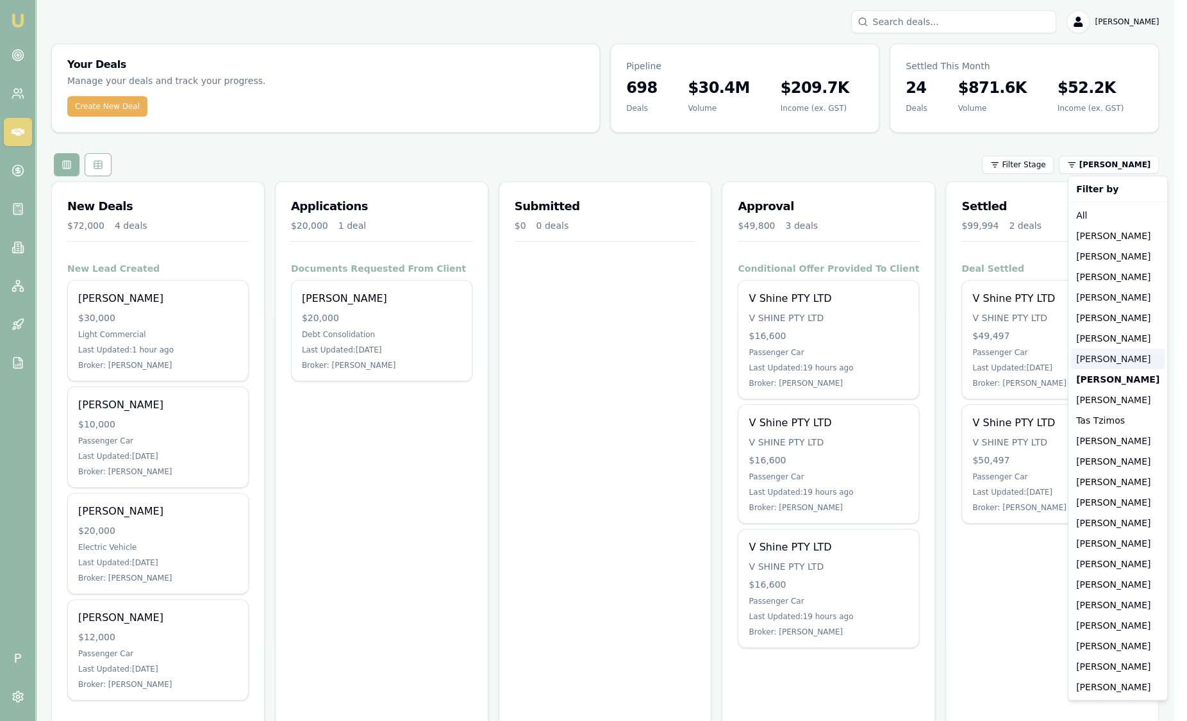
click at [1123, 358] on div "[PERSON_NAME]" at bounding box center [1118, 359] width 94 height 21
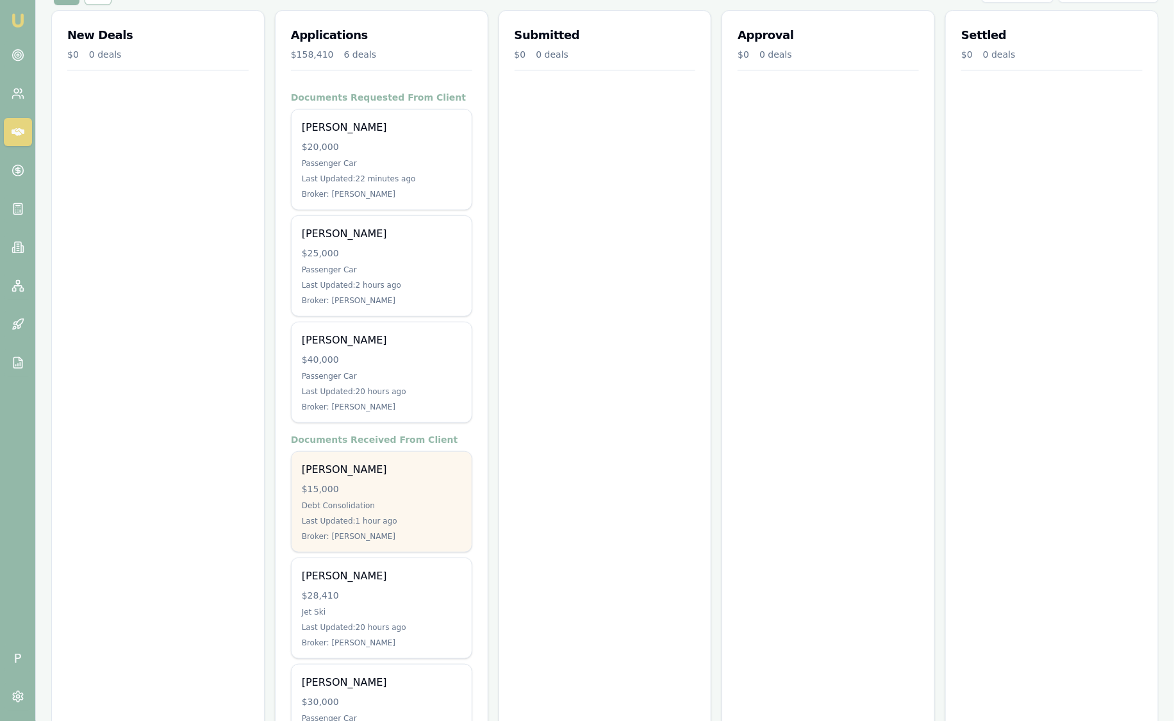
scroll to position [170, 0]
click at [415, 494] on div "$15,000" at bounding box center [382, 490] width 160 height 13
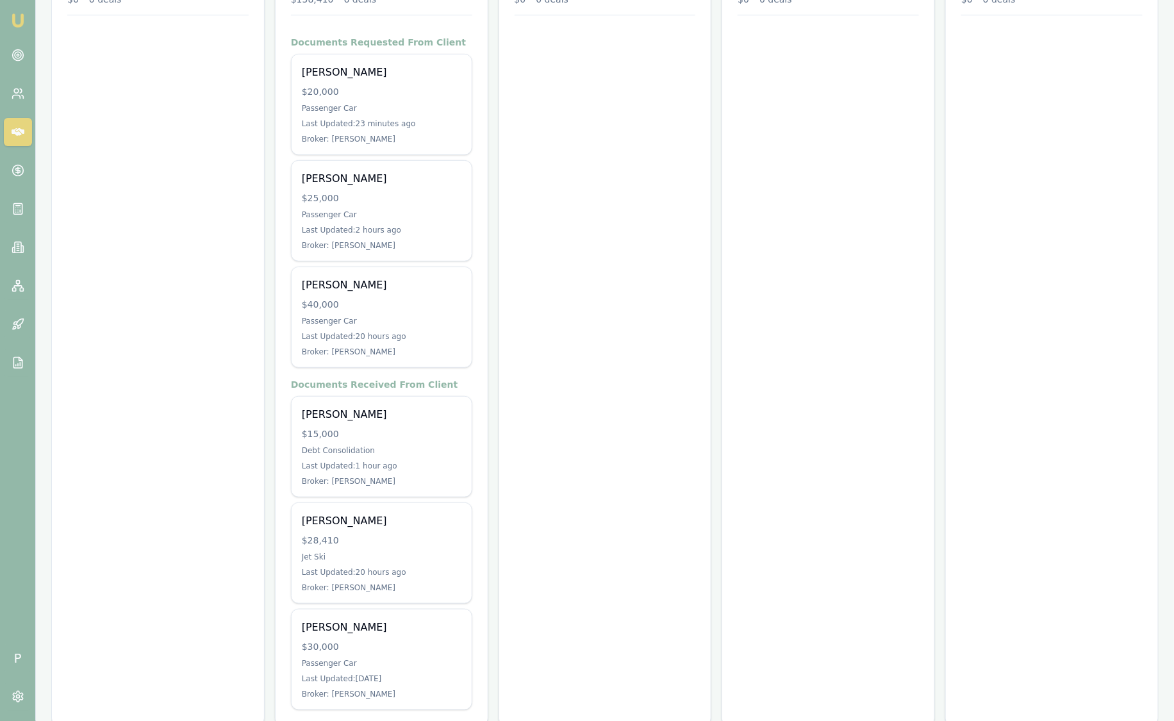
scroll to position [249, 0]
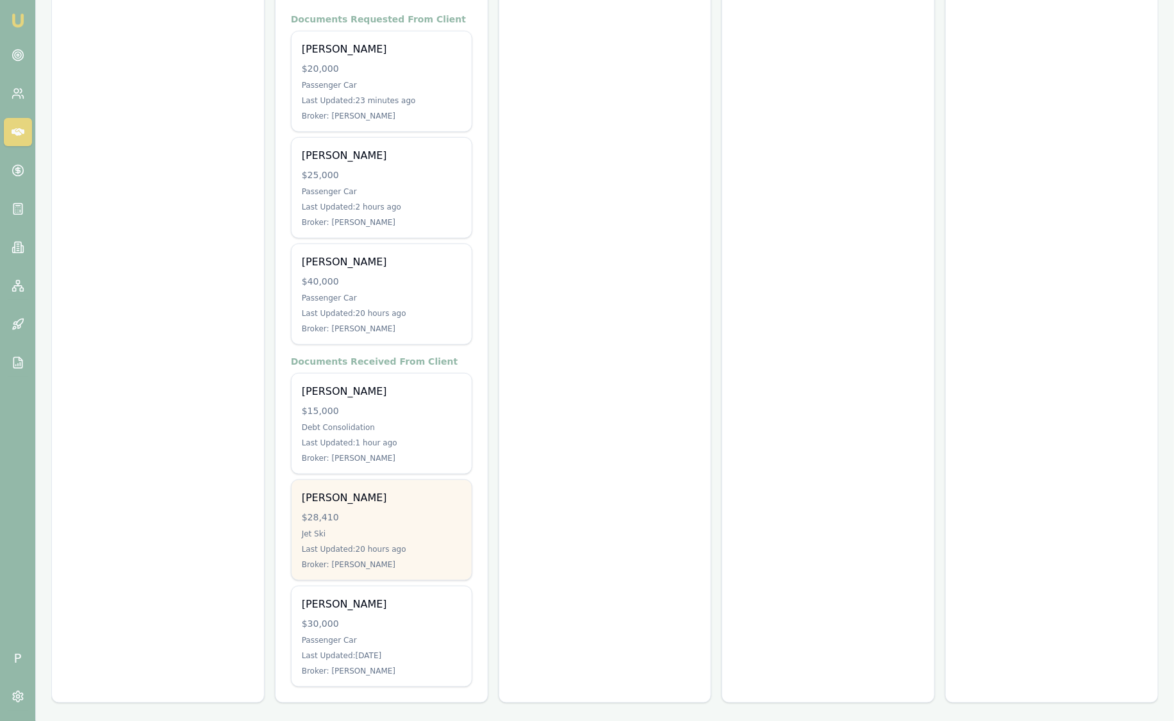
click at [440, 490] on div "[PERSON_NAME]" at bounding box center [382, 497] width 160 height 15
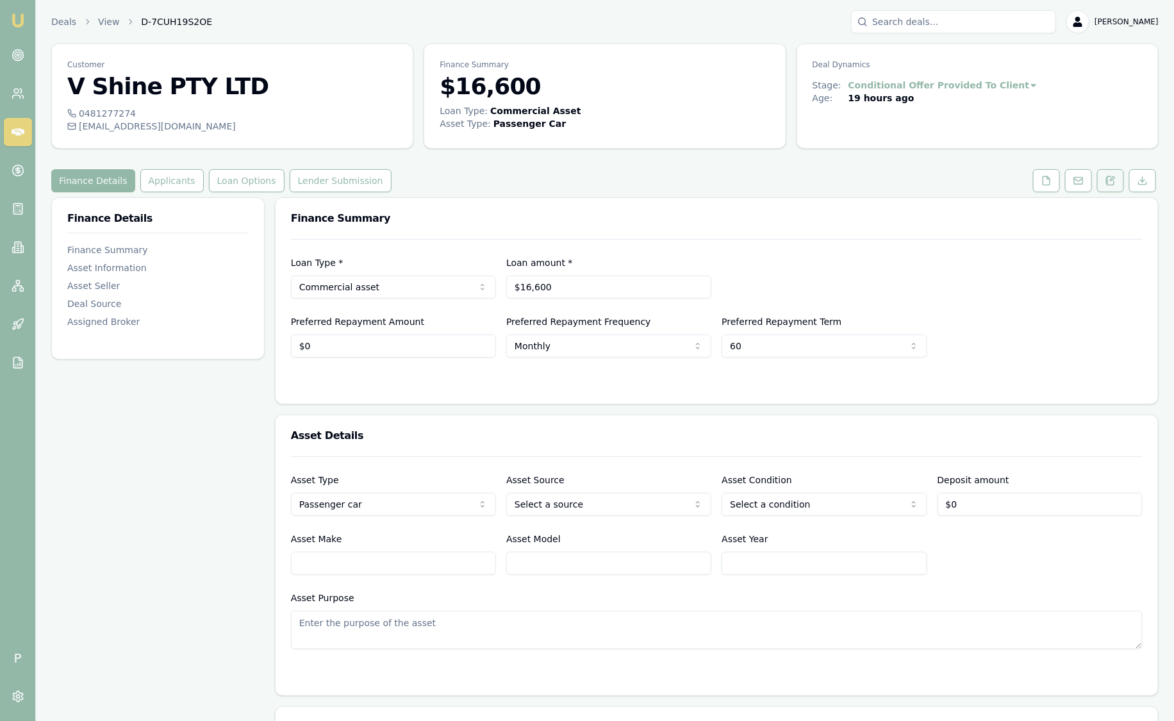
click at [1113, 185] on icon at bounding box center [1111, 181] width 10 height 10
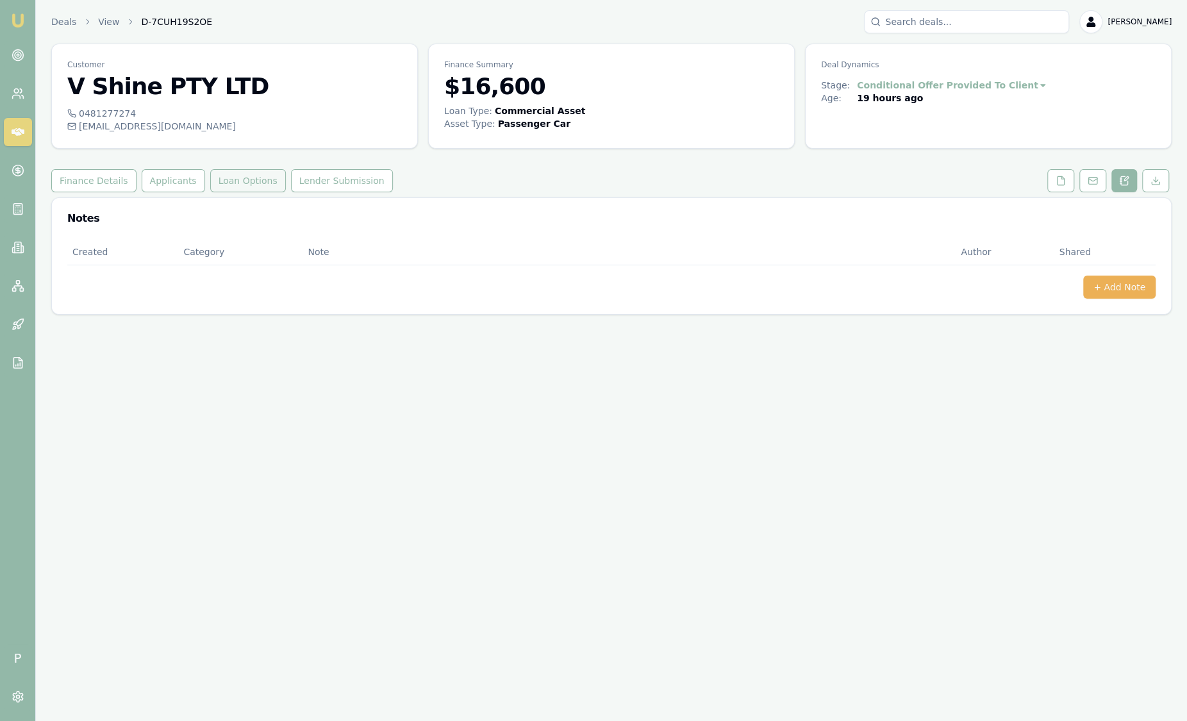
click at [242, 185] on button "Loan Options" at bounding box center [248, 180] width 76 height 23
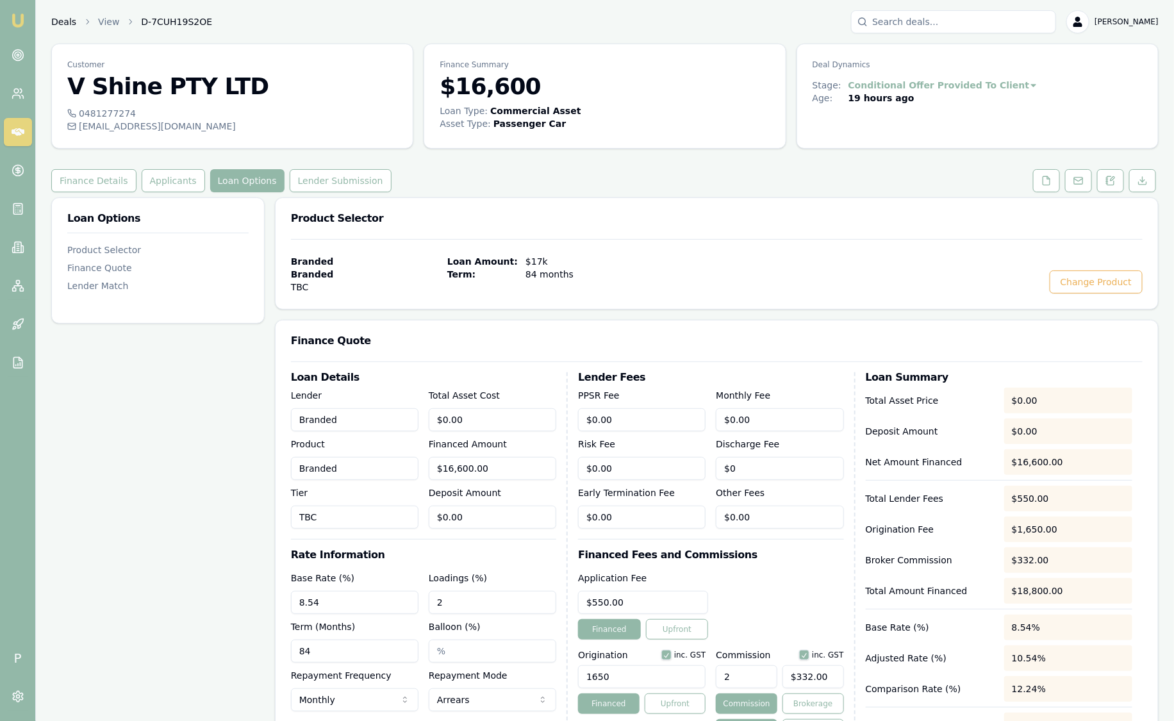
click at [65, 15] on link "Deals" at bounding box center [63, 21] width 25 height 13
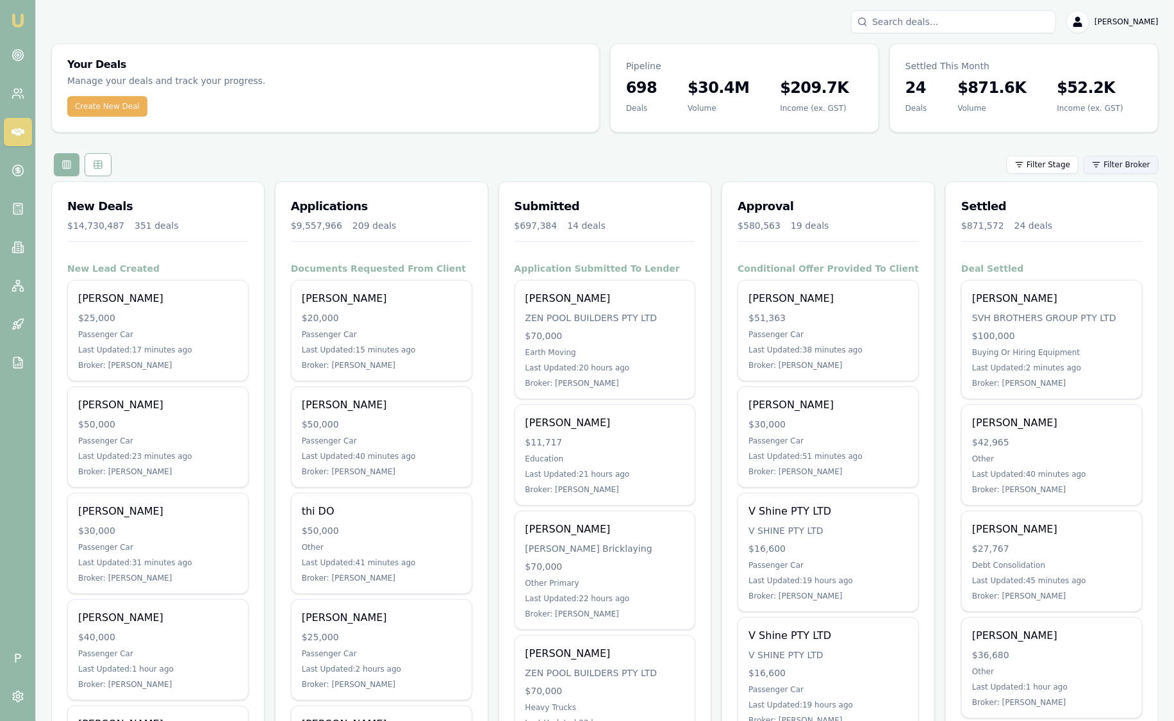
click at [1134, 156] on html "Emu Broker P [PERSON_NAME] Toggle Menu Your Deals Manage your deals and track y…" at bounding box center [587, 360] width 1174 height 721
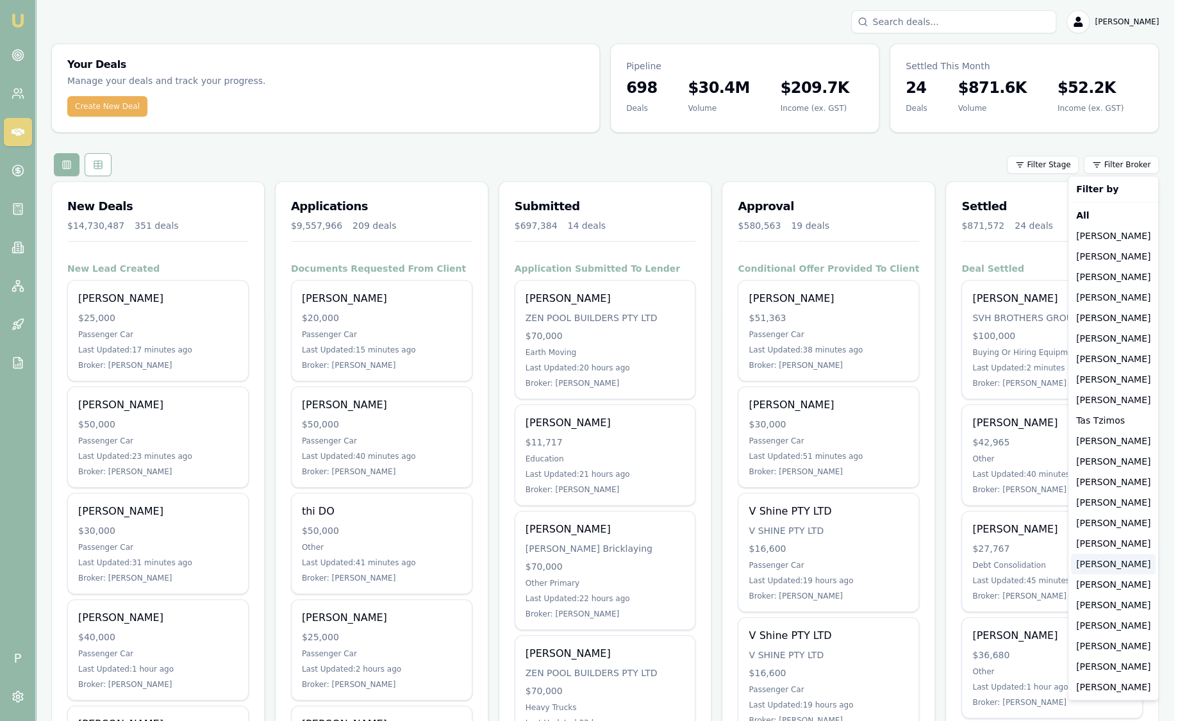
click at [1102, 557] on div "[PERSON_NAME]" at bounding box center [1113, 564] width 85 height 21
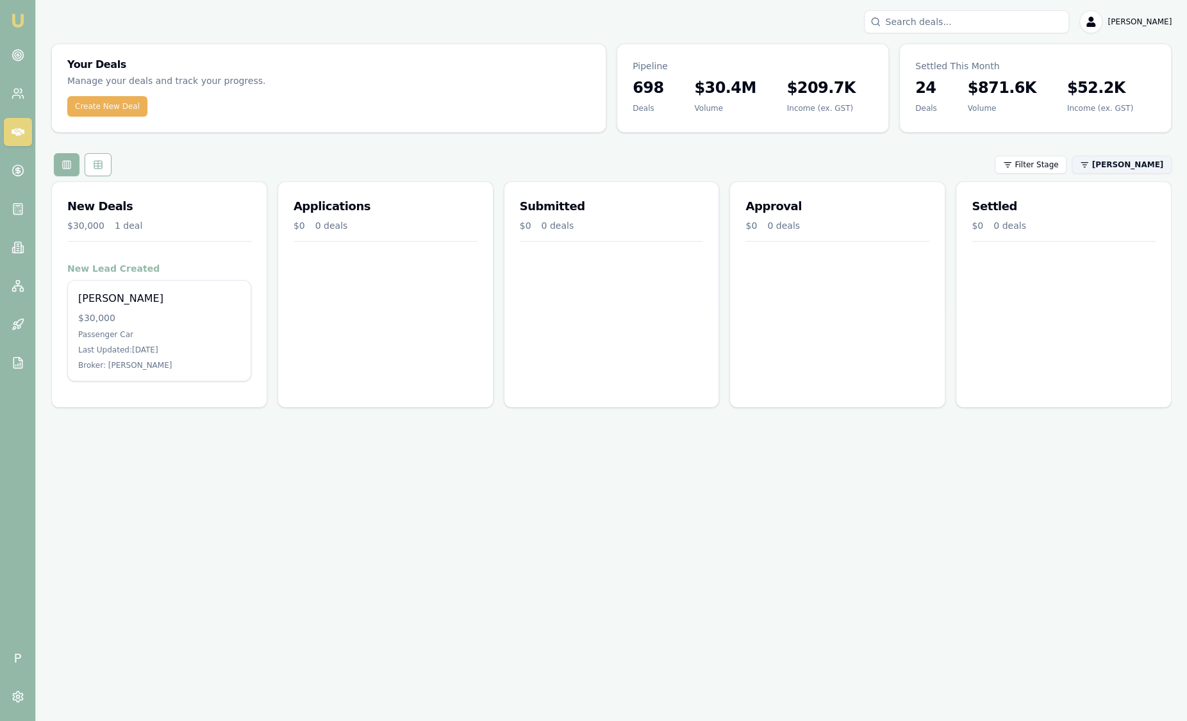
click at [1155, 156] on html "Emu Broker P [PERSON_NAME] Toggle Menu Your Deals Manage your deals and track y…" at bounding box center [593, 360] width 1187 height 721
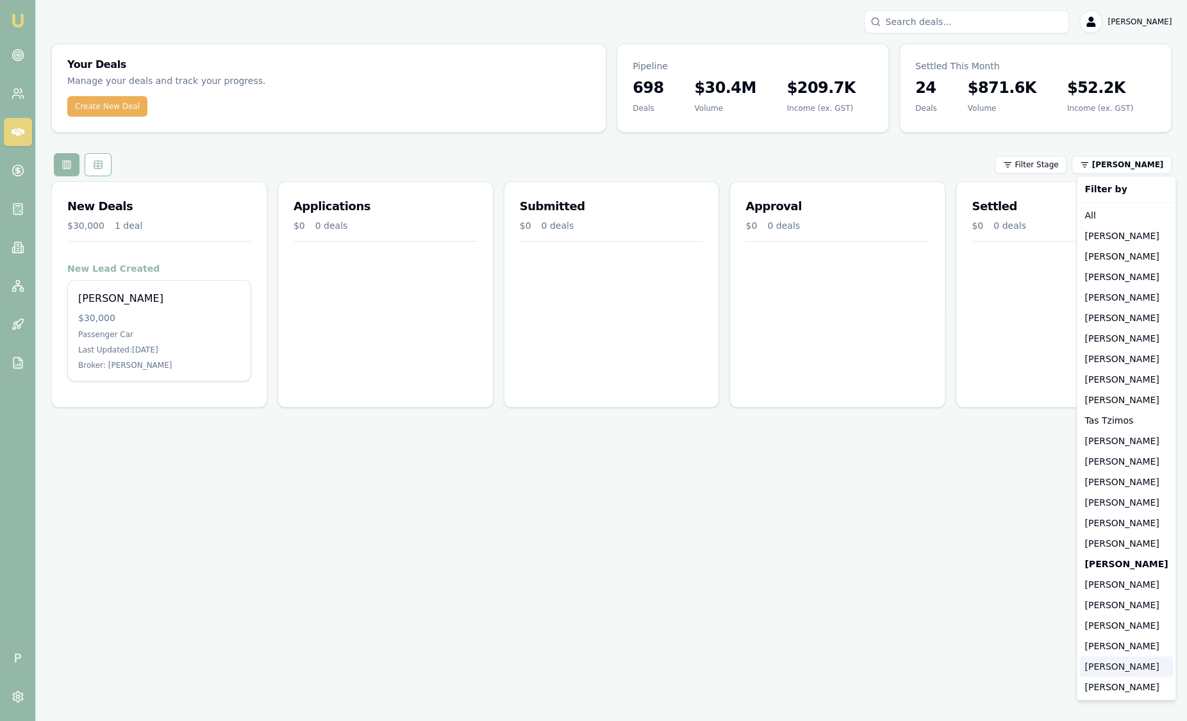
click at [1127, 668] on div "[PERSON_NAME]" at bounding box center [1126, 666] width 94 height 21
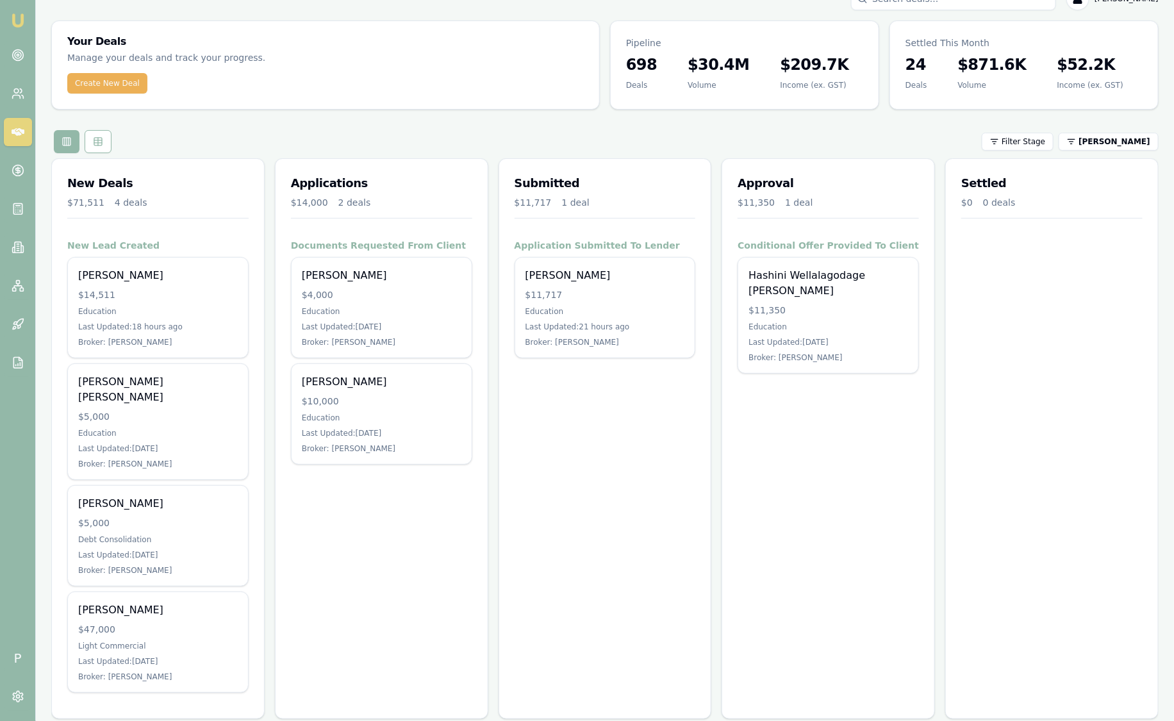
scroll to position [24, 0]
click at [21, 170] on icon at bounding box center [18, 170] width 13 height 13
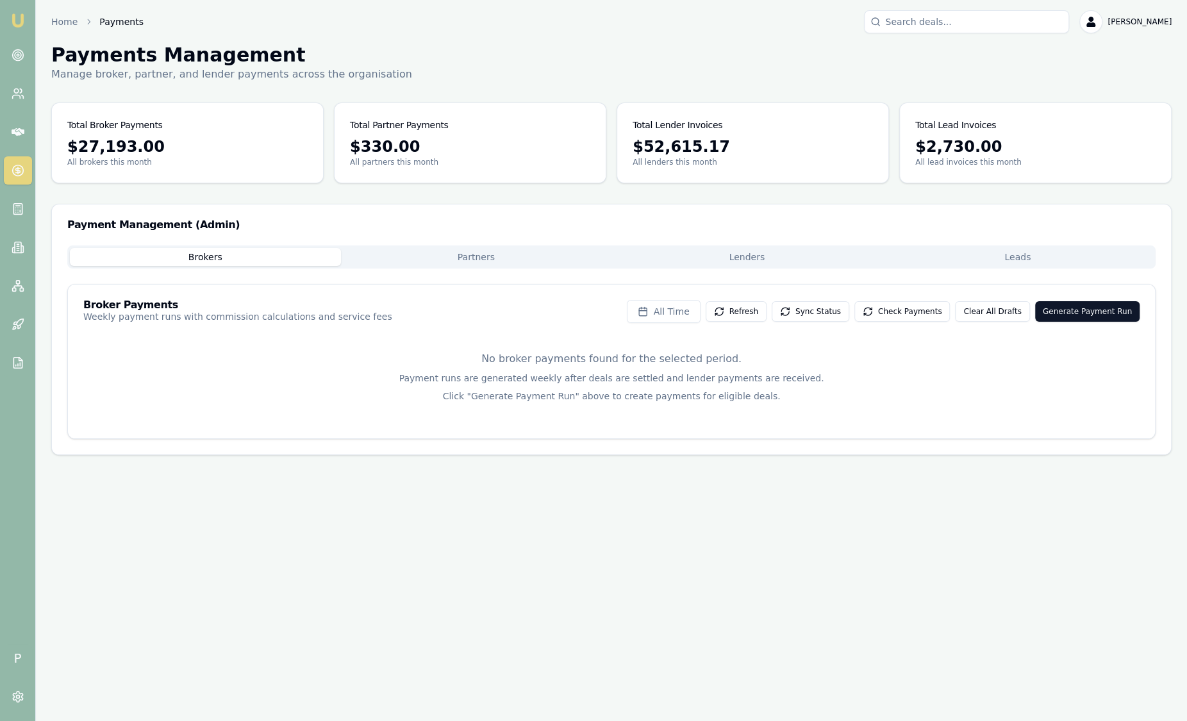
click at [952, 258] on button "Leads" at bounding box center [1018, 257] width 271 height 18
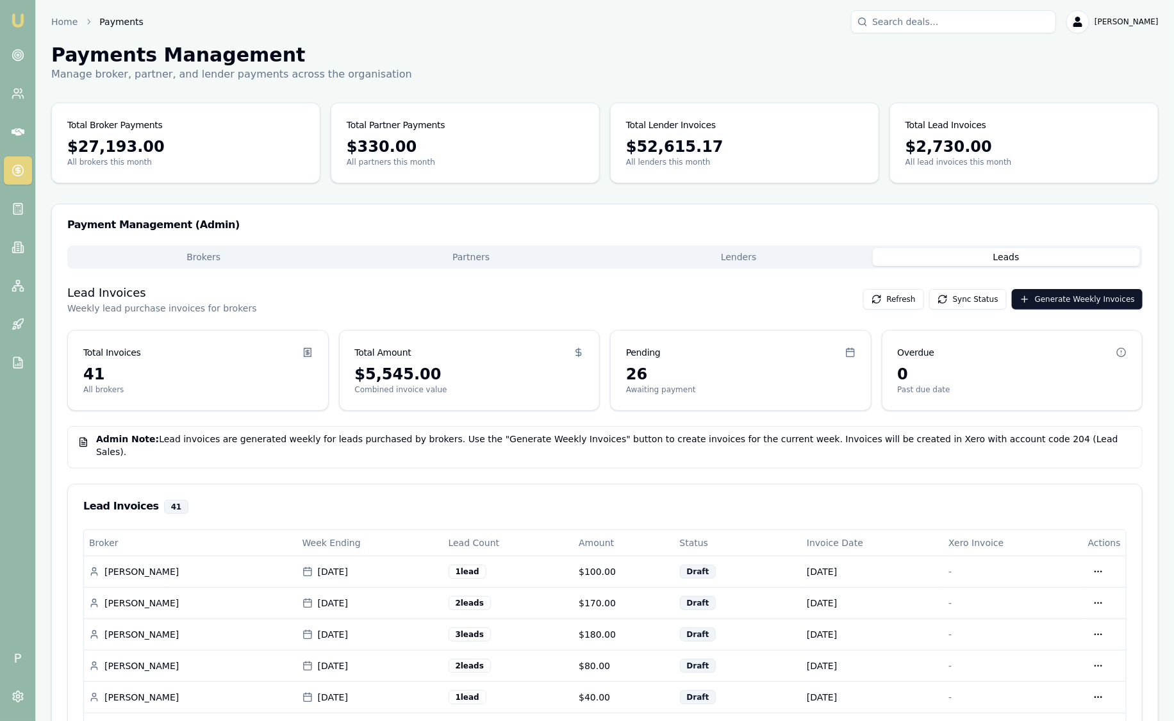
click at [24, 28] on img at bounding box center [17, 20] width 15 height 15
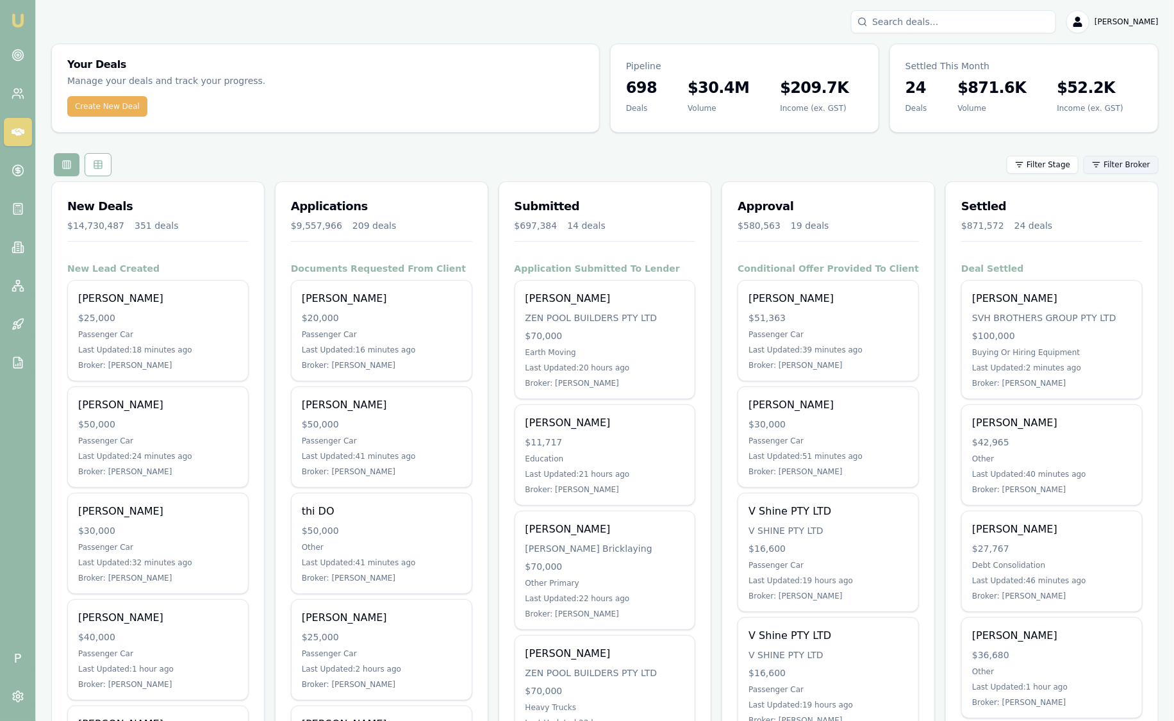
click at [1131, 167] on html "Emu Broker P [PERSON_NAME] Toggle Menu Your Deals Manage your deals and track y…" at bounding box center [587, 360] width 1174 height 721
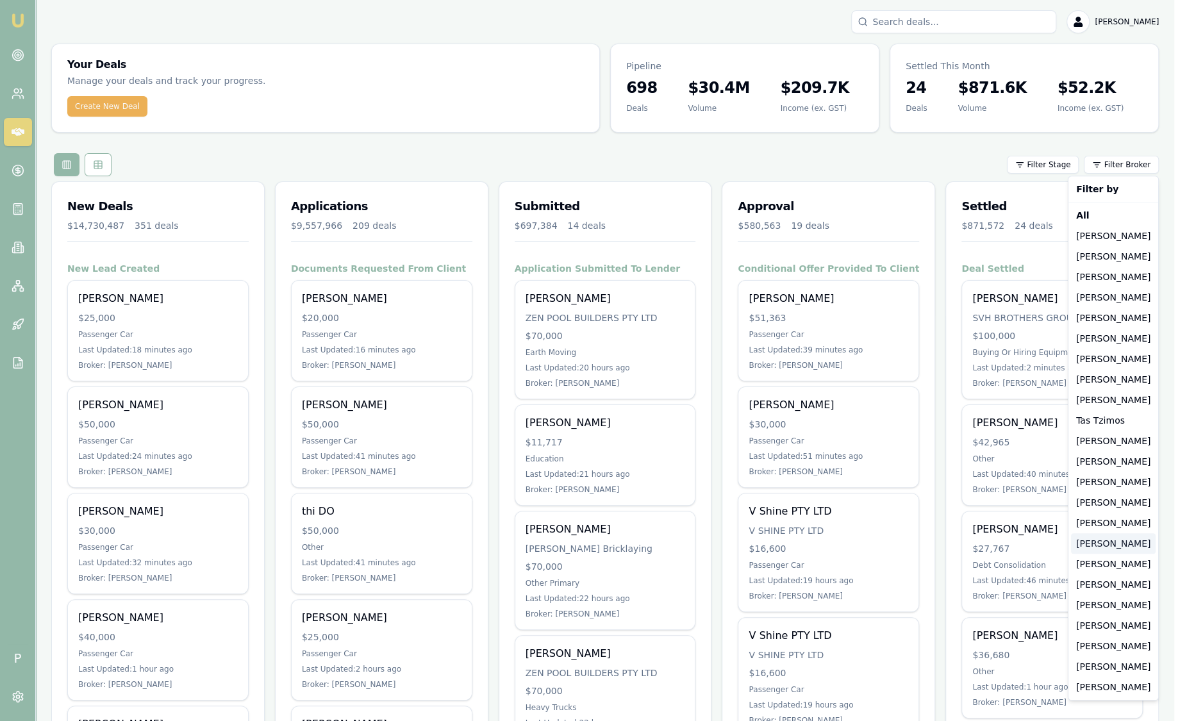
click at [1110, 551] on div "[PERSON_NAME]" at bounding box center [1113, 543] width 85 height 21
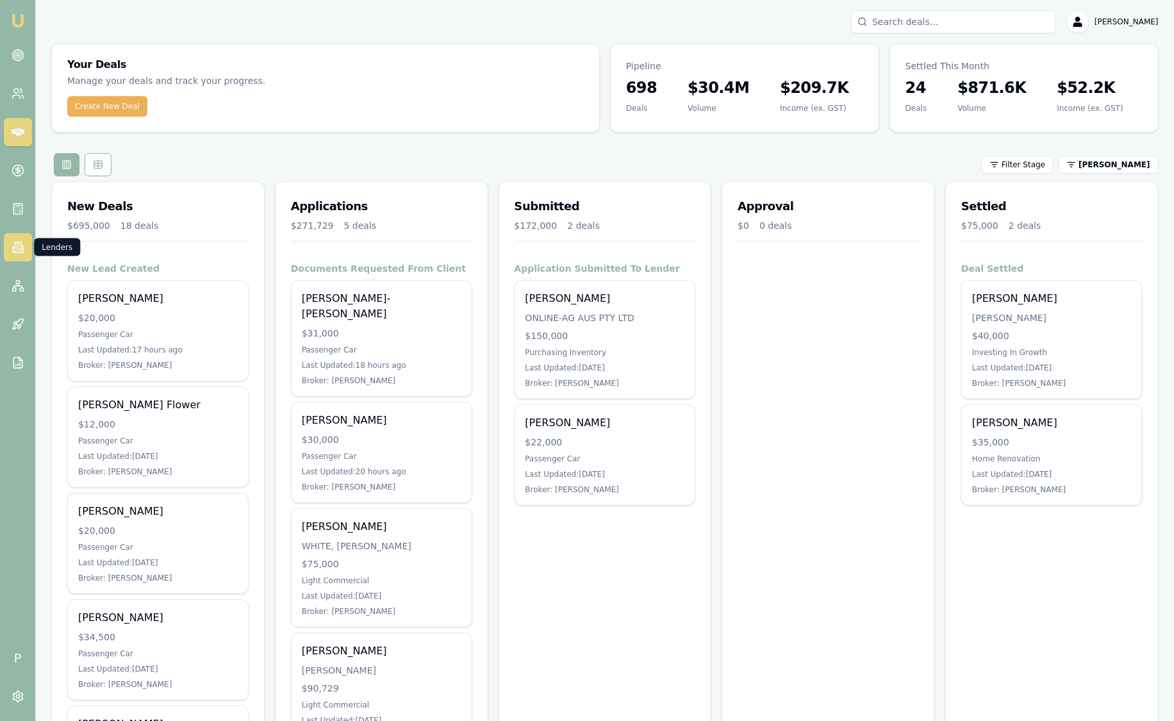
click at [23, 240] on link at bounding box center [18, 247] width 28 height 28
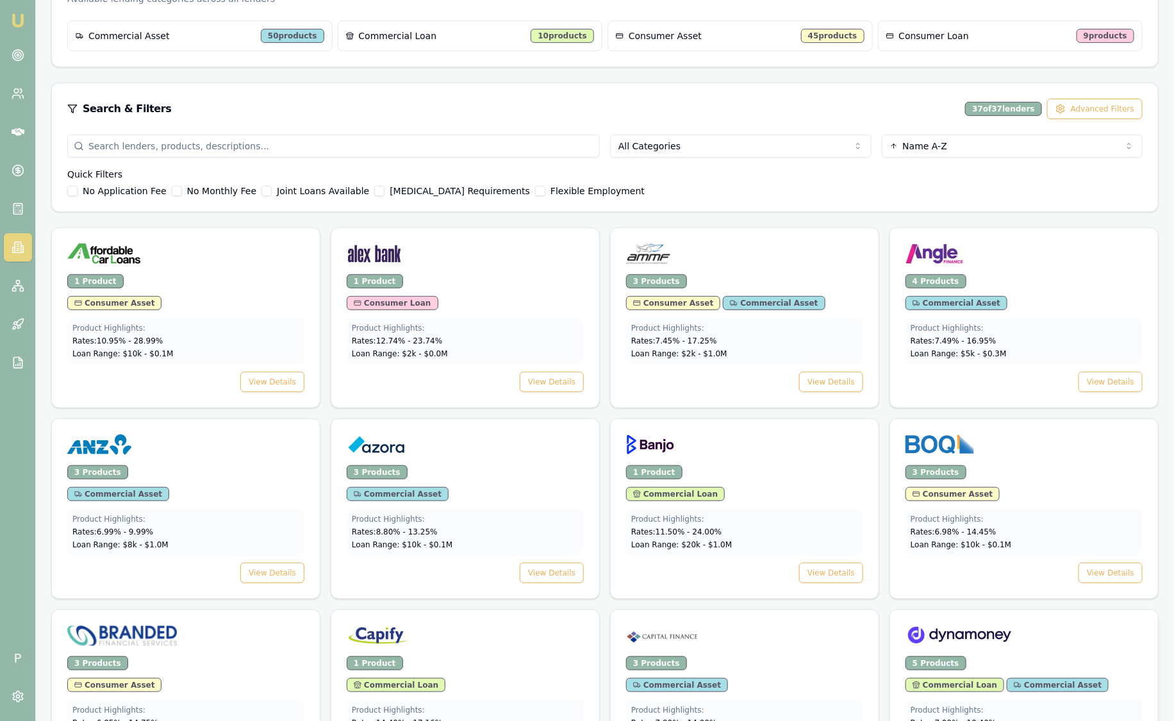
scroll to position [401, 0]
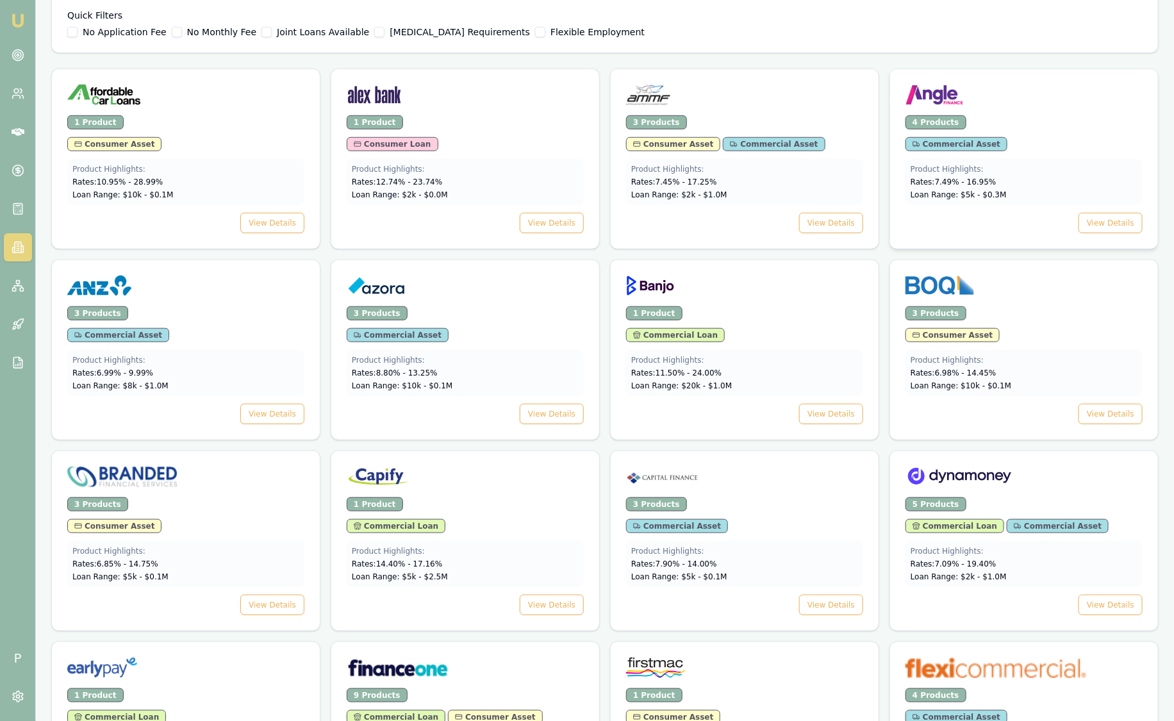
click at [1066, 116] on div "4 Products" at bounding box center [1024, 122] width 237 height 14
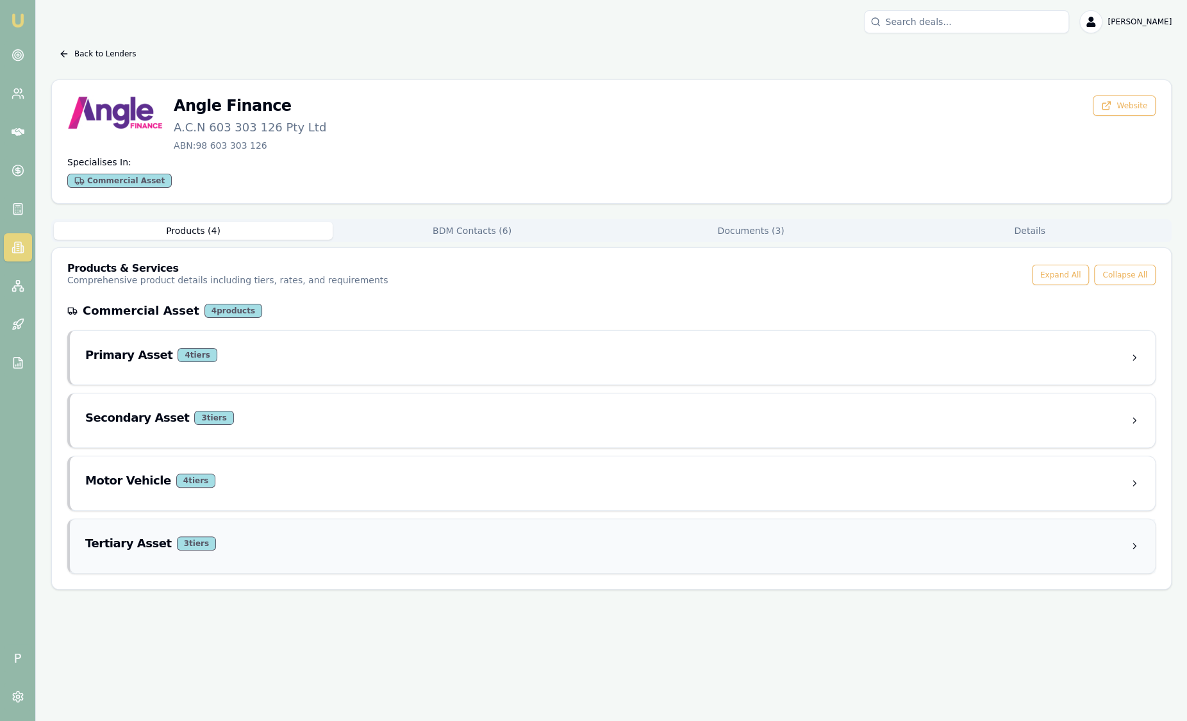
click at [286, 532] on div "Tertiary Asset 3 tier s" at bounding box center [612, 546] width 1085 height 54
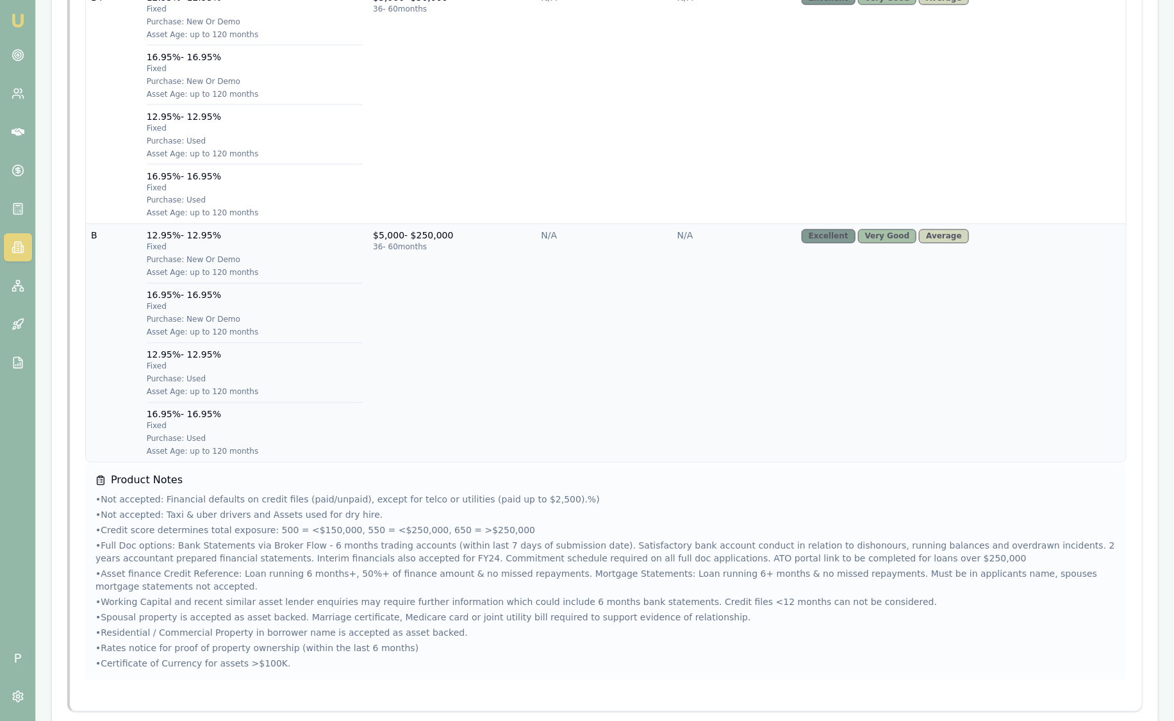
scroll to position [982, 0]
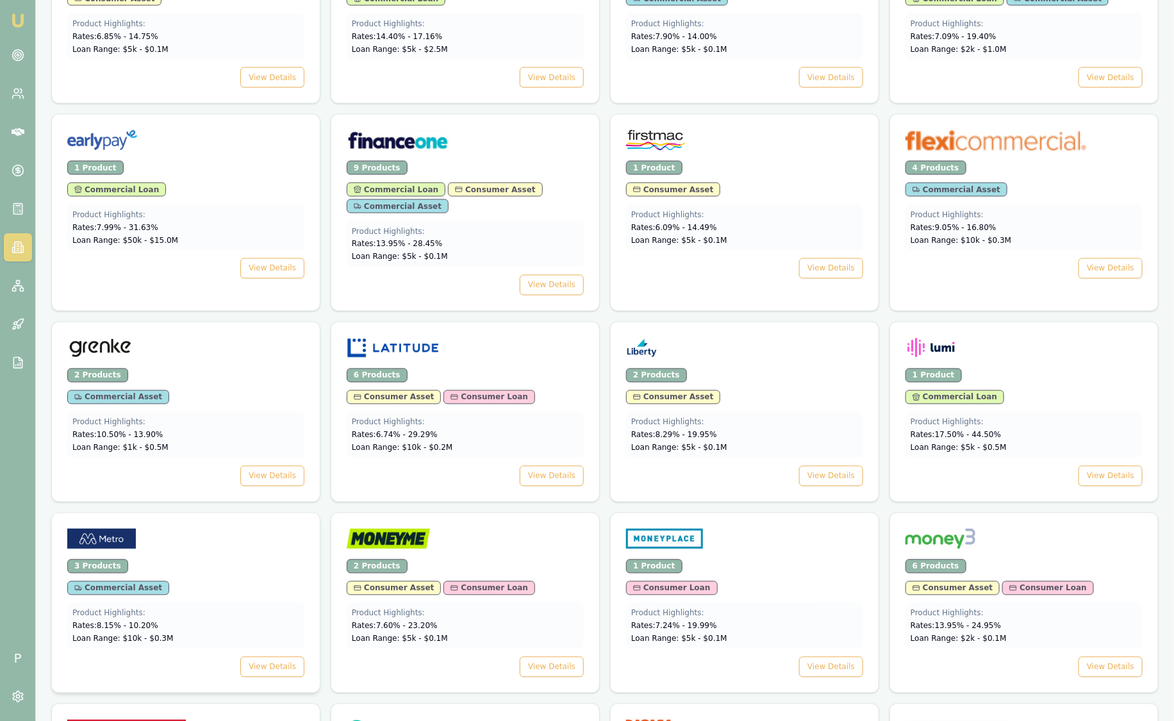
scroll to position [1201, 0]
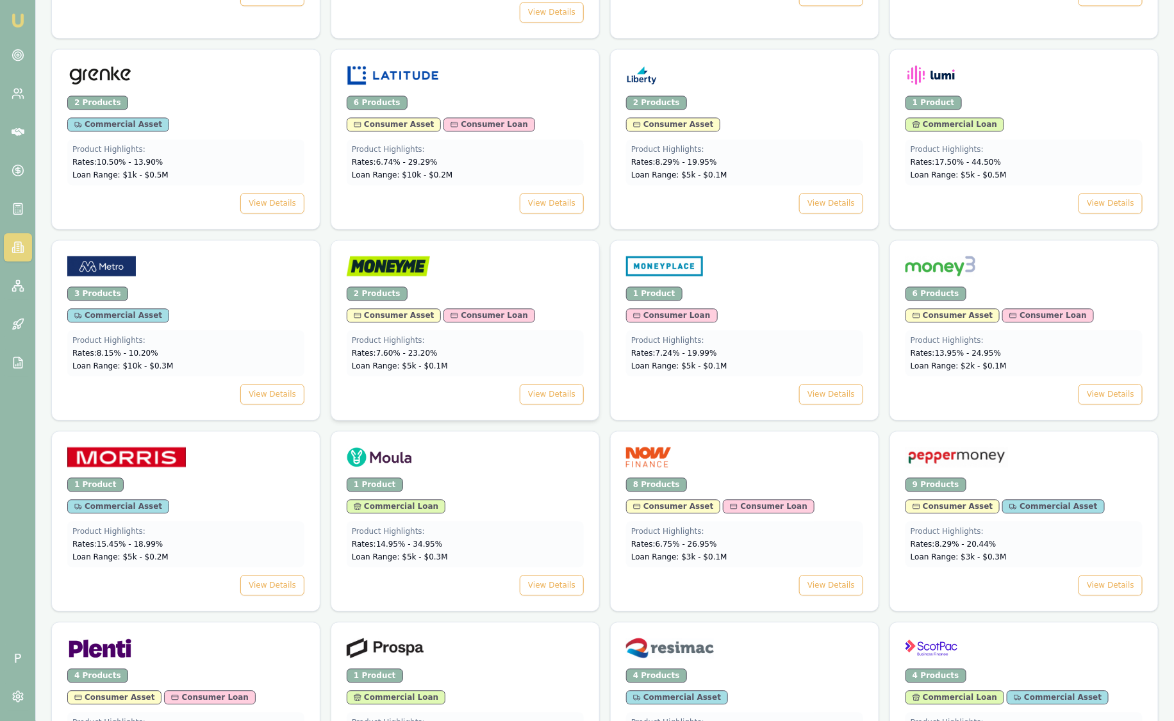
click at [472, 265] on div at bounding box center [465, 269] width 237 height 26
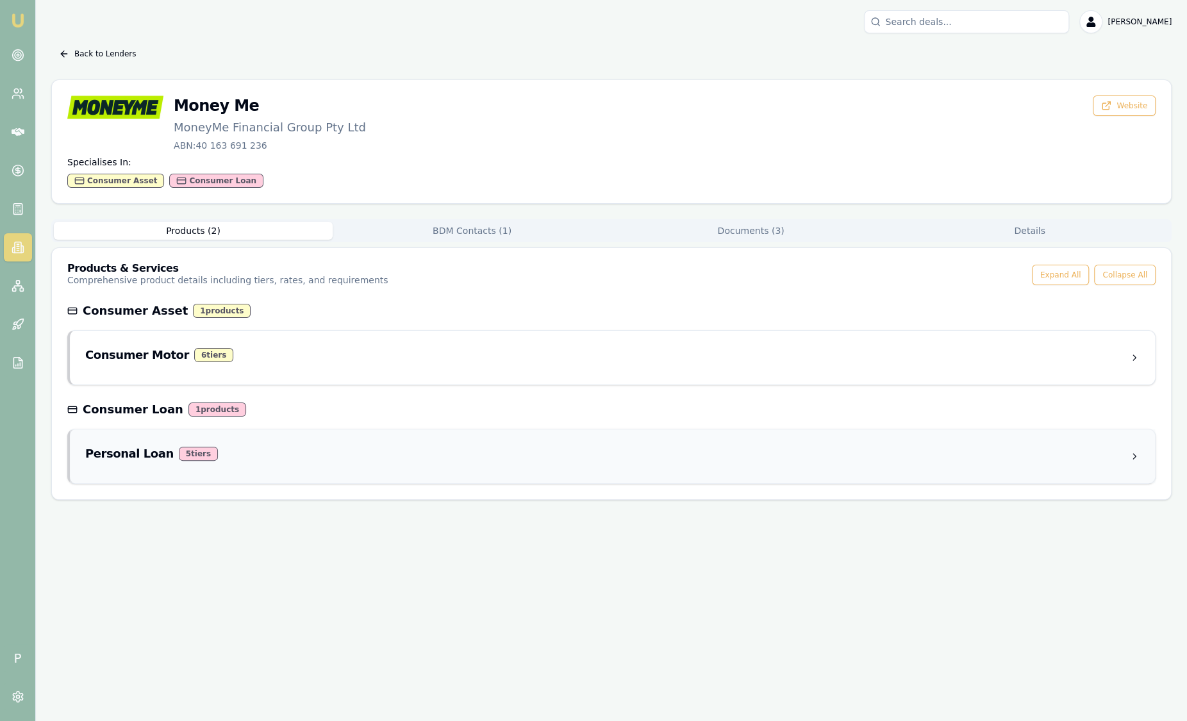
click at [280, 442] on div "Personal Loan 5 tier s" at bounding box center [612, 456] width 1085 height 54
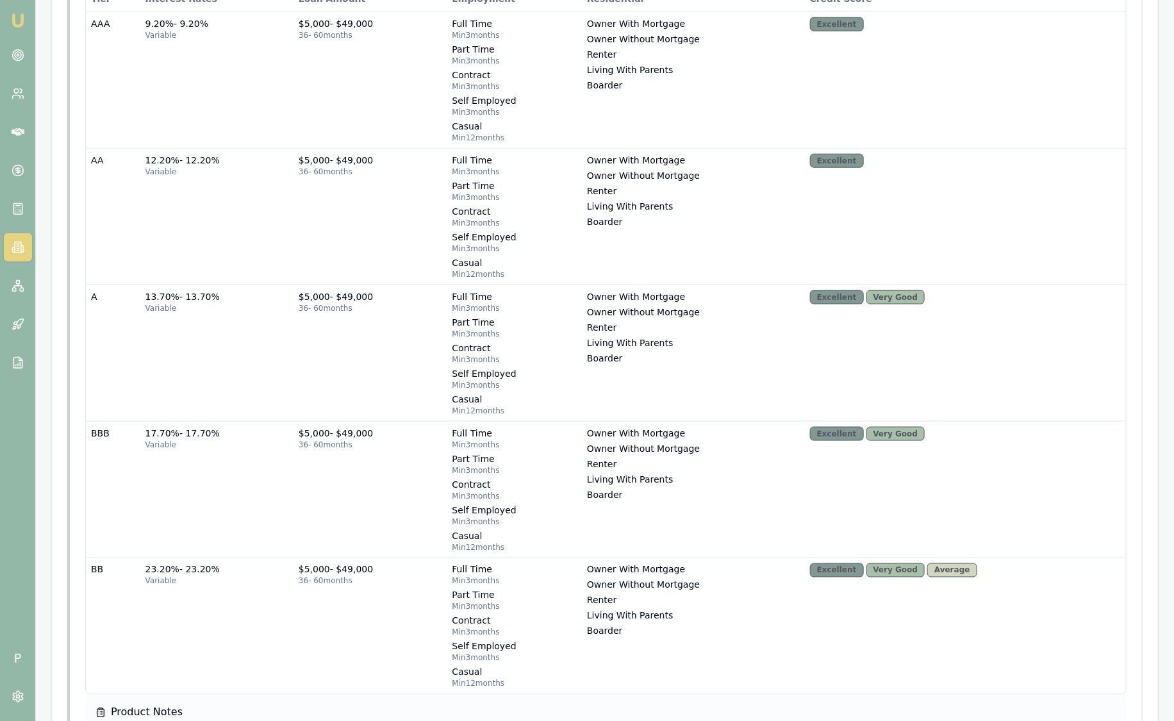
scroll to position [938, 0]
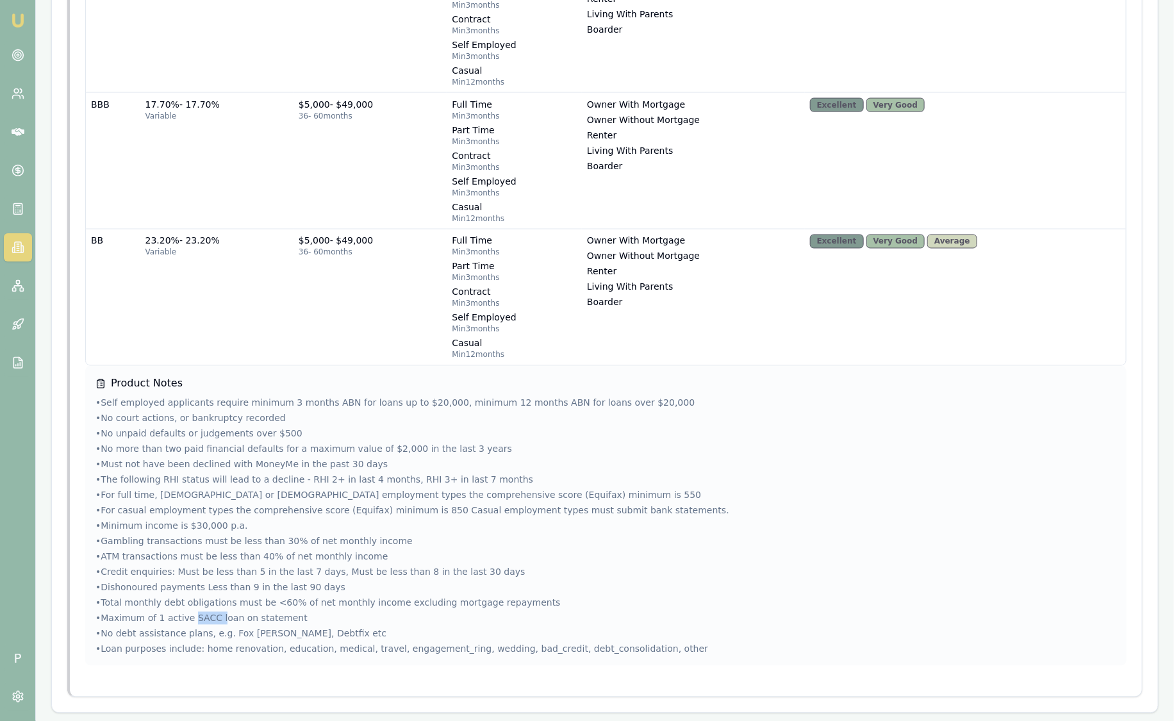
drag, startPoint x: 213, startPoint y: 616, endPoint x: 187, endPoint y: 616, distance: 25.6
click at [187, 616] on li "• Maximum of 1 active SACC loan on statement" at bounding box center [605, 618] width 1021 height 13
copy li "SACC l"
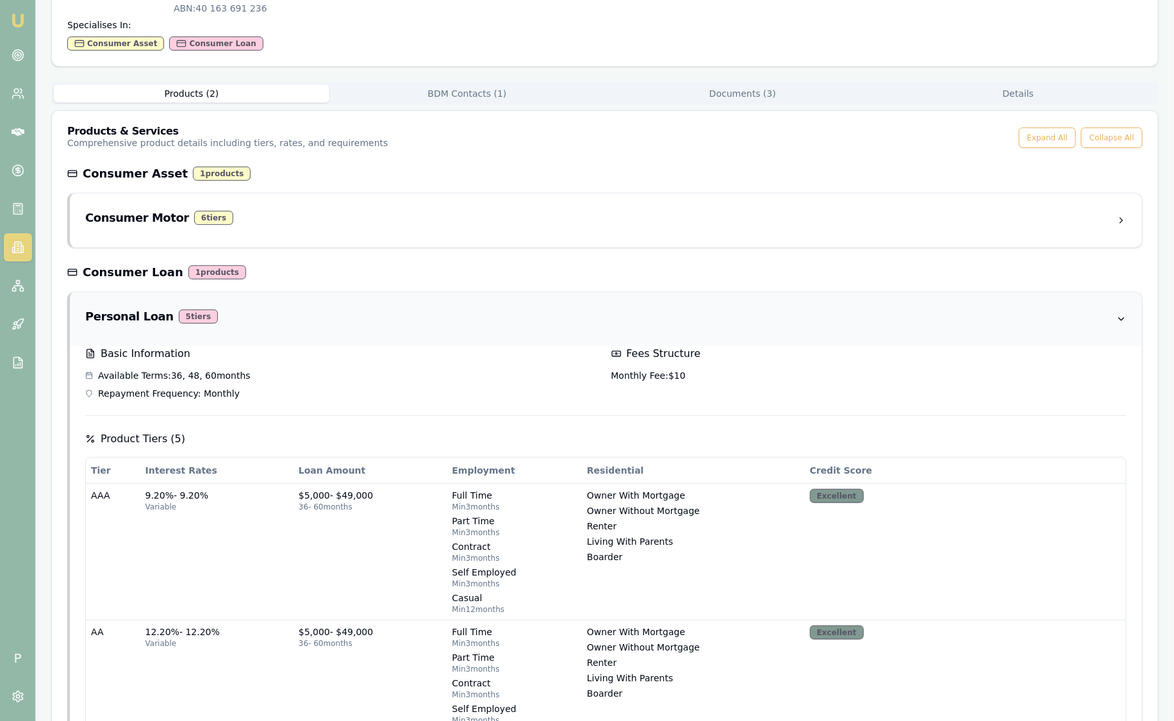
scroll to position [137, 0]
click at [535, 88] on div "Back to Lenders Money Me MoneyMe Financial Group Pty Ltd ABN: 40 163 691 236 We…" at bounding box center [605, 710] width 1108 height 1607
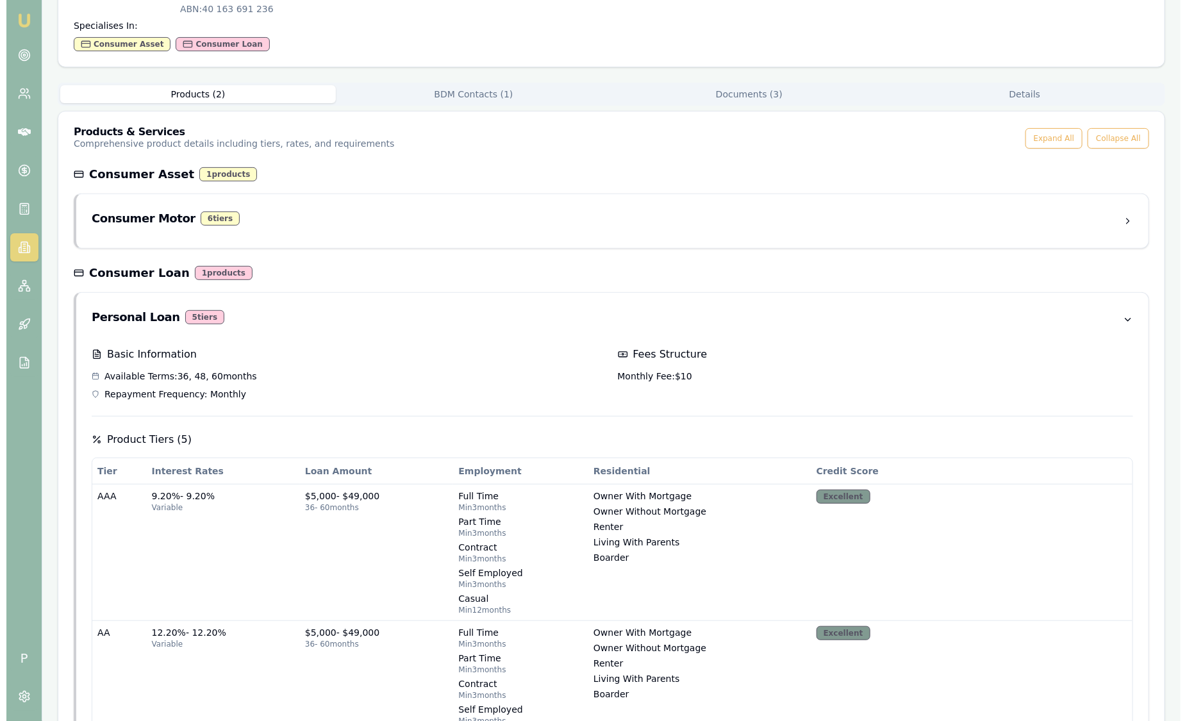
scroll to position [0, 0]
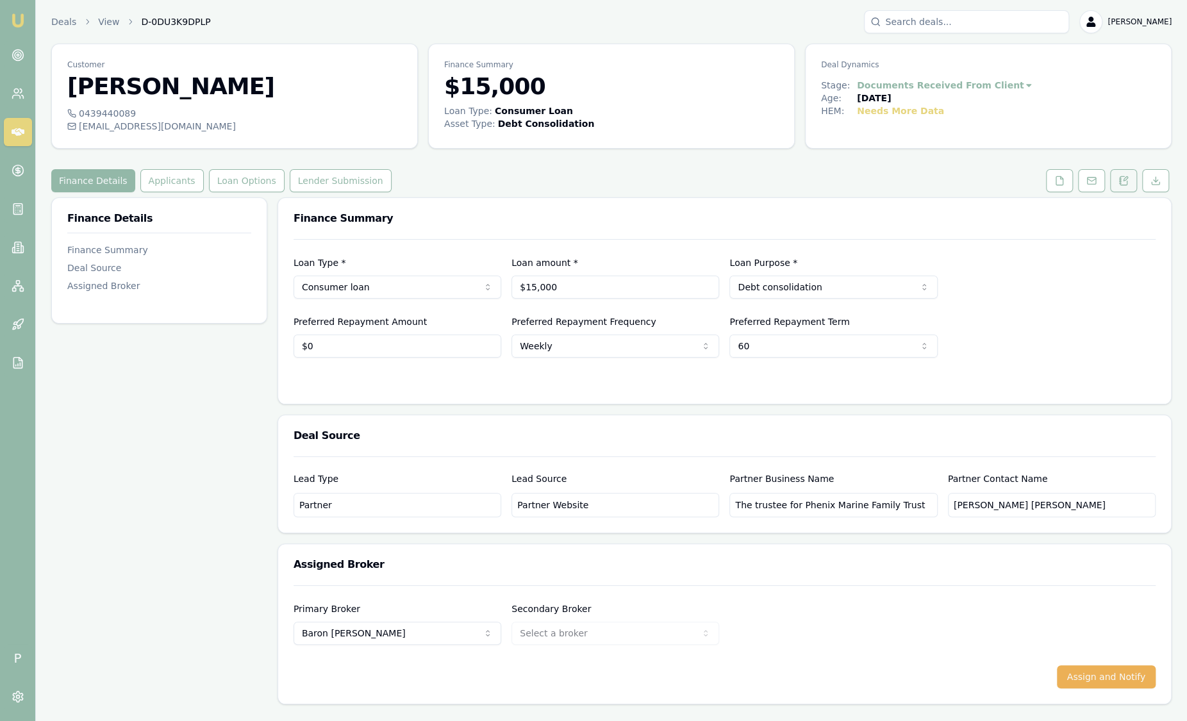
click at [1133, 184] on button at bounding box center [1123, 180] width 27 height 23
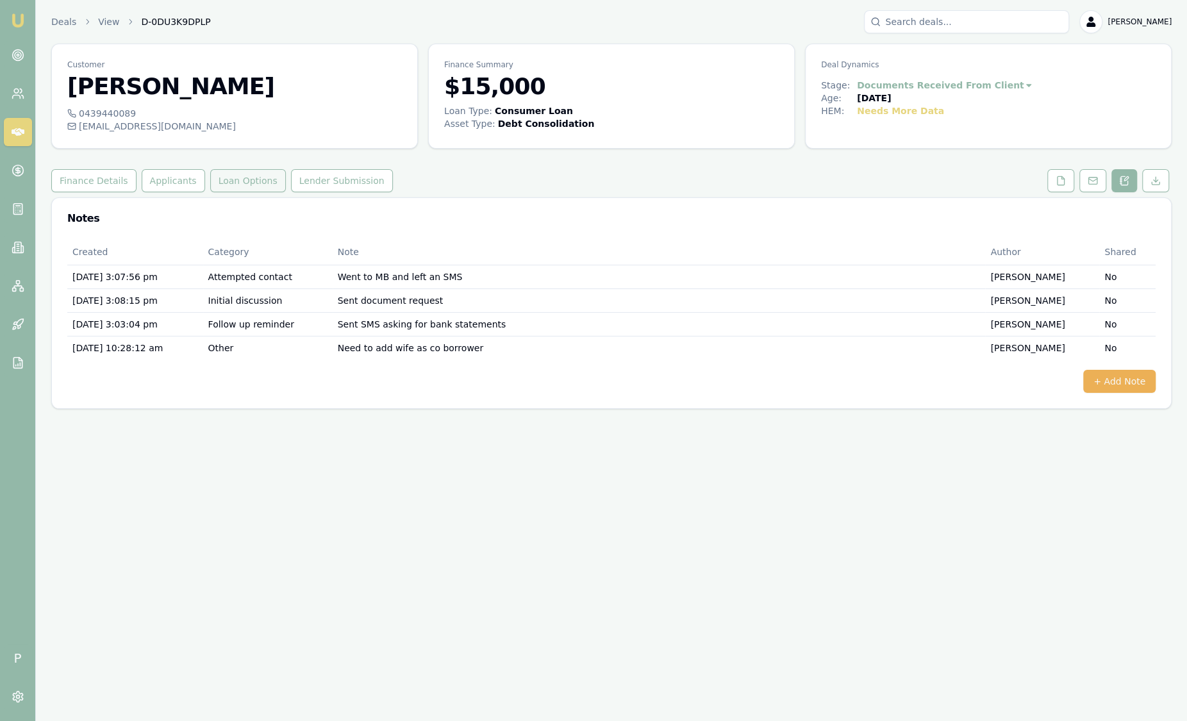
click at [222, 184] on button "Loan Options" at bounding box center [248, 180] width 76 height 23
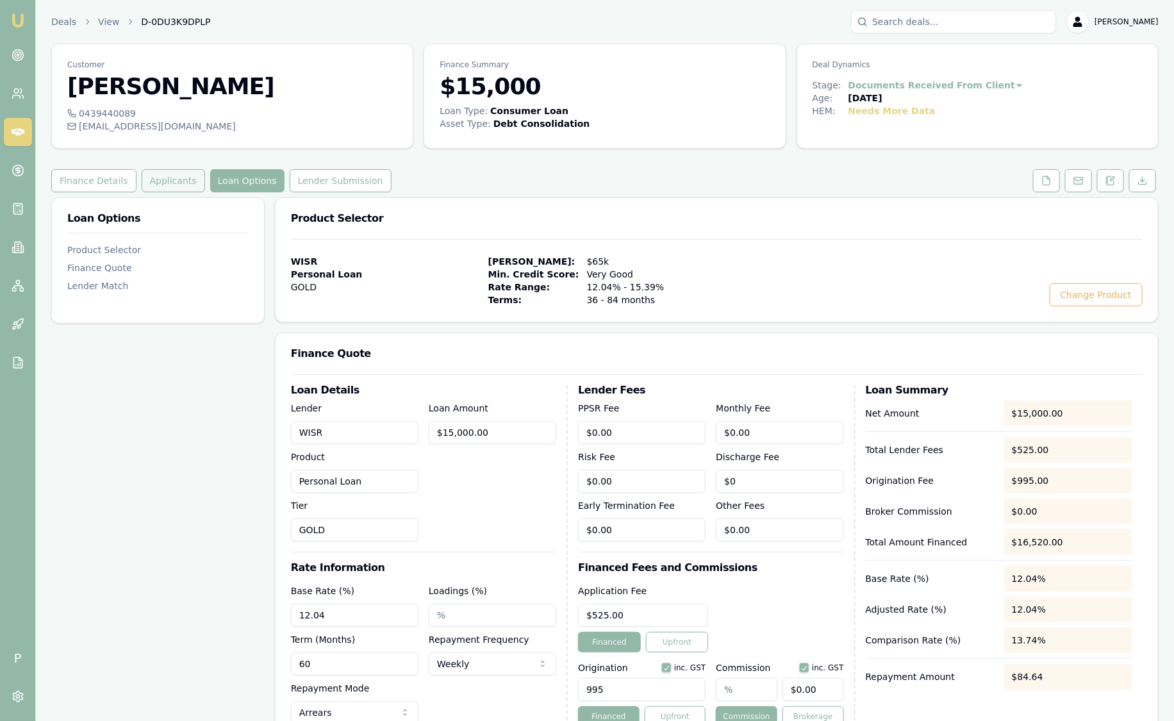
click at [158, 189] on button "Applicants" at bounding box center [173, 180] width 63 height 23
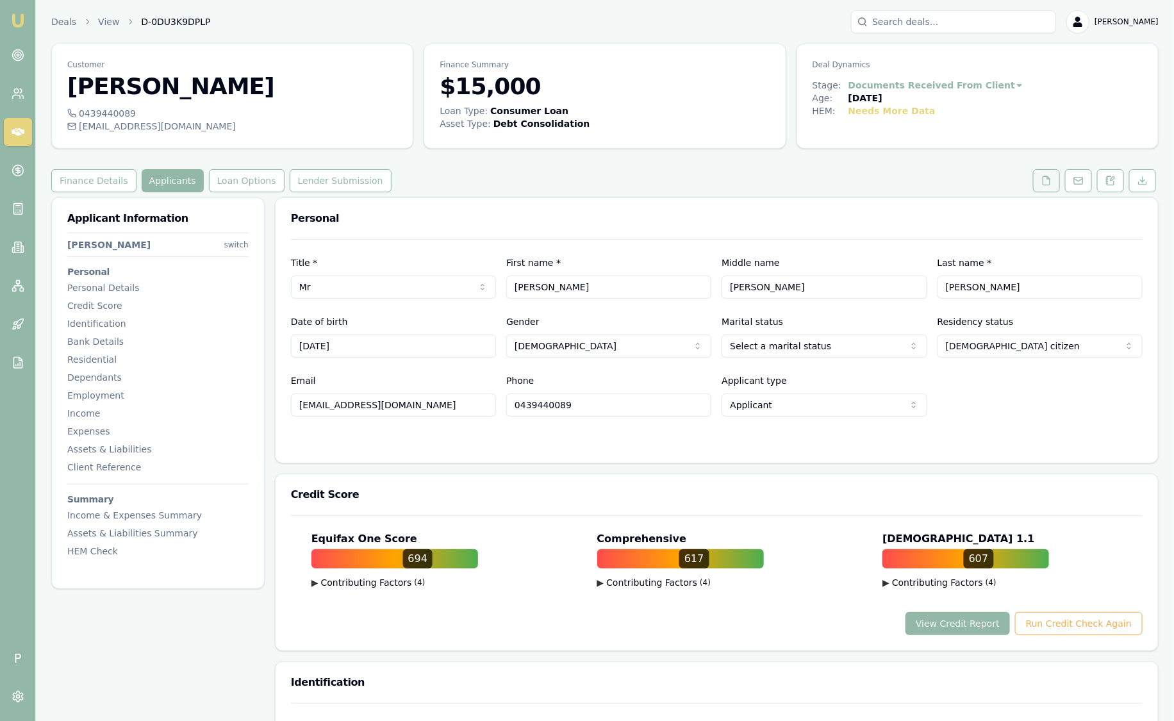
click at [1041, 178] on button at bounding box center [1046, 180] width 27 height 23
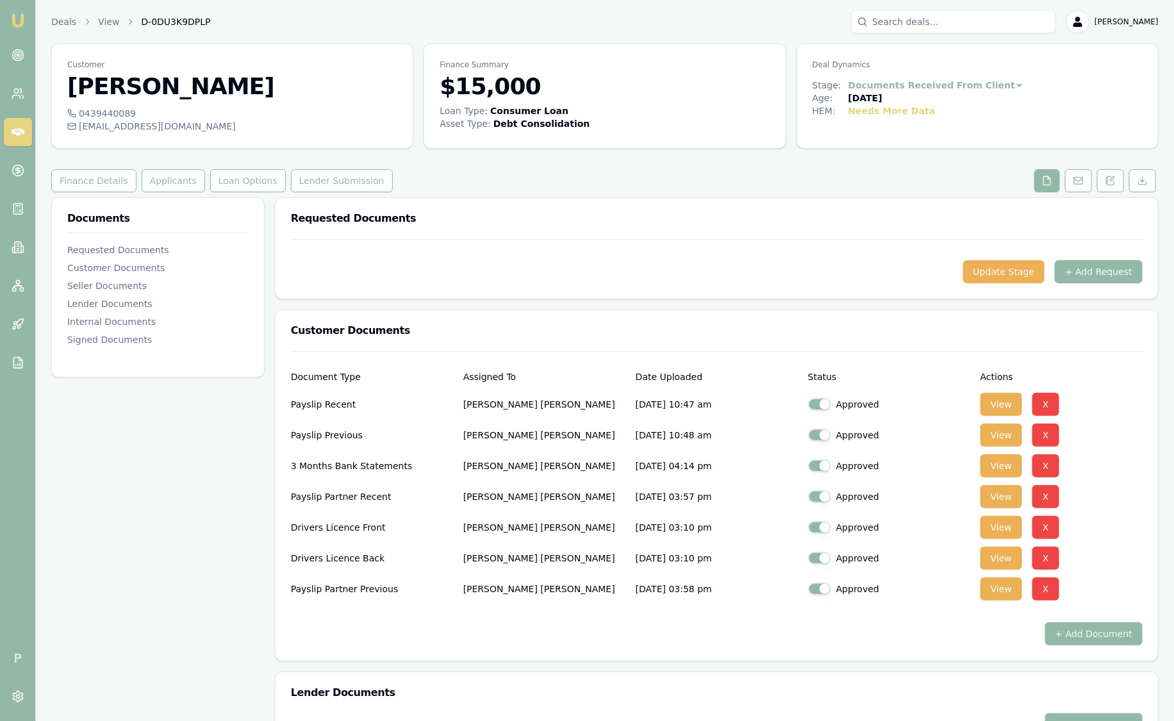
click at [226, 192] on div "Customer Andrew Cowan 0439440089 andrew_cowan123@hotmail.com Finance Summary $1…" at bounding box center [605, 606] width 1108 height 1125
click at [225, 181] on button "Loan Options" at bounding box center [248, 180] width 76 height 23
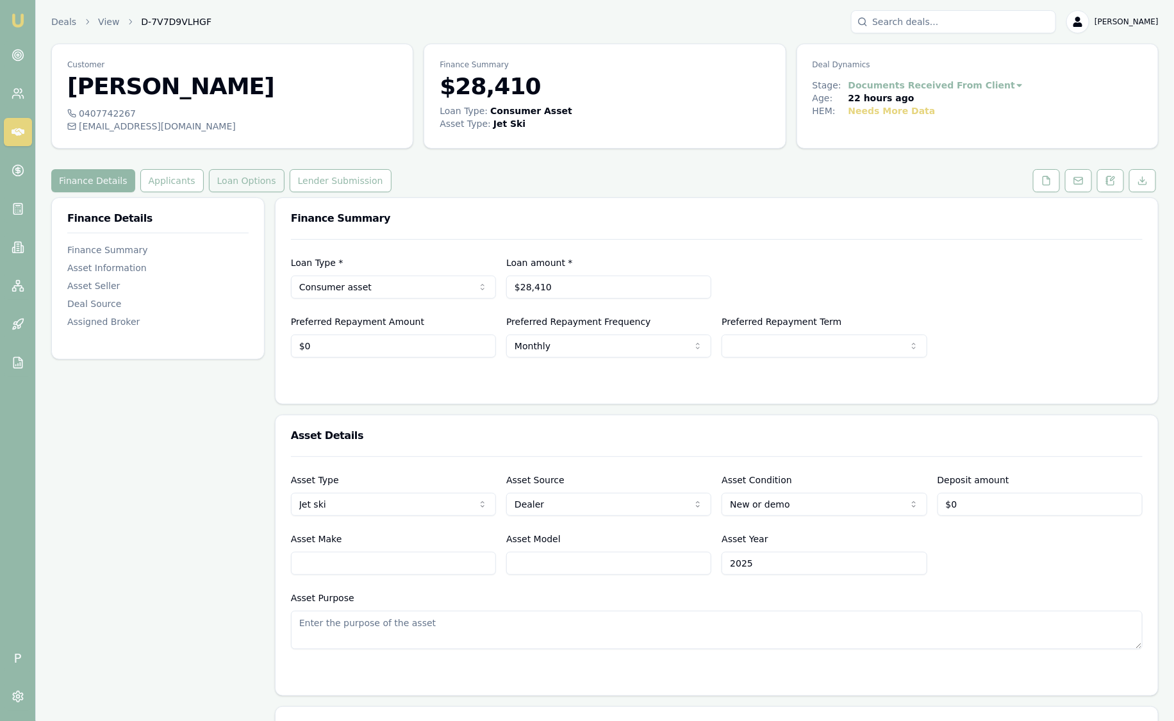
click at [244, 178] on button "Loan Options" at bounding box center [247, 180] width 76 height 23
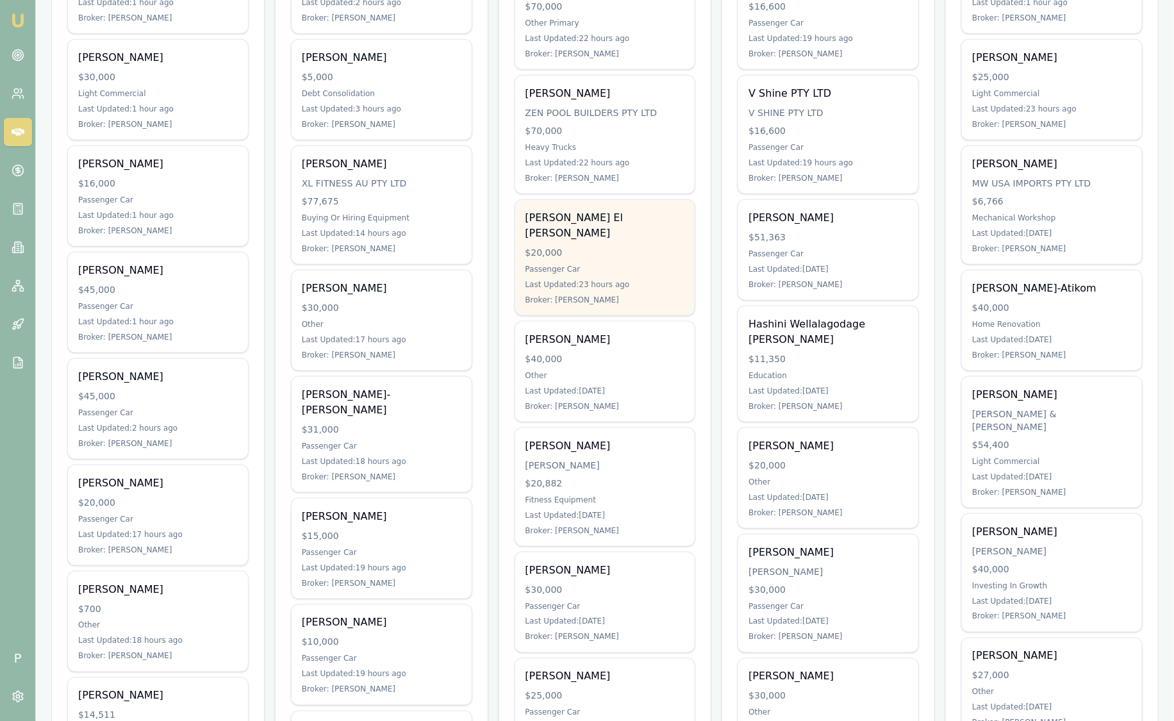
scroll to position [556, 0]
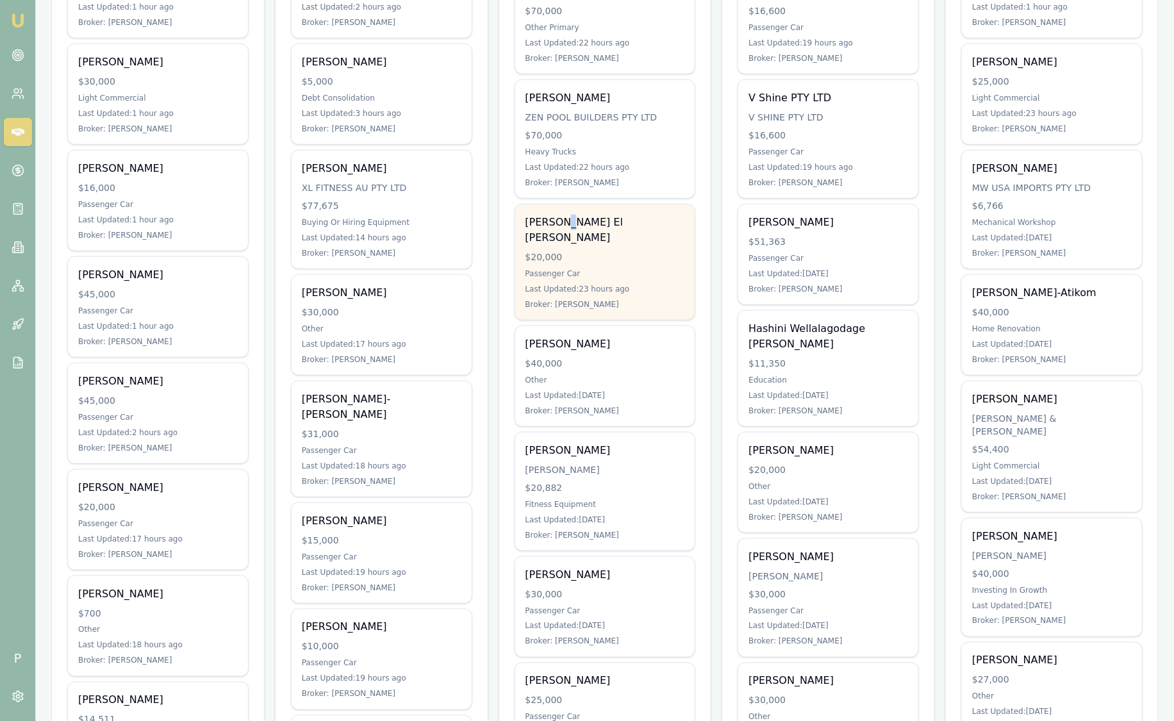
click at [564, 215] on div "[PERSON_NAME] El [PERSON_NAME]" at bounding box center [606, 230] width 160 height 31
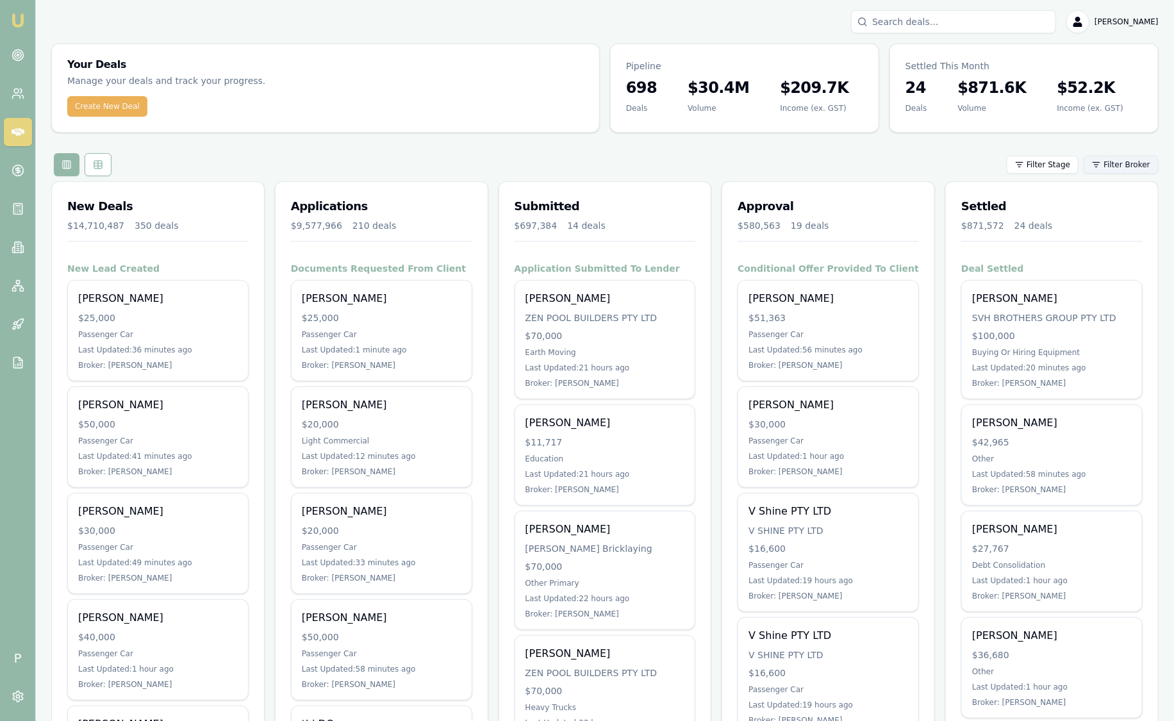
click at [1145, 170] on html "Emu Broker P [PERSON_NAME] Toggle Menu Your Deals Manage your deals and track y…" at bounding box center [587, 360] width 1174 height 721
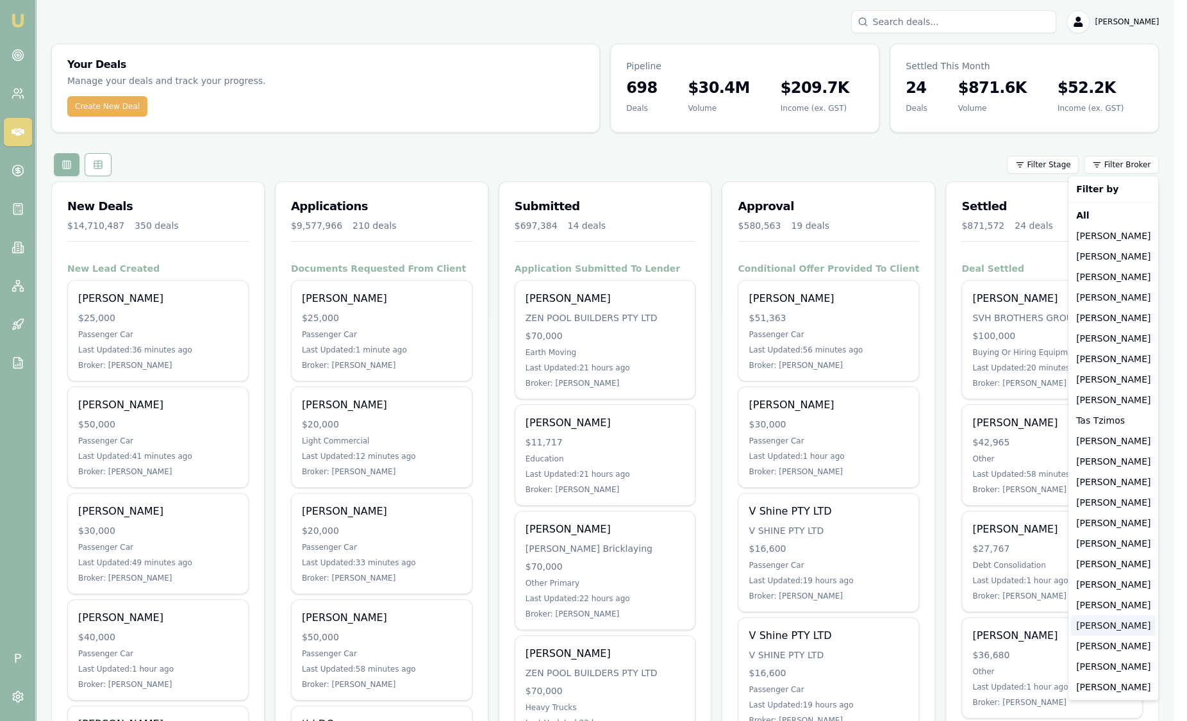
click at [1120, 629] on div "[PERSON_NAME]" at bounding box center [1113, 625] width 85 height 21
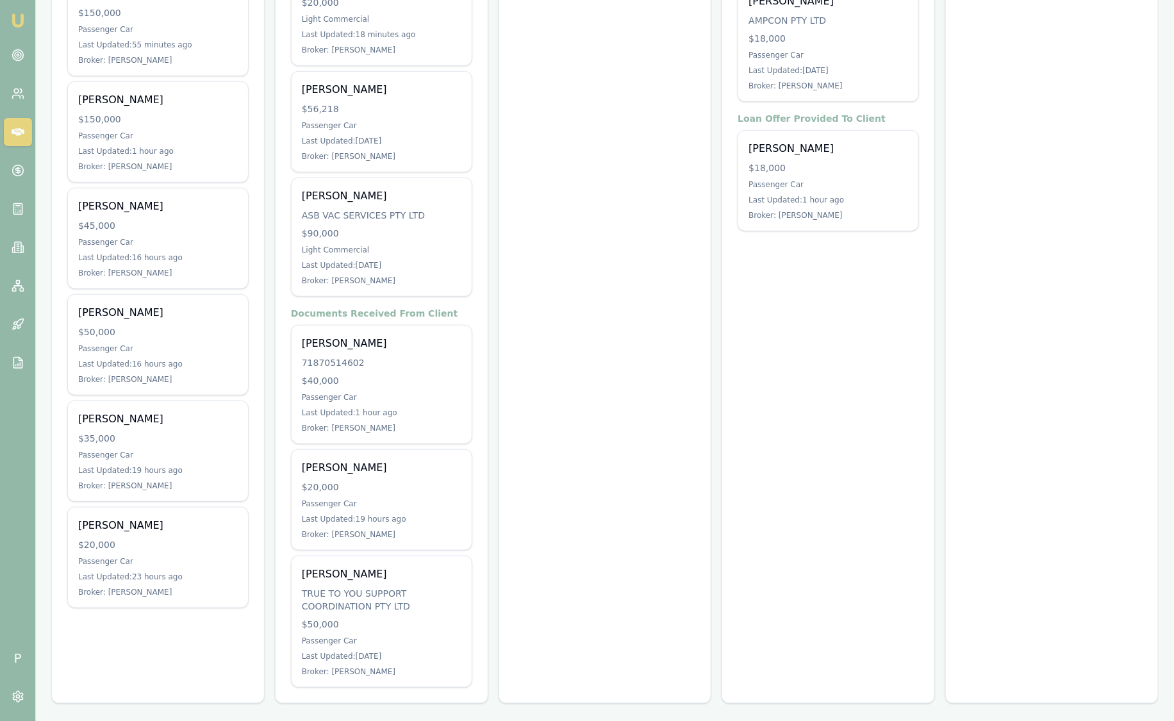
scroll to position [422, 0]
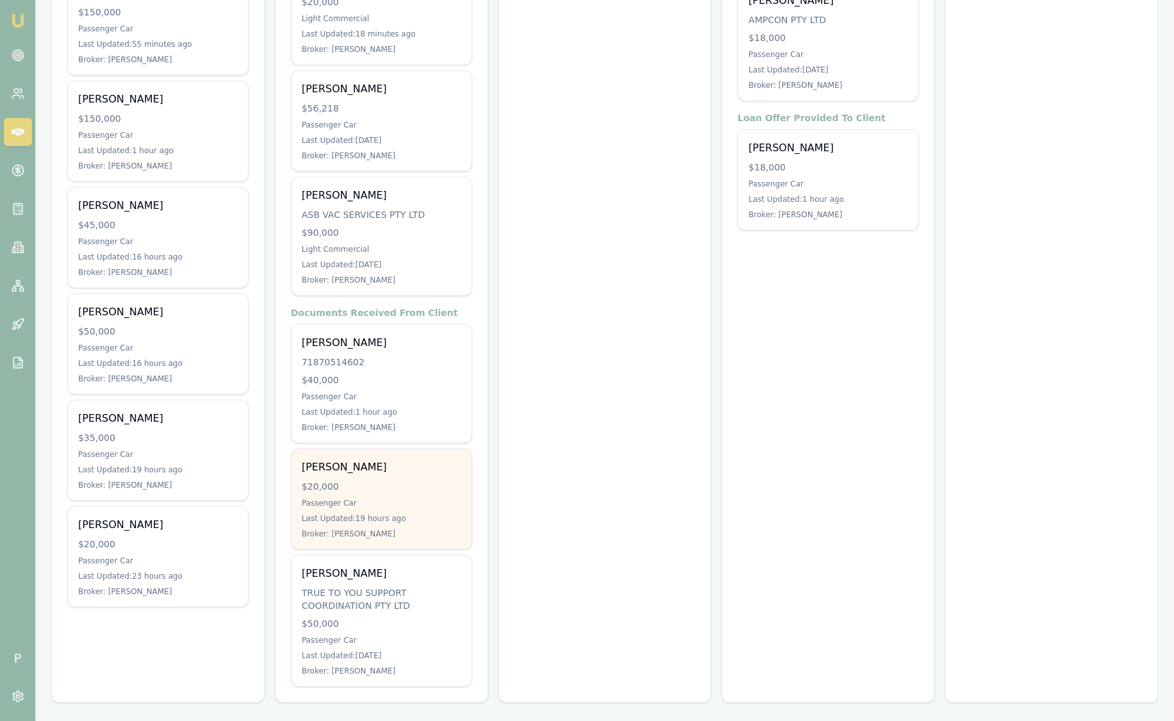
click at [385, 494] on div "Kydon Blandford $20,000 Passenger Car Last Updated: 19 hours ago Broker: Robyn …" at bounding box center [382, 499] width 180 height 100
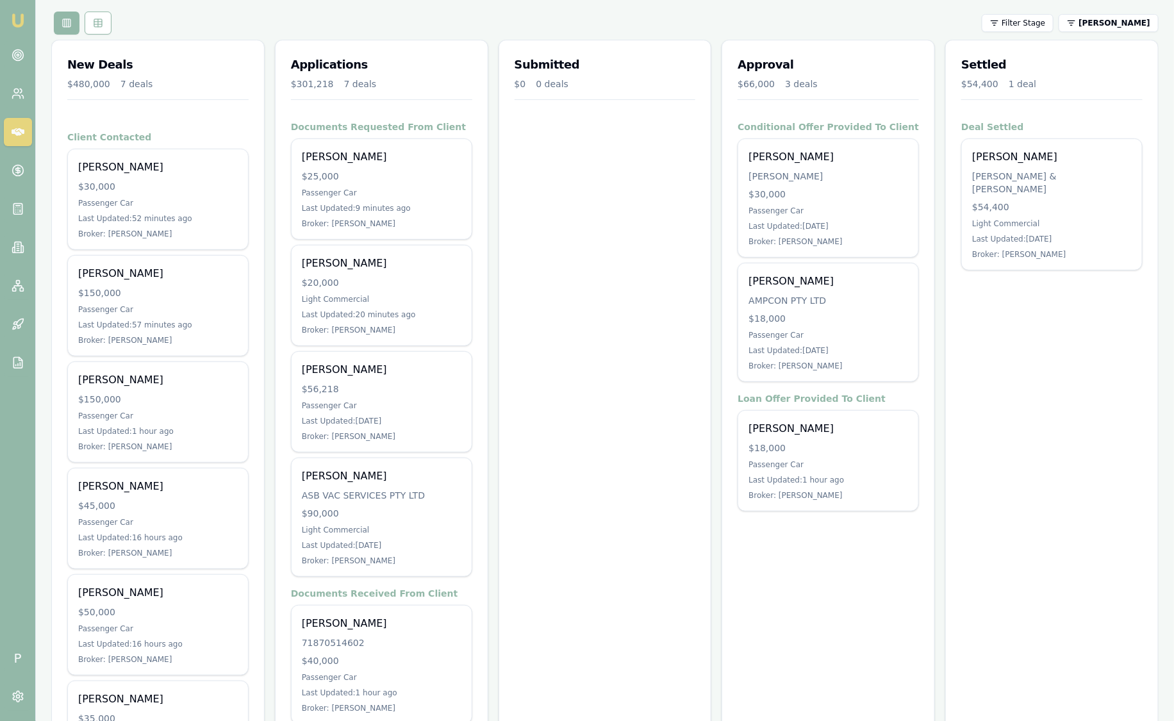
scroll to position [102, 0]
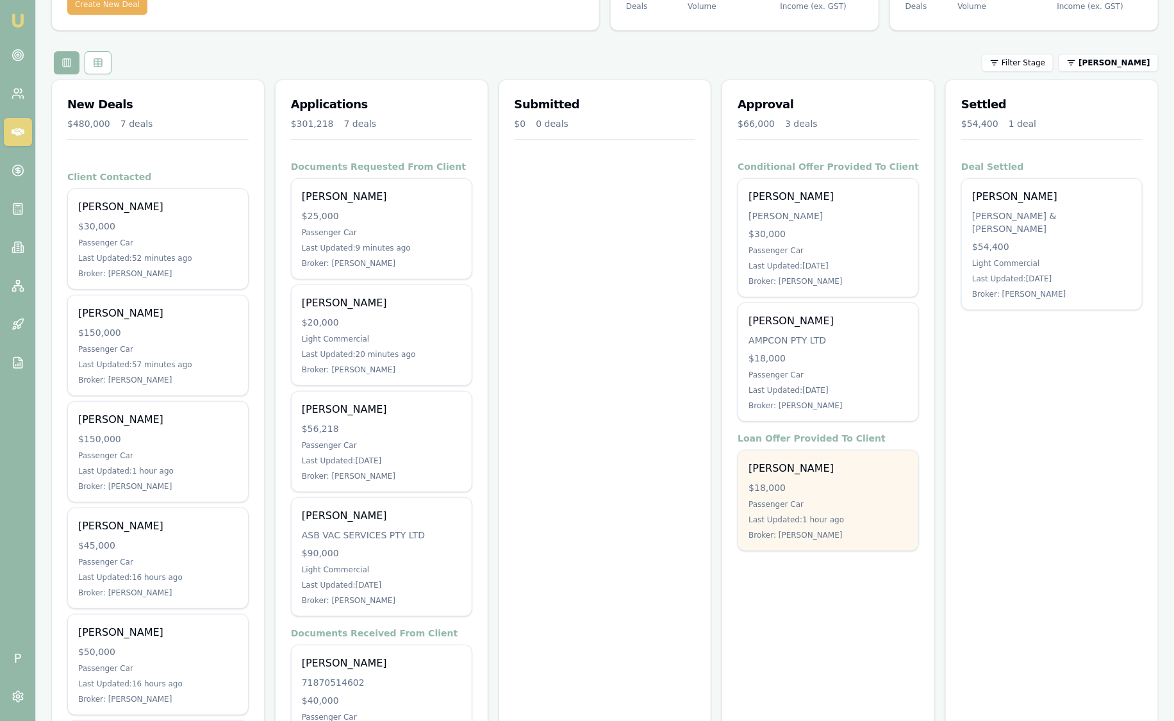
click at [794, 526] on div "Stephen Gawler $18,000 Passenger Car Last Updated: 1 hour ago Broker: Robyn Ada…" at bounding box center [828, 501] width 180 height 100
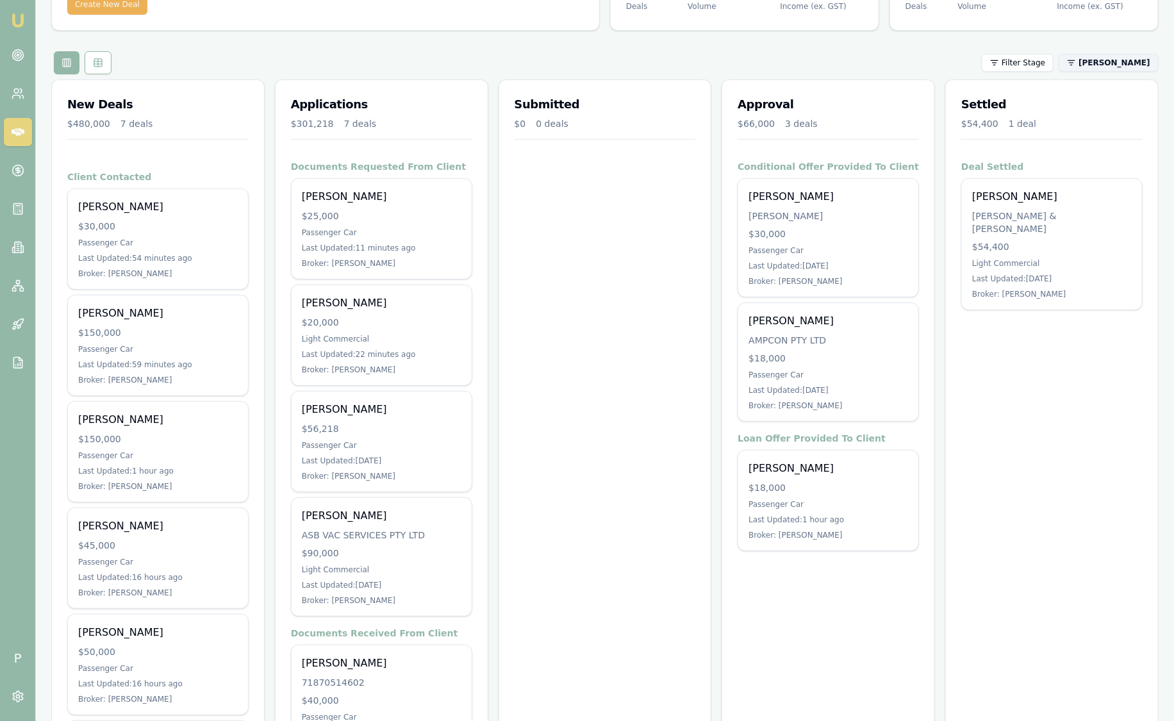
click at [1129, 64] on html "Emu Broker P Sam Crouch Toggle Menu Your Deals Manage your deals and track your…" at bounding box center [587, 258] width 1174 height 721
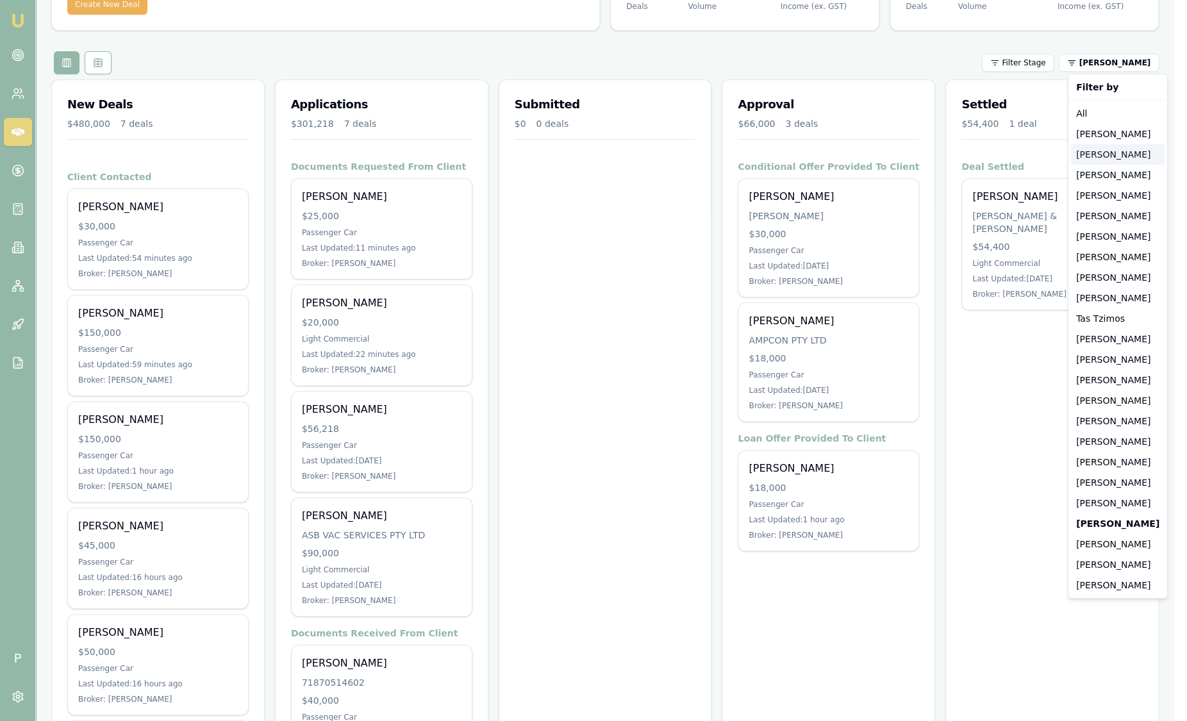
click at [1116, 144] on div "[PERSON_NAME]" at bounding box center [1118, 154] width 94 height 21
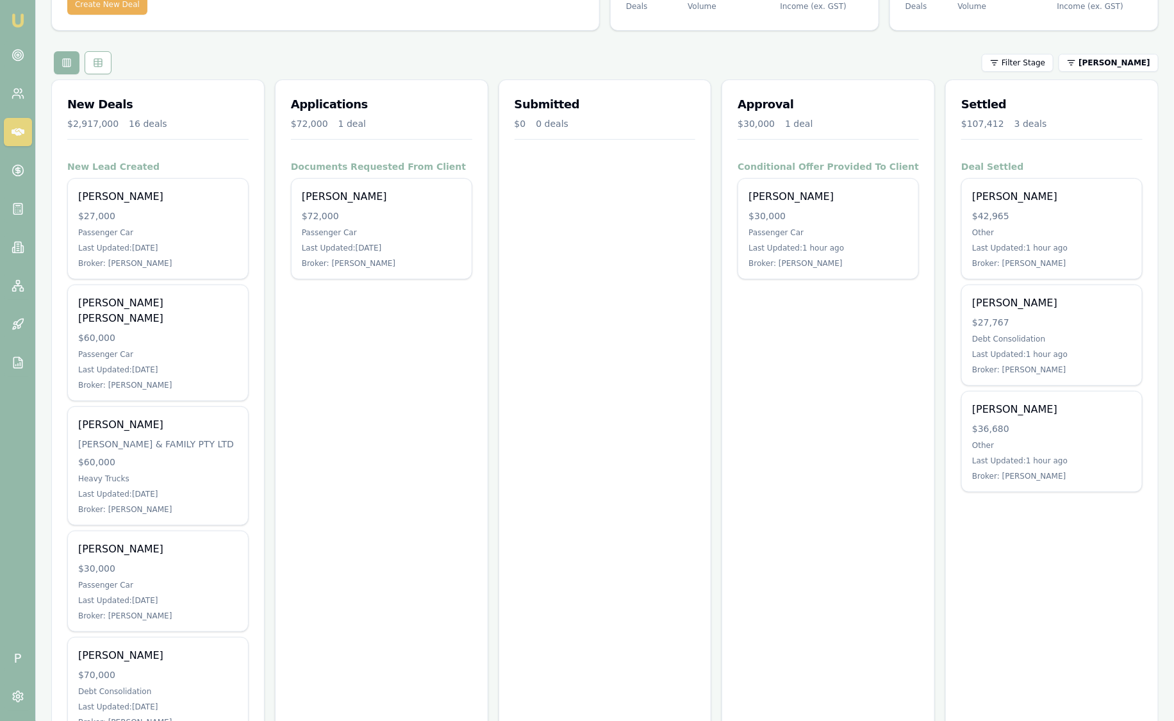
click at [1113, 59] on html "Emu Broker P Sam Crouch Toggle Menu Your Deals Manage your deals and track your…" at bounding box center [587, 258] width 1174 height 721
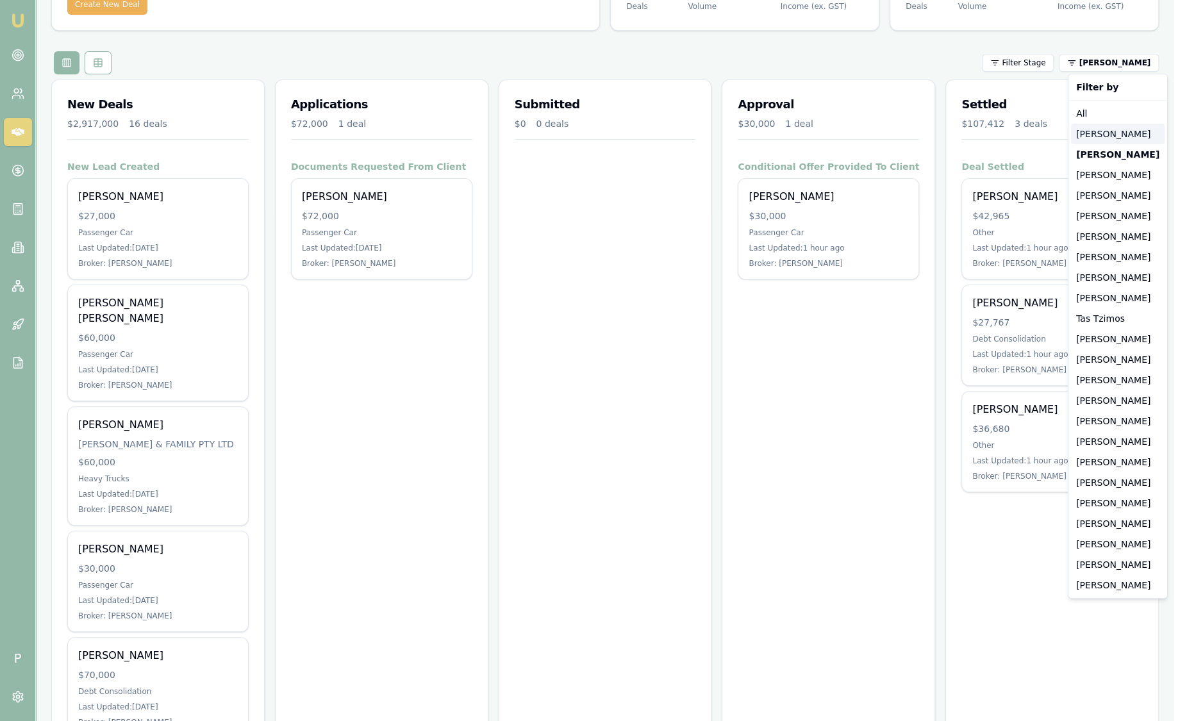
click at [1106, 140] on div "[PERSON_NAME]" at bounding box center [1118, 134] width 94 height 21
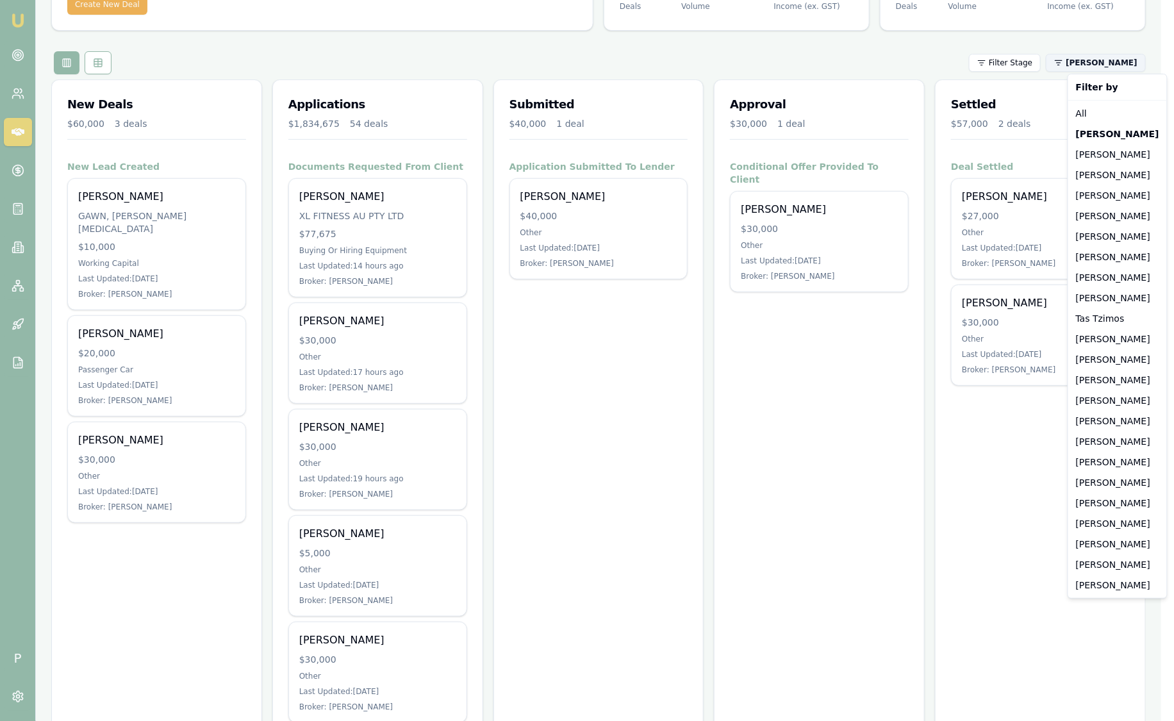
click at [1108, 65] on html "Emu Broker P Sam Crouch Toggle Menu Your Deals Manage your deals and track your…" at bounding box center [587, 258] width 1174 height 721
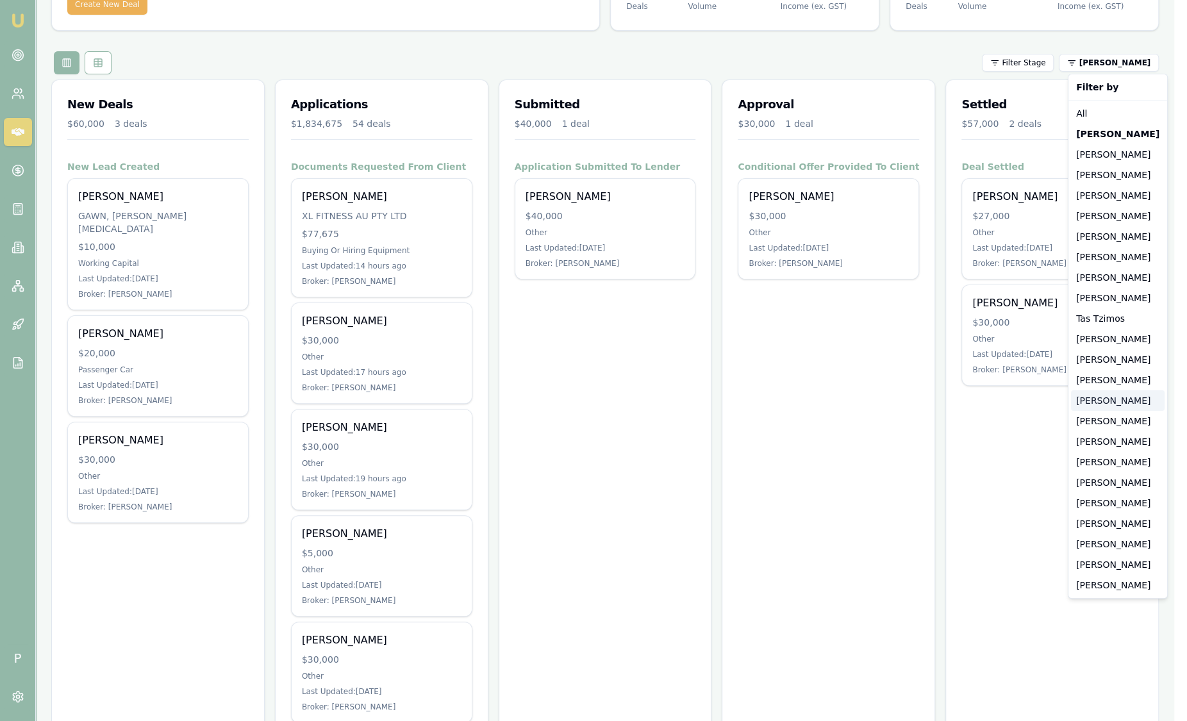
click at [1110, 396] on div "[PERSON_NAME]" at bounding box center [1118, 400] width 94 height 21
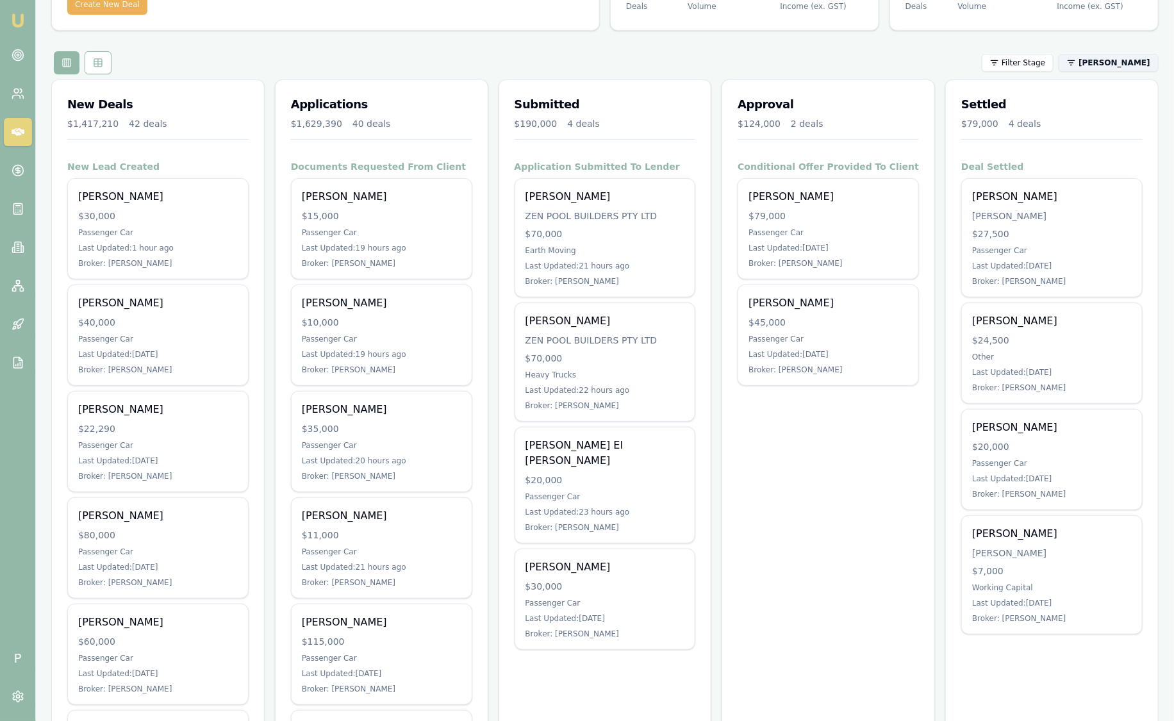
click at [1130, 61] on html "Emu Broker P Sam Crouch Toggle Menu Your Deals Manage your deals and track your…" at bounding box center [587, 258] width 1174 height 721
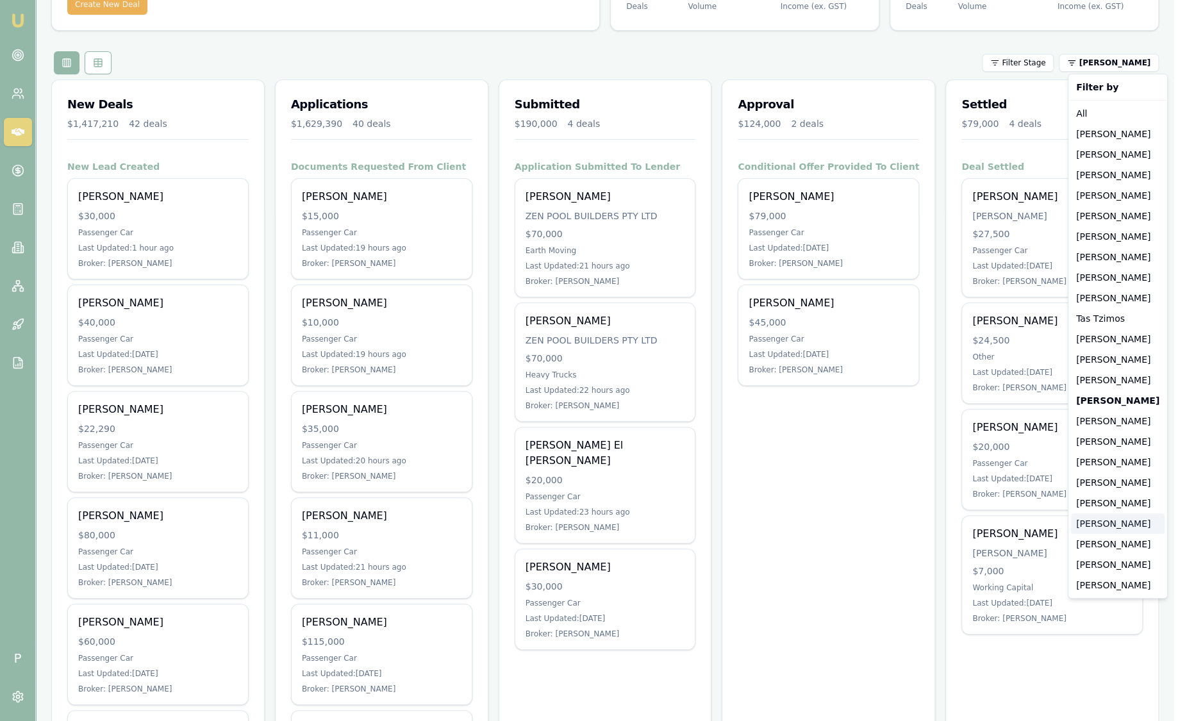
click at [1085, 529] on div "[PERSON_NAME]" at bounding box center [1118, 523] width 94 height 21
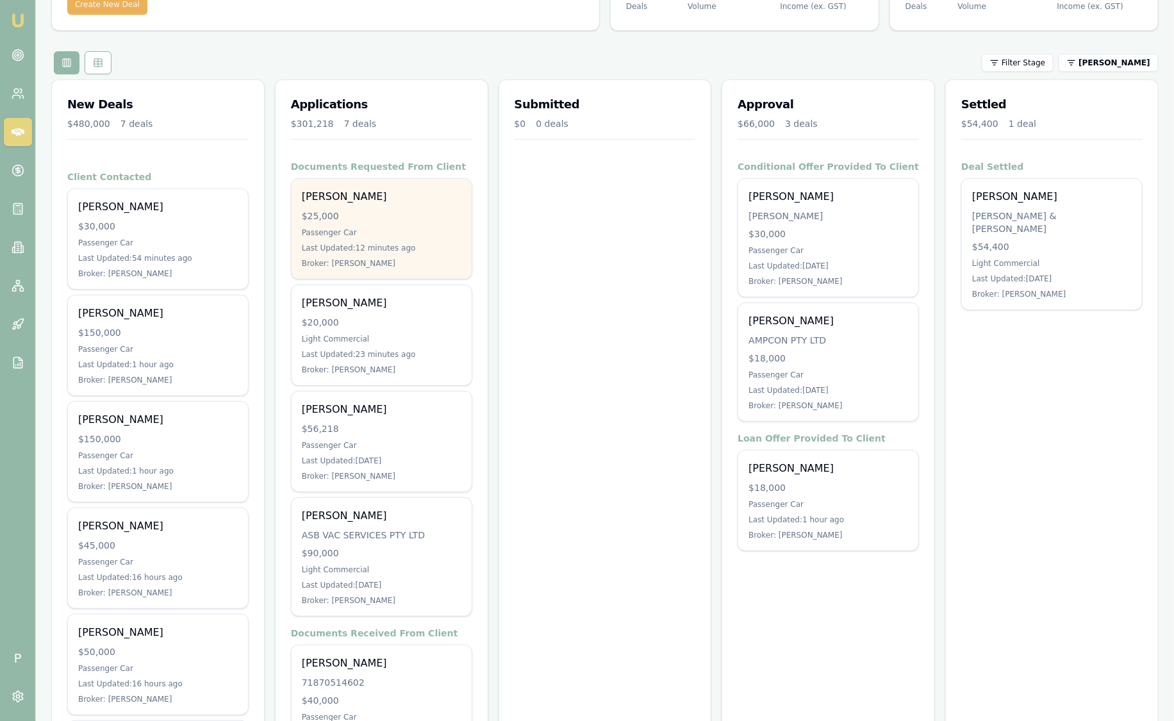
click at [410, 215] on div "$25,000" at bounding box center [382, 216] width 160 height 13
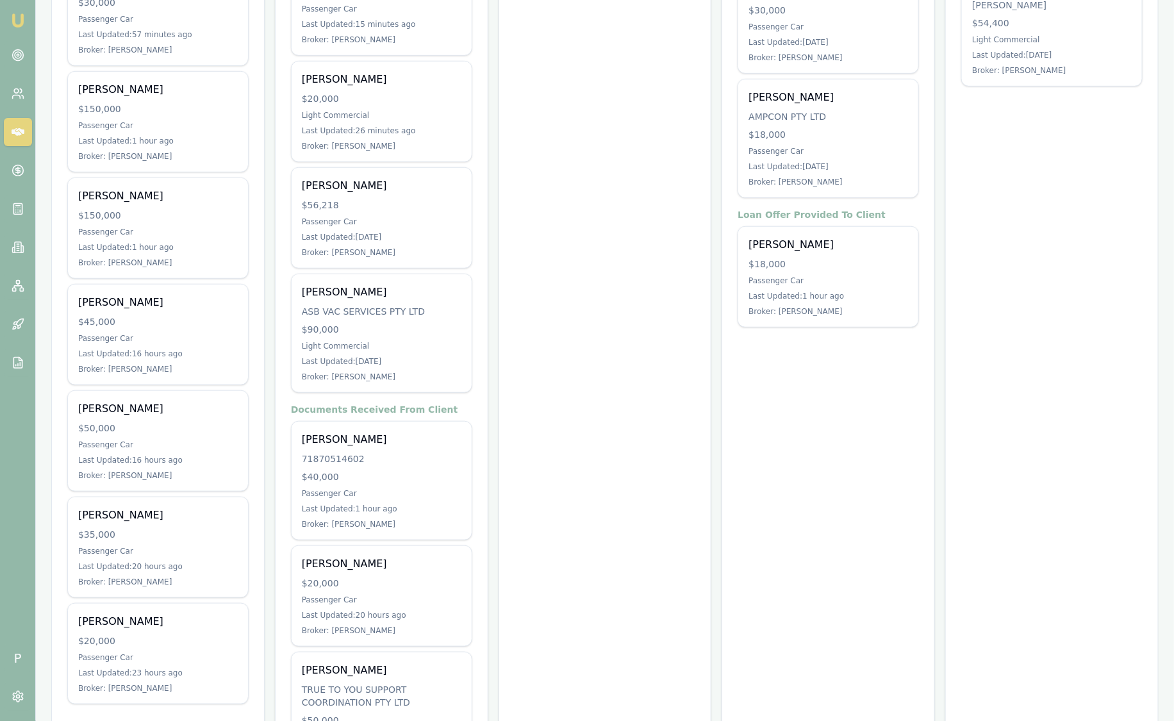
scroll to position [422, 0]
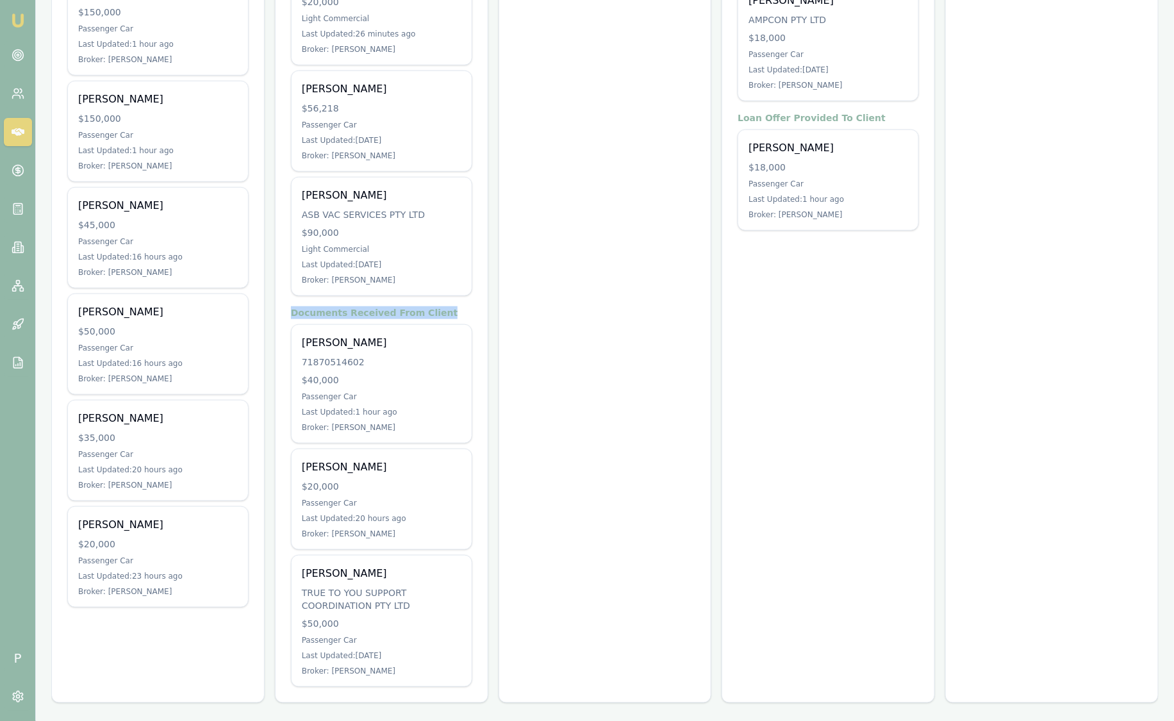
drag, startPoint x: 290, startPoint y: 315, endPoint x: 461, endPoint y: 303, distance: 172.2
click at [461, 303] on div "Documents Requested From Client Jeffrey Dickason $25,000 Passenger Car Last Upd…" at bounding box center [382, 271] width 212 height 863
click at [430, 311] on h4 "Documents Received From Client" at bounding box center [381, 312] width 181 height 13
drag, startPoint x: 431, startPoint y: 311, endPoint x: 293, endPoint y: 307, distance: 138.5
click at [293, 307] on h4 "Documents Received From Client" at bounding box center [381, 312] width 181 height 13
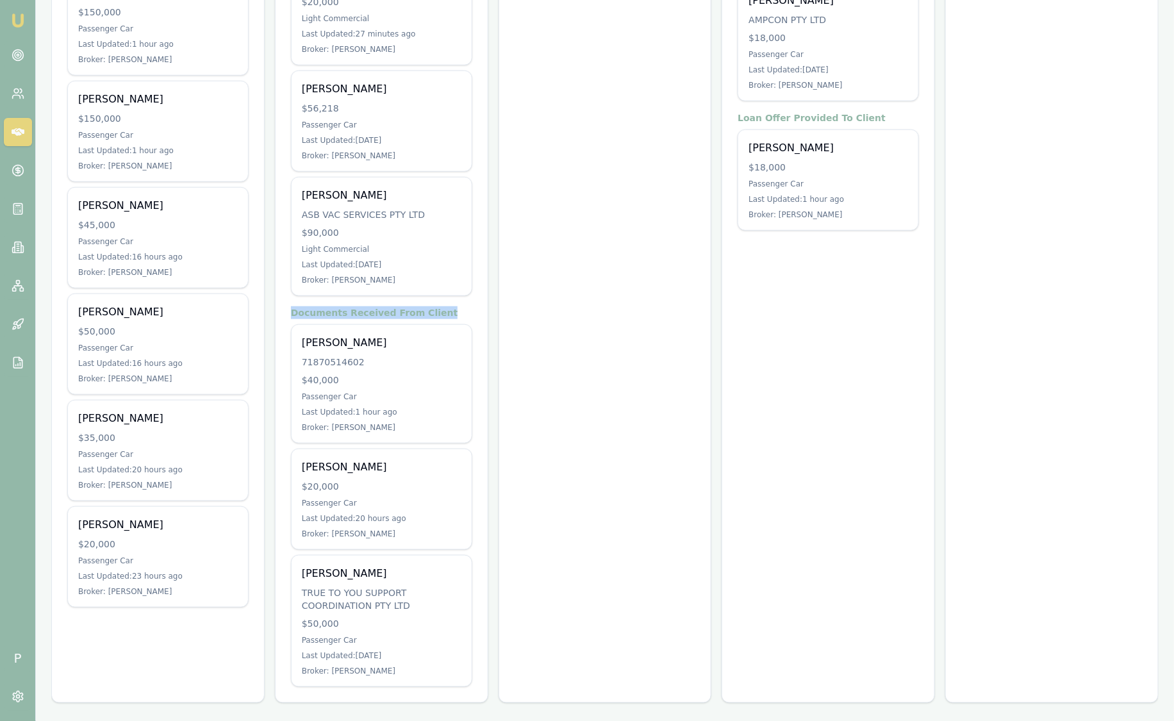
drag, startPoint x: 293, startPoint y: 307, endPoint x: 315, endPoint y: 316, distance: 24.2
click at [315, 316] on h4 "Documents Received From Client" at bounding box center [381, 312] width 181 height 13
click at [479, 315] on div "Documents Requested From Client Jeffrey Dickason $25,000 Passenger Car Last Upd…" at bounding box center [382, 271] width 212 height 863
click at [444, 311] on h4 "Documents Received From Client" at bounding box center [381, 312] width 181 height 13
drag, startPoint x: 444, startPoint y: 311, endPoint x: 299, endPoint y: 306, distance: 144.9
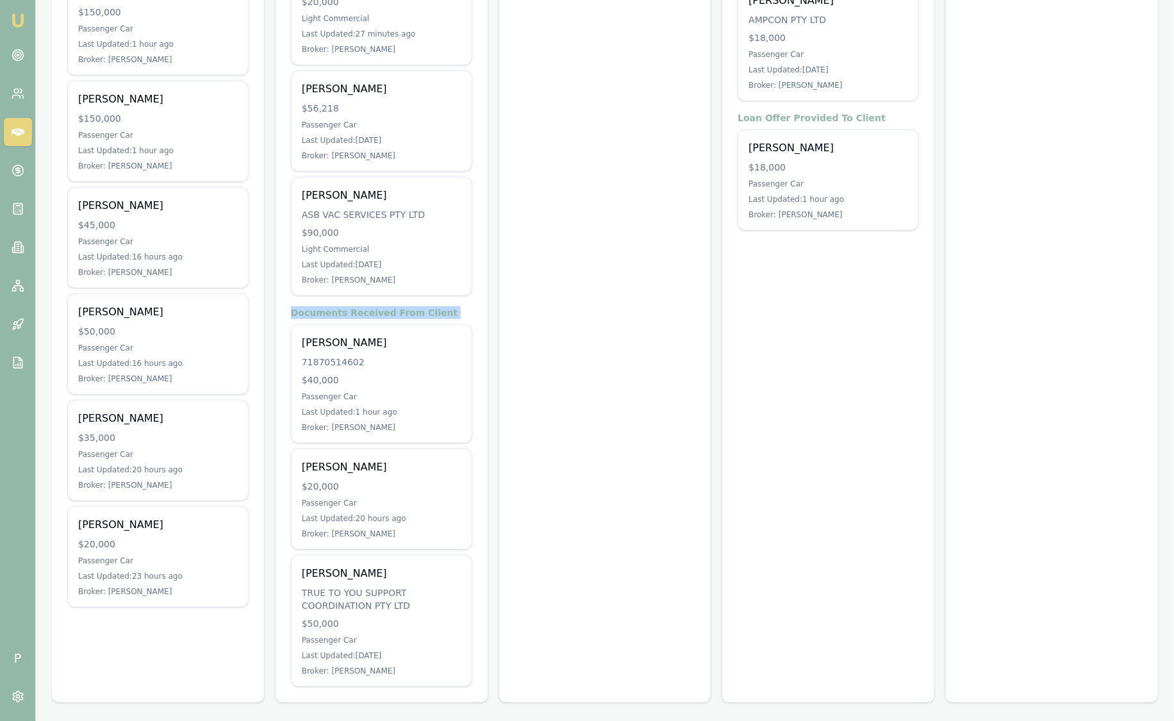
click at [299, 306] on h4 "Documents Received From Client" at bounding box center [381, 312] width 181 height 13
drag, startPoint x: 299, startPoint y: 306, endPoint x: 485, endPoint y: 304, distance: 185.2
click at [512, 301] on div "Submitted $0 0 deals" at bounding box center [605, 231] width 213 height 944
drag, startPoint x: 434, startPoint y: 310, endPoint x: 289, endPoint y: 309, distance: 144.8
click at [289, 309] on div "Documents Requested From Client Jeffrey Dickason $25,000 Passenger Car Last Upd…" at bounding box center [382, 271] width 212 height 863
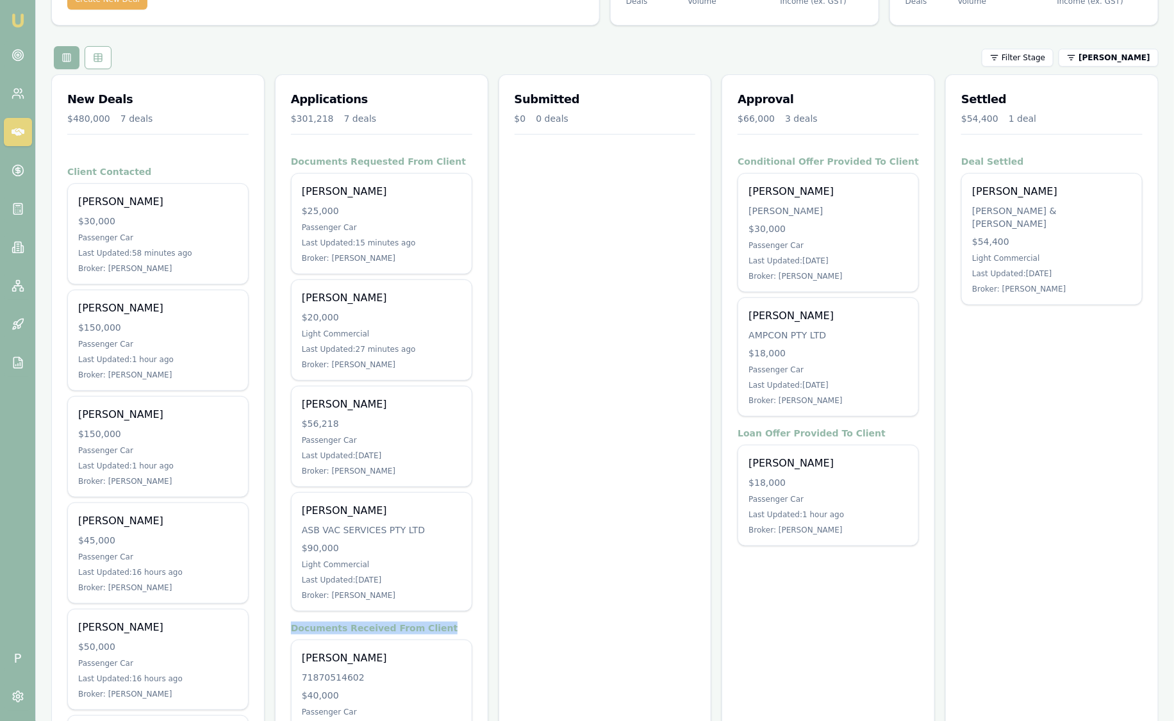
scroll to position [102, 0]
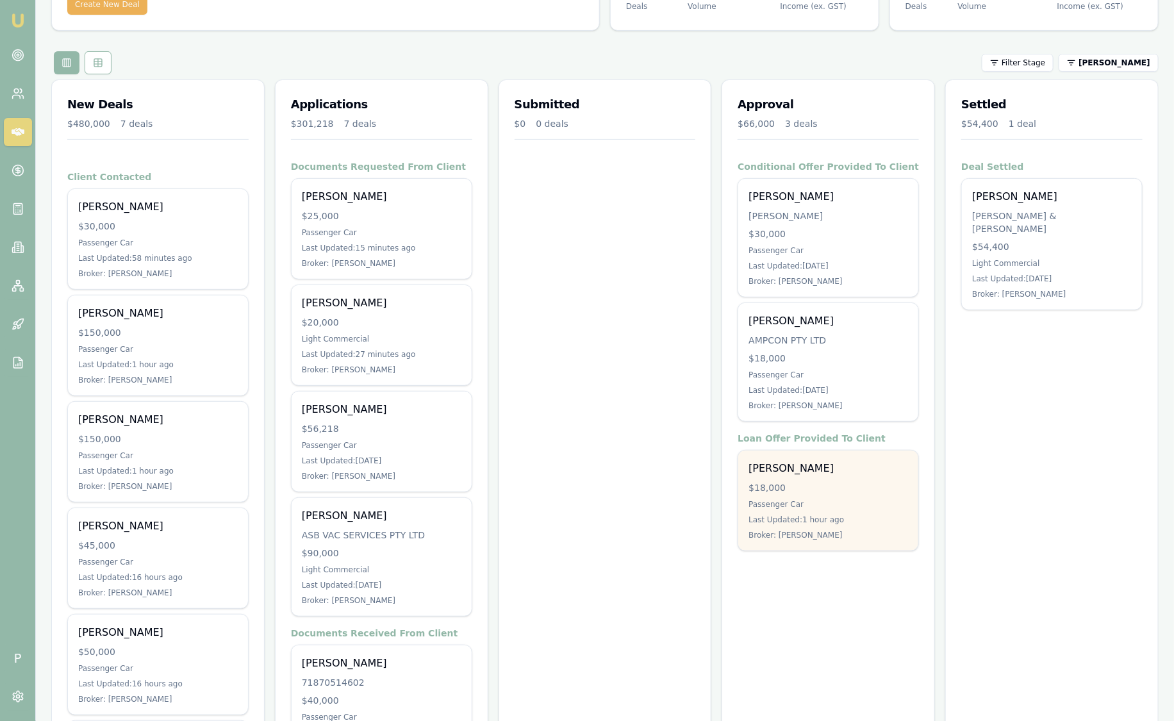
click at [818, 497] on div "Stephen Gawler $18,000 Passenger Car Last Updated: 1 hour ago Broker: Robyn Ada…" at bounding box center [828, 501] width 180 height 100
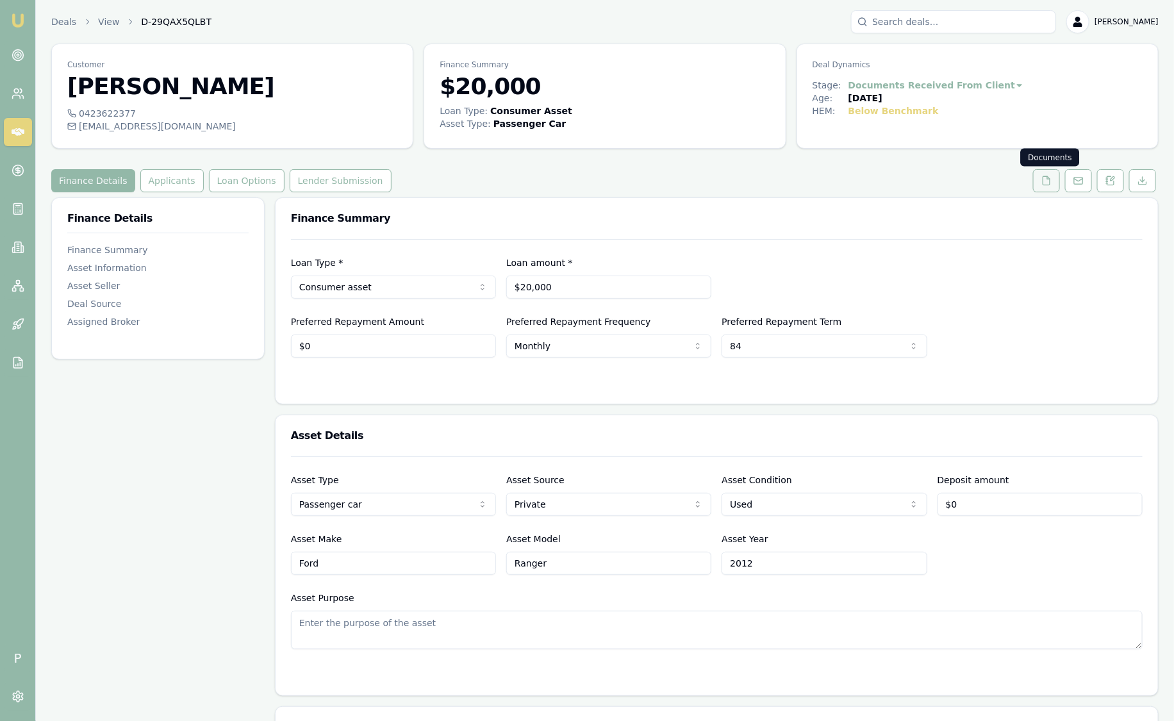
click button
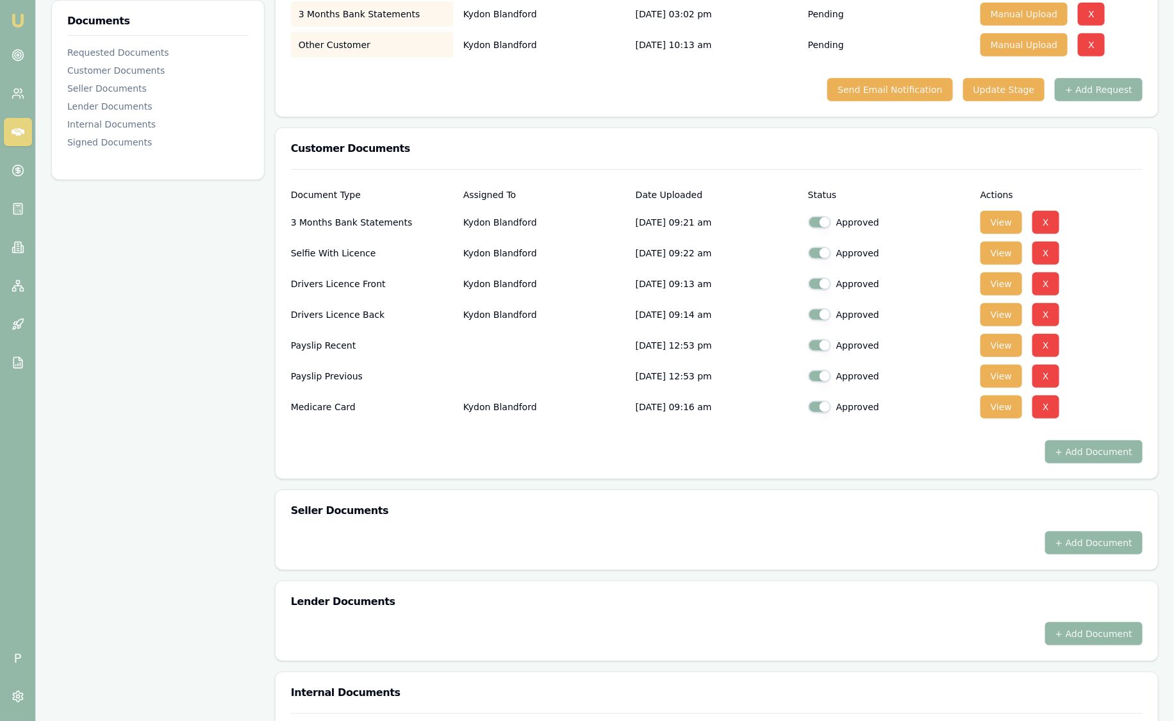
scroll to position [240, 0]
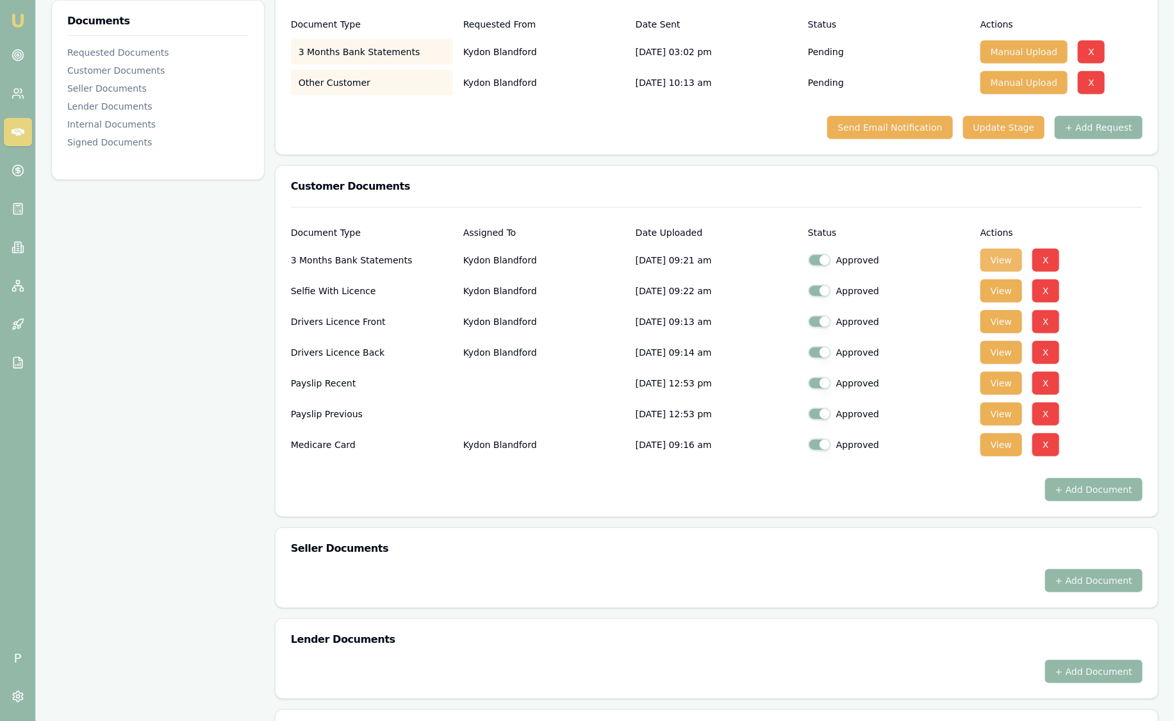
click button "View"
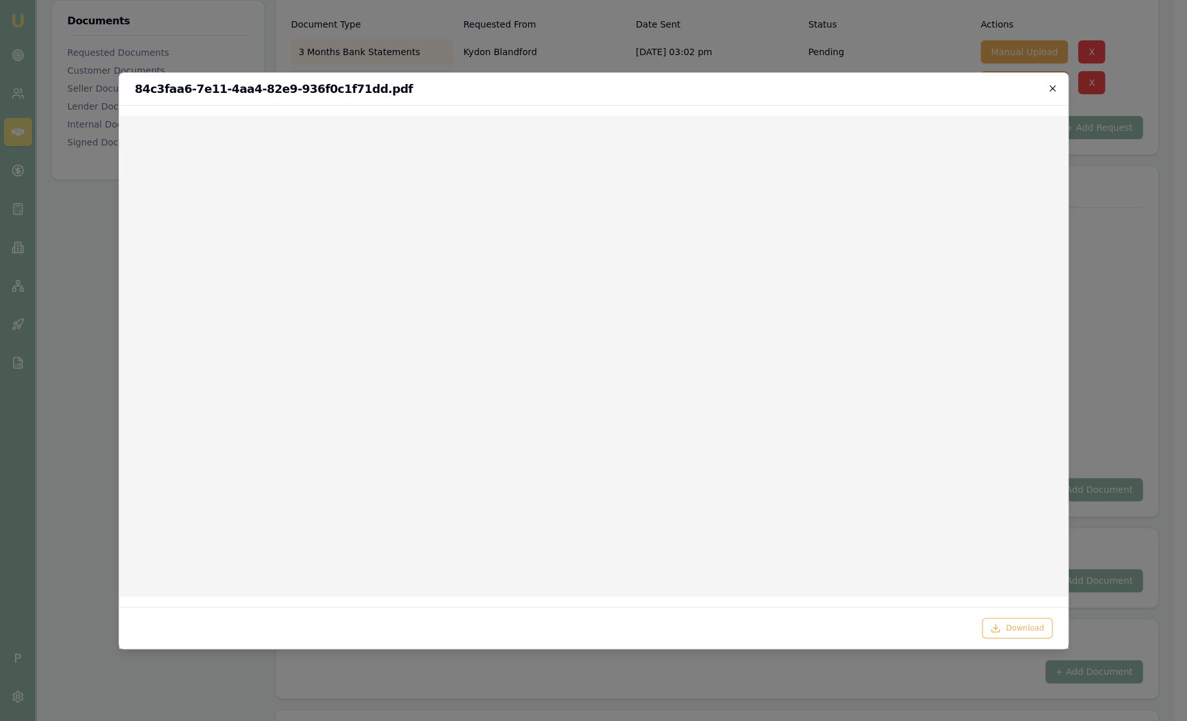
click icon "button"
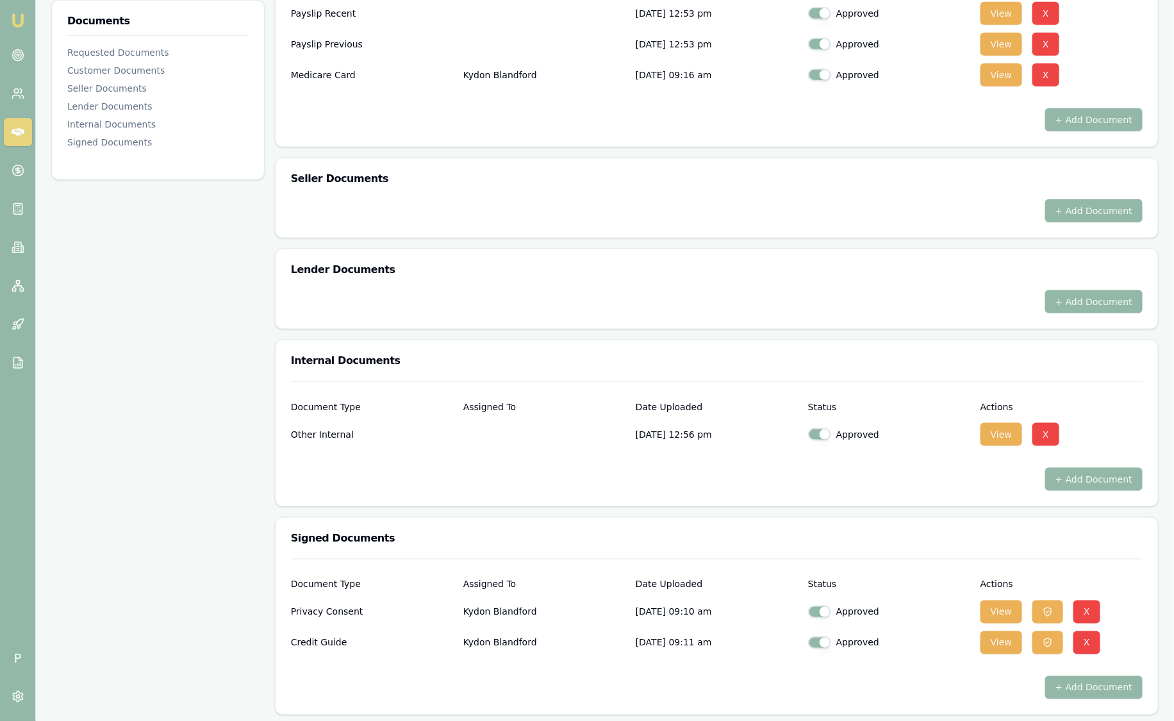
scroll to position [612, 0]
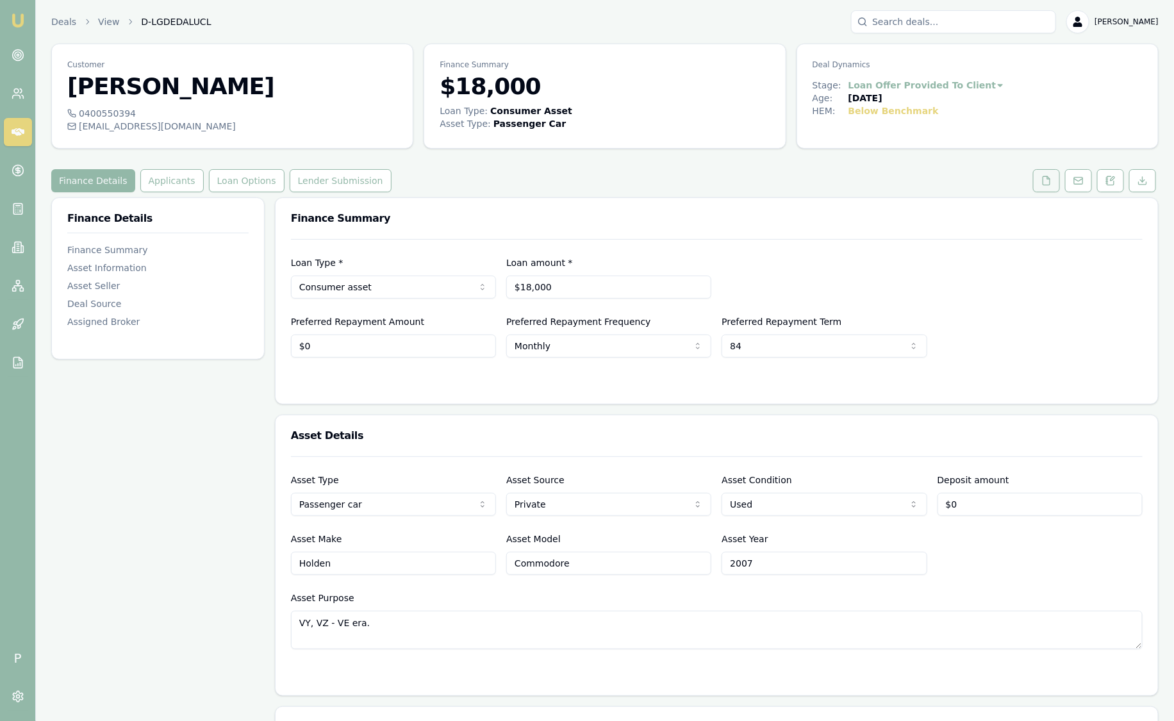
click at [1052, 188] on button at bounding box center [1046, 180] width 27 height 23
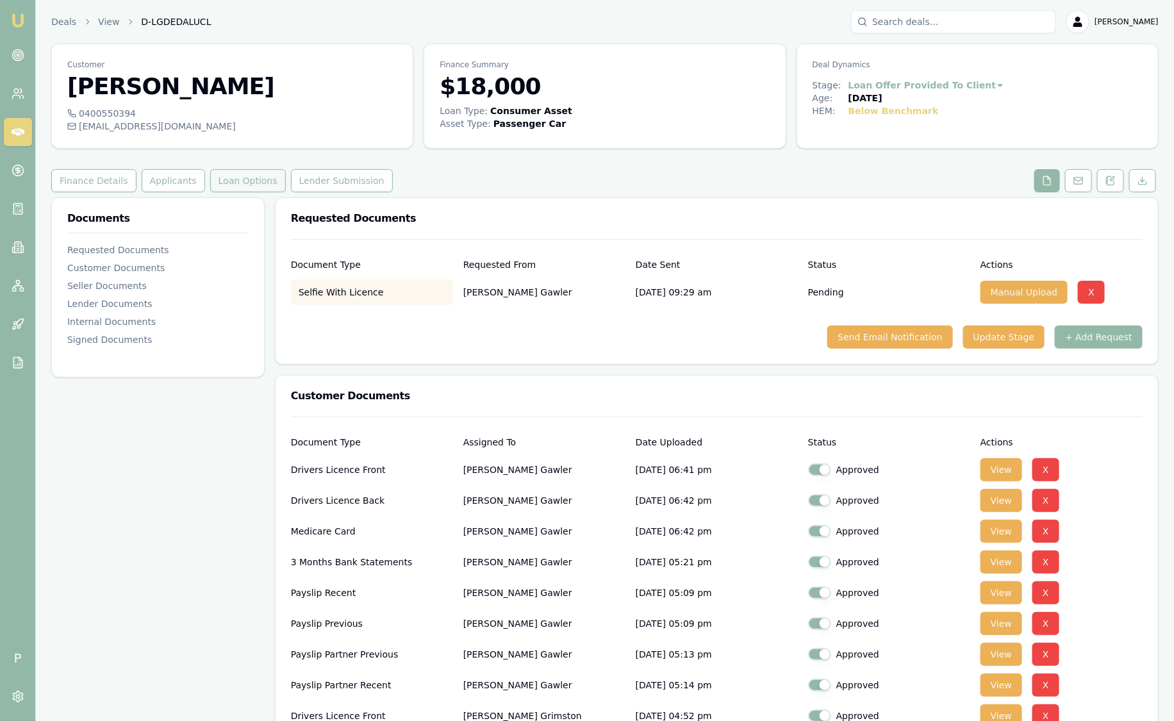
click at [234, 186] on button "Loan Options" at bounding box center [248, 180] width 76 height 23
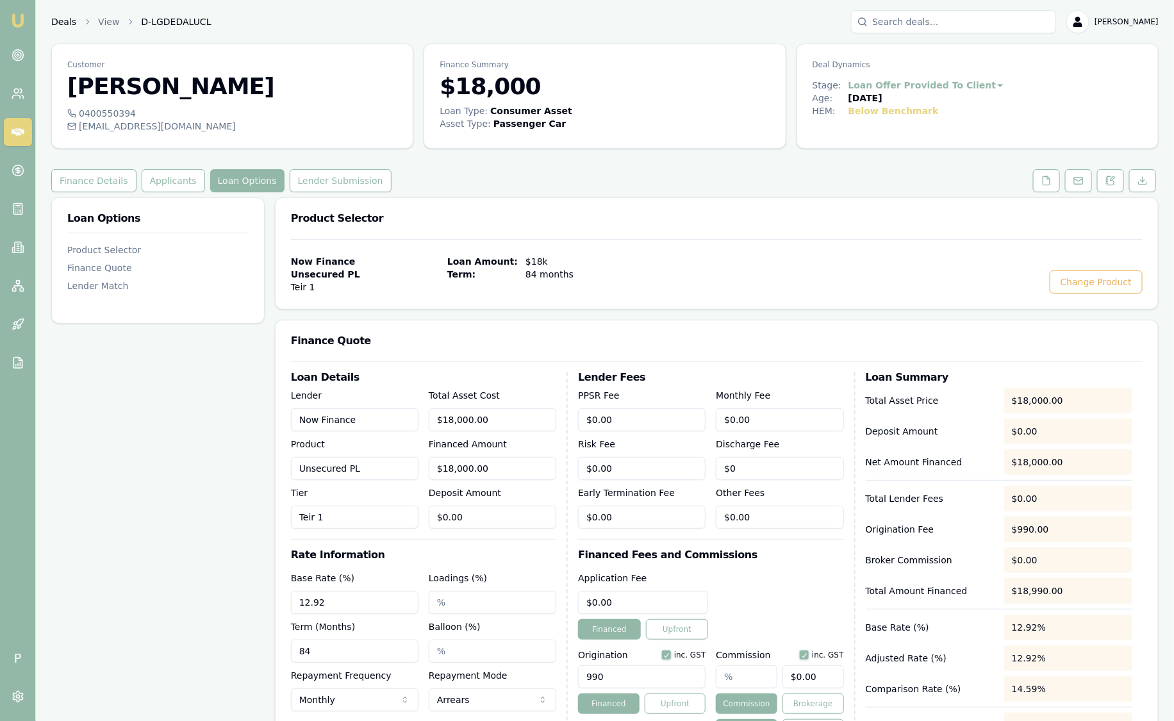
click at [65, 26] on link "Deals" at bounding box center [63, 21] width 25 height 13
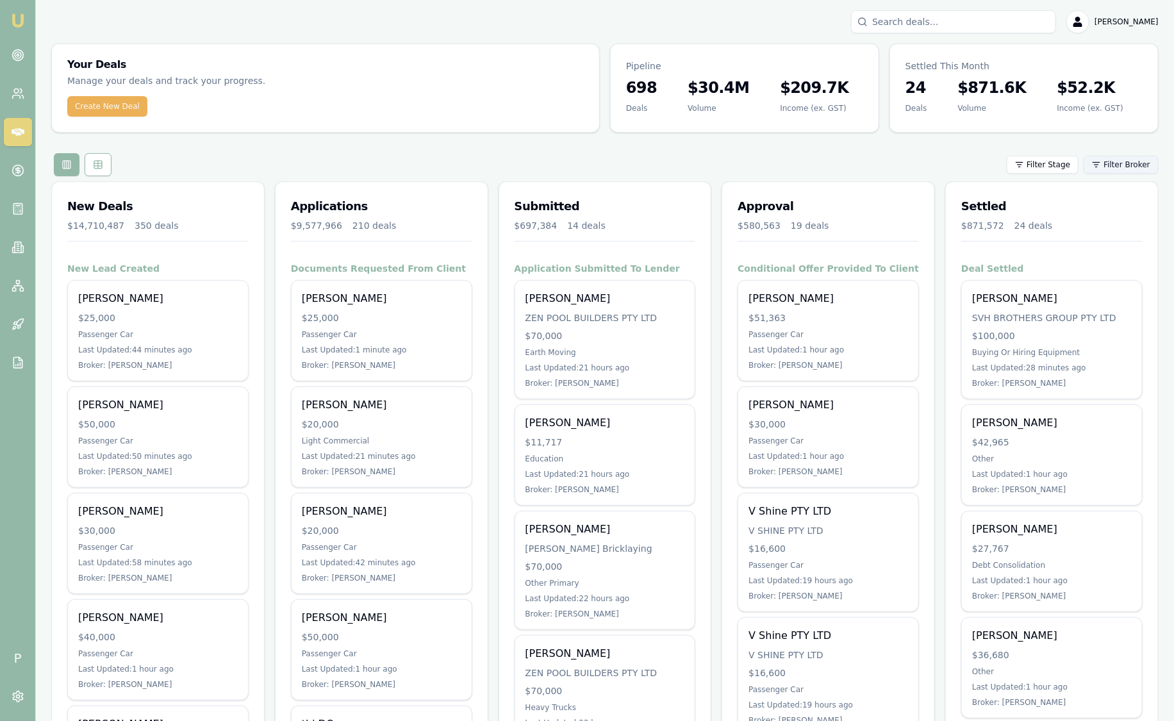
click at [1117, 163] on html "Emu Broker P [PERSON_NAME] Toggle Menu Your Deals Manage your deals and track y…" at bounding box center [587, 360] width 1174 height 721
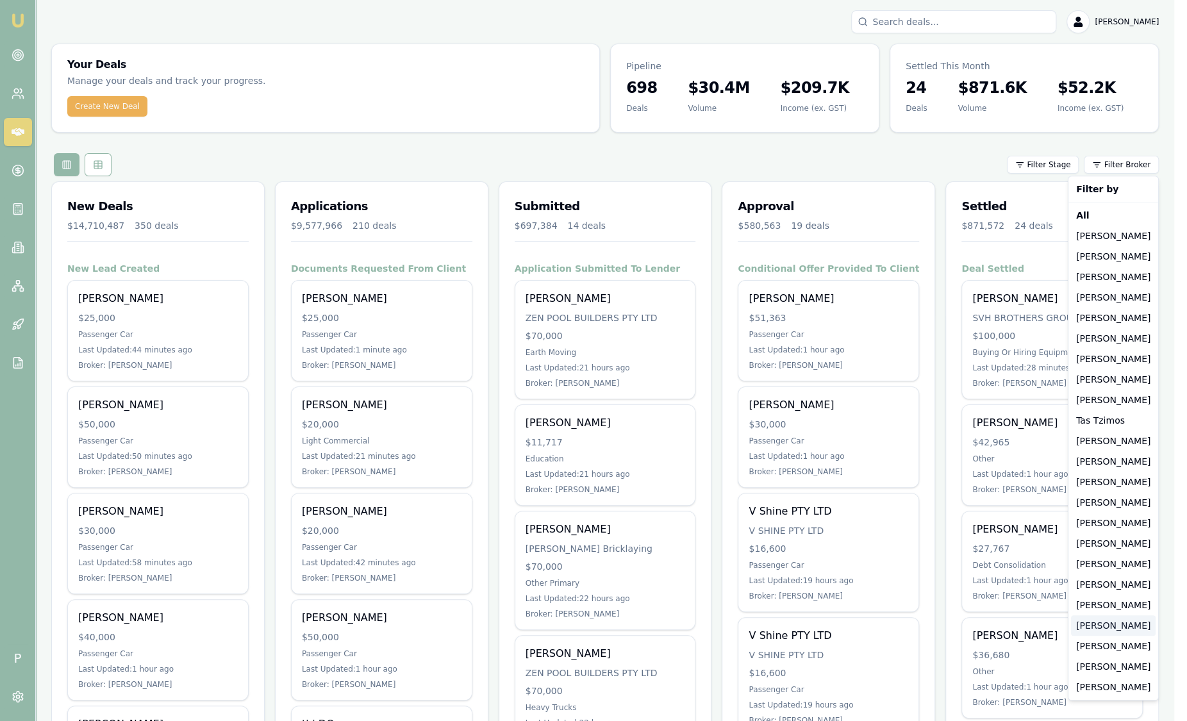
click at [1089, 628] on div "[PERSON_NAME]" at bounding box center [1113, 625] width 85 height 21
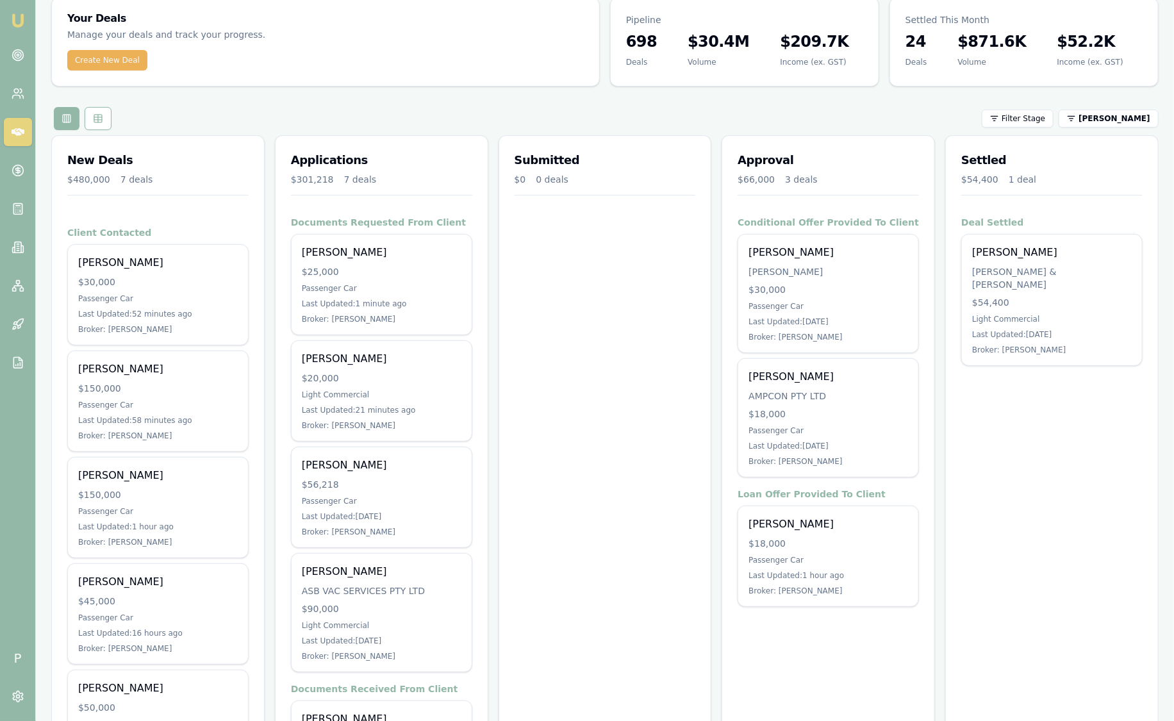
scroll to position [22, 0]
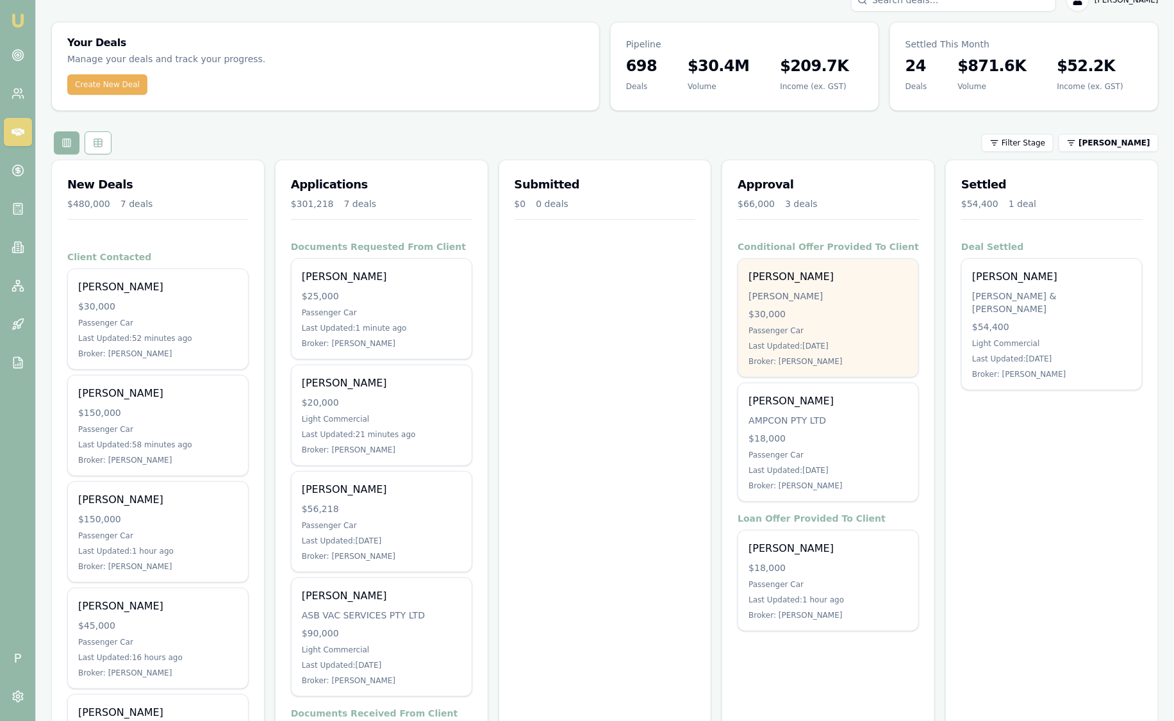
click at [870, 298] on div "[PERSON_NAME]" at bounding box center [829, 296] width 160 height 13
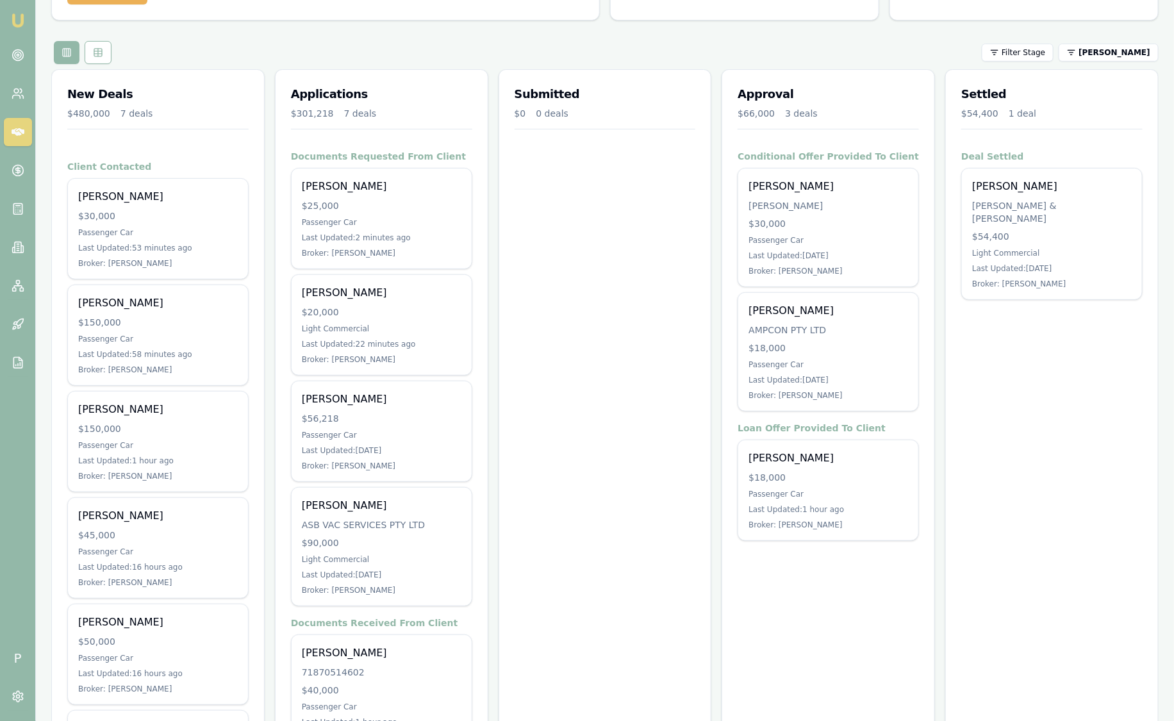
scroll to position [102, 0]
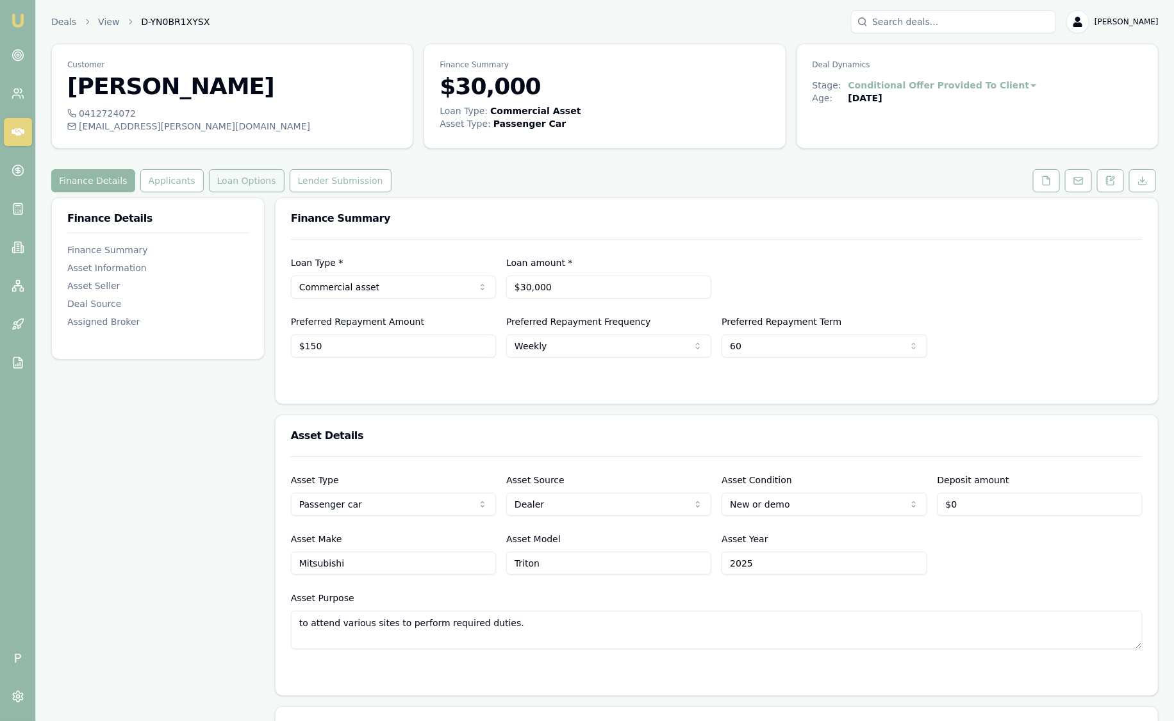
click at [250, 185] on button "Loan Options" at bounding box center [247, 180] width 76 height 23
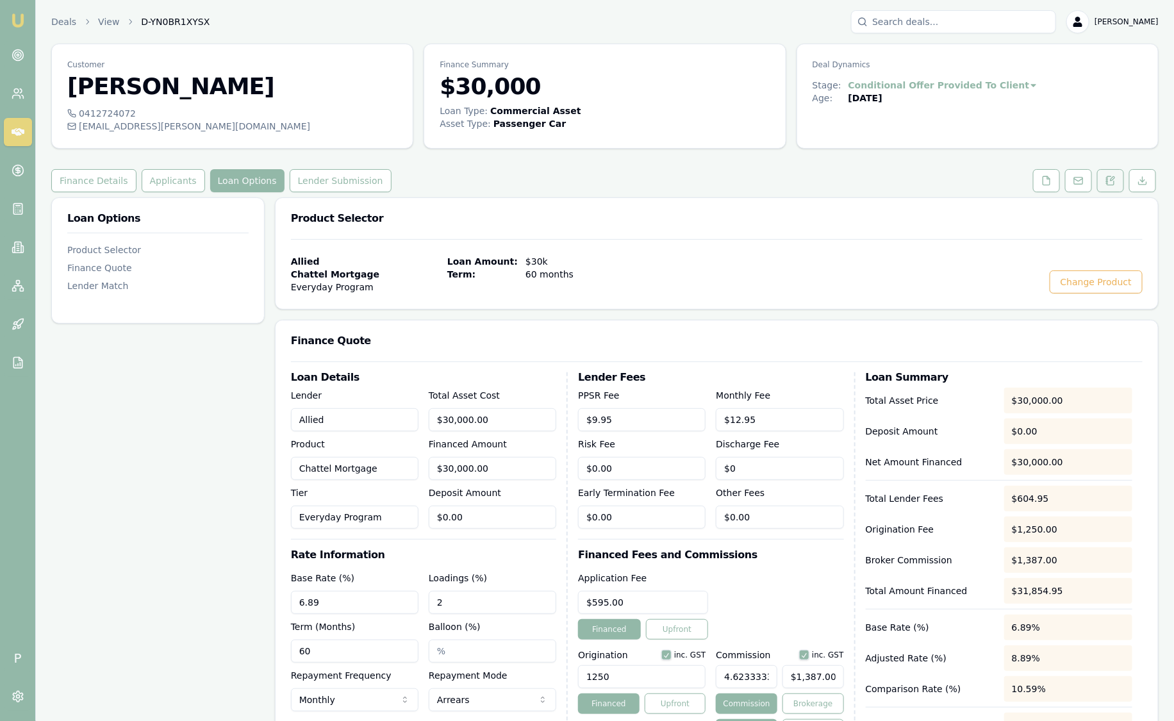
click at [1115, 183] on icon at bounding box center [1111, 180] width 7 height 8
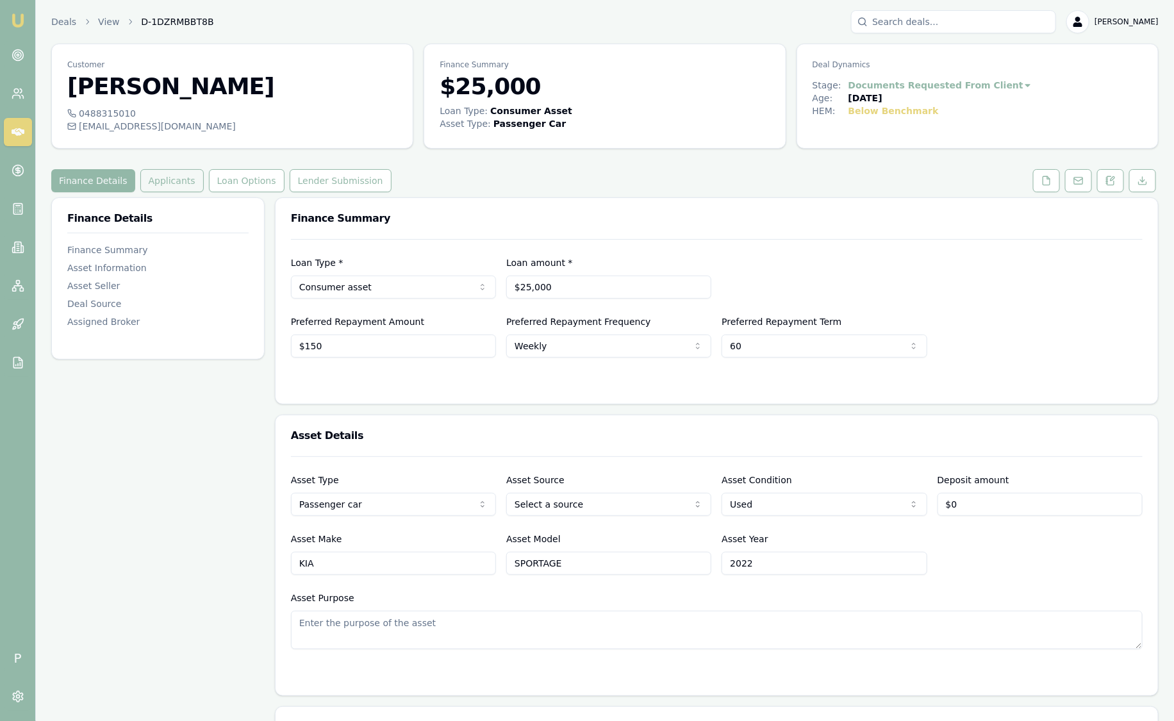
click at [177, 180] on button "Applicants" at bounding box center [171, 180] width 63 height 23
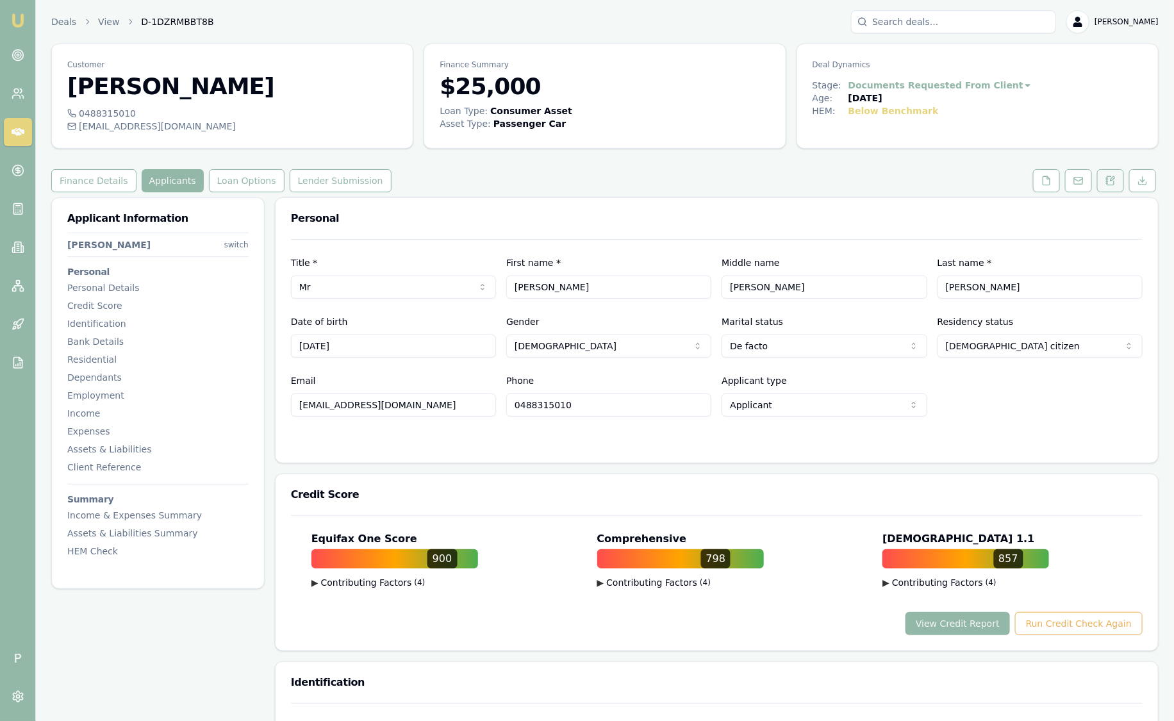
click at [1118, 179] on button at bounding box center [1110, 180] width 27 height 23
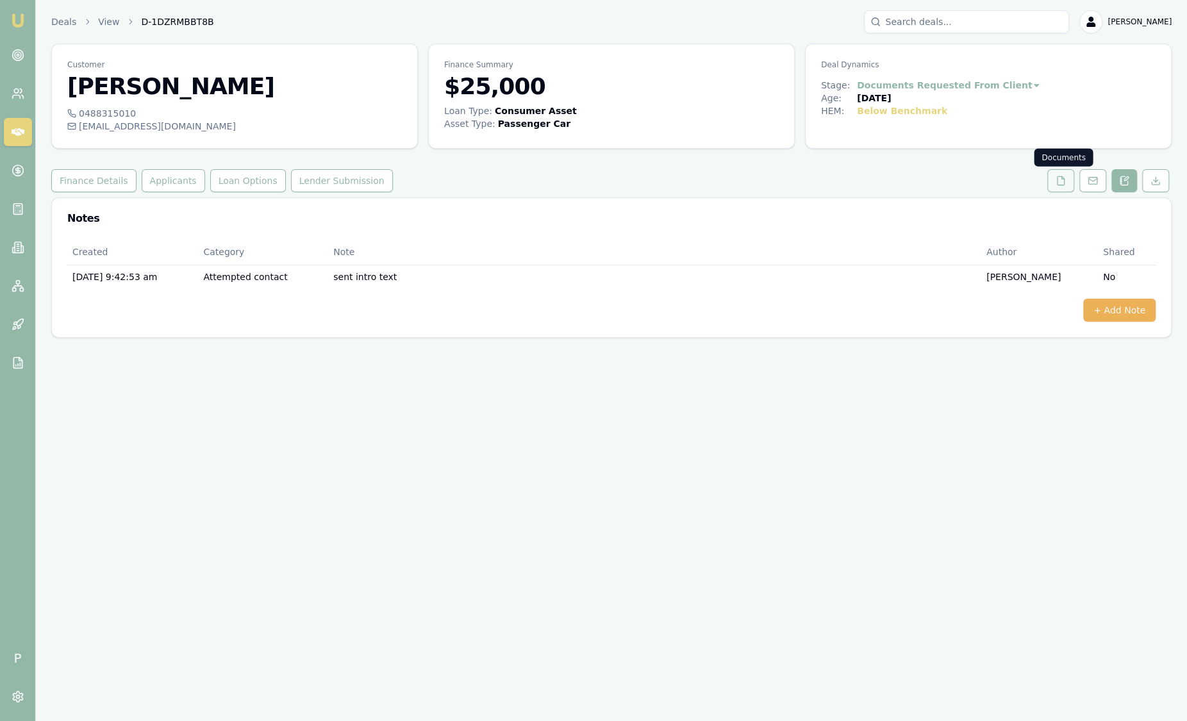
click at [1065, 183] on icon at bounding box center [1061, 180] width 7 height 8
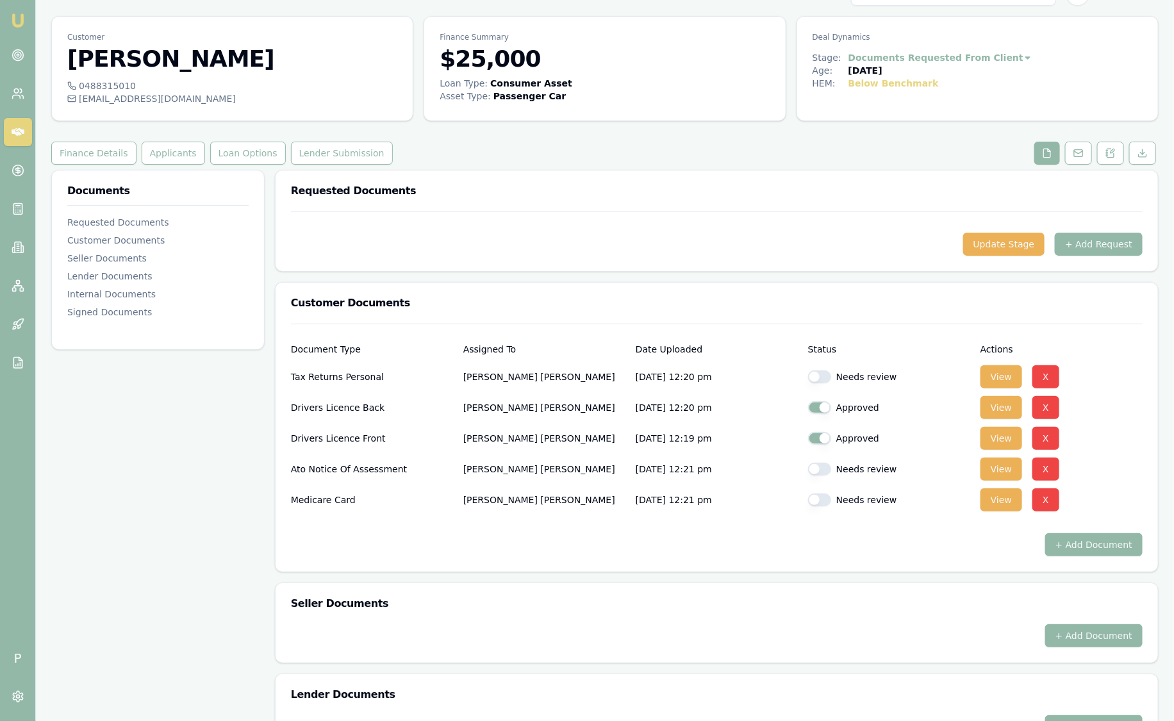
scroll to position [5, 0]
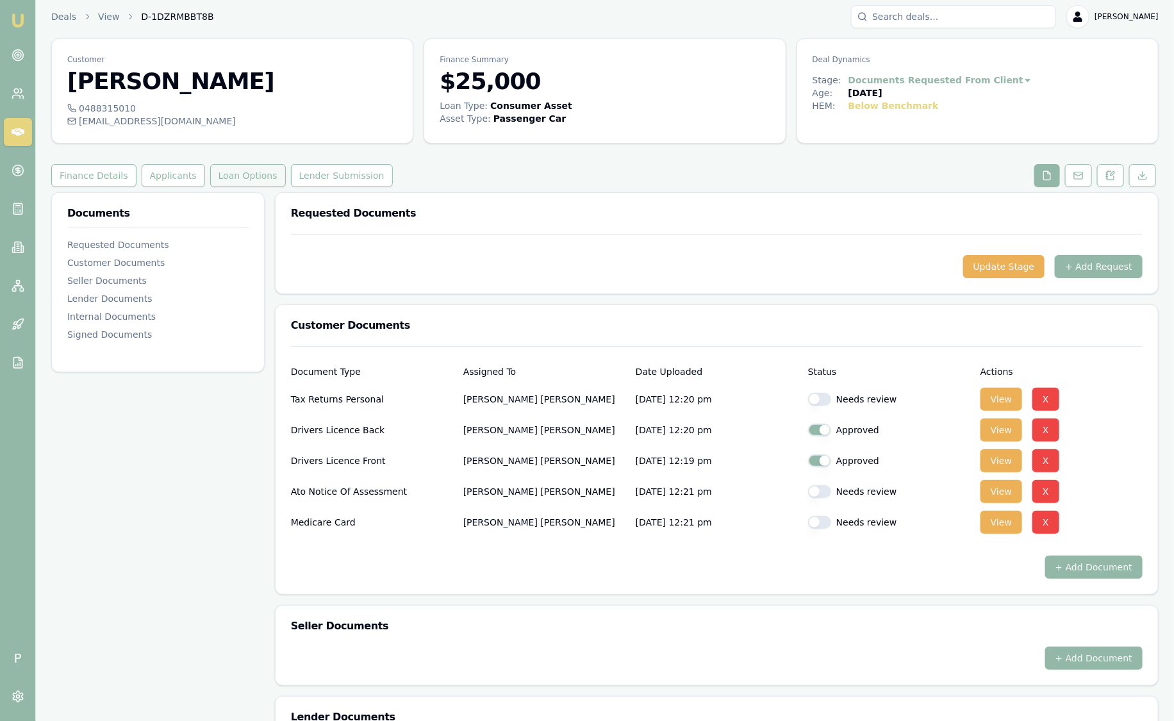
click at [215, 179] on button "Loan Options" at bounding box center [248, 175] width 76 height 23
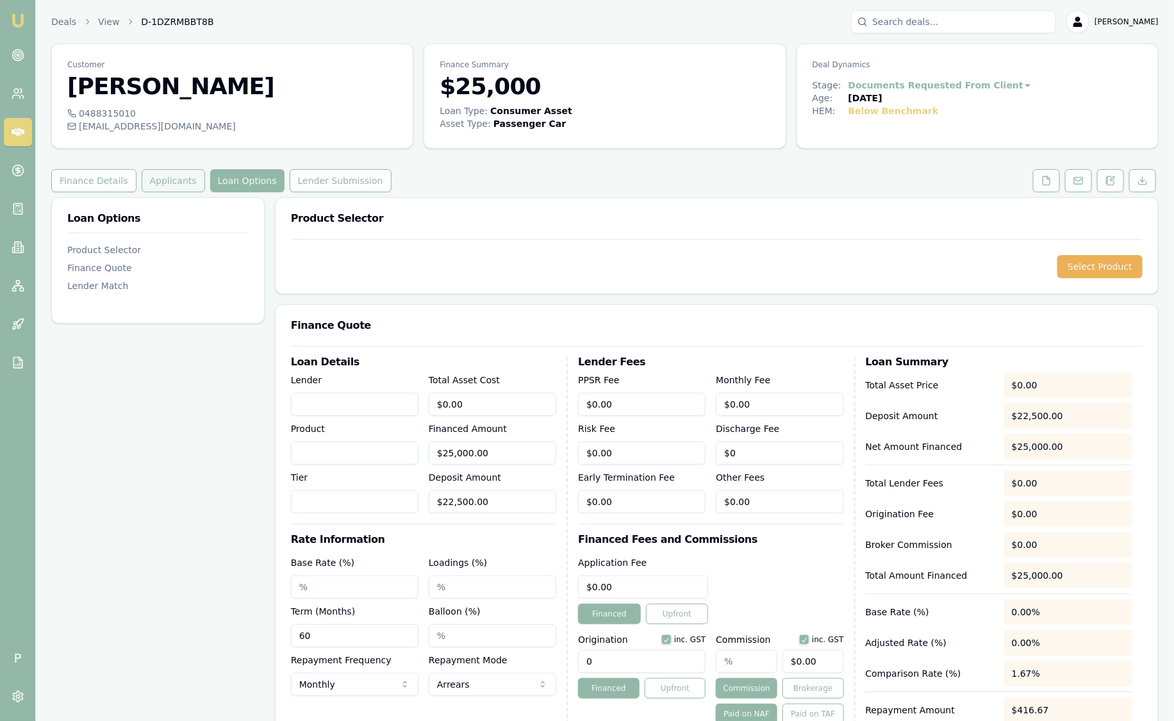
click at [153, 176] on button "Applicants" at bounding box center [173, 180] width 63 height 23
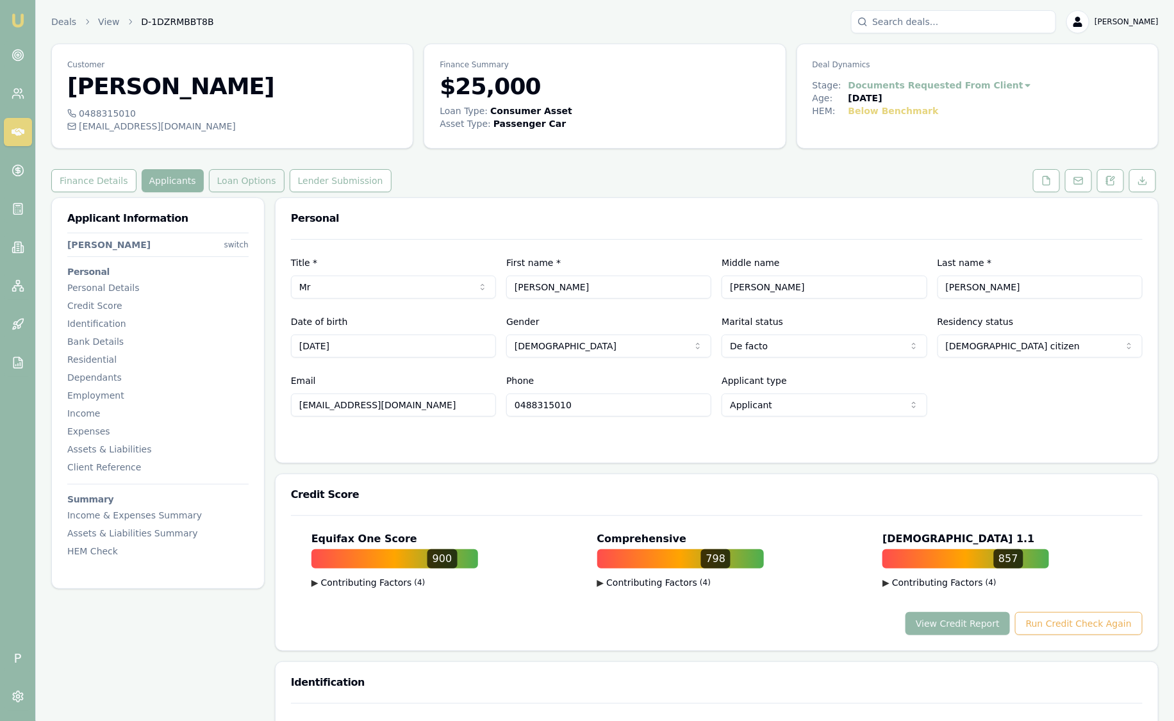
click at [248, 191] on button "Loan Options" at bounding box center [247, 180] width 76 height 23
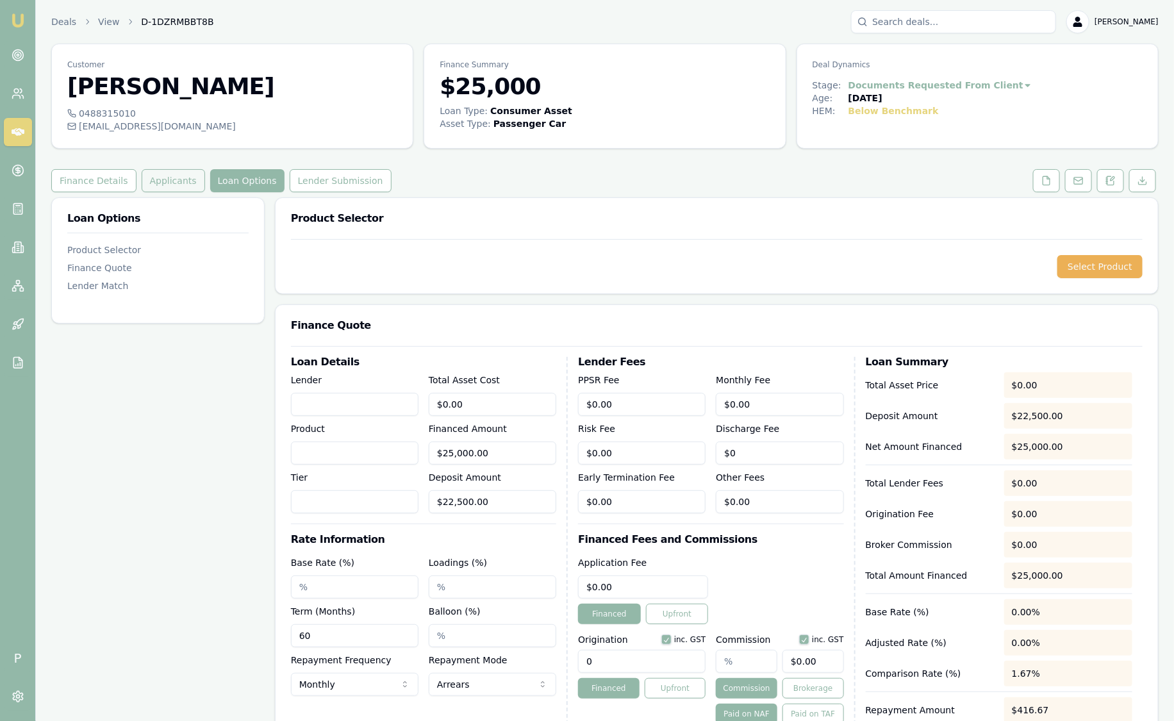
click at [164, 190] on button "Applicants" at bounding box center [173, 180] width 63 height 23
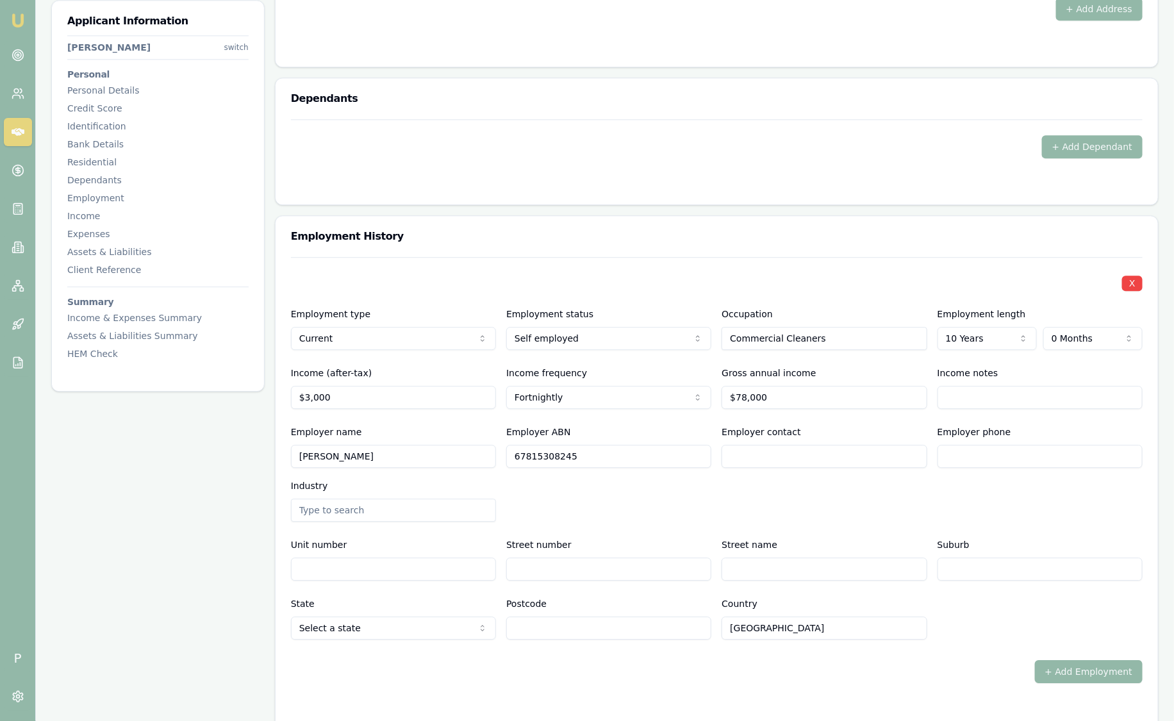
scroll to position [1923, 0]
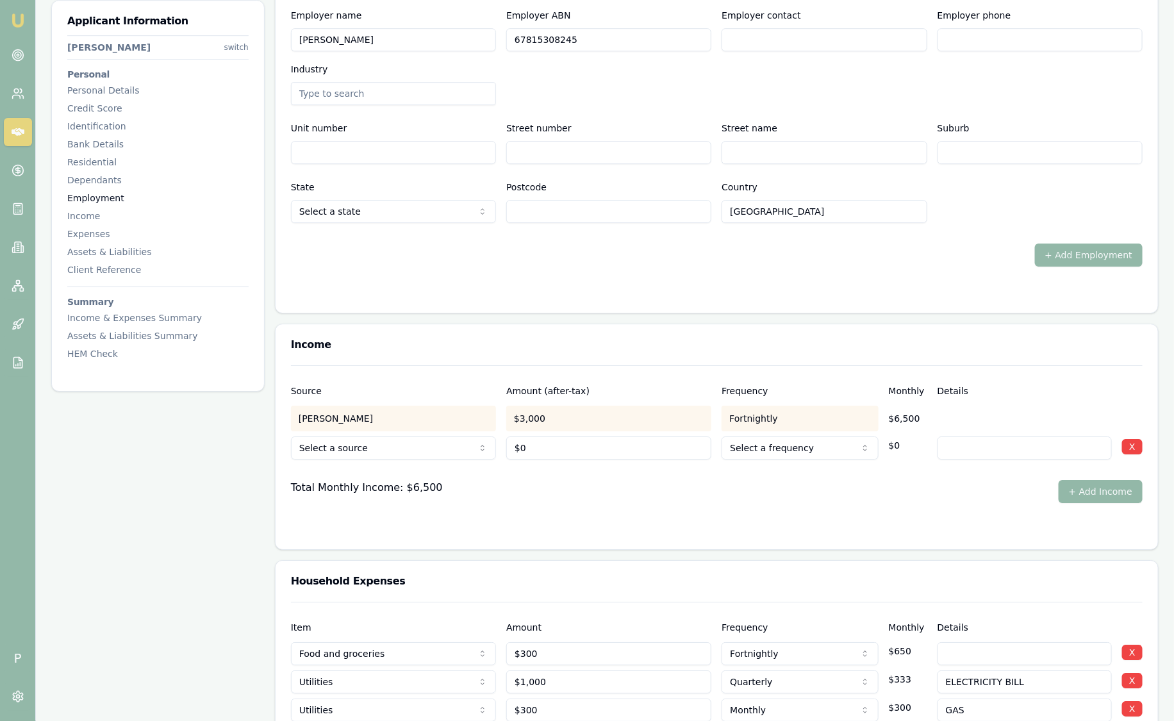
click at [210, 201] on div "Employment" at bounding box center [157, 198] width 181 height 13
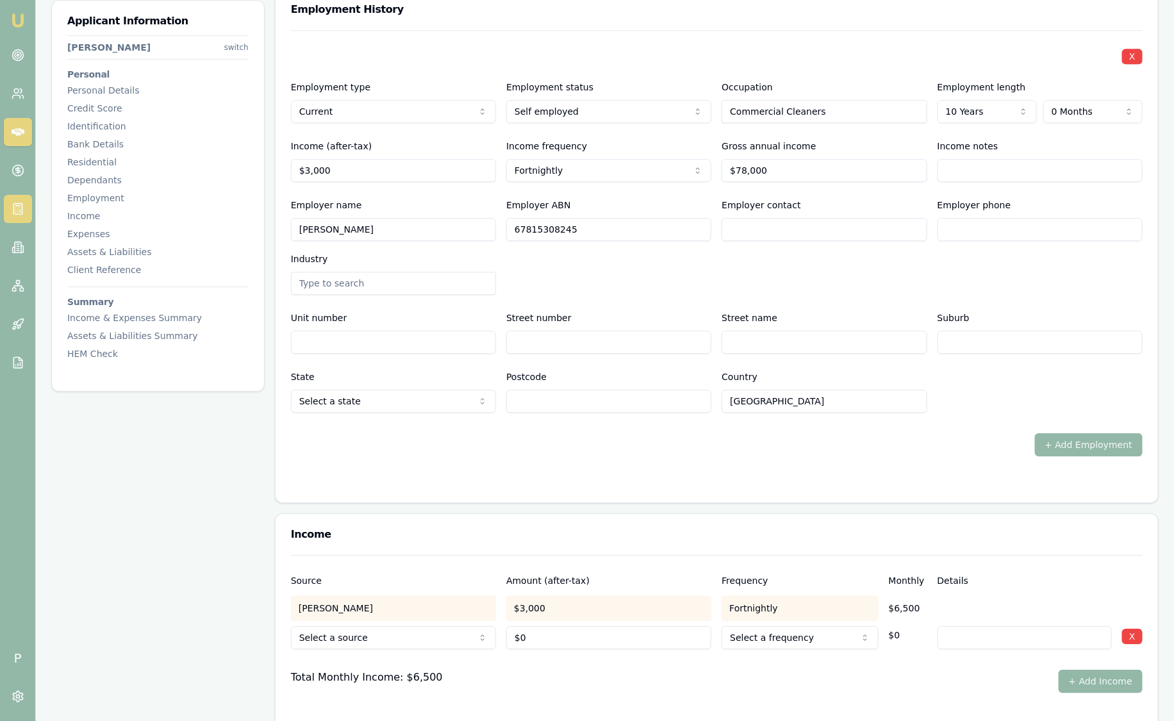
scroll to position [1720, 0]
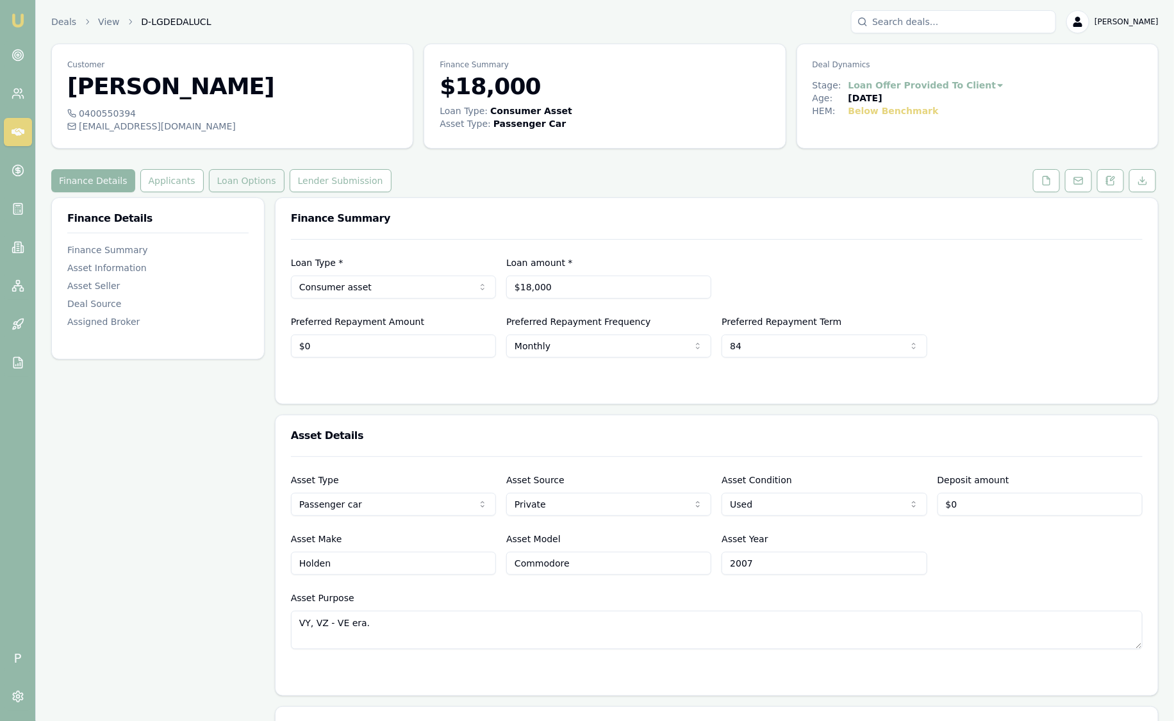
click at [244, 186] on button "Loan Options" at bounding box center [247, 180] width 76 height 23
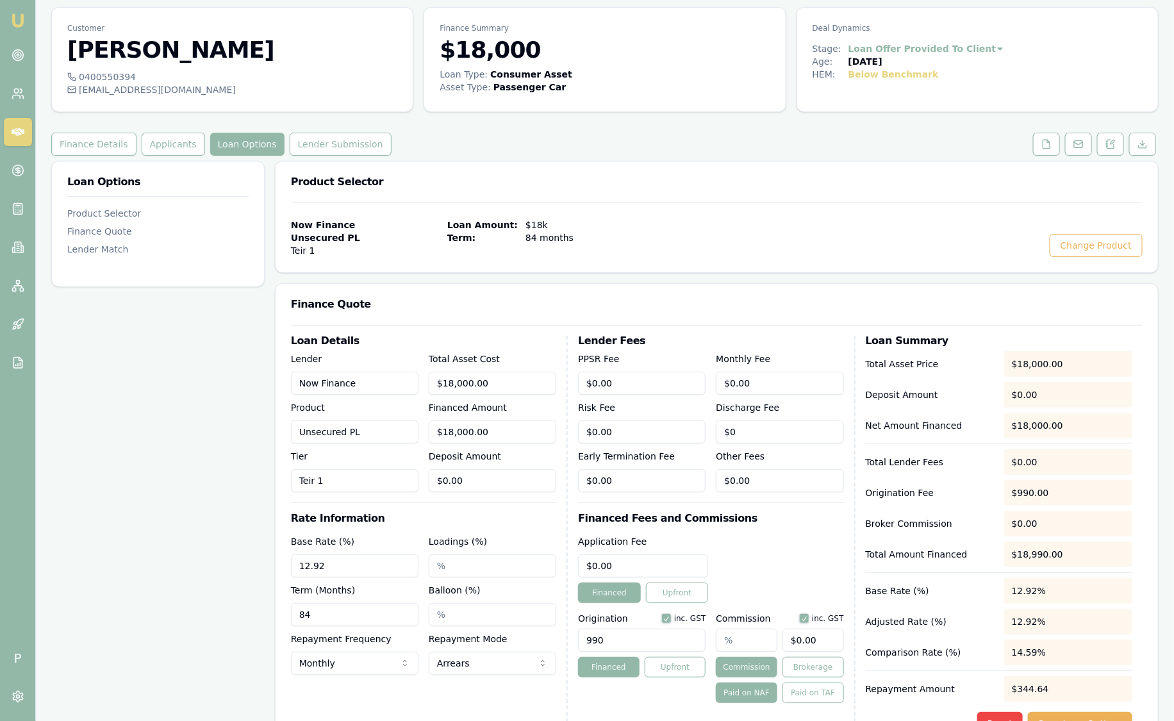
scroll to position [32, 0]
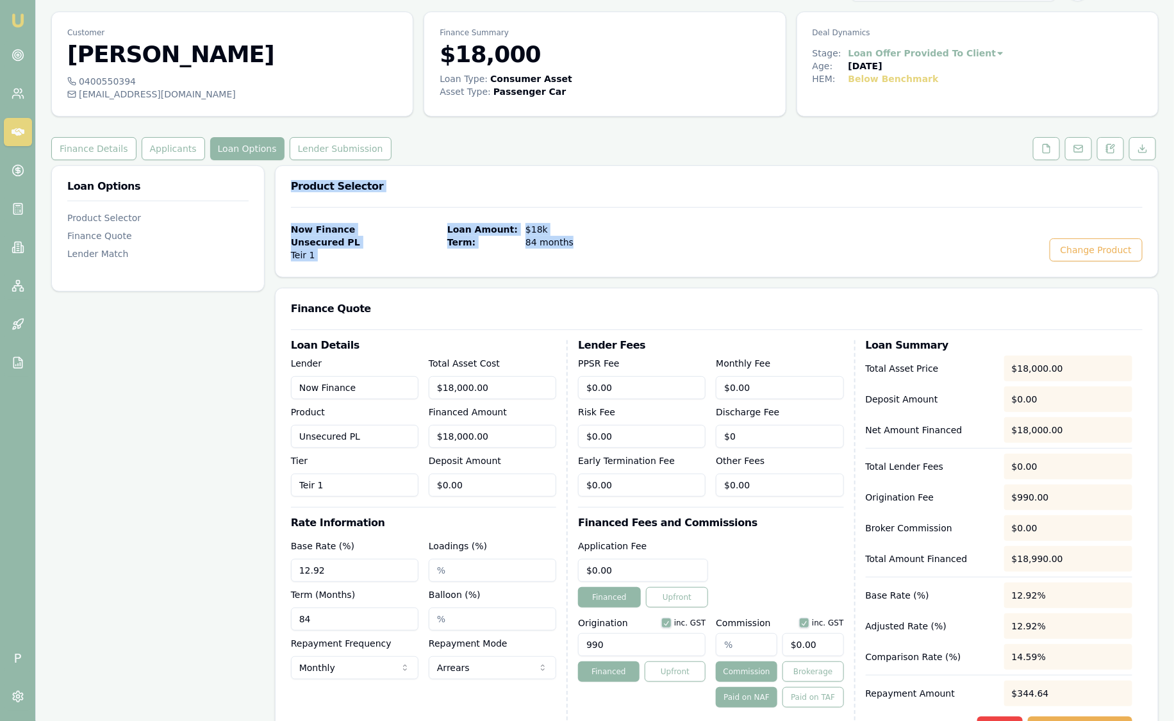
drag, startPoint x: 607, startPoint y: 238, endPoint x: 293, endPoint y: 185, distance: 318.4
click at [293, 185] on div "Product Selector Now Finance Unsecured PL Teir 1 Loan Amount: $18k Term: 84 mon…" at bounding box center [717, 221] width 884 height 112
click at [540, 252] on div "Loan Amount: $18k Term: 84 months" at bounding box center [522, 242] width 151 height 38
drag, startPoint x: 525, startPoint y: 254, endPoint x: 286, endPoint y: 188, distance: 248.2
click at [286, 188] on div "Product Selector Now Finance Unsecured PL Teir 1 Loan Amount: $18k Term: 84 mon…" at bounding box center [717, 221] width 884 height 112
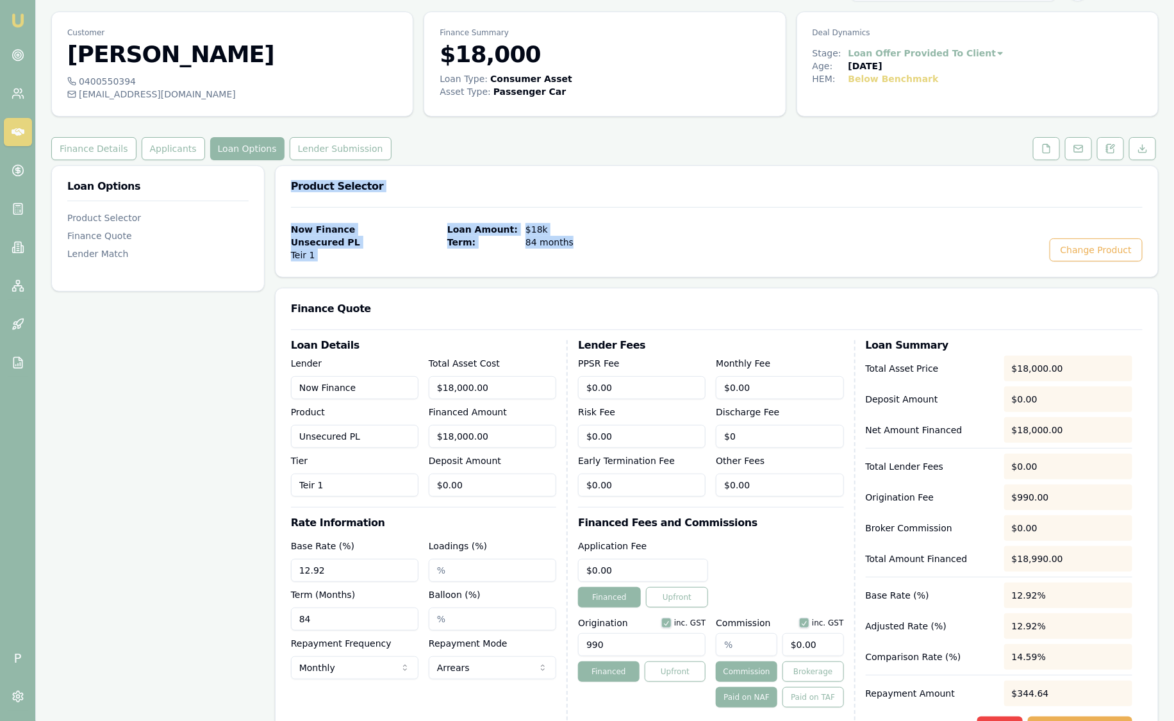
drag, startPoint x: 286, startPoint y: 188, endPoint x: 768, endPoint y: 219, distance: 483.0
click at [769, 219] on div "Now Finance Unsecured PL Teir 1 Loan Amount: $18k Term: 84 months Change Product" at bounding box center [717, 242] width 883 height 70
drag, startPoint x: 438, startPoint y: 261, endPoint x: 293, endPoint y: 196, distance: 159.2
click at [293, 196] on div "Product Selector Now Finance Unsecured PL Teir 1 Loan Amount: $18k Term: 84 mon…" at bounding box center [717, 221] width 884 height 112
click at [981, 191] on div "Product Selector" at bounding box center [717, 186] width 883 height 41
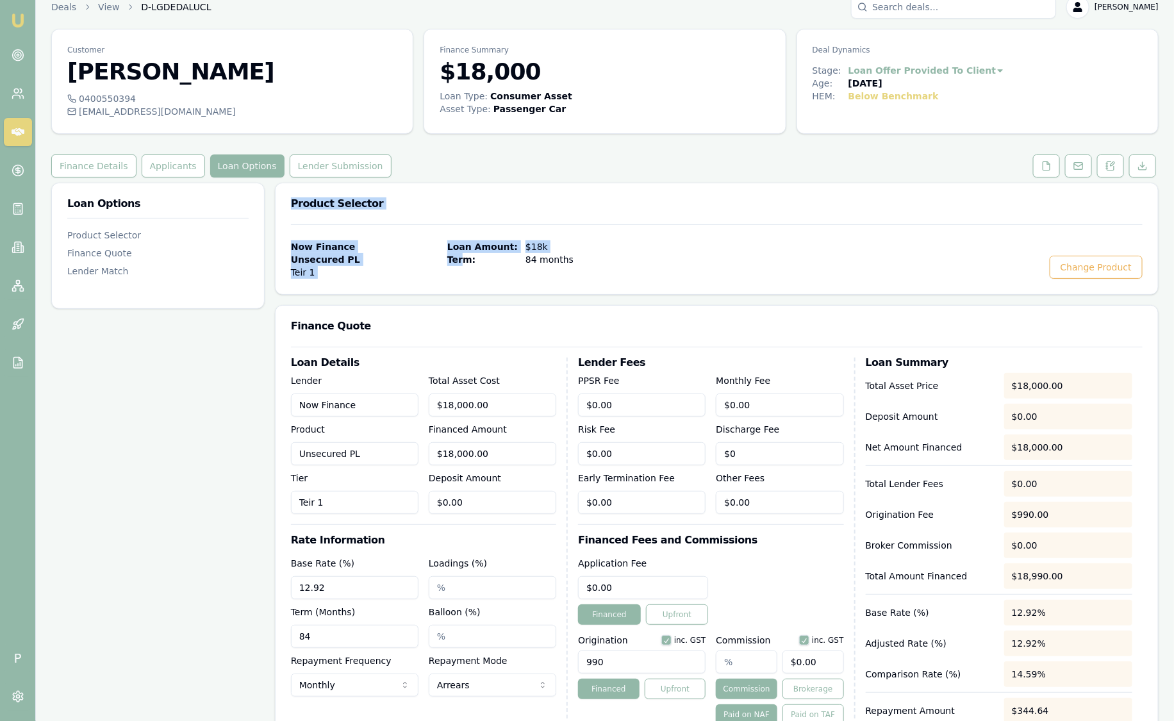
scroll to position [0, 0]
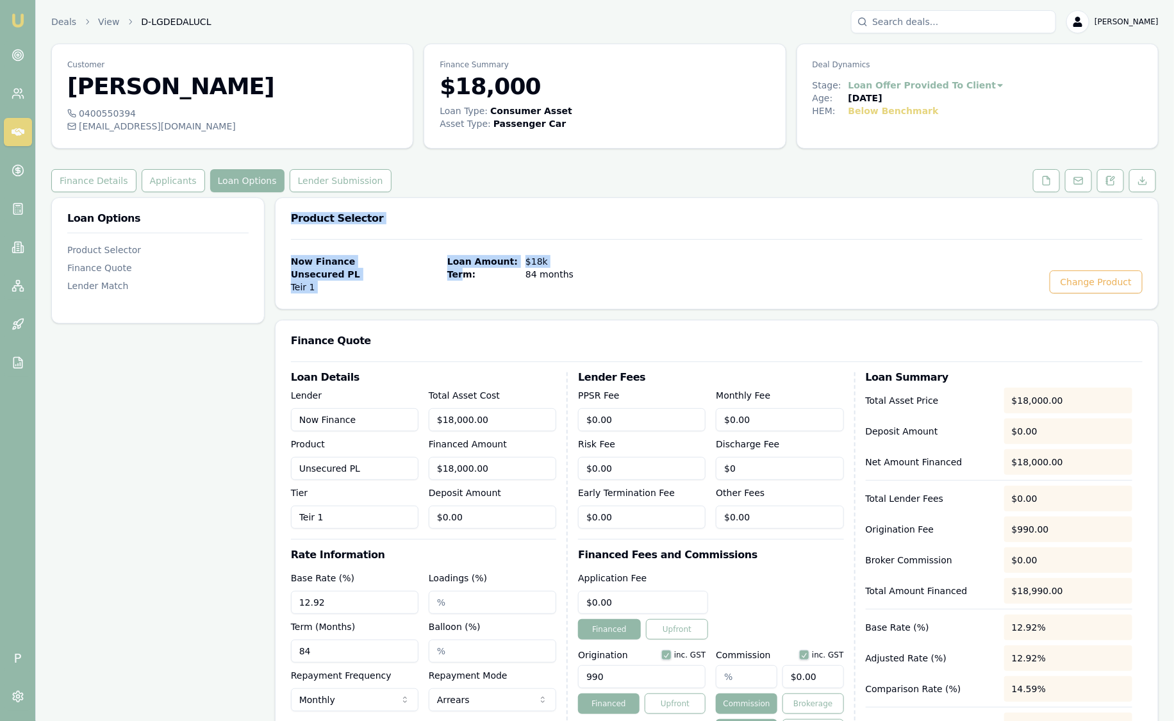
click at [816, 231] on div "Product Selector" at bounding box center [717, 218] width 883 height 41
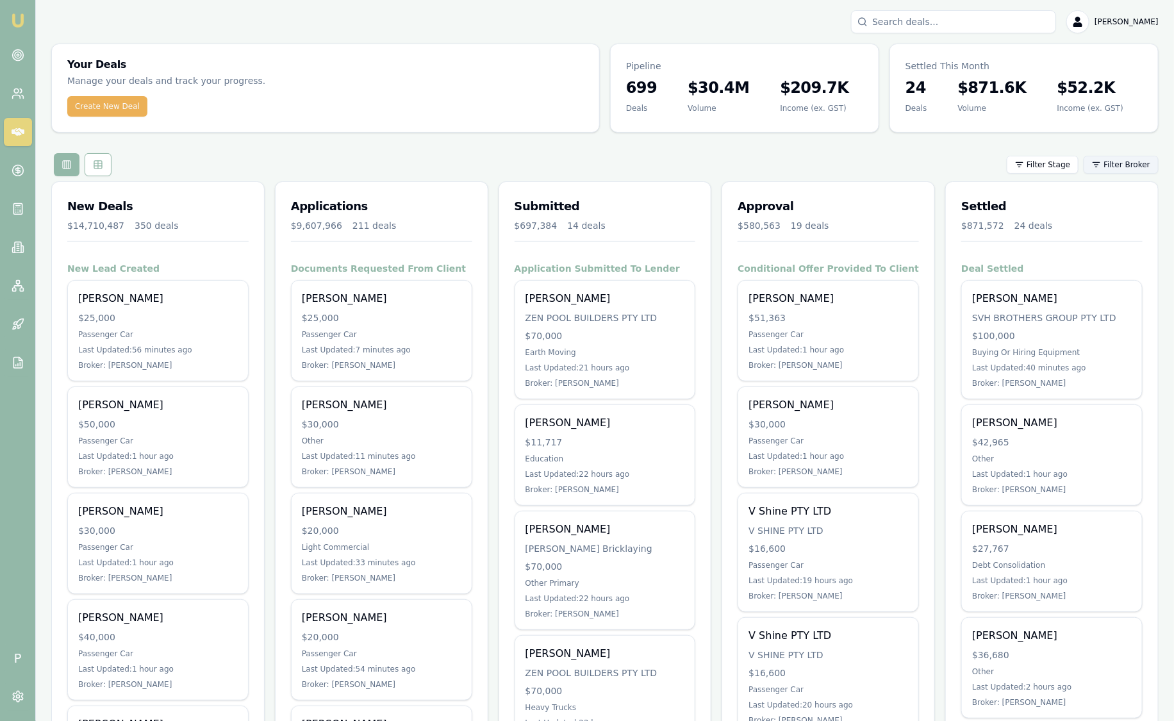
click at [1116, 161] on html "Emu Broker P [PERSON_NAME] Toggle Menu Your Deals Manage your deals and track y…" at bounding box center [587, 360] width 1174 height 721
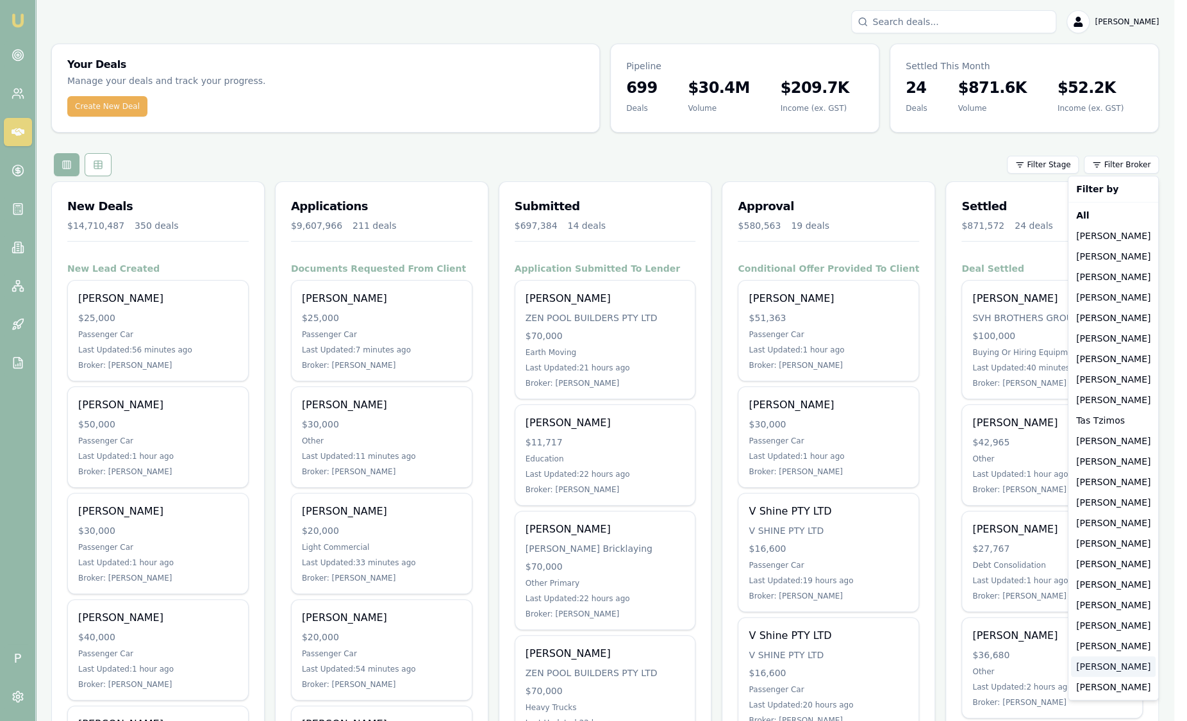
click at [1114, 668] on div "[PERSON_NAME]" at bounding box center [1113, 666] width 85 height 21
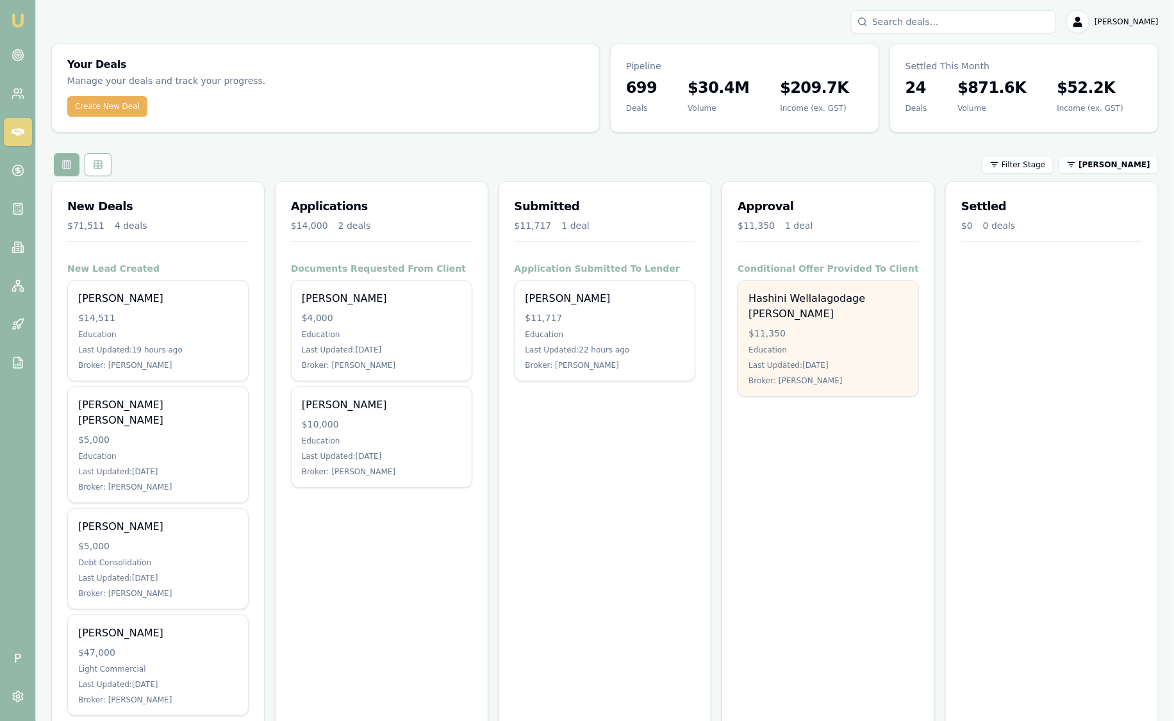
click at [872, 327] on div "$11,350" at bounding box center [829, 333] width 160 height 13
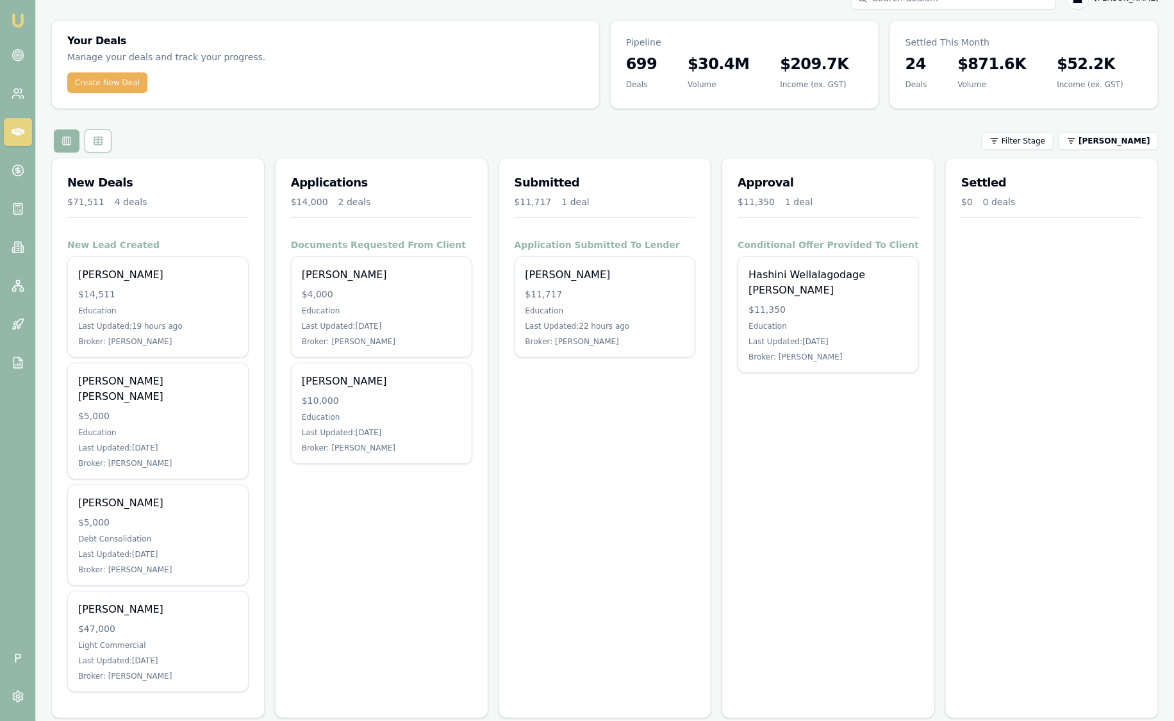
scroll to position [24, 0]
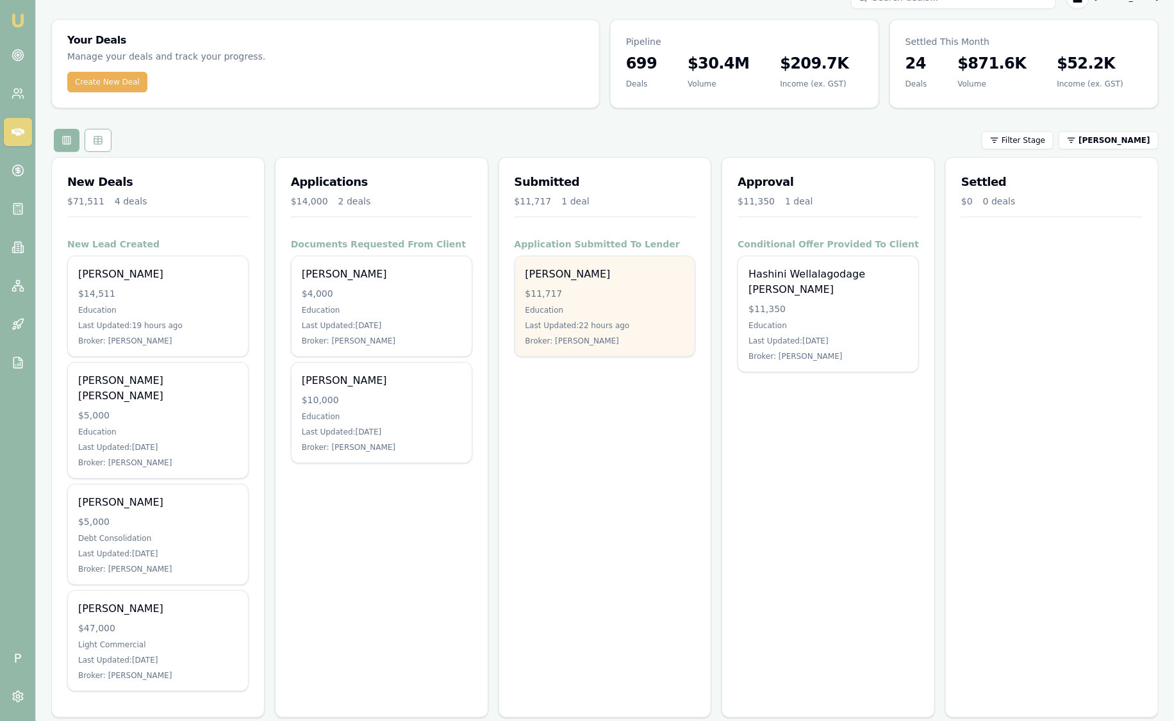
click at [612, 279] on div "[PERSON_NAME]" at bounding box center [606, 274] width 160 height 15
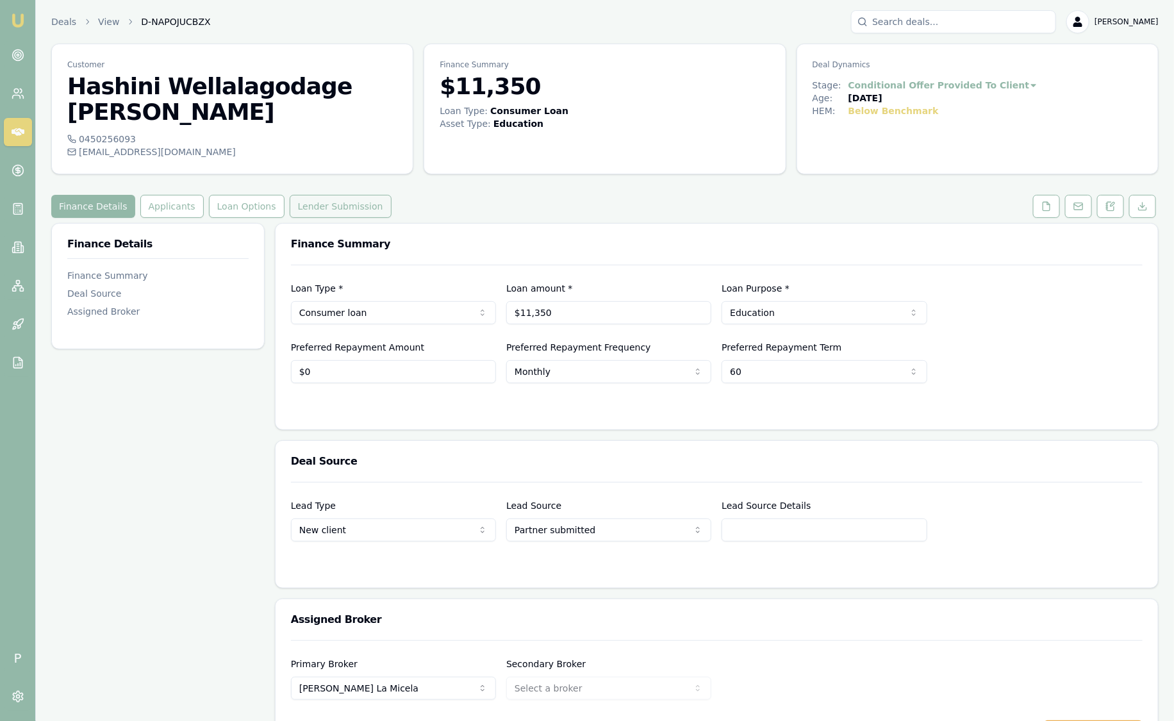
click at [335, 195] on button "Lender Submission" at bounding box center [341, 206] width 102 height 23
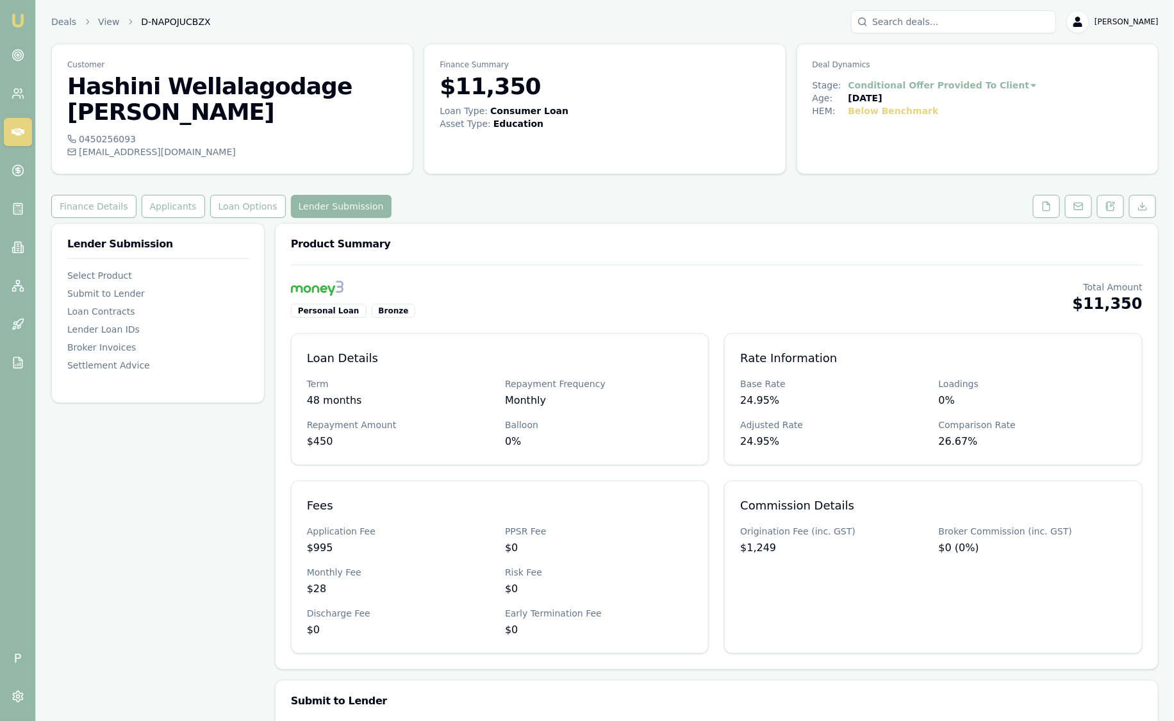
click at [13, 22] on img at bounding box center [17, 20] width 15 height 15
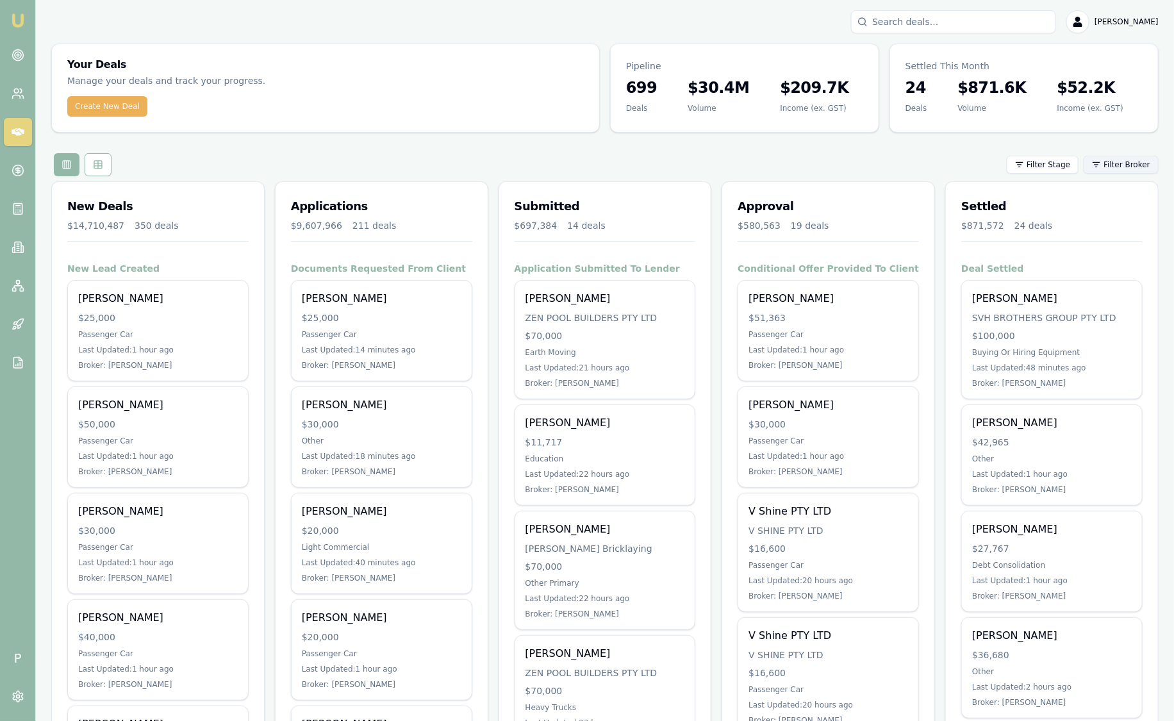
click at [1104, 169] on html "Emu Broker P Sam Crouch Toggle Menu Your Deals Manage your deals and track your…" at bounding box center [587, 360] width 1174 height 721
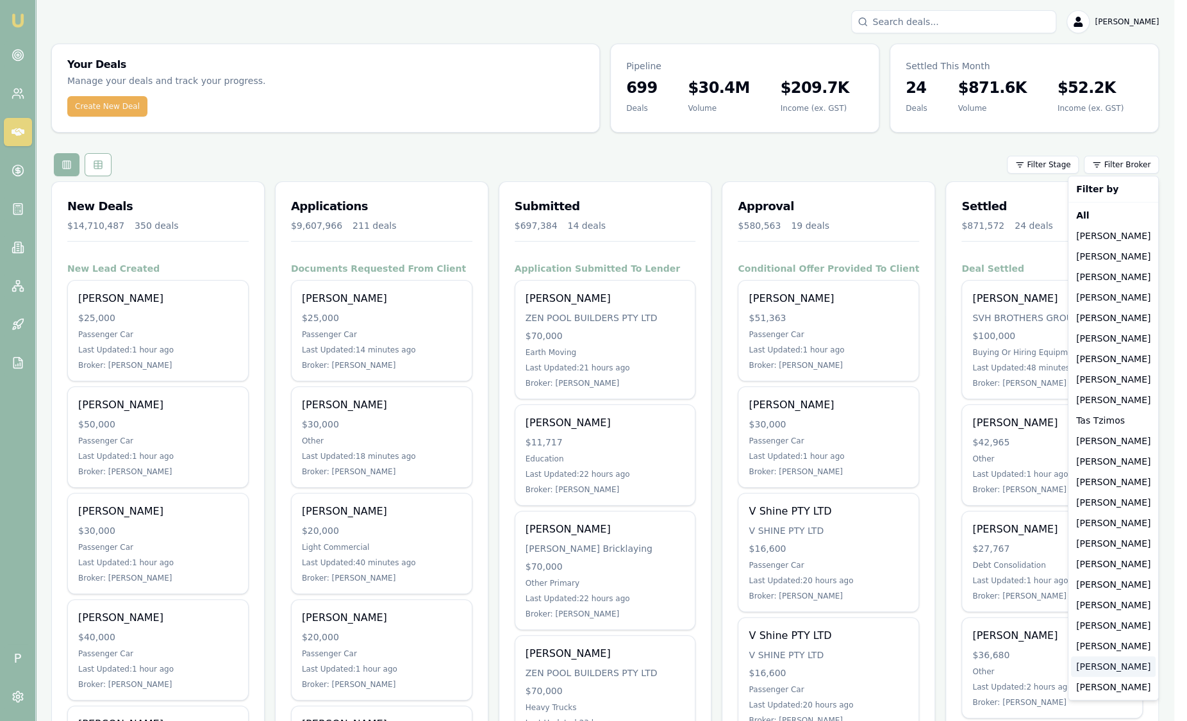
click at [1123, 664] on div "[PERSON_NAME]" at bounding box center [1113, 666] width 85 height 21
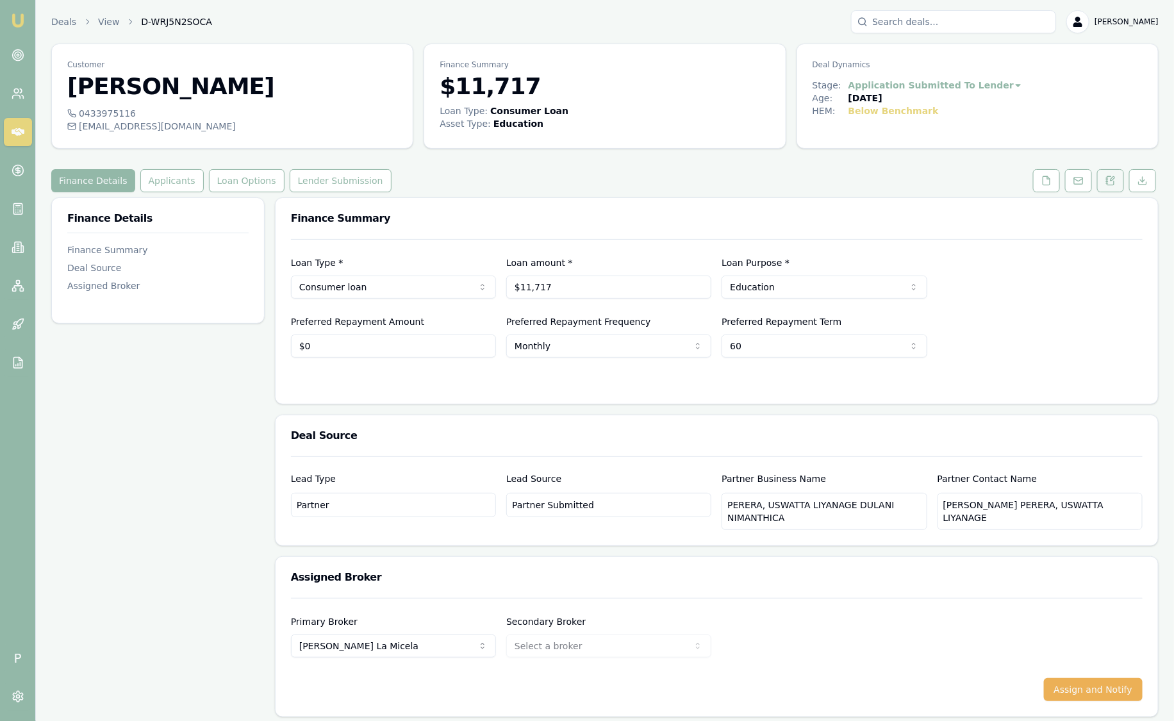
click at [1118, 185] on button at bounding box center [1110, 180] width 27 height 23
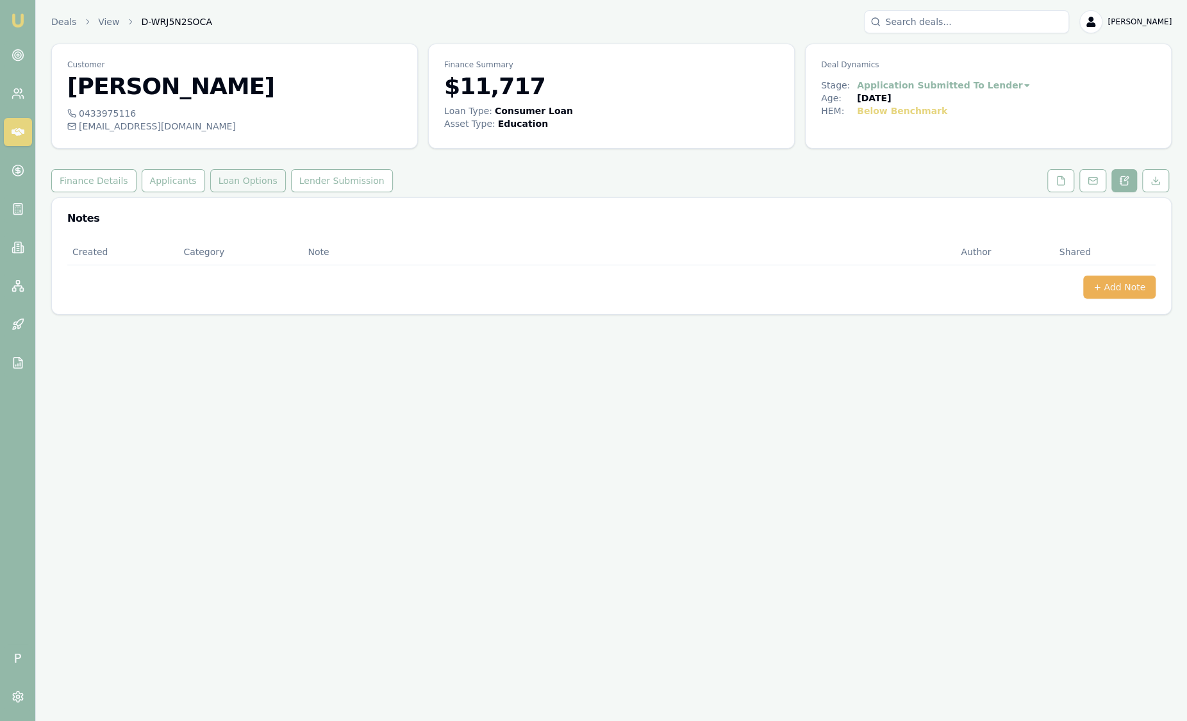
click at [245, 179] on button "Loan Options" at bounding box center [248, 180] width 76 height 23
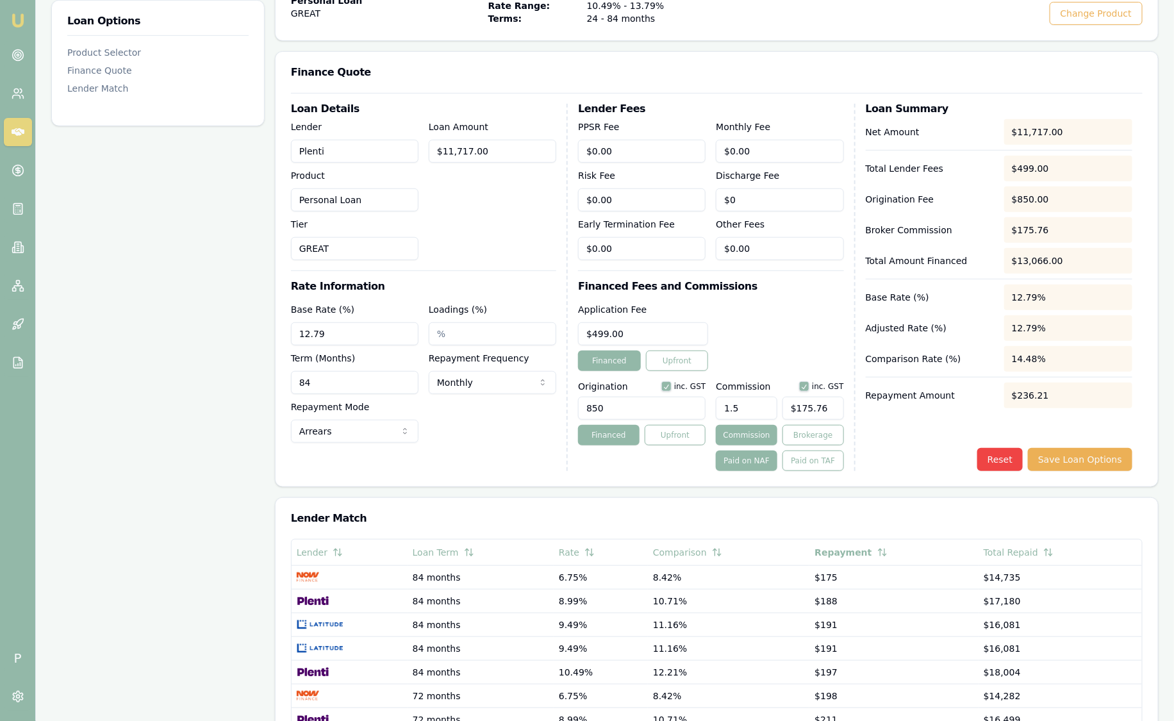
scroll to position [27, 0]
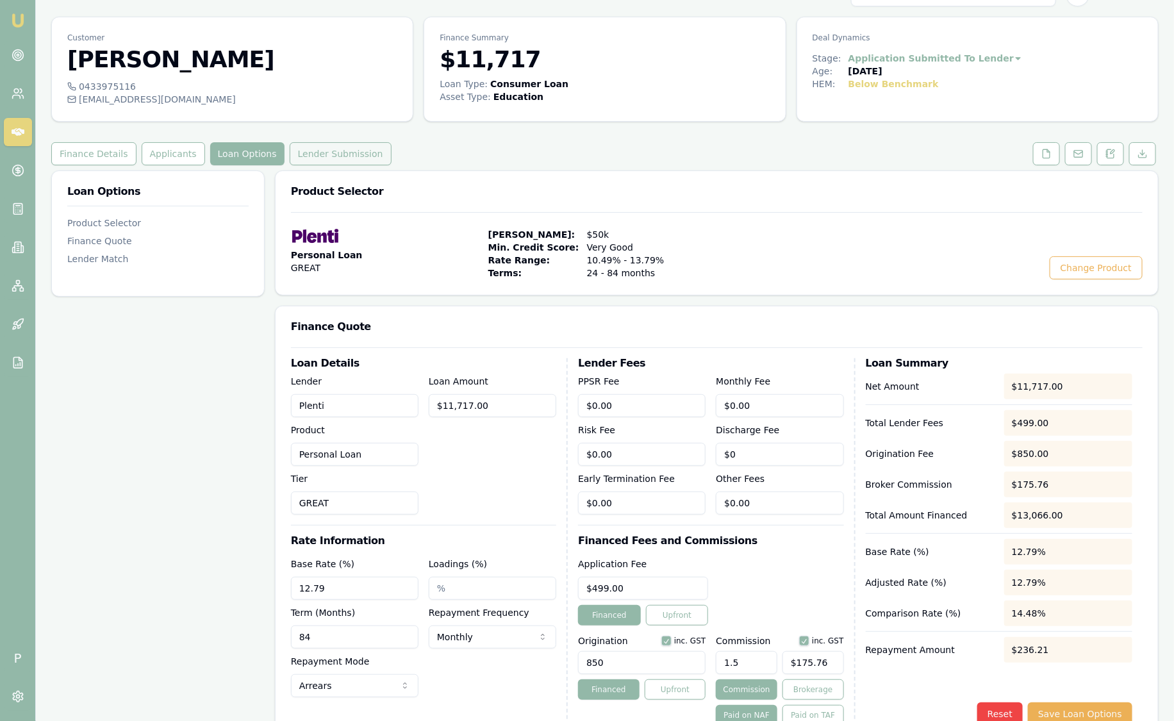
click at [318, 155] on button "Lender Submission" at bounding box center [341, 153] width 102 height 23
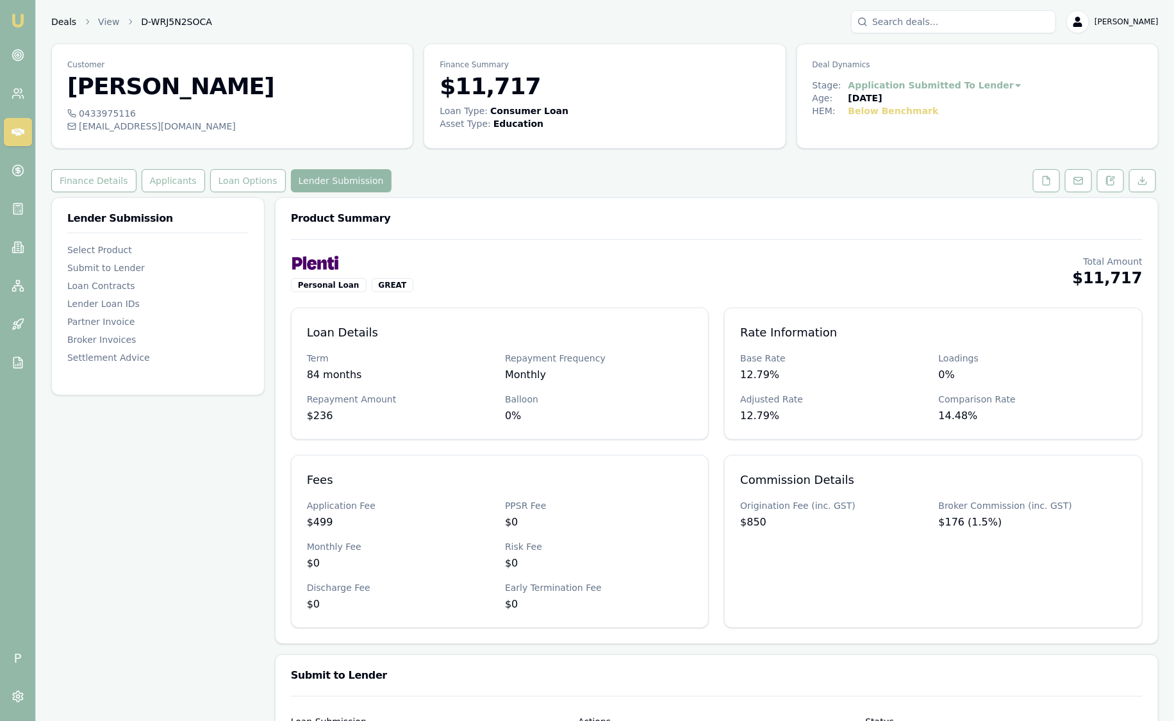
click at [69, 19] on link "Deals" at bounding box center [63, 21] width 25 height 13
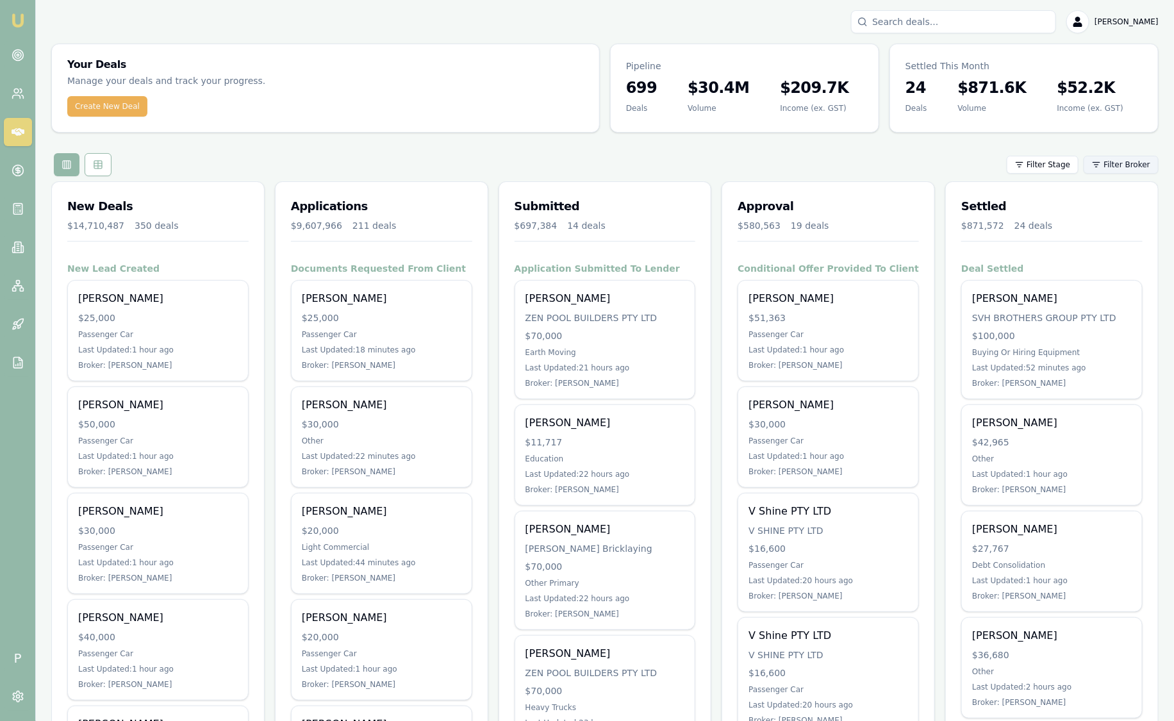
click at [1157, 169] on html "Emu Broker P Sam Crouch Toggle Menu Your Deals Manage your deals and track your…" at bounding box center [587, 360] width 1174 height 721
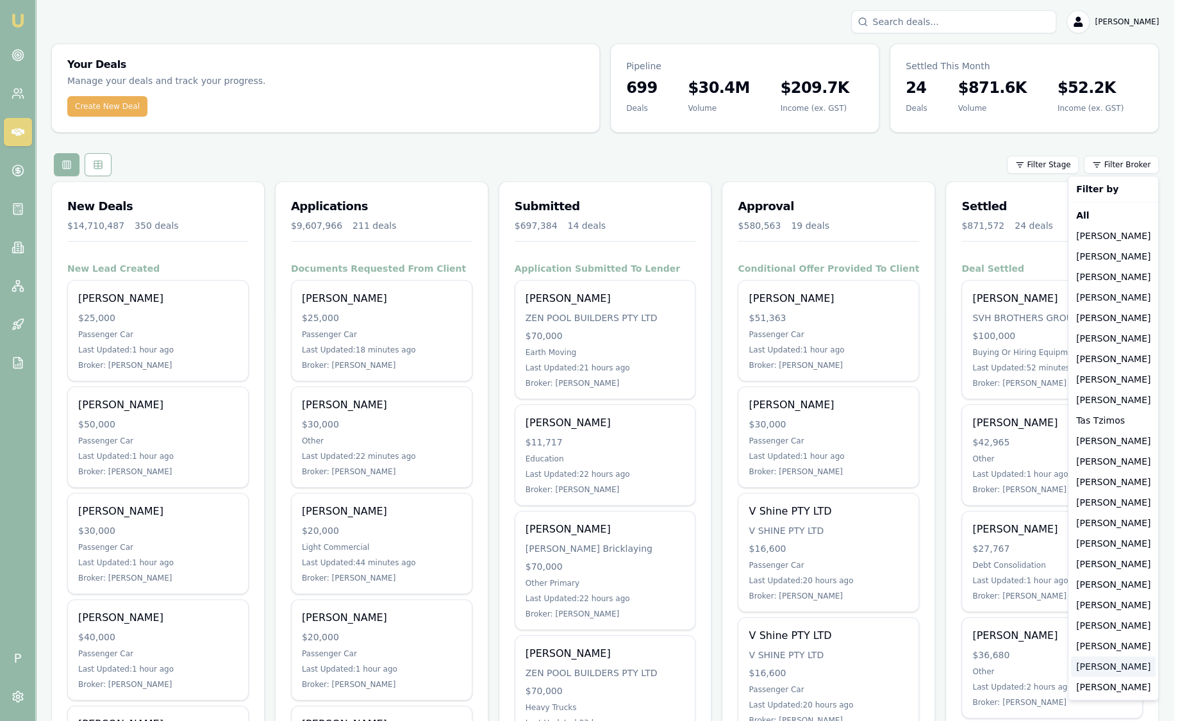
click at [1102, 669] on div "[PERSON_NAME]" at bounding box center [1113, 666] width 85 height 21
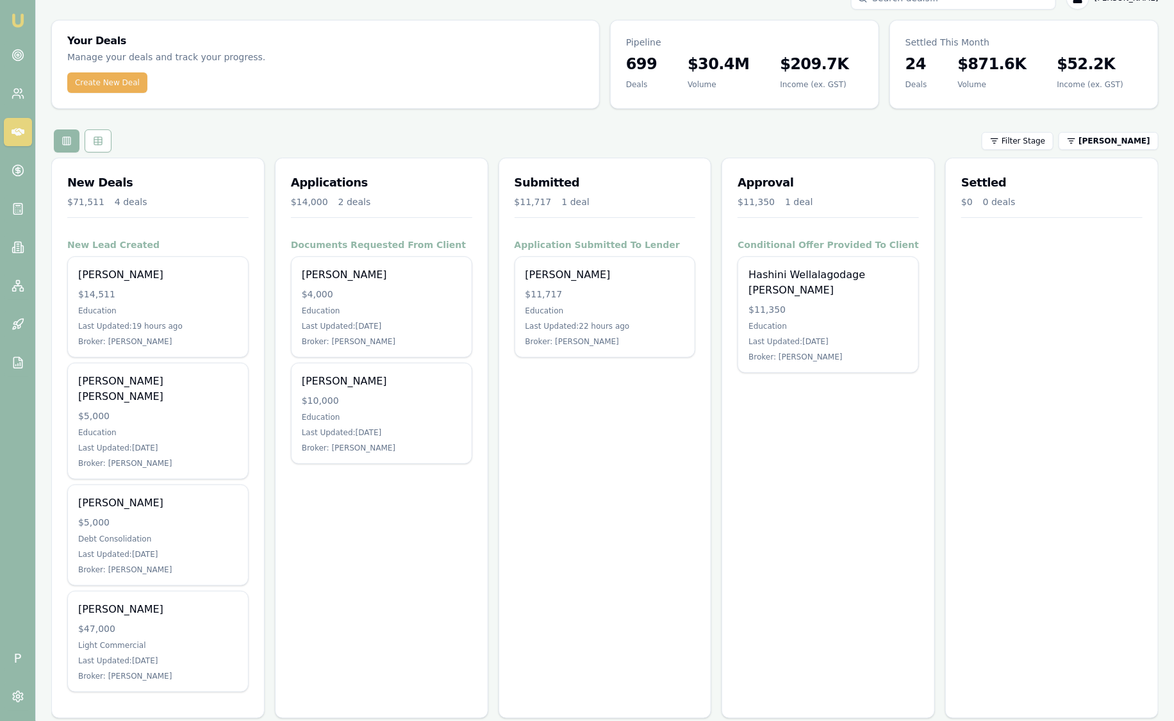
scroll to position [24, 0]
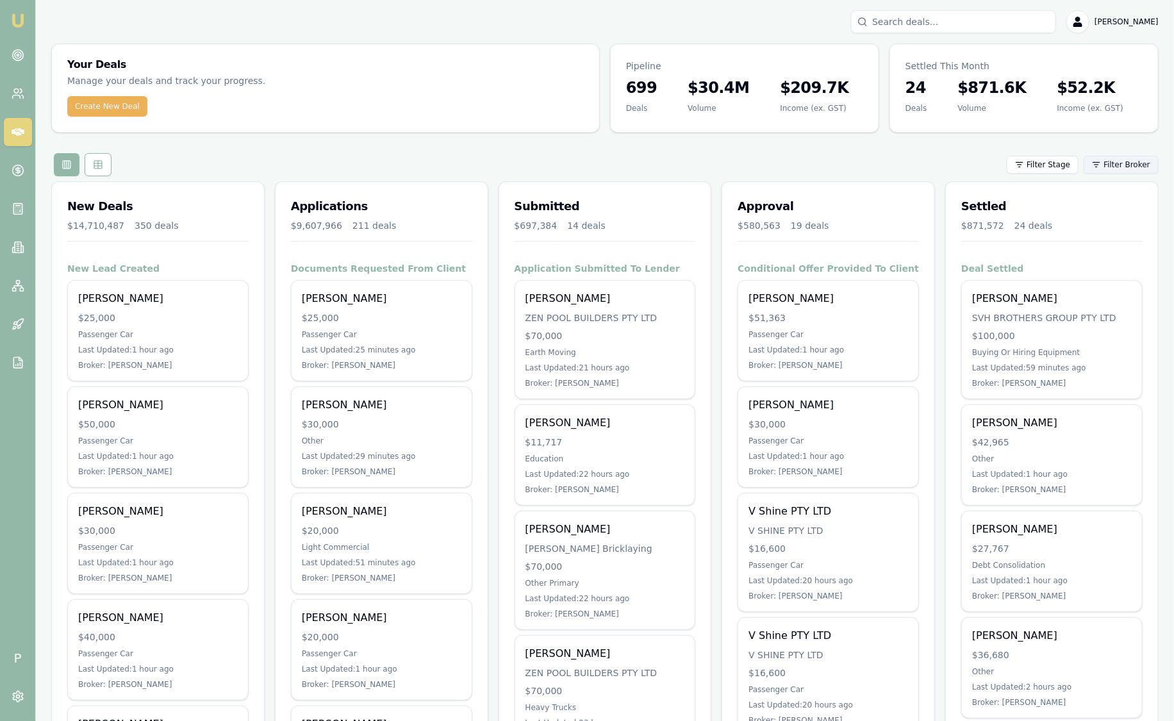
click at [1103, 170] on html "Emu Broker P [PERSON_NAME] Toggle Menu Your Deals Manage your deals and track y…" at bounding box center [587, 360] width 1174 height 721
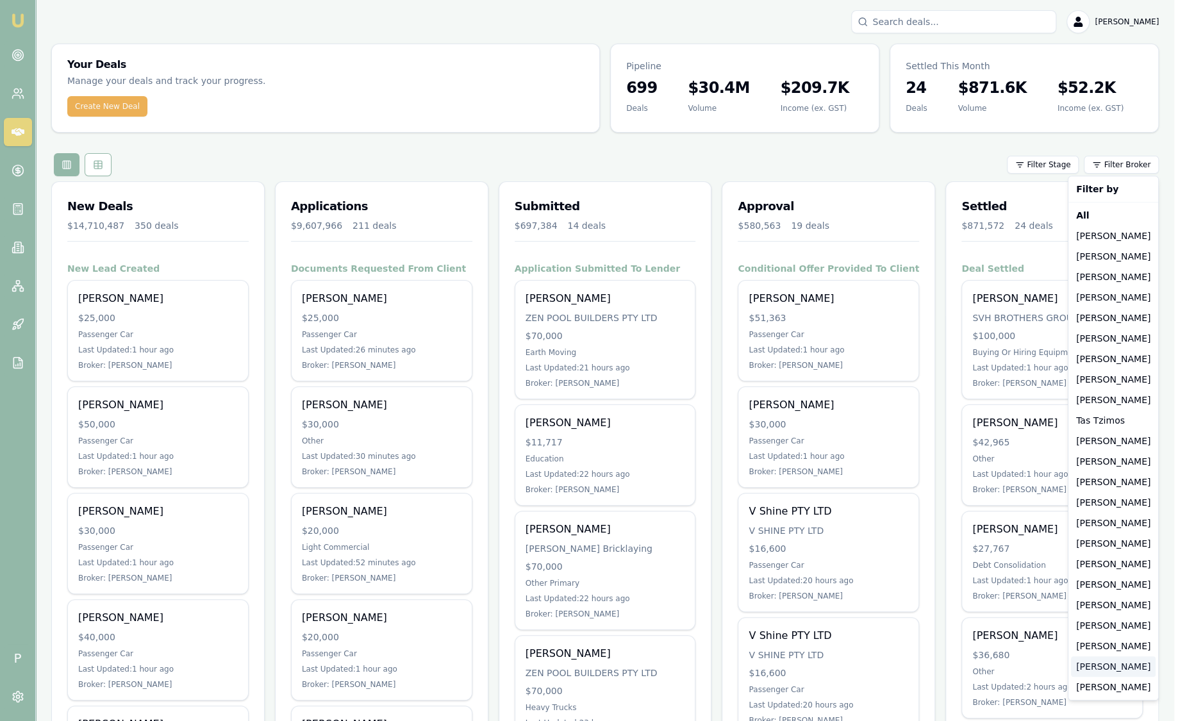
click at [1093, 668] on div "[PERSON_NAME]" at bounding box center [1113, 666] width 85 height 21
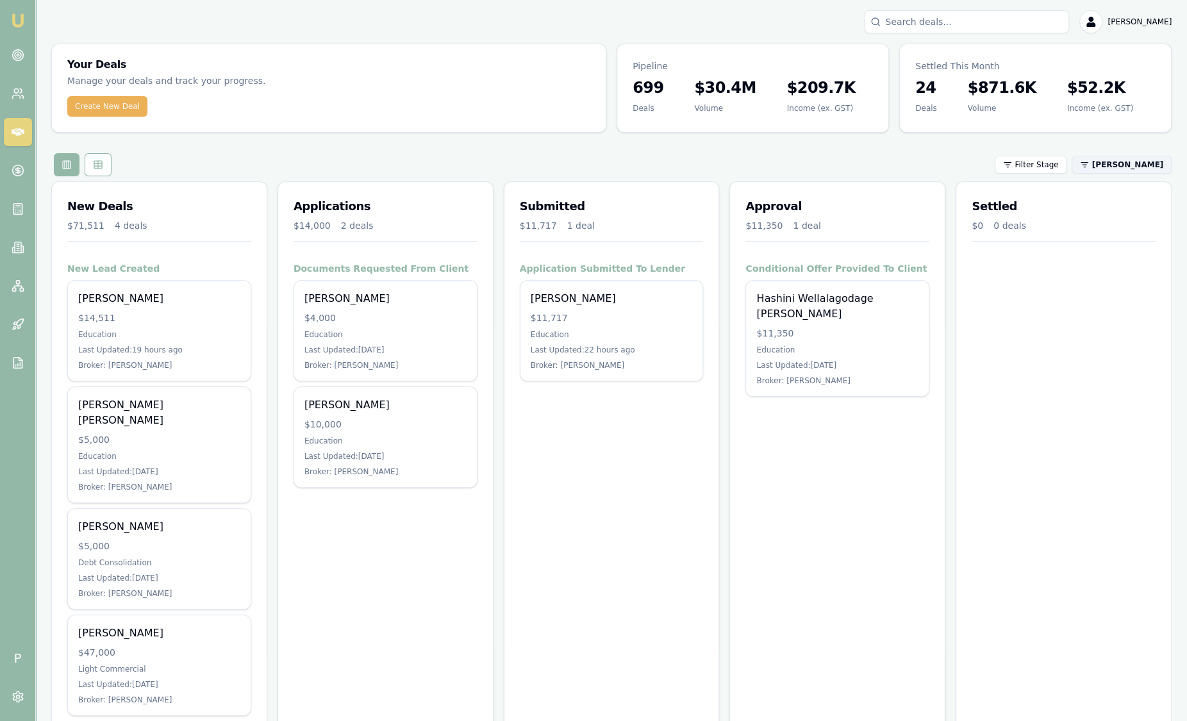
click at [1139, 157] on html "Emu Broker P Sam Crouch Toggle Menu Your Deals Manage your deals and track your…" at bounding box center [593, 360] width 1187 height 721
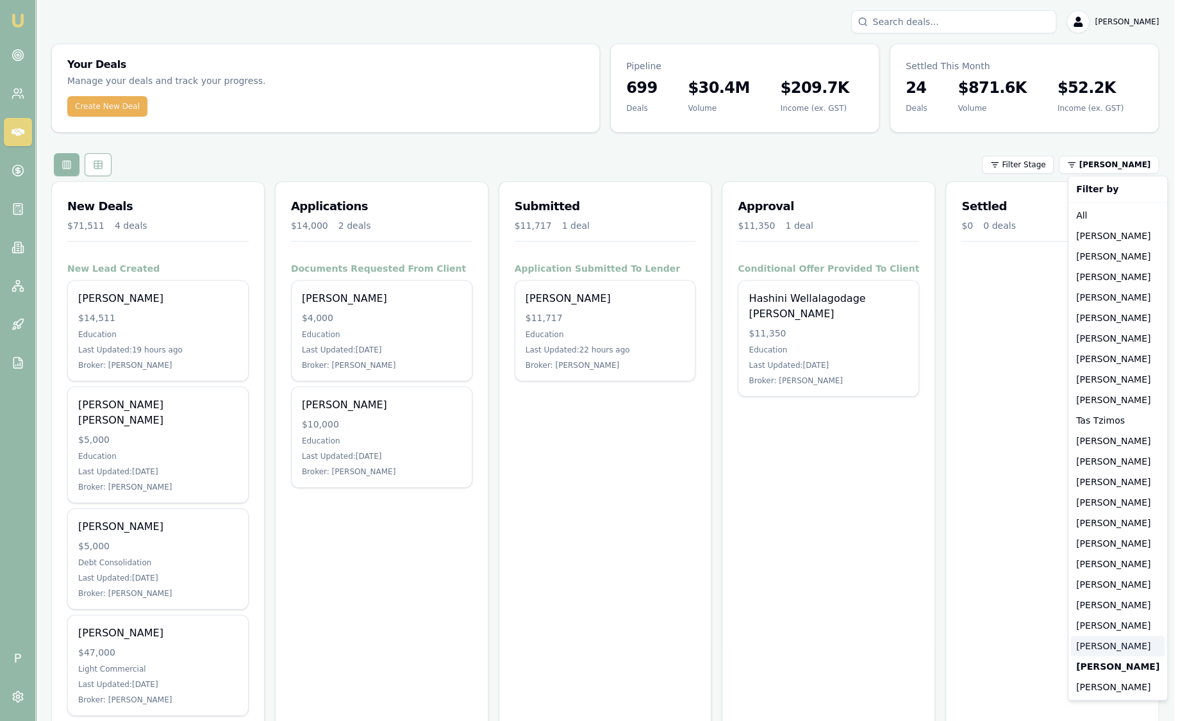
click at [1116, 645] on div "[PERSON_NAME]" at bounding box center [1118, 646] width 94 height 21
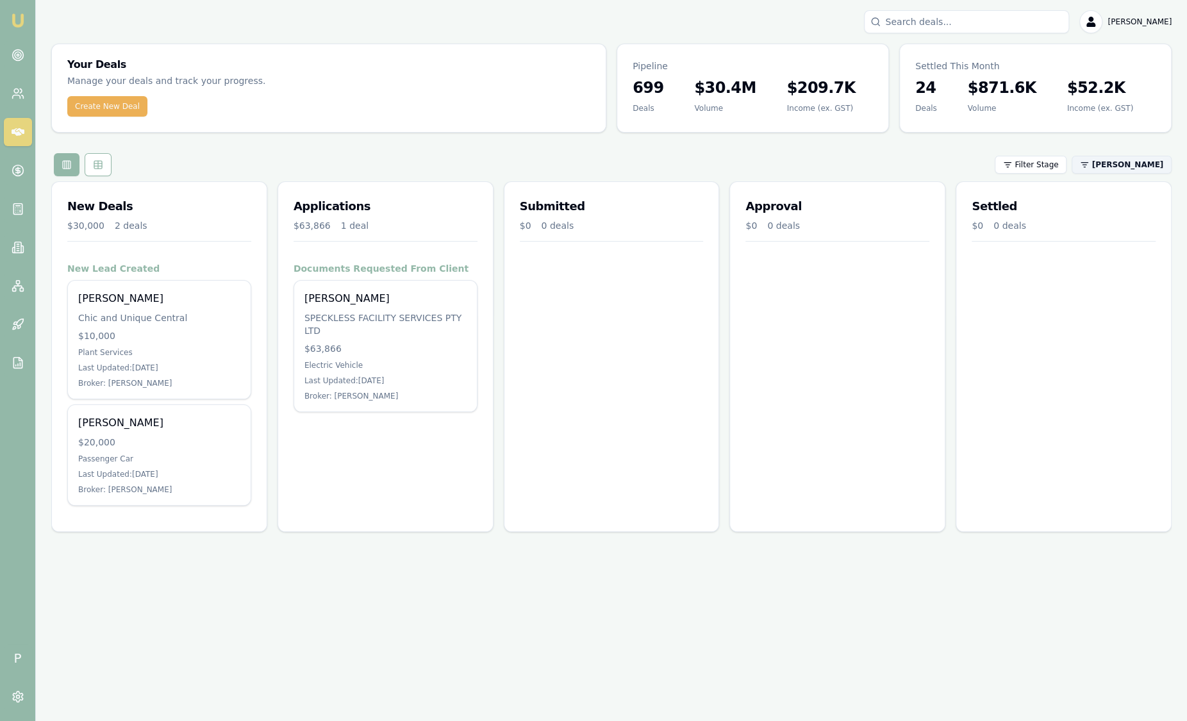
click at [1143, 165] on html "Emu Broker P Sam Crouch Toggle Menu Your Deals Manage your deals and track your…" at bounding box center [593, 360] width 1187 height 721
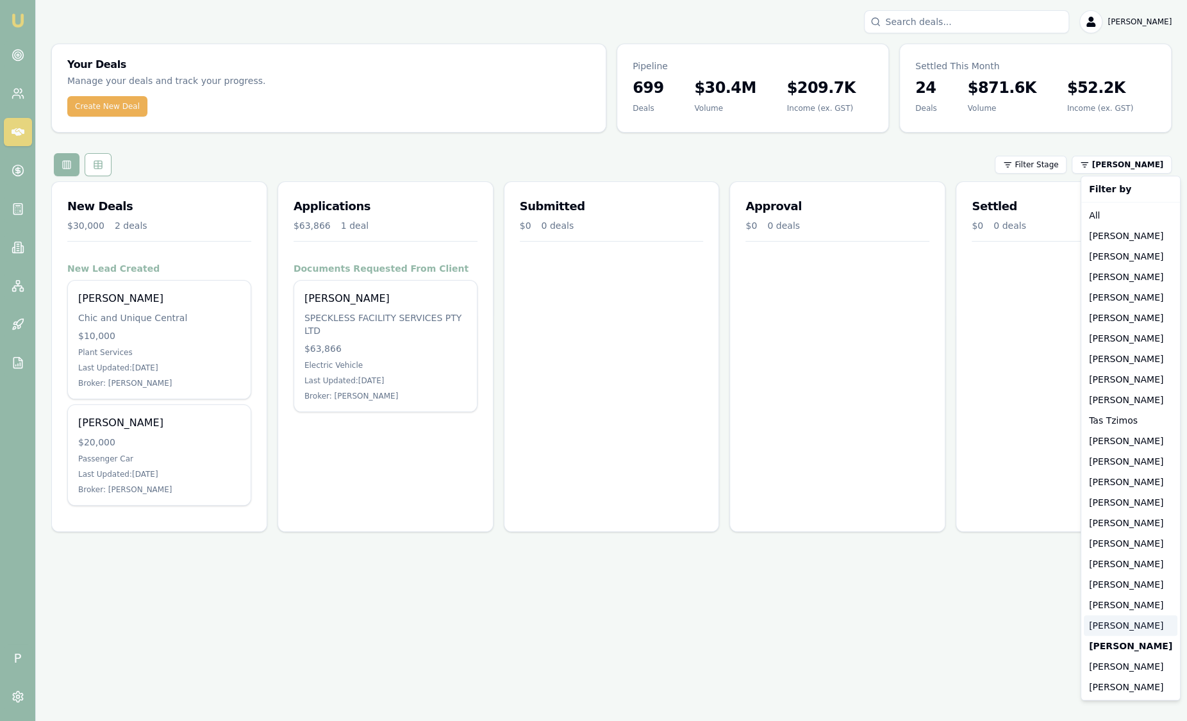
click at [1107, 631] on div "[PERSON_NAME]" at bounding box center [1131, 625] width 94 height 21
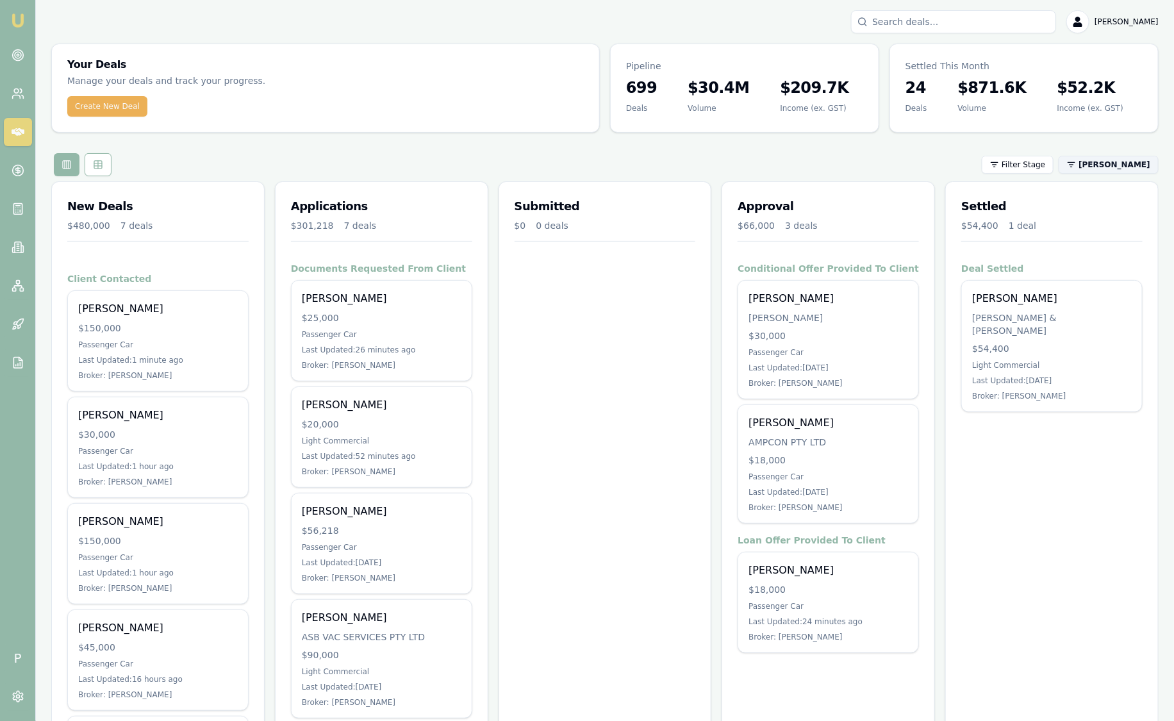
click at [1111, 164] on html "Emu Broker P Sam Crouch Toggle Menu Your Deals Manage your deals and track your…" at bounding box center [587, 360] width 1174 height 721
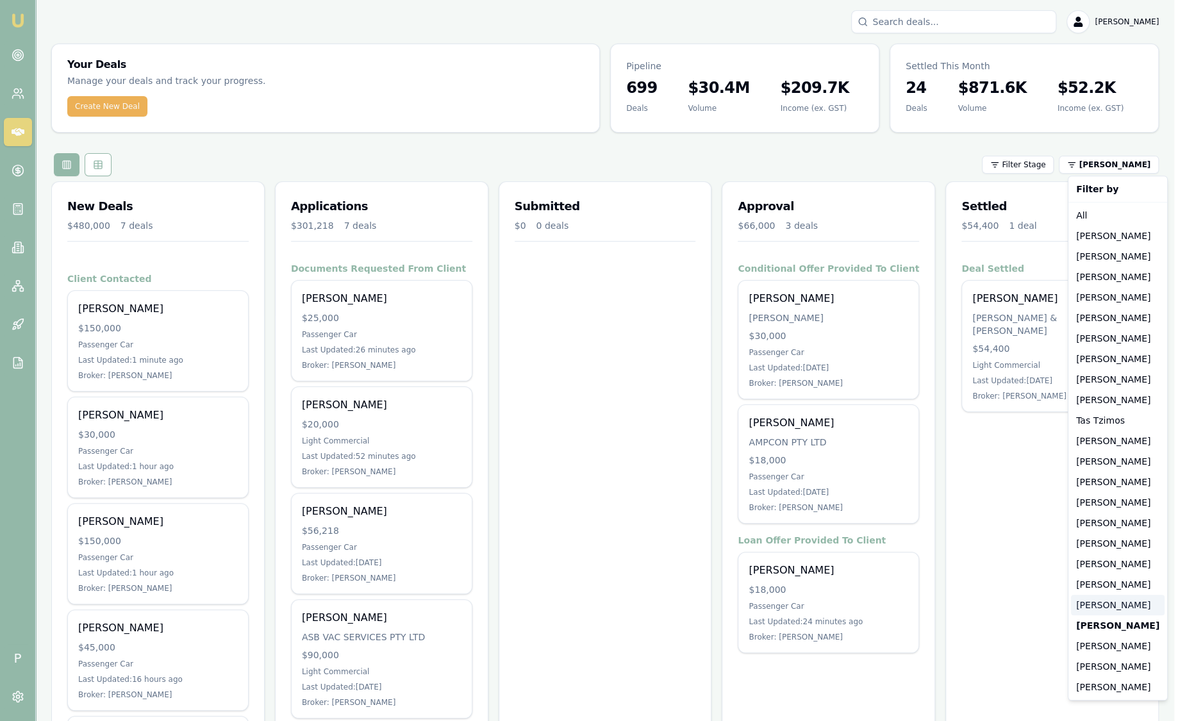
click at [1101, 610] on div "[PERSON_NAME]" at bounding box center [1118, 605] width 94 height 21
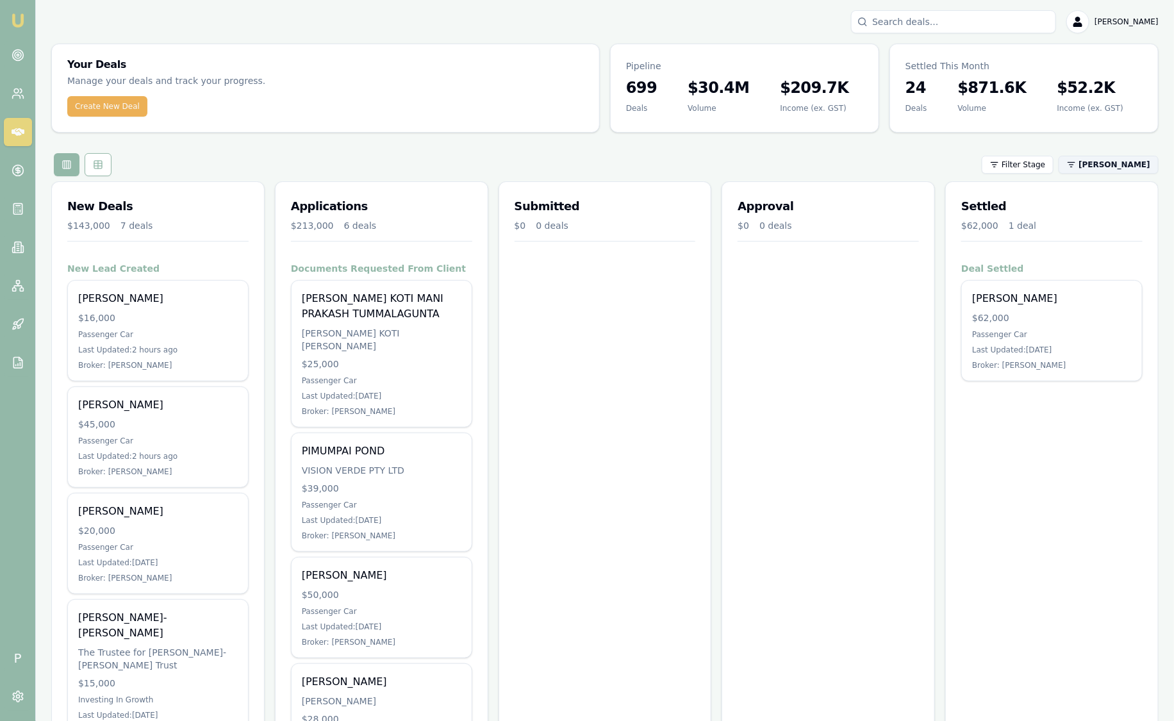
click at [1135, 160] on html "Emu Broker P Sam Crouch Toggle Menu Your Deals Manage your deals and track your…" at bounding box center [587, 360] width 1174 height 721
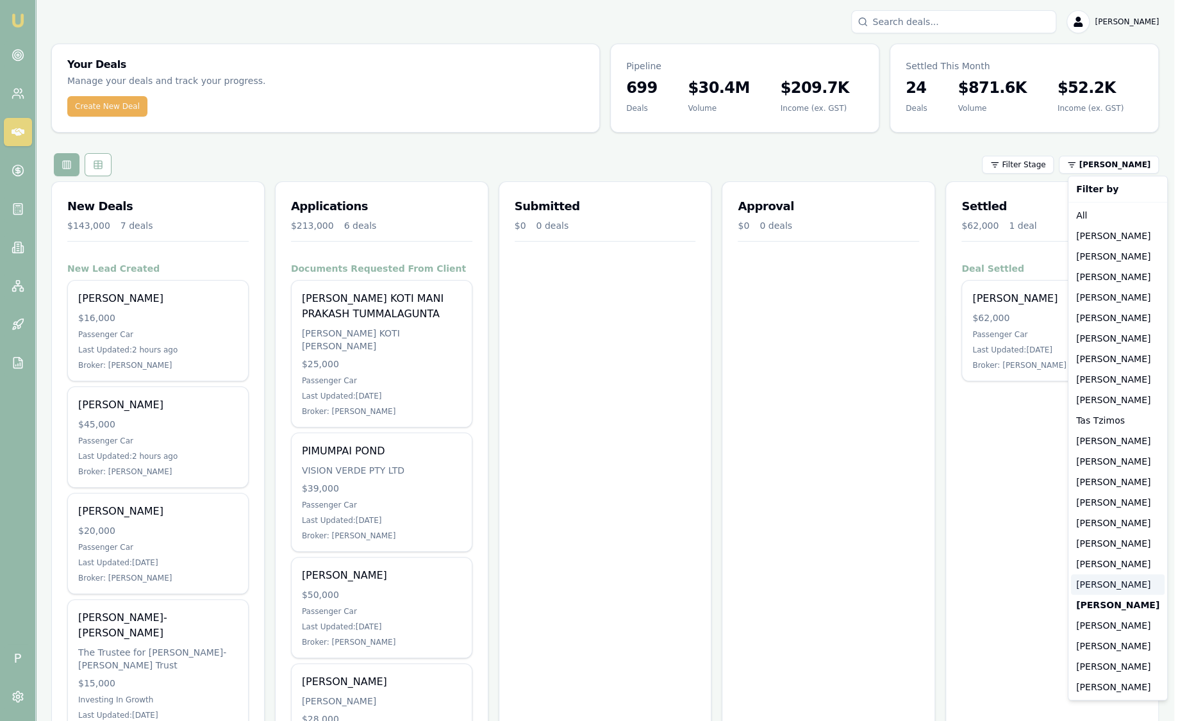
click at [1101, 580] on div "[PERSON_NAME]" at bounding box center [1118, 584] width 94 height 21
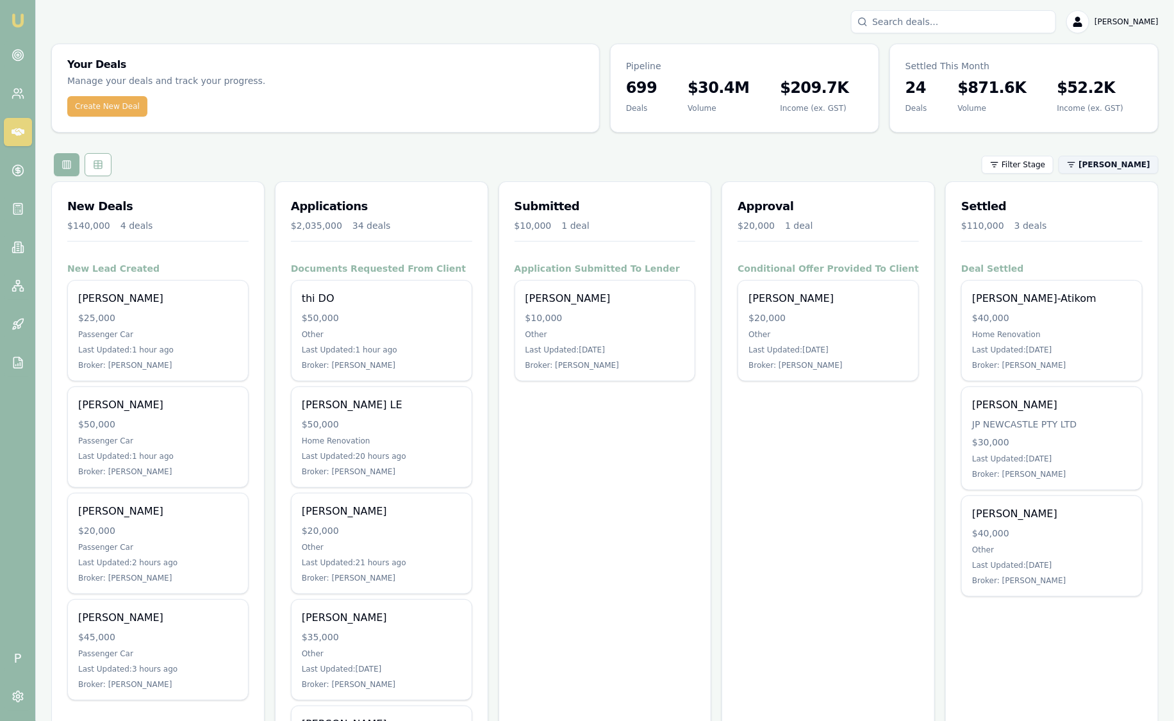
click at [1122, 163] on html "Emu Broker P Sam Crouch Toggle Menu Your Deals Manage your deals and track your…" at bounding box center [587, 360] width 1174 height 721
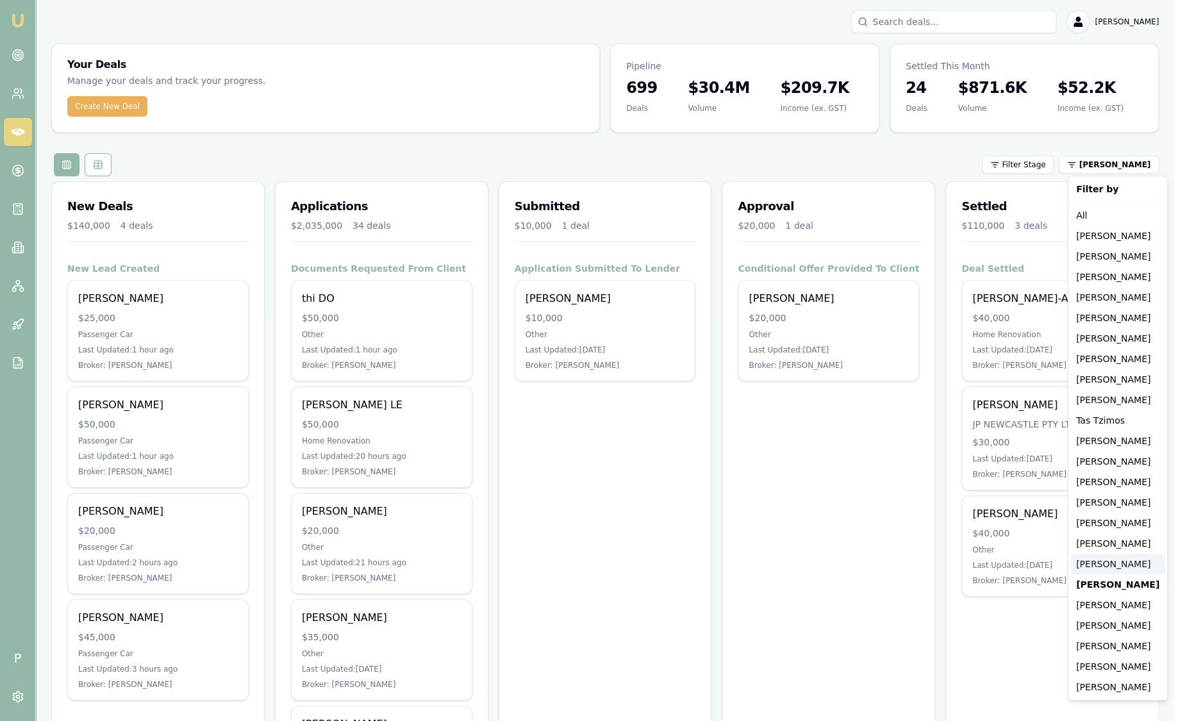
click at [1111, 558] on div "[PERSON_NAME]" at bounding box center [1118, 564] width 94 height 21
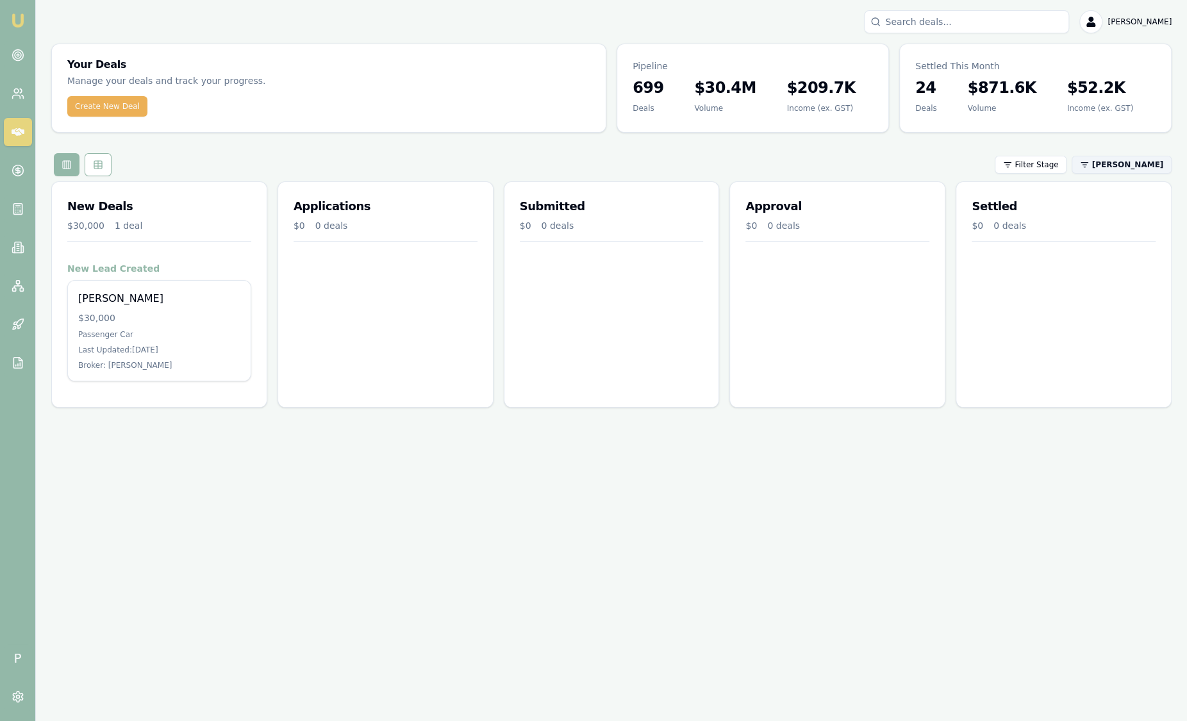
click at [1111, 170] on html "Emu Broker P Sam Crouch Toggle Menu Your Deals Manage your deals and track your…" at bounding box center [593, 360] width 1187 height 721
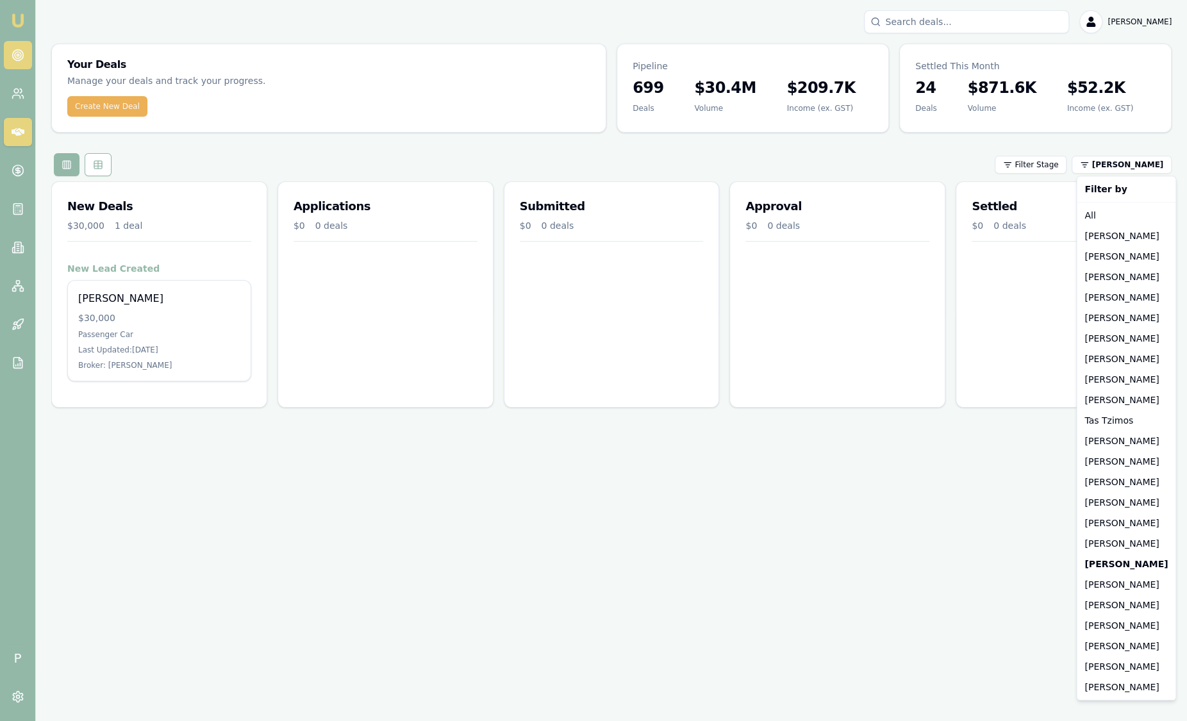
click at [17, 58] on html "Emu Broker P Sam Crouch Toggle Menu Your Deals Manage your deals and track your…" at bounding box center [593, 360] width 1187 height 721
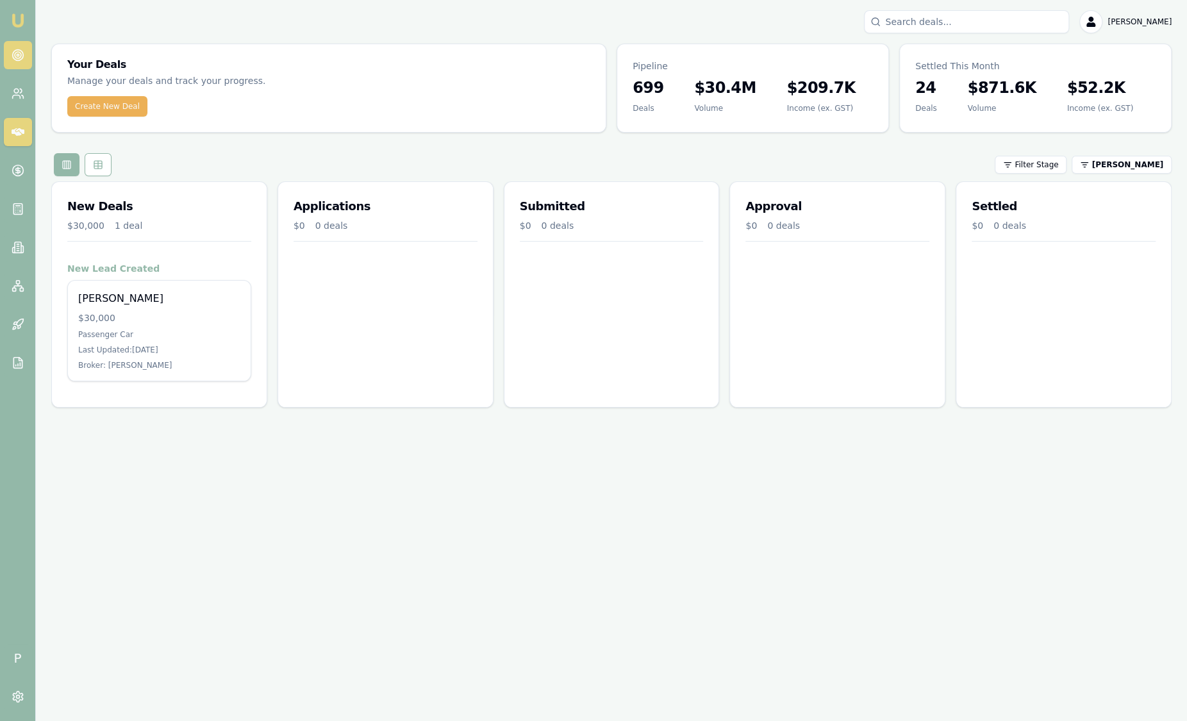
click at [18, 58] on circle at bounding box center [18, 55] width 6 height 6
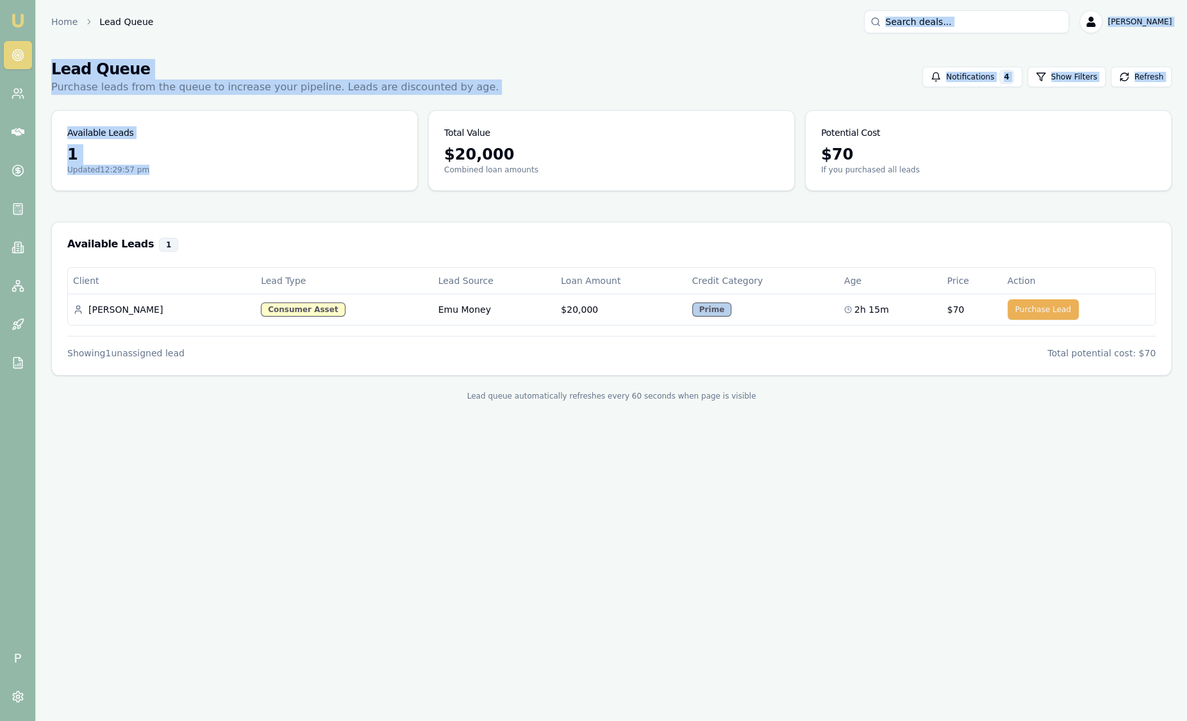
drag, startPoint x: 168, startPoint y: 166, endPoint x: 624, endPoint y: 31, distance: 476.0
click at [624, 31] on div "Home Lead Queue Sam Crouch Toggle Menu Lead Queue Purchase leads from the queue…" at bounding box center [611, 213] width 1151 height 406
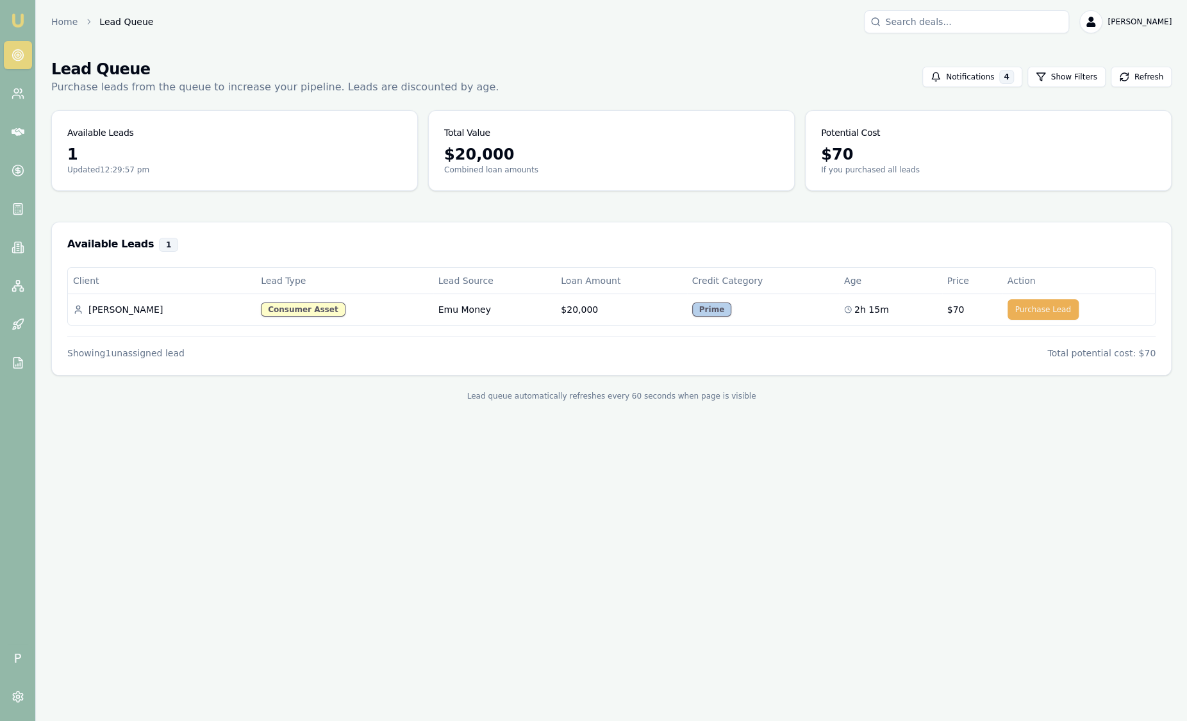
drag, startPoint x: 624, startPoint y: 31, endPoint x: 540, endPoint y: 212, distance: 200.1
click at [541, 213] on main "Lead Queue Purchase leads from the queue to increase your pipeline. Leads are d…" at bounding box center [611, 230] width 1151 height 373
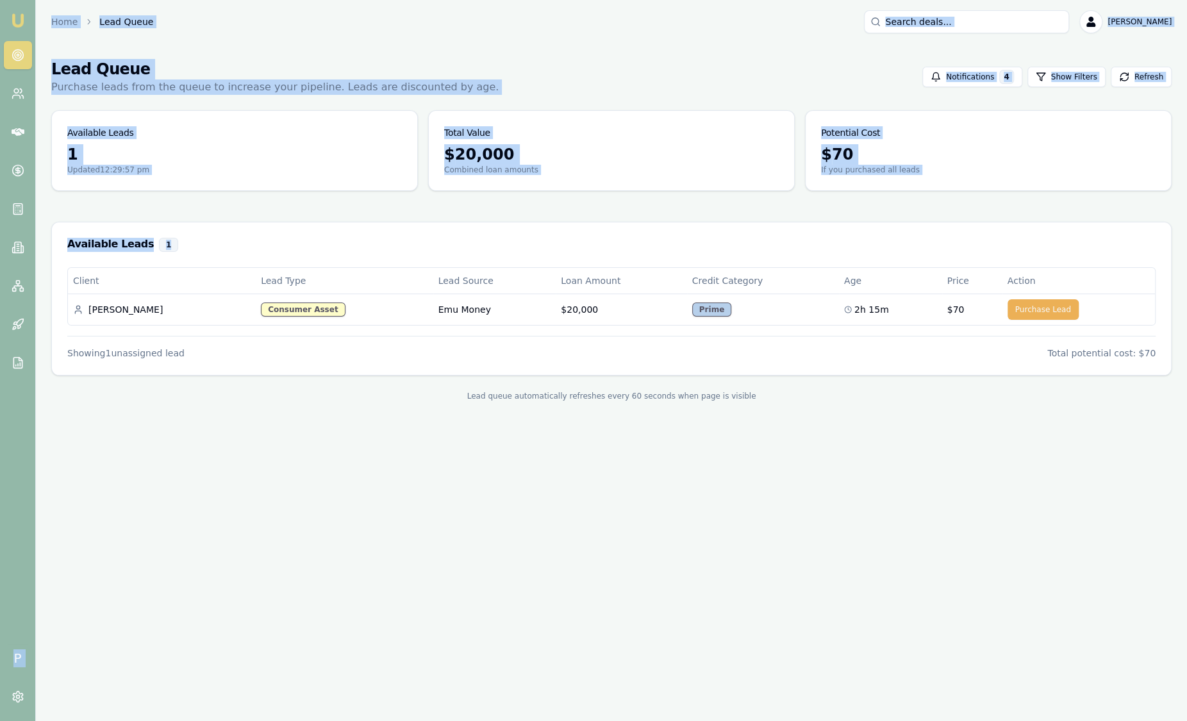
drag, startPoint x: 536, startPoint y: 212, endPoint x: 35, endPoint y: 84, distance: 517.2
click at [35, 84] on div "Emu Broker P Home Lead Queue Sam Crouch Toggle Menu Lead Queue Purchase leads f…" at bounding box center [593, 360] width 1187 height 721
drag, startPoint x: 35, startPoint y: 84, endPoint x: 259, endPoint y: 74, distance: 224.5
click at [259, 74] on h1 "Lead Queue" at bounding box center [274, 69] width 447 height 21
click at [218, 185] on div "1 Updated 12:29:57 pm" at bounding box center [234, 167] width 365 height 46
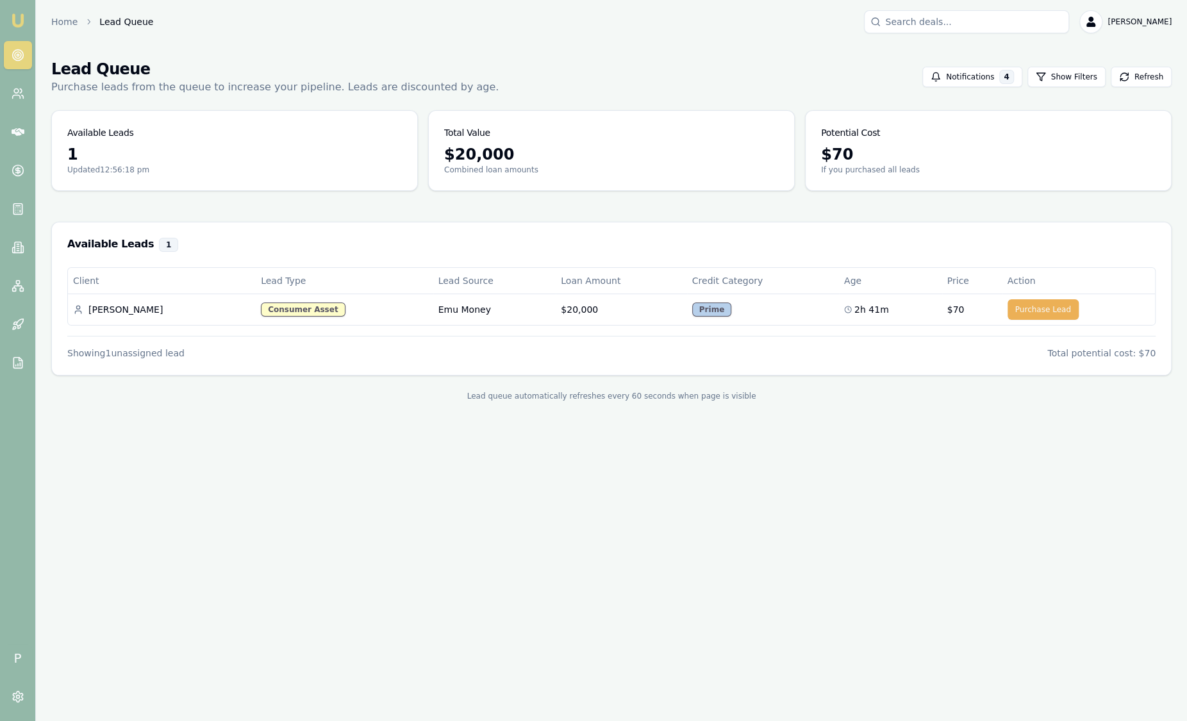
click at [21, 18] on img at bounding box center [17, 20] width 15 height 15
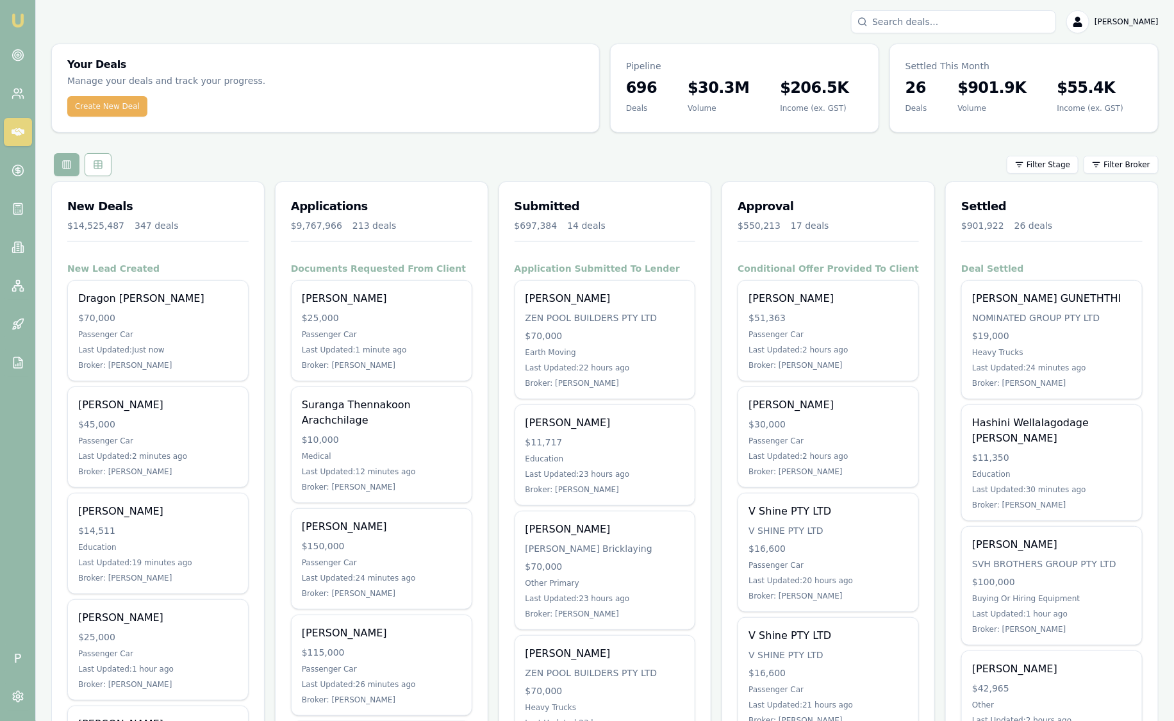
click at [1099, 162] on html "Emu Broker P [PERSON_NAME] Toggle Menu Your Deals Manage your deals and track y…" at bounding box center [587, 360] width 1174 height 721
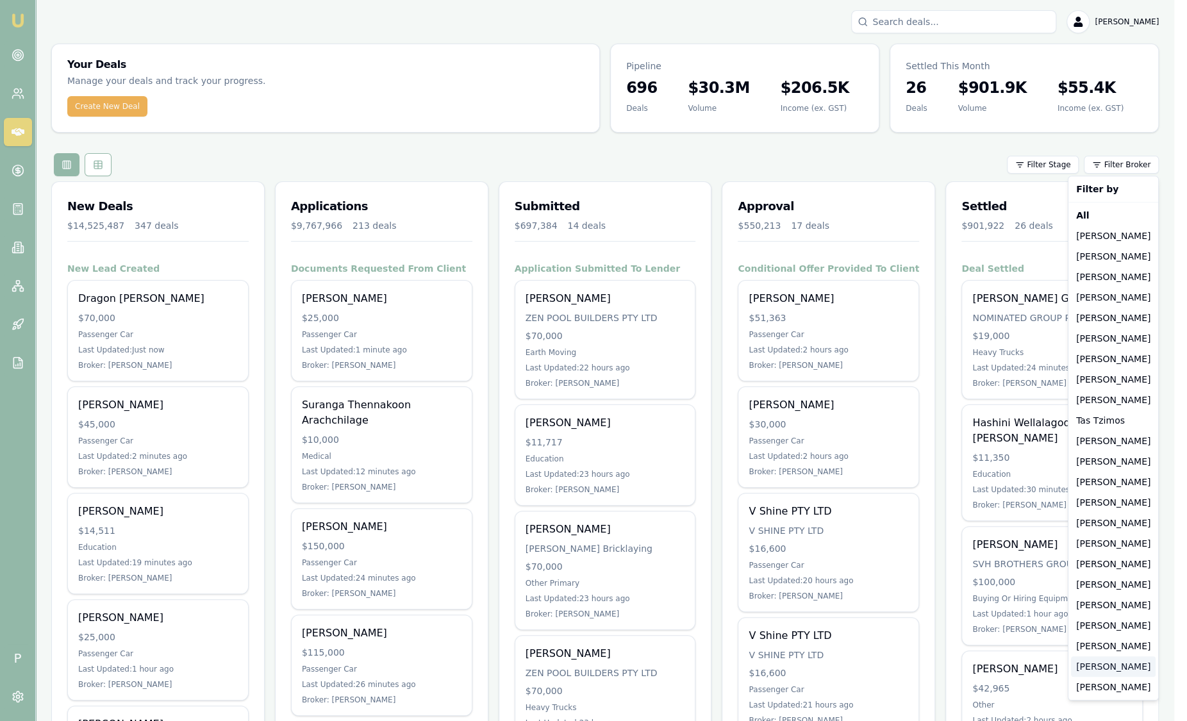
click at [1089, 667] on div "[PERSON_NAME]" at bounding box center [1113, 666] width 85 height 21
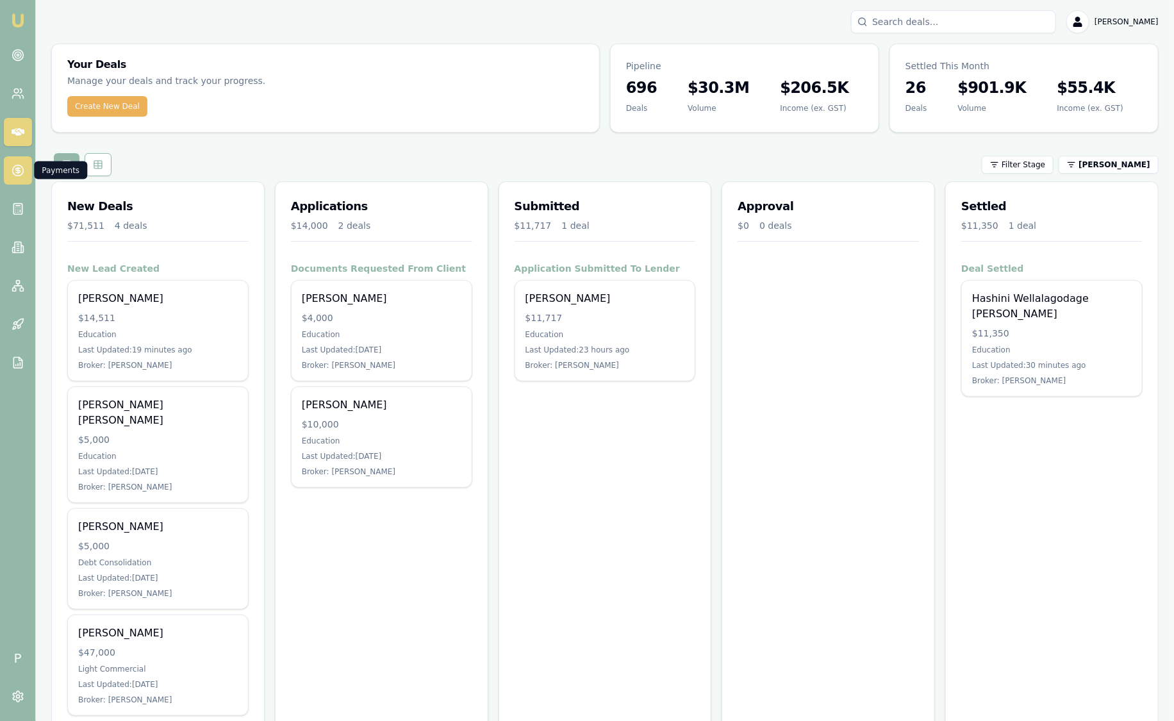
click at [21, 167] on icon at bounding box center [18, 170] width 13 height 13
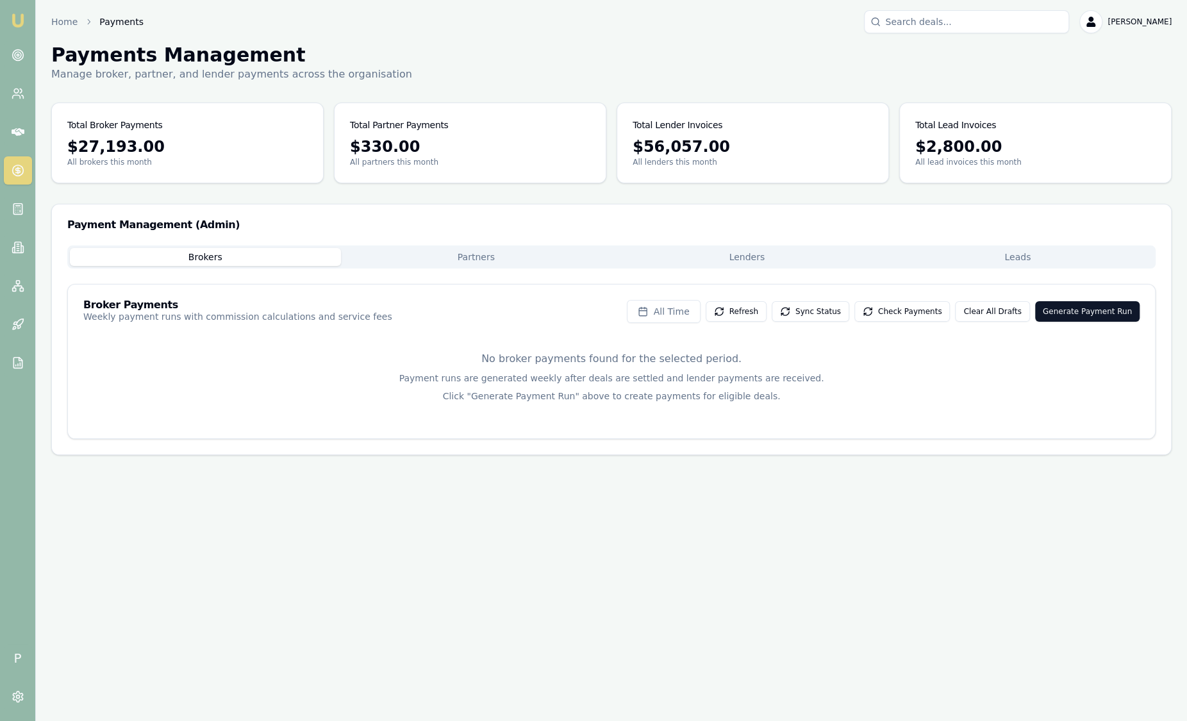
click at [978, 248] on button "Leads" at bounding box center [1018, 257] width 271 height 18
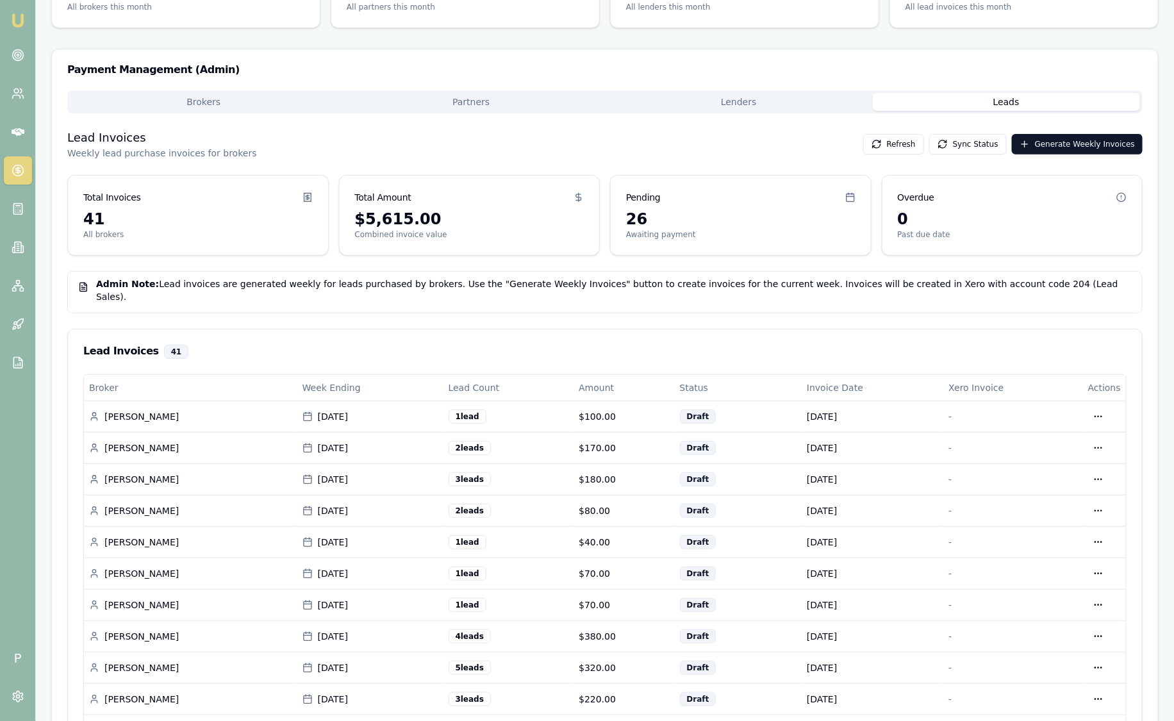
scroll to position [160, 0]
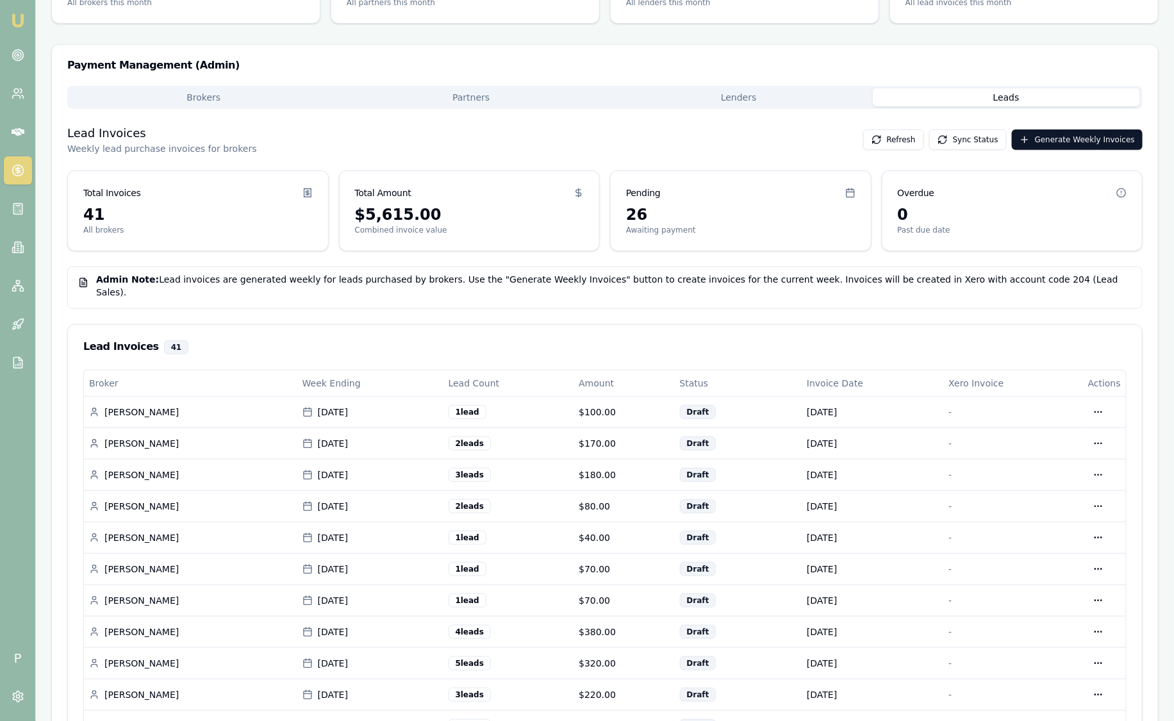
click at [19, 23] on img at bounding box center [17, 20] width 15 height 15
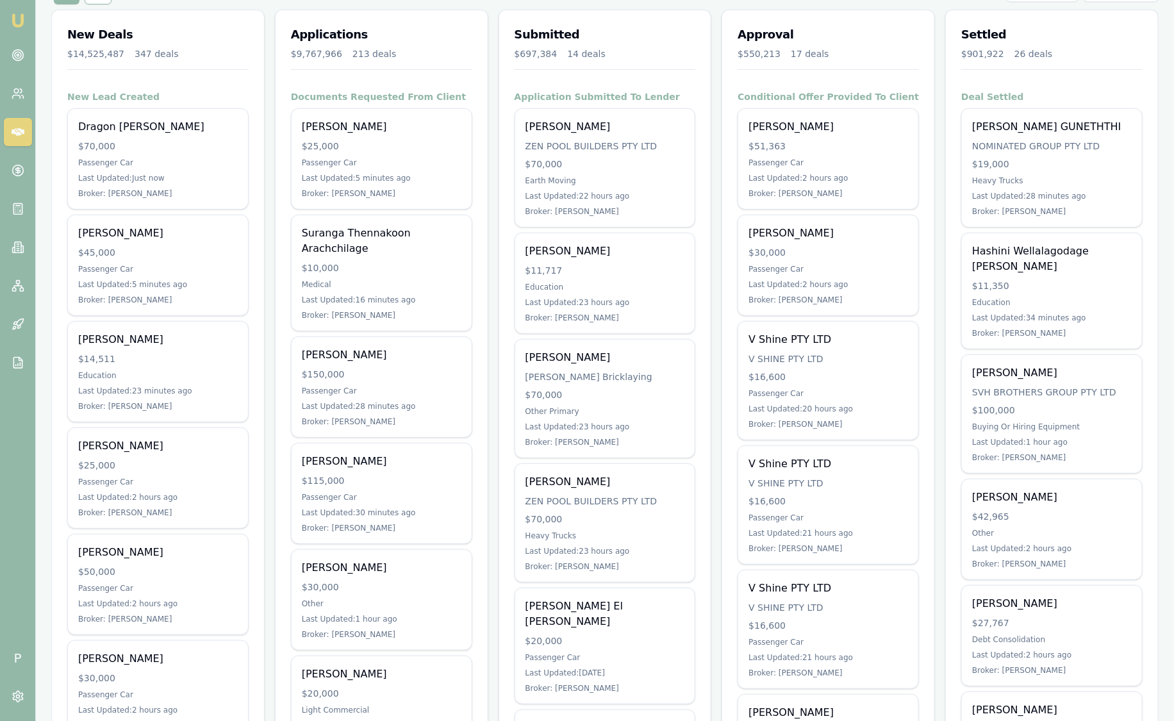
scroll to position [160, 0]
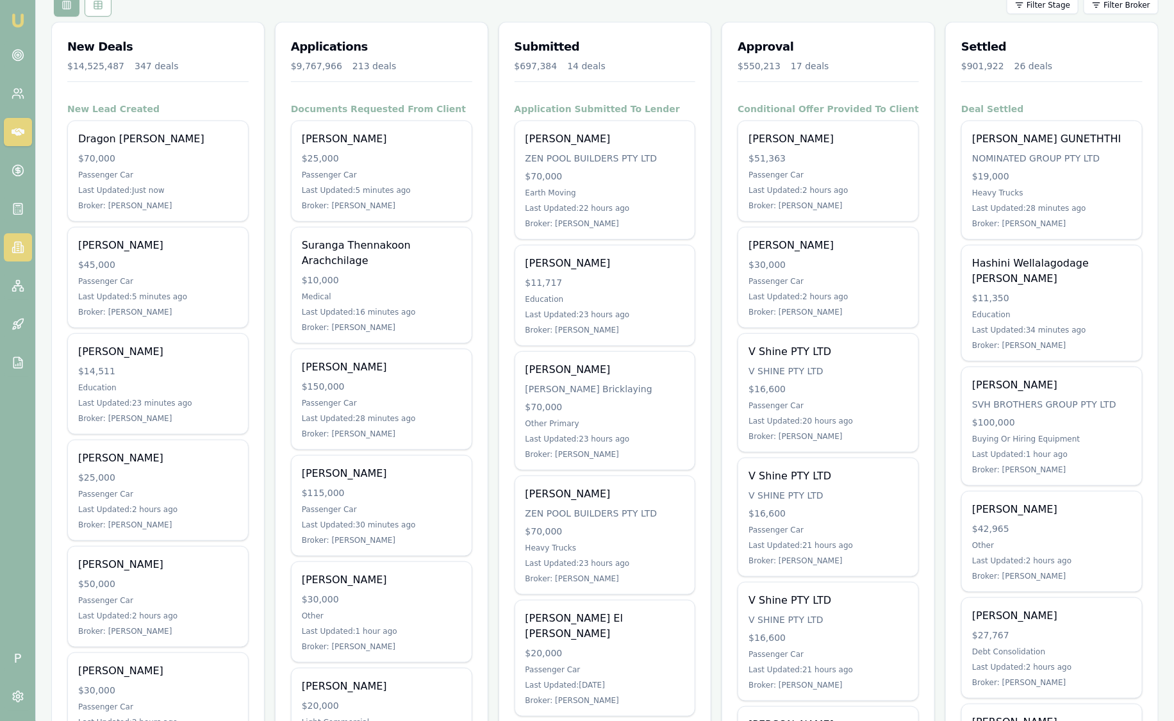
click at [17, 256] on link at bounding box center [18, 247] width 28 height 28
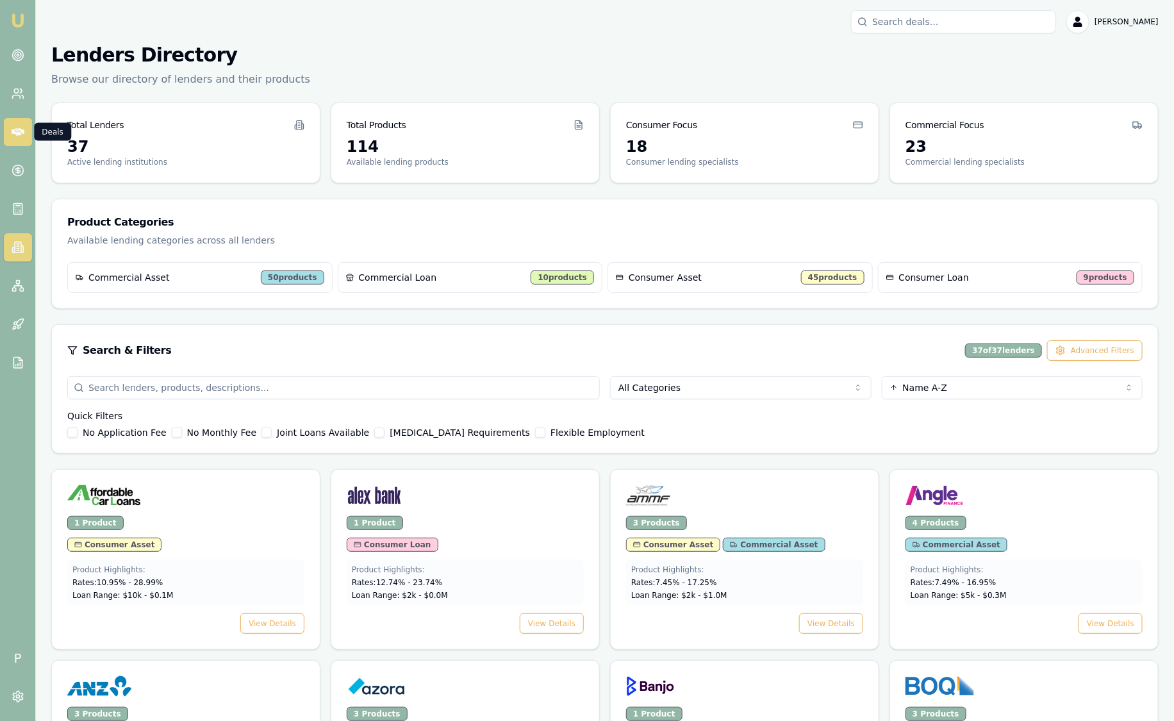
click at [21, 140] on link at bounding box center [18, 132] width 28 height 28
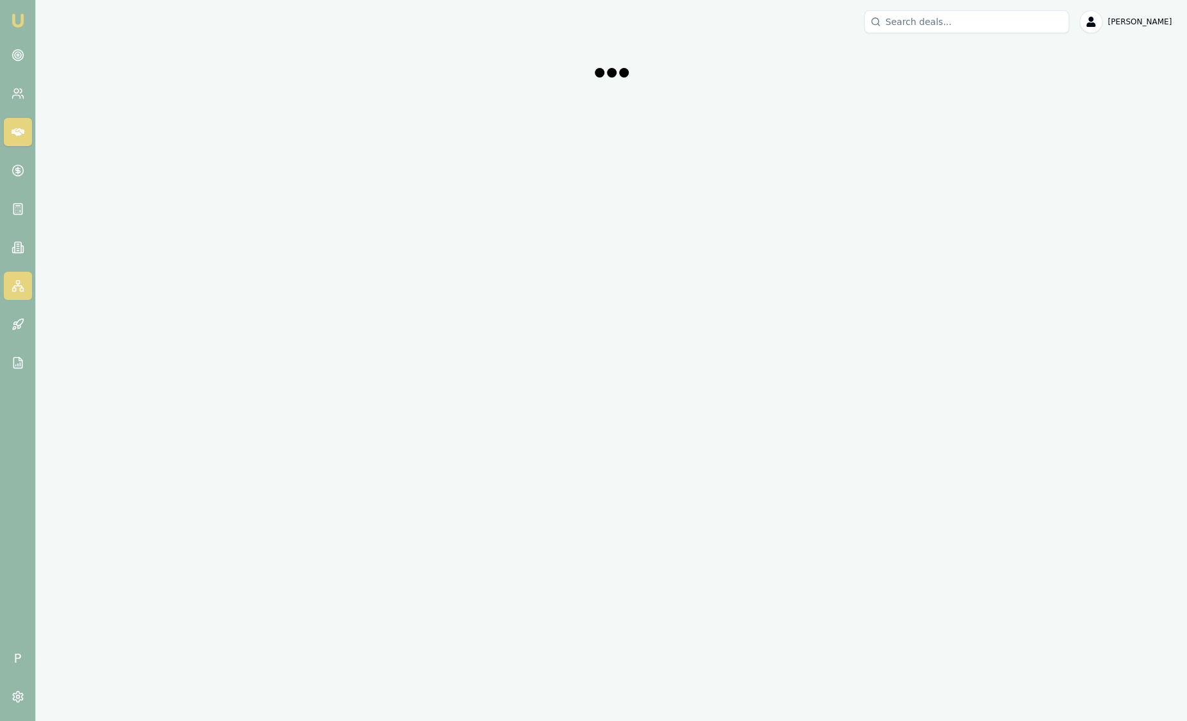
click at [14, 274] on link at bounding box center [18, 286] width 28 height 28
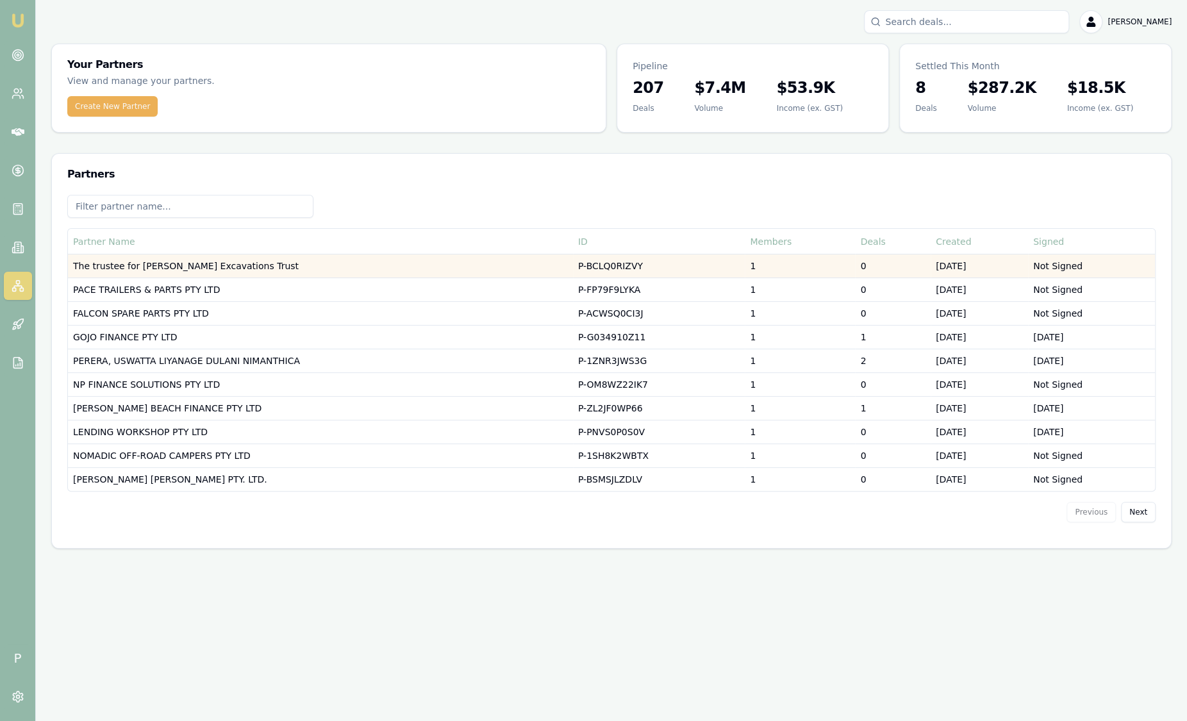
click at [240, 271] on td "The trustee for Usher's Excavations Trust" at bounding box center [320, 266] width 505 height 24
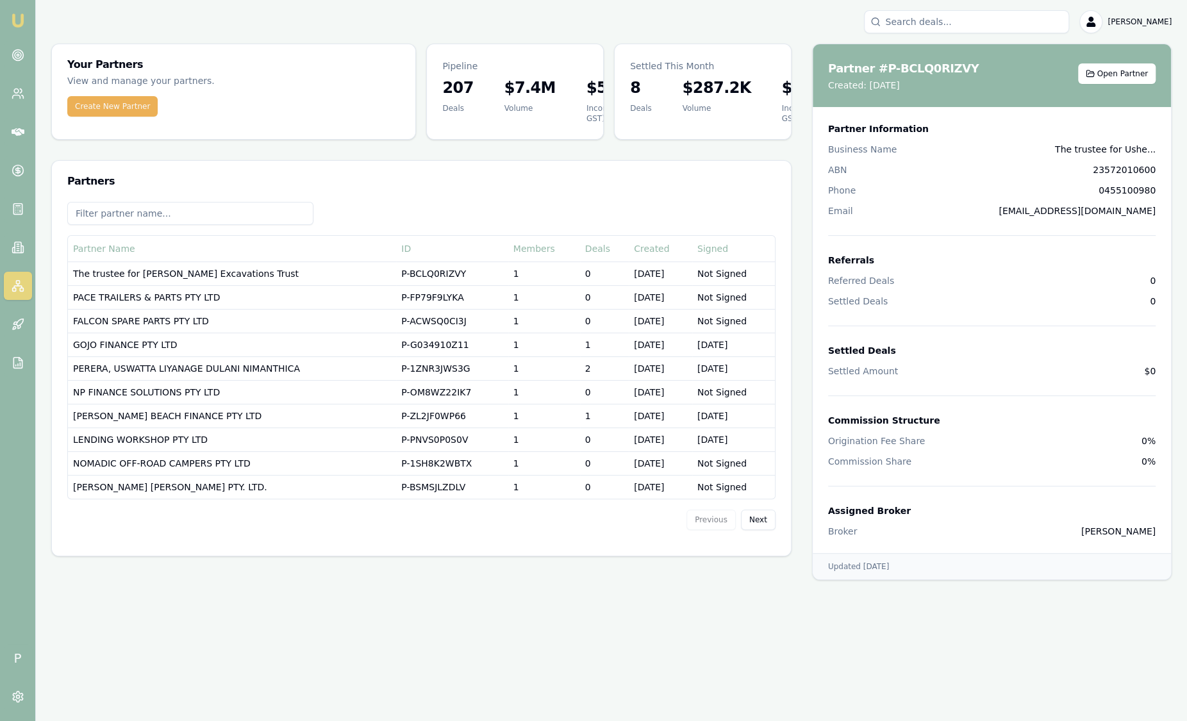
click at [470, 204] on div at bounding box center [421, 218] width 708 height 33
drag, startPoint x: 719, startPoint y: 187, endPoint x: 1071, endPoint y: 63, distance: 372.8
click at [723, 179] on div "Partners" at bounding box center [421, 181] width 739 height 41
click at [1128, 63] on button "Open Partner" at bounding box center [1117, 73] width 78 height 21
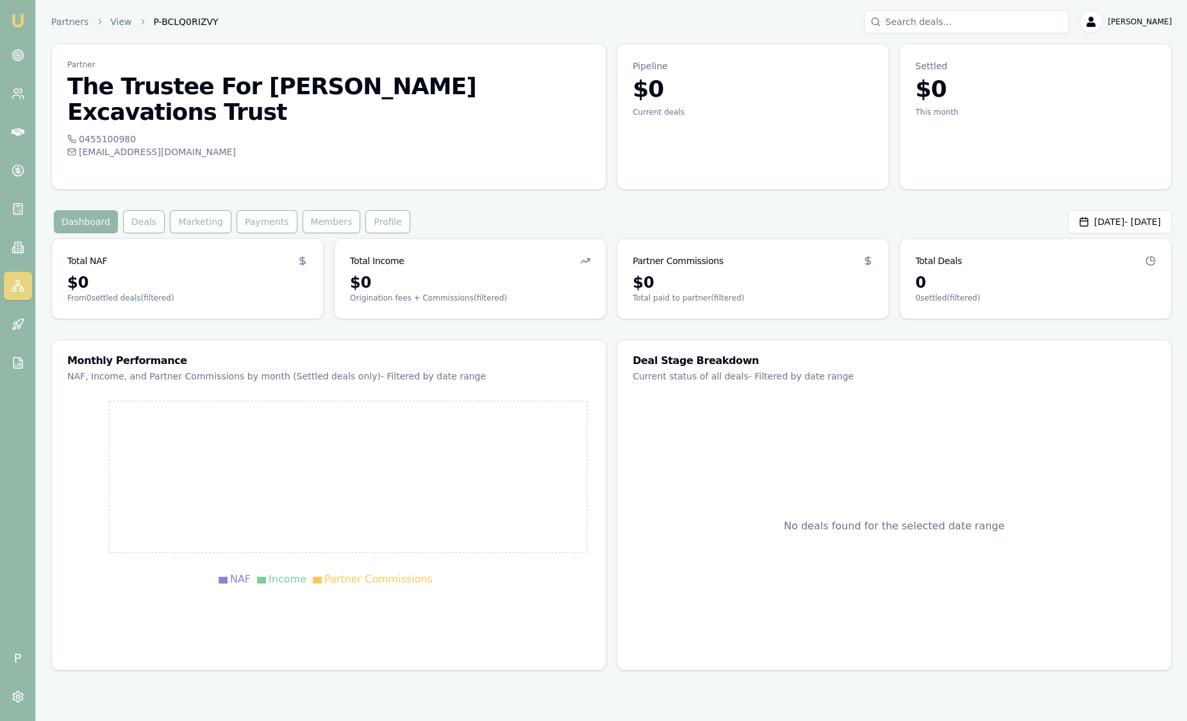
click at [21, 19] on img at bounding box center [17, 20] width 15 height 15
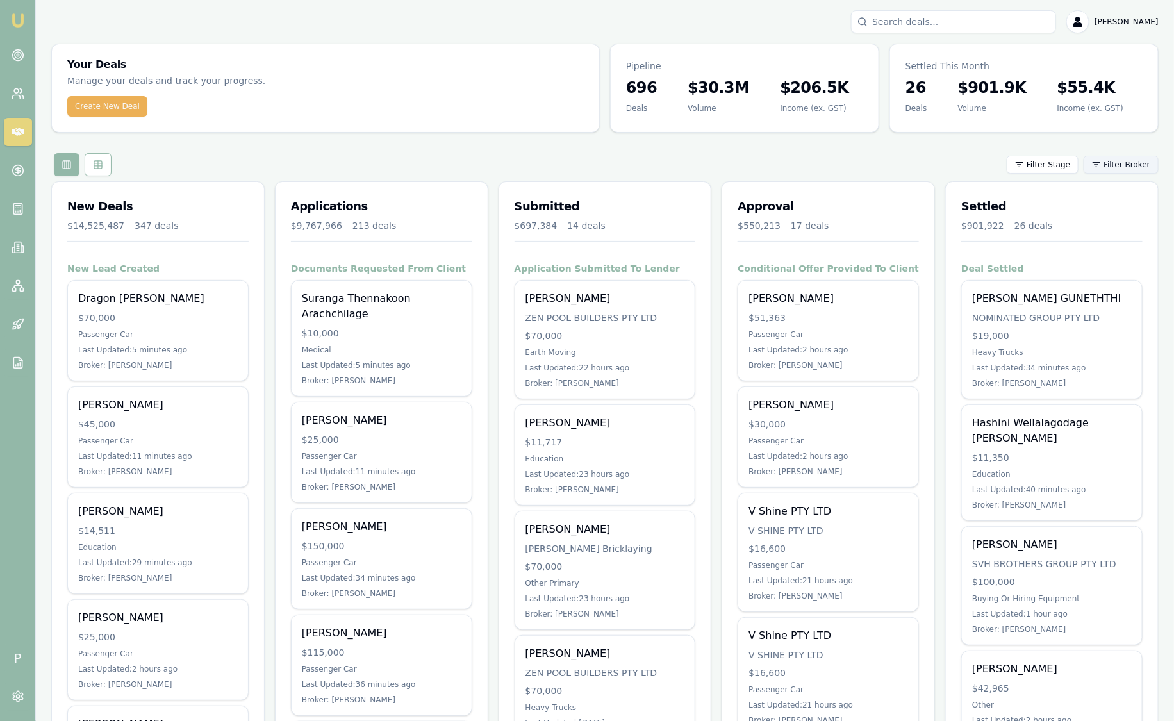
click at [1147, 167] on html "Emu Broker P Sam Crouch Toggle Menu Your Deals Manage your deals and track your…" at bounding box center [587, 360] width 1174 height 721
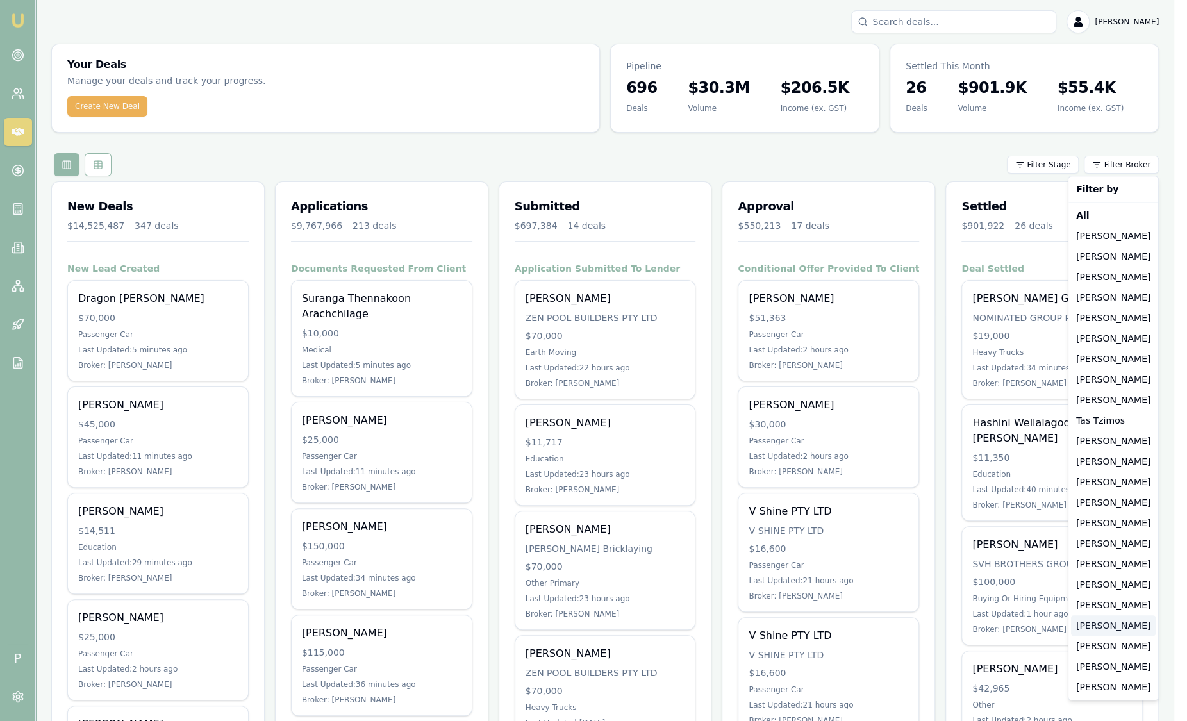
click at [1120, 630] on div "[PERSON_NAME]" at bounding box center [1113, 625] width 85 height 21
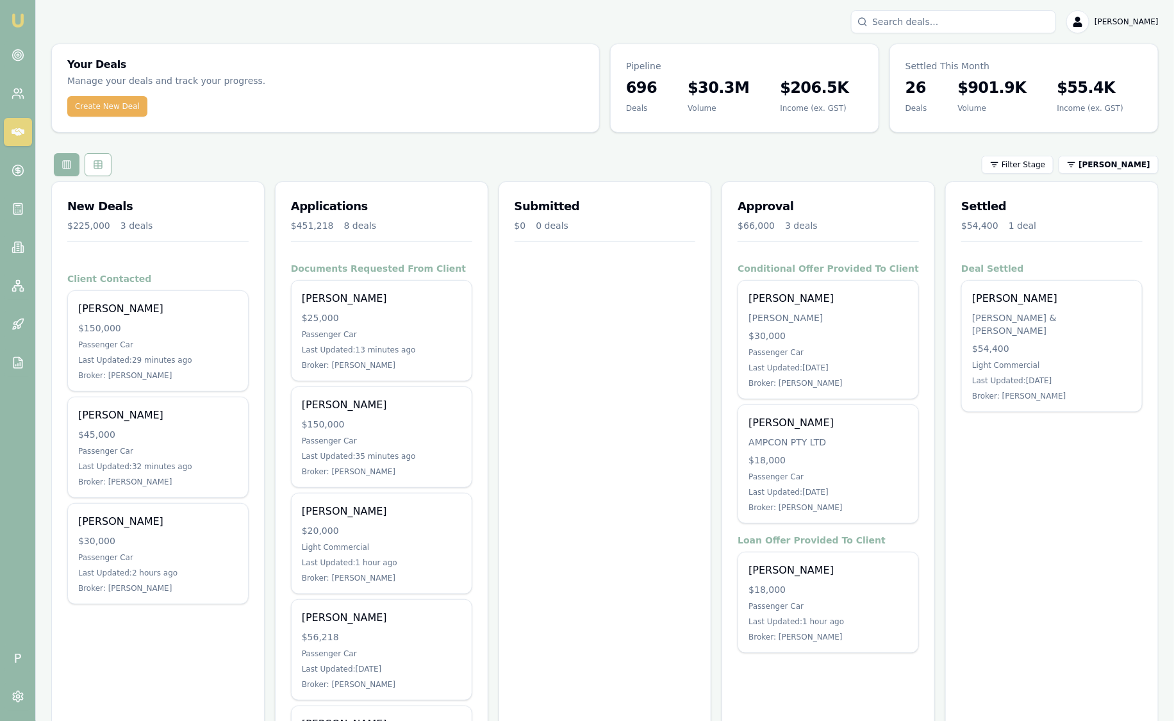
drag, startPoint x: 370, startPoint y: 117, endPoint x: 231, endPoint y: 151, distance: 143.2
click at [231, 151] on div "Your Deals Manage your deals and track your progress. Create New Deal Pipeline …" at bounding box center [605, 643] width 1108 height 1199
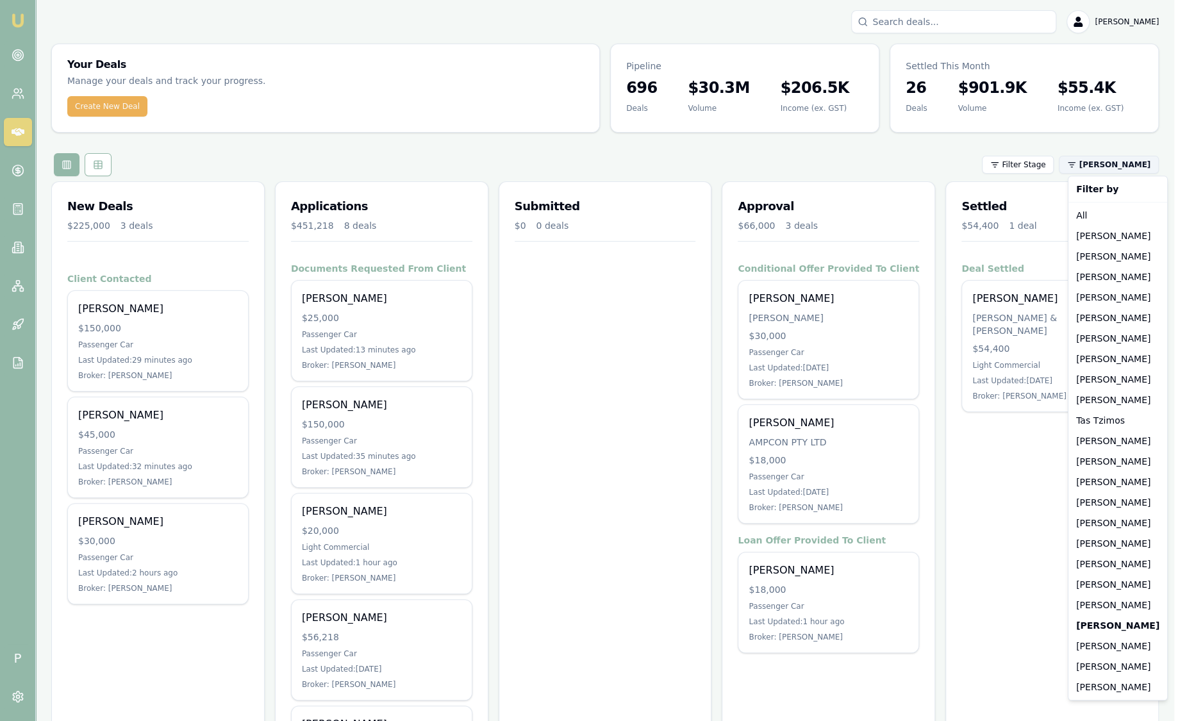
click at [1157, 144] on html "Emu Broker P Sam Crouch Toggle Menu Your Deals Manage your deals and track your…" at bounding box center [593, 360] width 1187 height 721
click at [1098, 649] on div "[PERSON_NAME]" at bounding box center [1118, 646] width 94 height 21
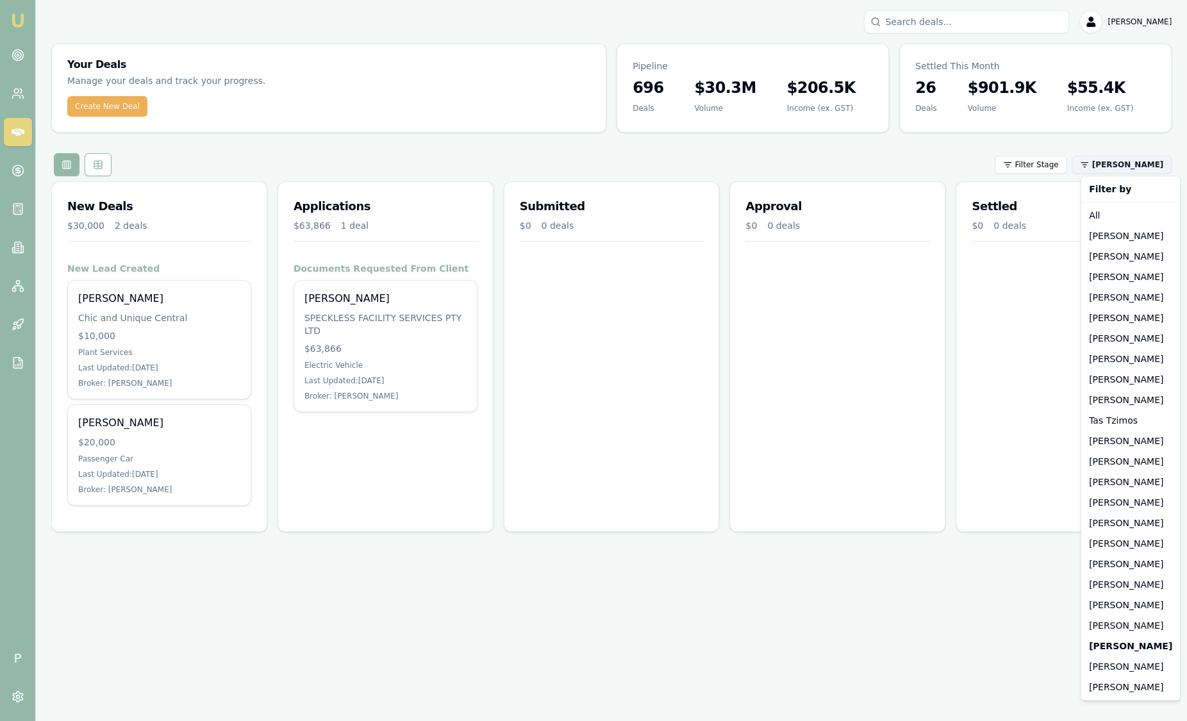
click at [1125, 158] on html "Emu Broker P Sam Crouch Toggle Menu Your Deals Manage your deals and track your…" at bounding box center [593, 360] width 1187 height 721
click at [1136, 233] on div "[PERSON_NAME]" at bounding box center [1131, 236] width 94 height 21
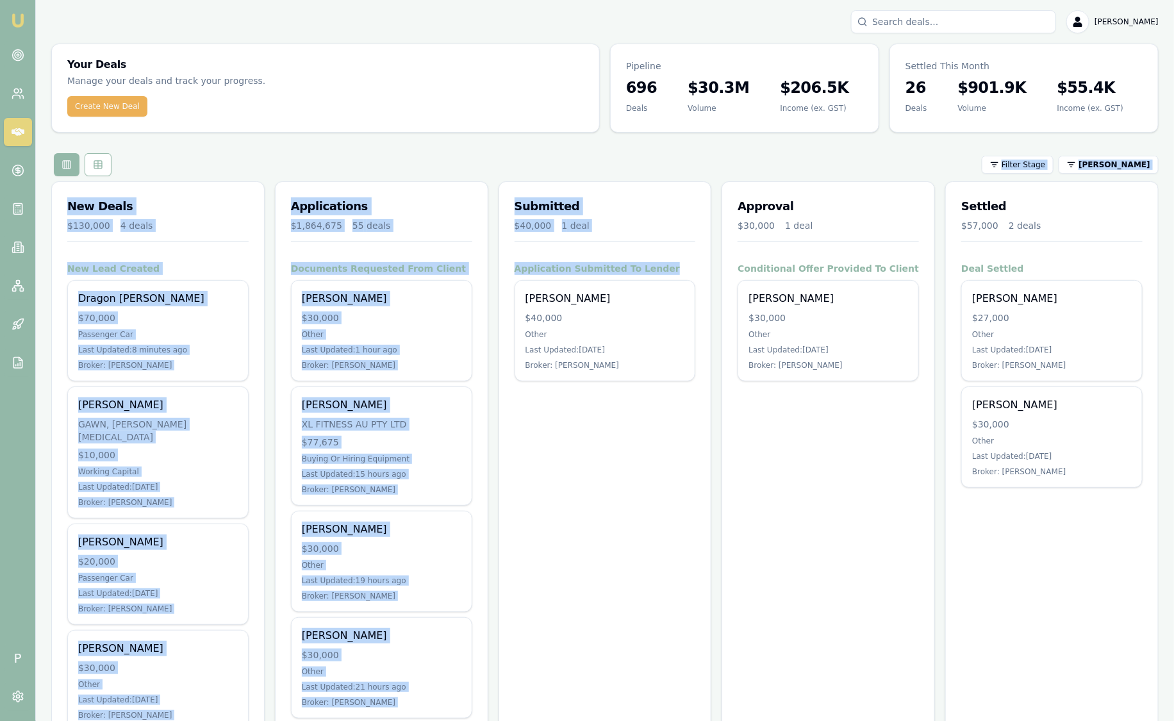
drag, startPoint x: 683, startPoint y: 263, endPoint x: 679, endPoint y: 162, distance: 101.4
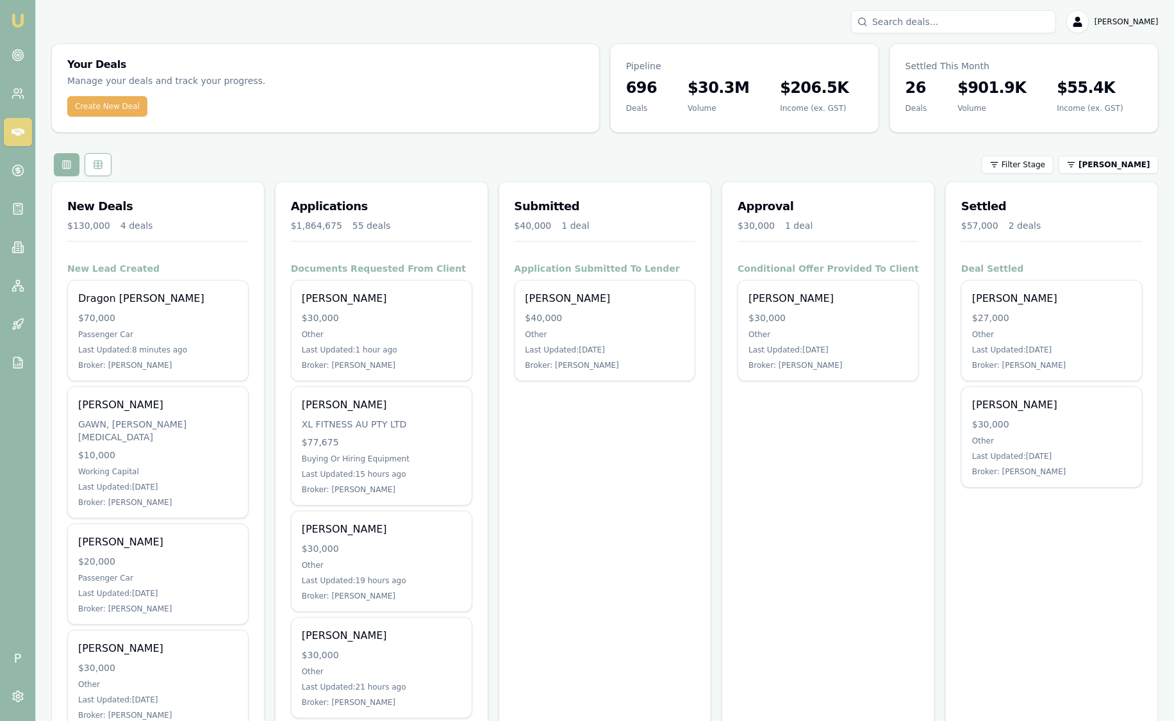
click at [679, 160] on div "Filter Stage Jackson Fanfulla" at bounding box center [605, 164] width 1108 height 23
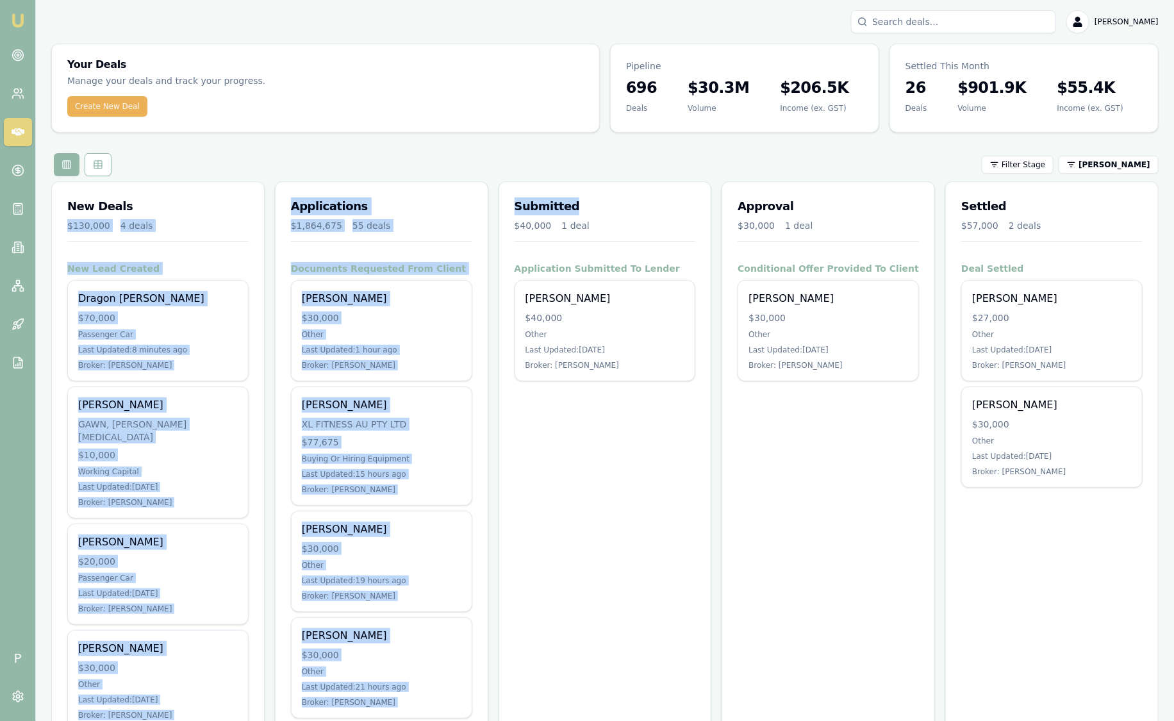
drag, startPoint x: 645, startPoint y: 205, endPoint x: 244, endPoint y: 201, distance: 401.2
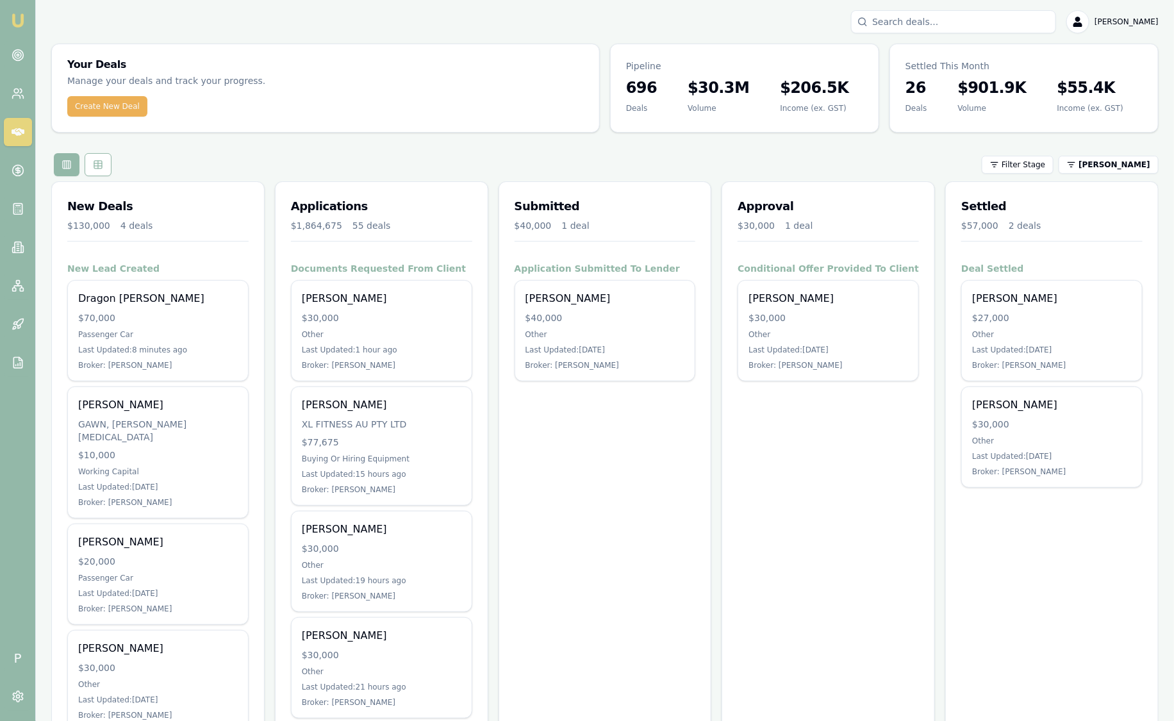
drag, startPoint x: 244, startPoint y: 201, endPoint x: 570, endPoint y: 176, distance: 326.5
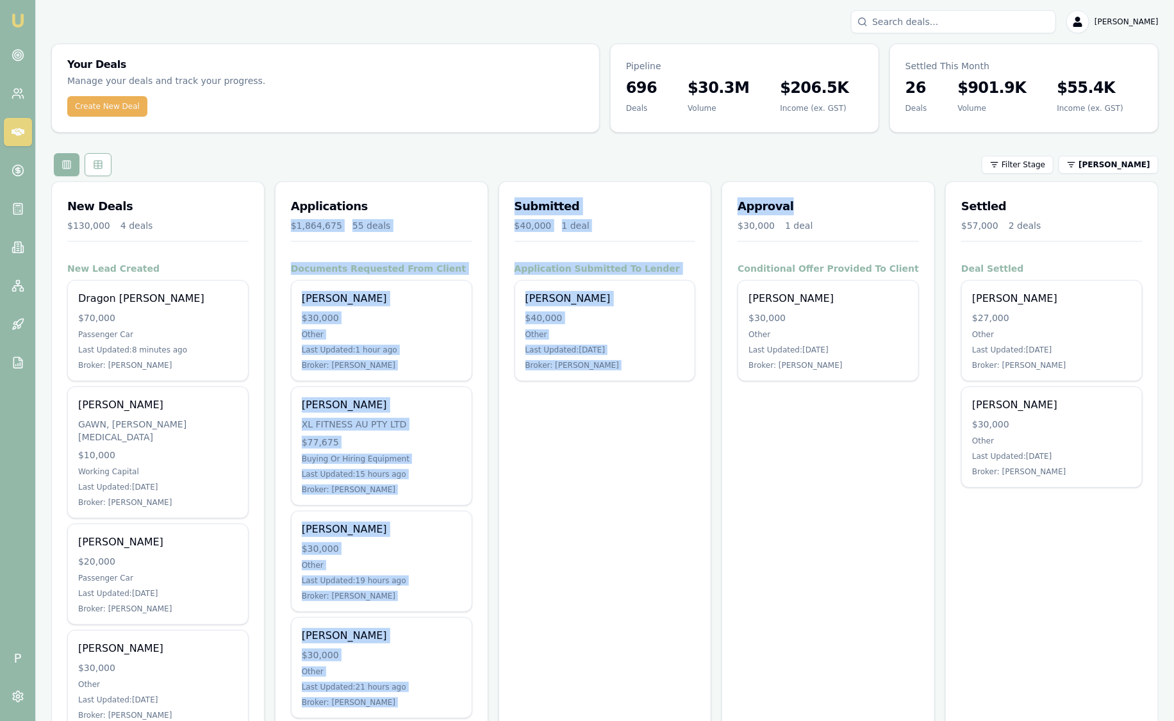
drag, startPoint x: 856, startPoint y: 213, endPoint x: 383, endPoint y: 200, distance: 472.5
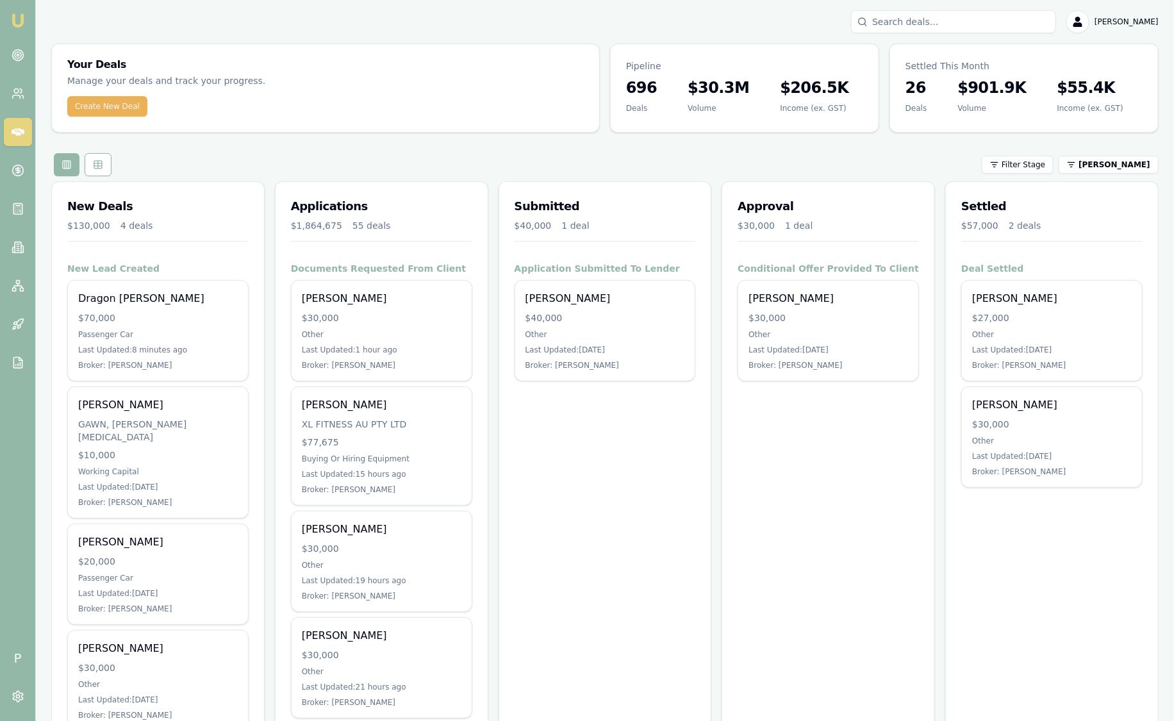
drag, startPoint x: 383, startPoint y: 200, endPoint x: 529, endPoint y: 160, distance: 151.4
click at [528, 161] on div "Filter Stage Jackson Fanfulla" at bounding box center [605, 164] width 1108 height 23
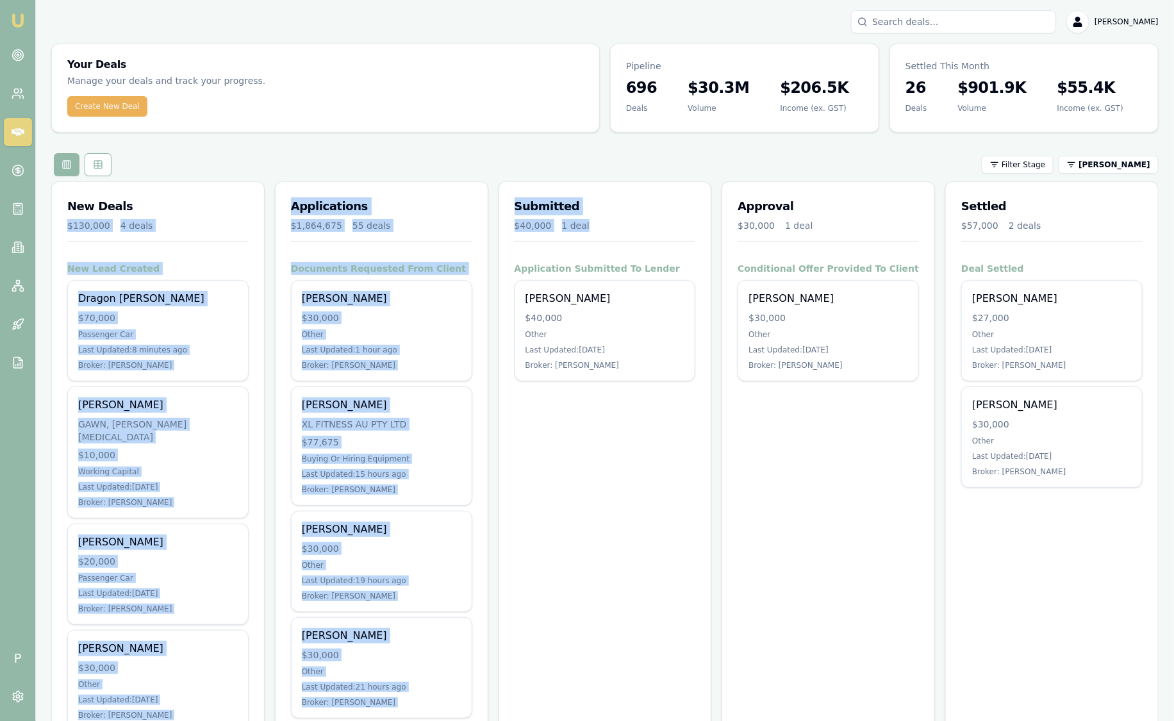
drag, startPoint x: 604, startPoint y: 226, endPoint x: 178, endPoint y: 192, distance: 427.6
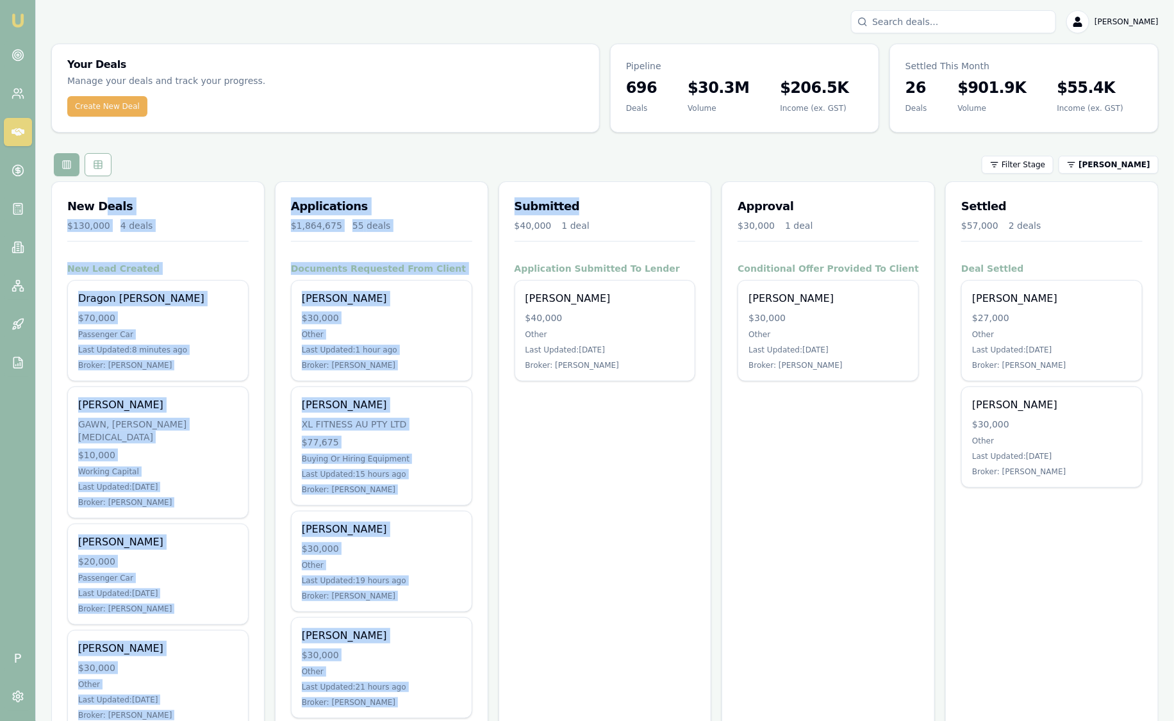
drag, startPoint x: 618, startPoint y: 202, endPoint x: 111, endPoint y: 201, distance: 507.0
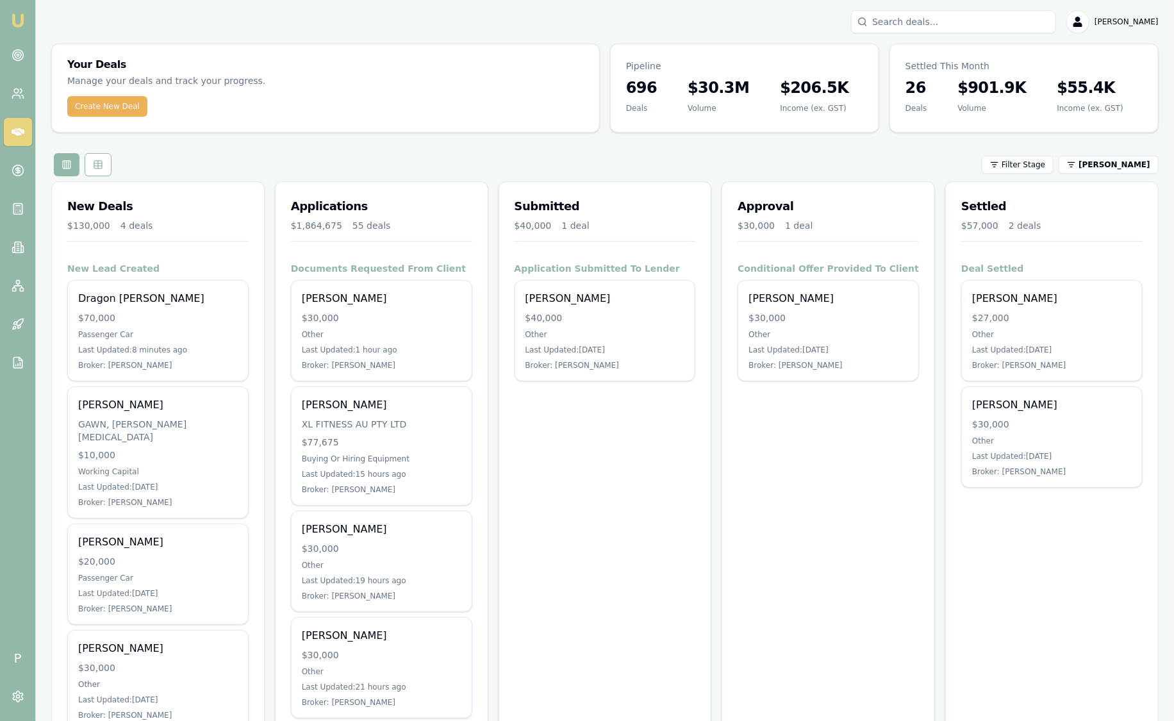
click at [331, 176] on div "Filter Stage Jackson Fanfulla" at bounding box center [605, 164] width 1108 height 23
click at [732, 166] on div "Filter Stage Jackson Fanfulla" at bounding box center [605, 164] width 1108 height 23
click at [756, 173] on div "Filter Stage Jackson Fanfulla" at bounding box center [605, 164] width 1108 height 23
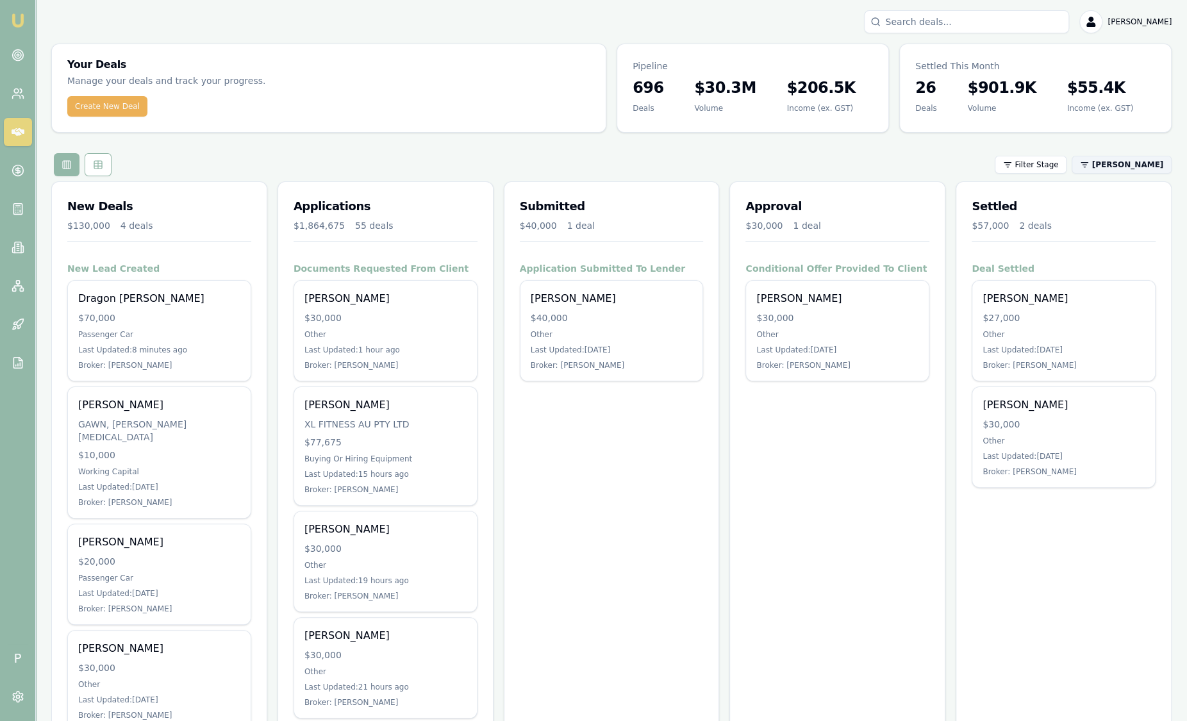
click at [1104, 167] on html "Emu Broker P Sam Crouch Toggle Menu Your Deals Manage your deals and track your…" at bounding box center [593, 360] width 1187 height 721
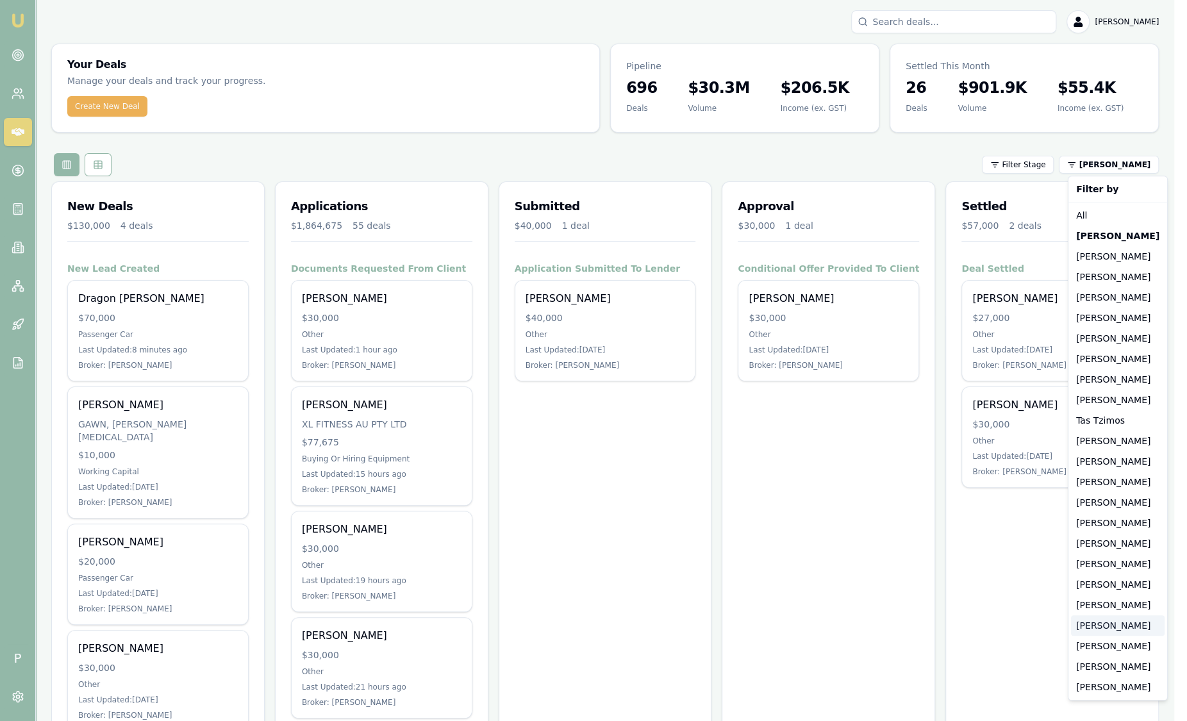
click at [1115, 624] on div "[PERSON_NAME]" at bounding box center [1118, 625] width 94 height 21
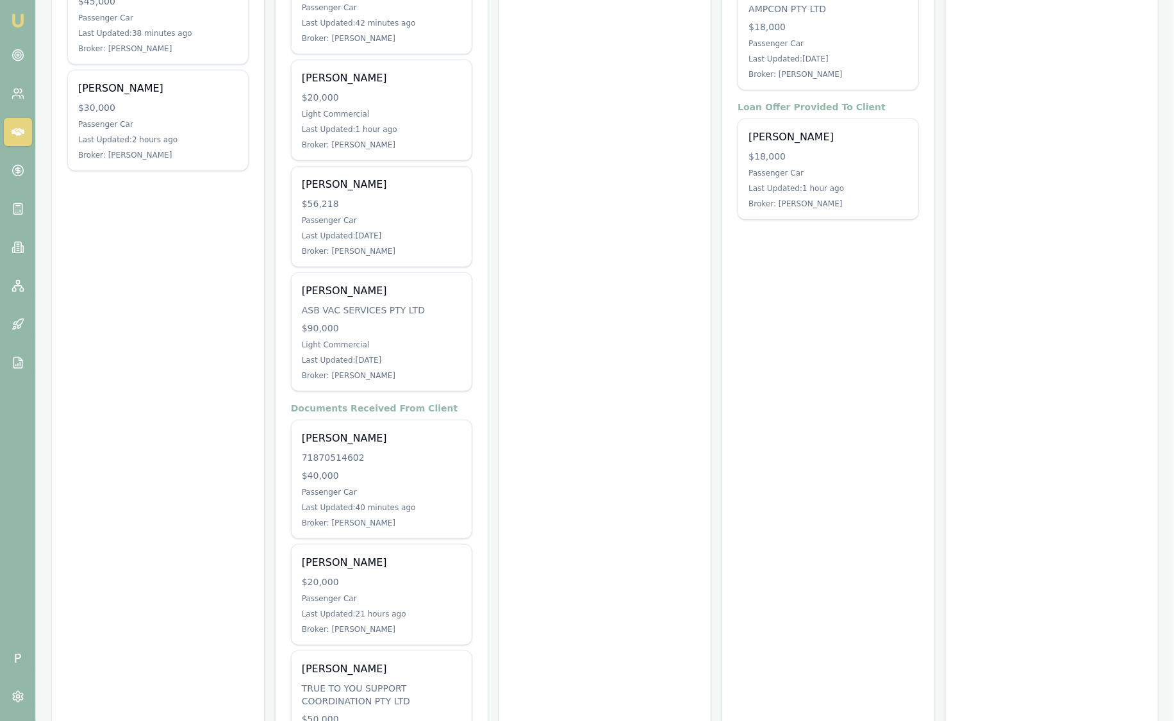
scroll to position [208, 0]
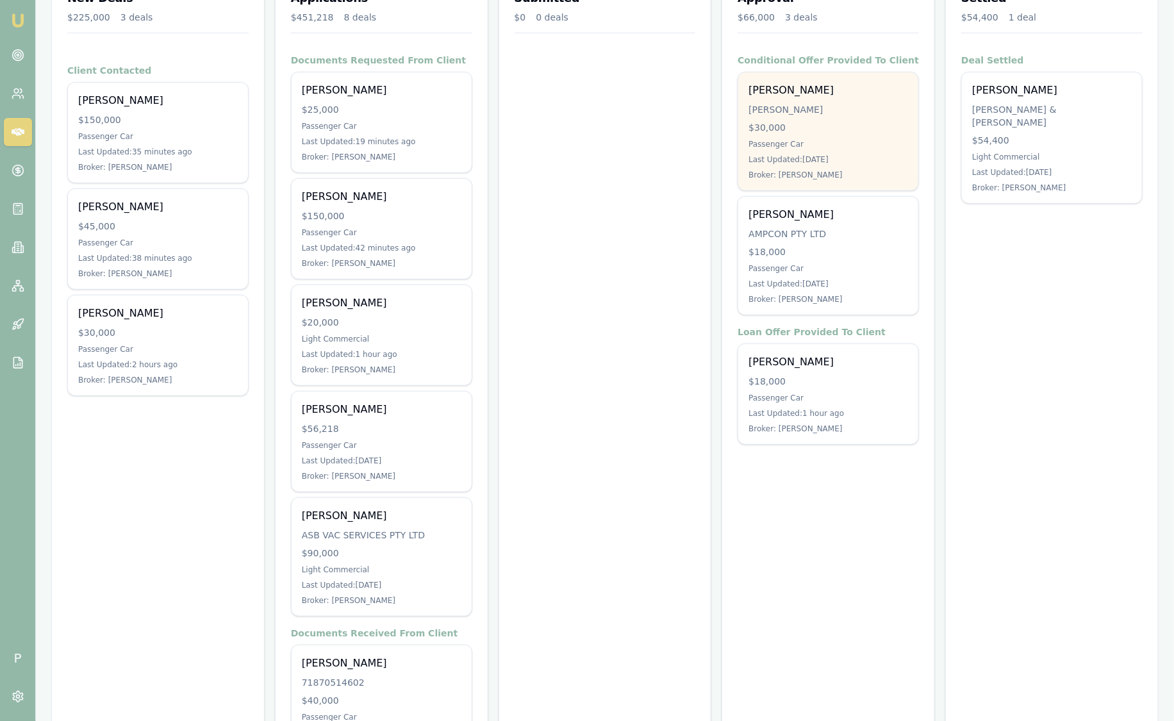
click at [770, 152] on div "Michael Galvin GALVIN, MICHAEL JAMES $30,000 Passenger Car Last Updated: 2 days…" at bounding box center [828, 131] width 180 height 118
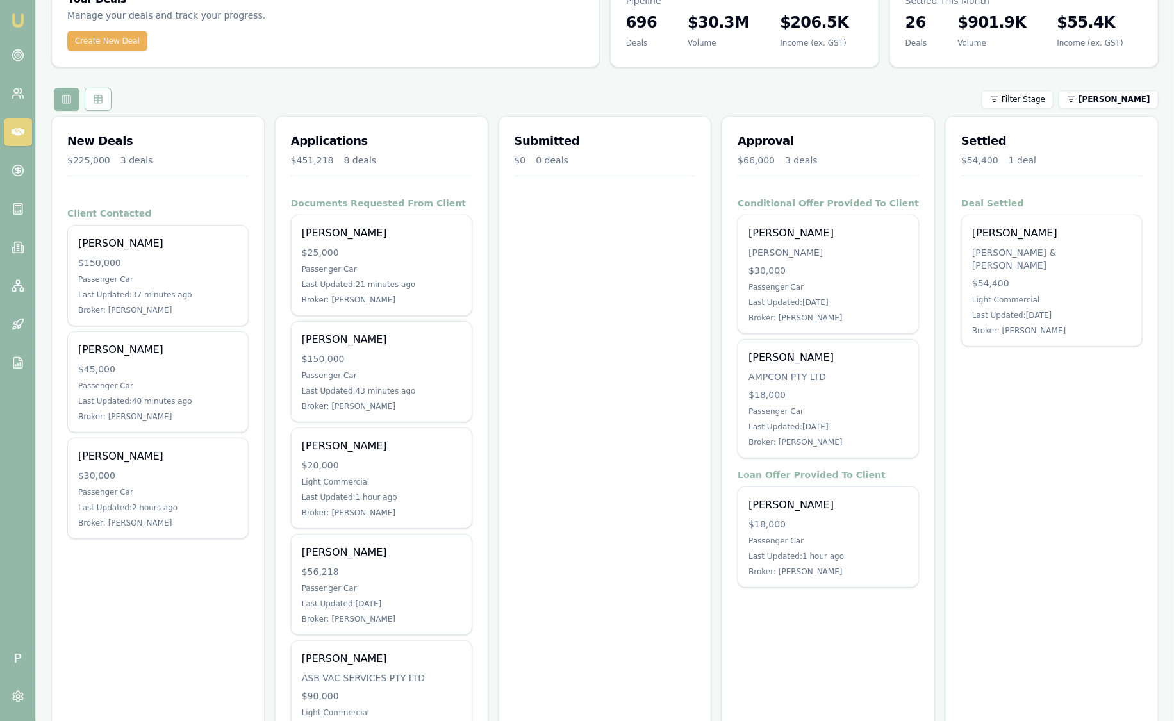
scroll to position [128, 0]
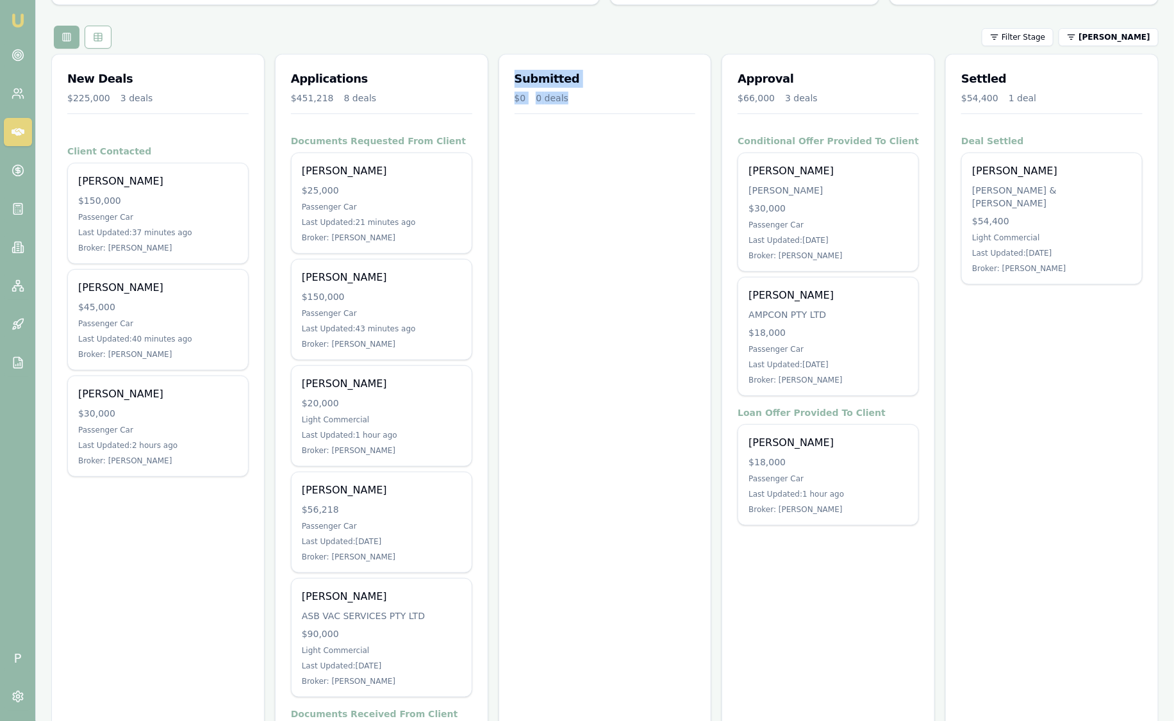
drag, startPoint x: 570, startPoint y: 96, endPoint x: 504, endPoint y: 63, distance: 73.7
click at [504, 63] on div "Submitted $0 0 deals" at bounding box center [605, 94] width 212 height 80
drag, startPoint x: 504, startPoint y: 63, endPoint x: 559, endPoint y: 167, distance: 116.7
click at [559, 167] on div "Submitted $0 0 deals" at bounding box center [605, 579] width 213 height 1050
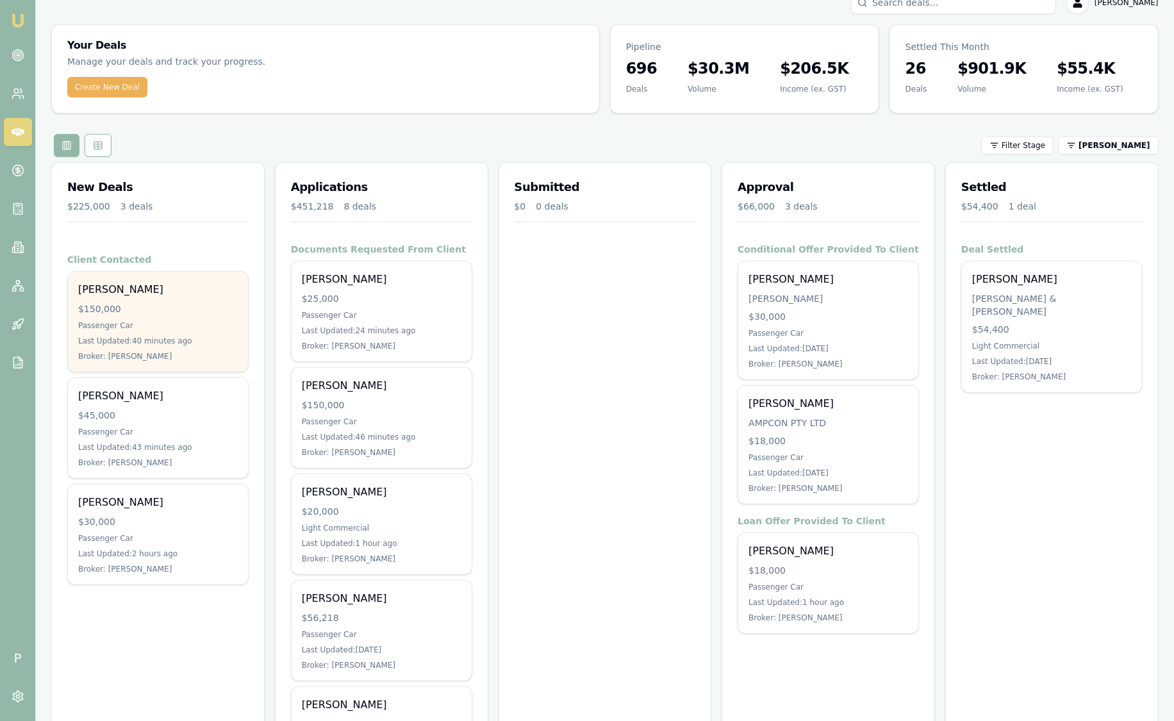
scroll to position [0, 0]
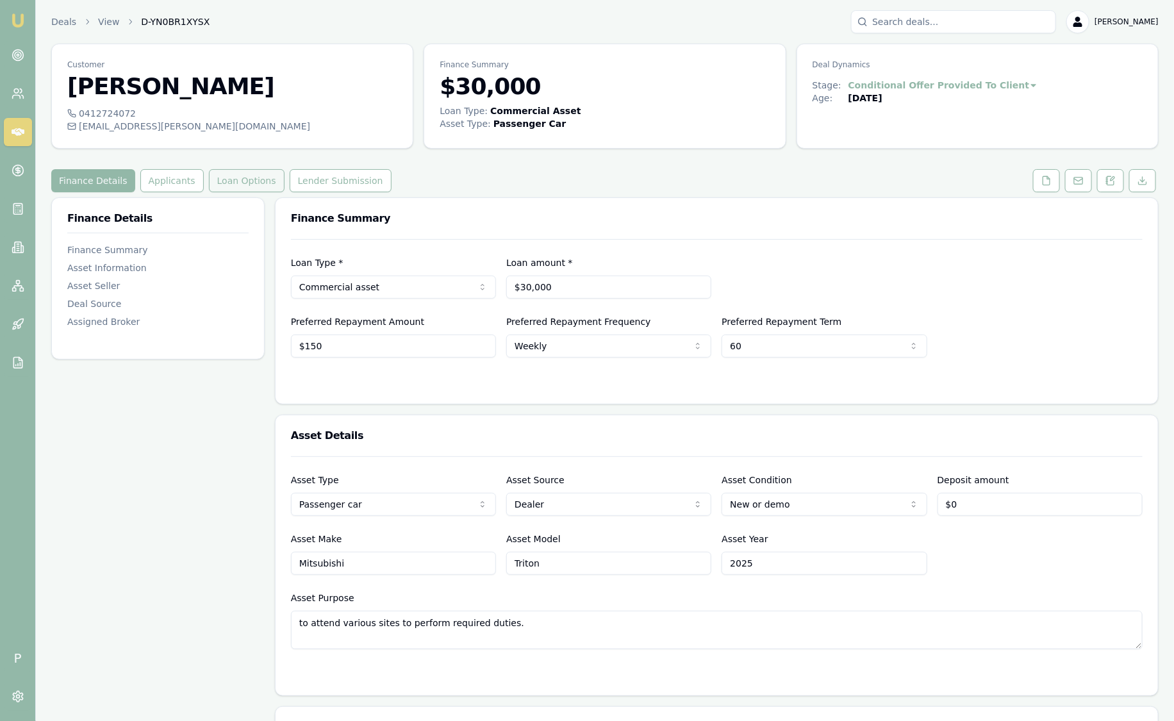
click at [233, 190] on button "Loan Options" at bounding box center [247, 180] width 76 height 23
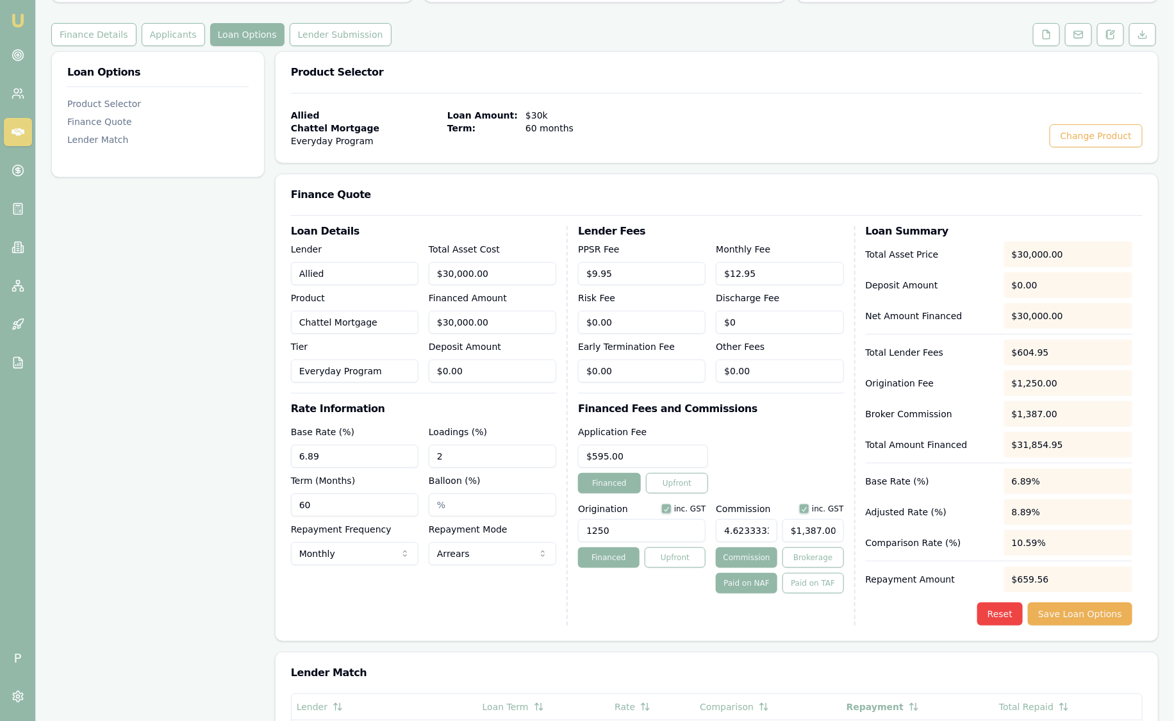
scroll to position [32, 0]
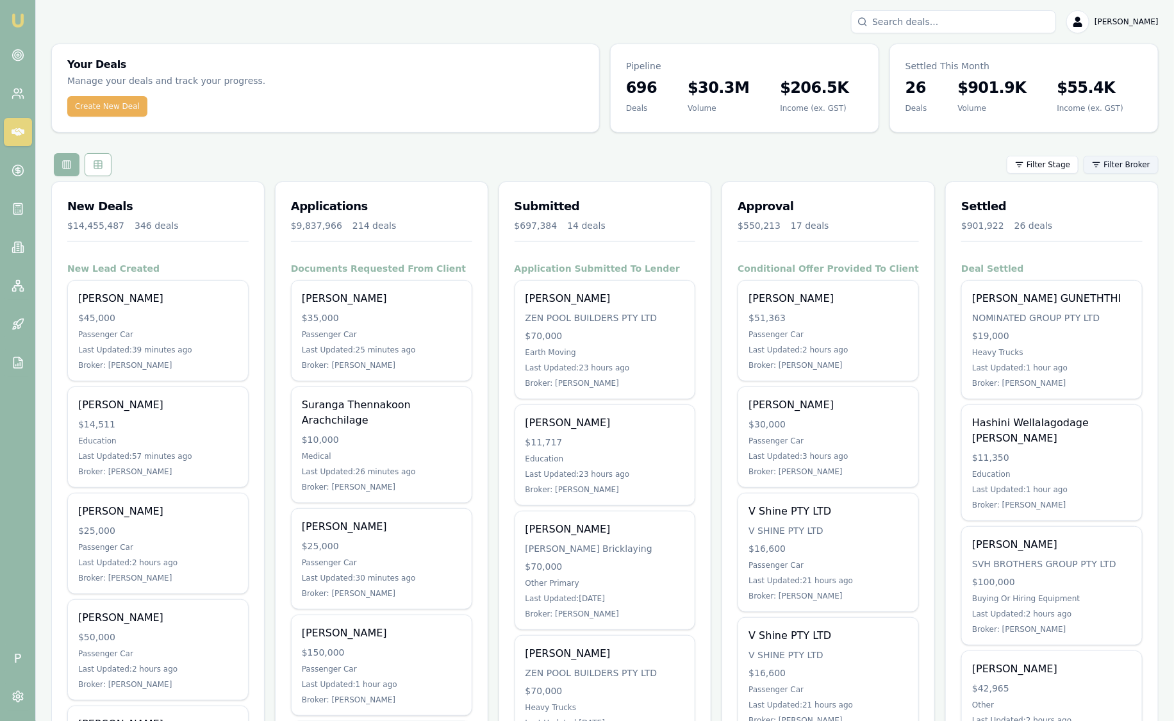
click at [1116, 167] on html "Emu Broker P [PERSON_NAME] Toggle Menu Your Deals Manage your deals and track y…" at bounding box center [587, 360] width 1174 height 721
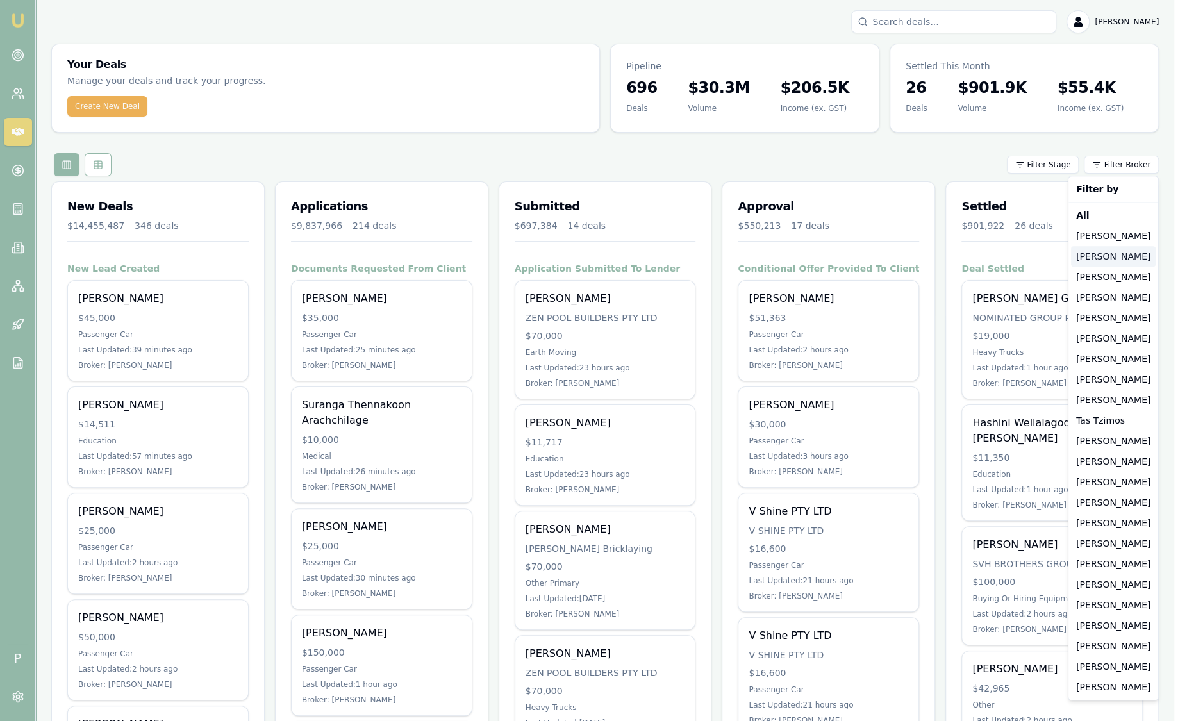
click at [1113, 259] on div "[PERSON_NAME]" at bounding box center [1113, 256] width 85 height 21
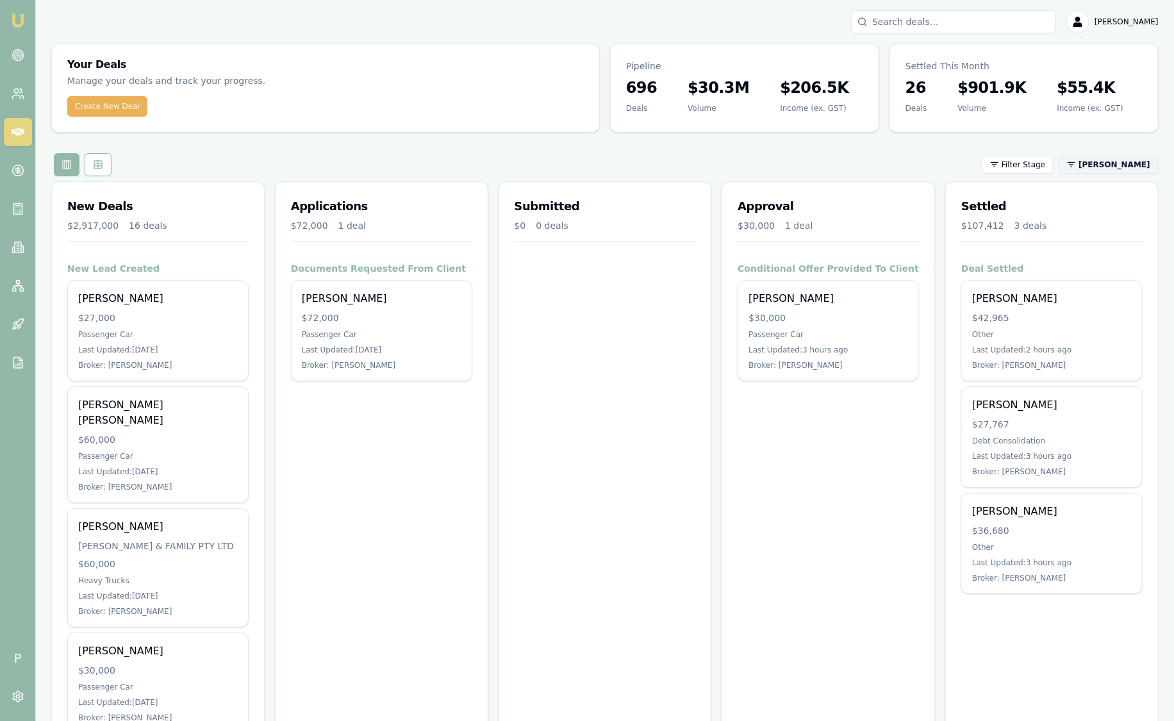
click at [1116, 167] on html "Emu Broker P [PERSON_NAME] Toggle Menu Your Deals Manage your deals and track y…" at bounding box center [587, 360] width 1174 height 721
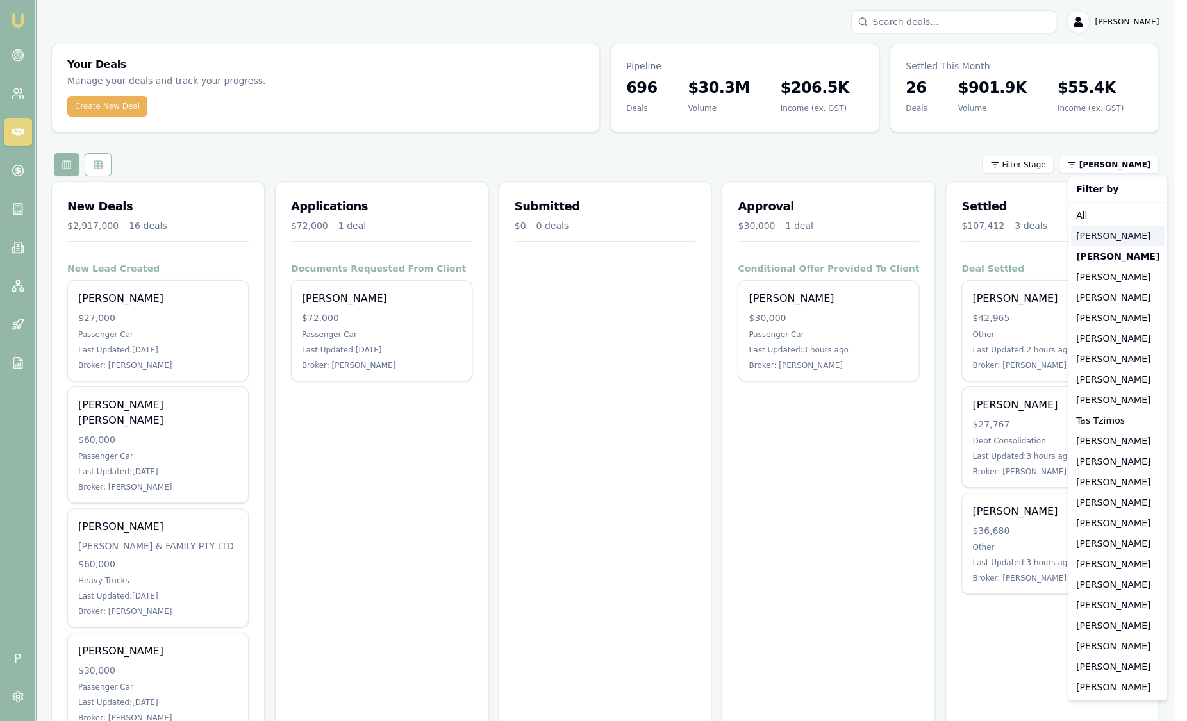
click at [1114, 235] on div "[PERSON_NAME]" at bounding box center [1118, 236] width 94 height 21
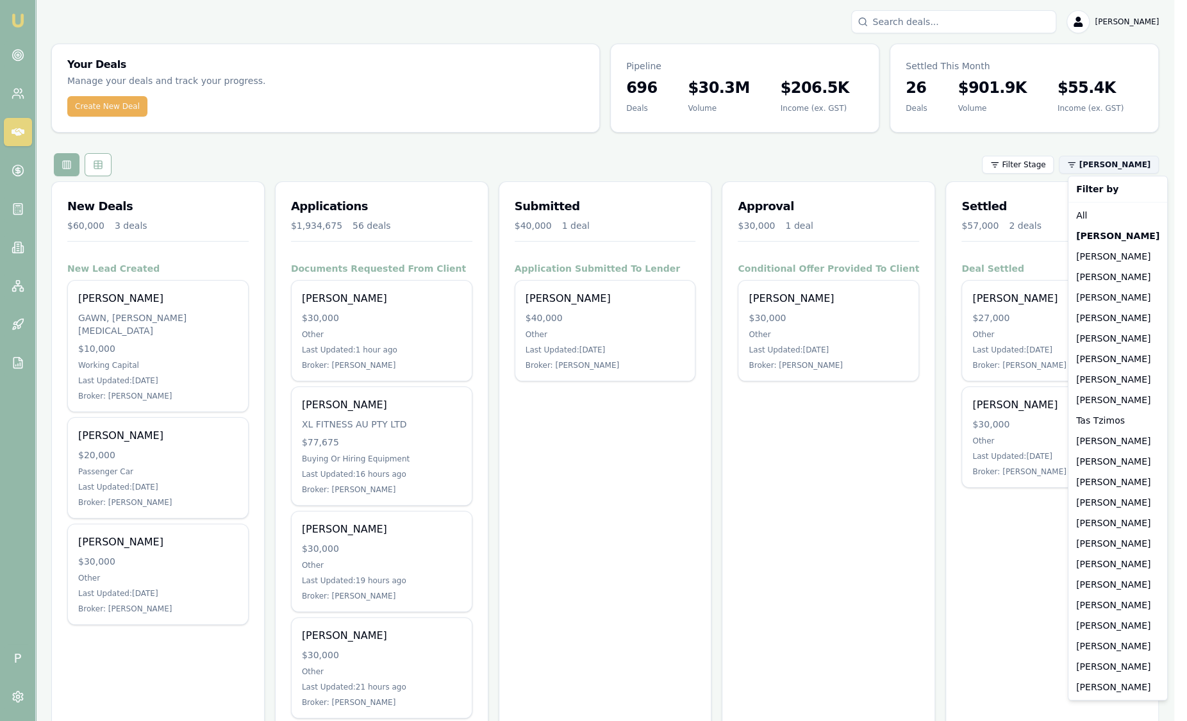
click at [1116, 163] on html "Emu Broker P [PERSON_NAME] Toggle Menu Your Deals Manage your deals and track y…" at bounding box center [593, 360] width 1187 height 721
click at [1102, 322] on div "[PERSON_NAME]" at bounding box center [1118, 318] width 94 height 21
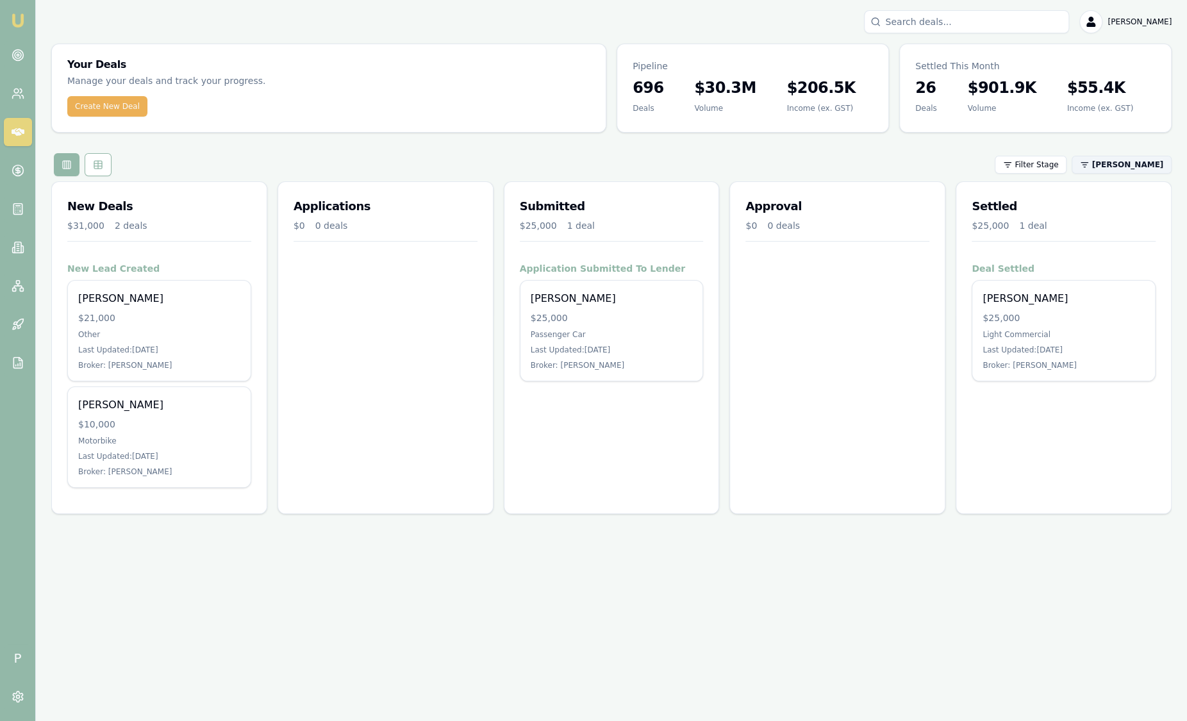
click at [1115, 165] on html "Emu Broker P [PERSON_NAME] Toggle Menu Your Deals Manage your deals and track y…" at bounding box center [593, 360] width 1187 height 721
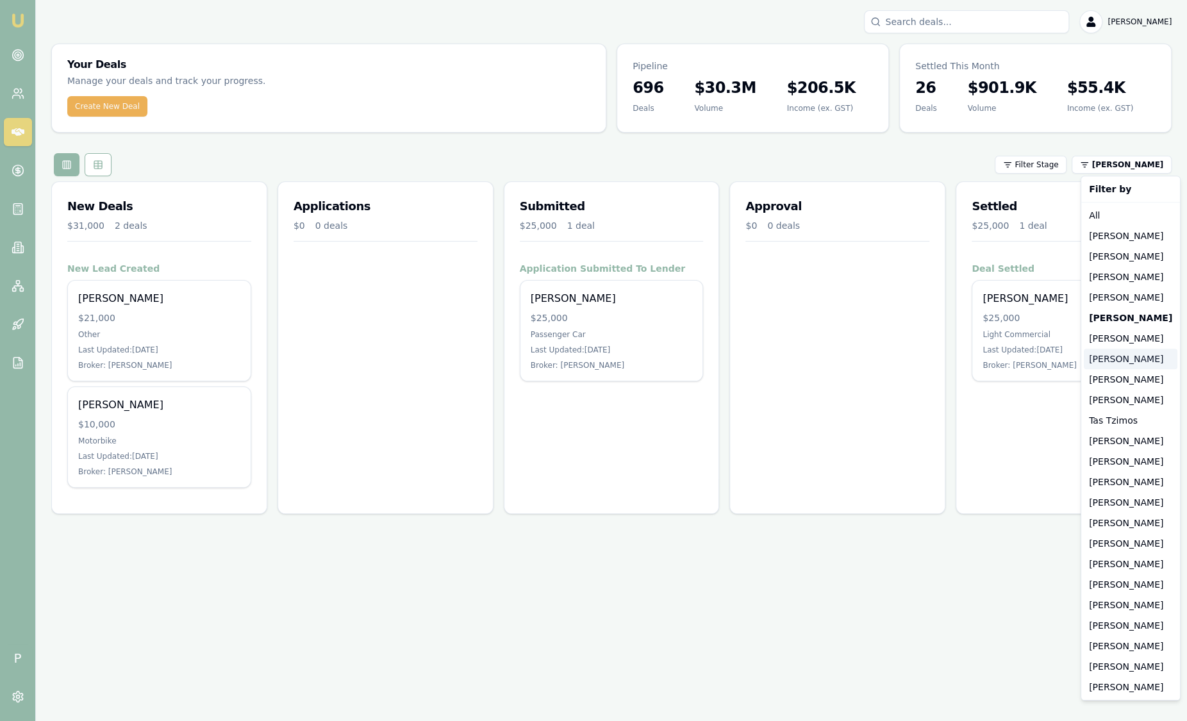
click at [1116, 361] on div "[PERSON_NAME]" at bounding box center [1131, 359] width 94 height 21
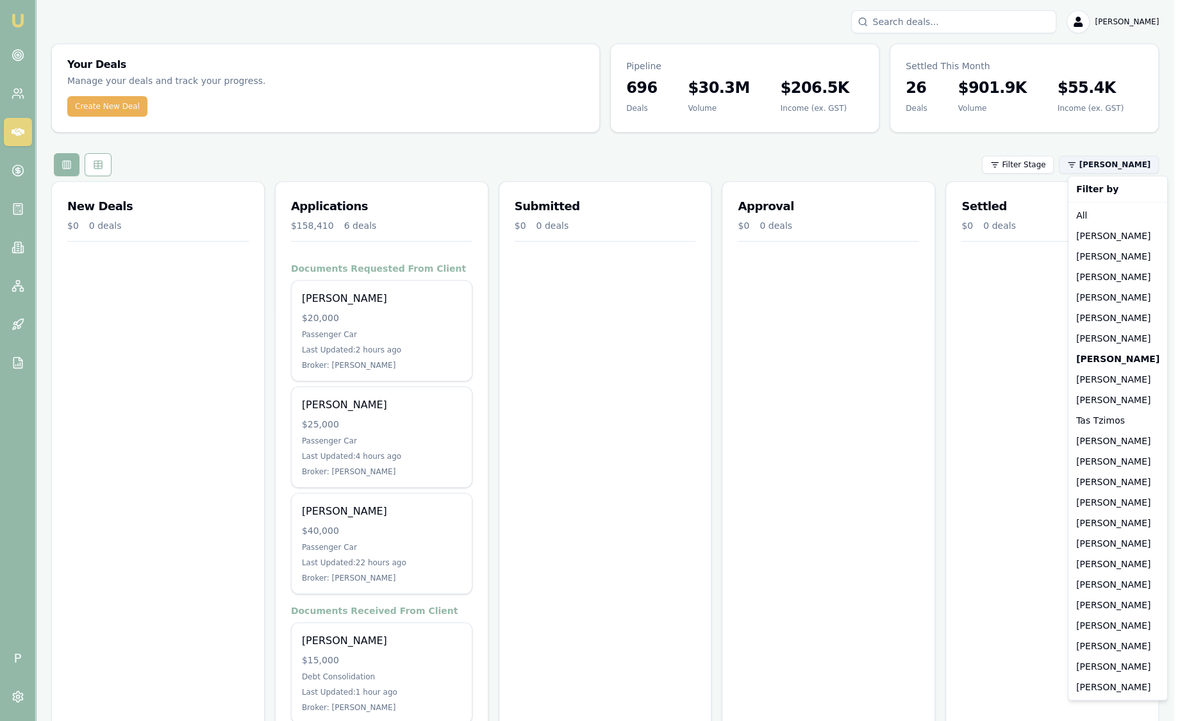
click at [1098, 167] on html "Emu Broker P [PERSON_NAME] Toggle Menu Your Deals Manage your deals and track y…" at bounding box center [593, 360] width 1187 height 721
click at [1092, 464] on div "[PERSON_NAME]" at bounding box center [1118, 461] width 94 height 21
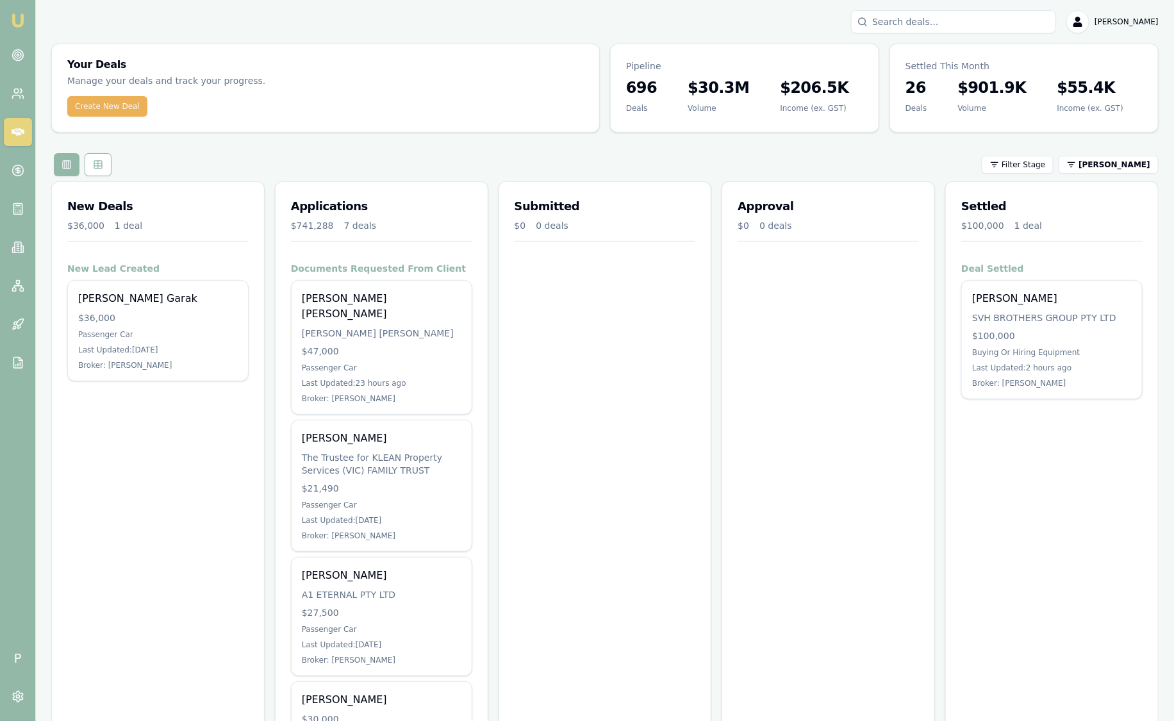
click at [14, 24] on img at bounding box center [17, 20] width 15 height 15
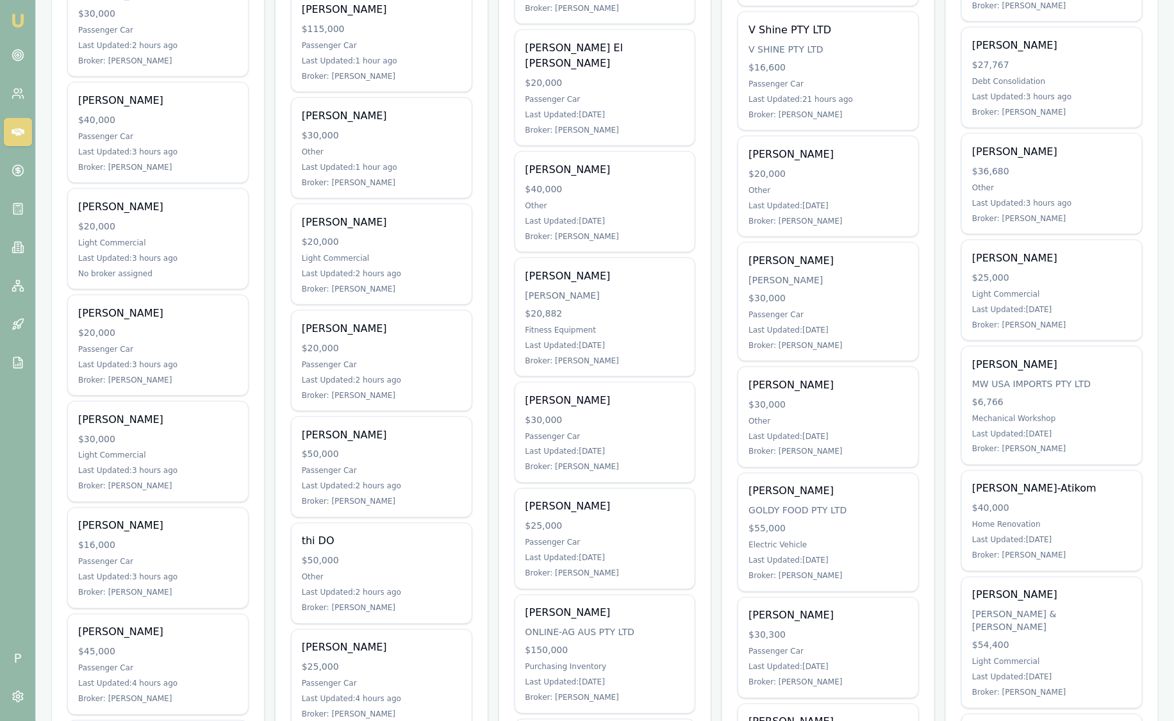
scroll to position [801, 0]
